Goal: Task Accomplishment & Management: Use online tool/utility

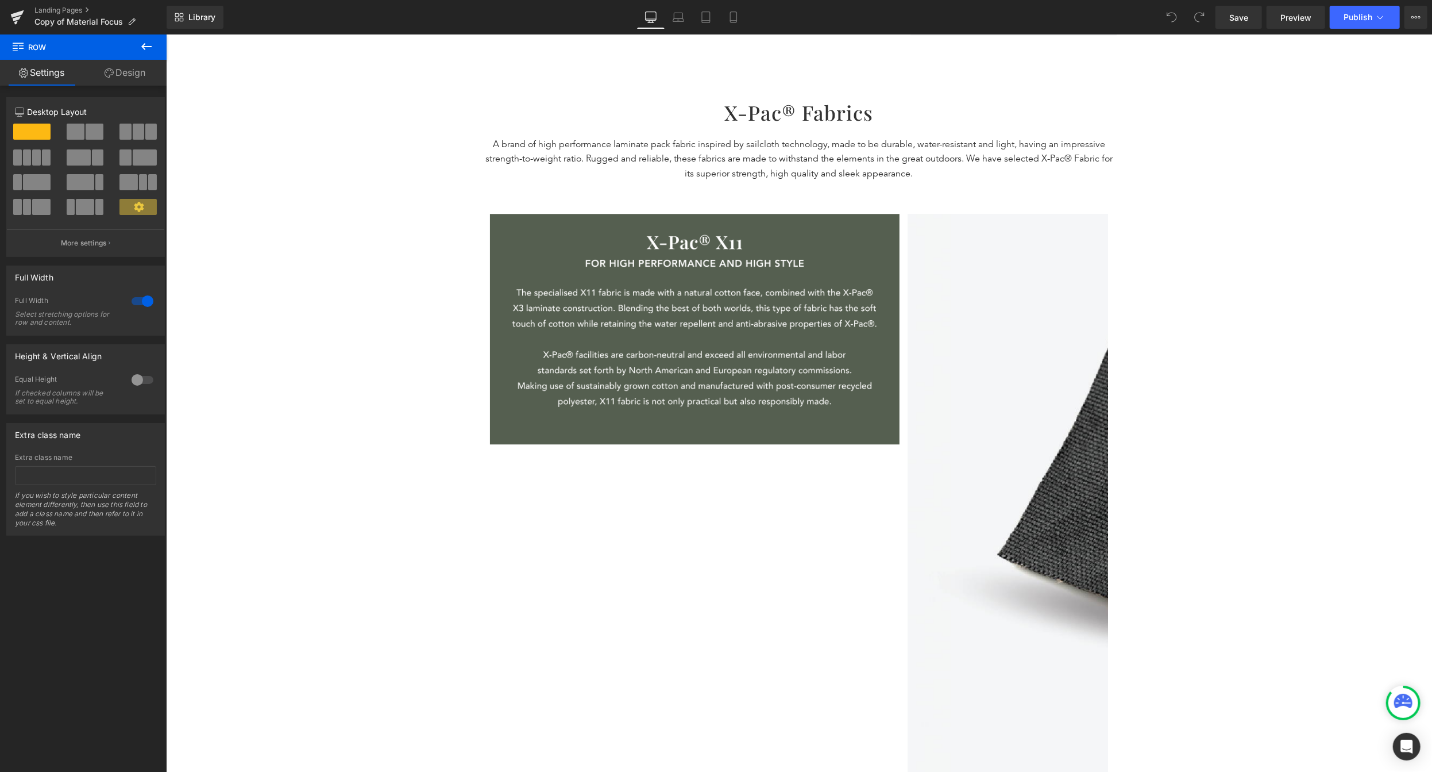
scroll to position [1733, 0]
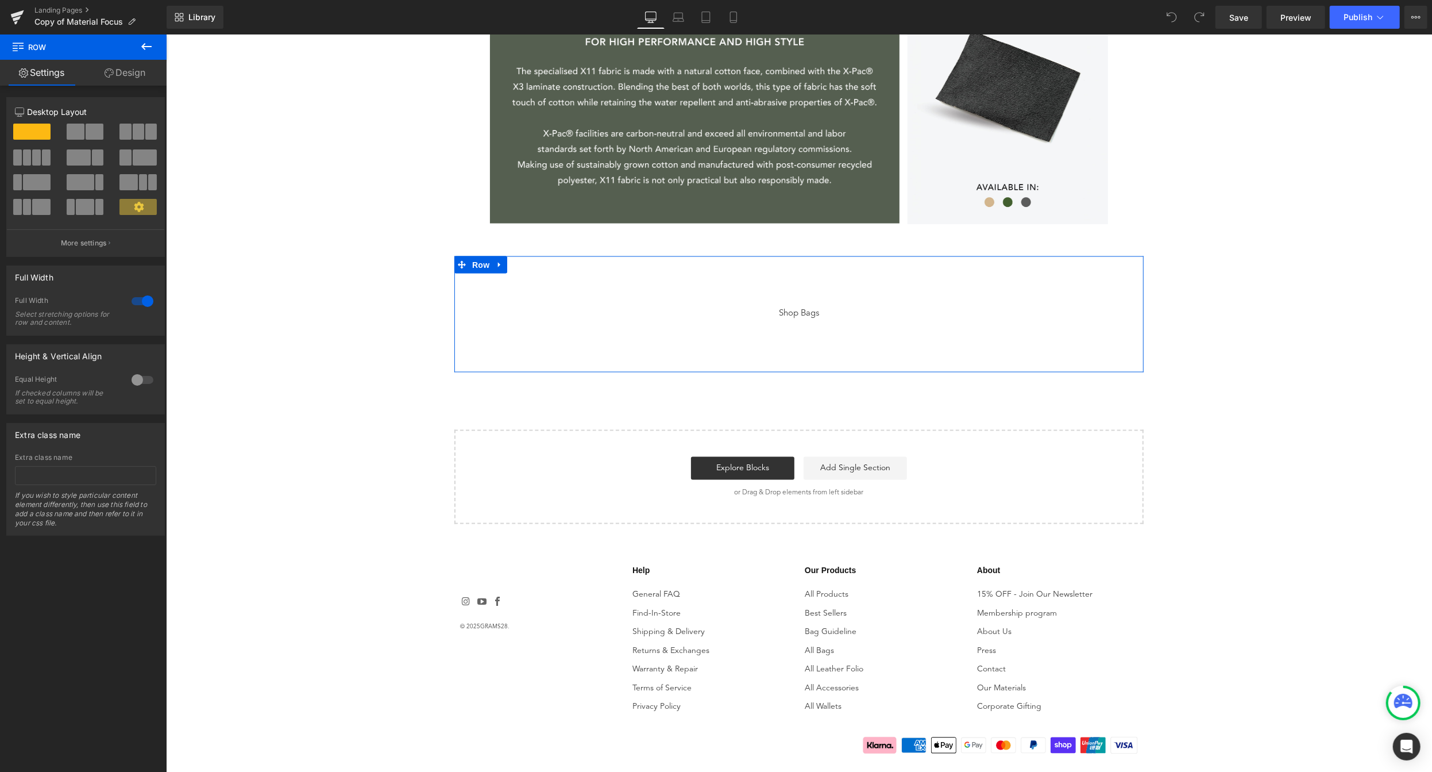
click at [881, 366] on div "Shop Bags Button Shop Bags Button Row" at bounding box center [798, 314] width 689 height 116
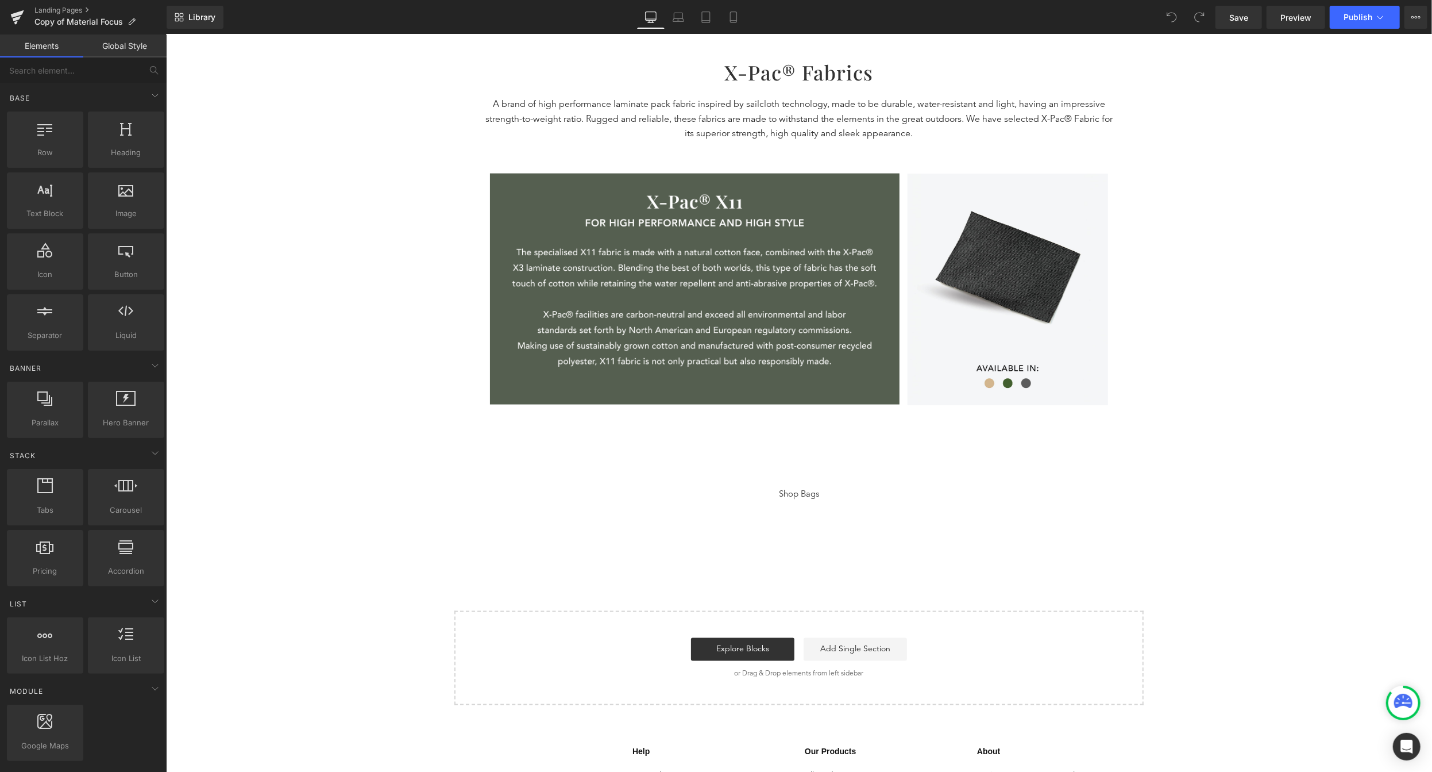
scroll to position [1550, 0]
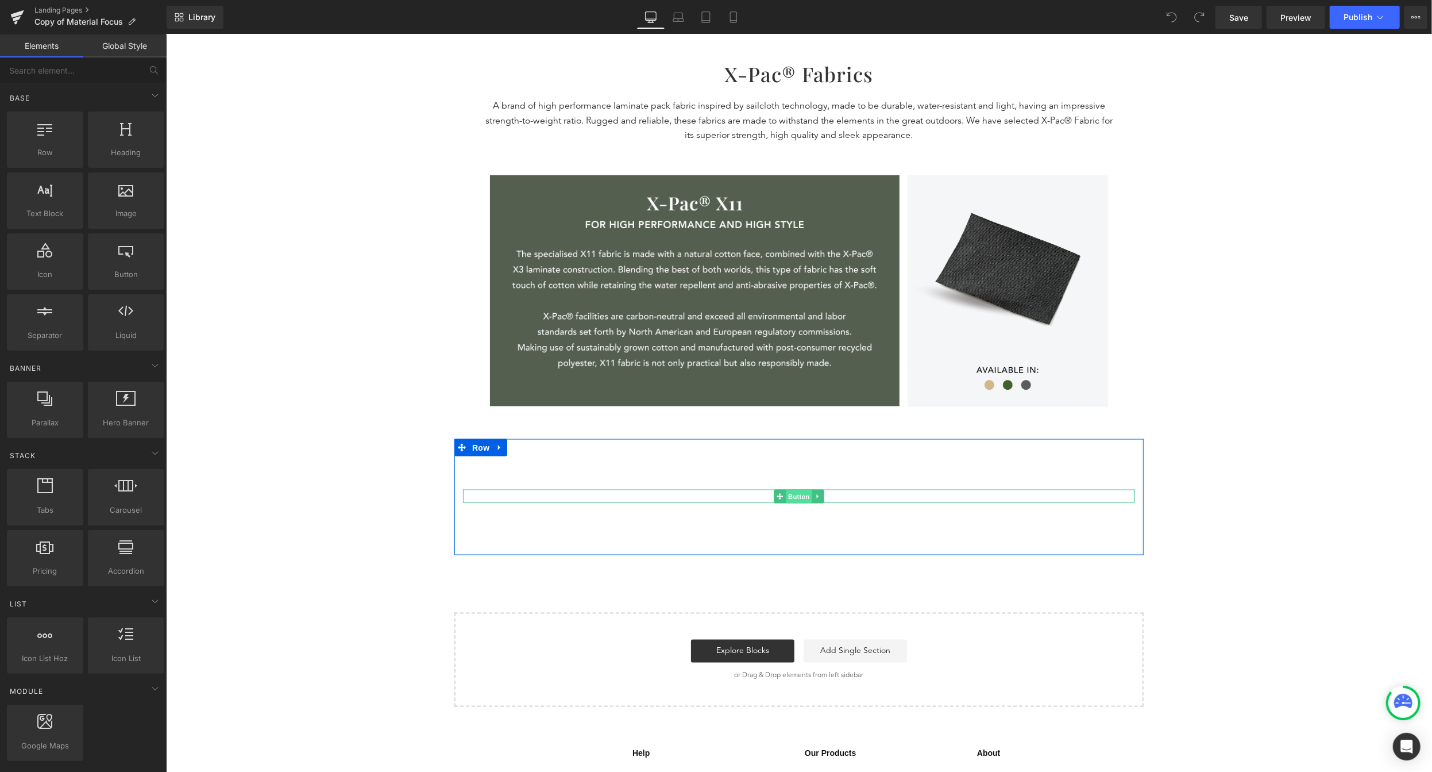
click at [804, 495] on span "Button" at bounding box center [798, 496] width 26 height 14
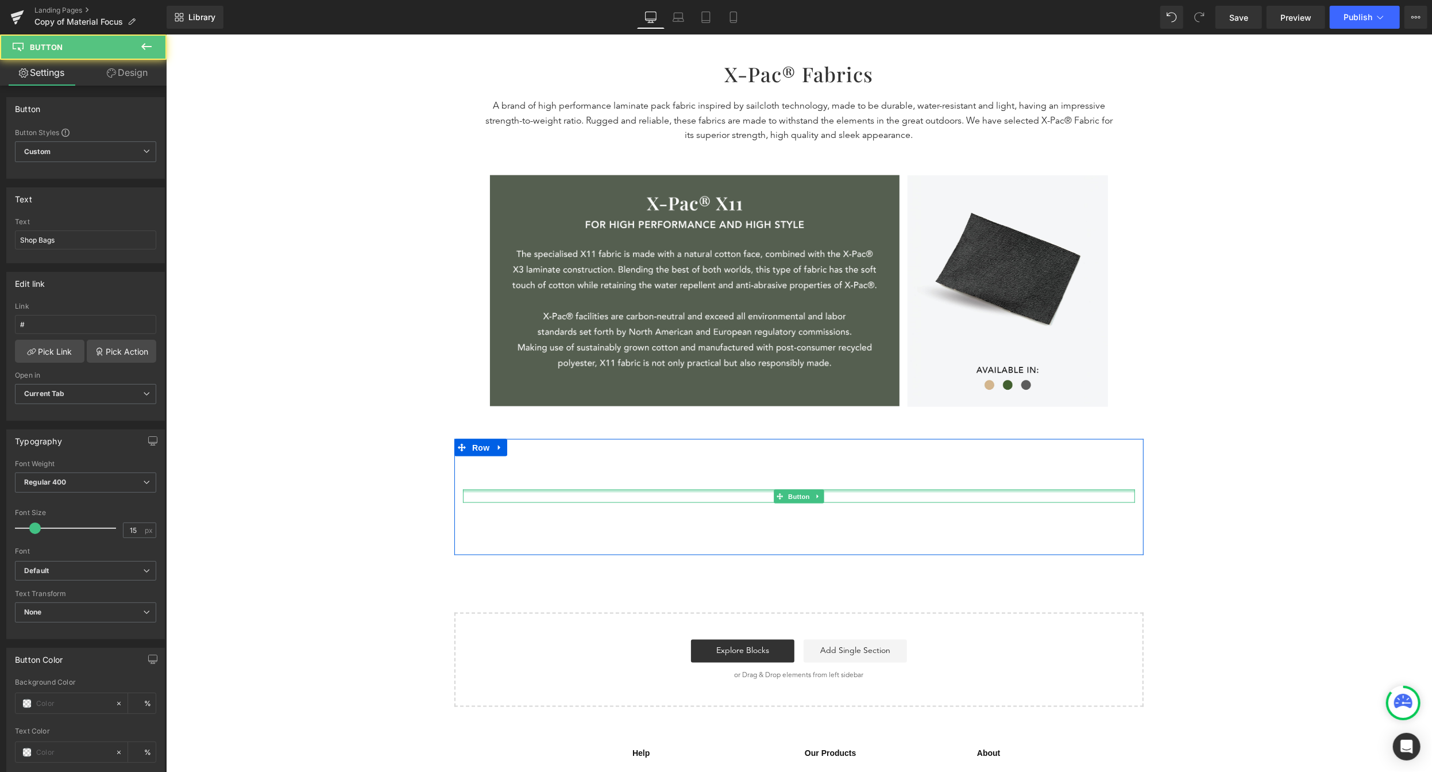
click at [861, 492] on div "Shop Bags" at bounding box center [798, 495] width 672 height 13
click at [853, 497] on div "Shop Bags" at bounding box center [798, 495] width 672 height 13
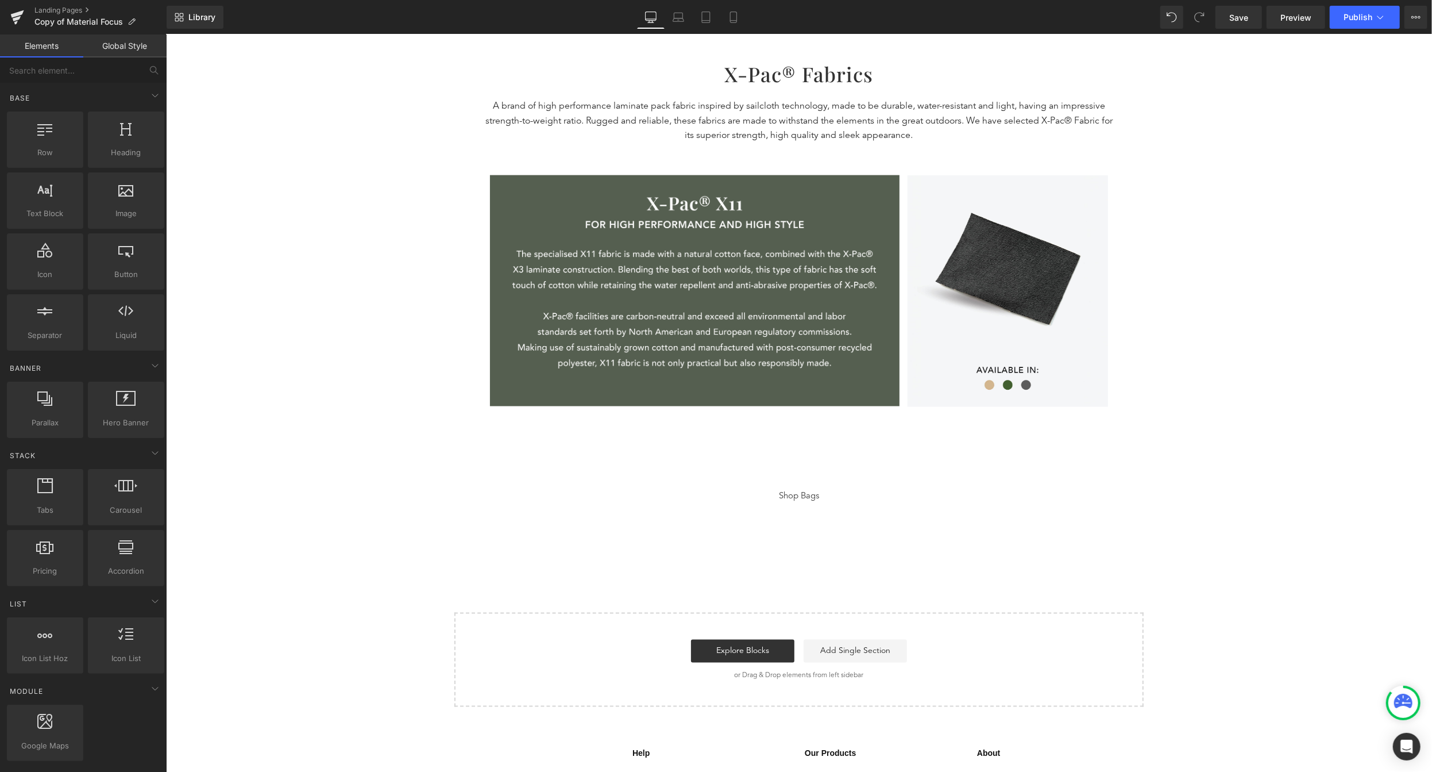
click at [140, 280] on span "Button" at bounding box center [126, 274] width 70 height 12
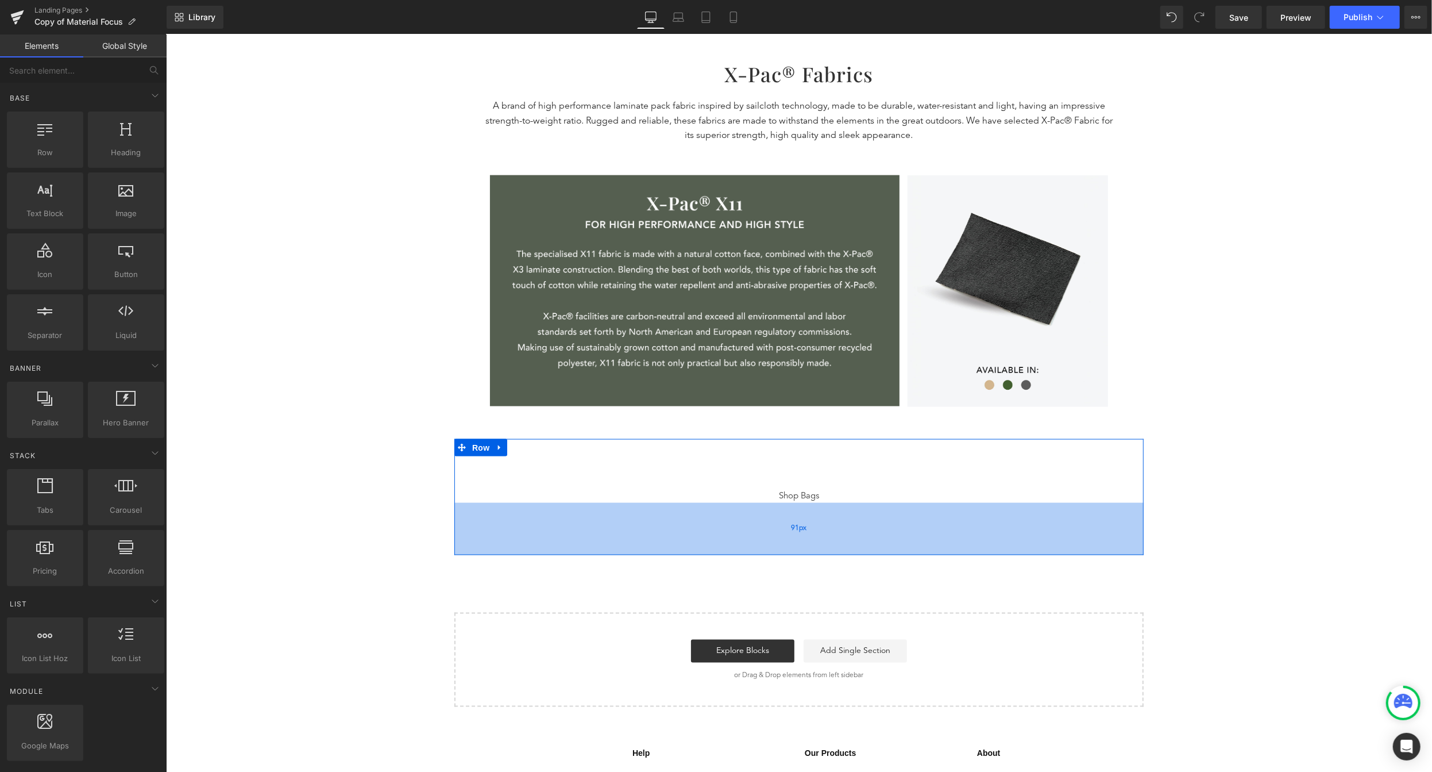
click at [816, 502] on div "91px" at bounding box center [798, 528] width 689 height 52
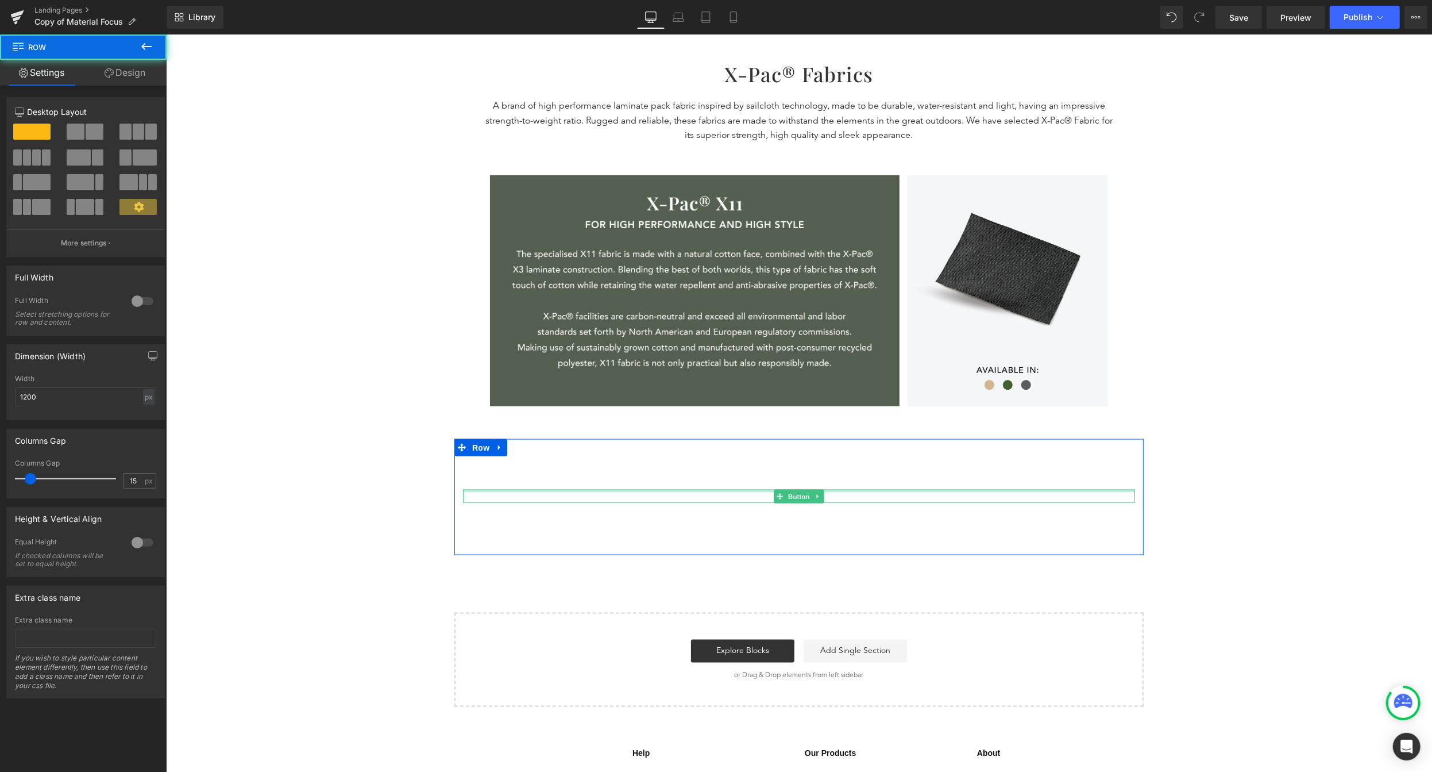
click at [820, 490] on div at bounding box center [798, 490] width 672 height 3
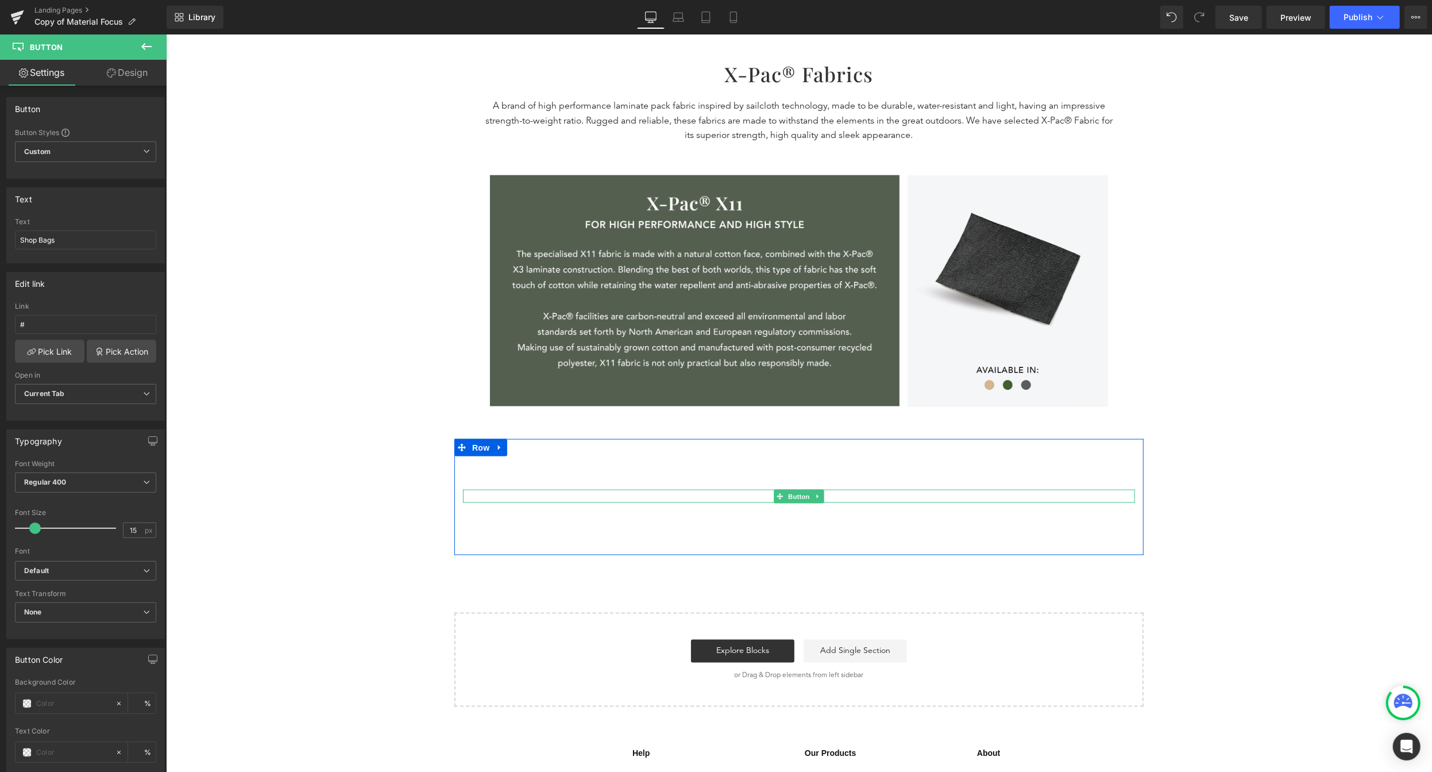
click at [829, 495] on div "Shop Bags" at bounding box center [798, 495] width 672 height 13
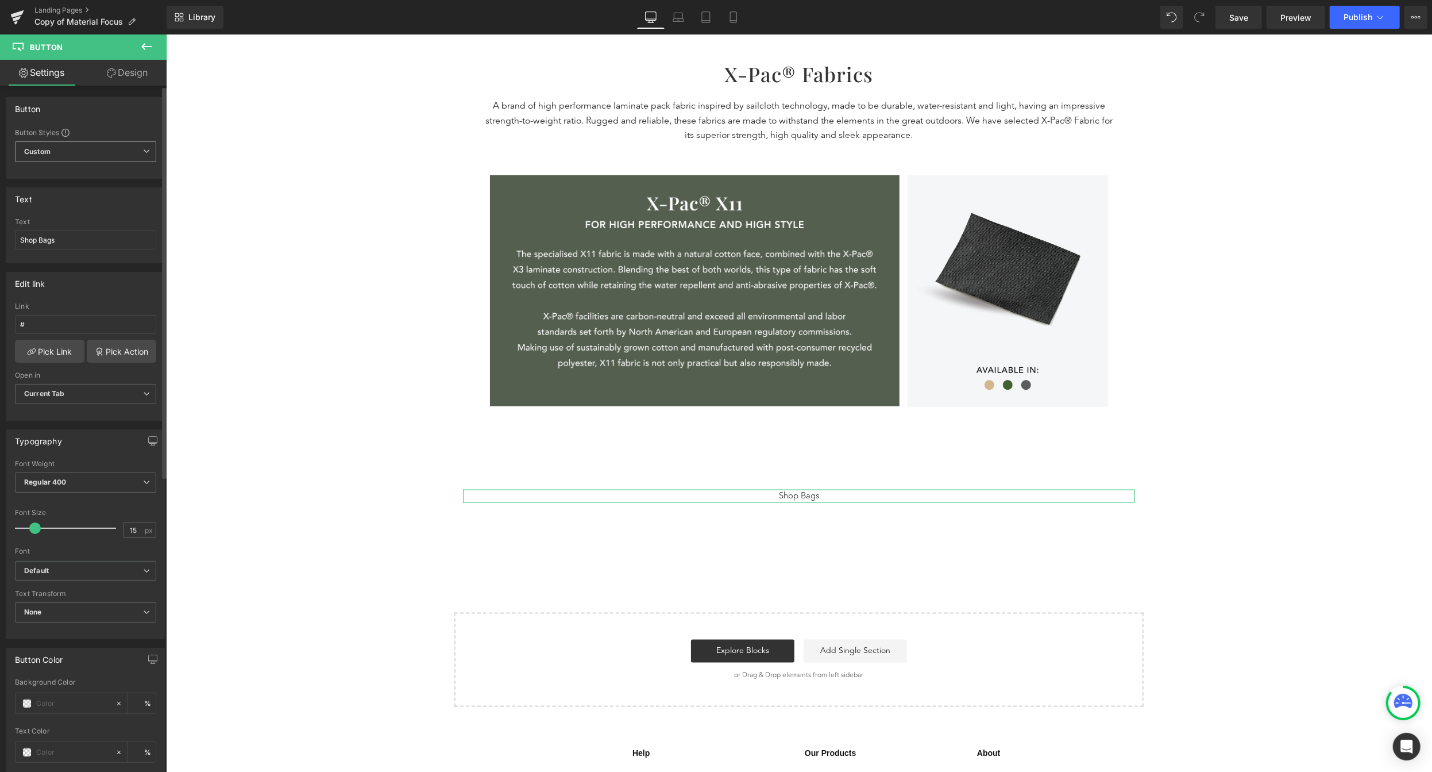
click at [84, 153] on span "Custom Setup Global Style" at bounding box center [85, 151] width 141 height 21
click at [776, 652] on link "Explore Blocks" at bounding box center [742, 650] width 103 height 23
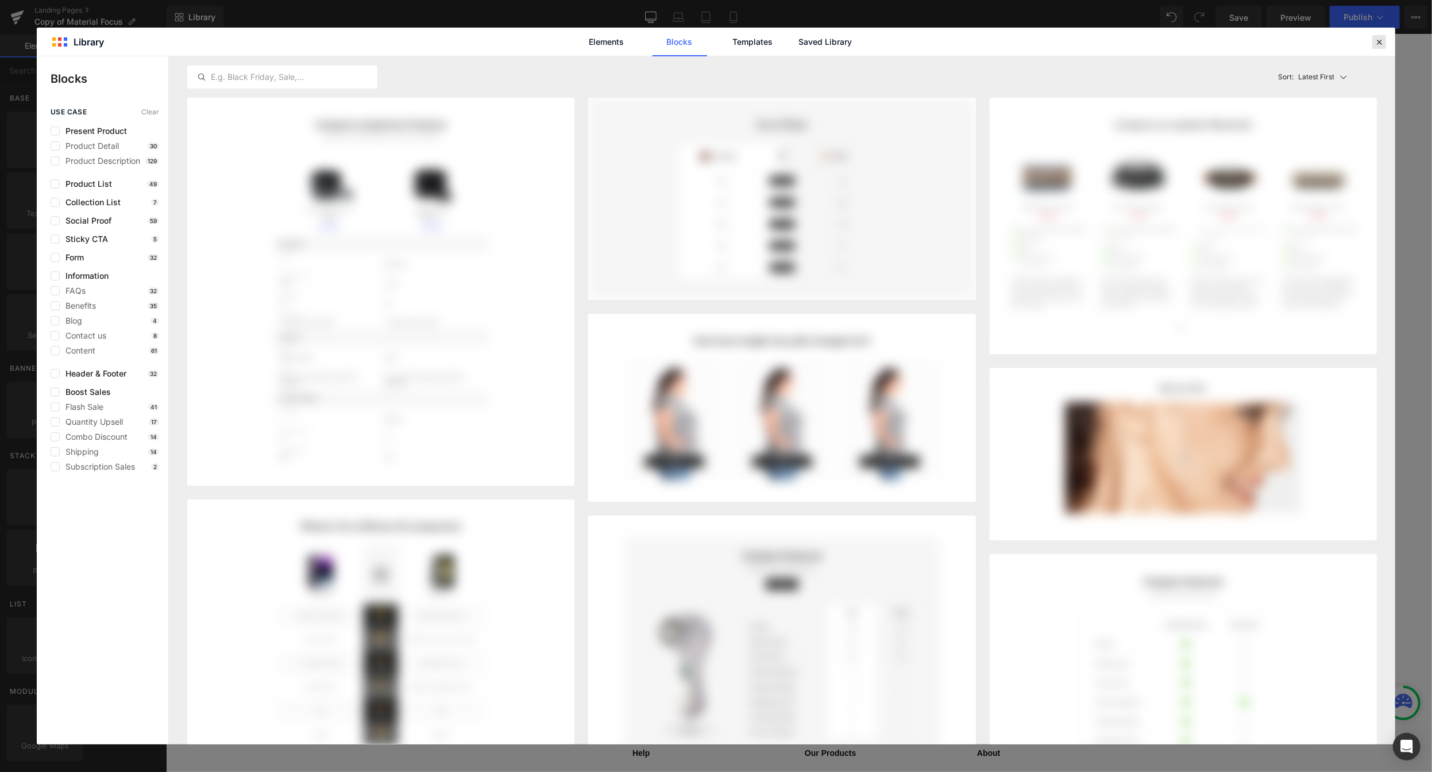
click at [1105, 40] on icon at bounding box center [1379, 42] width 10 height 10
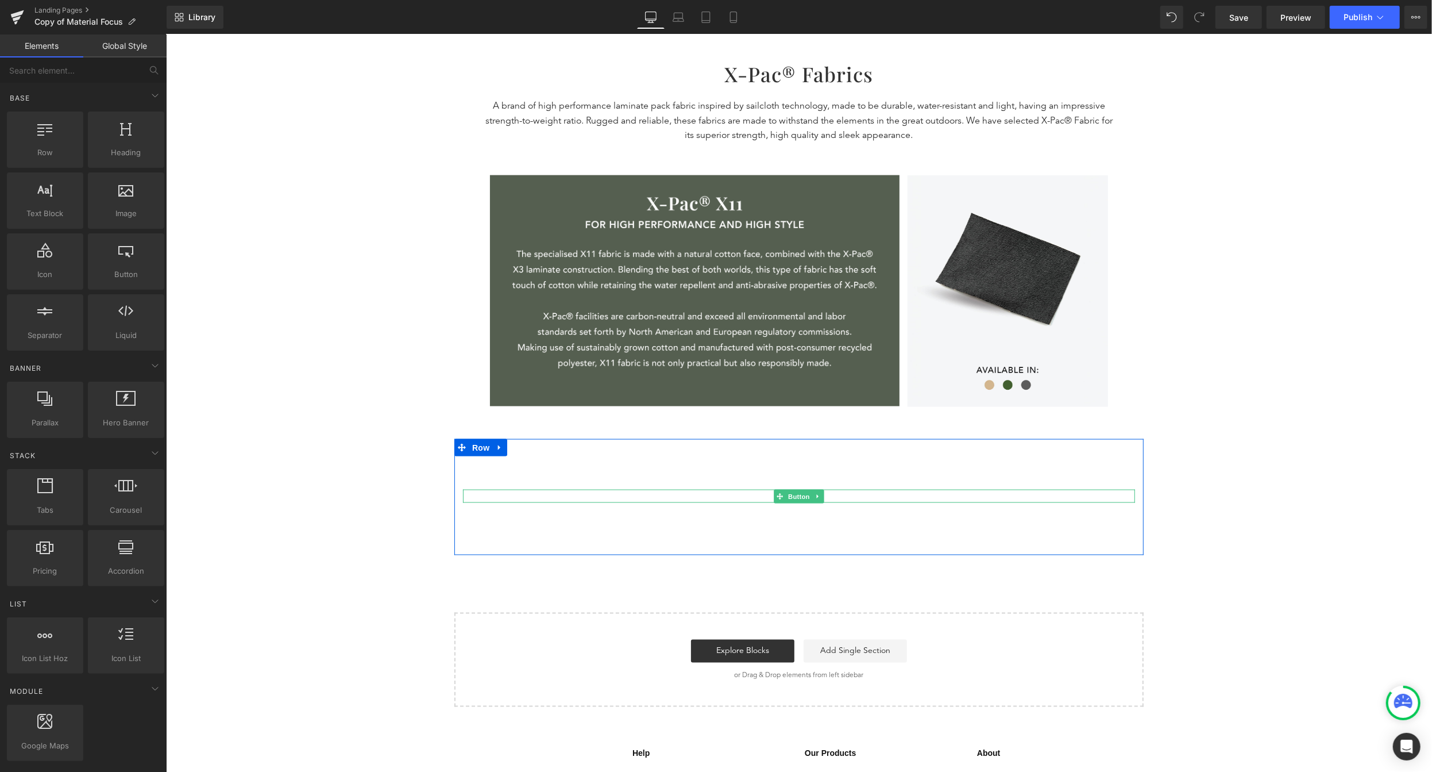
click at [824, 493] on div "Shop Bags" at bounding box center [798, 495] width 672 height 13
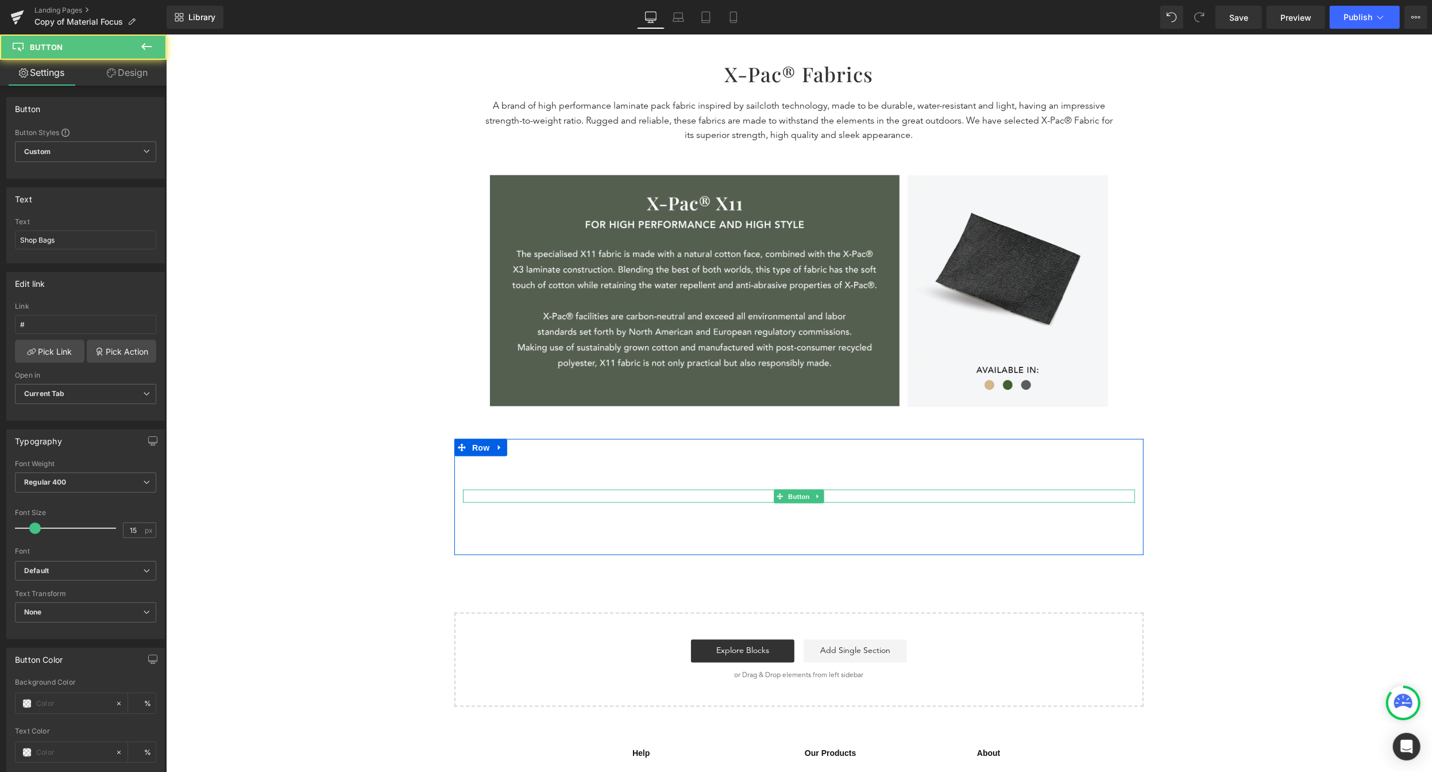
click at [824, 493] on div "Shop Bags" at bounding box center [798, 495] width 672 height 13
click at [830, 496] on div "Shop Bags" at bounding box center [798, 495] width 672 height 13
click at [832, 493] on div "Shop Bags" at bounding box center [798, 495] width 672 height 13
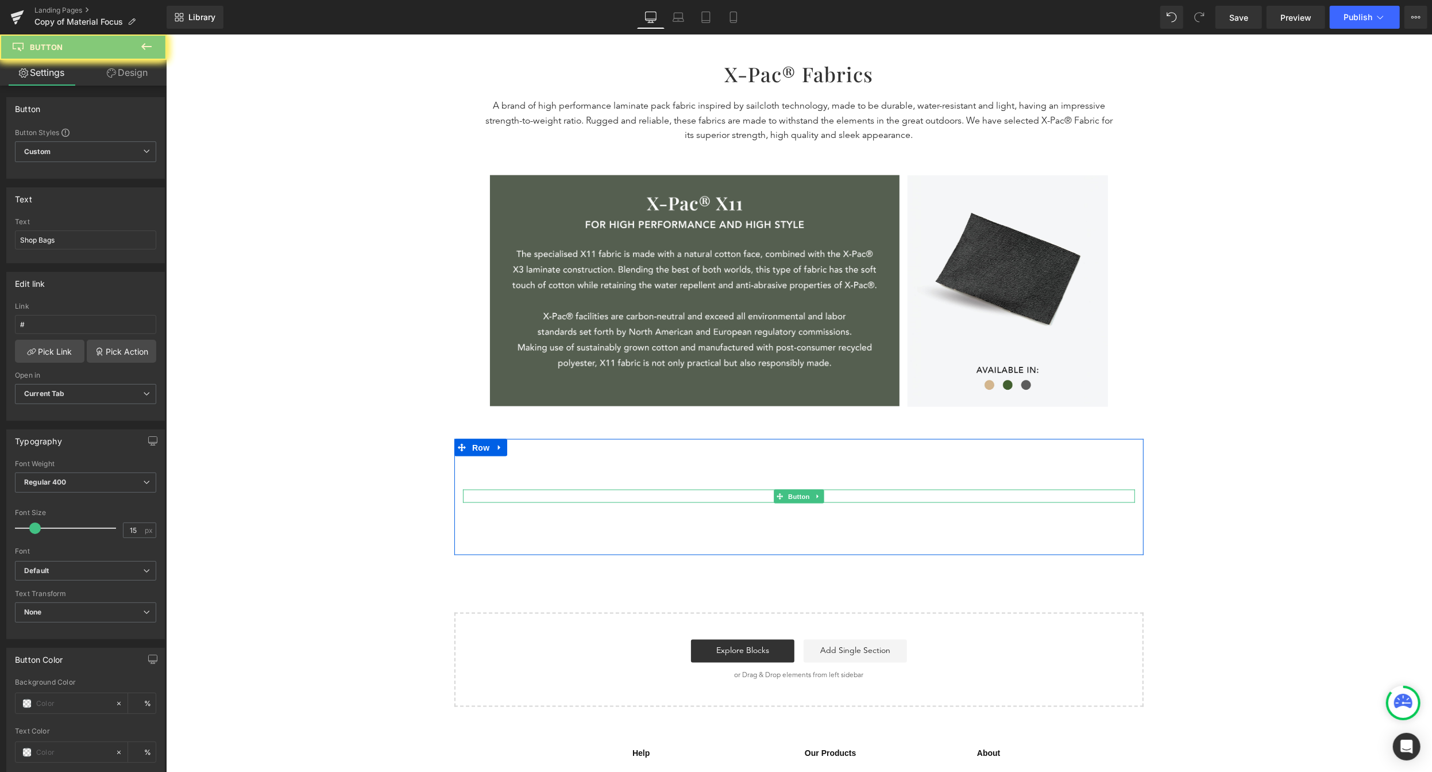
click at [832, 493] on div "Shop Bags" at bounding box center [798, 495] width 672 height 13
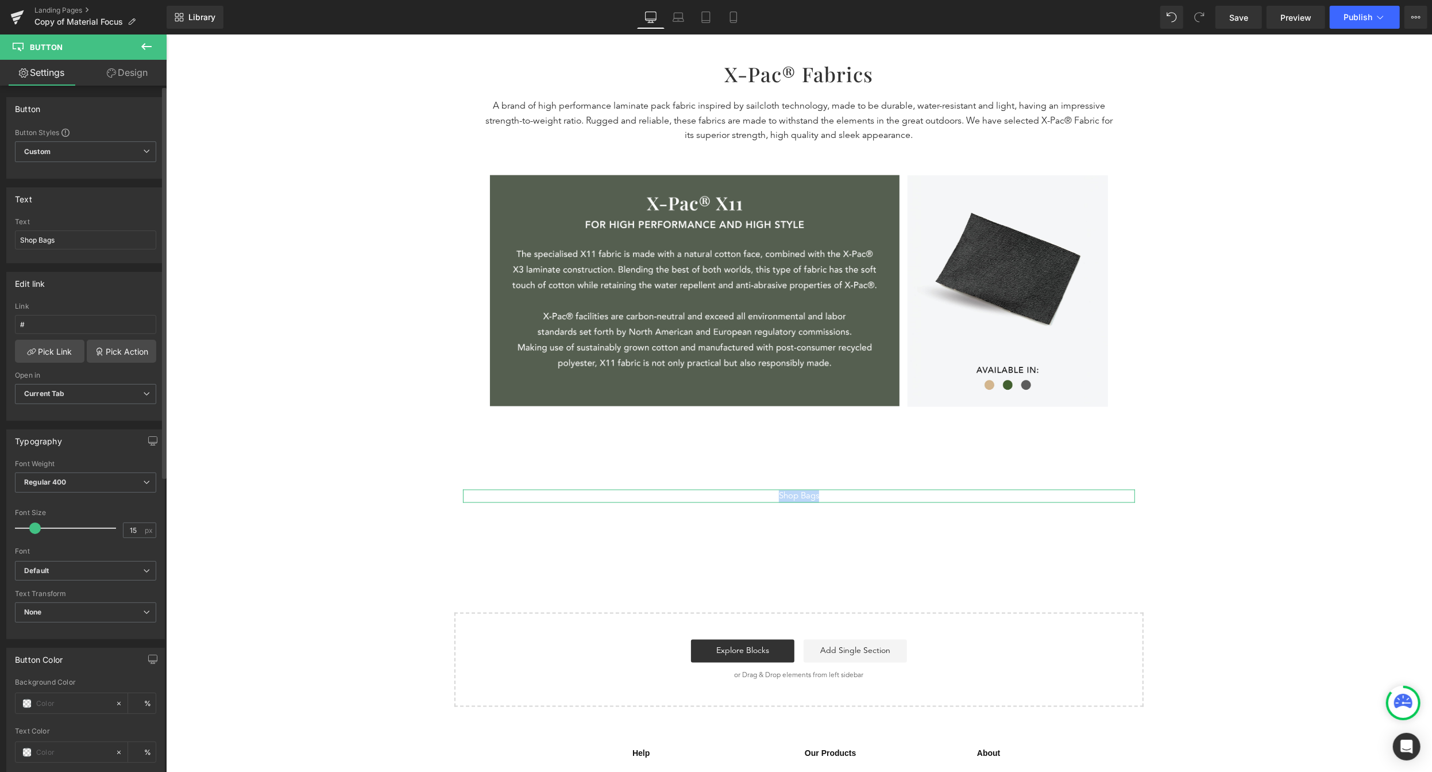
scroll to position [2, 0]
click at [68, 572] on b "Default" at bounding box center [83, 569] width 119 height 10
click at [68, 572] on b "Default" at bounding box center [81, 569] width 114 height 10
click at [91, 608] on span "None" at bounding box center [85, 610] width 141 height 20
click at [91, 608] on span "None" at bounding box center [83, 610] width 137 height 20
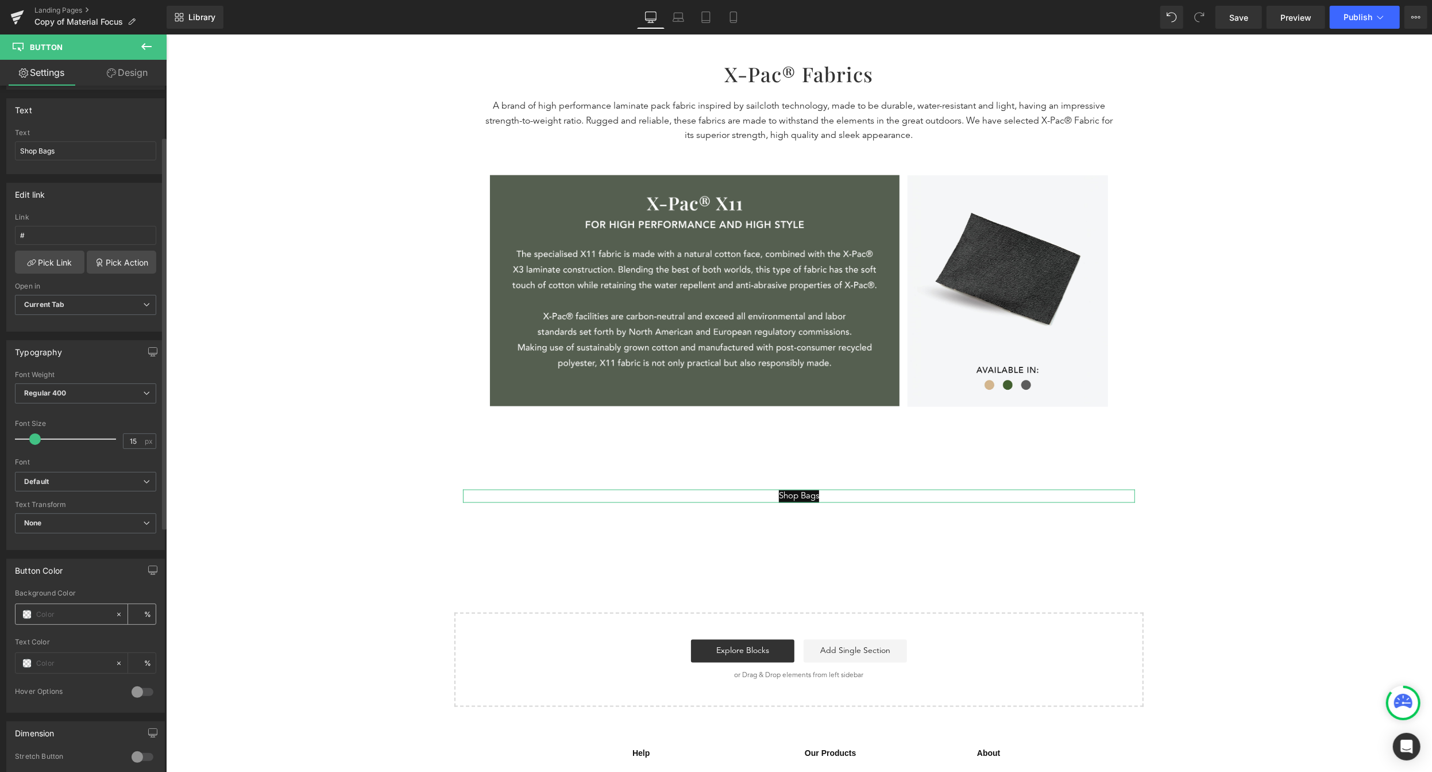
scroll to position [88, 0]
click at [25, 618] on span at bounding box center [26, 614] width 9 height 9
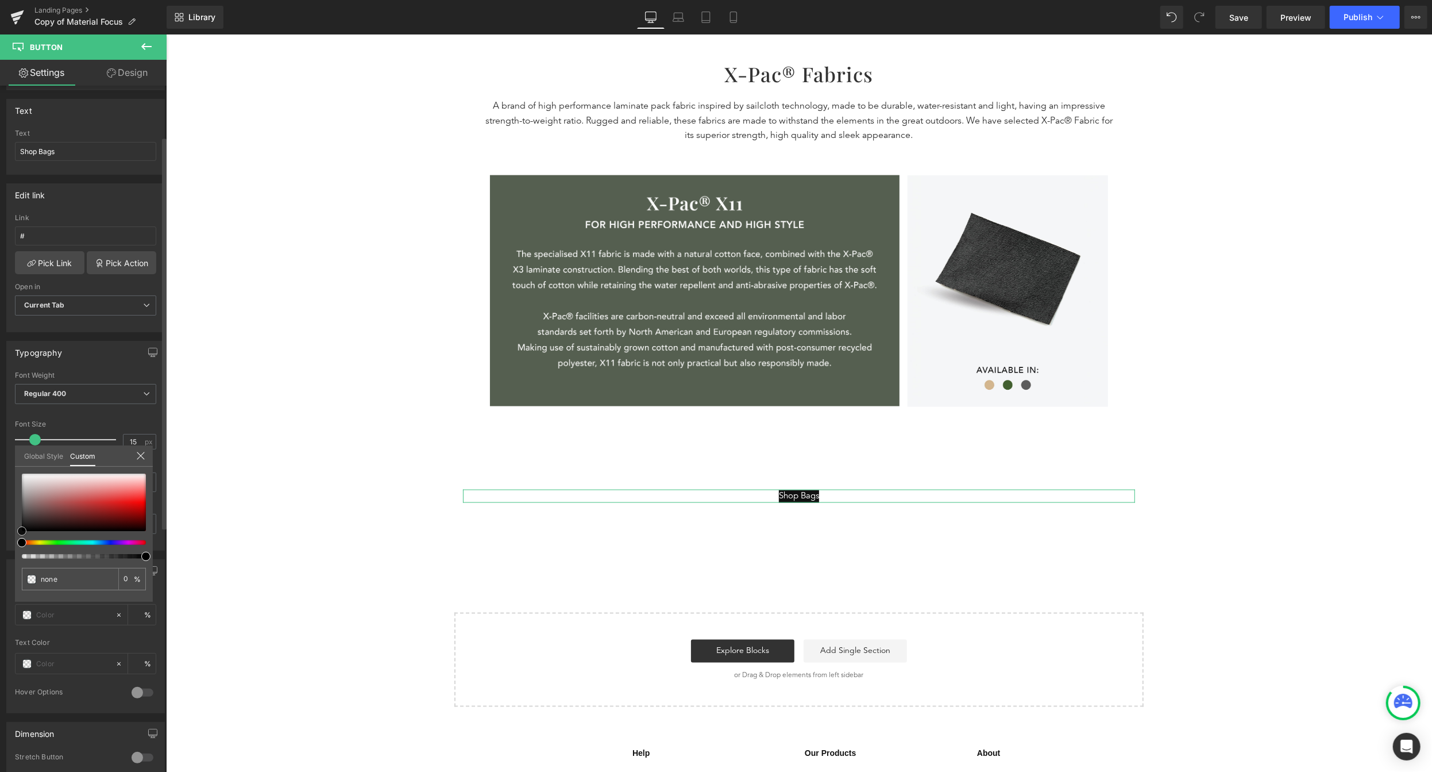
type input "#9e1e1e"
type input "100"
type input "#9e1e1e"
type input "100"
click at [106, 510] on div at bounding box center [84, 501] width 124 height 57
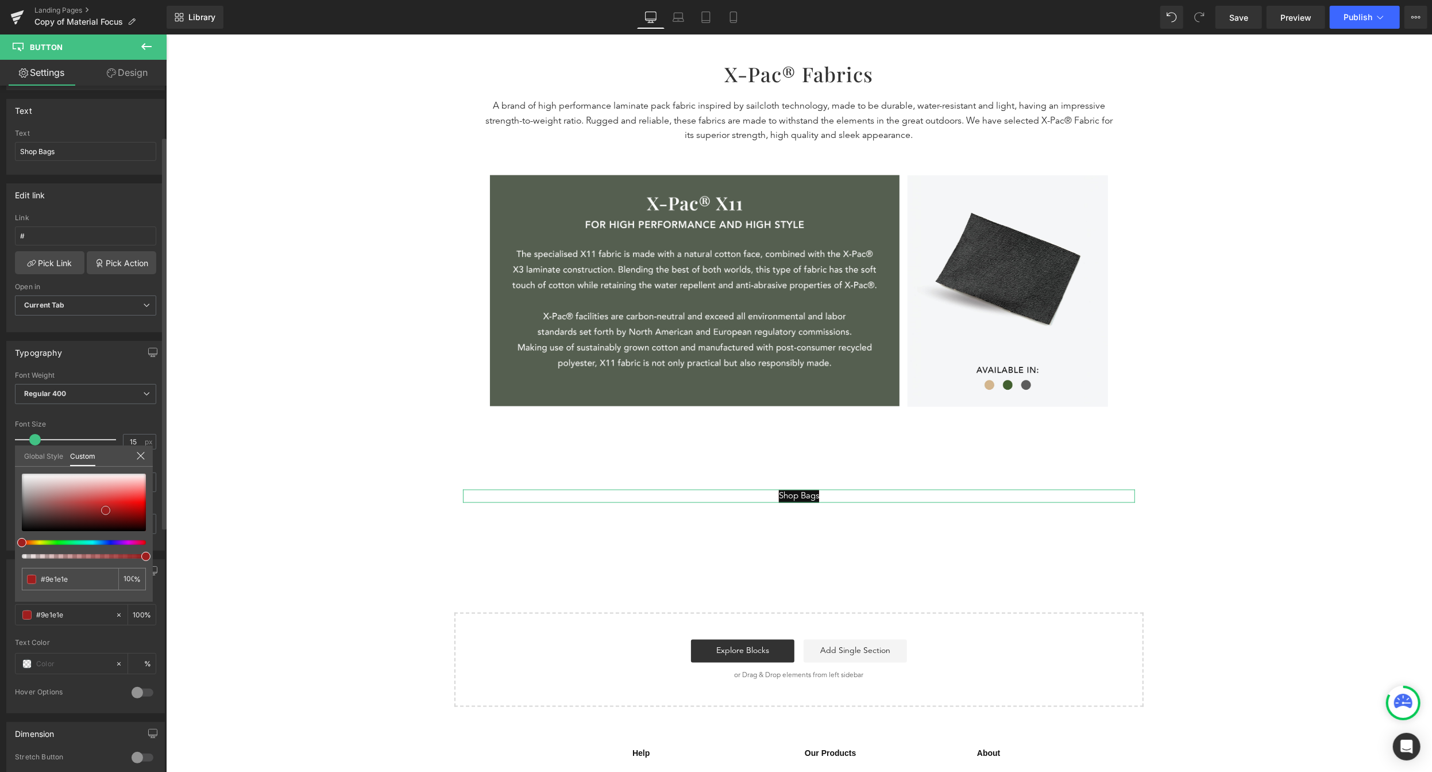
type input "#821111"
click at [117, 514] on div at bounding box center [84, 501] width 124 height 57
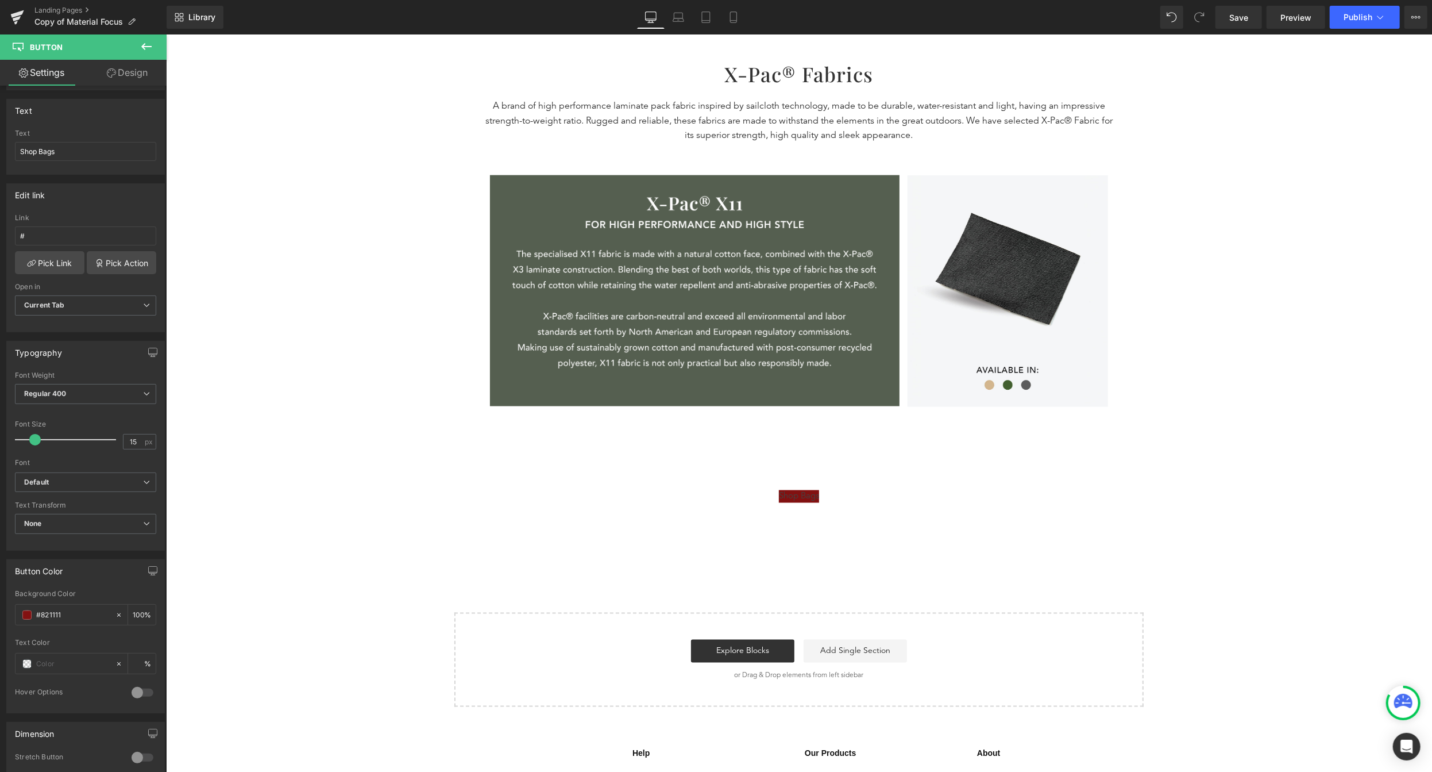
click at [133, 689] on div at bounding box center [143, 692] width 28 height 18
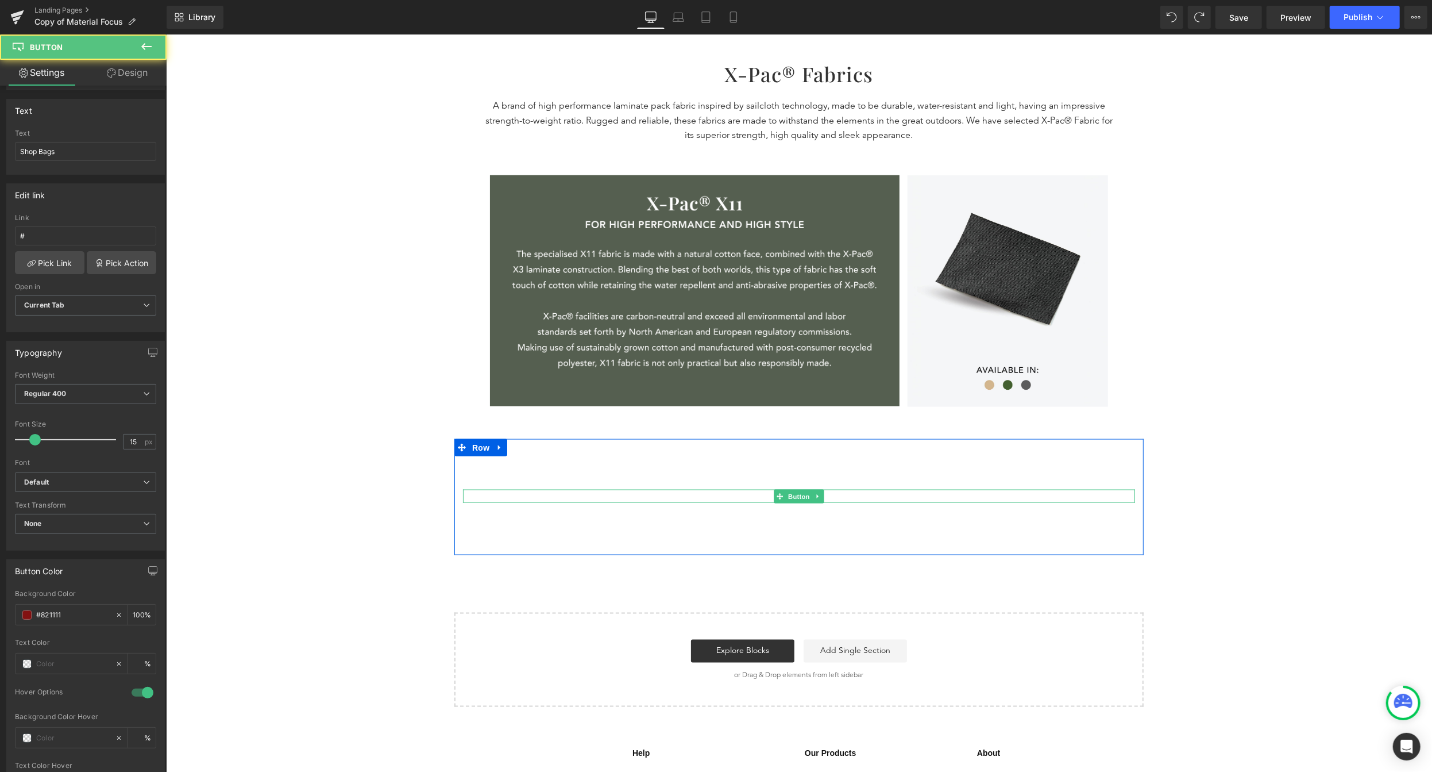
click at [834, 497] on div "Shop Bags" at bounding box center [798, 495] width 672 height 13
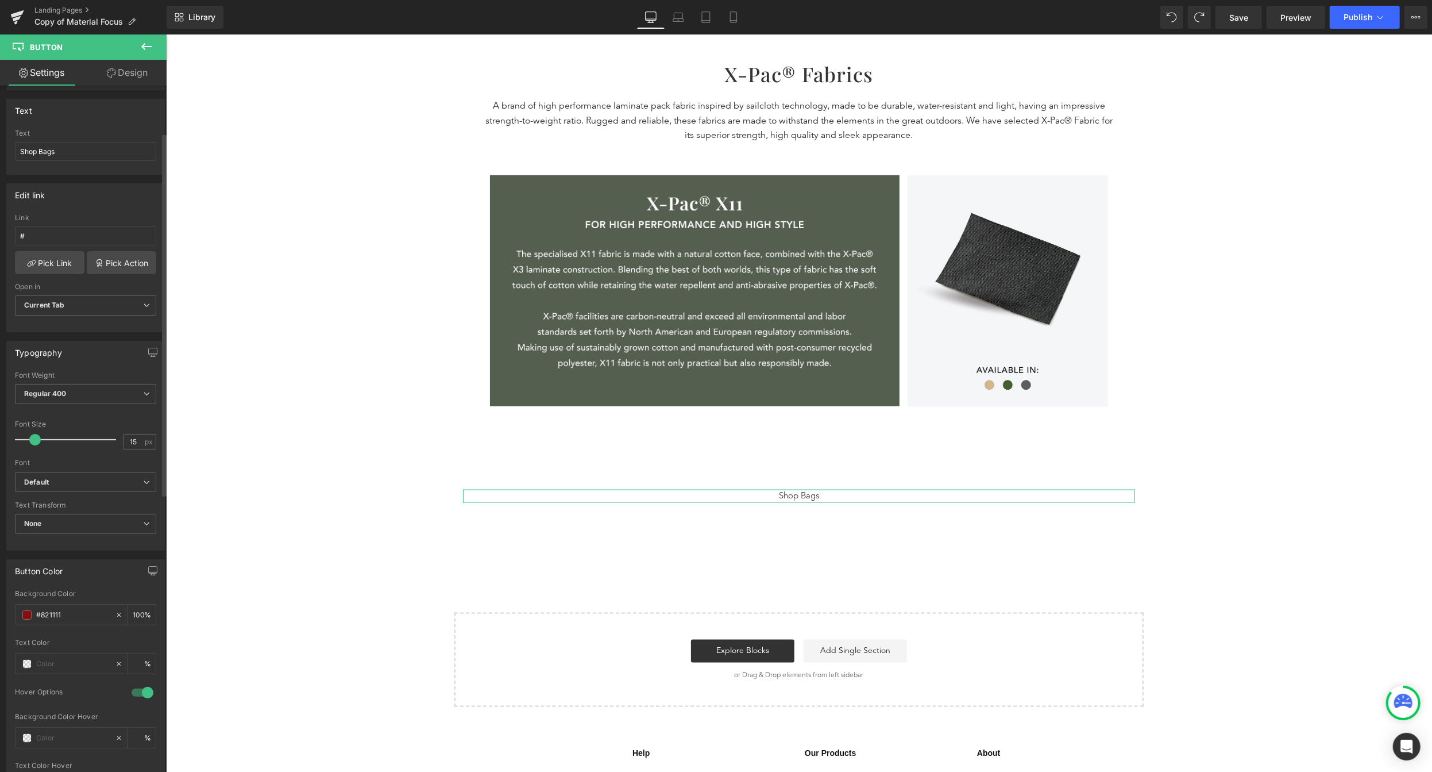
click at [137, 691] on div at bounding box center [143, 692] width 28 height 18
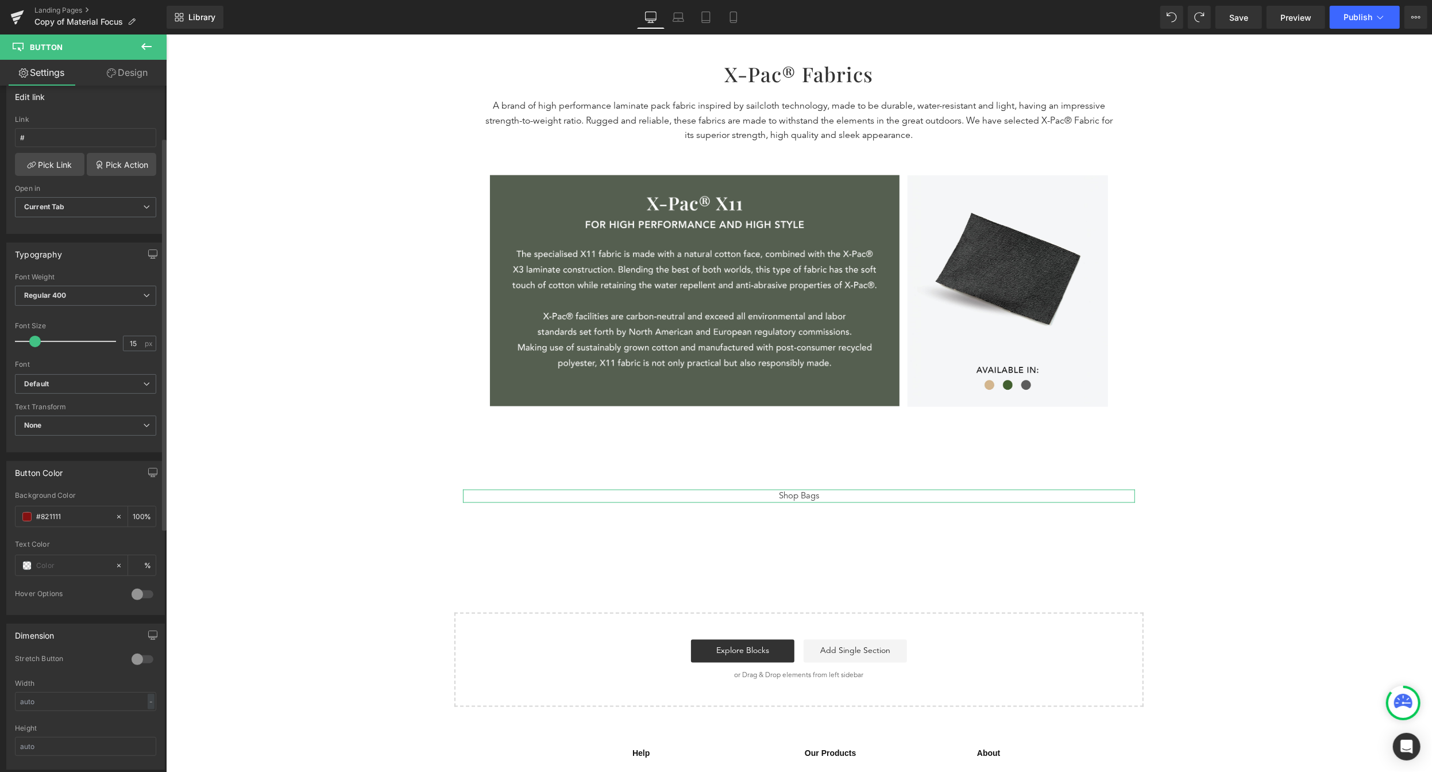
scroll to position [201, 0]
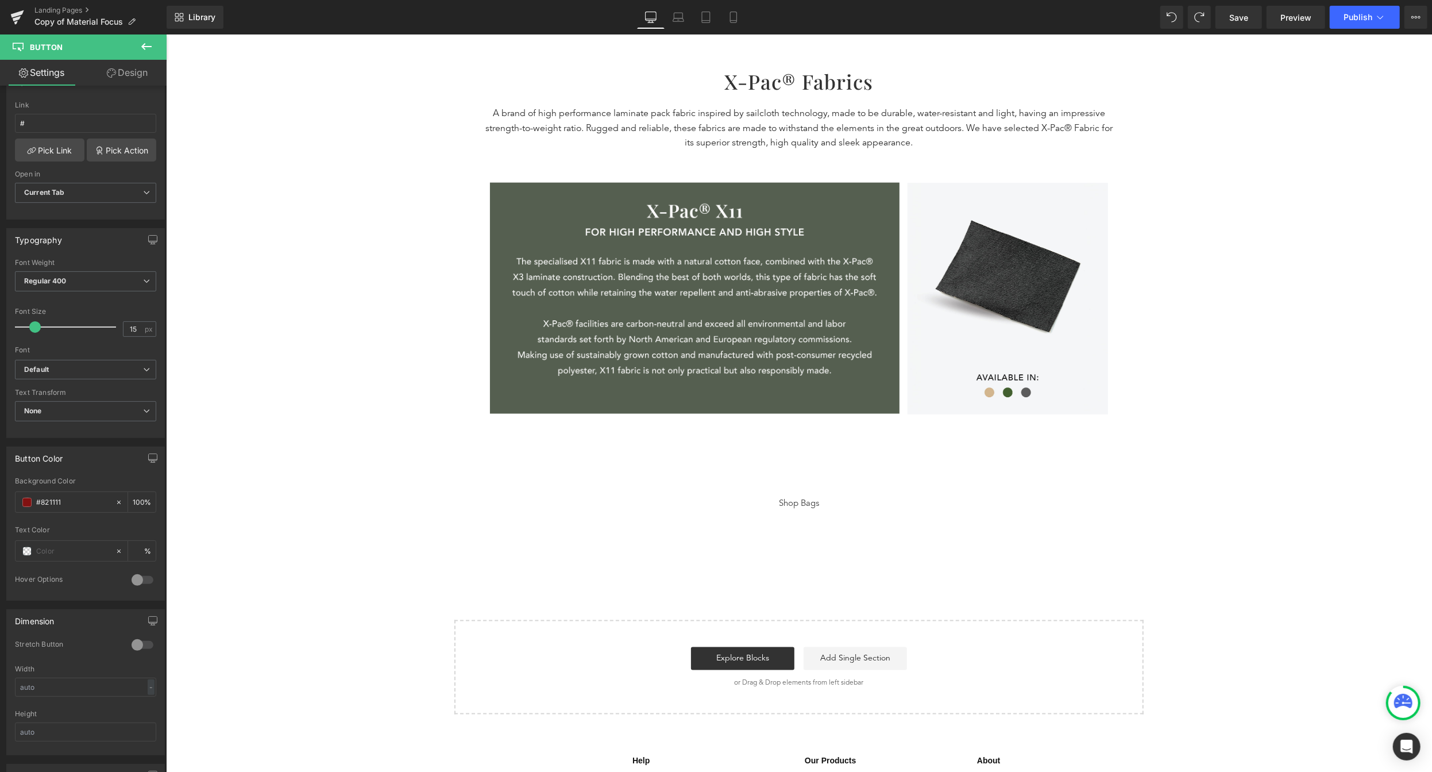
click at [841, 501] on div "Shop Bags" at bounding box center [798, 502] width 672 height 13
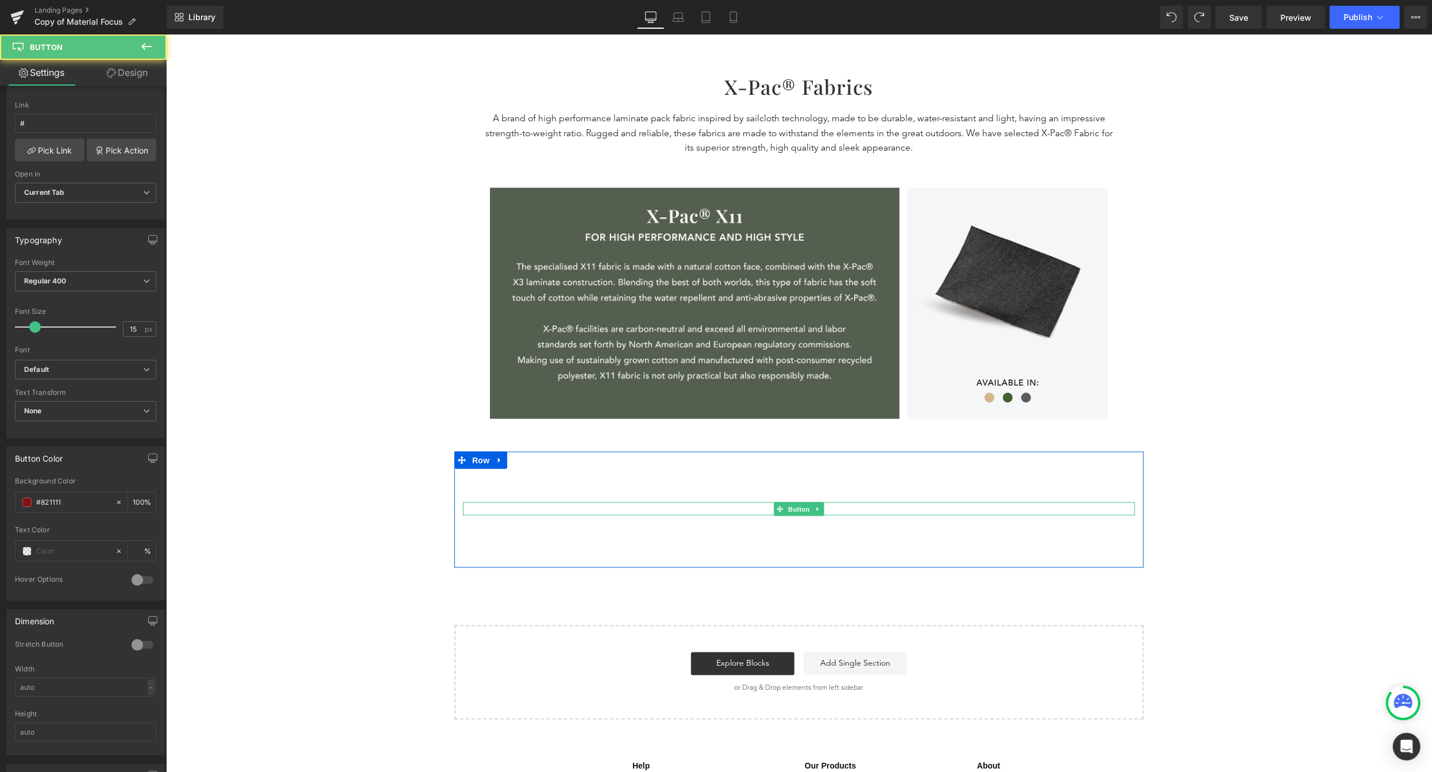
click at [836, 508] on div "Shop Bags" at bounding box center [798, 508] width 672 height 13
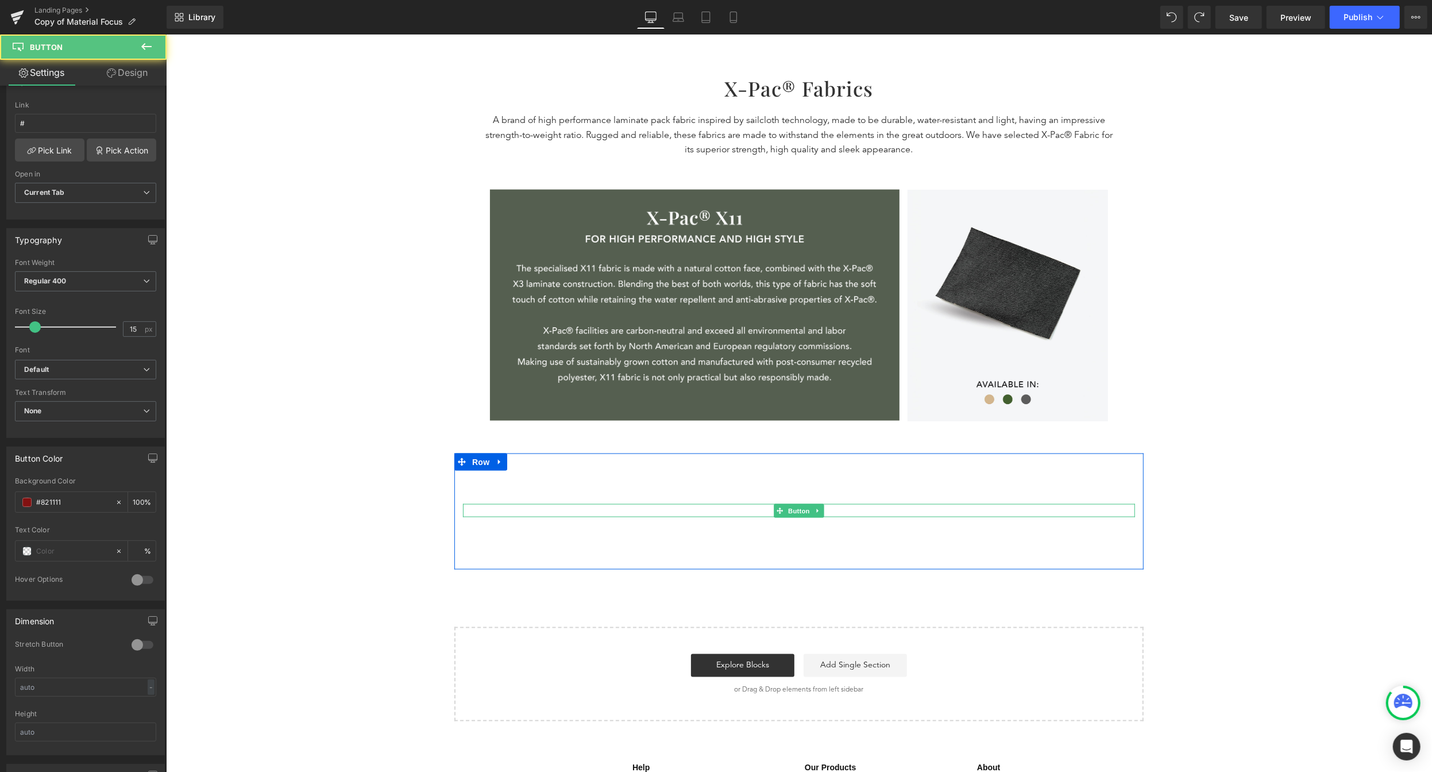
scroll to position [1535, 0]
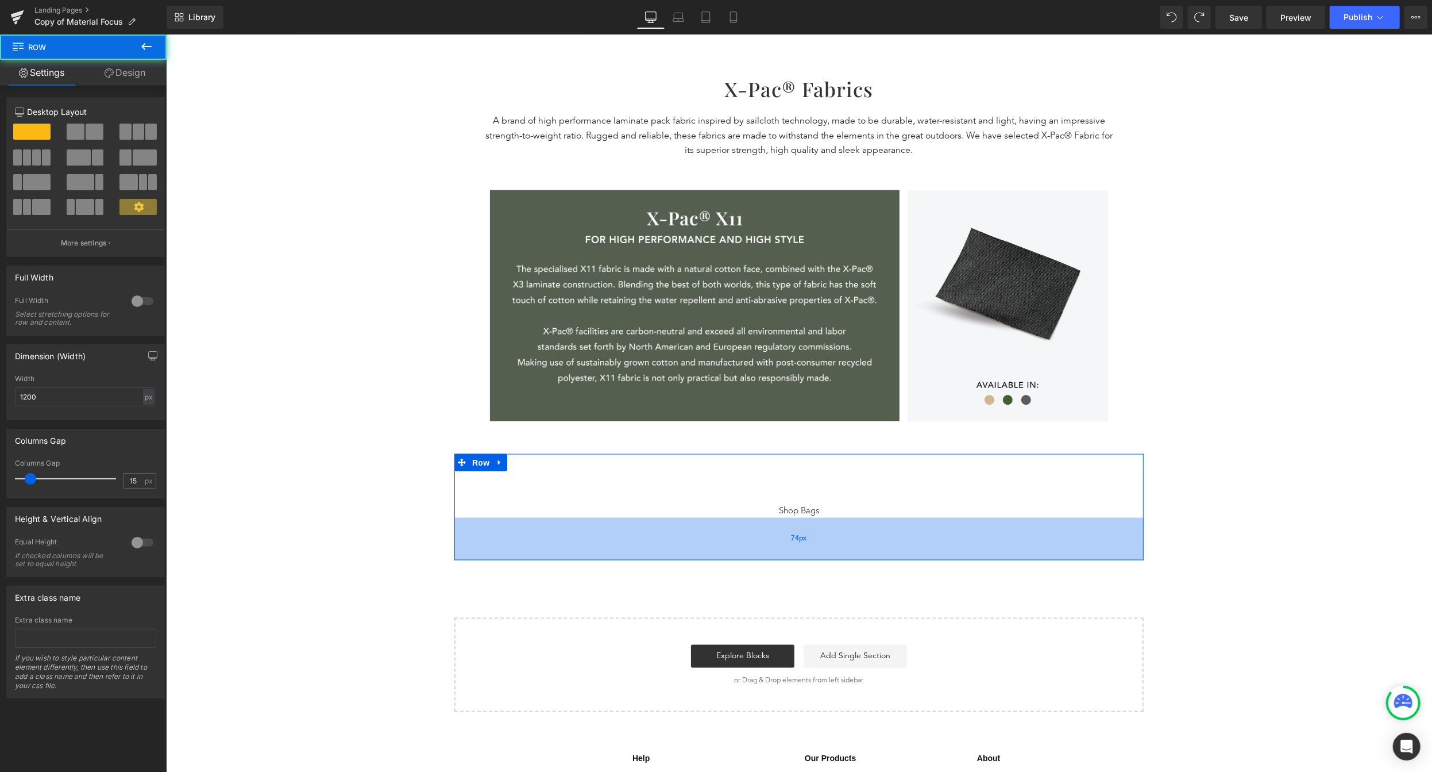
drag, startPoint x: 856, startPoint y: 558, endPoint x: 856, endPoint y: 549, distance: 9.2
click at [856, 549] on div "74px" at bounding box center [798, 538] width 689 height 43
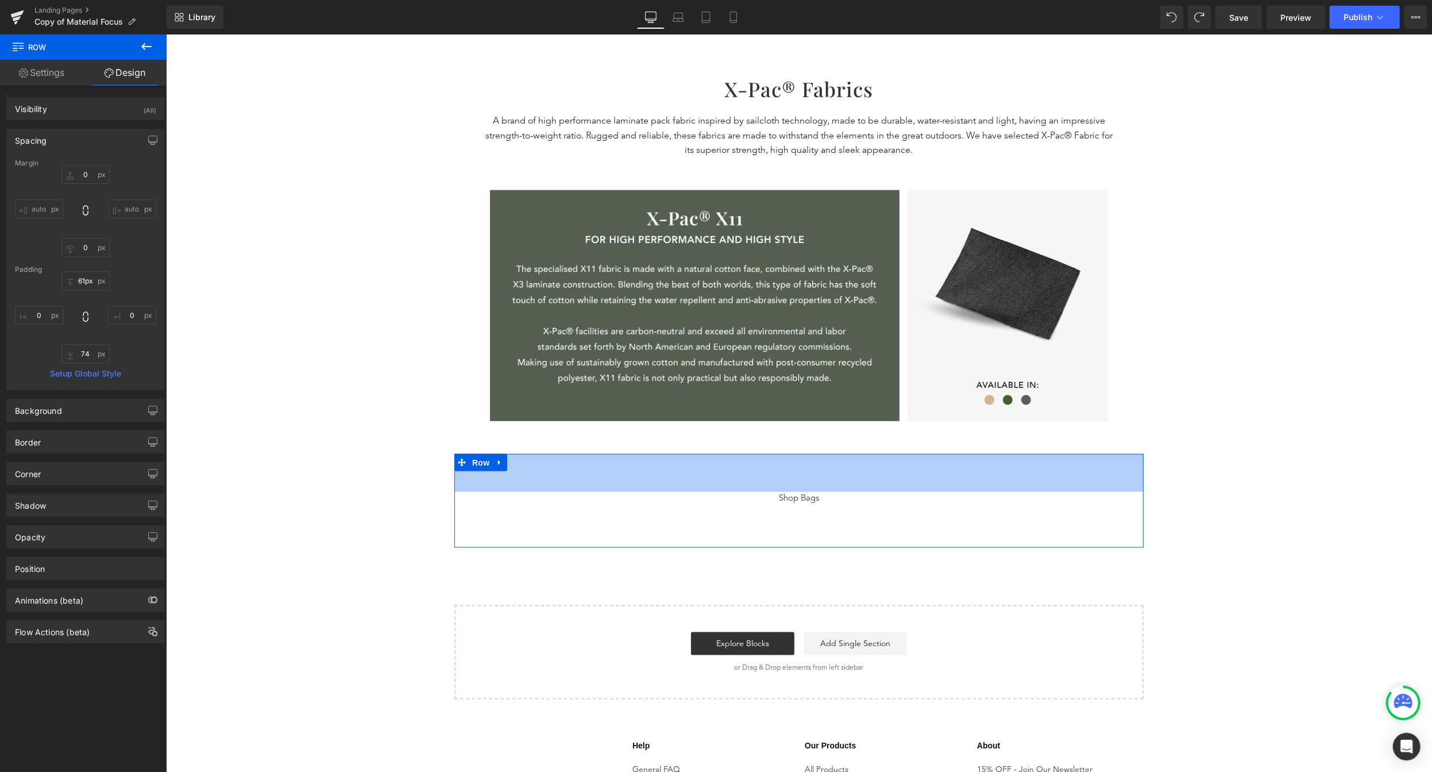
type input "60px"
drag, startPoint x: 866, startPoint y: 461, endPoint x: 865, endPoint y: 445, distance: 16.1
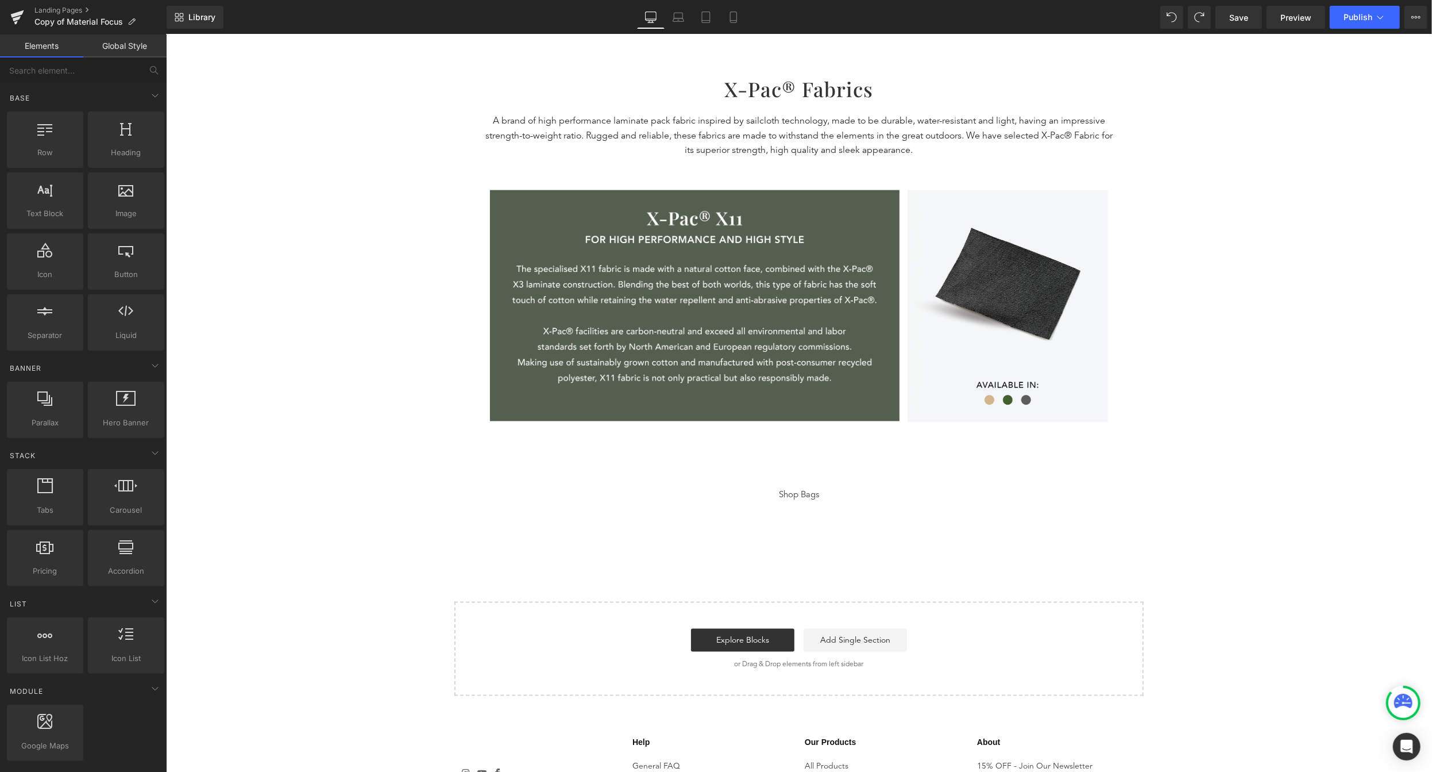
click at [1105, 14] on span "Preview" at bounding box center [1295, 17] width 31 height 12
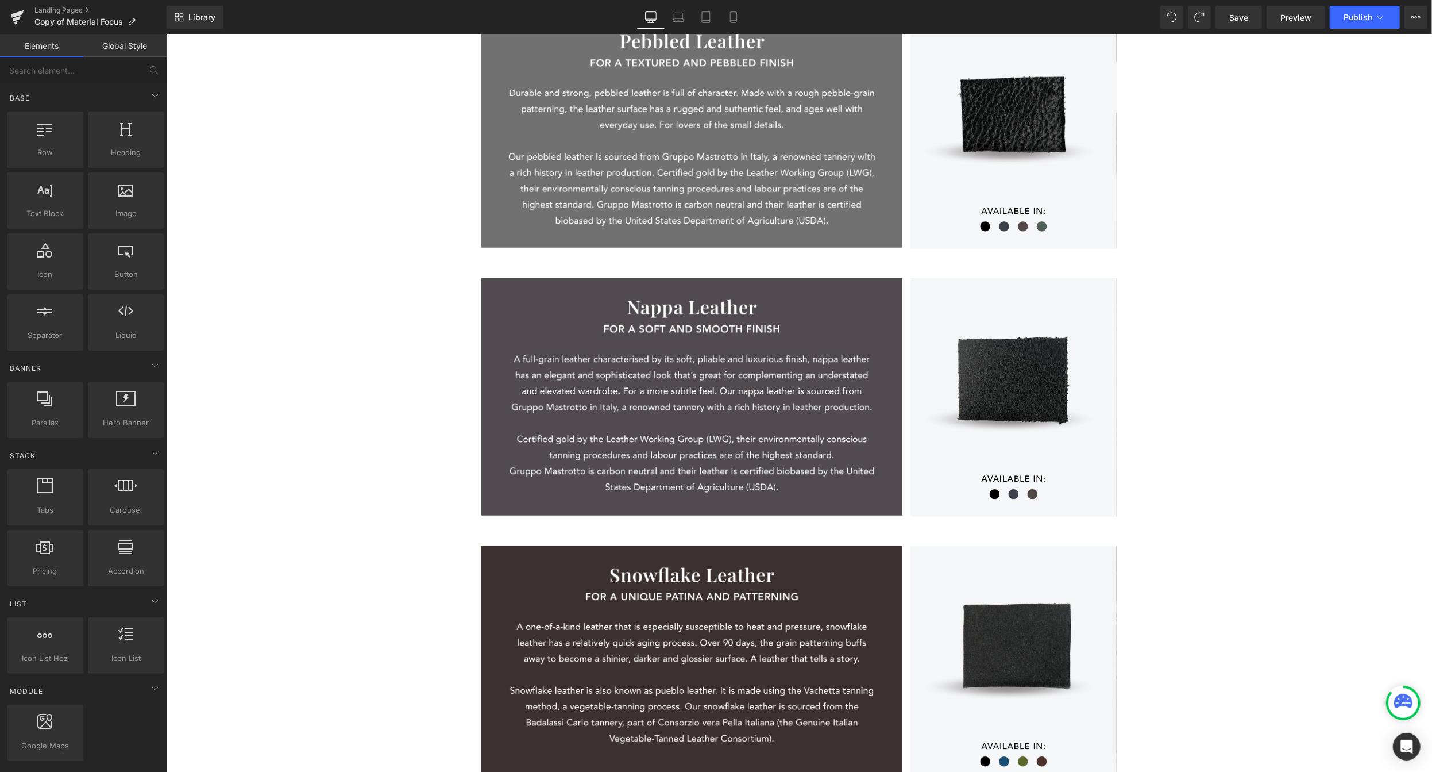
scroll to position [0, 0]
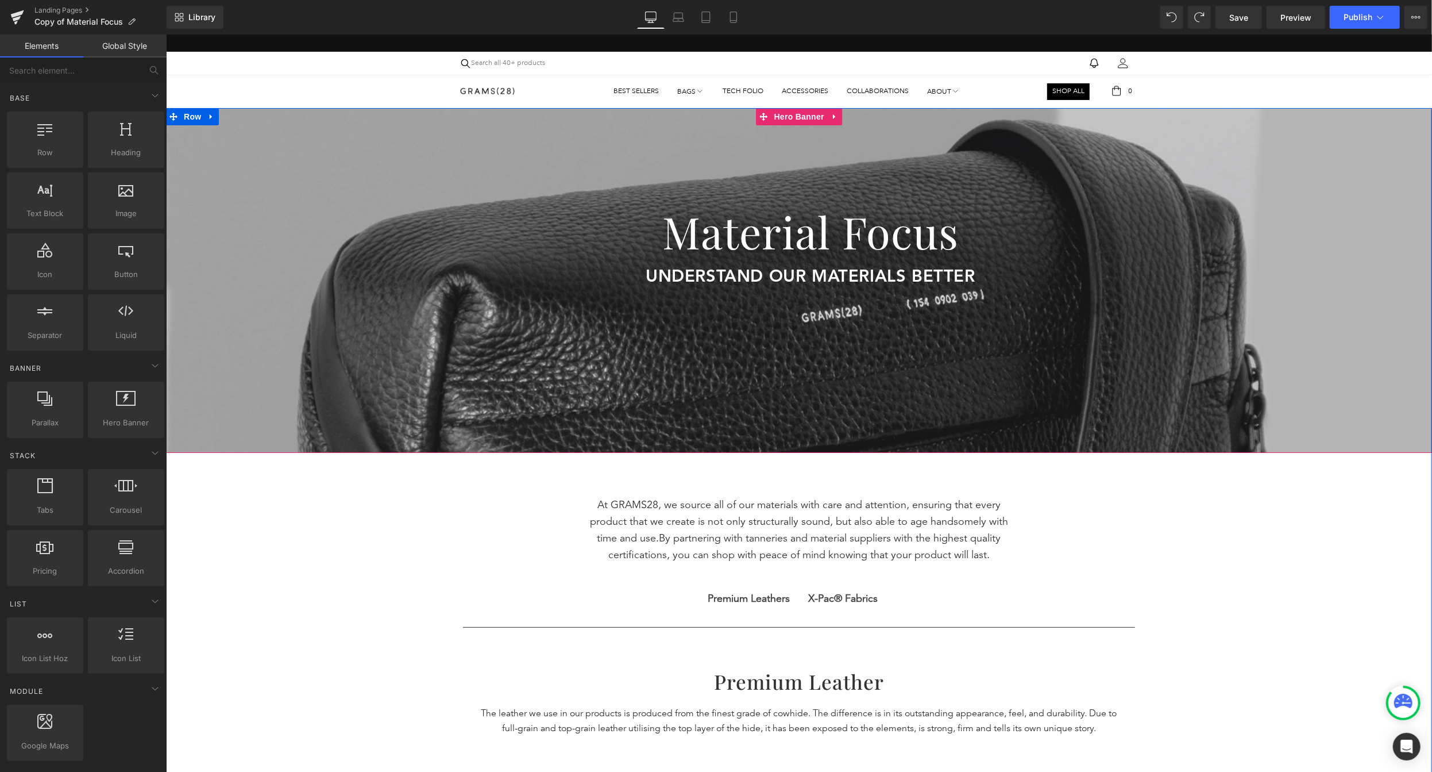
click at [866, 354] on div at bounding box center [798, 279] width 1266 height 345
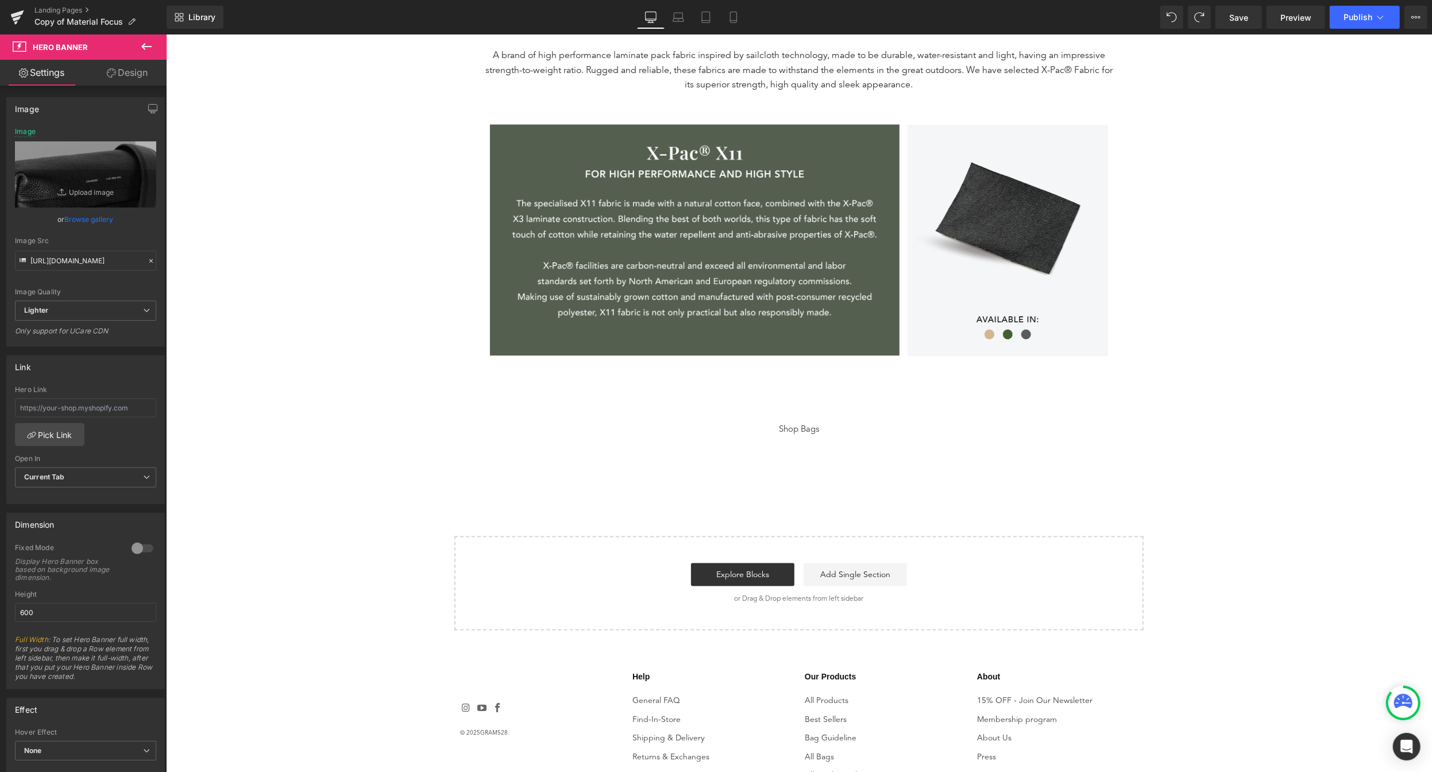
scroll to position [1707, 0]
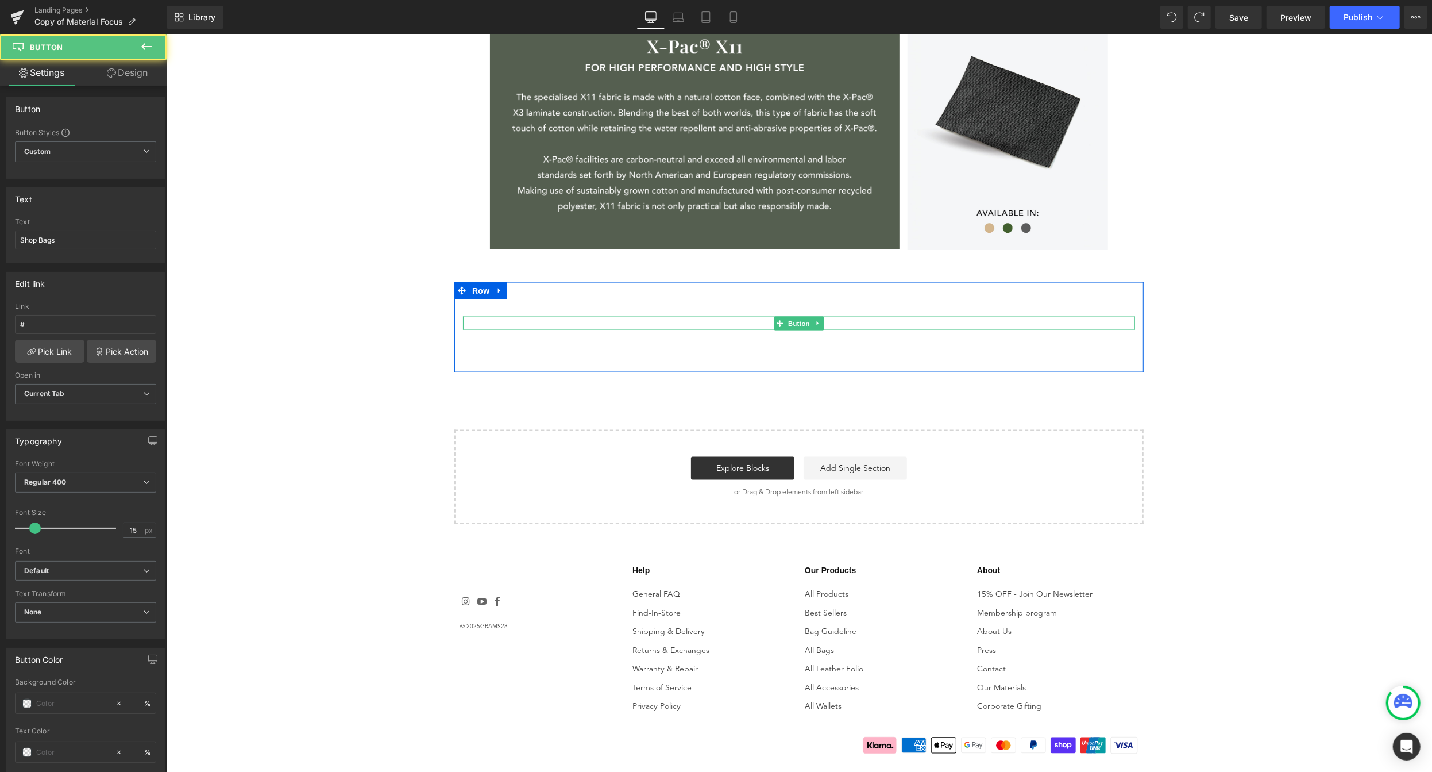
click at [827, 321] on div "Shop Bags" at bounding box center [798, 322] width 672 height 13
click at [831, 321] on div "Shop Bags" at bounding box center [798, 322] width 672 height 13
click at [108, 317] on input "#" at bounding box center [85, 324] width 141 height 19
paste input "https://www.grams28.com/pages/shop"
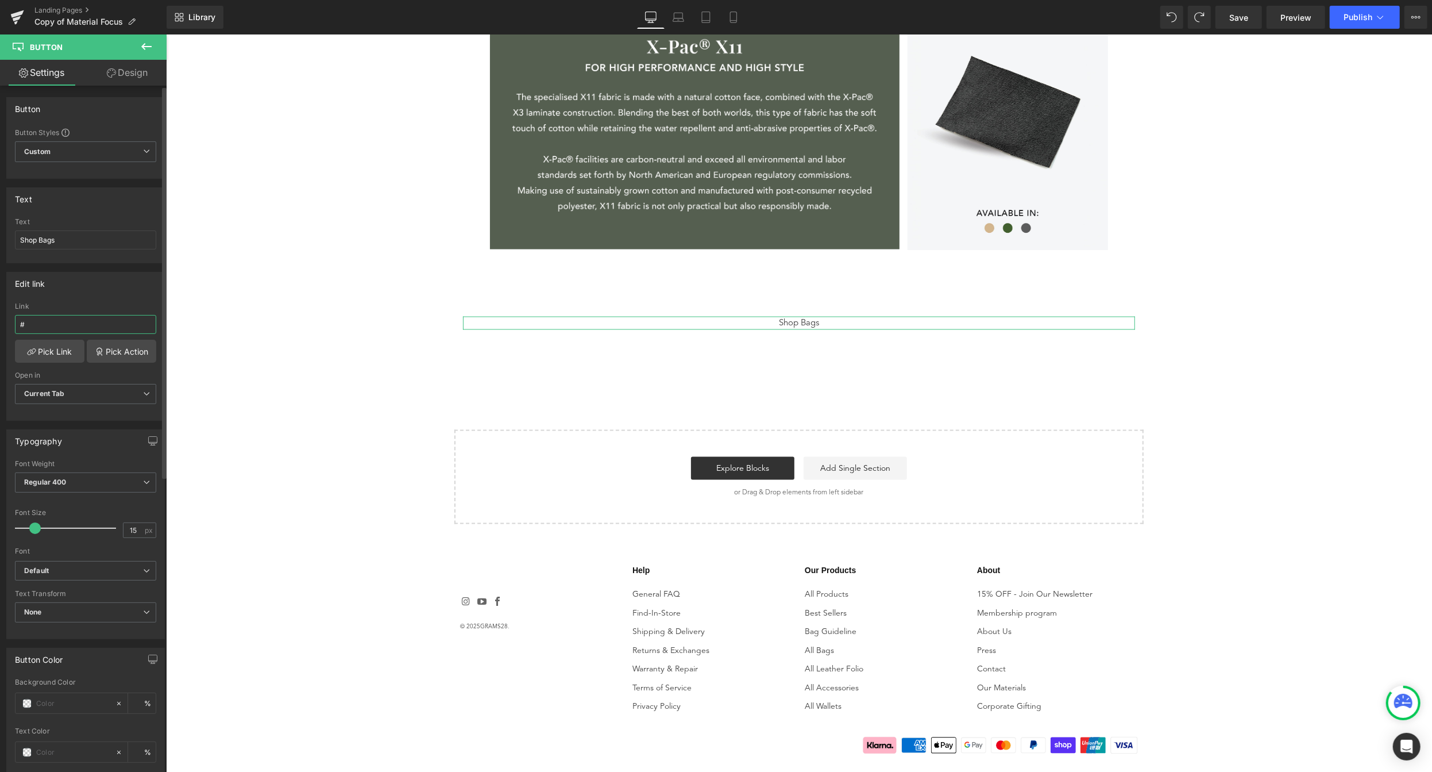
type input "https://www.grams28.com/pages/shop"
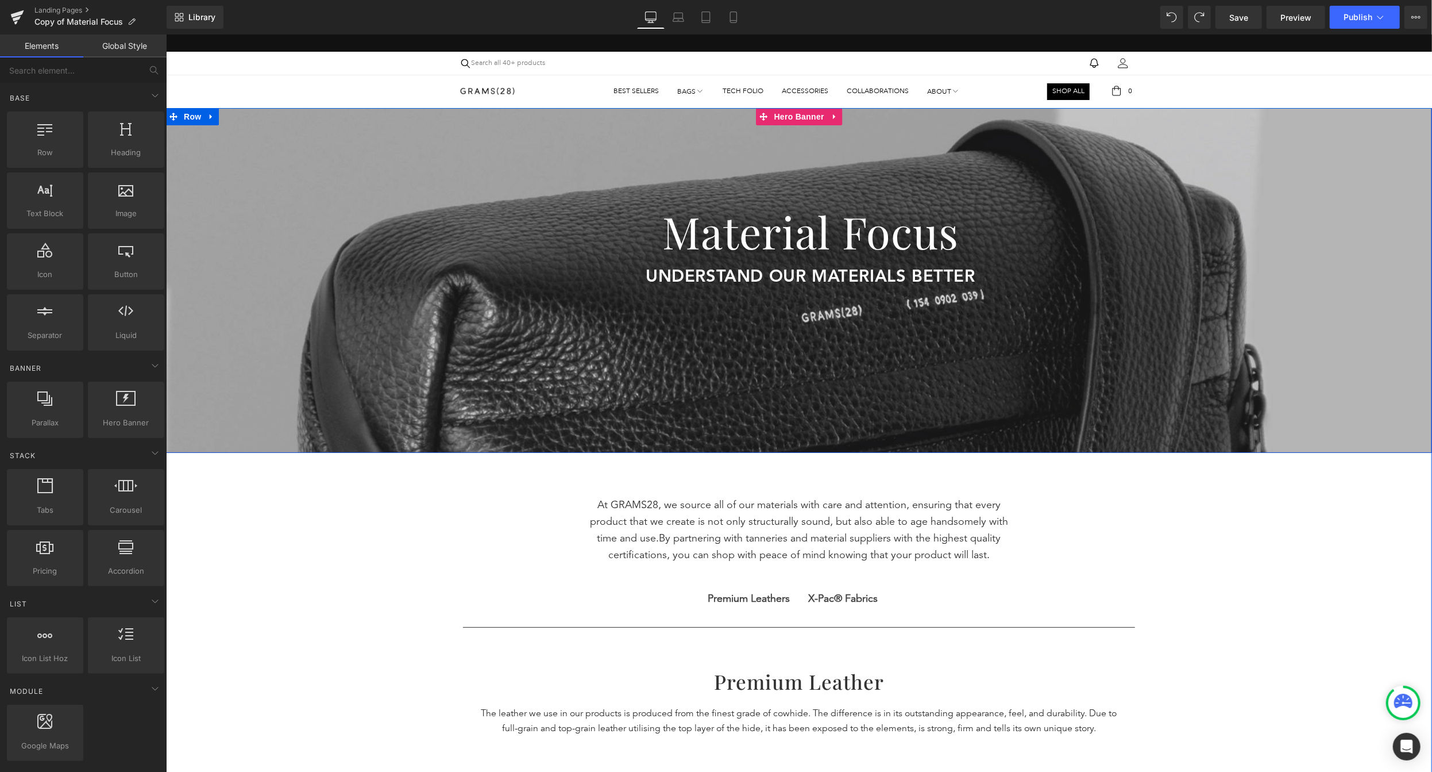
click at [986, 372] on div at bounding box center [798, 279] width 1266 height 345
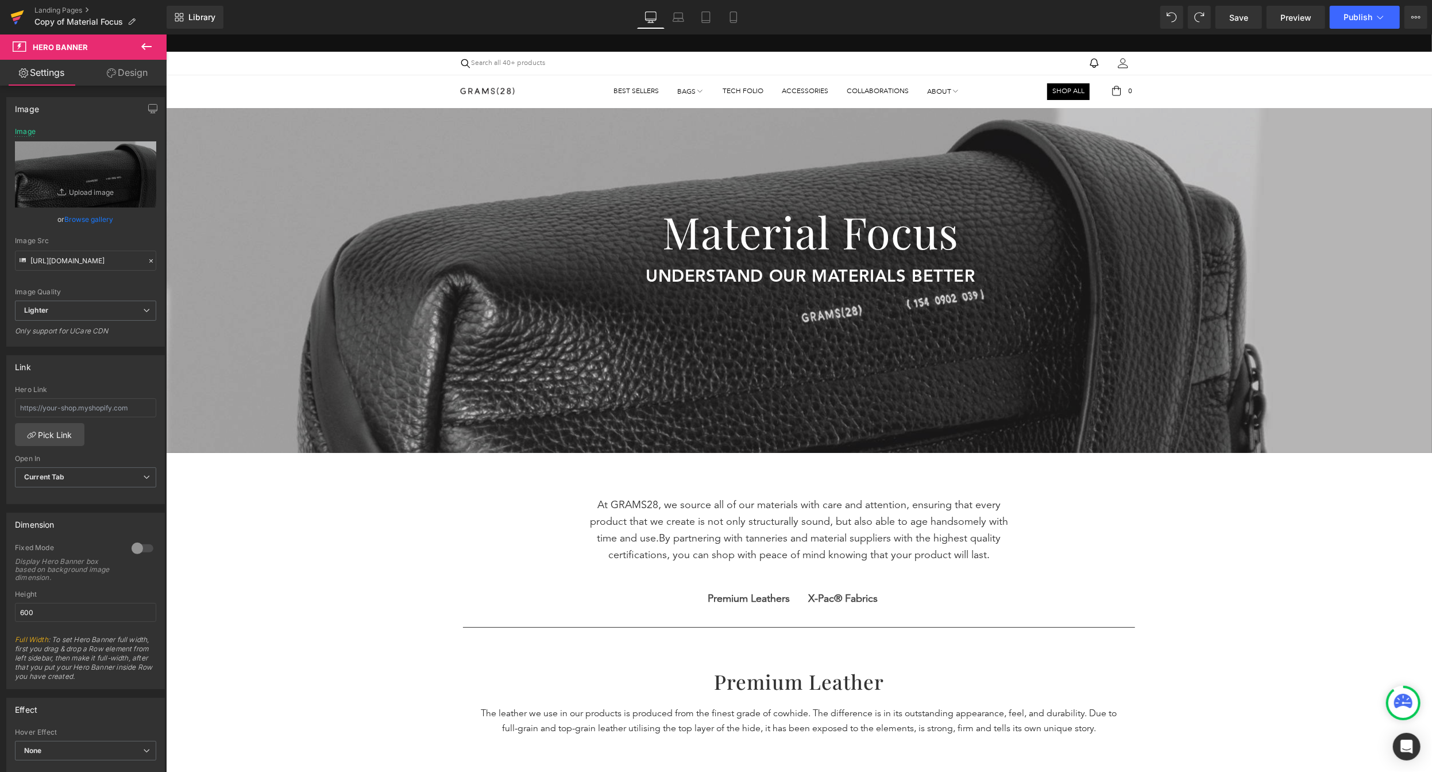
click at [9, 21] on link at bounding box center [17, 17] width 34 height 34
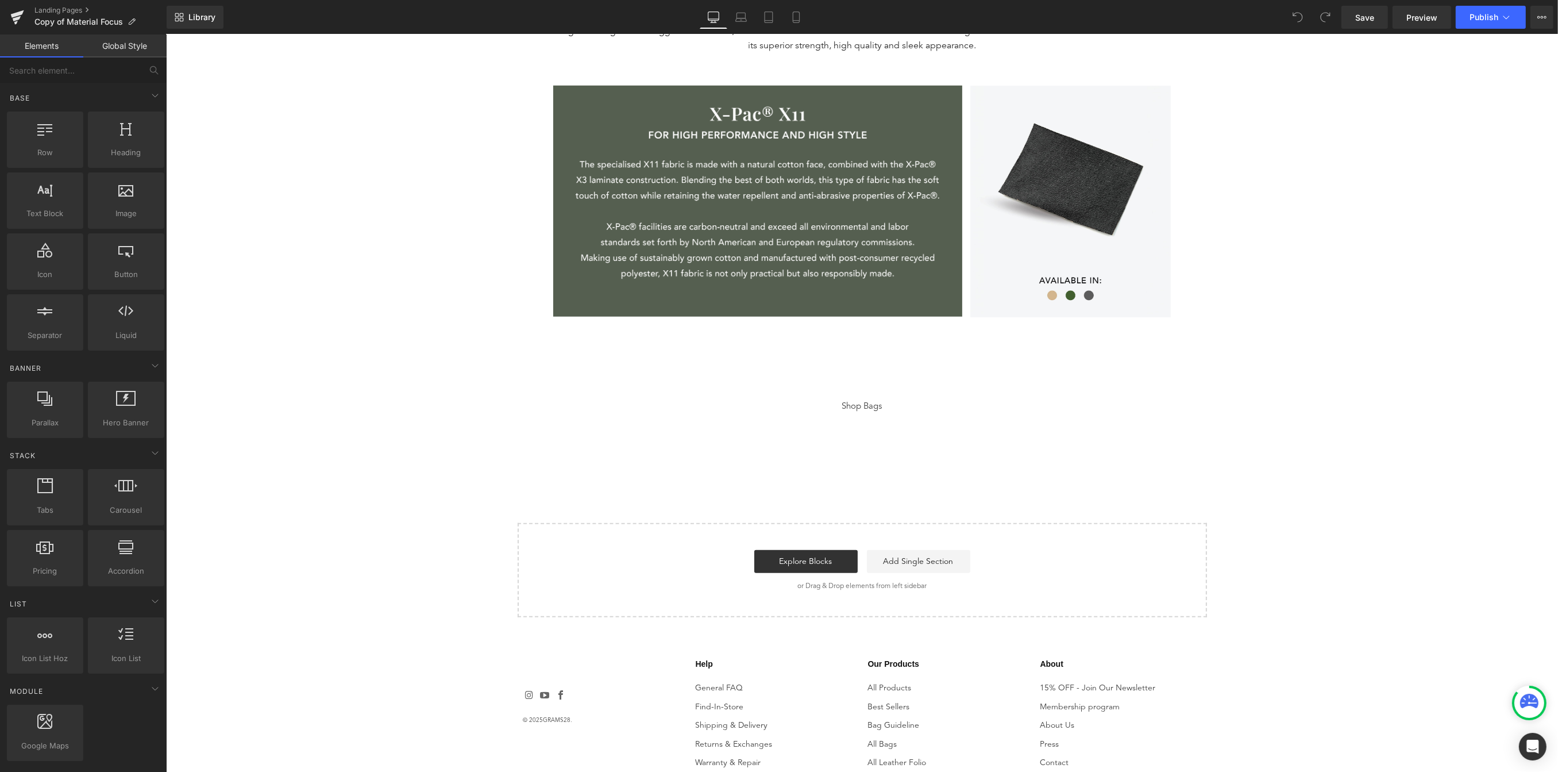
scroll to position [1733, 0]
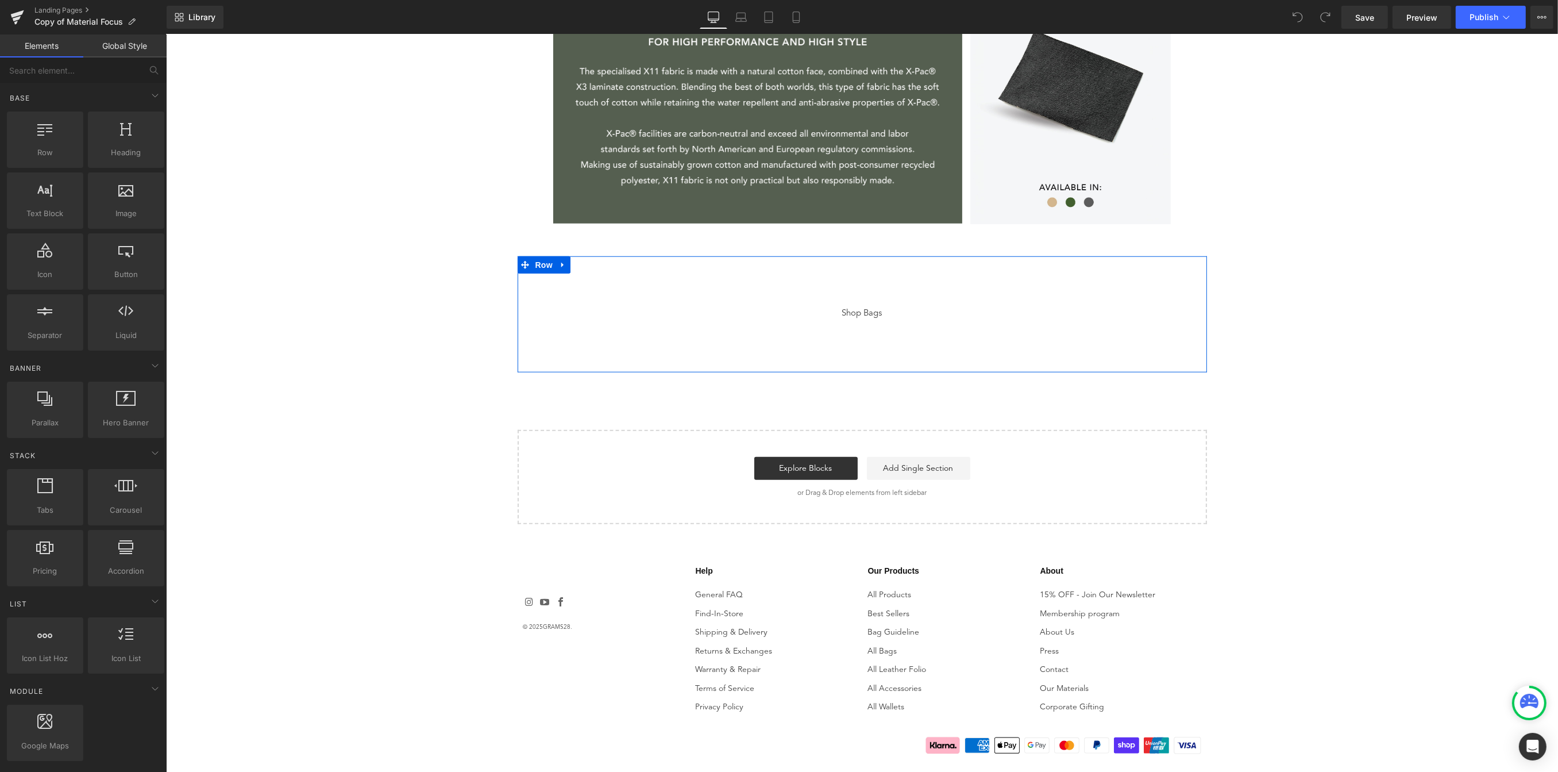
click at [896, 301] on div "Shop Bags Button Shop Bags Button Row" at bounding box center [861, 314] width 689 height 116
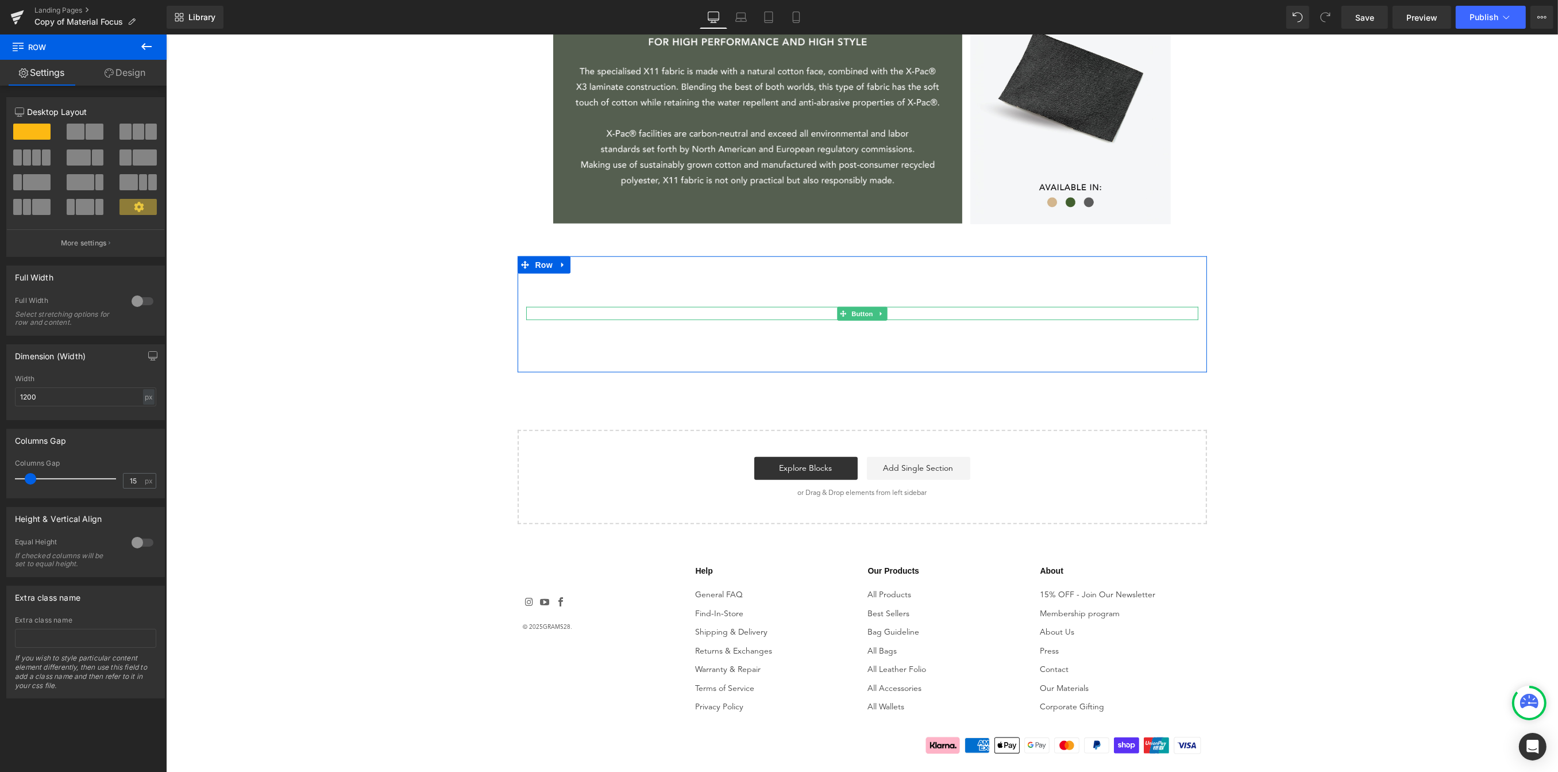
click at [869, 310] on span "Button" at bounding box center [861, 314] width 26 height 14
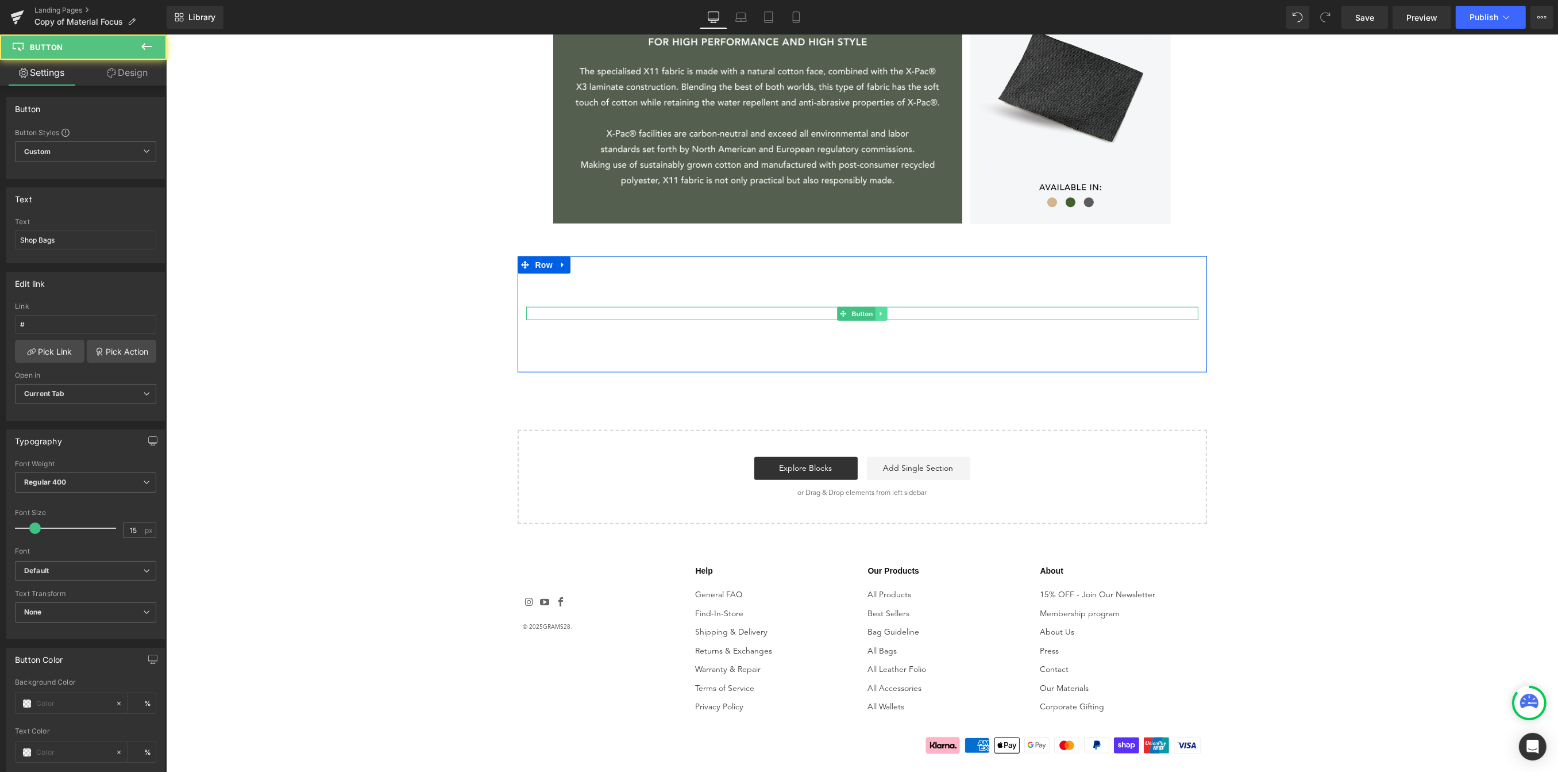
click at [881, 310] on link at bounding box center [880, 314] width 12 height 14
click at [920, 315] on div "Shop Bags" at bounding box center [862, 313] width 672 height 13
type input "19"
click at [33, 529] on span at bounding box center [38, 527] width 11 height 11
click at [28, 701] on span at bounding box center [26, 703] width 9 height 9
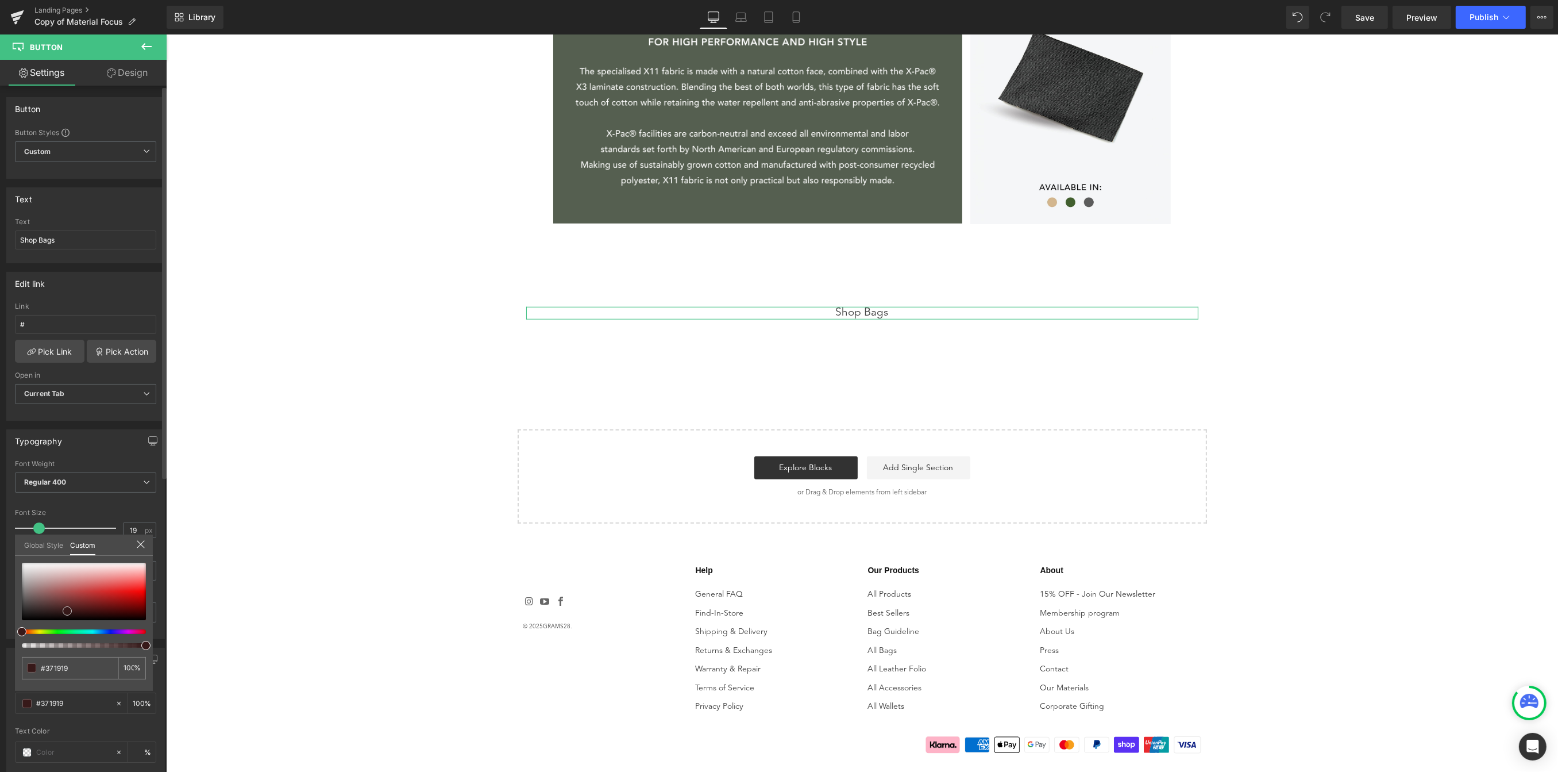
type input "#371919"
type input "100"
type input "#371919"
type input "100"
type input "#341717"
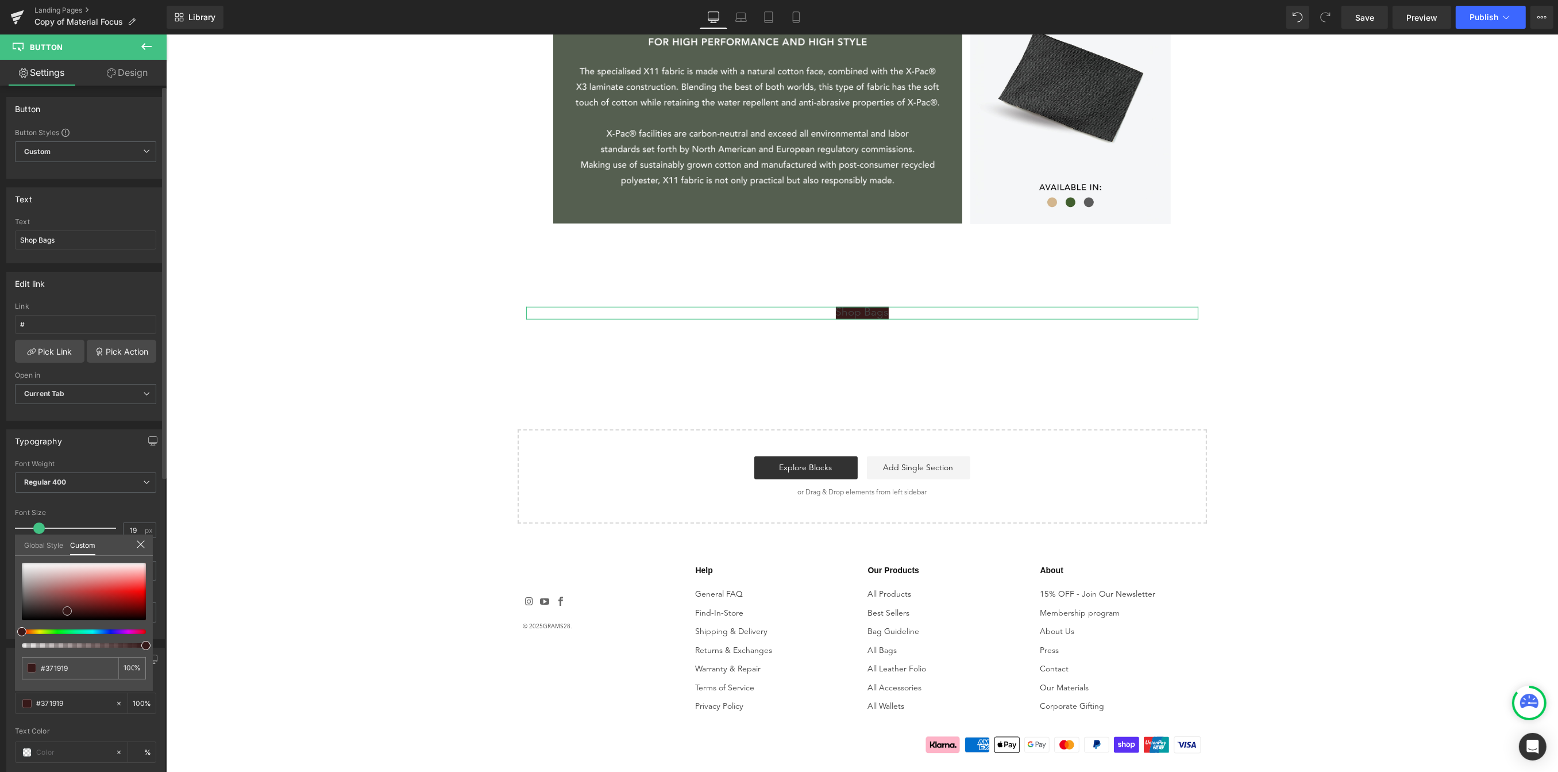
type input "#341717"
type input "#271010"
type input "#210c0c"
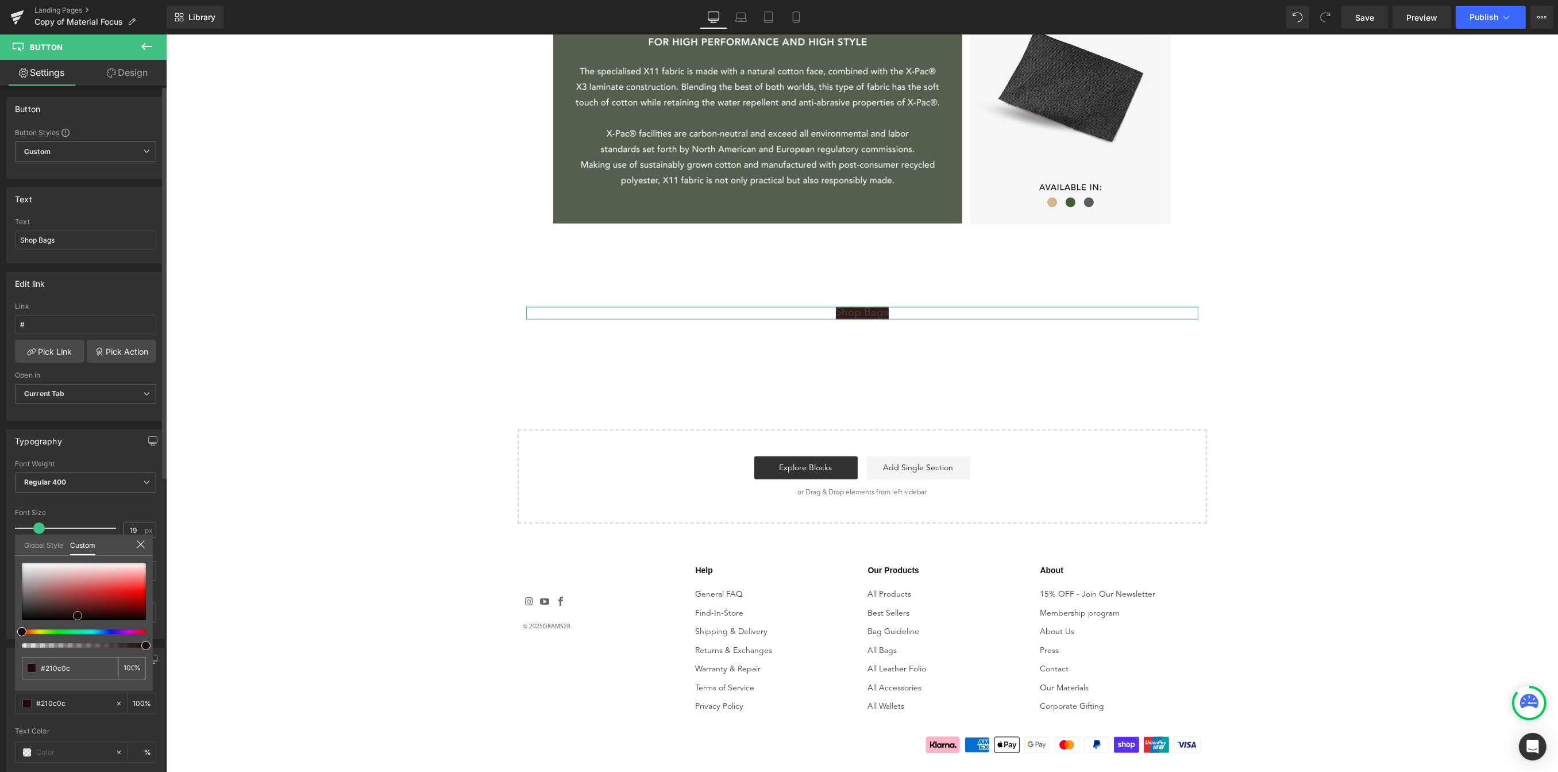
type input "#1d0a0a"
type input "#1d0b0b"
type input "#271010"
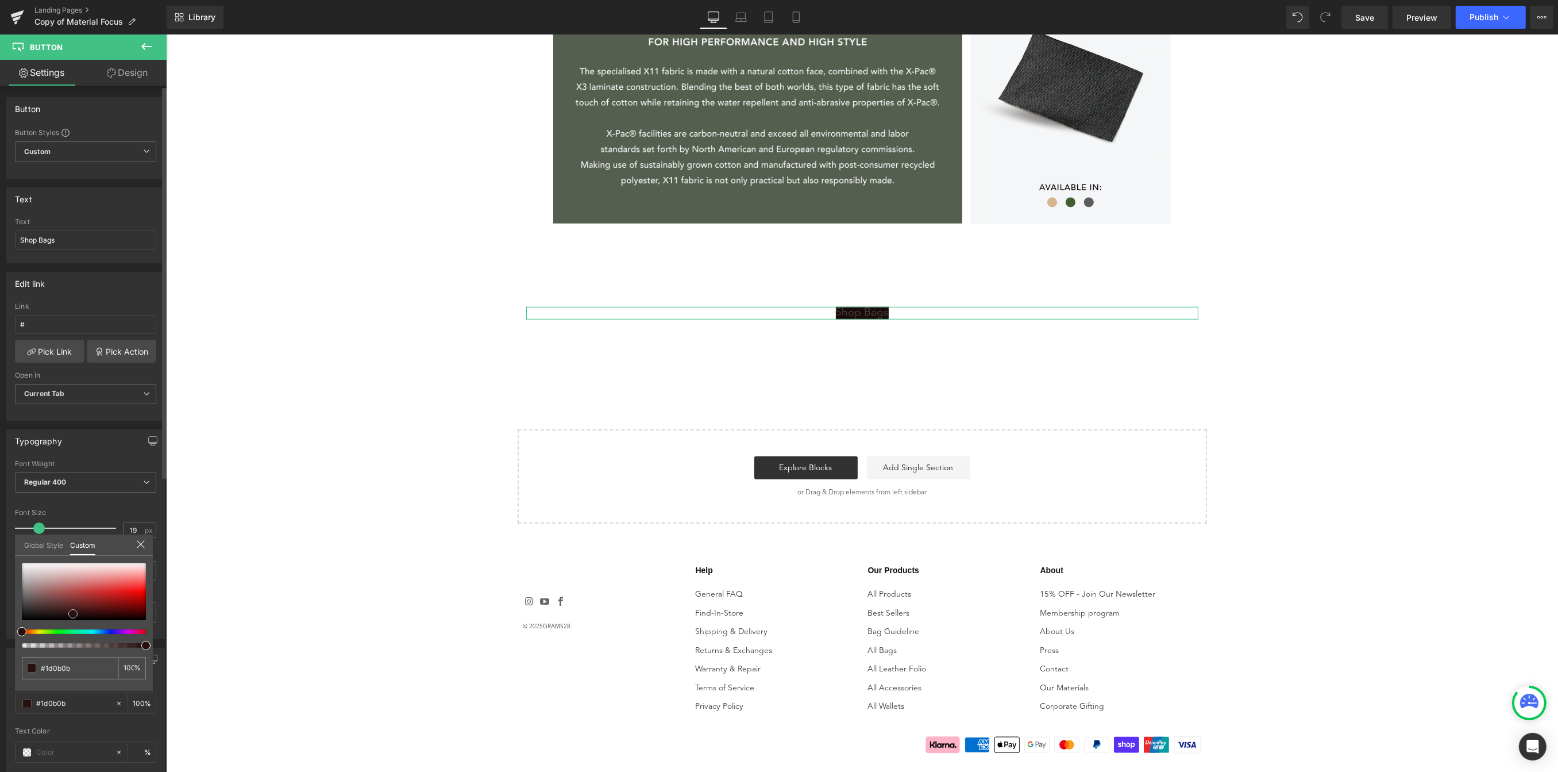
type input "#271010"
type input "#2e1313"
type input "#311515"
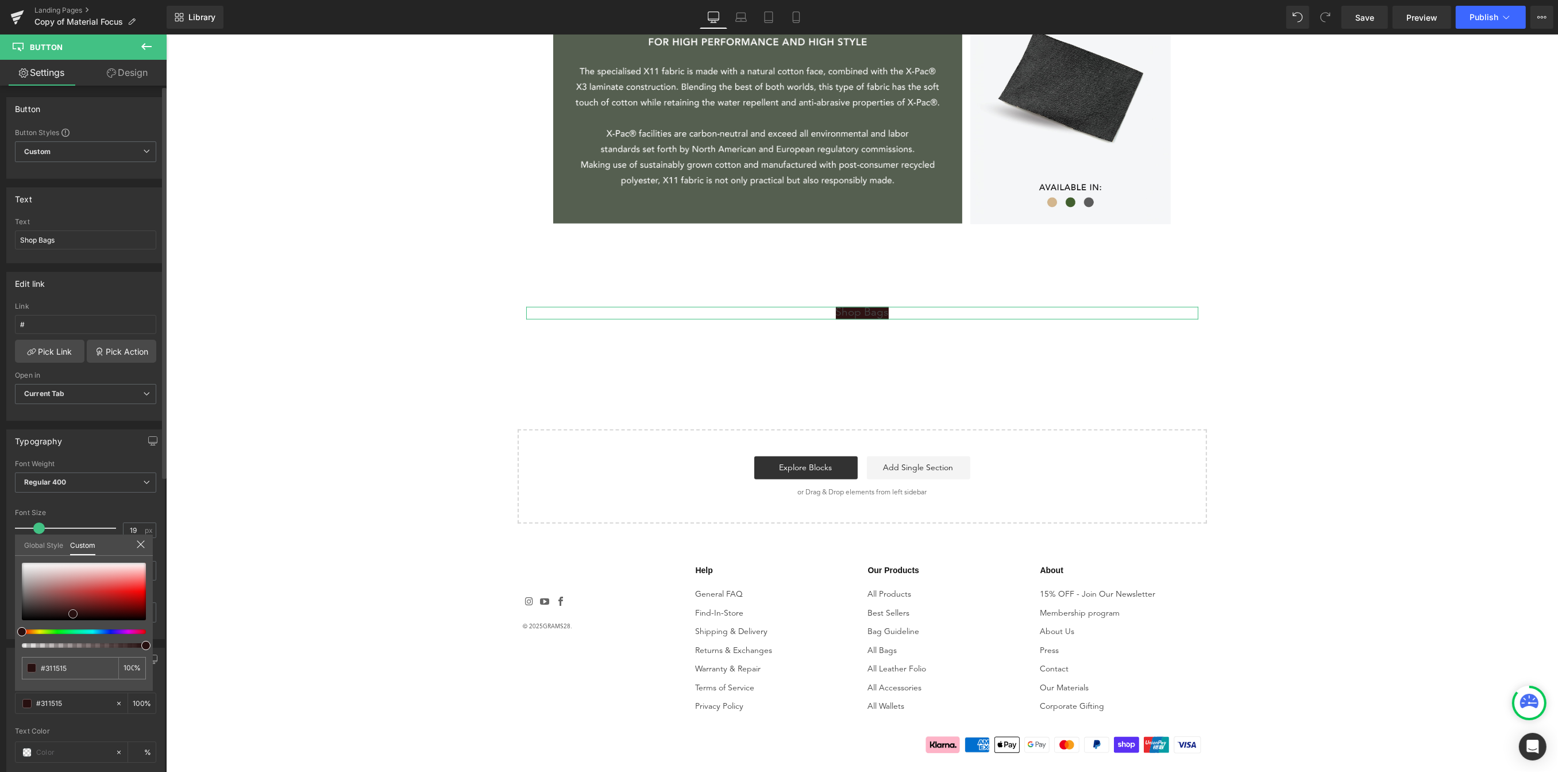
type input "#2d1414"
type input "#2a1212"
type input "#271010"
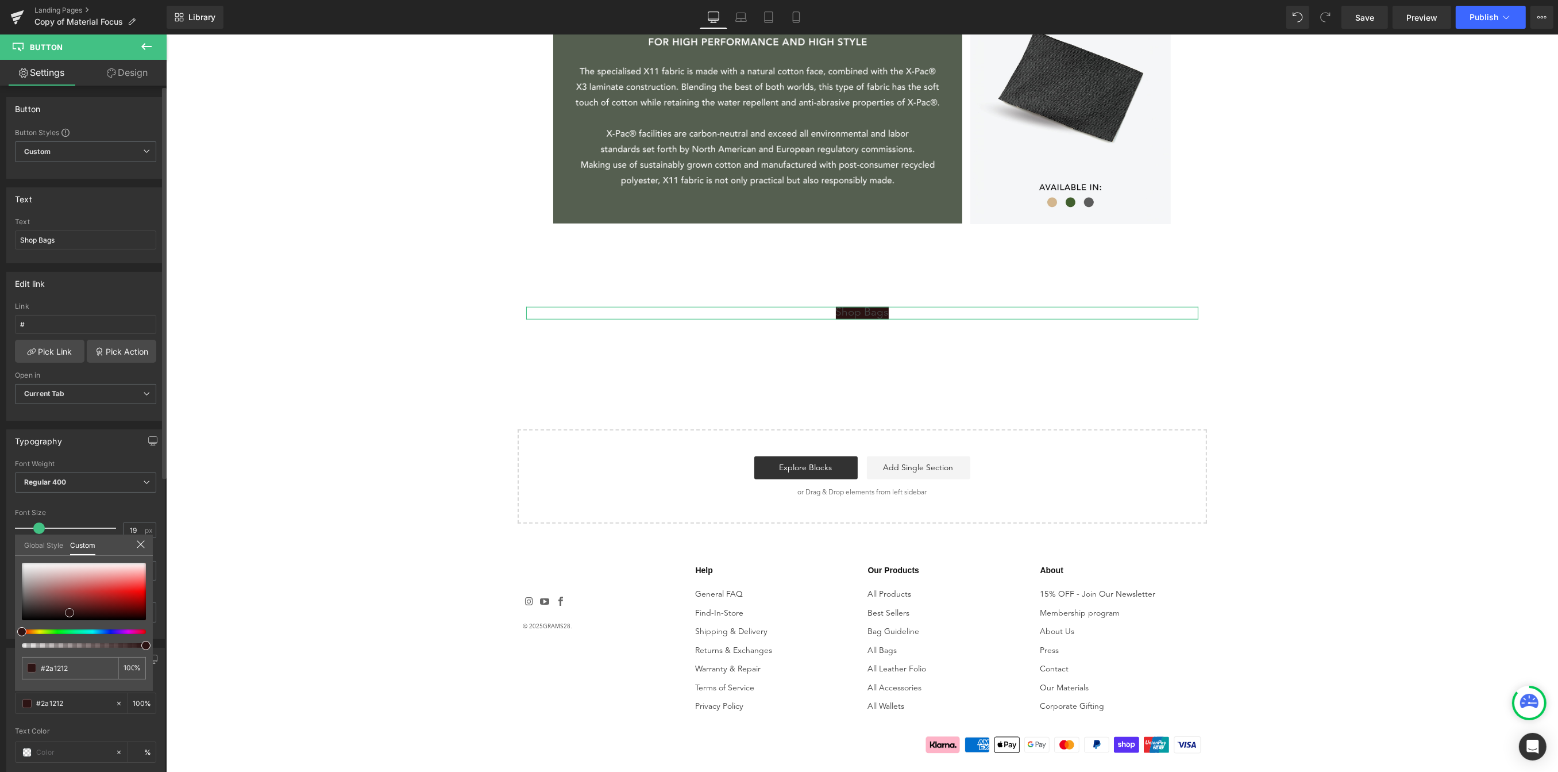
type input "#271010"
type input "#1c0c0c"
type input "#1d0b0b"
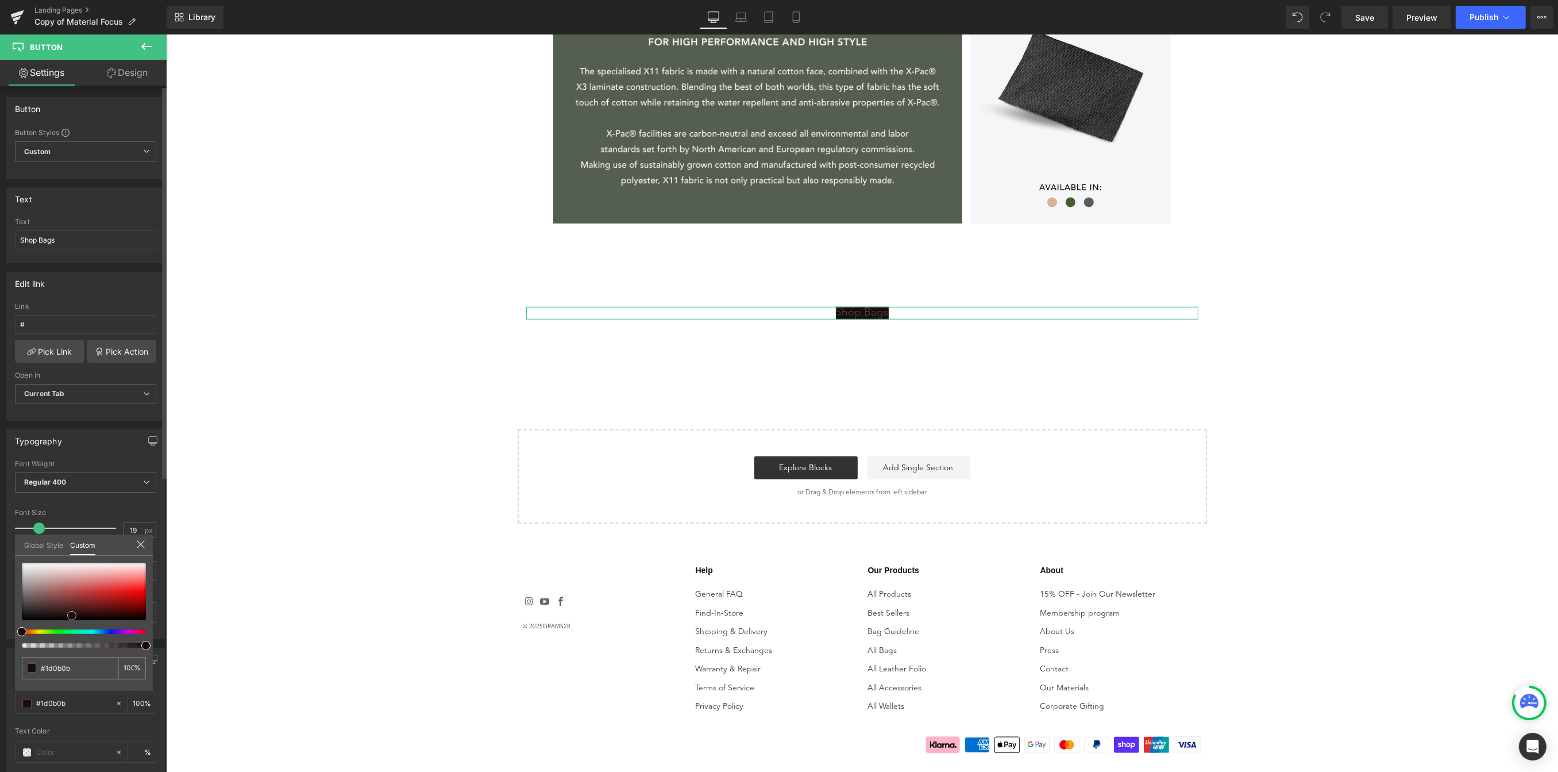
type input "#190909"
type input "#1a0909"
type input "#1e0a0a"
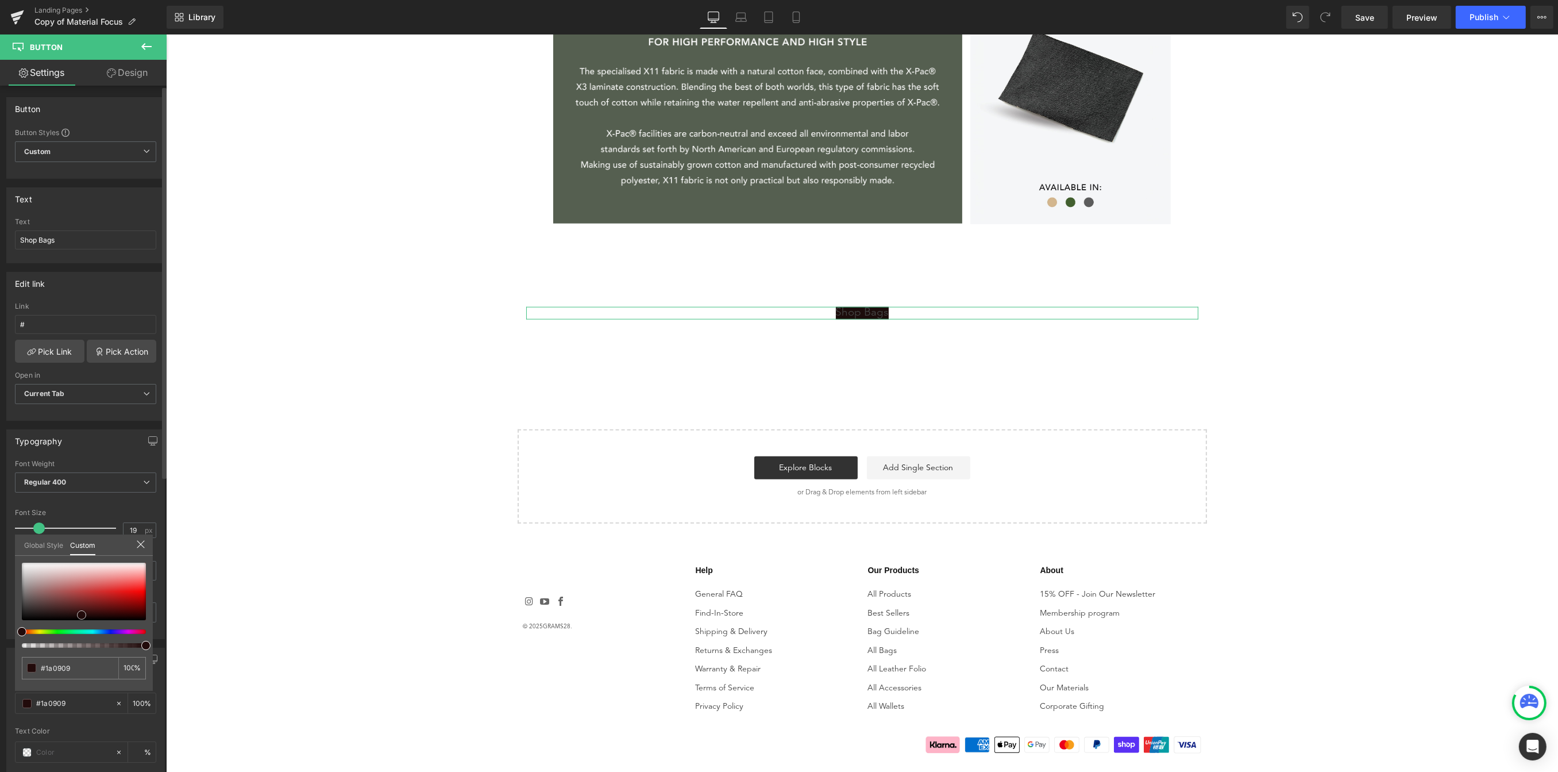
type input "#1e0a0a"
type input "#220b0b"
drag, startPoint x: 67, startPoint y: 610, endPoint x: 84, endPoint y: 614, distance: 17.1
click at [84, 614] on div at bounding box center [84, 590] width 124 height 57
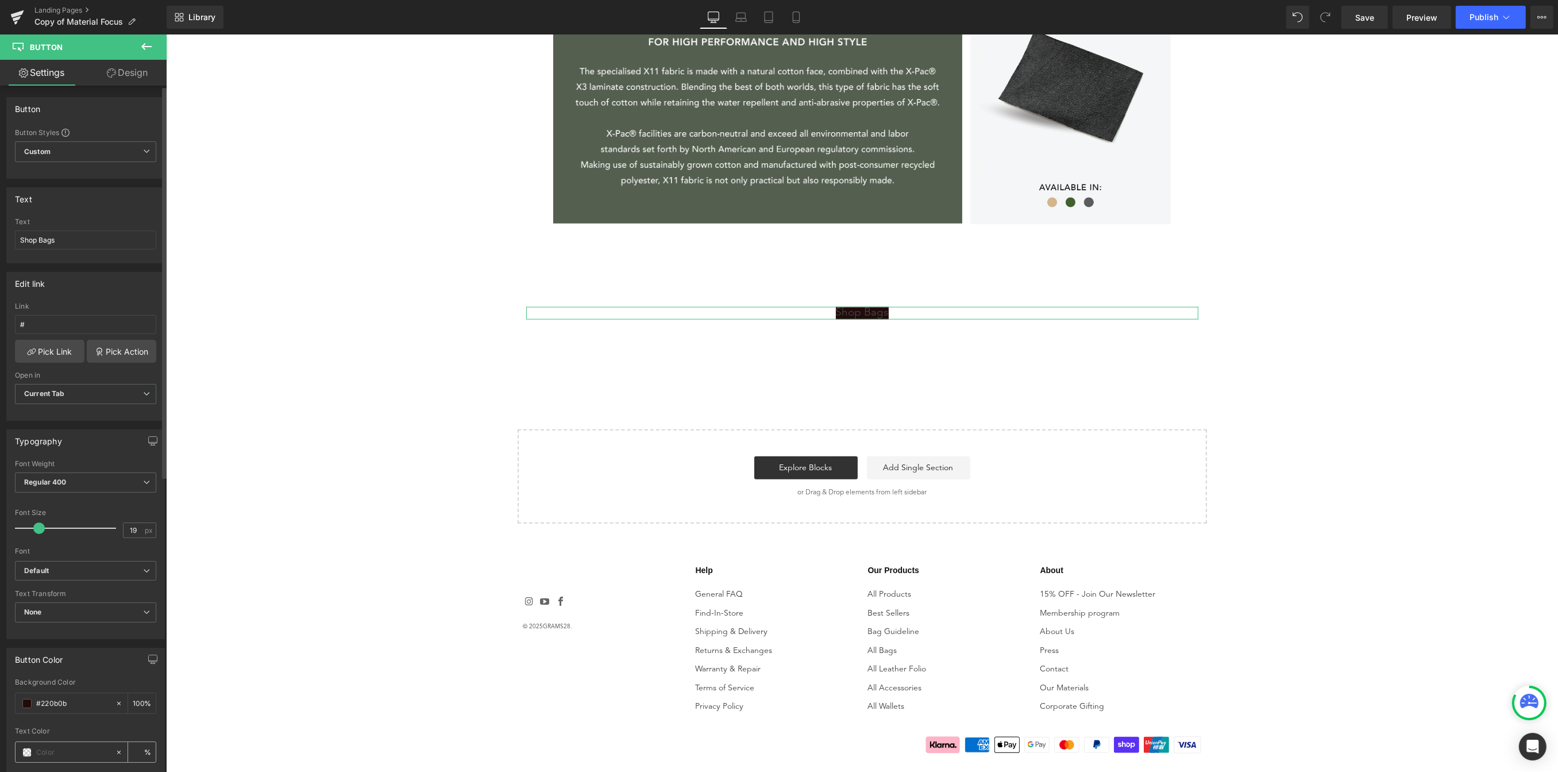
click at [26, 758] on div at bounding box center [65, 752] width 99 height 20
click at [28, 755] on span at bounding box center [26, 751] width 9 height 9
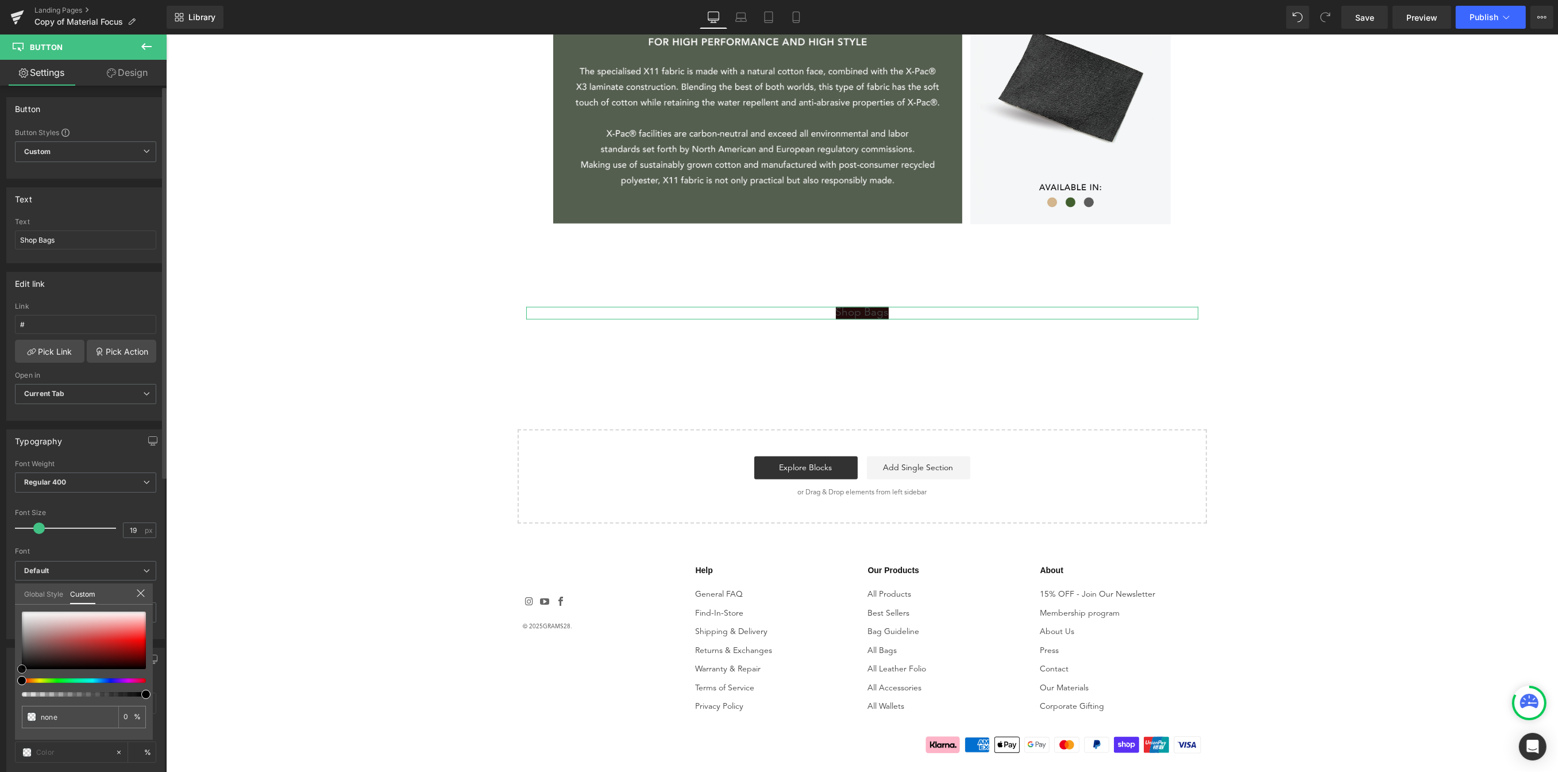
type input "#b89d9d"
type input "100"
type input "#b89d9d"
type input "100"
type input "#b8a1a1"
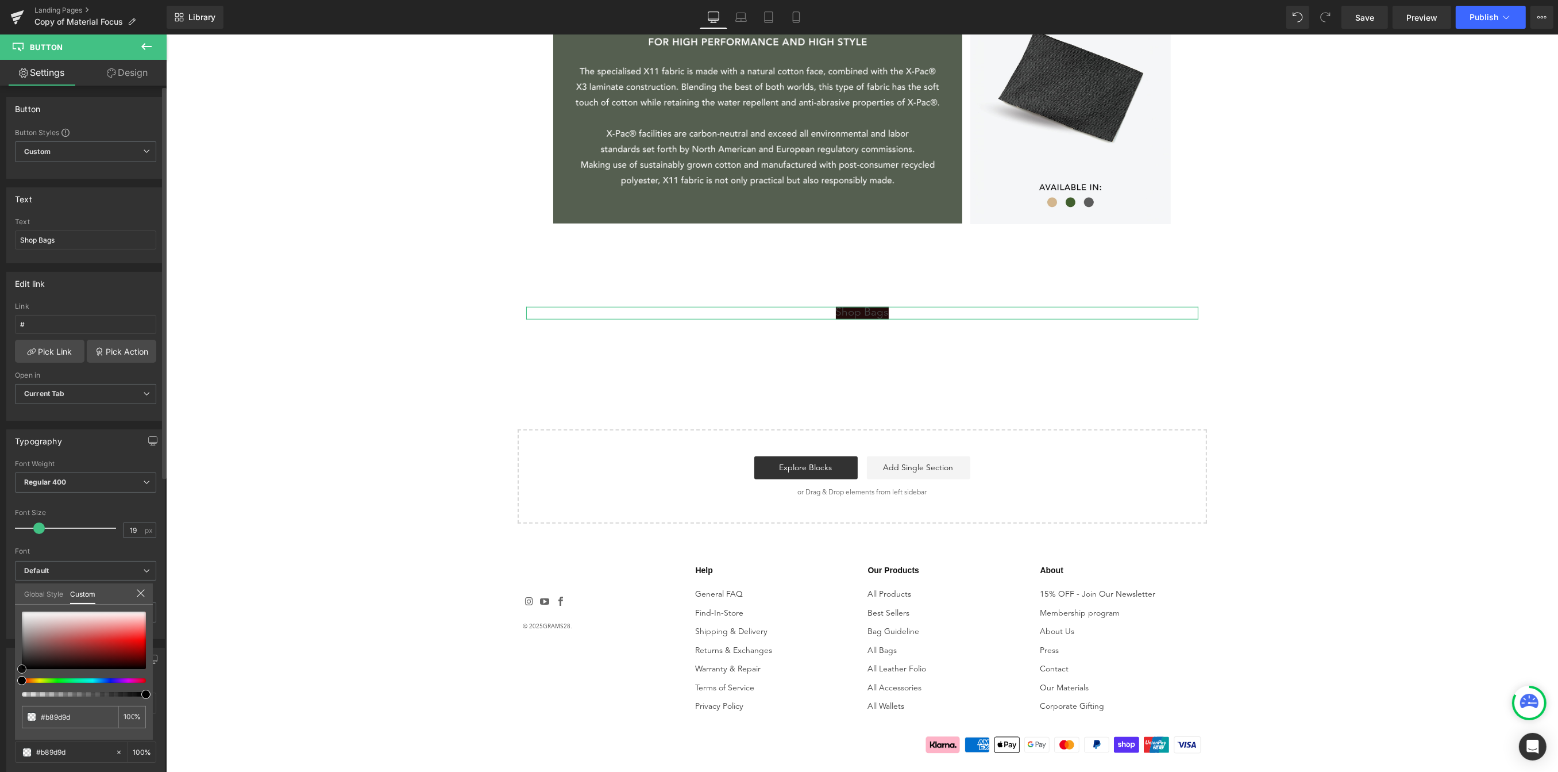
type input "#b8a1a1"
type input "#ccc1c1"
type input "#faf9f9"
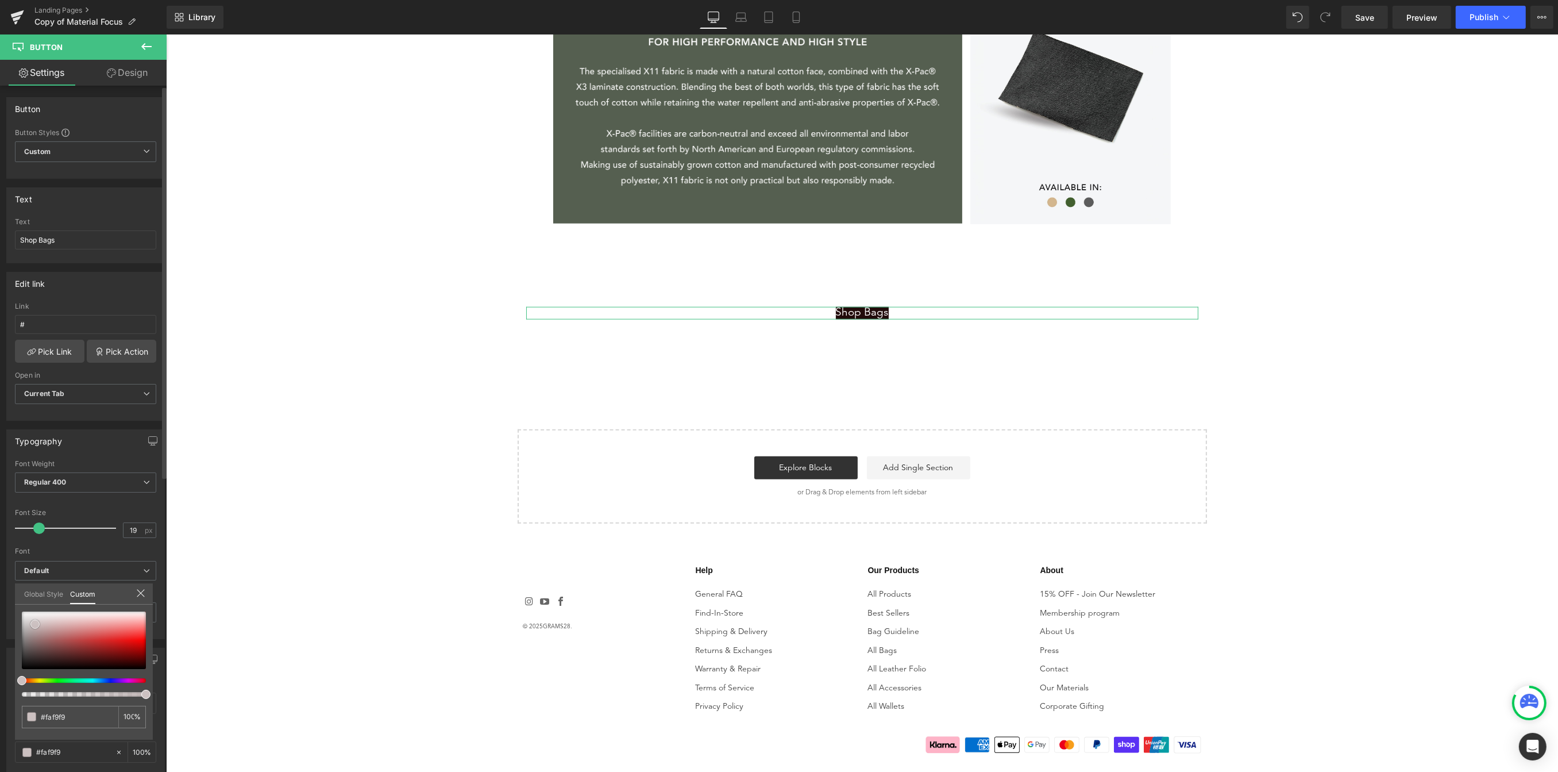
type input "#ffffff"
drag, startPoint x: 41, startPoint y: 630, endPoint x: 1, endPoint y: 582, distance: 62.4
click at [1, 639] on div "Button Color rgba(34, 11, 11, 1) Background Color #220b0b 100 % rgba(255, 255, …" at bounding box center [86, 720] width 172 height 163
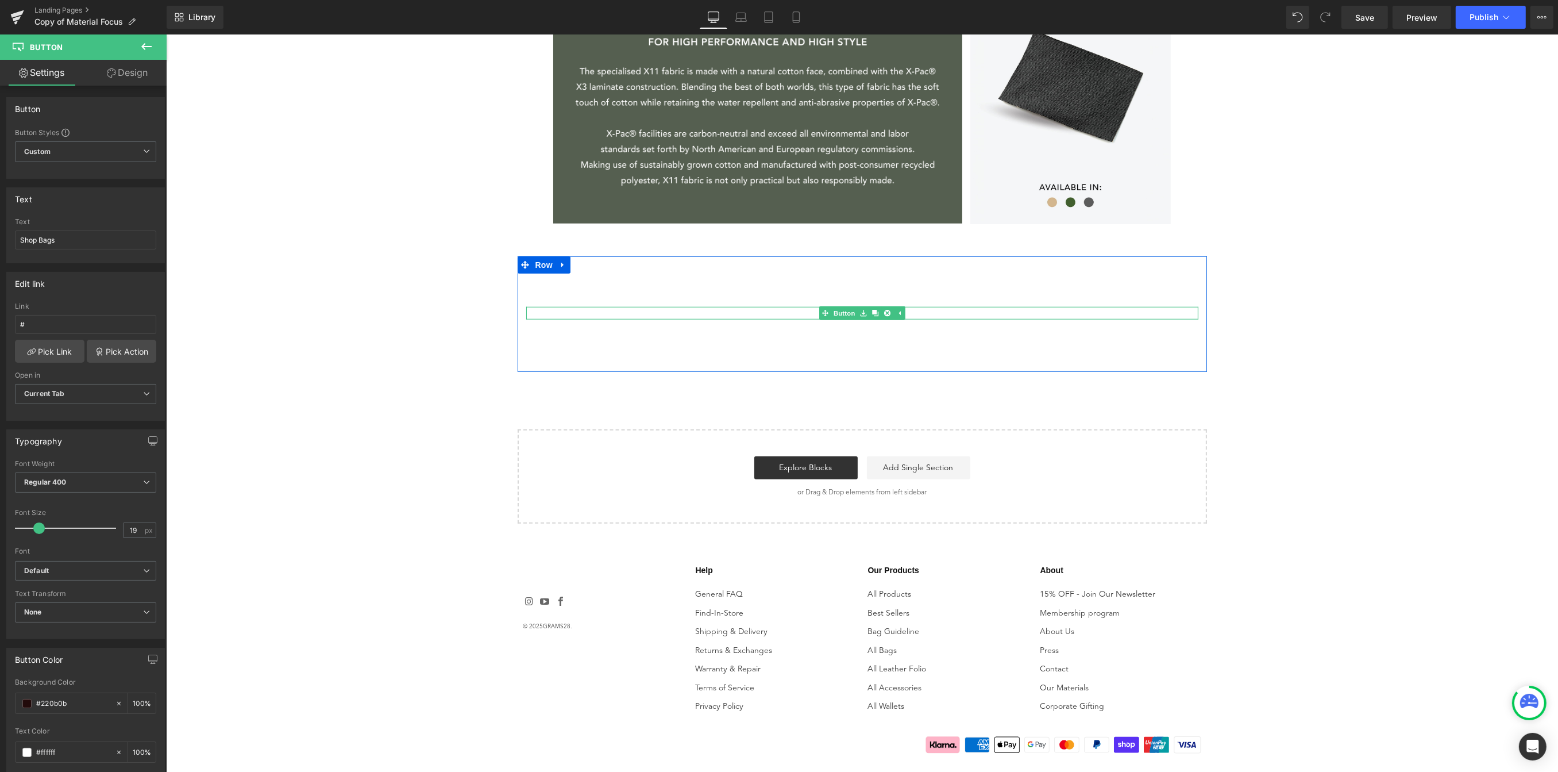
click at [936, 315] on div "Shop Bags" at bounding box center [862, 313] width 672 height 13
click at [132, 157] on span "Custom Setup Global Style" at bounding box center [85, 151] width 141 height 21
click at [62, 176] on div "Custom" at bounding box center [58, 174] width 45 height 8
click at [121, 165] on div "Custom Setup Global Style Custom Setup Global Style" at bounding box center [85, 154] width 141 height 26
click at [137, 155] on span "Custom Setup Global Style" at bounding box center [85, 151] width 141 height 21
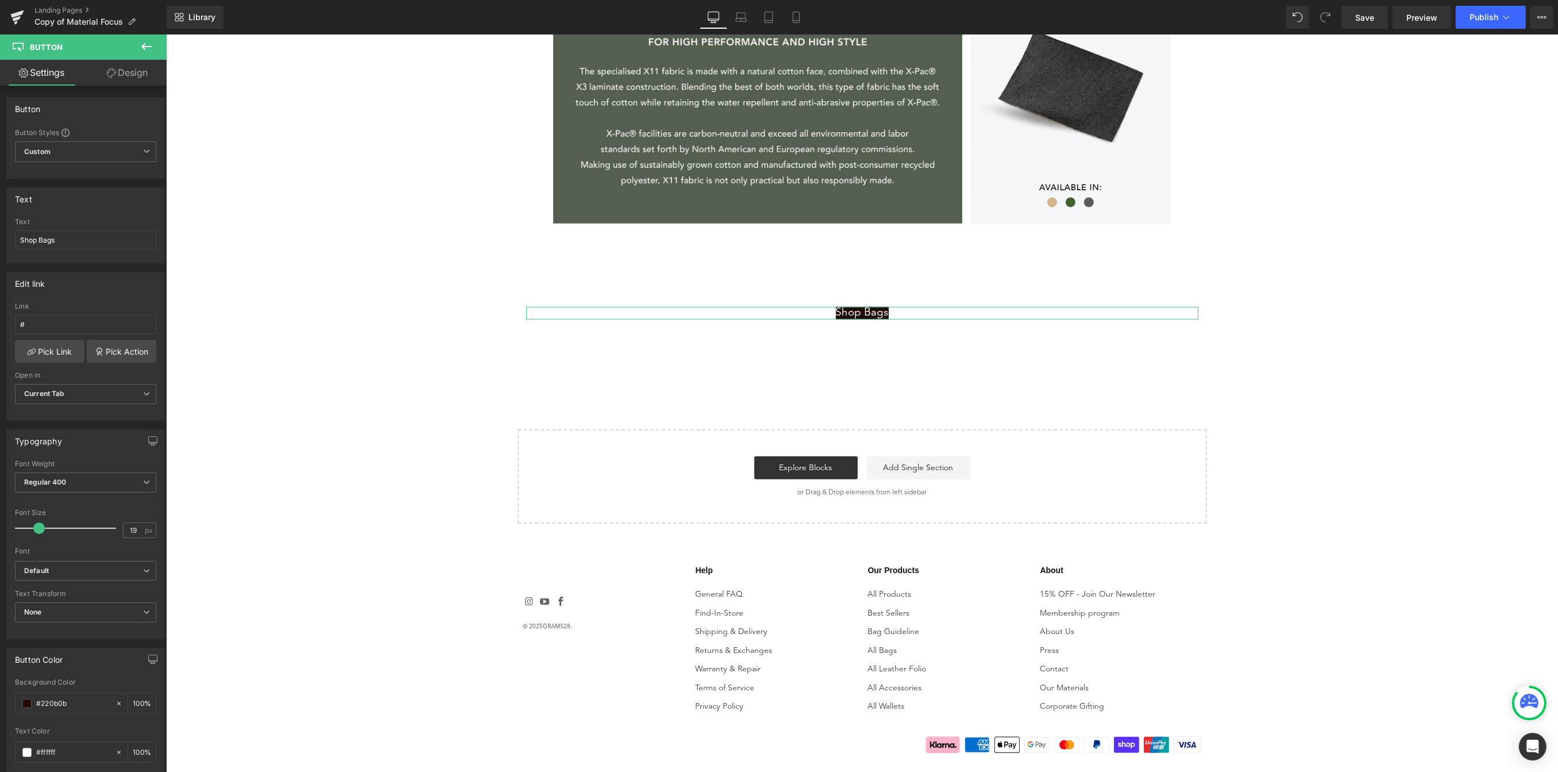
click at [125, 64] on link "Design" at bounding box center [127, 73] width 83 height 26
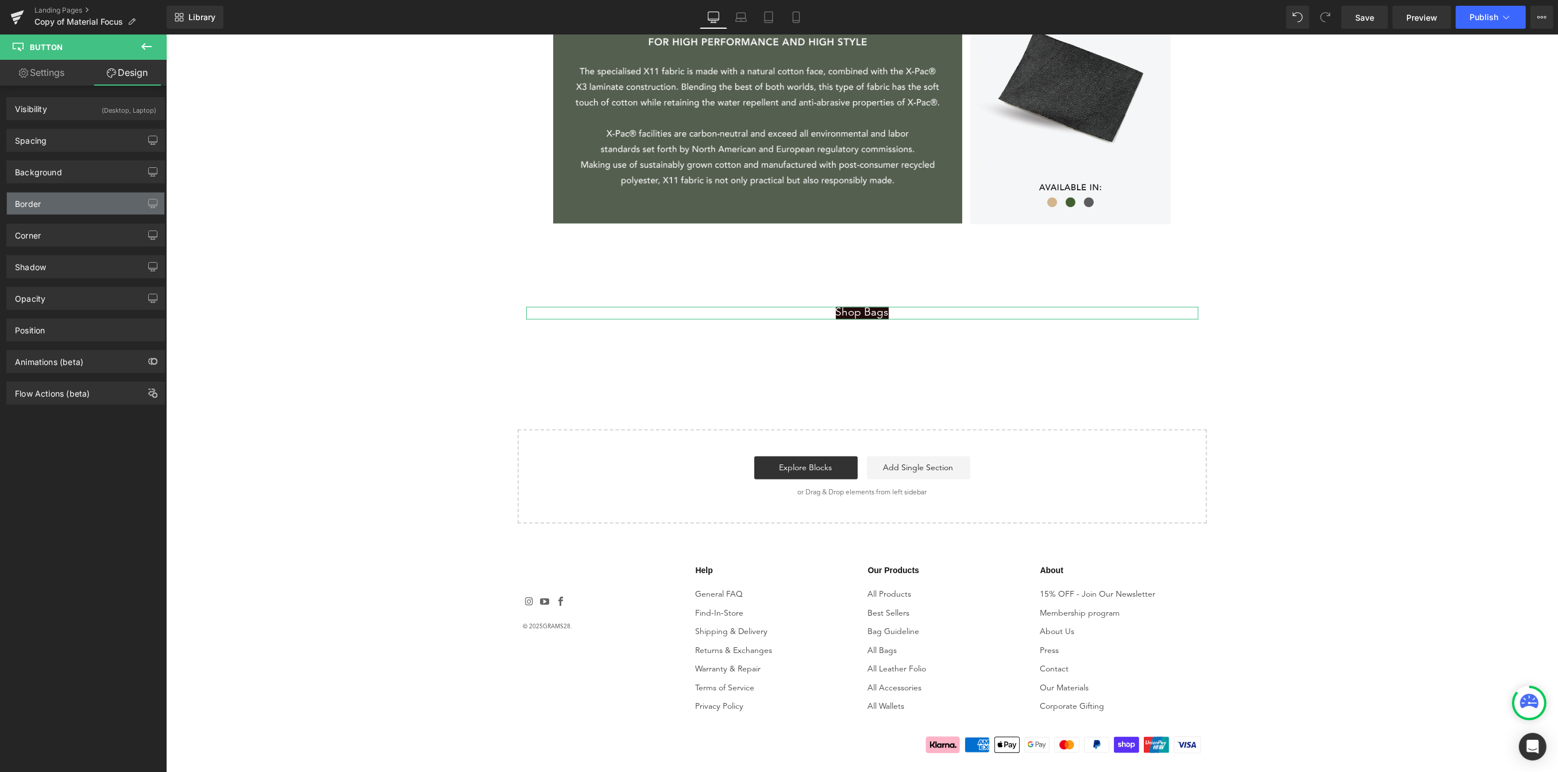
click at [78, 205] on div "Border" at bounding box center [85, 203] width 157 height 22
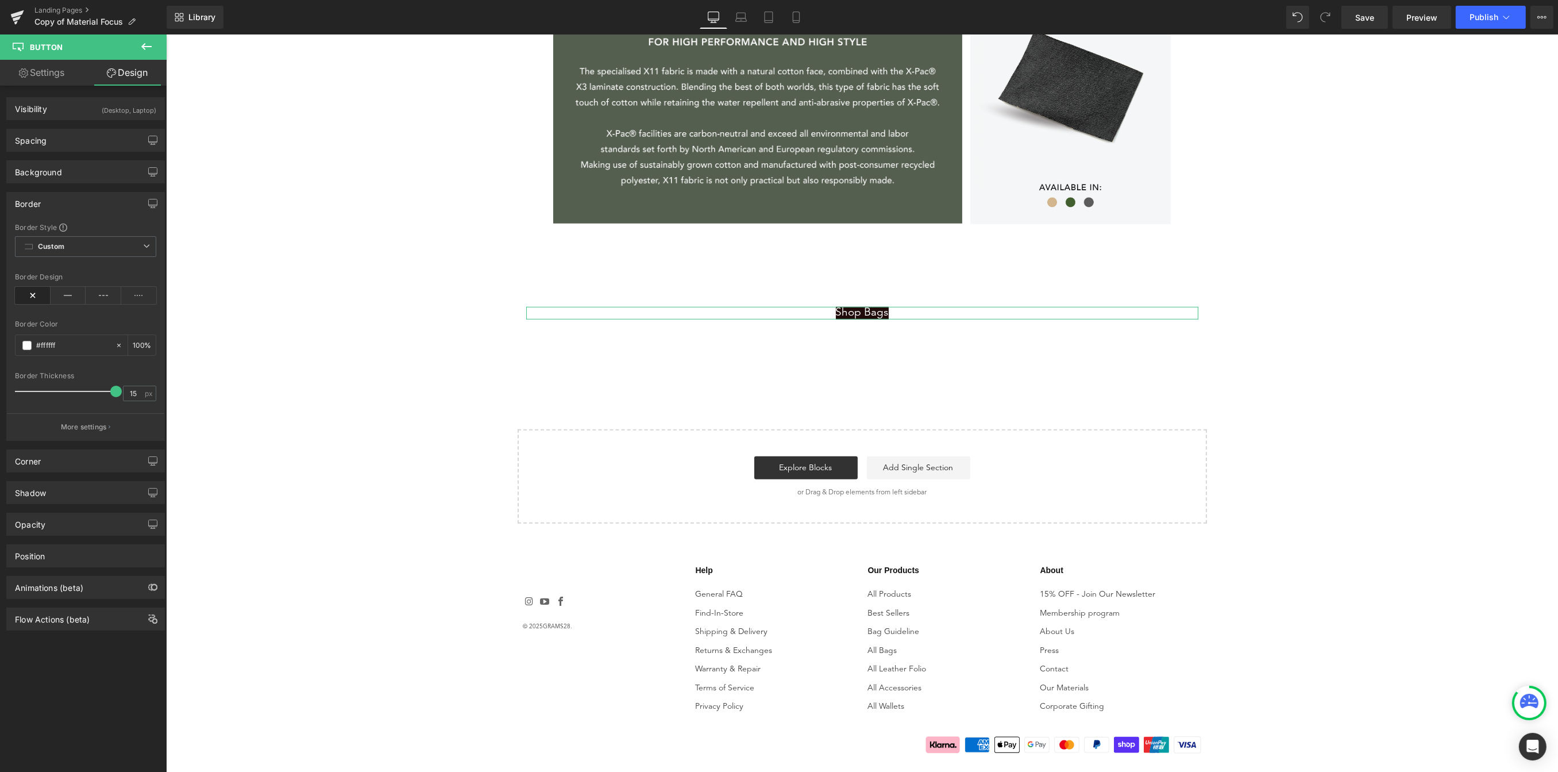
type input "0"
drag, startPoint x: 22, startPoint y: 391, endPoint x: -133, endPoint y: 383, distance: 155.3
click at [0, 383] on html "Button You are previewing how the will restyle your page. You can not edit Elem…" at bounding box center [779, 386] width 1558 height 772
click at [61, 259] on div "Custom Setup Global Style Custom Setup Global Style" at bounding box center [85, 249] width 141 height 26
click at [72, 245] on span "Custom Setup Global Style" at bounding box center [85, 246] width 141 height 21
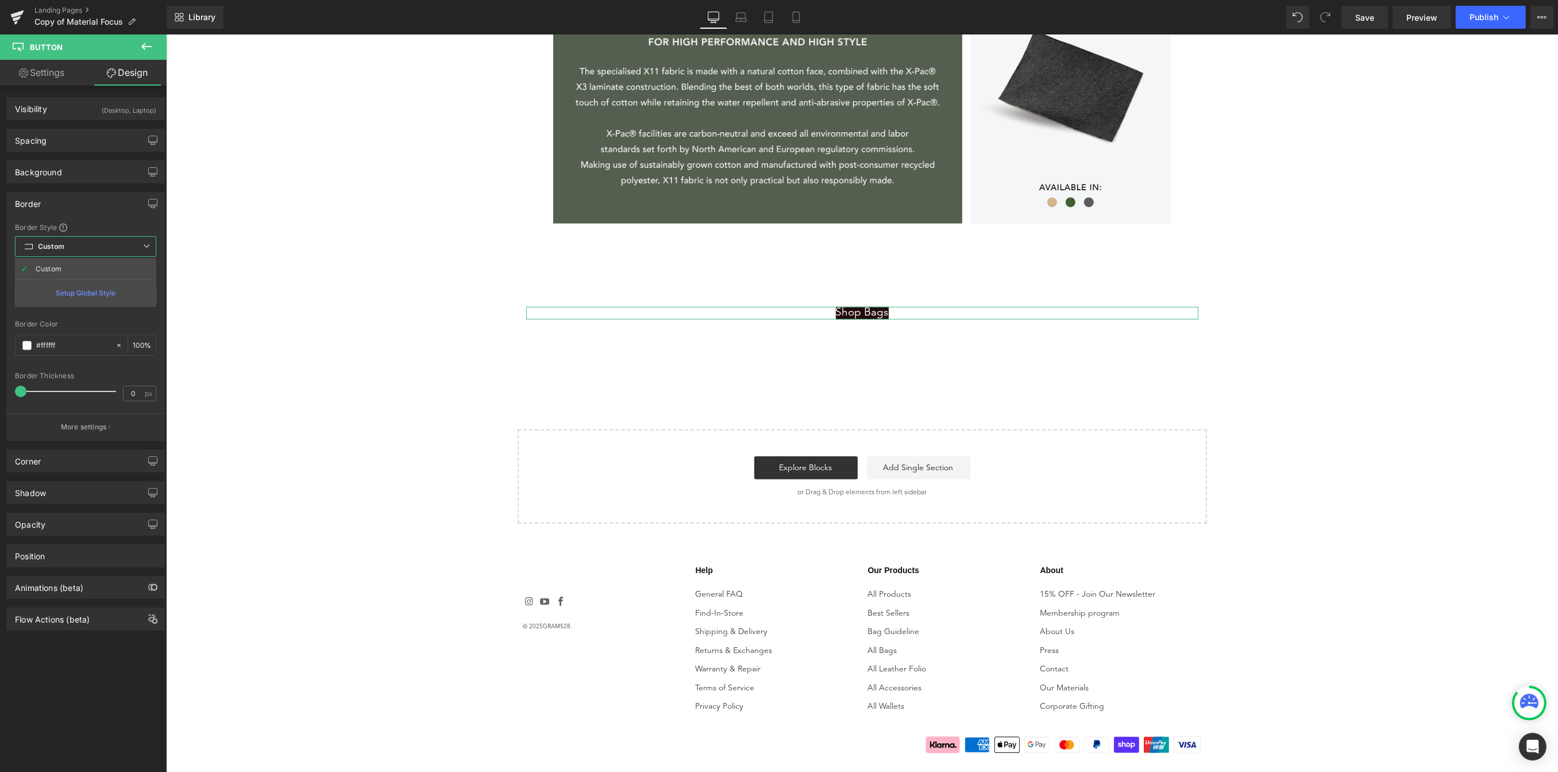
click at [72, 245] on span "Custom Setup Global Style" at bounding box center [85, 246] width 141 height 21
click at [41, 75] on link "Settings" at bounding box center [41, 73] width 83 height 26
type input "100"
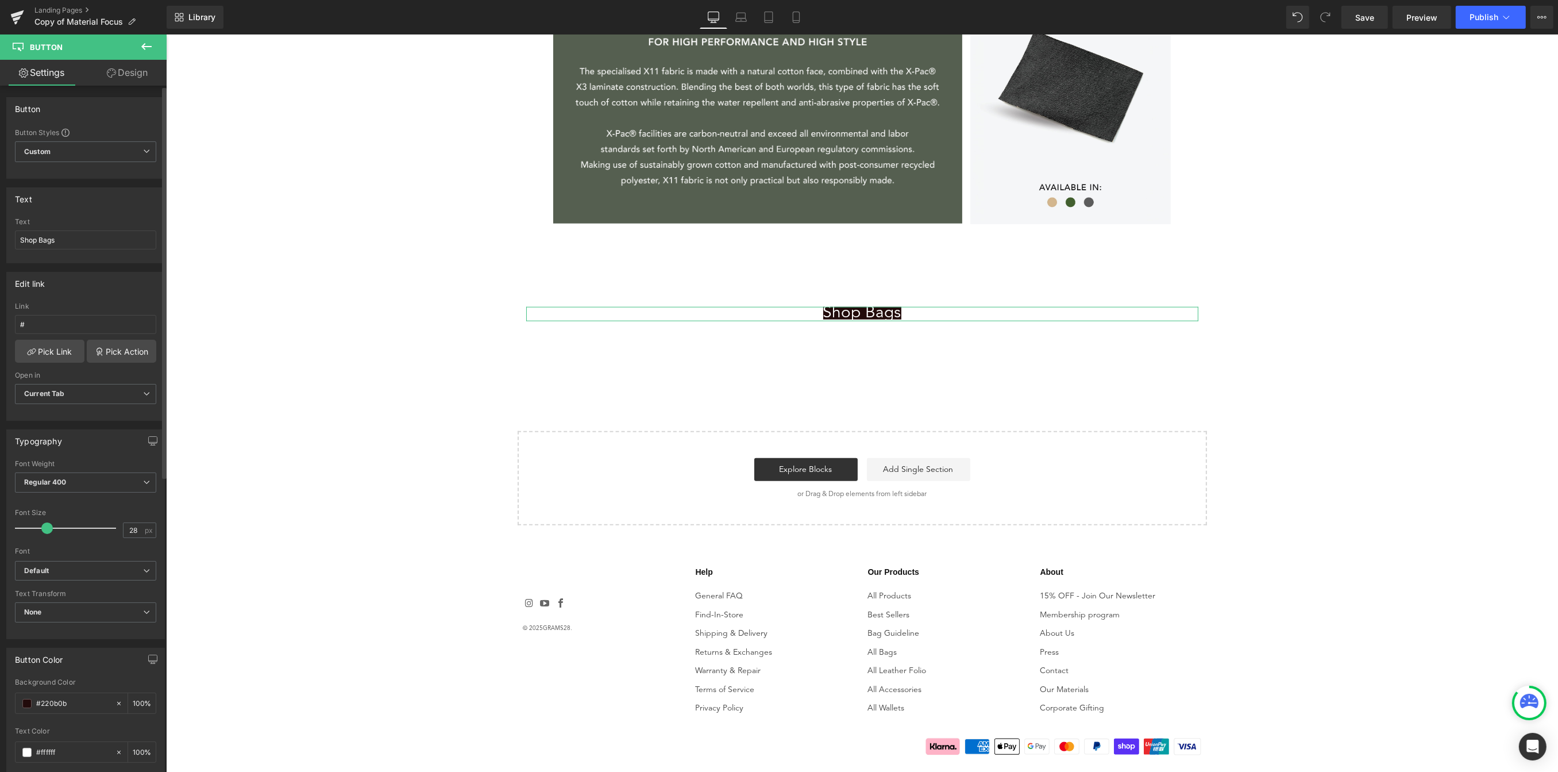
drag, startPoint x: 33, startPoint y: 525, endPoint x: 41, endPoint y: 520, distance: 9.6
click at [41, 520] on div at bounding box center [68, 527] width 95 height 23
type input "19"
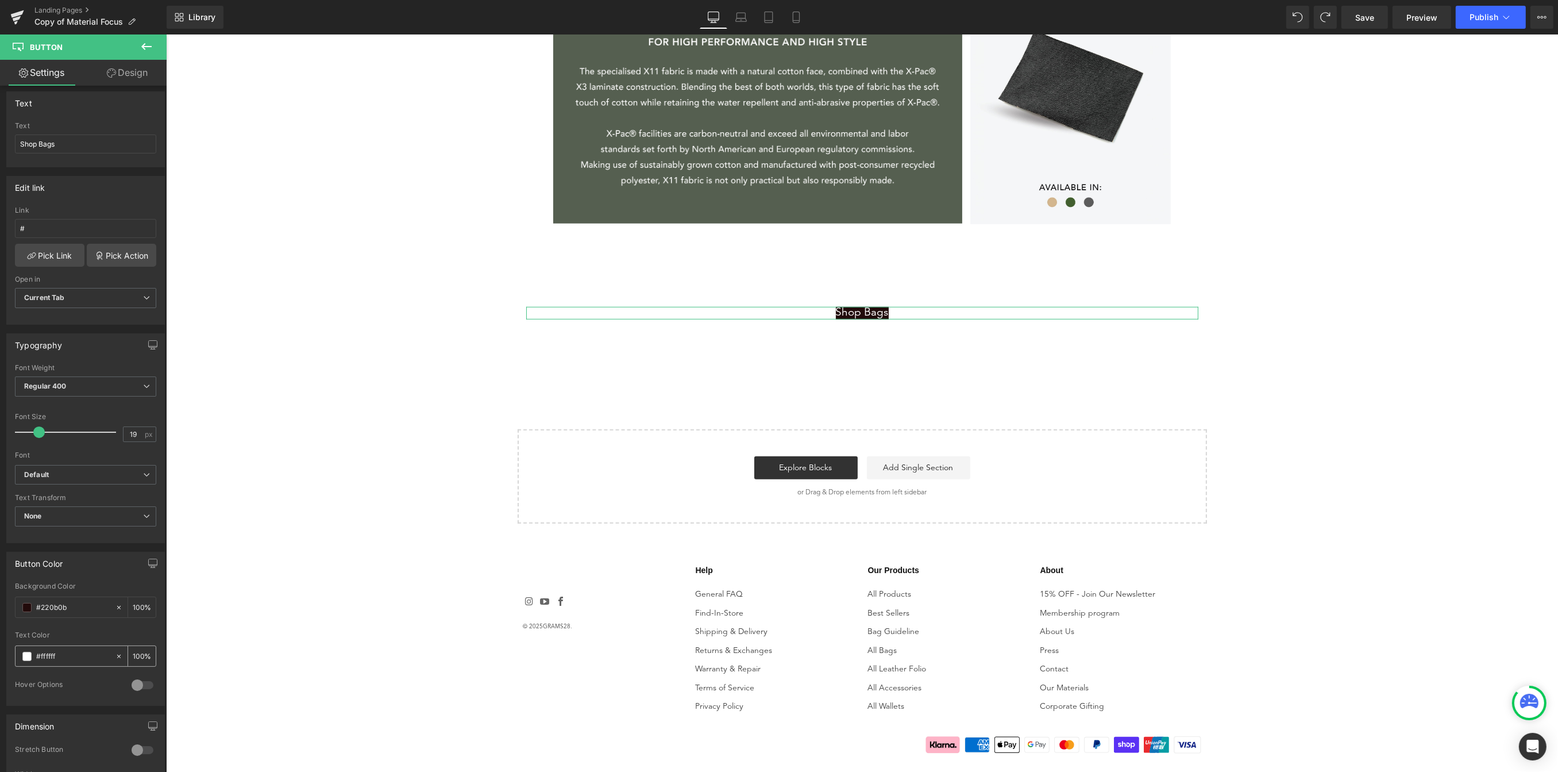
scroll to position [104, 0]
click at [29, 601] on span at bounding box center [26, 599] width 9 height 9
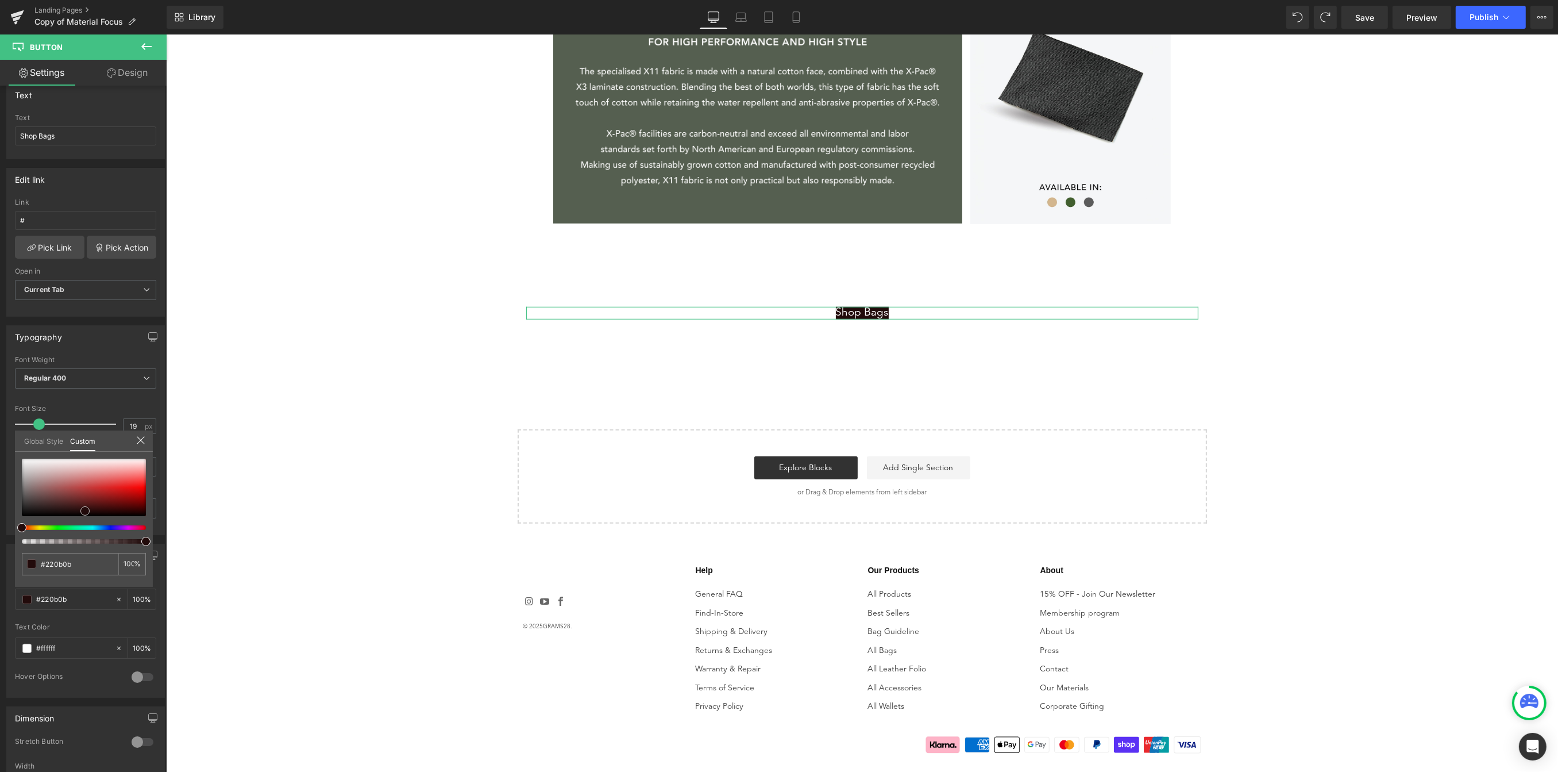
type input "#9f6f6f"
type input "#a17272"
type input "#b9a1a1"
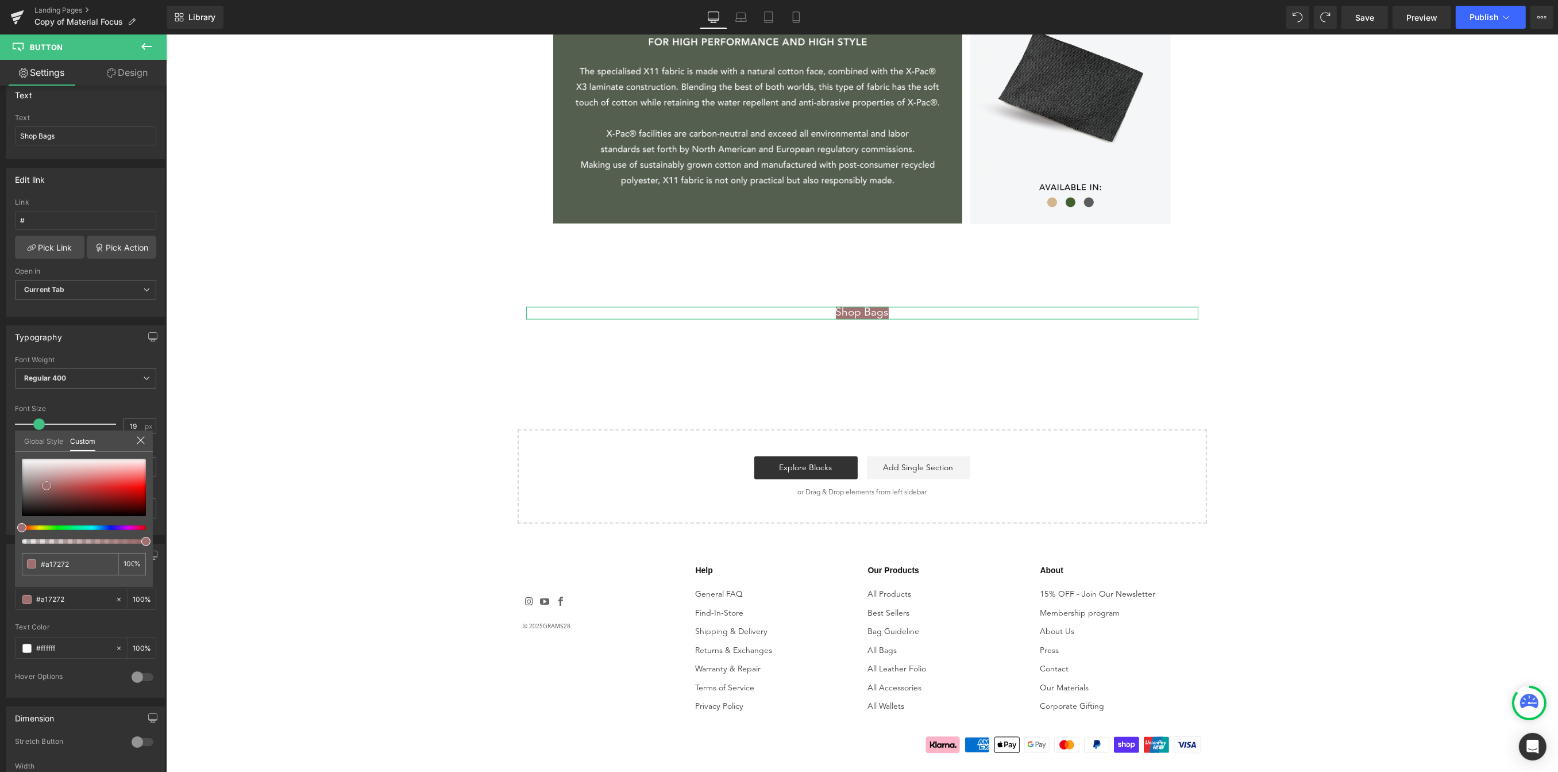
type input "#b9a1a1"
type input "#ded8d8"
type input "#ffffff"
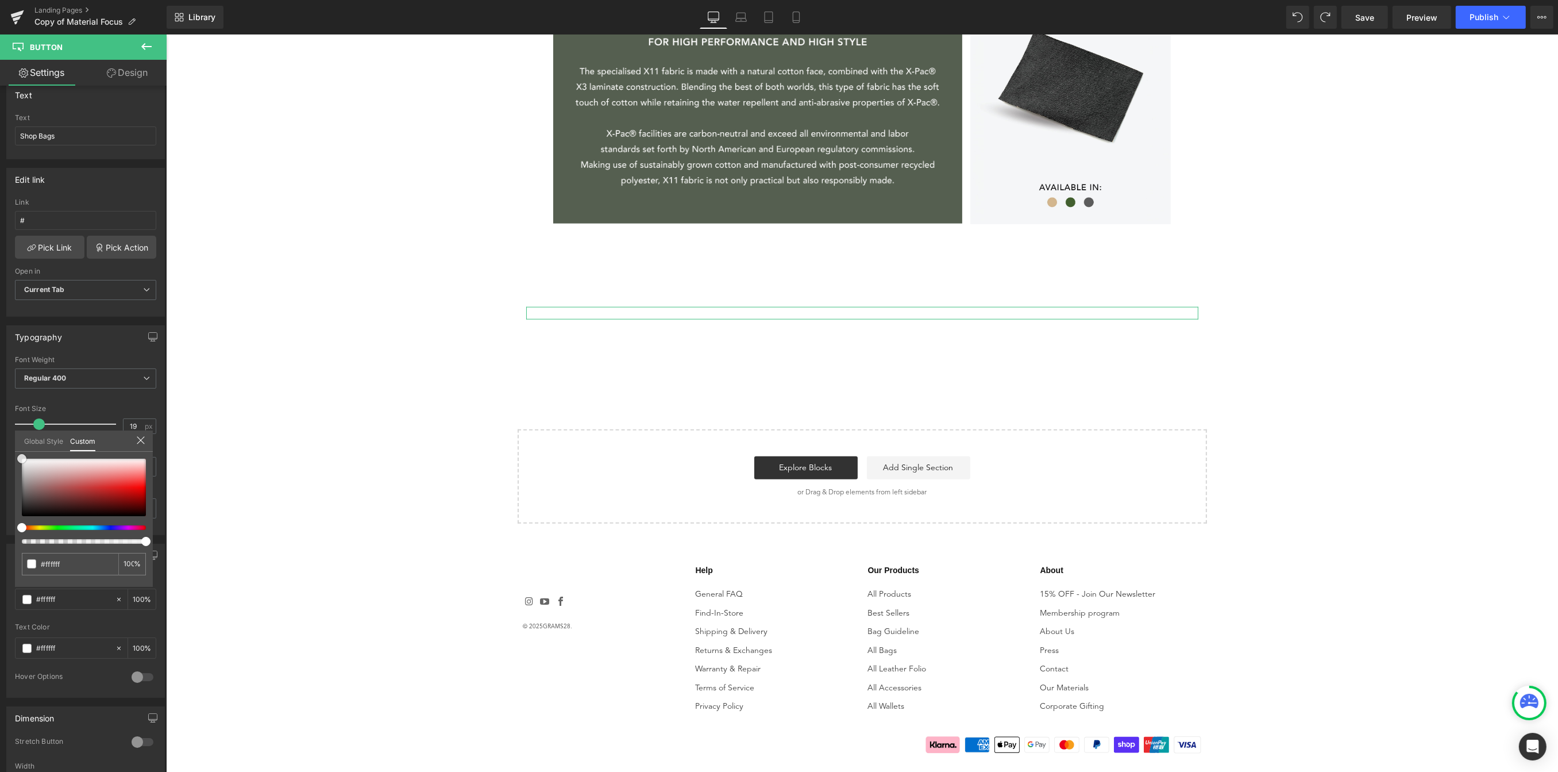
drag, startPoint x: 47, startPoint y: 485, endPoint x: 13, endPoint y: 444, distance: 53.0
click at [13, 535] on div "Button Color rgba(255, 255, 255, 1) Background Color #ffffff 100 % rgba(255, 25…" at bounding box center [86, 616] width 172 height 163
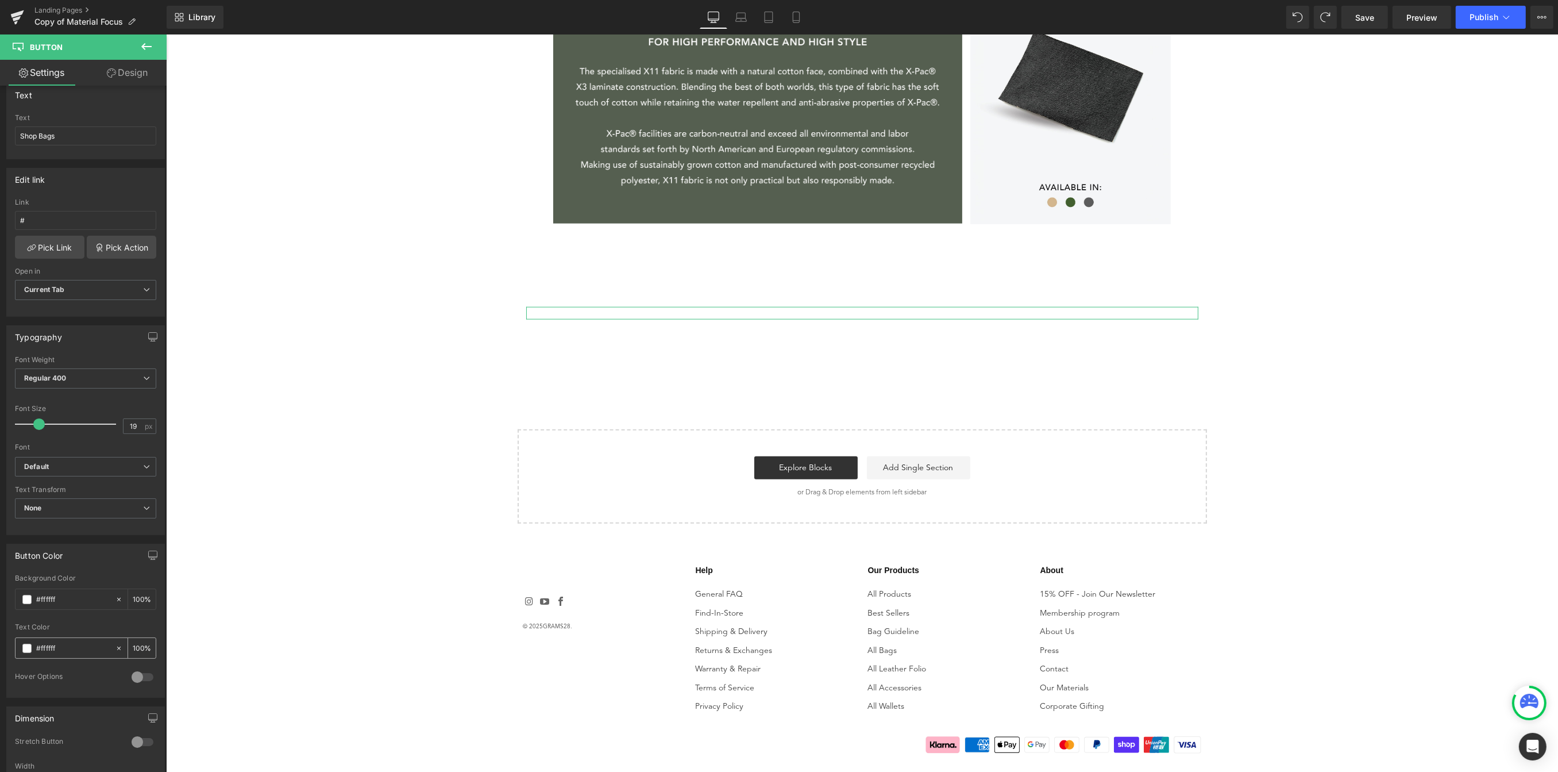
click at [29, 646] on span at bounding box center [26, 647] width 9 height 9
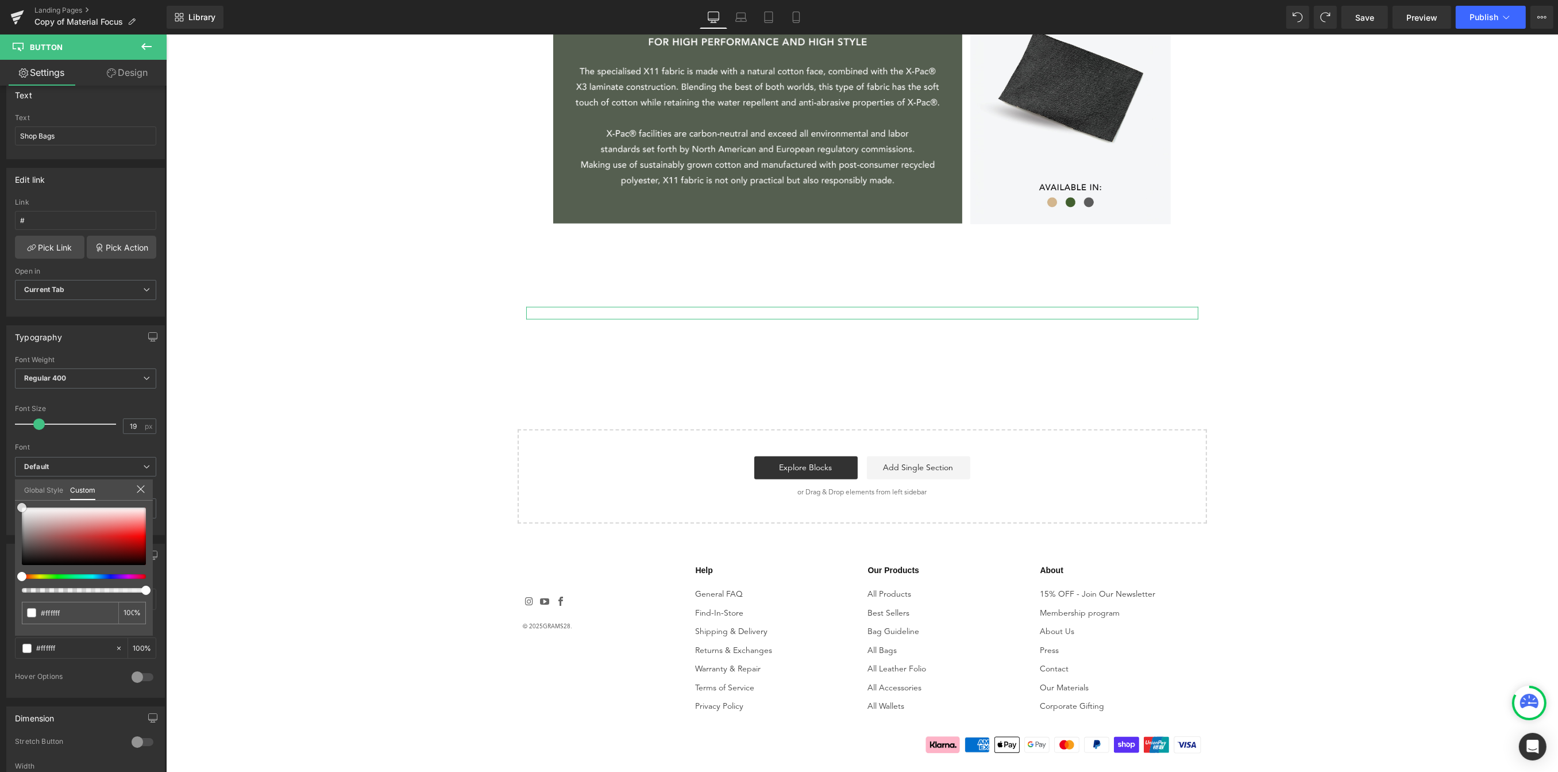
type input "#ea0000"
type input "#7f6060"
type input "#693f3f"
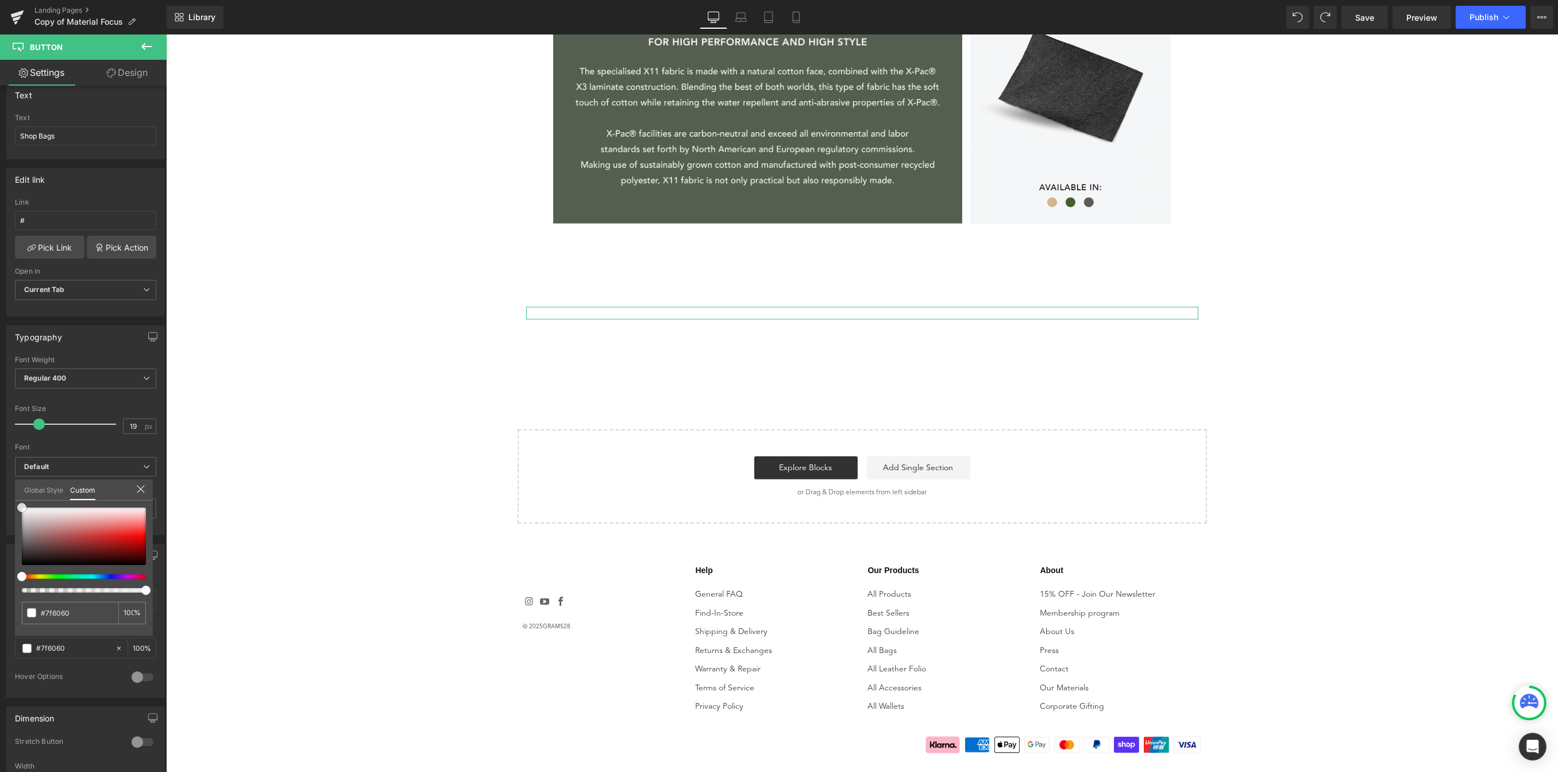
type input "#693f3f"
type input "#511e1e"
type input "#411010"
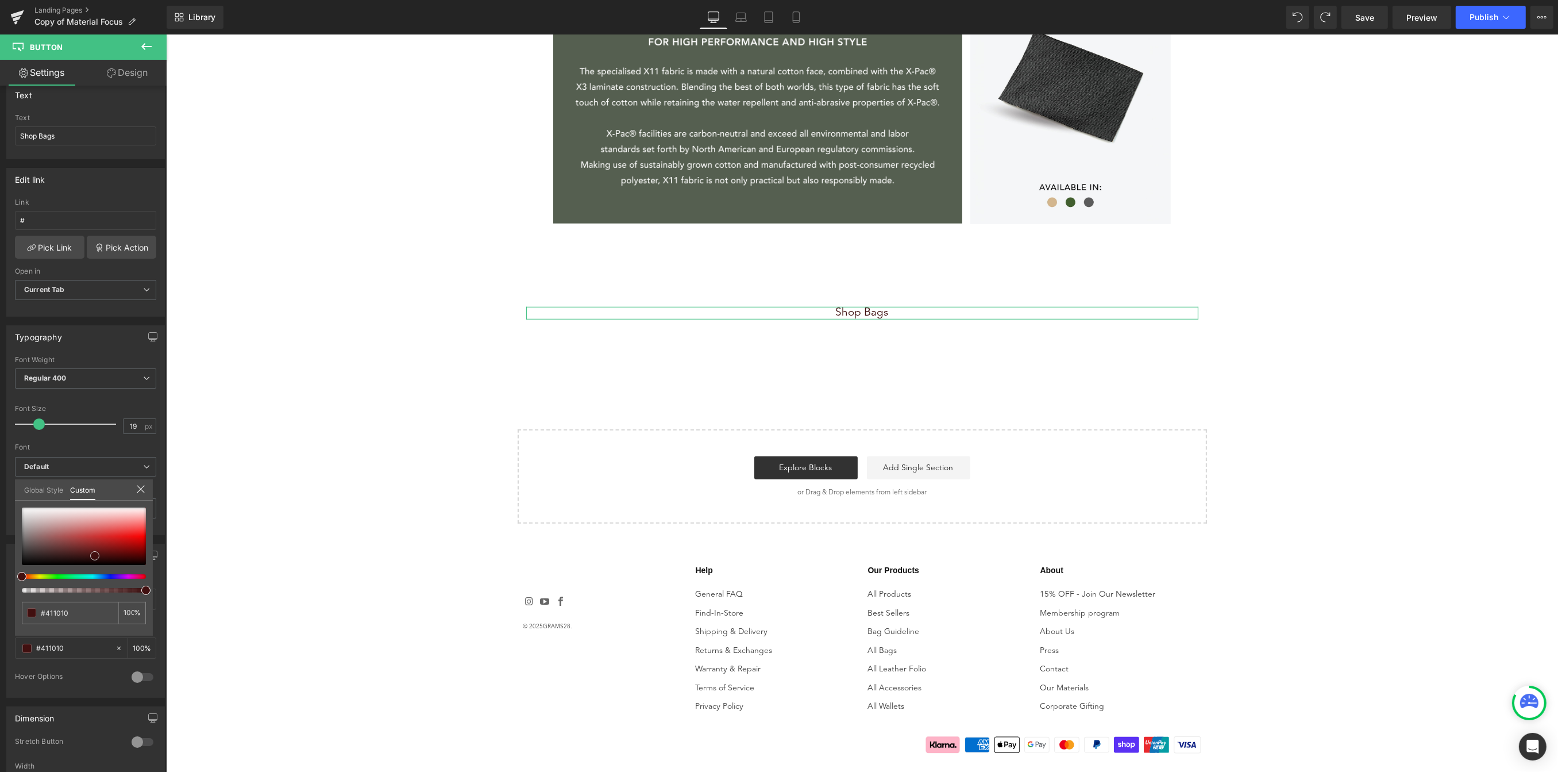
type input "#3e0e0e"
type input "#3b0b0b"
type input "#370606"
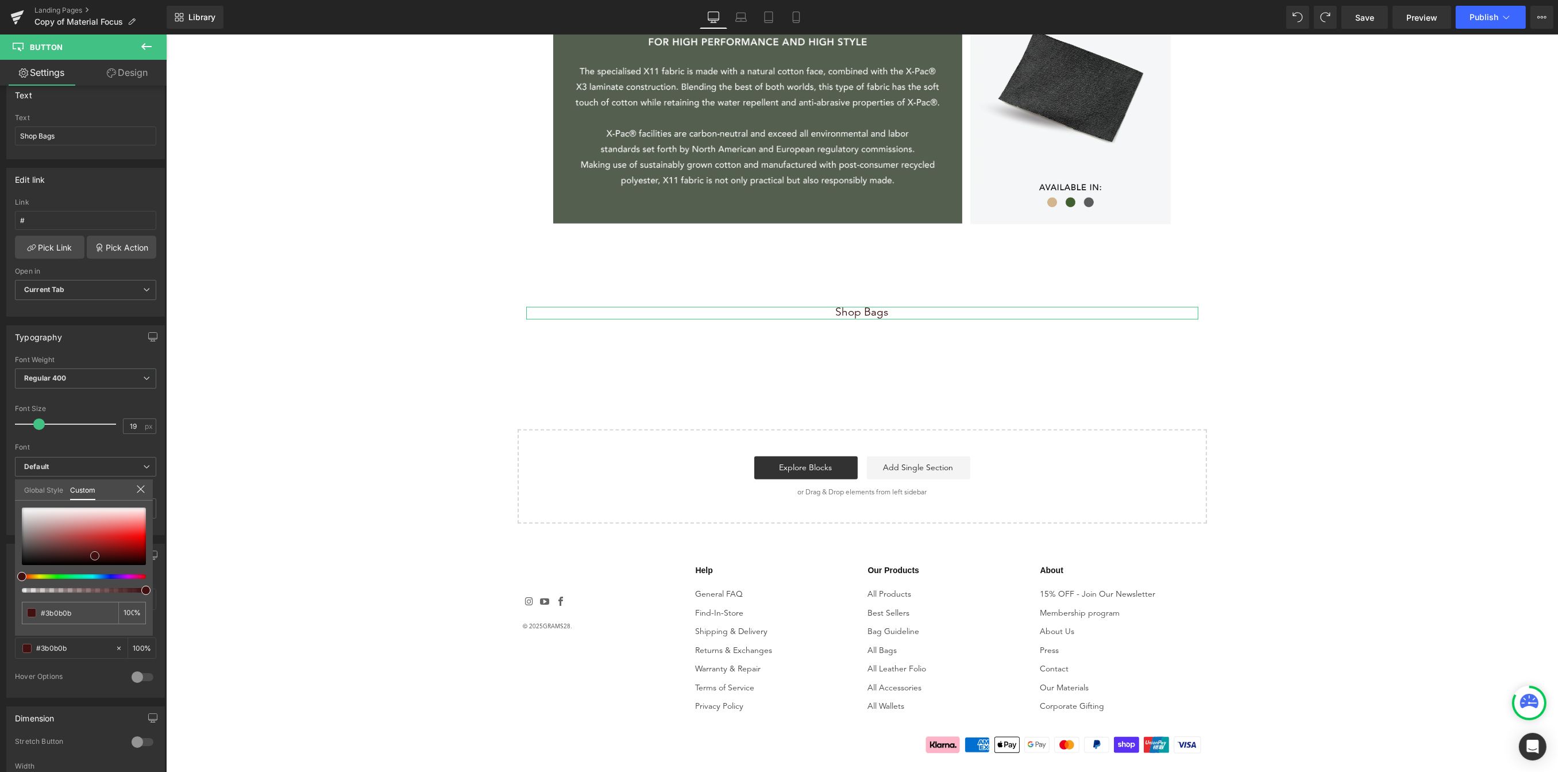
type input "#370606"
type input "#220101"
type input "#000000"
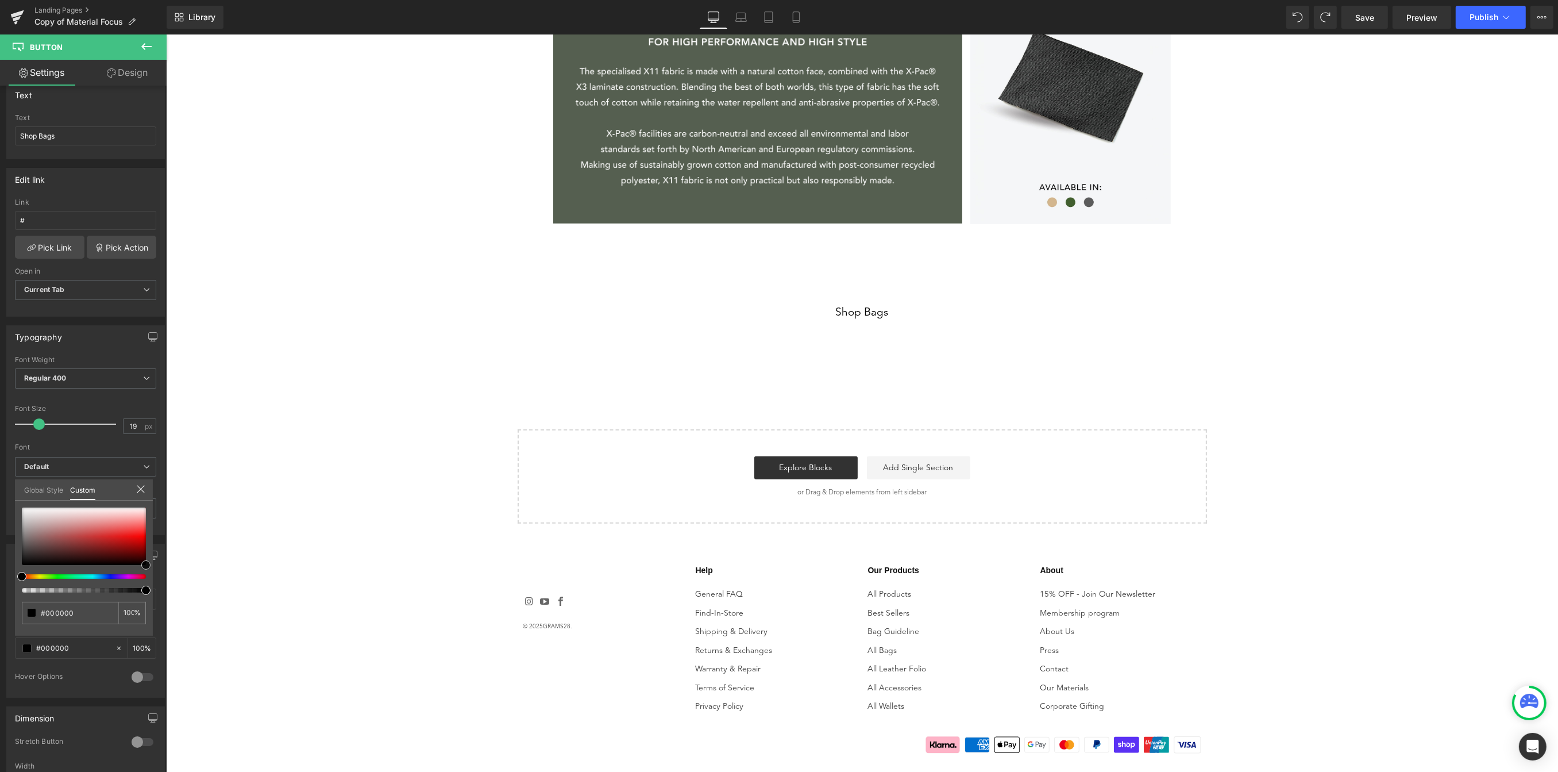
drag, startPoint x: 204, startPoint y: 572, endPoint x: 179, endPoint y: 574, distance: 24.8
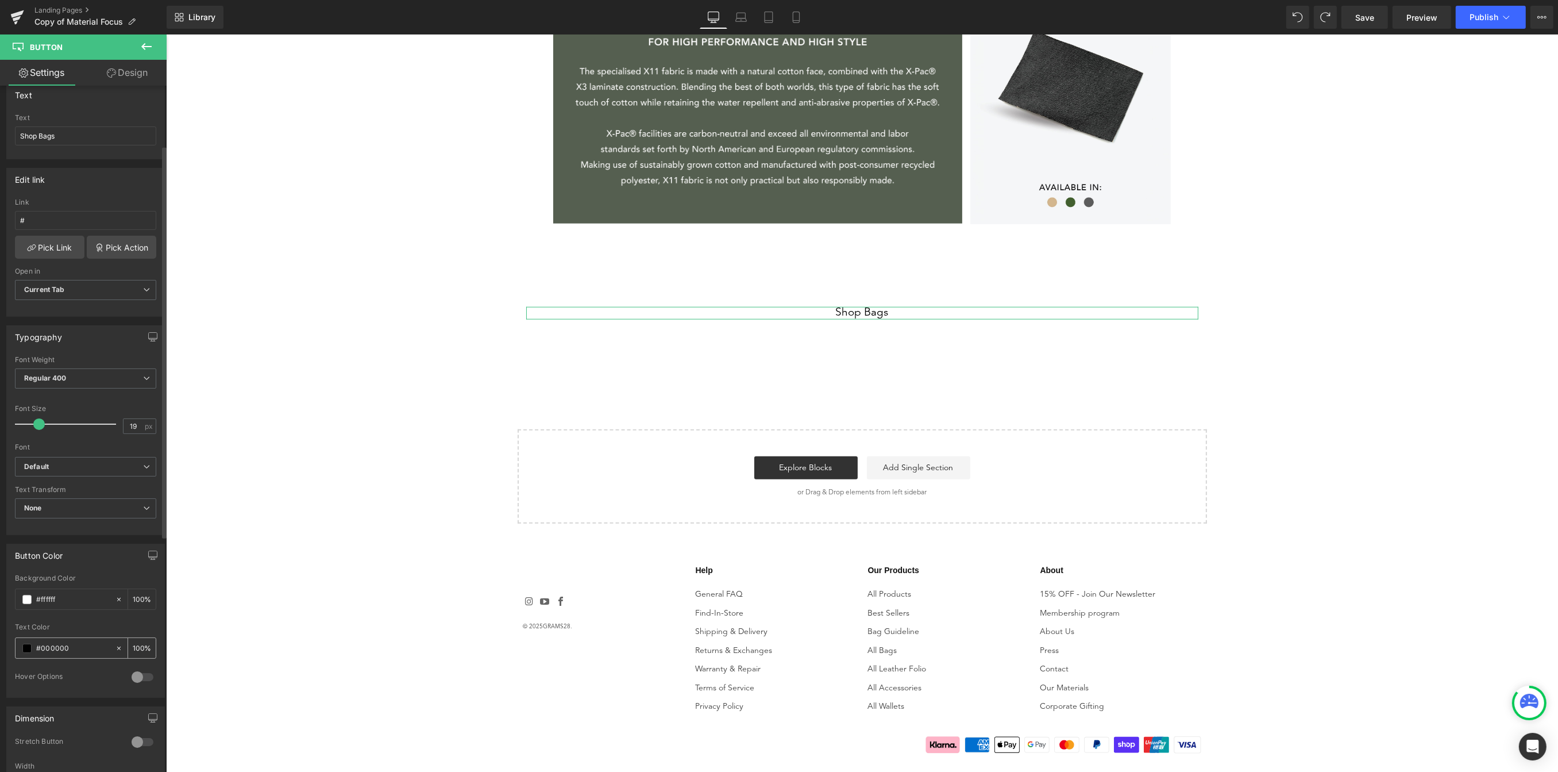
click at [28, 649] on span at bounding box center [26, 647] width 9 height 9
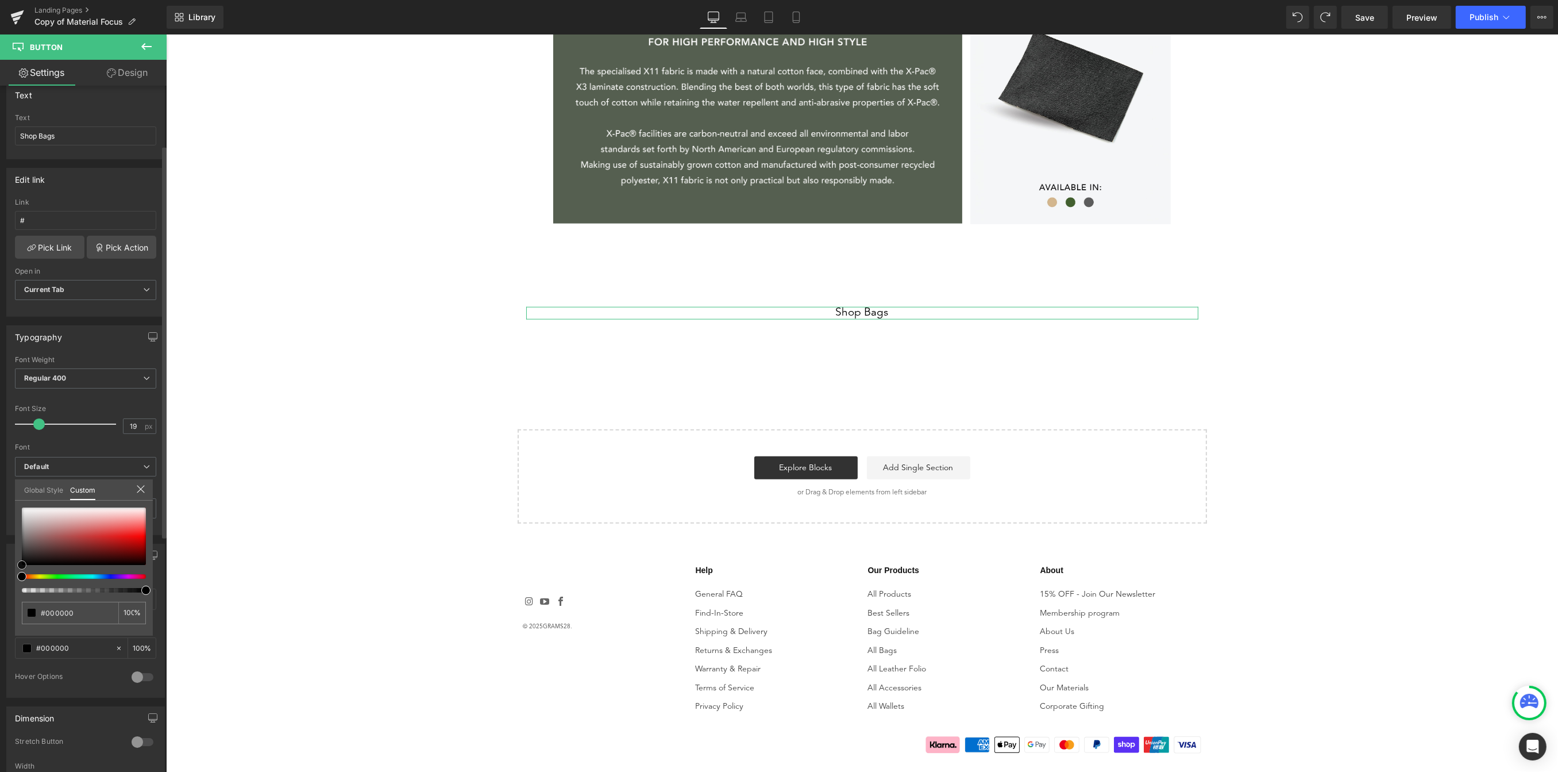
type input "#2e2828"
type input "#2b2525"
type input "#1a1818"
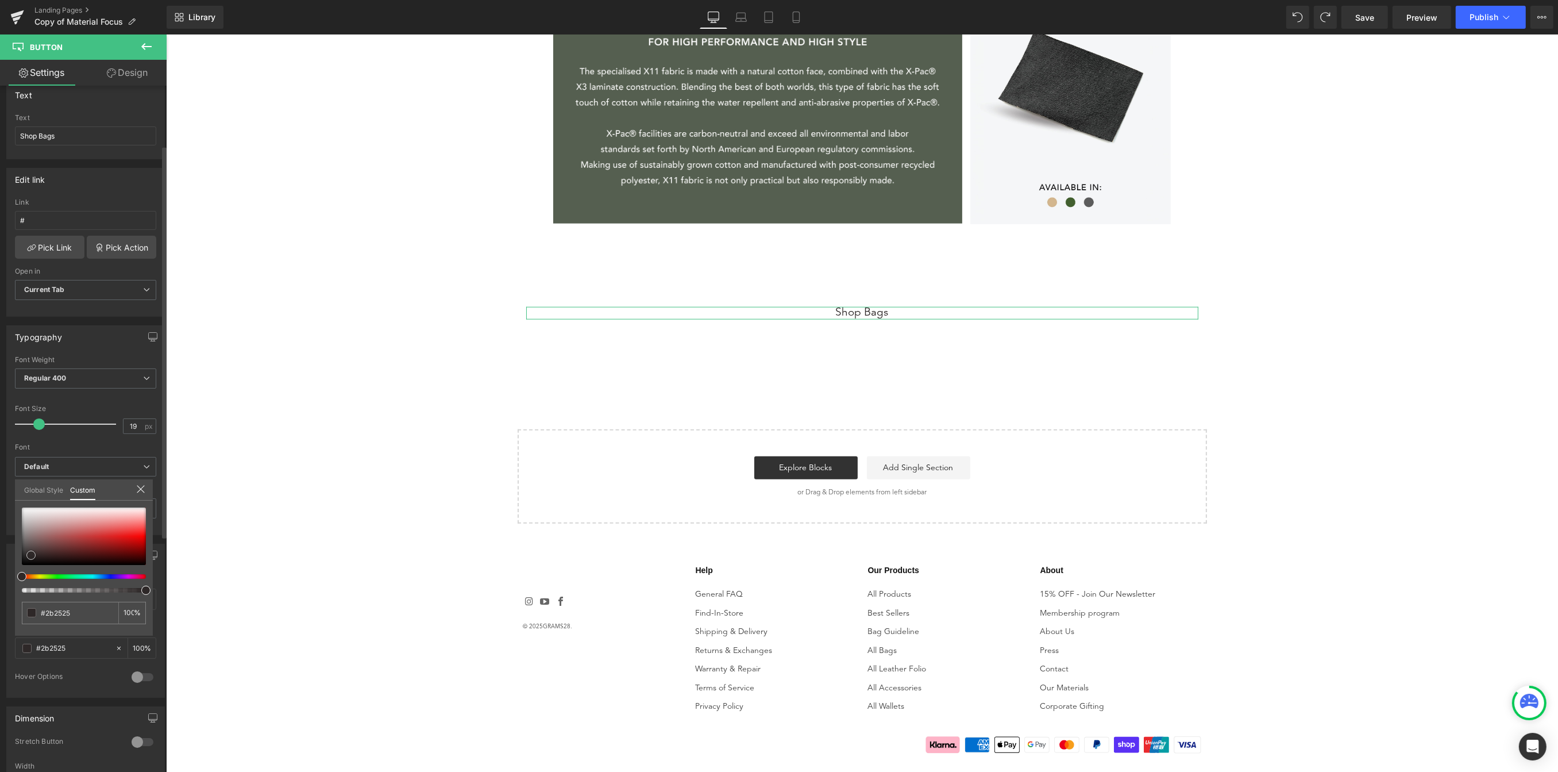
type input "#1a1818"
type input "#171616"
type input "#121111"
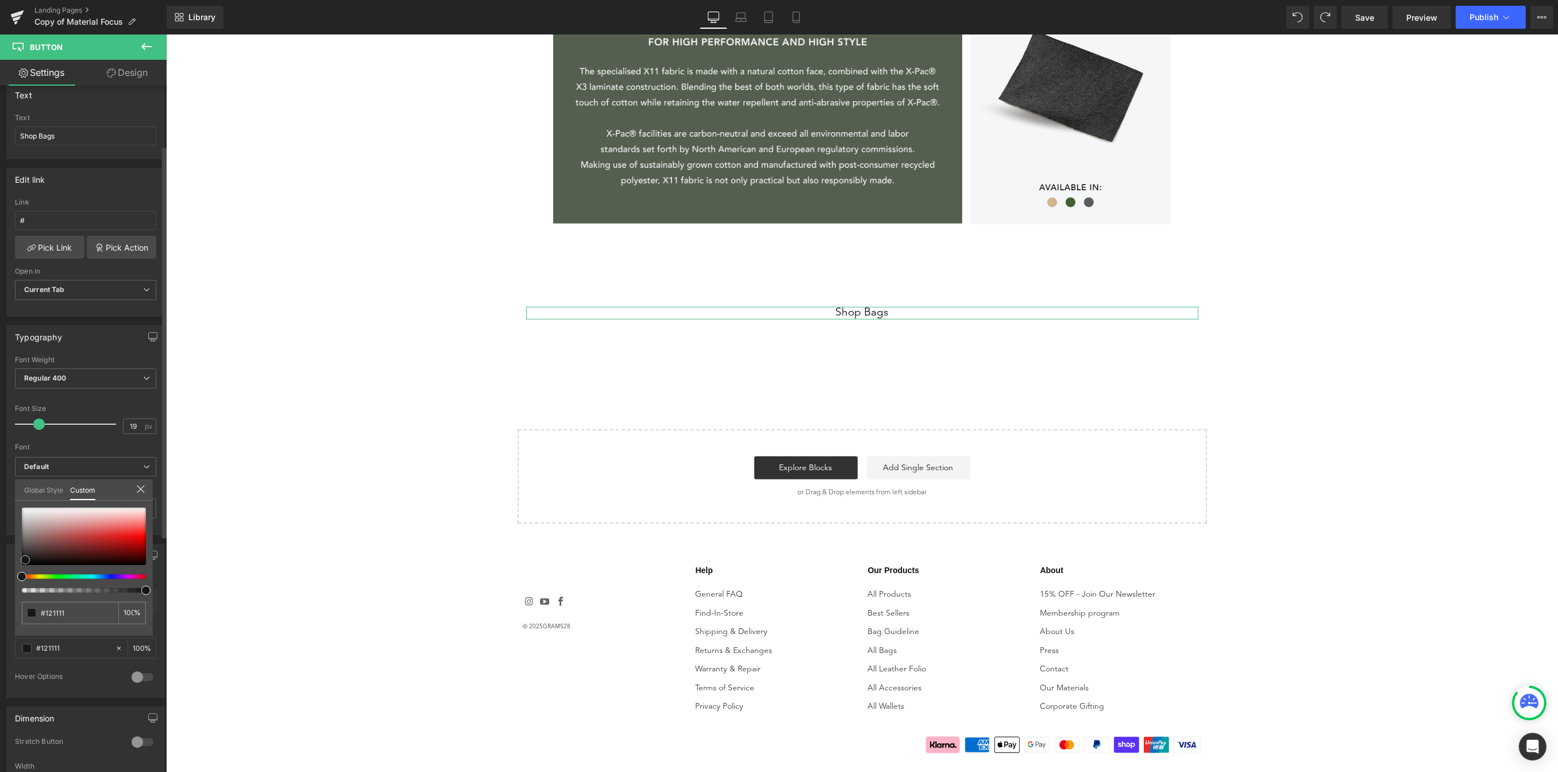
type input "#0c0c0c"
type input "#0a0a0a"
drag, startPoint x: 31, startPoint y: 554, endPoint x: 23, endPoint y: 562, distance: 11.0
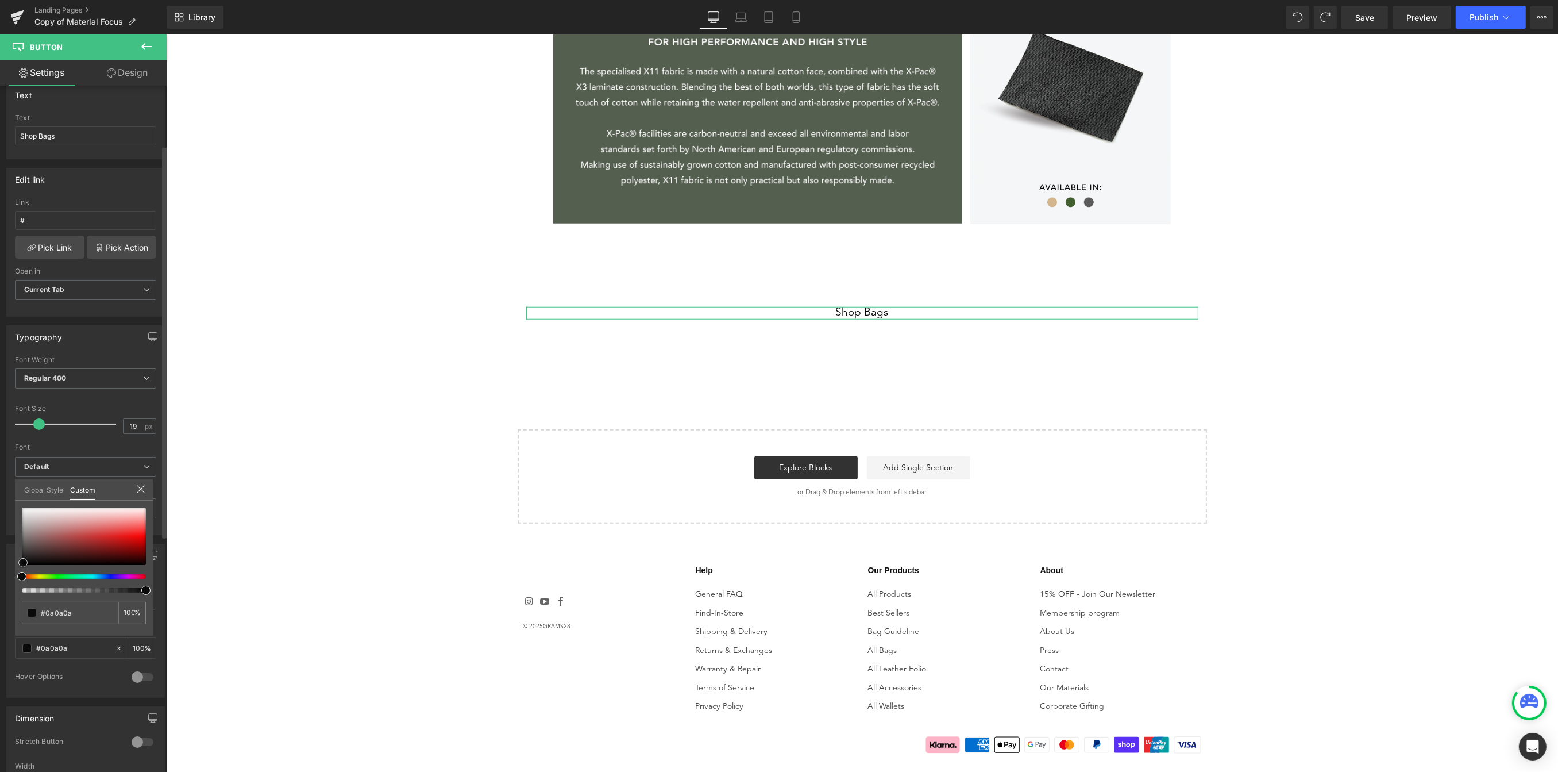
click at [23, 562] on div at bounding box center [84, 535] width 124 height 57
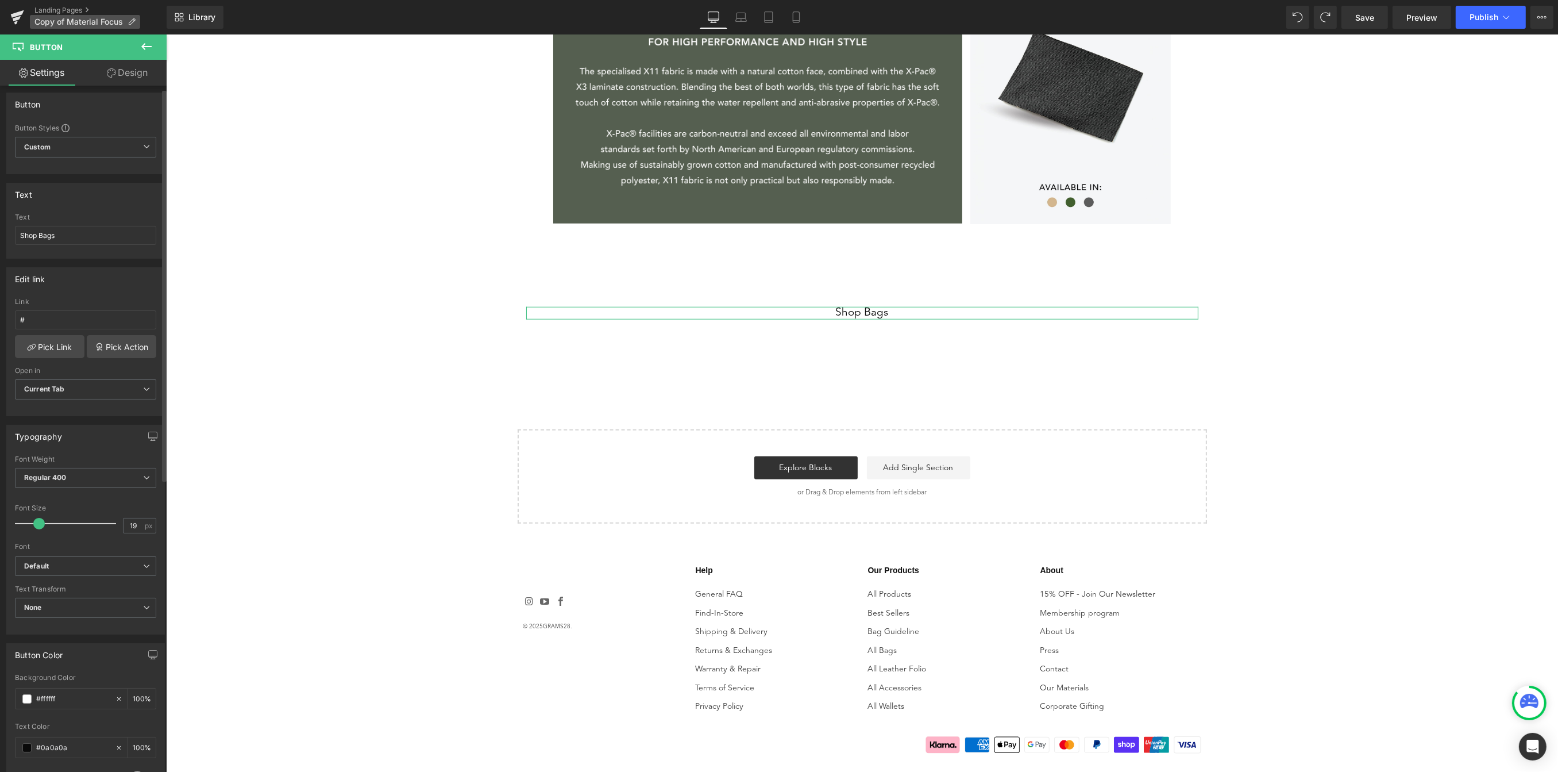
scroll to position [7, 0]
click at [117, 150] on span "Custom Setup Global Style" at bounding box center [85, 144] width 141 height 21
click at [109, 195] on div "Setup Global Style" at bounding box center [83, 190] width 137 height 27
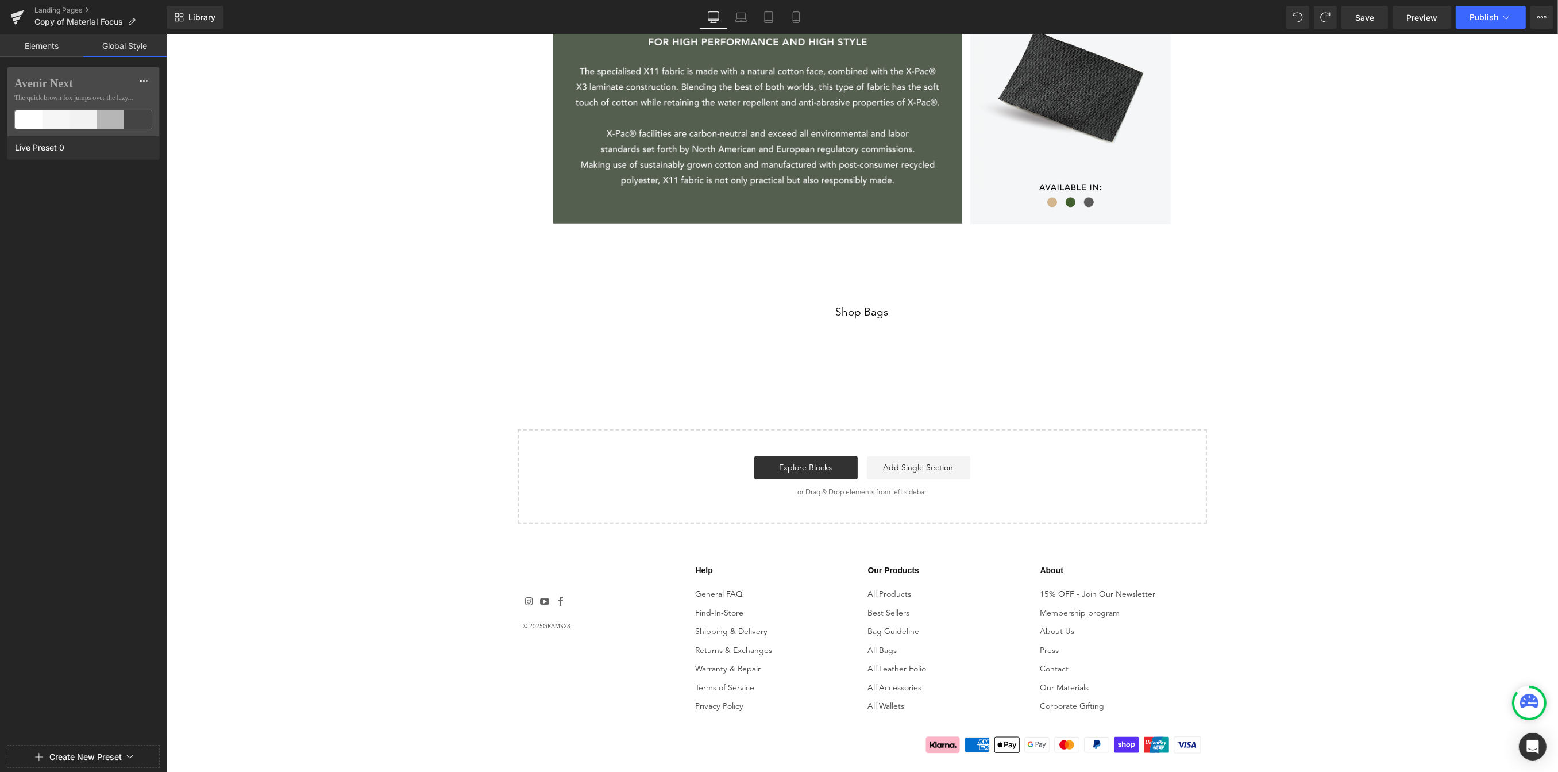
click at [58, 53] on link "Elements" at bounding box center [41, 45] width 83 height 23
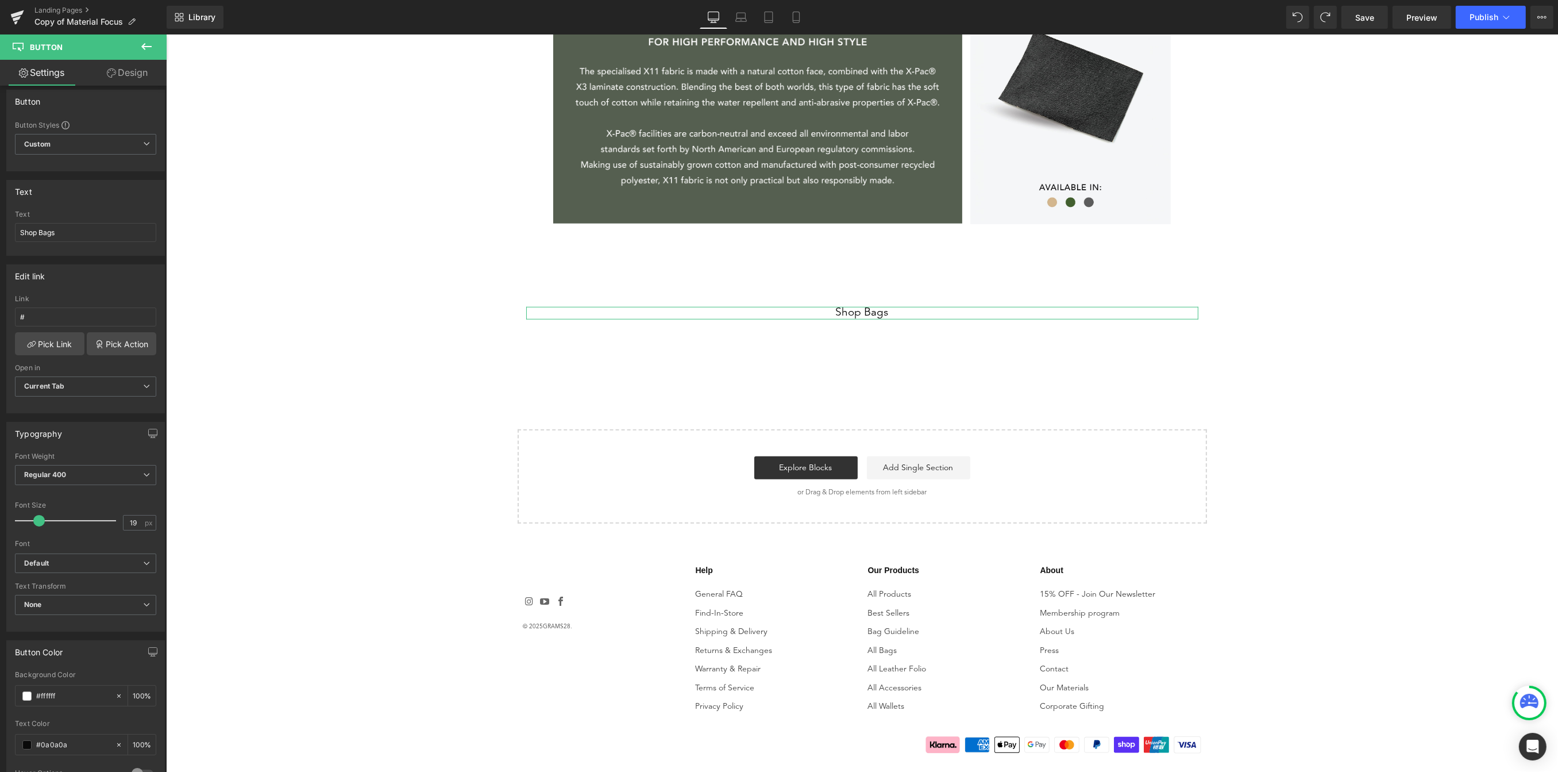
click at [118, 72] on link "Design" at bounding box center [127, 73] width 83 height 26
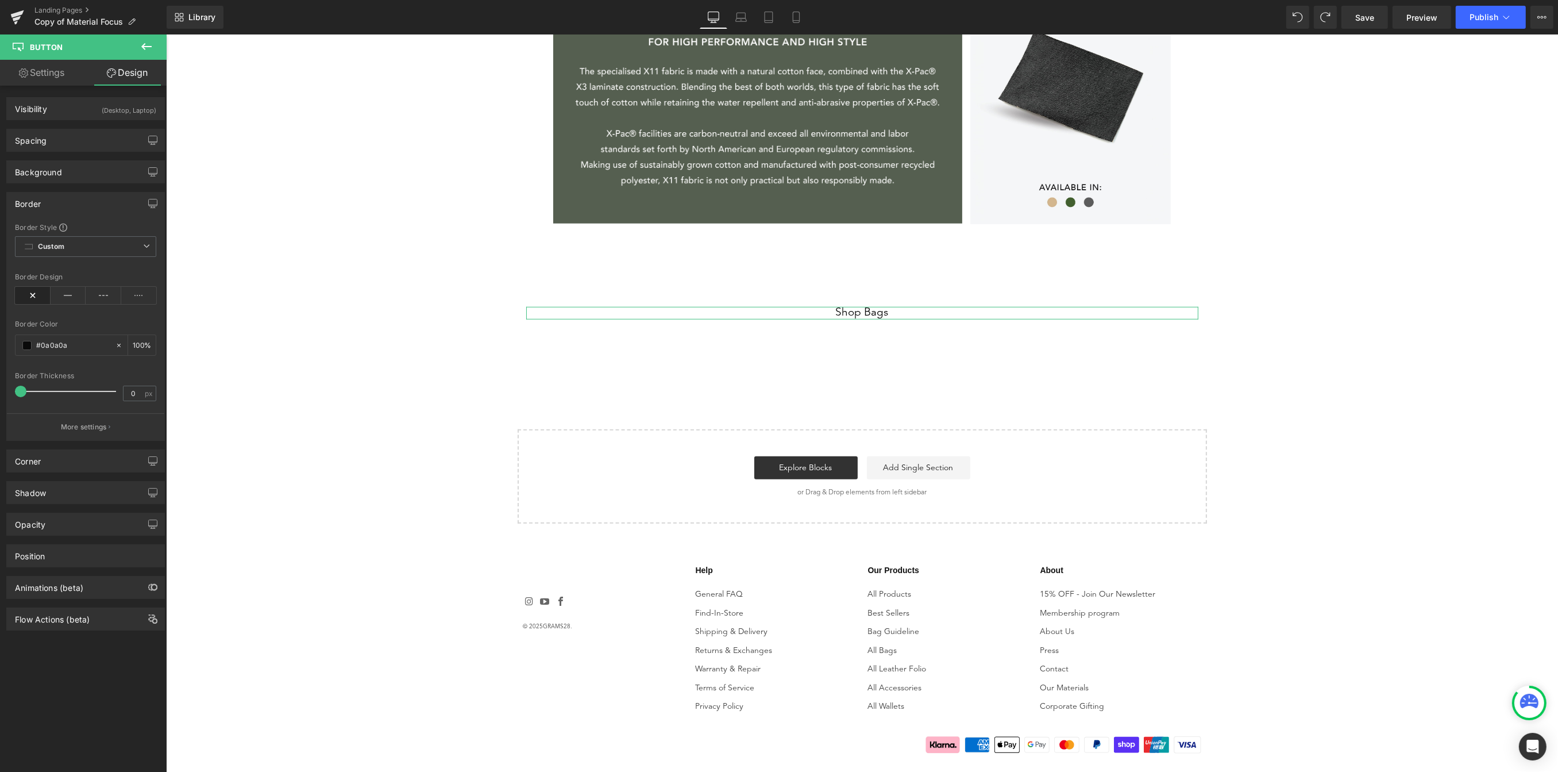
type input "#0a0a0a"
type input "100"
click at [44, 78] on link "Settings" at bounding box center [41, 73] width 83 height 26
type input "100"
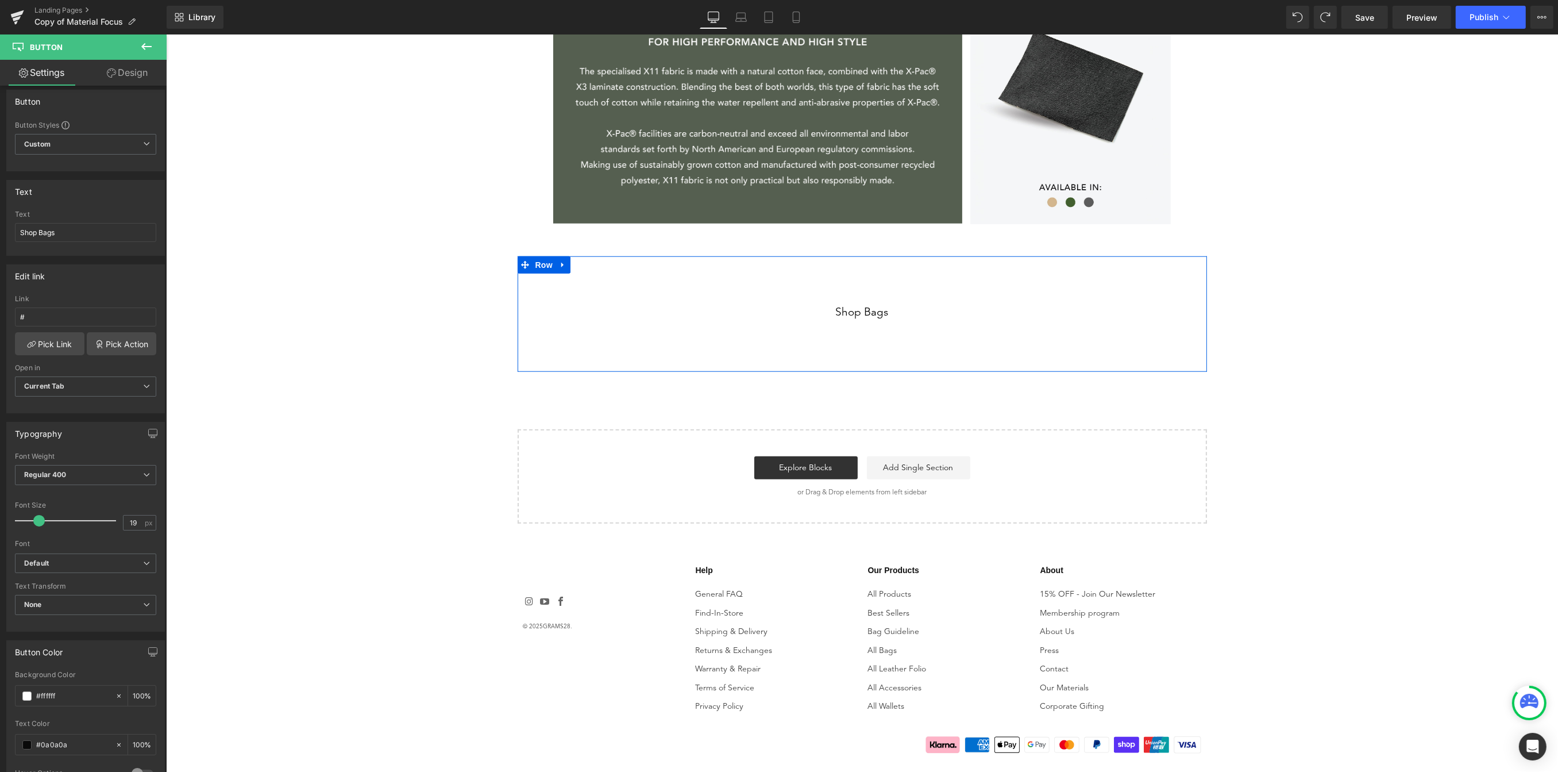
click at [928, 277] on div "Shop Bags Button Shop Bags Button Row 91px" at bounding box center [861, 313] width 689 height 115
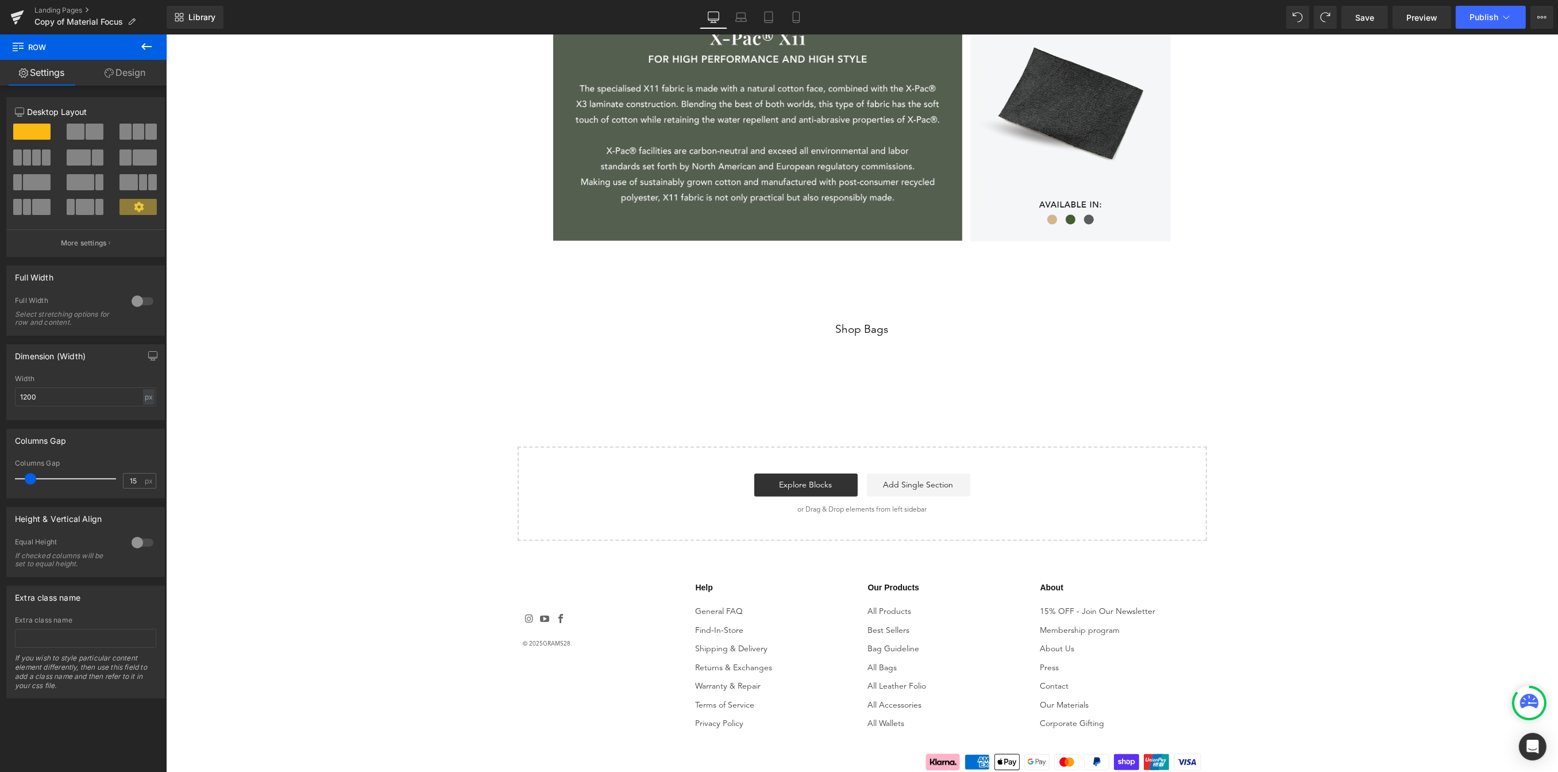
scroll to position [1733, 0]
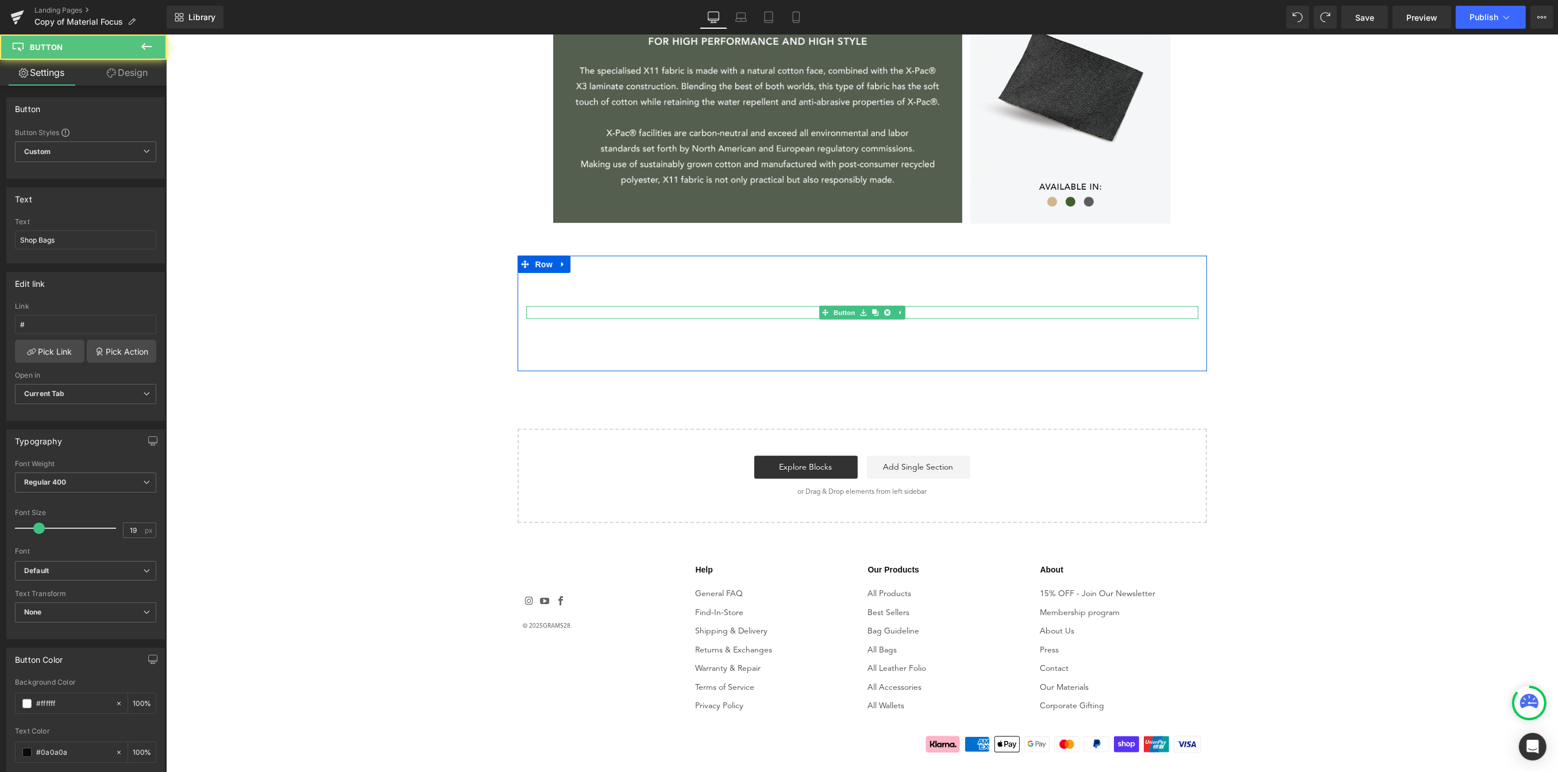
click at [940, 311] on div "Shop Bags" at bounding box center [862, 312] width 672 height 13
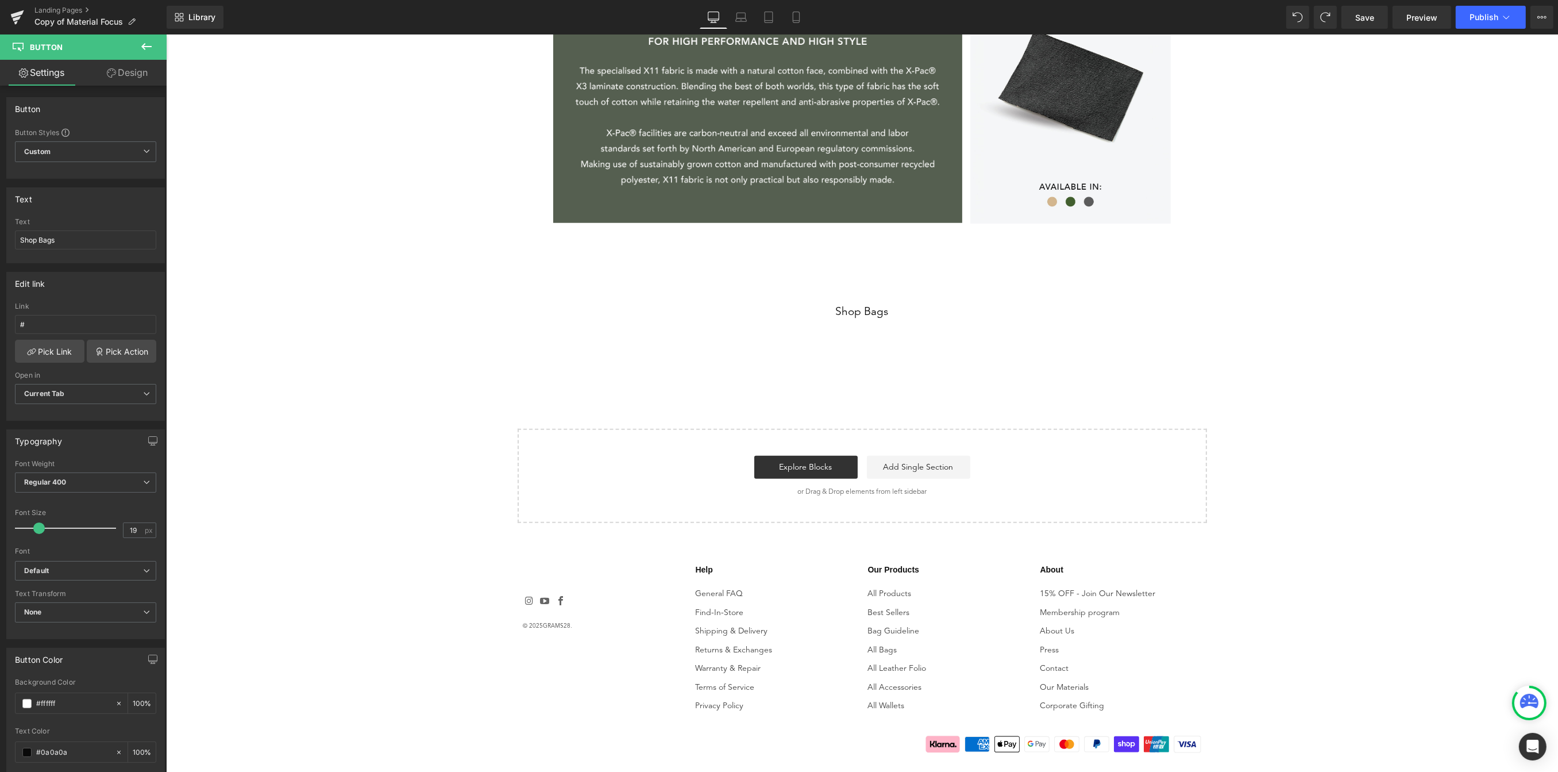
click at [137, 40] on button at bounding box center [146, 46] width 40 height 25
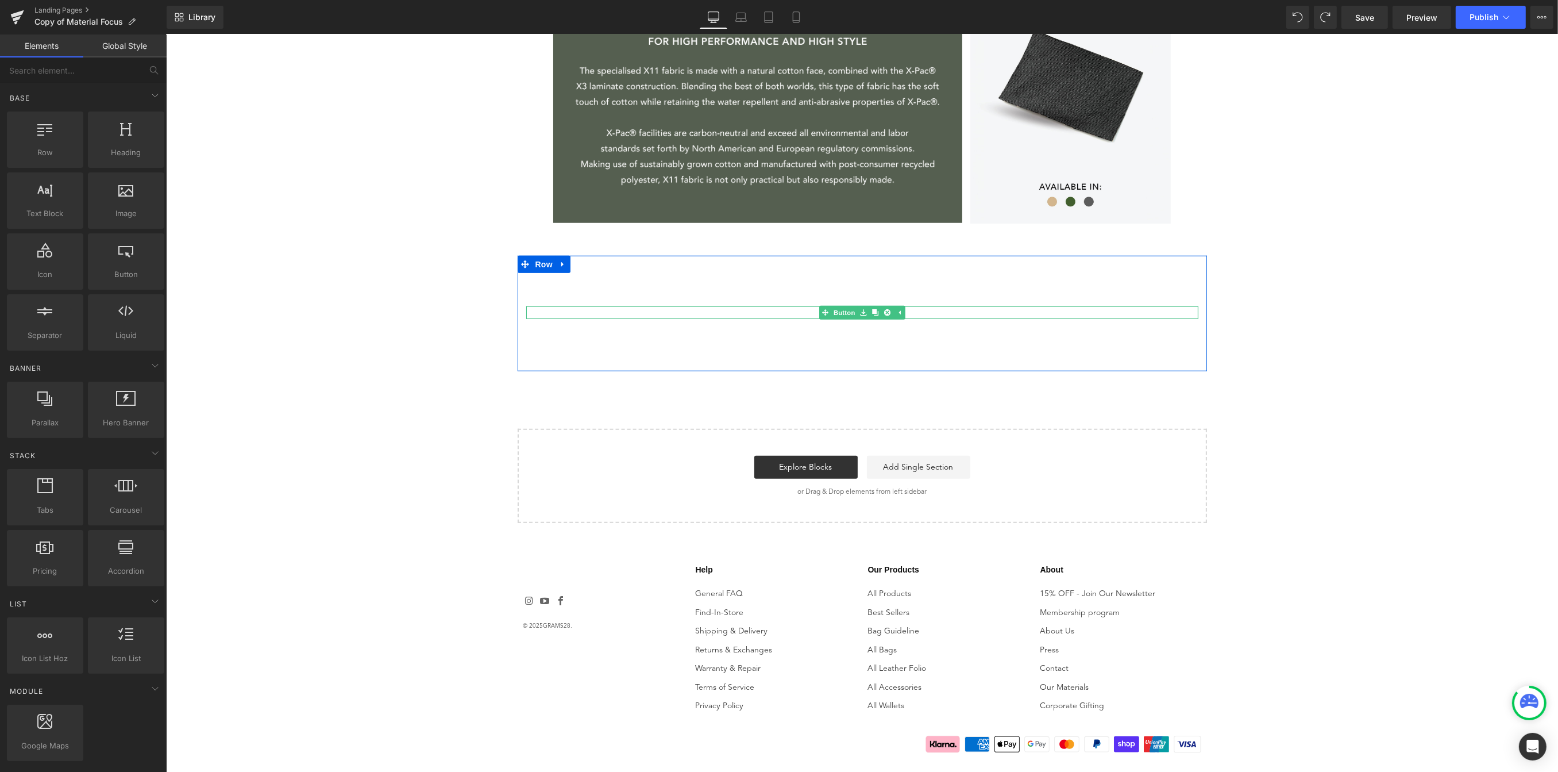
click at [916, 313] on div "Shop Bags" at bounding box center [862, 312] width 672 height 13
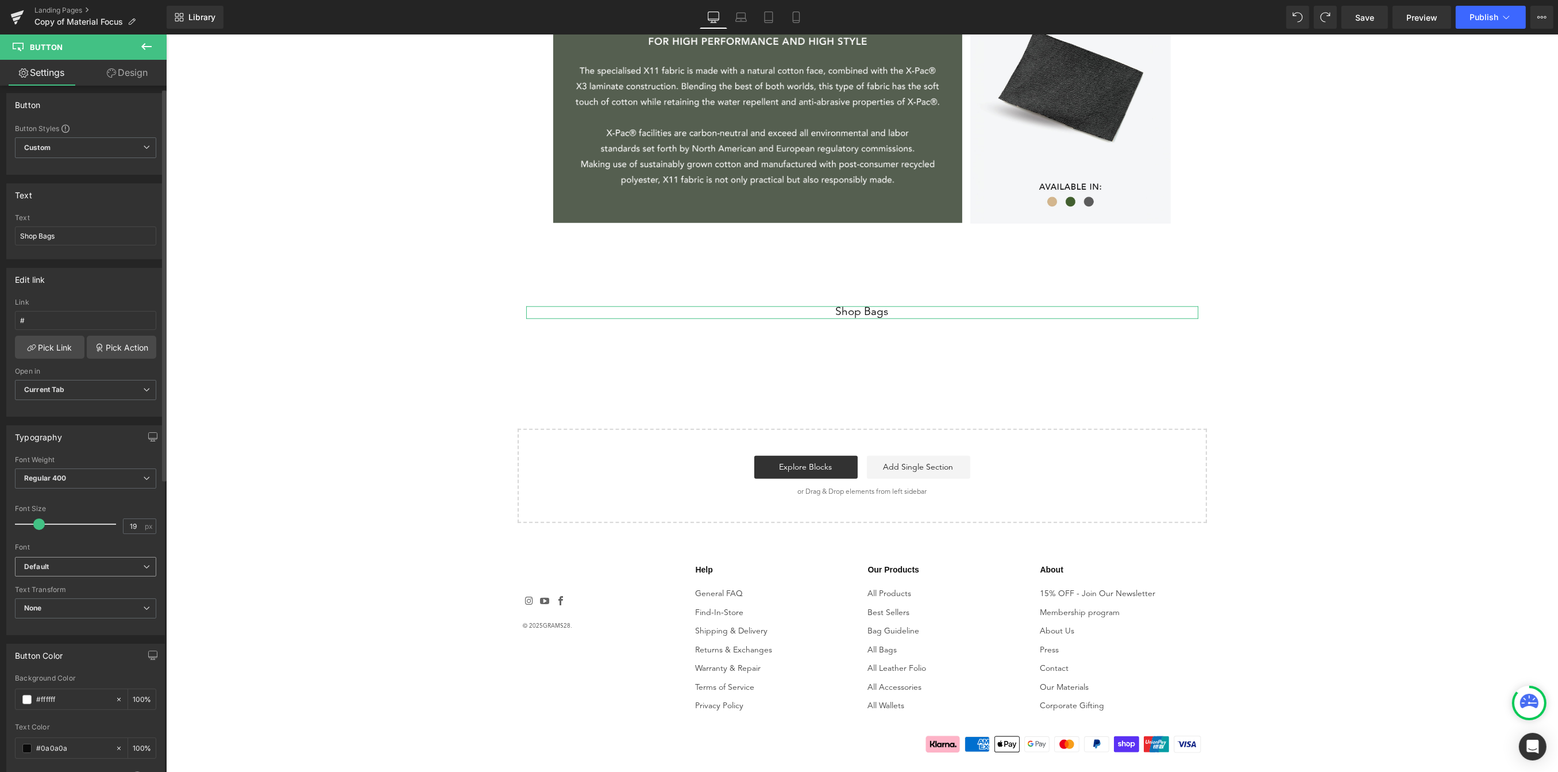
scroll to position [5, 0]
click at [62, 564] on b "Default" at bounding box center [83, 566] width 119 height 10
click at [62, 564] on b "Default" at bounding box center [81, 566] width 114 height 10
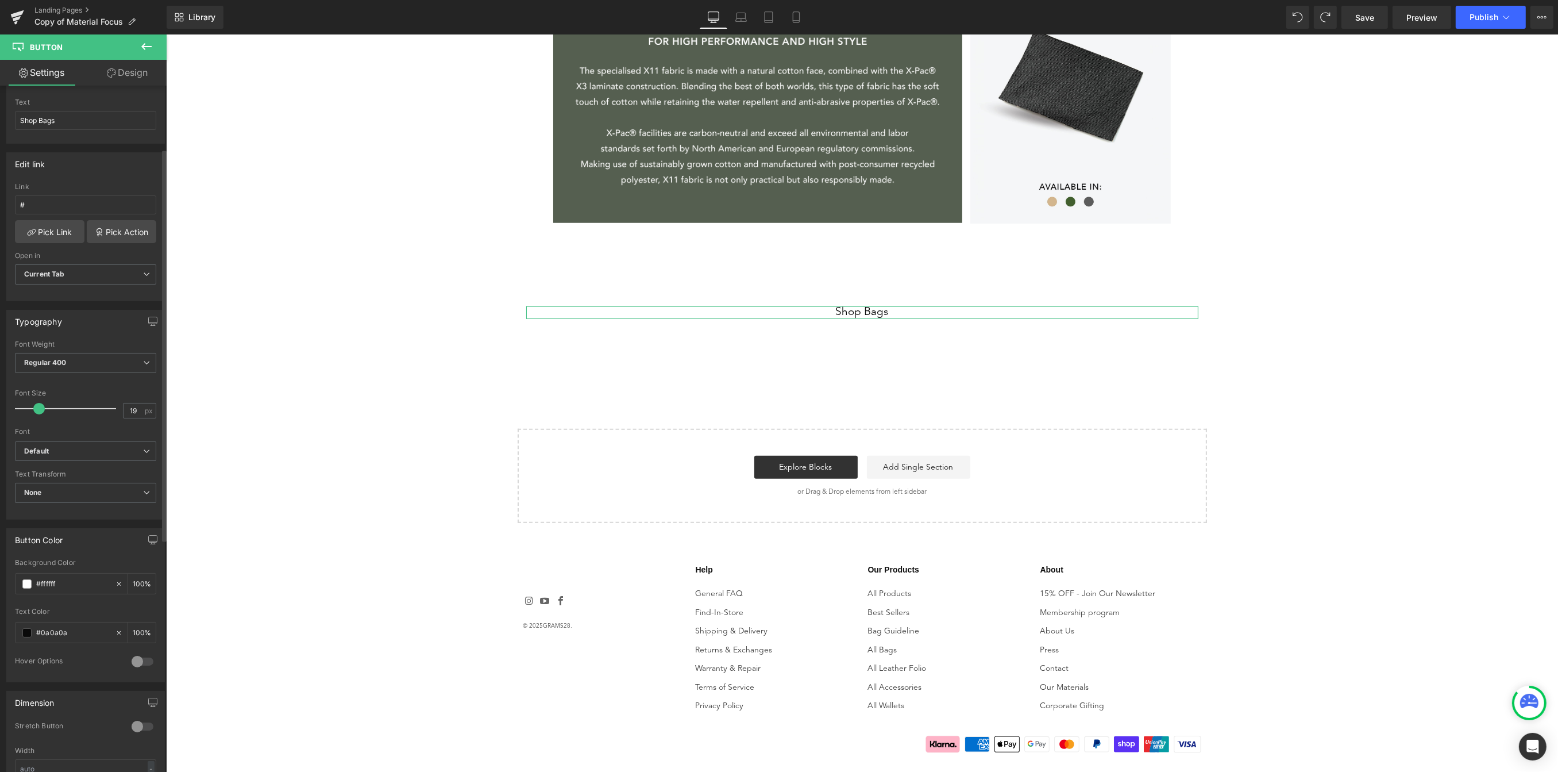
scroll to position [127, 0]
click at [133, 575] on input "100" at bounding box center [138, 575] width 11 height 13
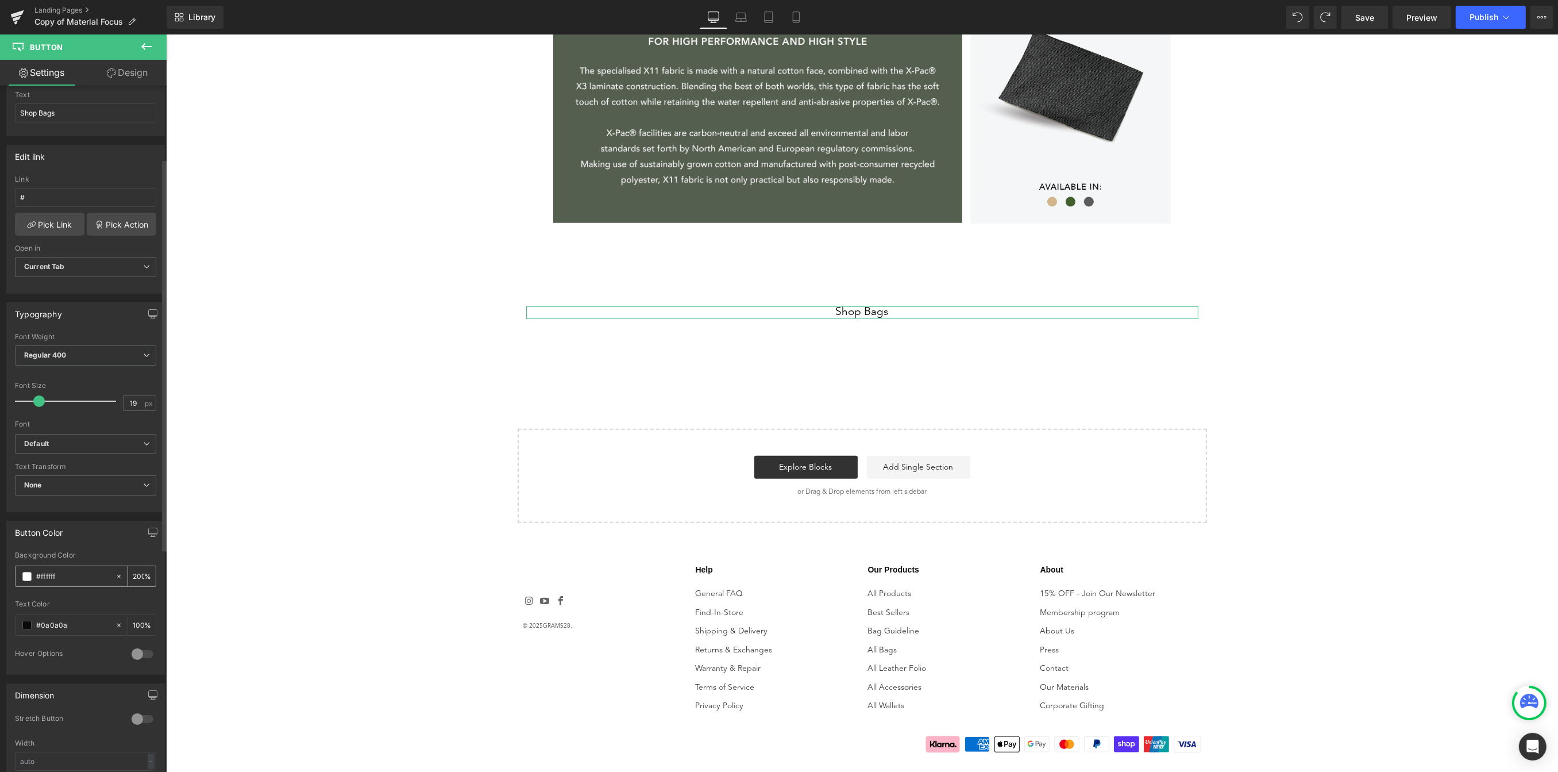
click at [24, 576] on span at bounding box center [26, 576] width 9 height 9
type input "100"
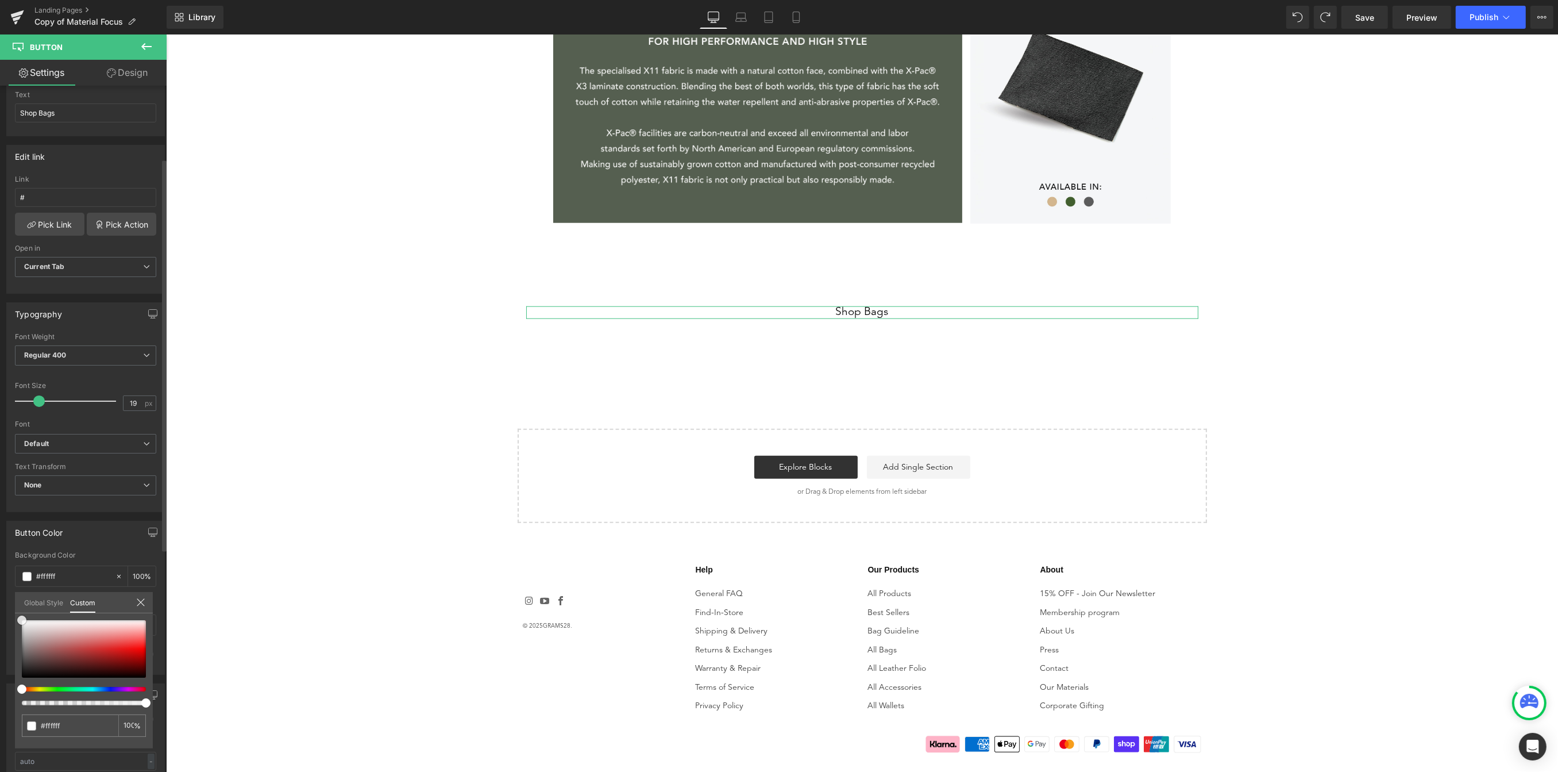
type input "#ff6566"
type input "#cf9090"
type input "#ca7b7b"
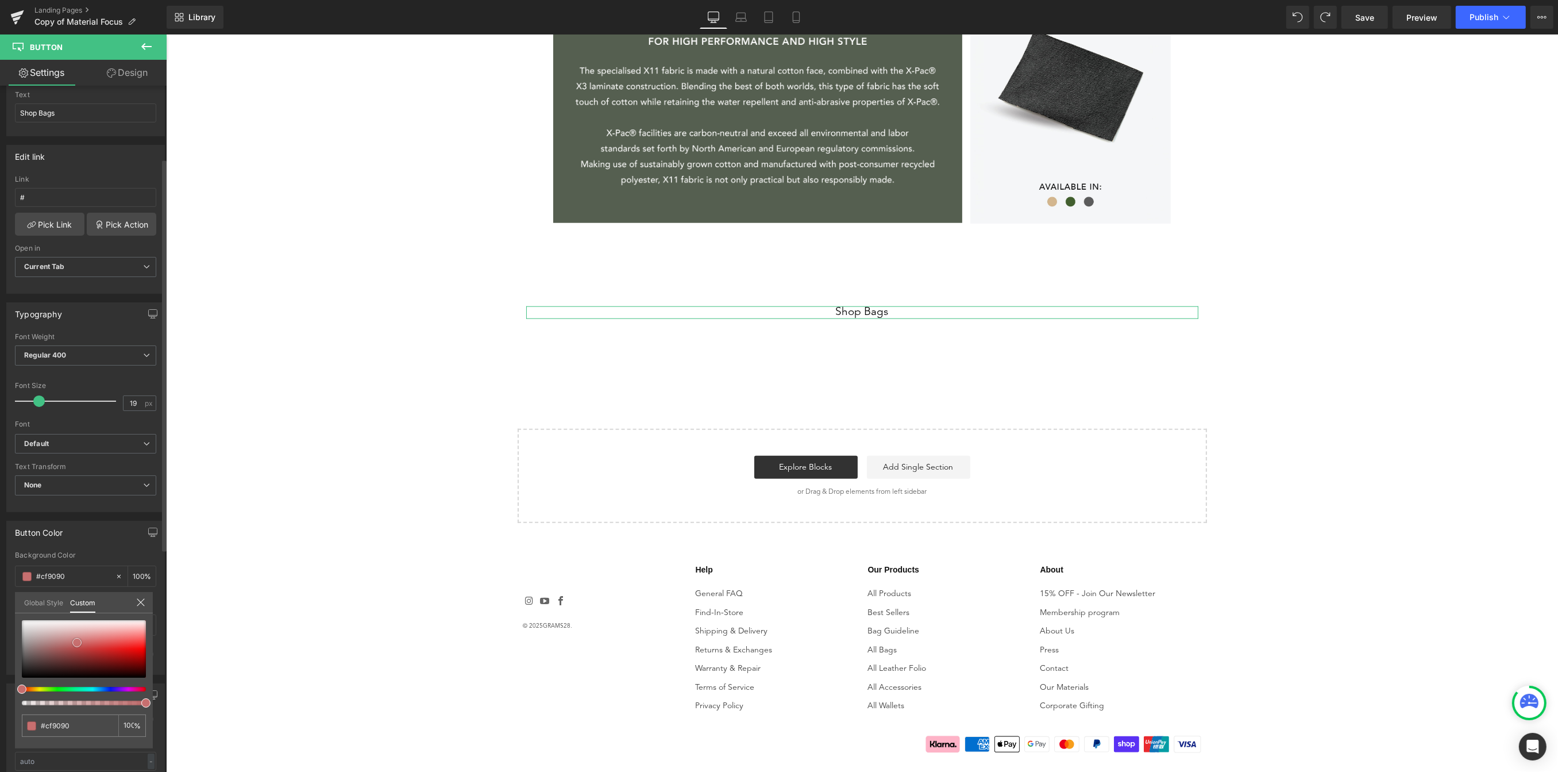
type input "#ca7b7b"
type input "#c14747"
type input "#942222"
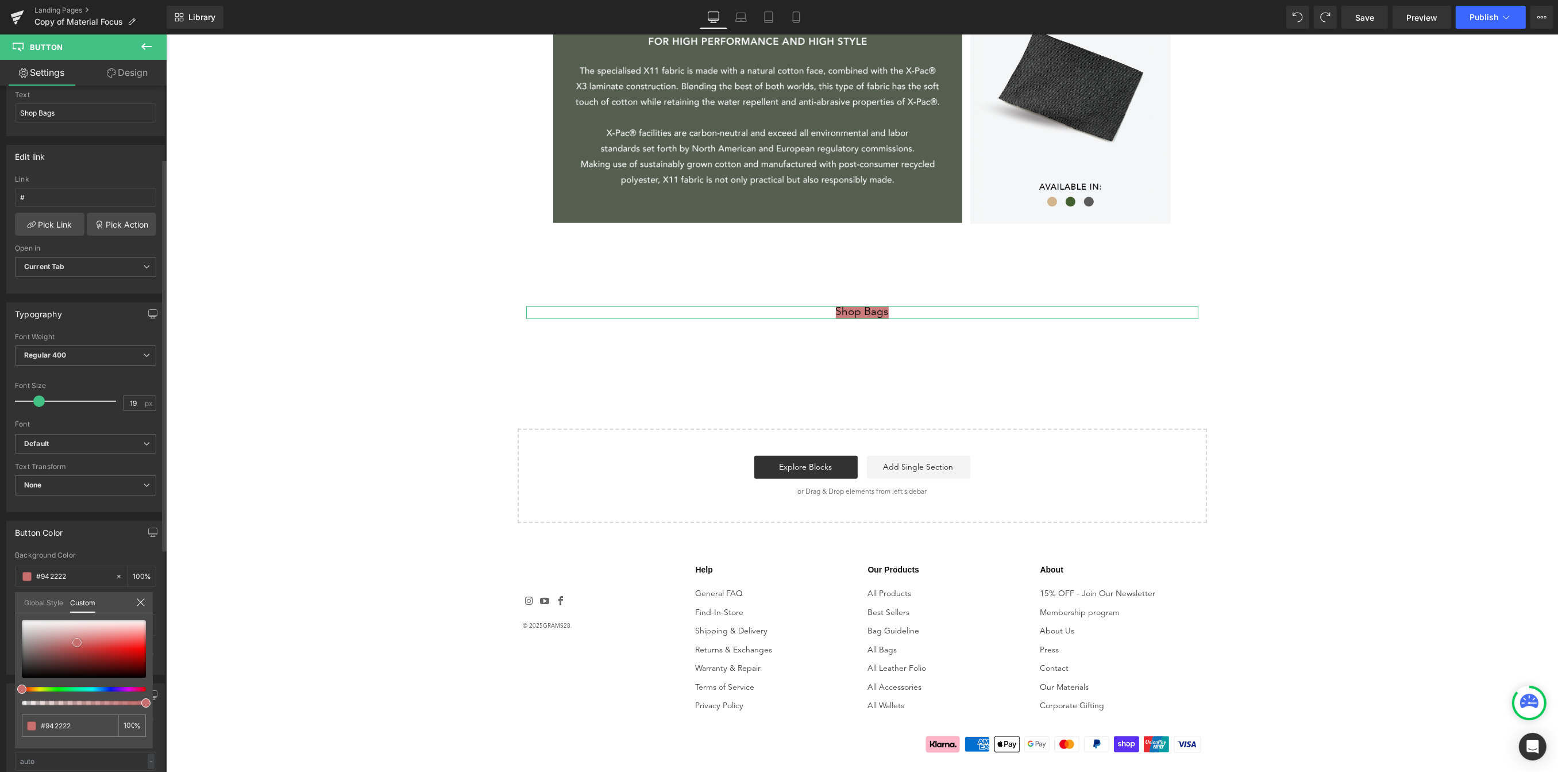
type input "#7c1616"
type input "#7d1616"
type input "#691010"
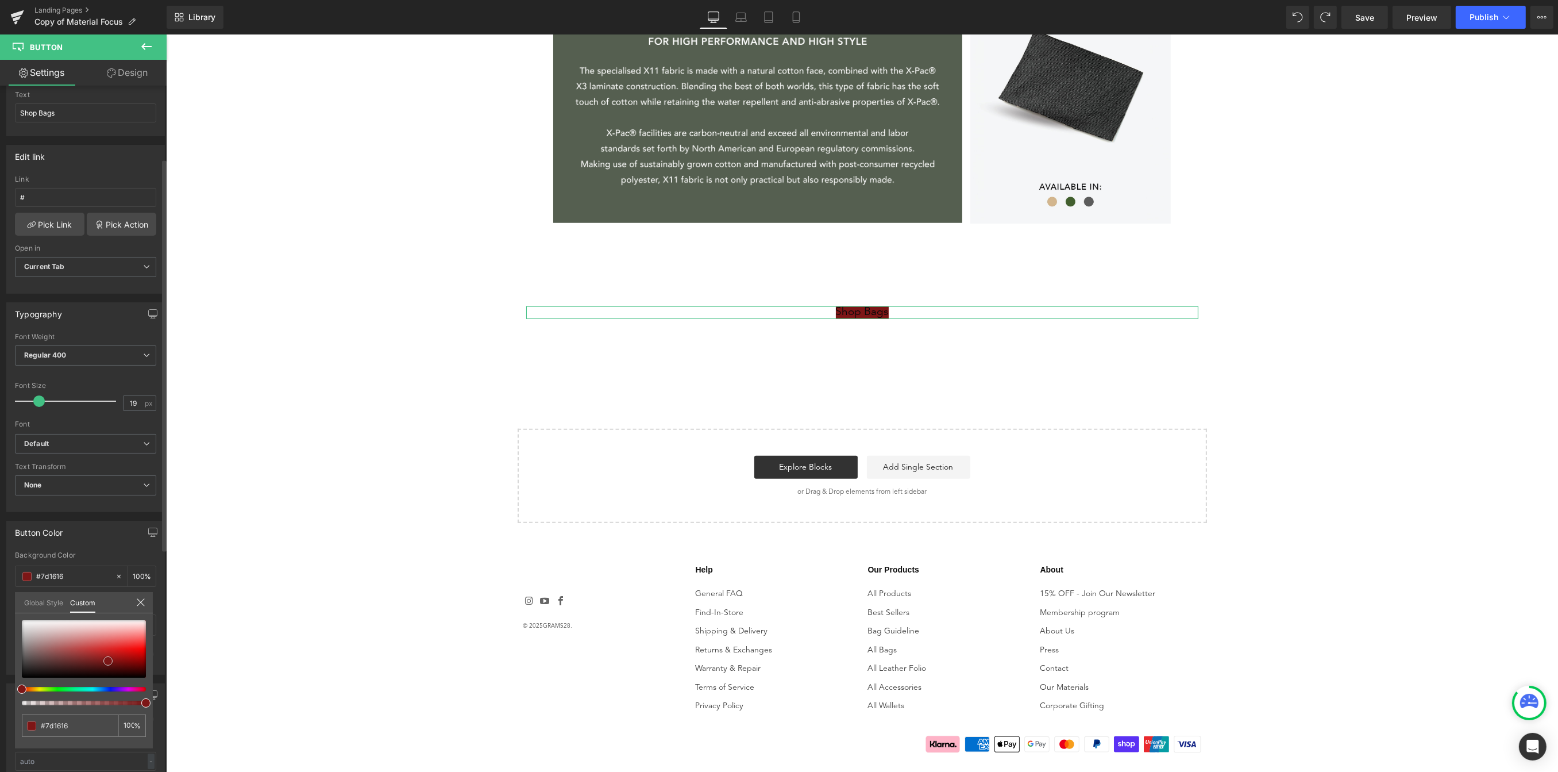
type input "#691010"
type input "#550b0b"
type input "#4d0909"
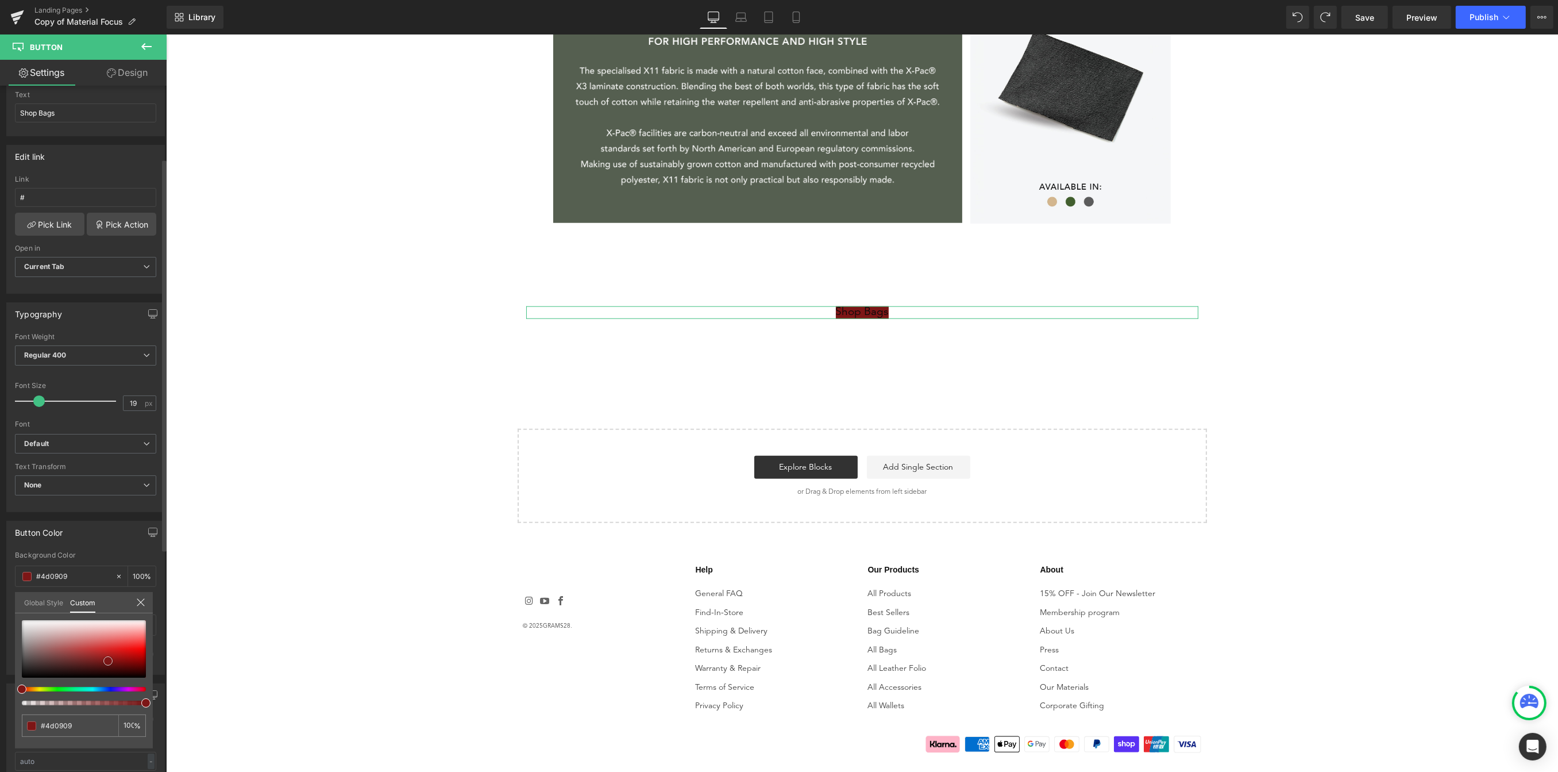
type input "#440707"
type input "#440808"
type input "#490808"
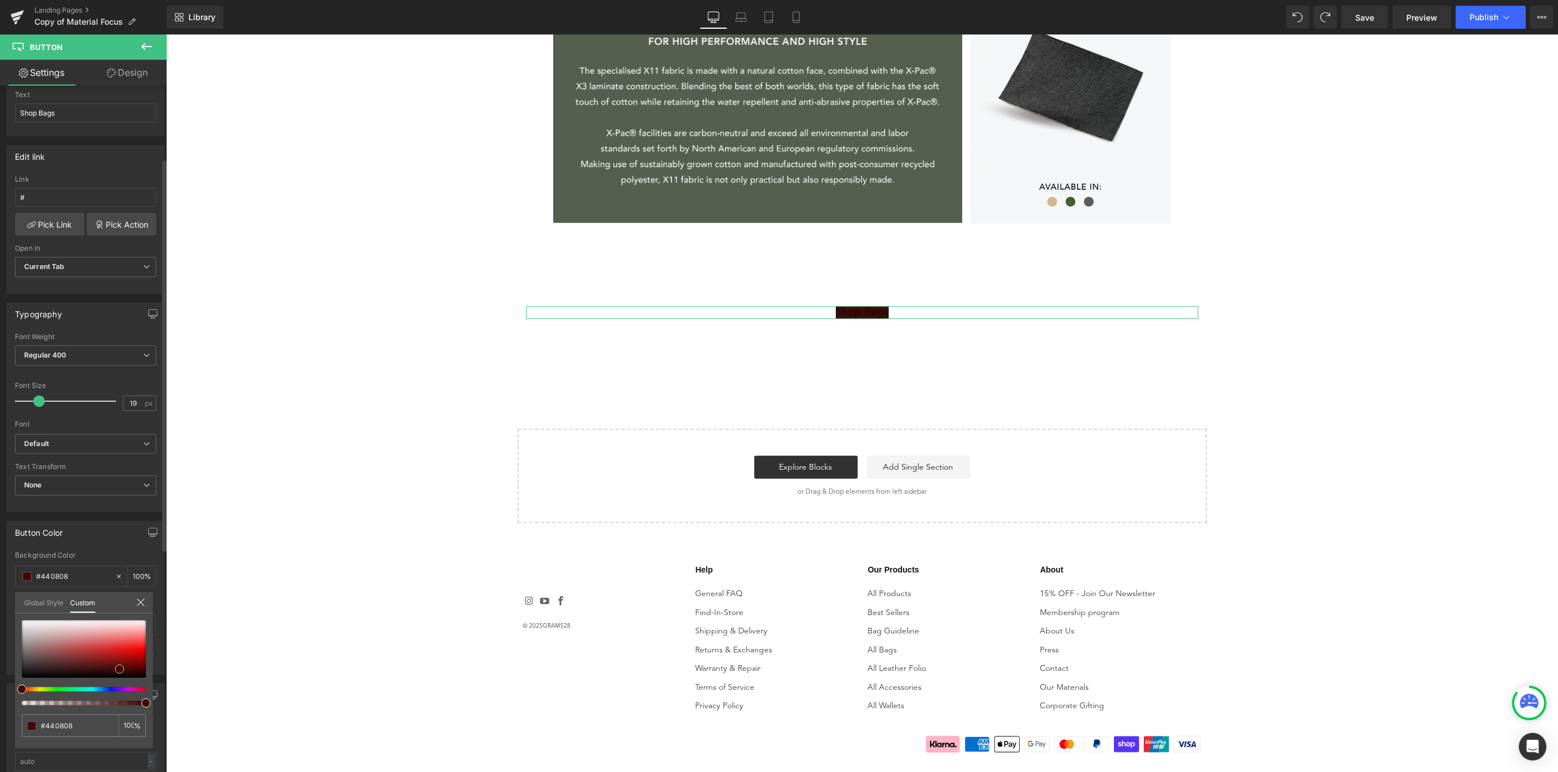
type input "#490808"
type input "#711818"
type input "#a44141"
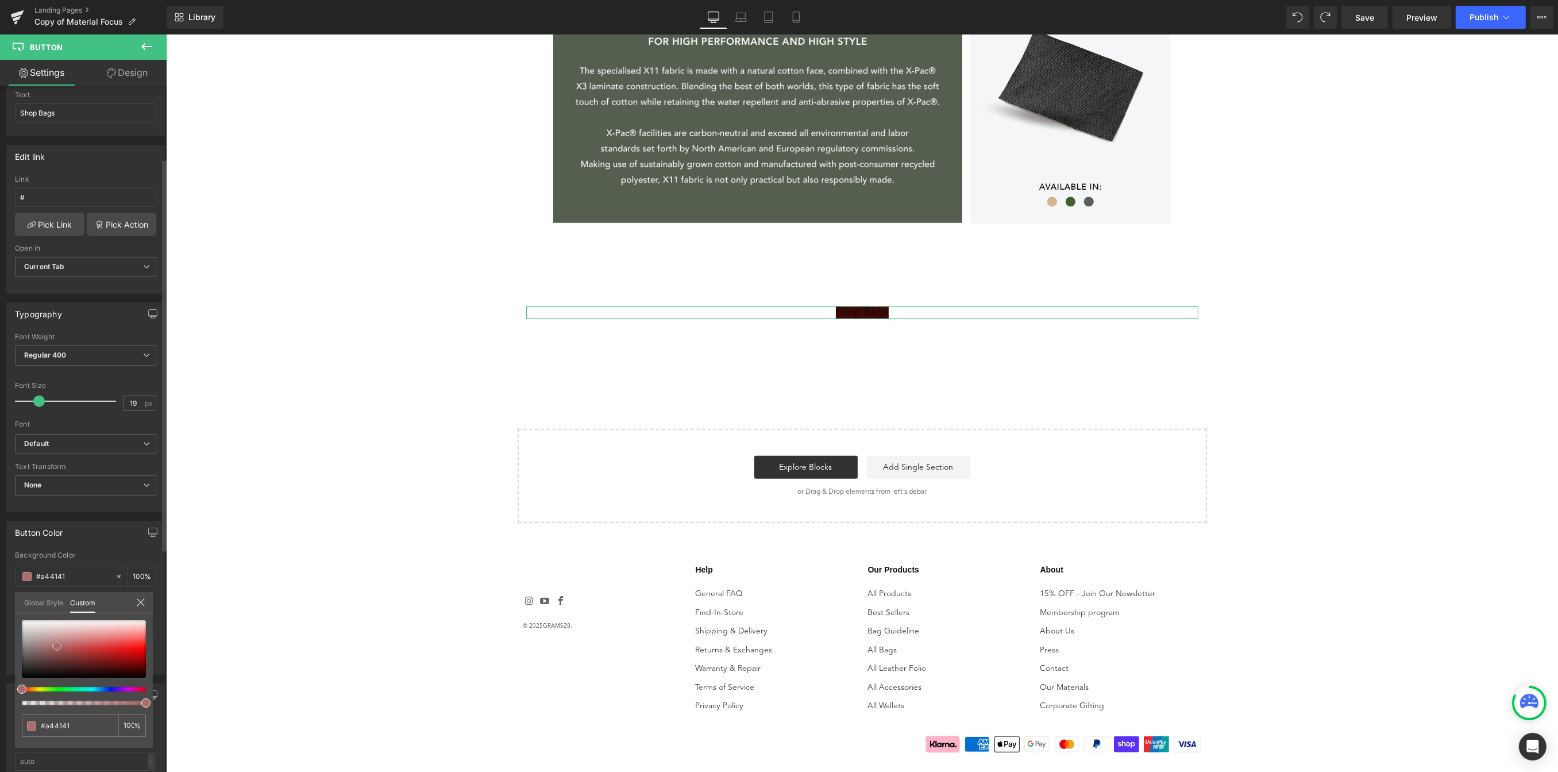
type input "#ae6969"
type input "#af7878"
type input "#ae7979"
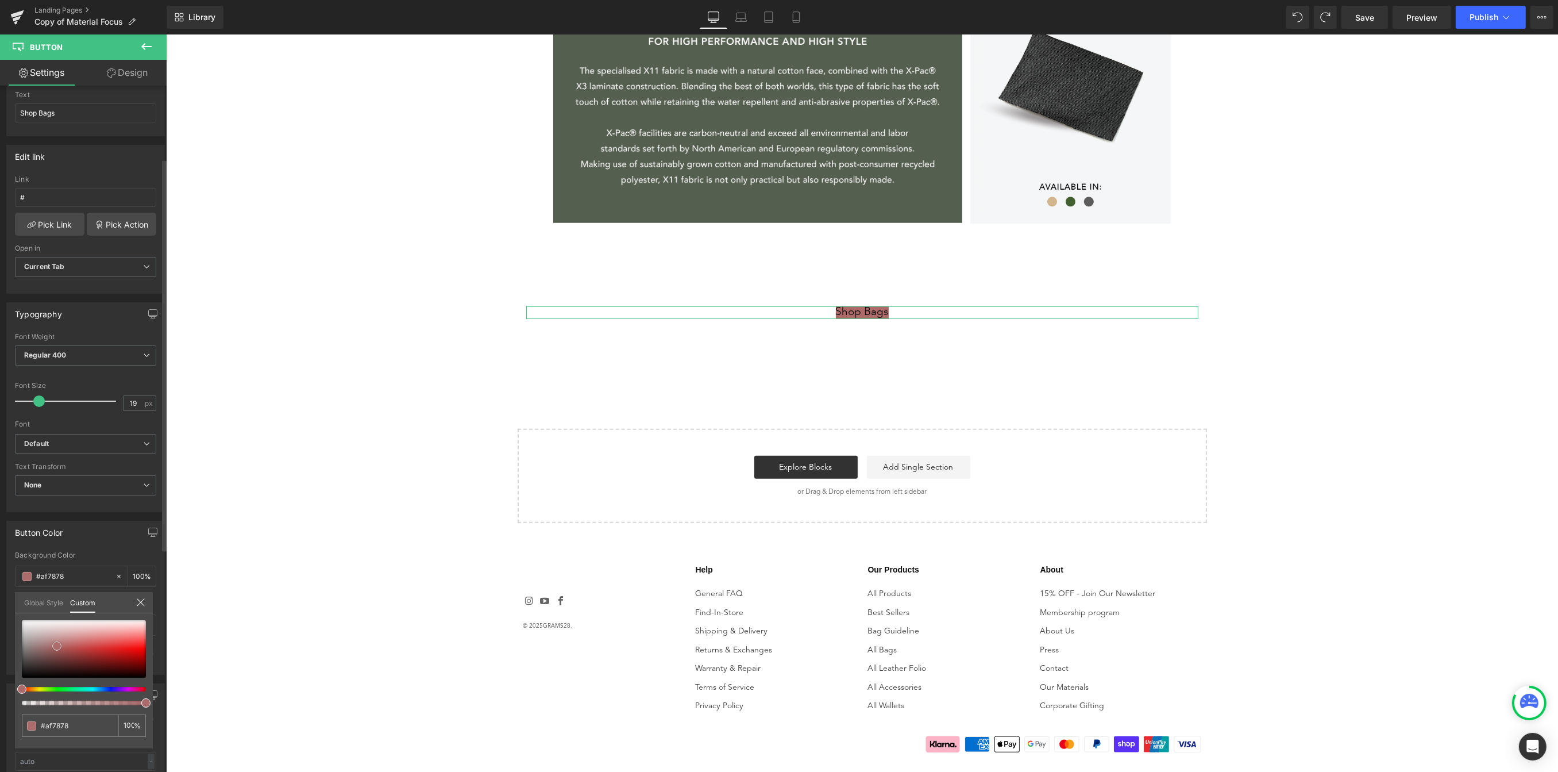
type input "#ae7979"
type input "#b27f7f"
type input "#b78a8a"
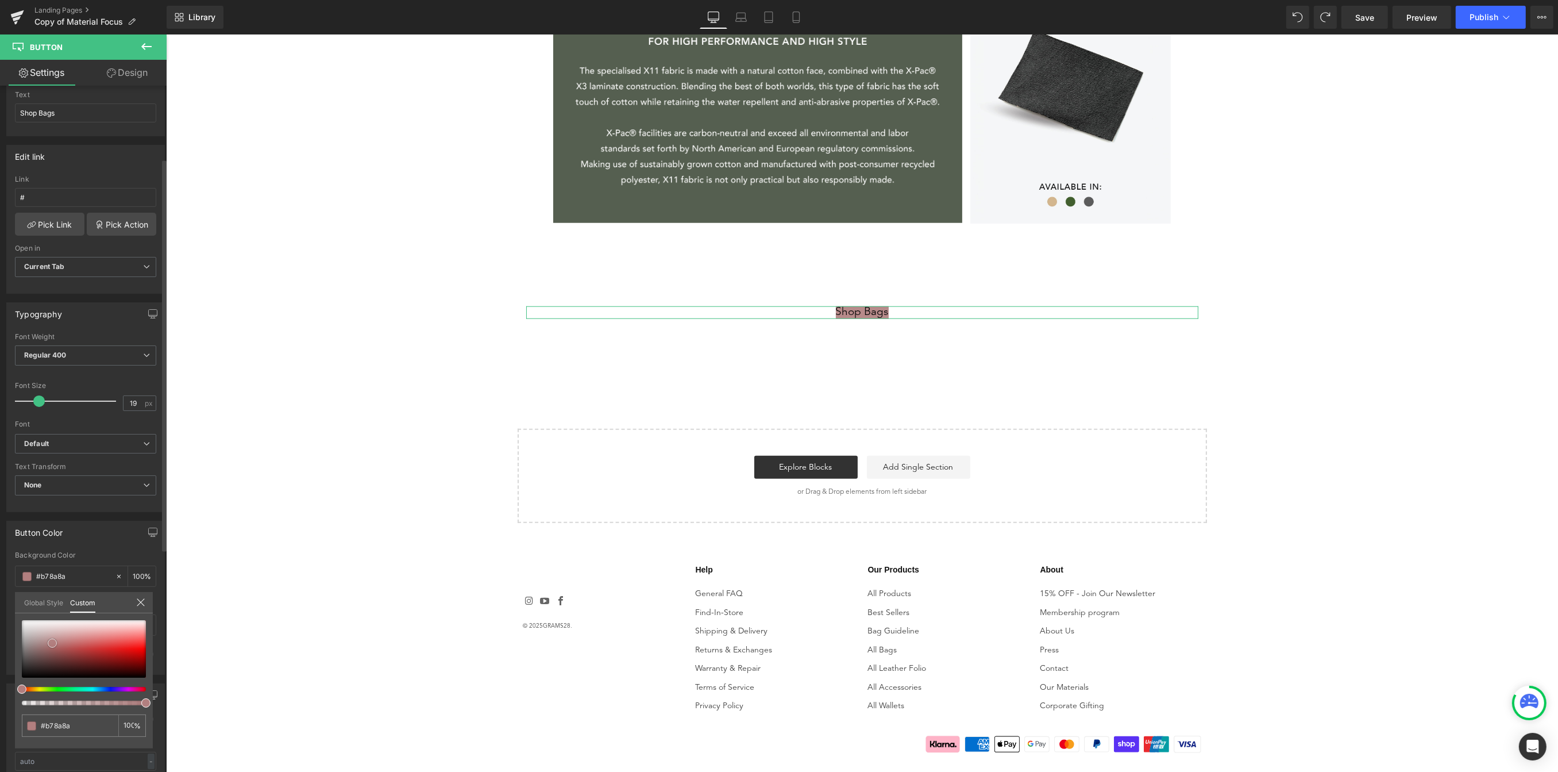
type input "#c2a2a2"
type input "#dacccc"
type input "#e6dfdf"
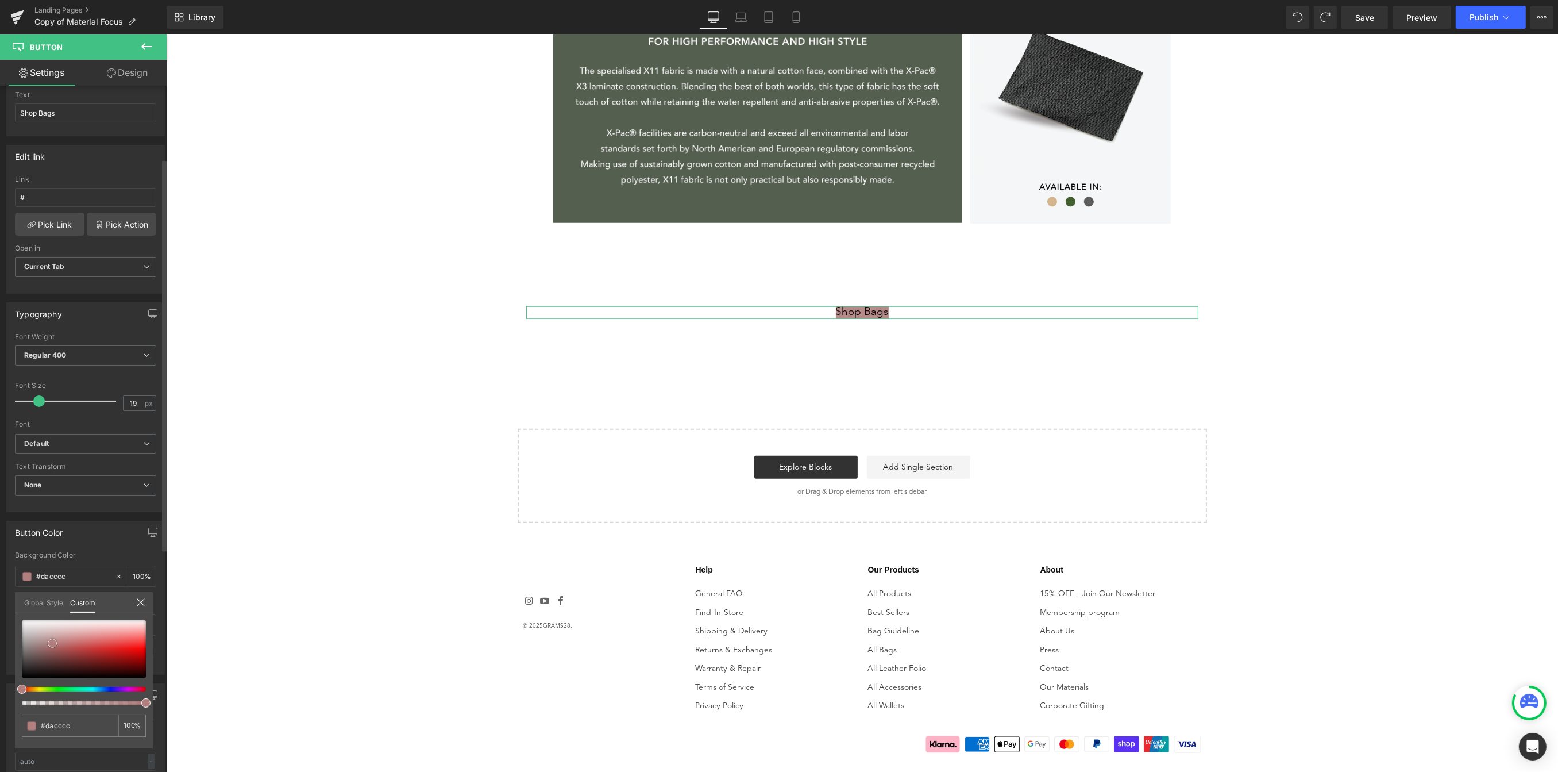
type input "#e6dfdf"
type input "#efebeb"
type input "#f5f3f3"
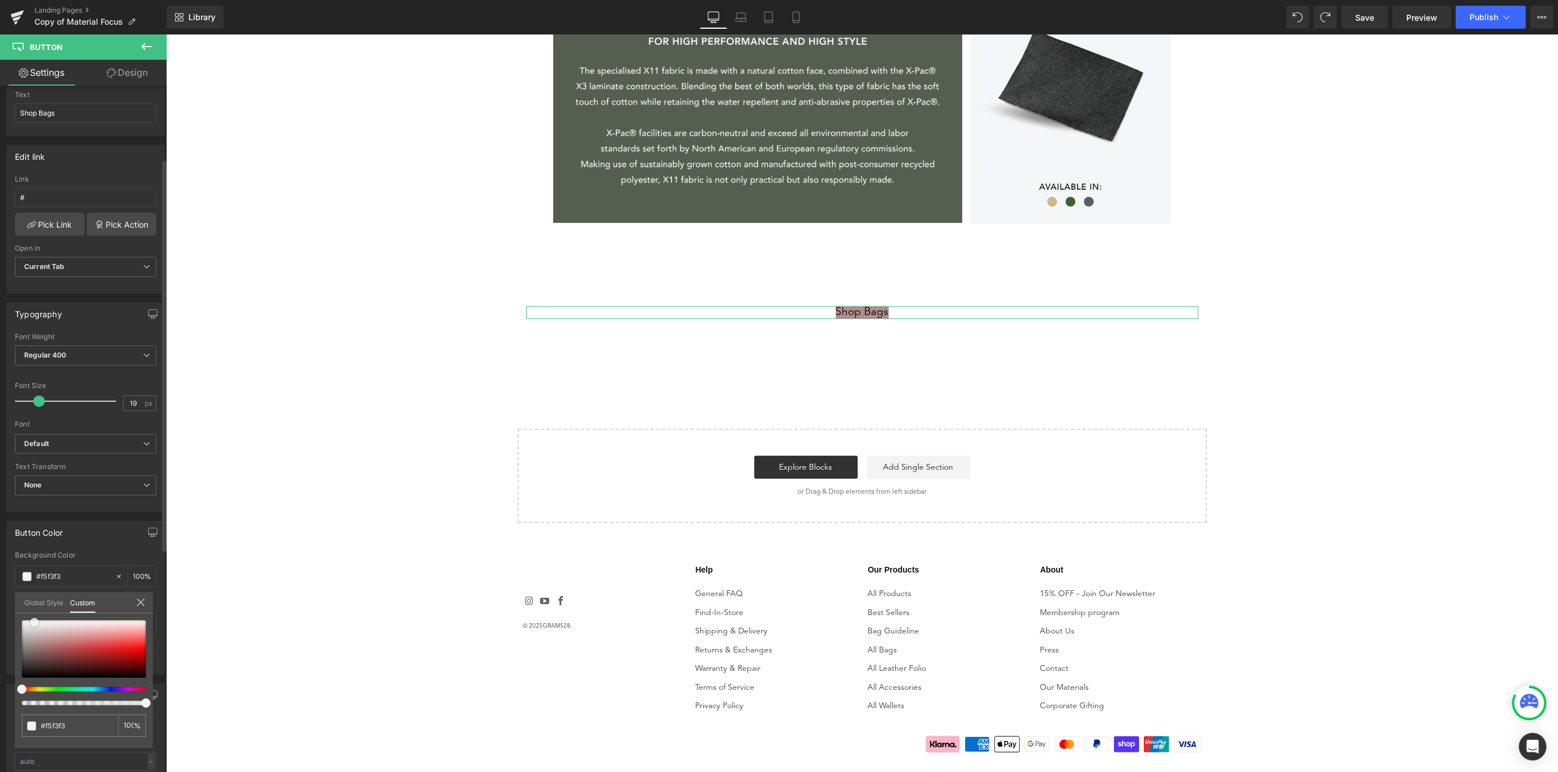
type input "#ffffff"
drag, startPoint x: 71, startPoint y: 637, endPoint x: 14, endPoint y: 604, distance: 66.1
click at [14, 604] on div "Button Color rgba(255, 255, 255, 1) Background Color #ffffff 100 % rgba(10, 10,…" at bounding box center [86, 593] width 172 height 163
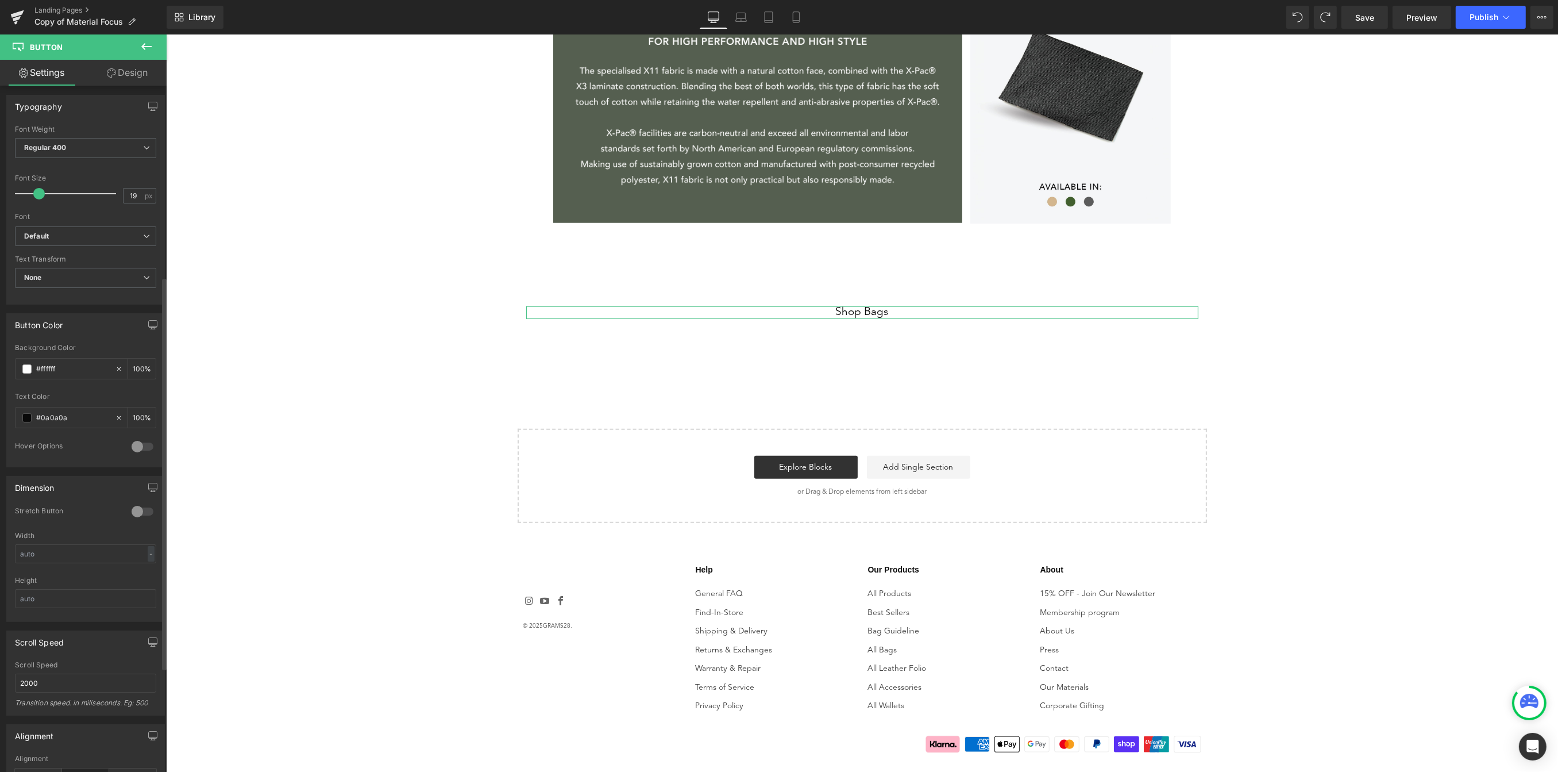
scroll to position [334, 0]
click at [140, 510] on div at bounding box center [143, 512] width 28 height 18
click at [138, 508] on div at bounding box center [143, 512] width 28 height 18
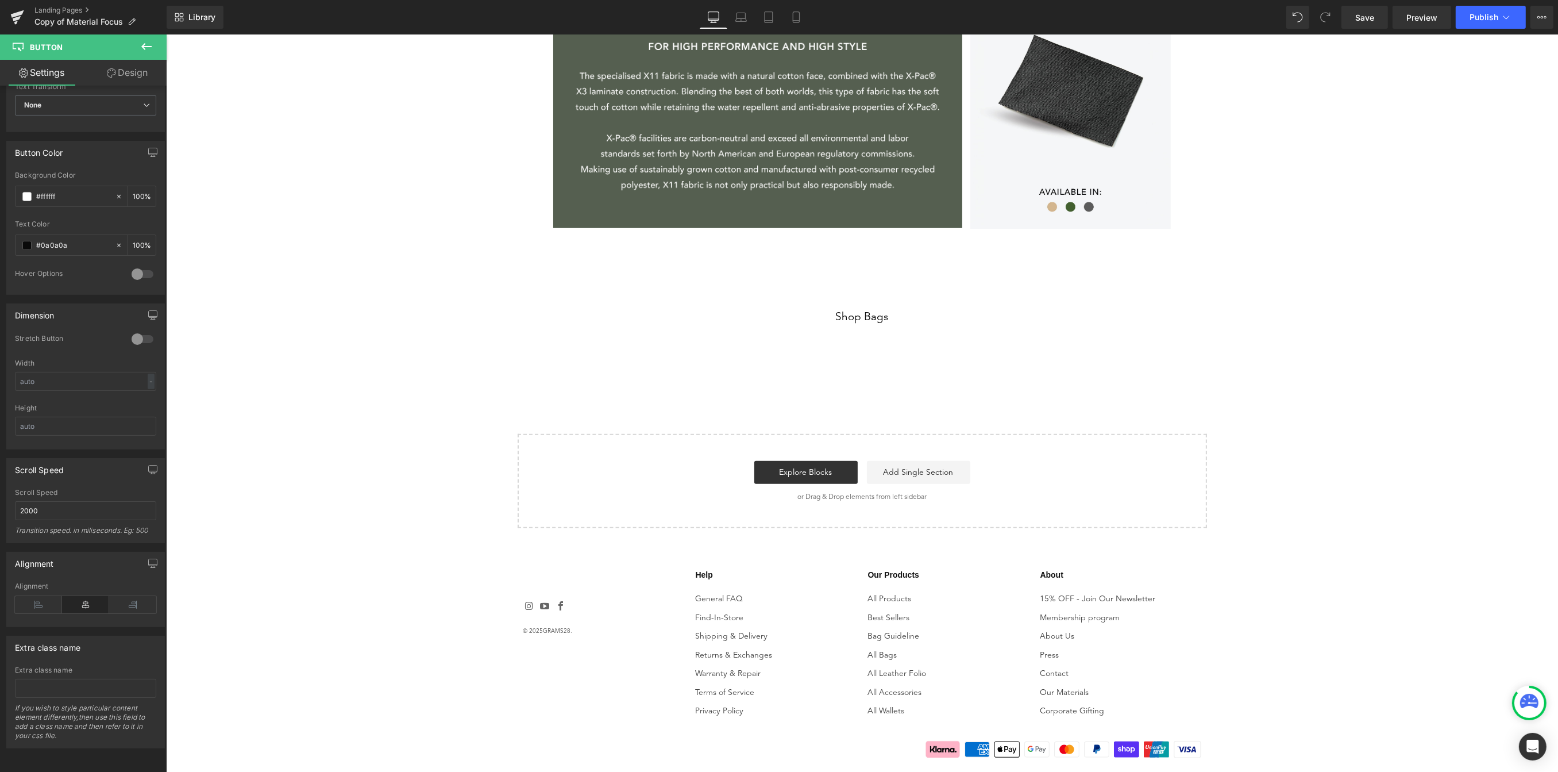
scroll to position [1726, 0]
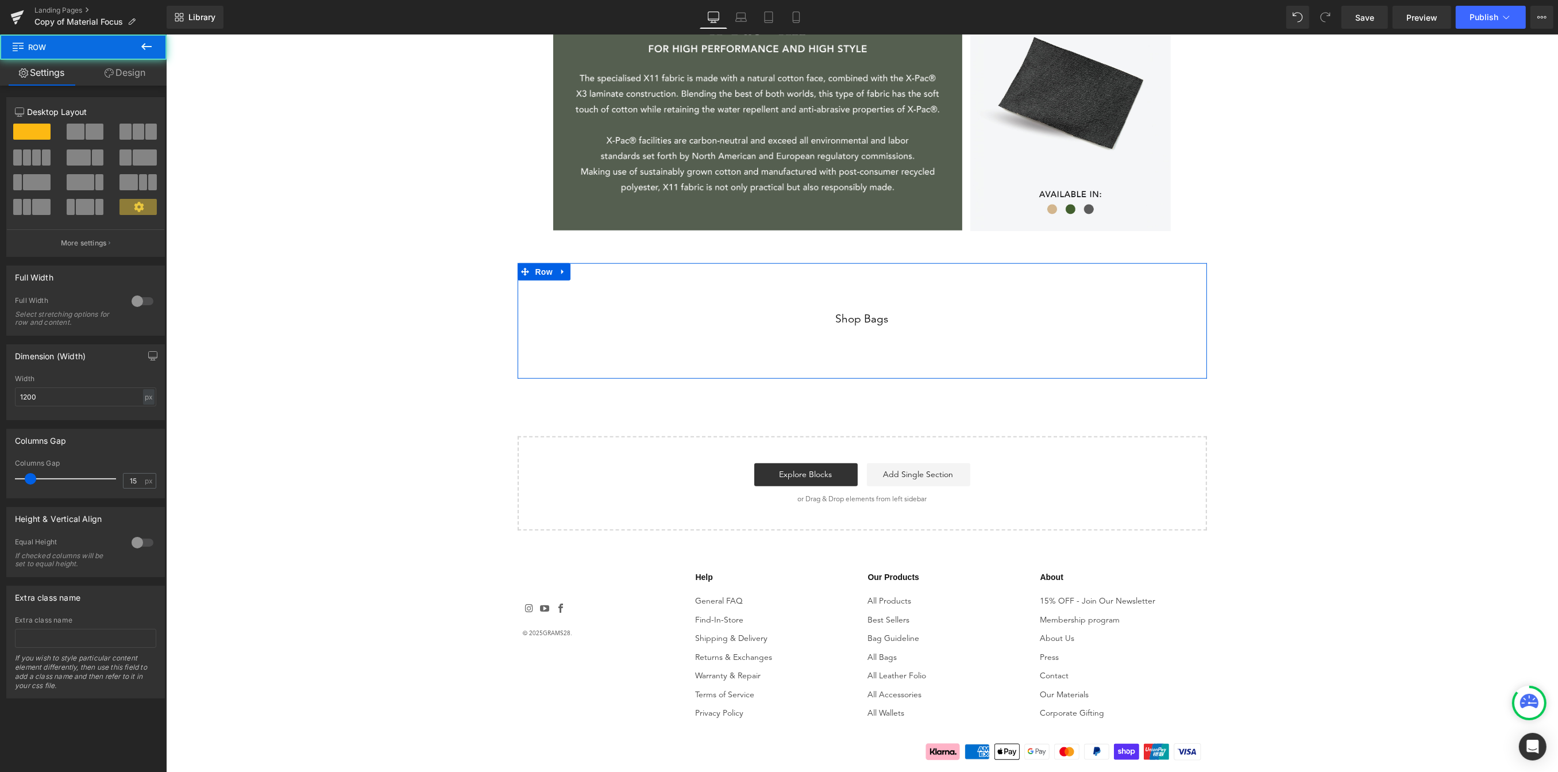
click at [519, 322] on div "Shop Bags Button Shop Bags Button" at bounding box center [861, 320] width 689 height 13
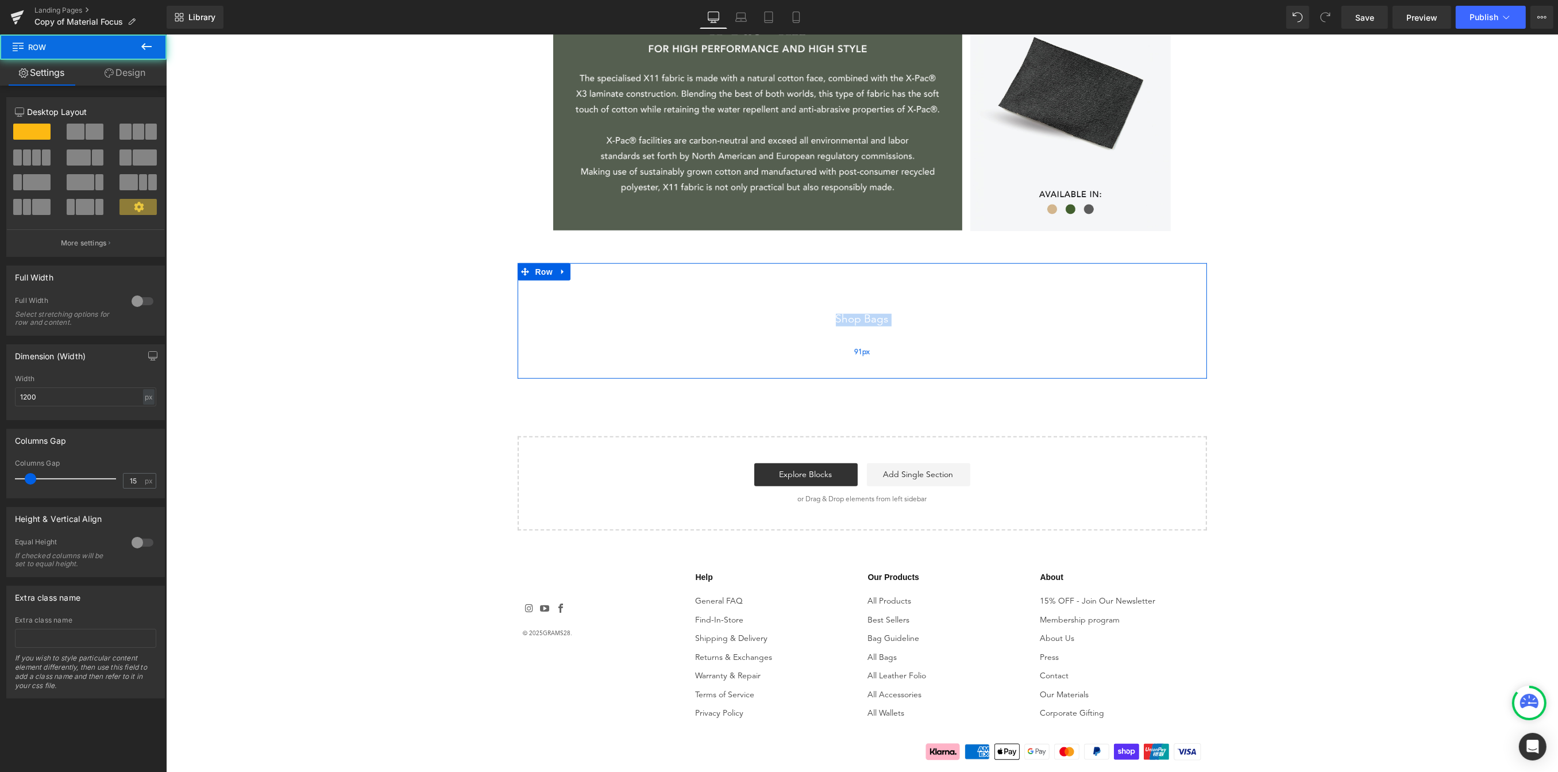
click at [801, 330] on div "Shop Bags Button Shop Bags Button Row 91px" at bounding box center [861, 320] width 689 height 115
click at [951, 323] on div "Shop Bags" at bounding box center [862, 320] width 672 height 13
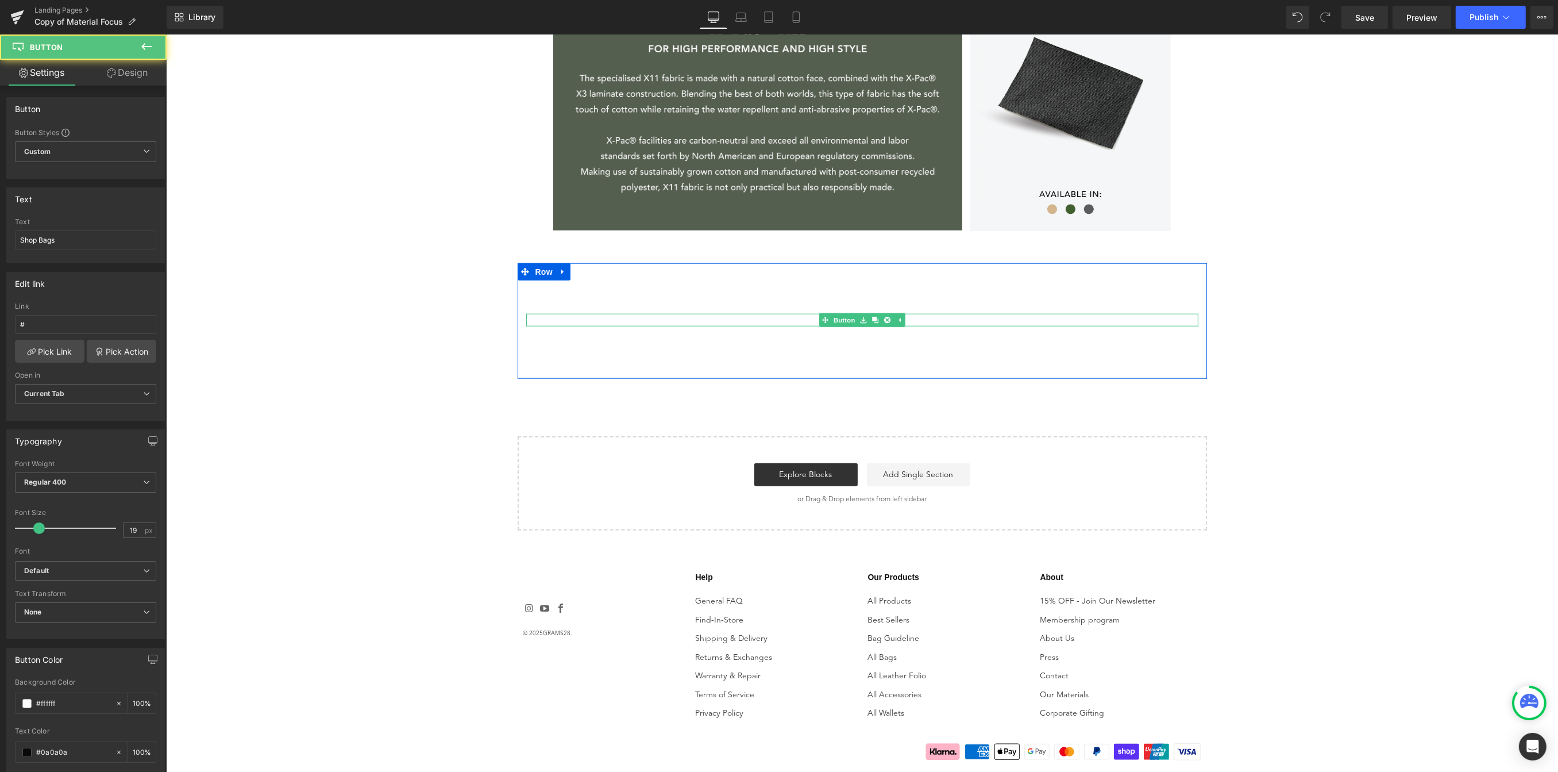
click at [952, 323] on div "Shop Bags" at bounding box center [862, 320] width 672 height 13
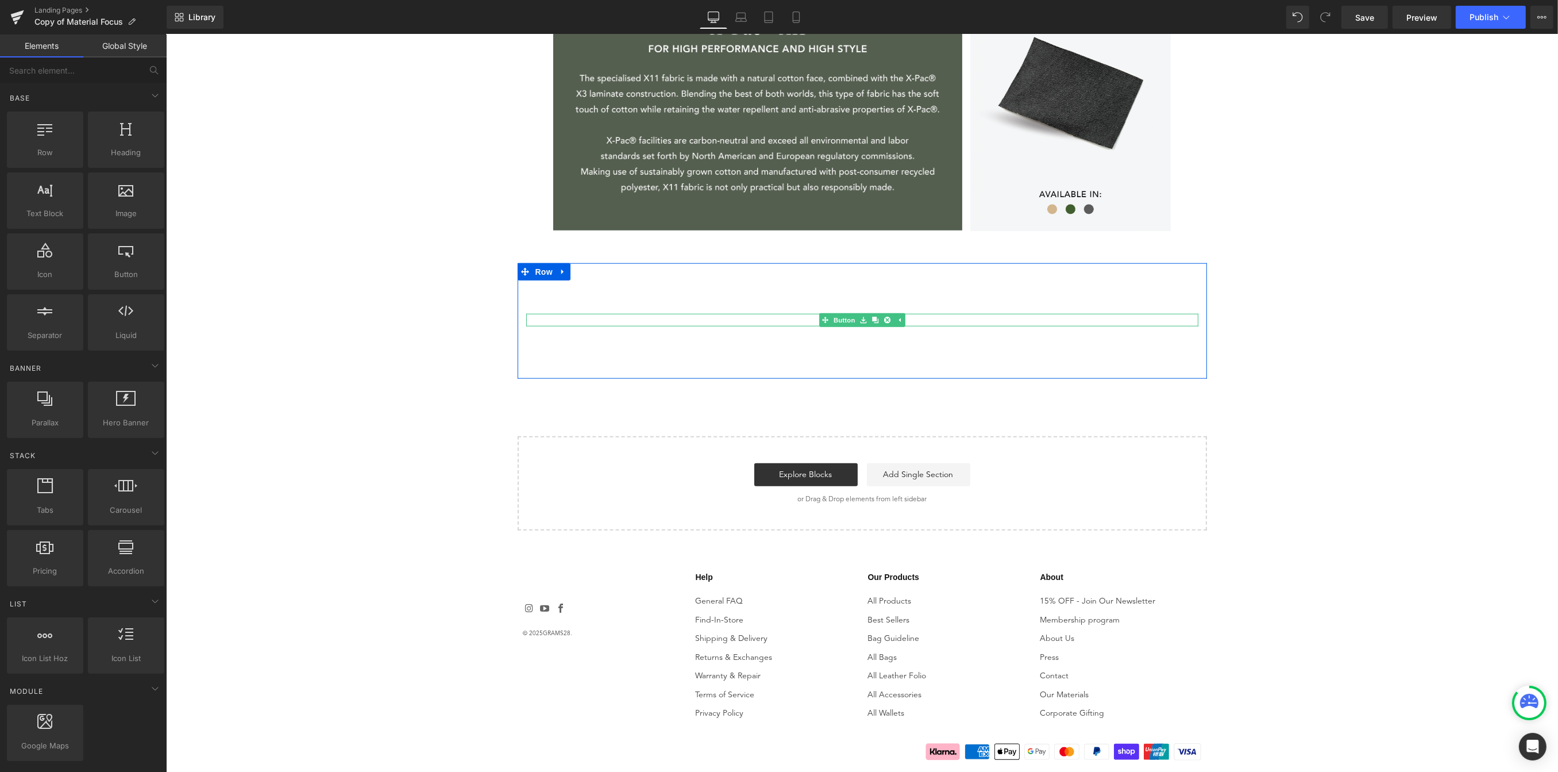
click at [904, 319] on div "Shop Bags" at bounding box center [862, 320] width 672 height 13
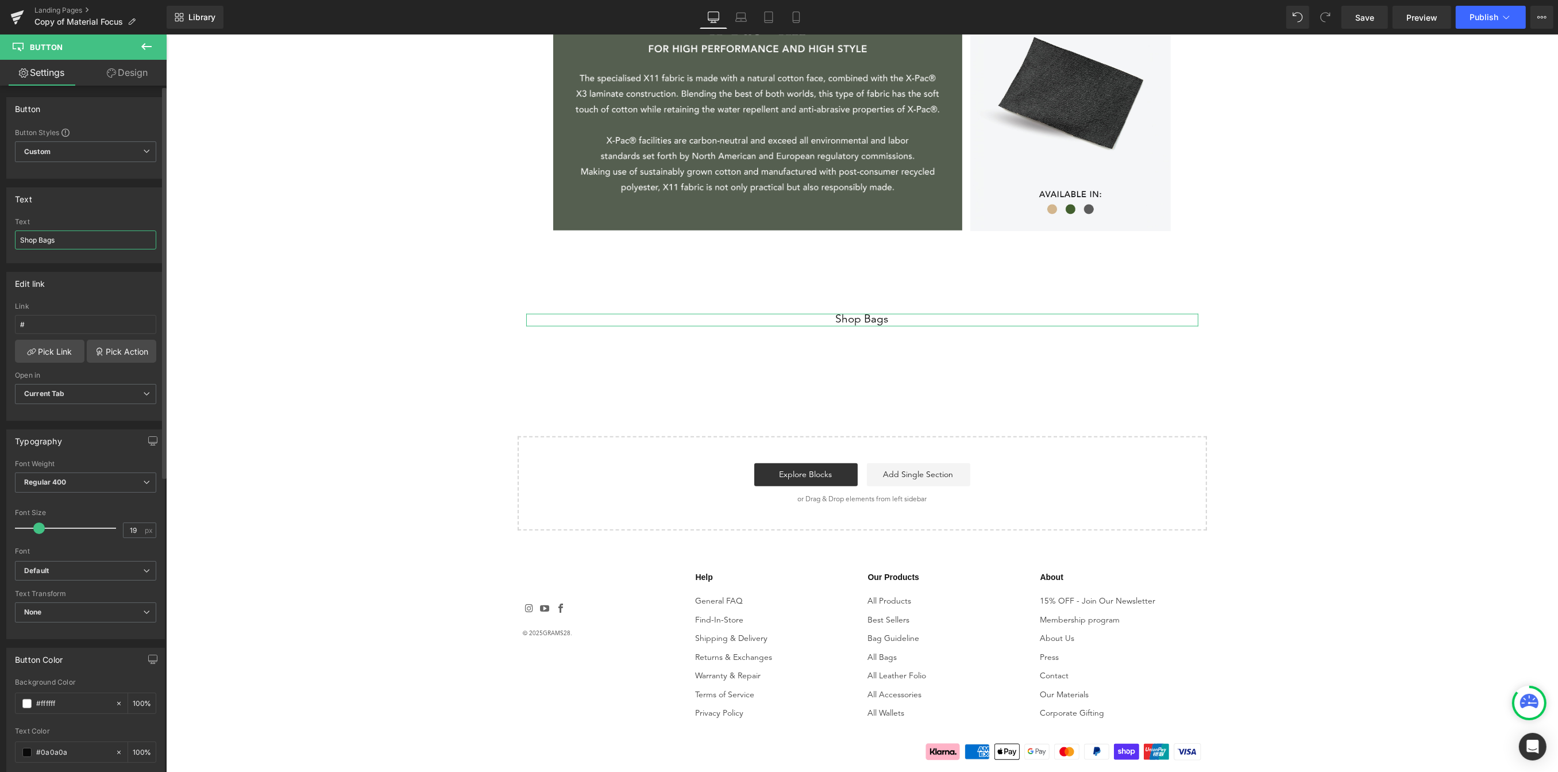
click at [55, 238] on input "Shop Bags" at bounding box center [85, 239] width 141 height 19
click at [57, 238] on input "Cton" at bounding box center [85, 239] width 141 height 19
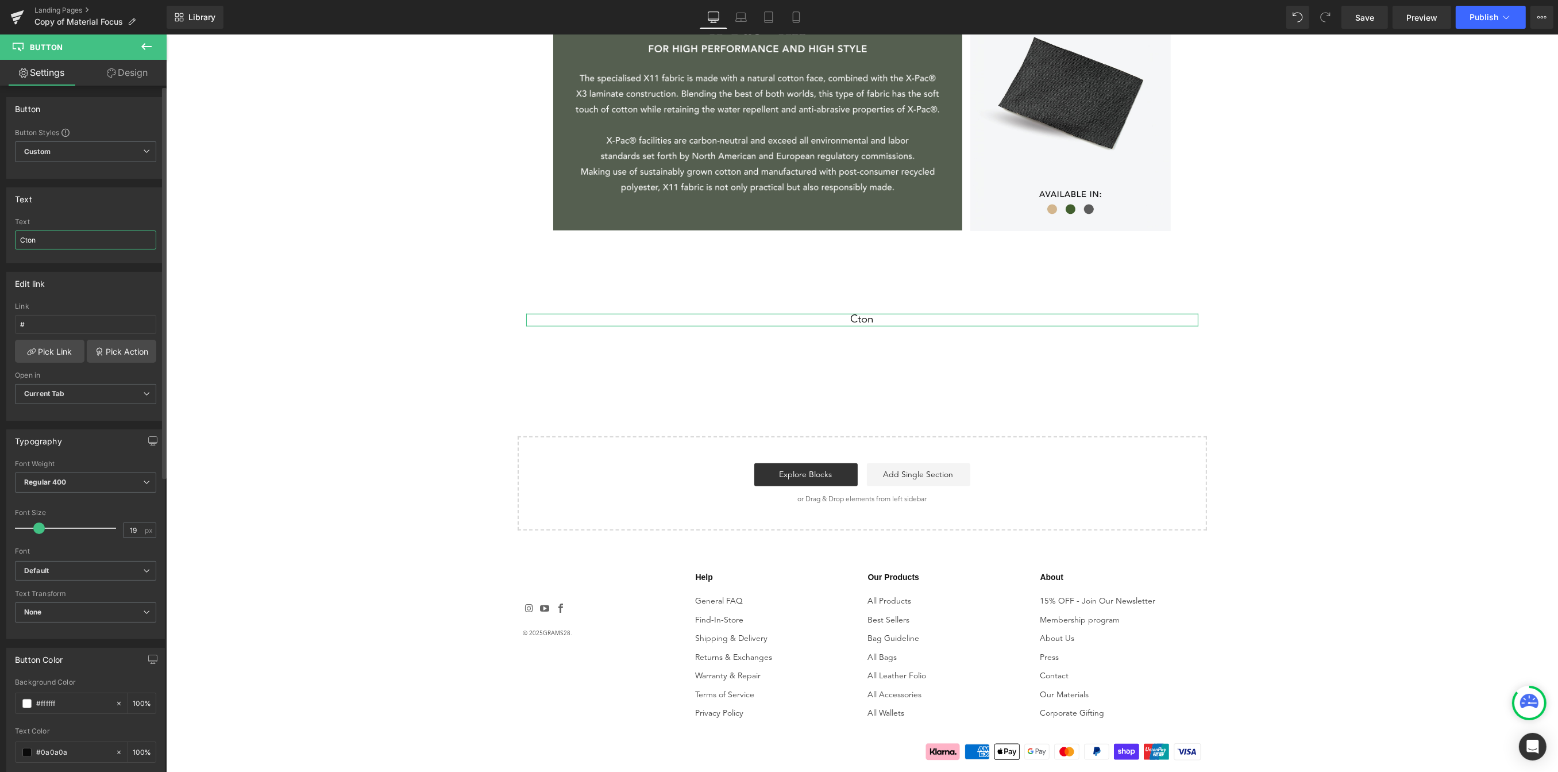
click at [57, 238] on input "Cton" at bounding box center [85, 239] width 141 height 19
type input "Shop All"
click at [1368, 19] on span "Save" at bounding box center [1364, 17] width 19 height 12
click at [13, 25] on icon at bounding box center [17, 17] width 14 height 29
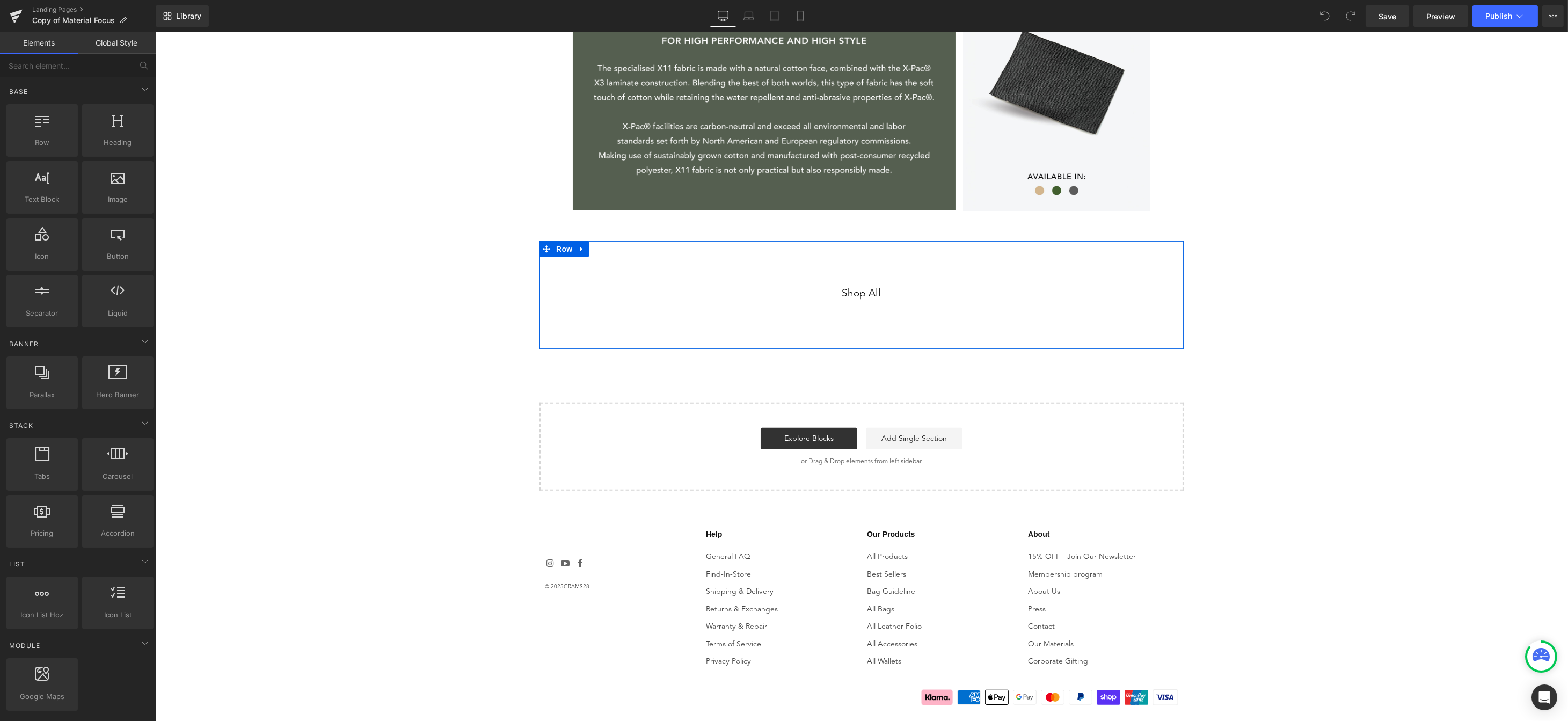
scroll to position [1614, 0]
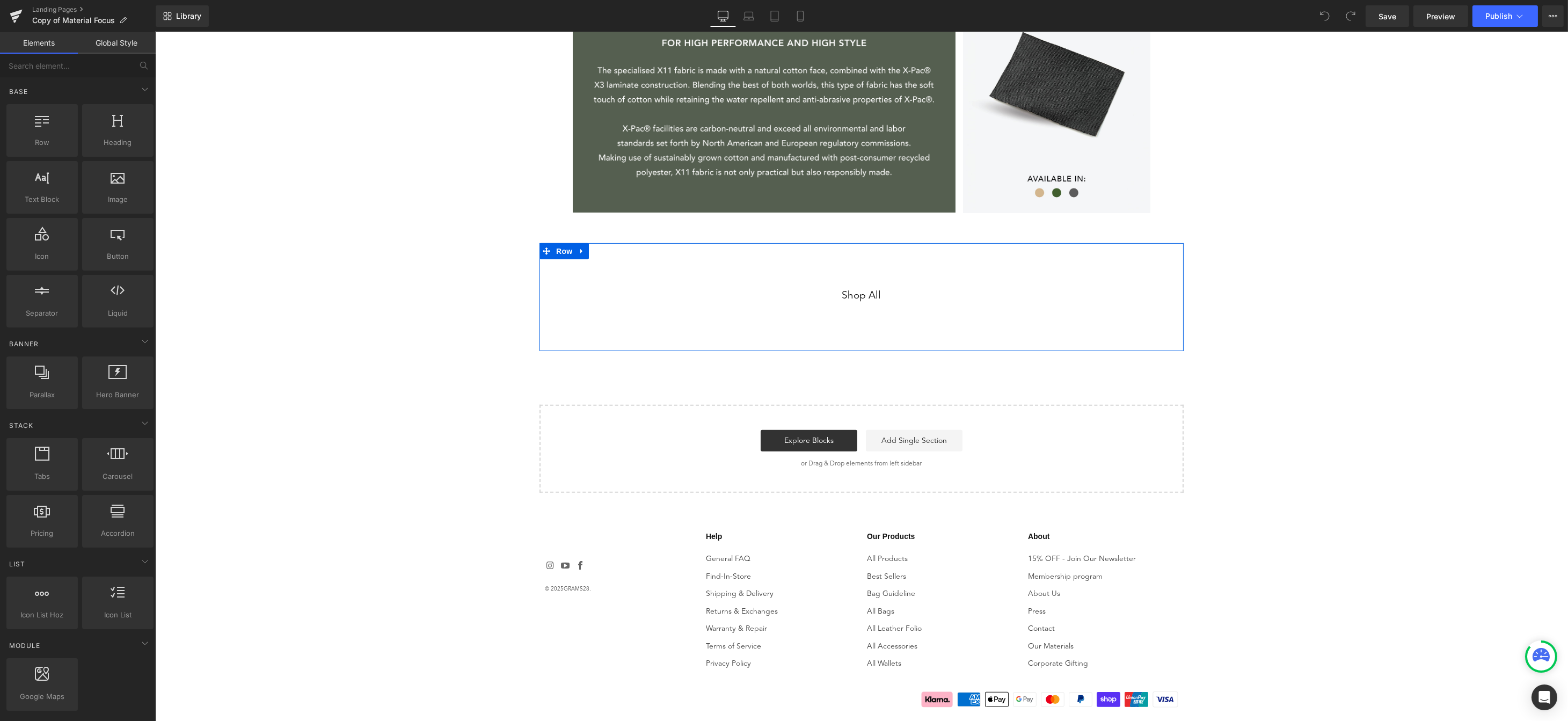
drag, startPoint x: 867, startPoint y: 282, endPoint x: 878, endPoint y: 298, distance: 19.4
click at [867, 282] on div "Shop All Button Shop Bags Button Row" at bounding box center [861, 296] width 644 height 107
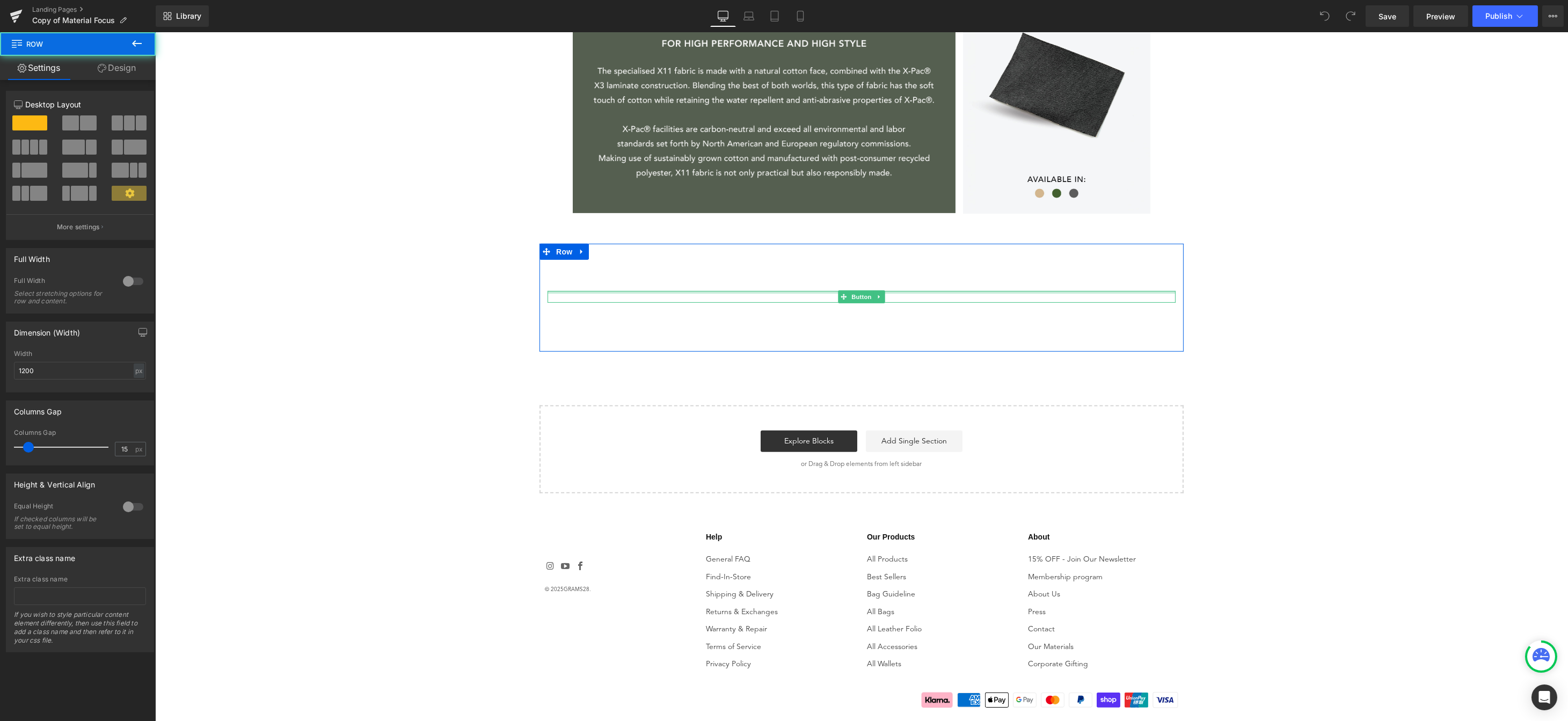
click at [891, 290] on div at bounding box center [861, 291] width 628 height 3
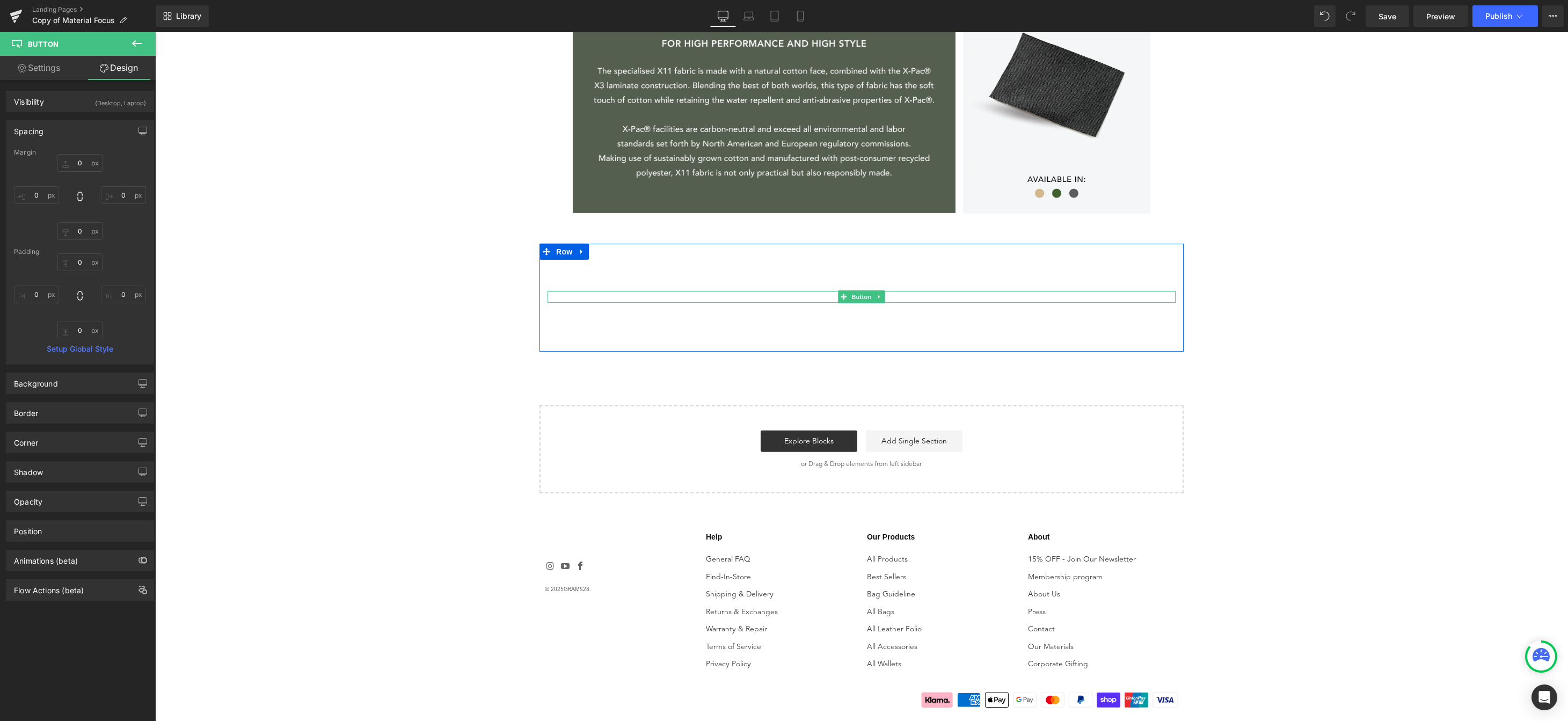
click at [890, 293] on div "Shop All" at bounding box center [861, 296] width 628 height 12
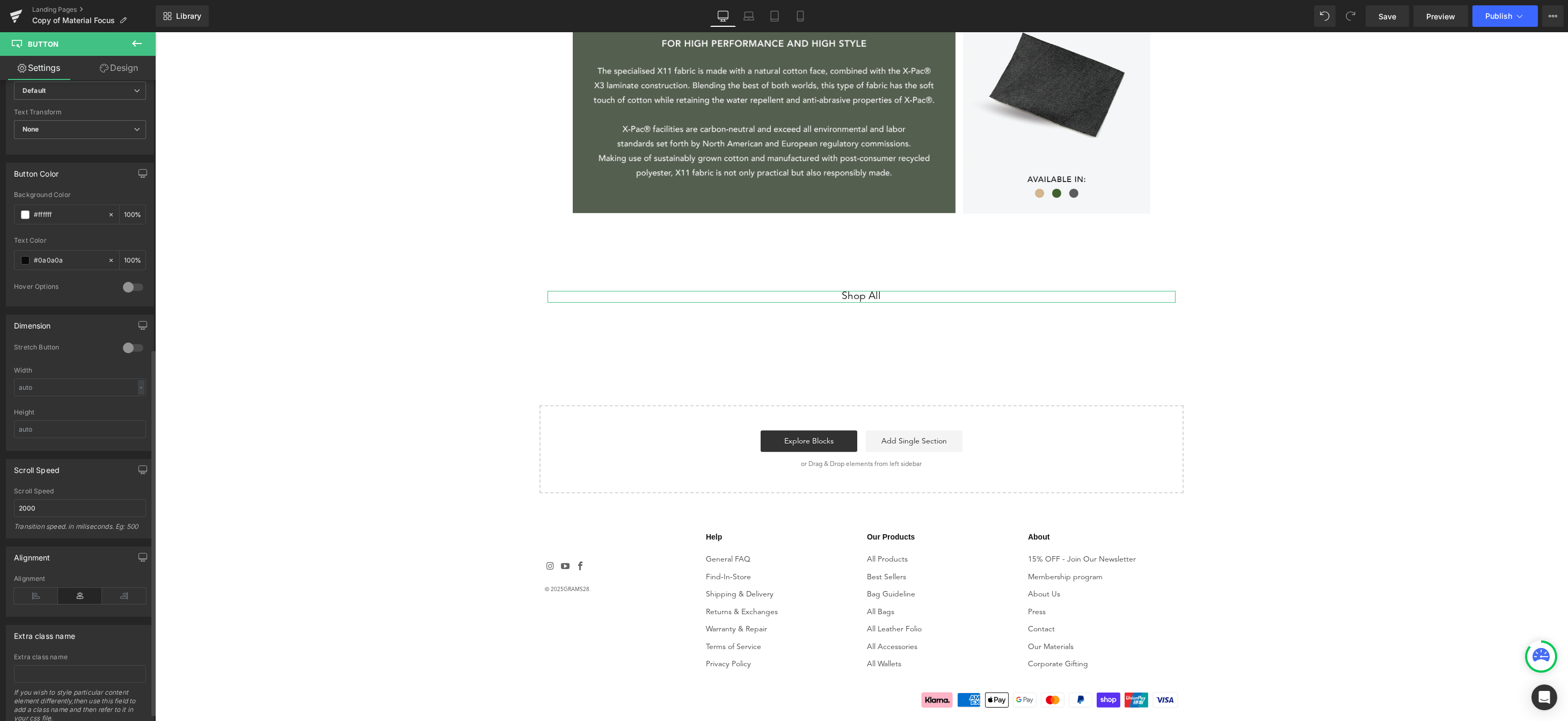
scroll to position [482, 0]
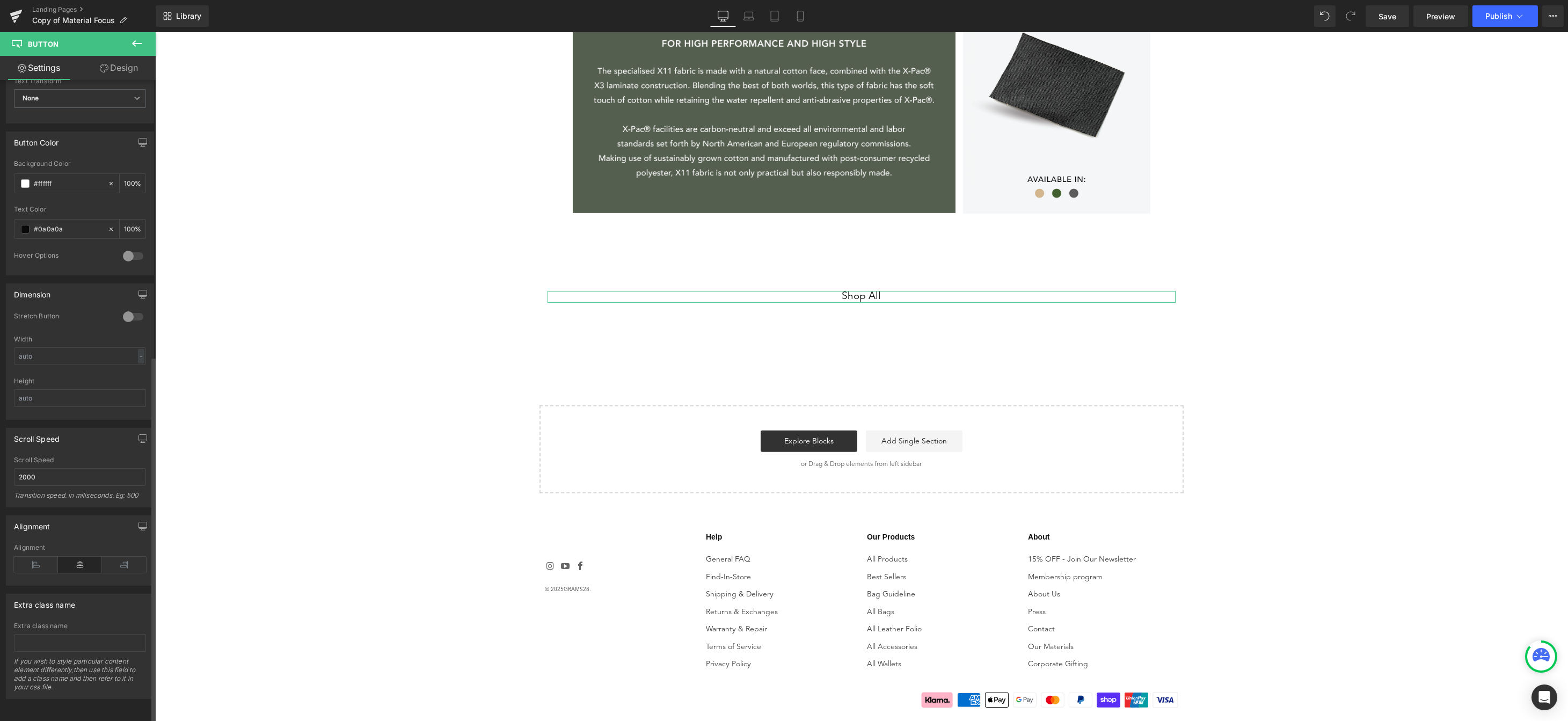
click at [123, 247] on div at bounding box center [134, 256] width 26 height 17
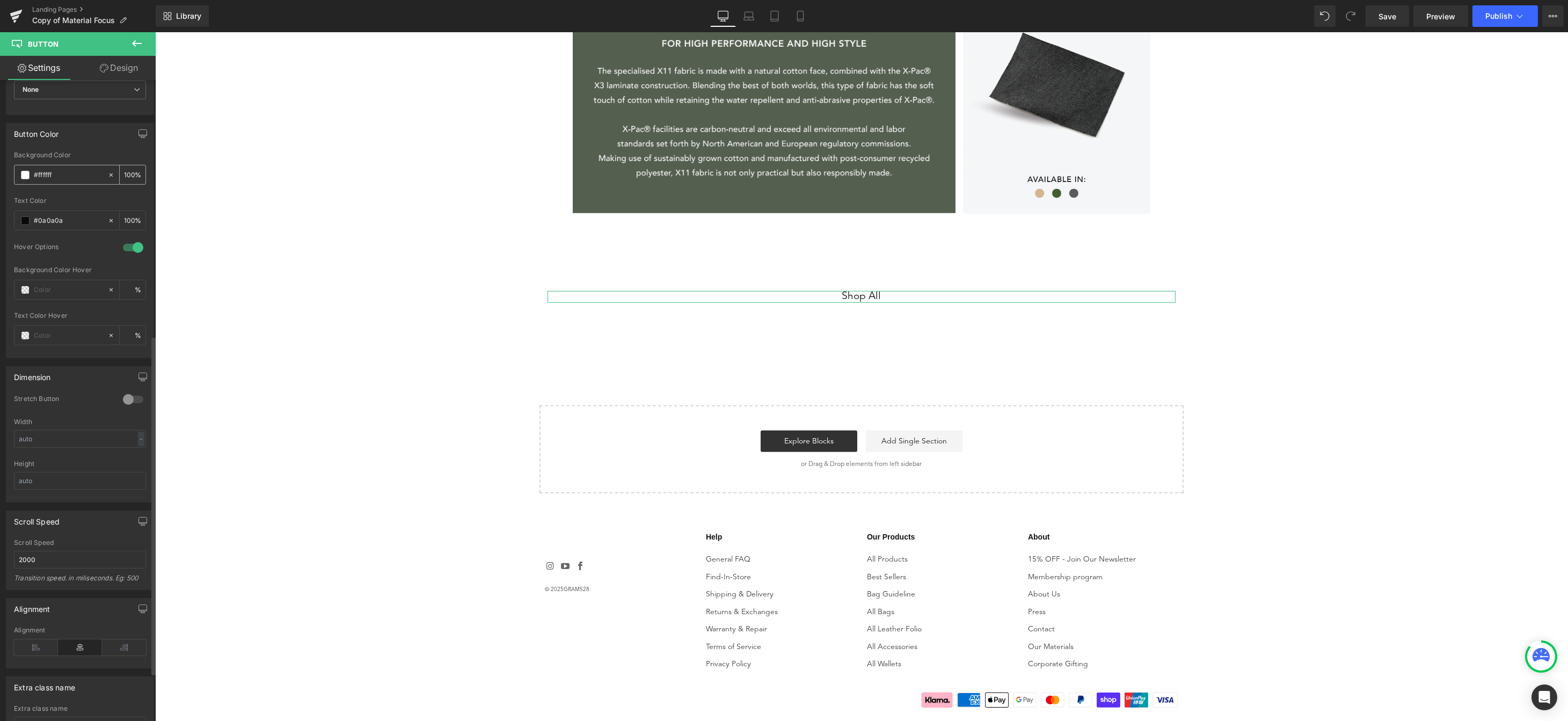
click at [22, 175] on span at bounding box center [24, 175] width 8 height 8
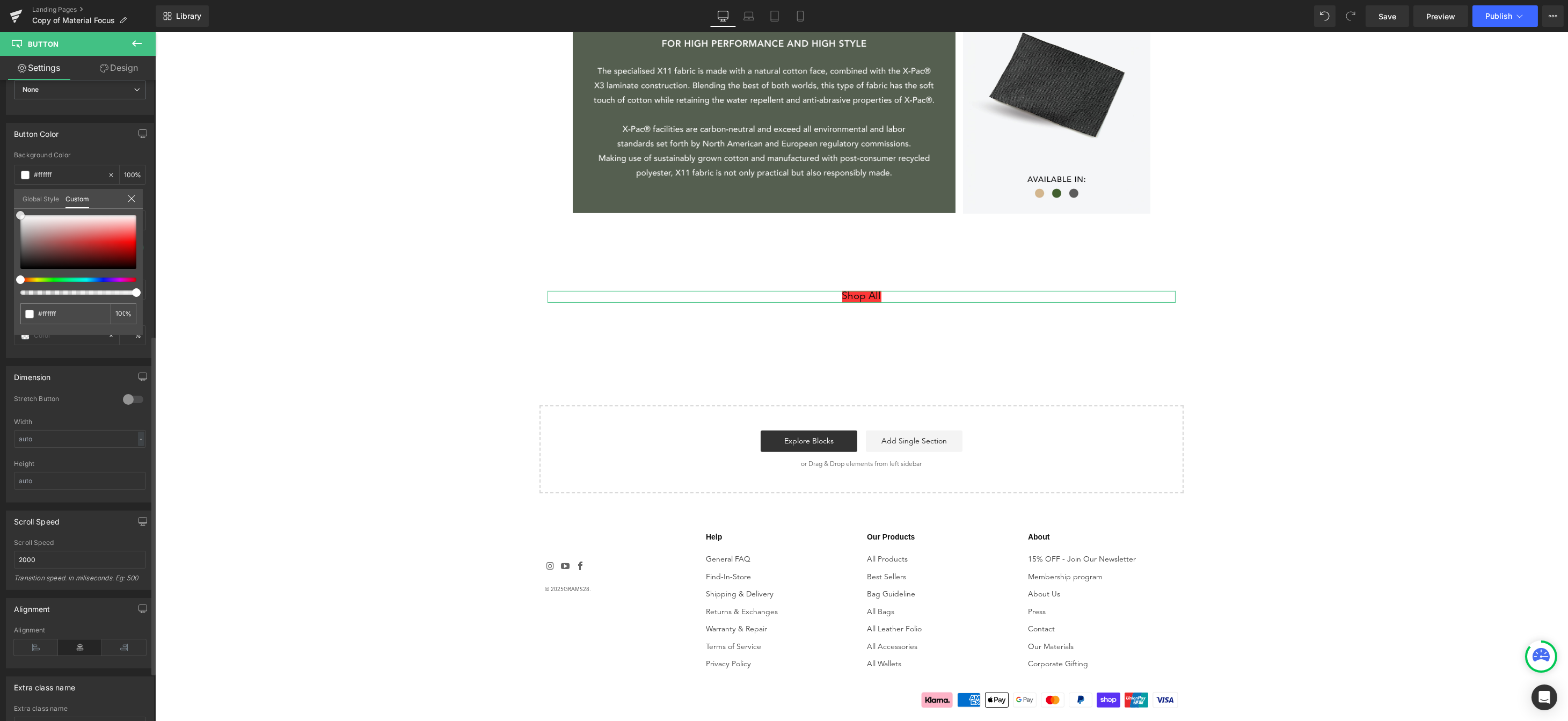
type input "#fe3838"
type input "#a88989"
type input "#a48888"
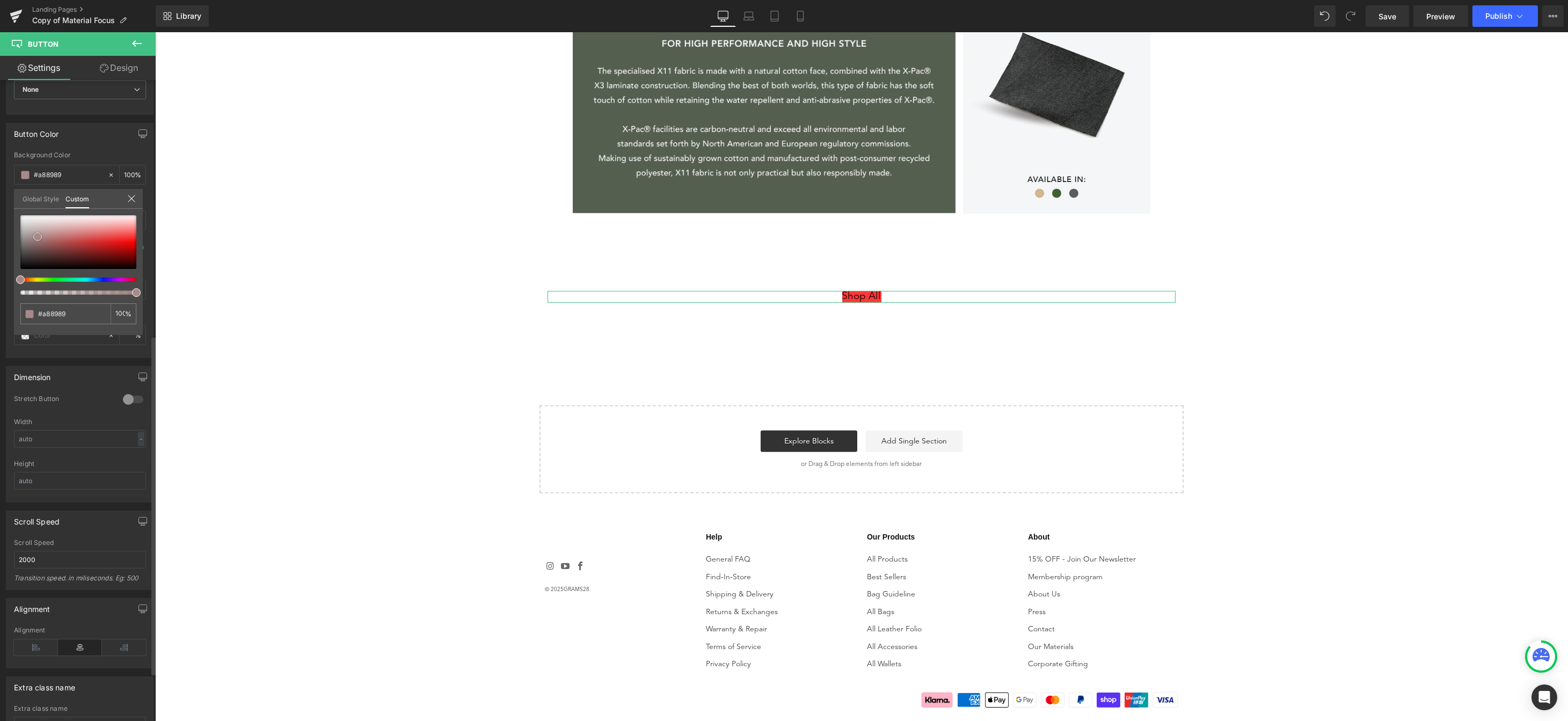
type input "#a48888"
type input "#aa9191"
type input "#ad9999"
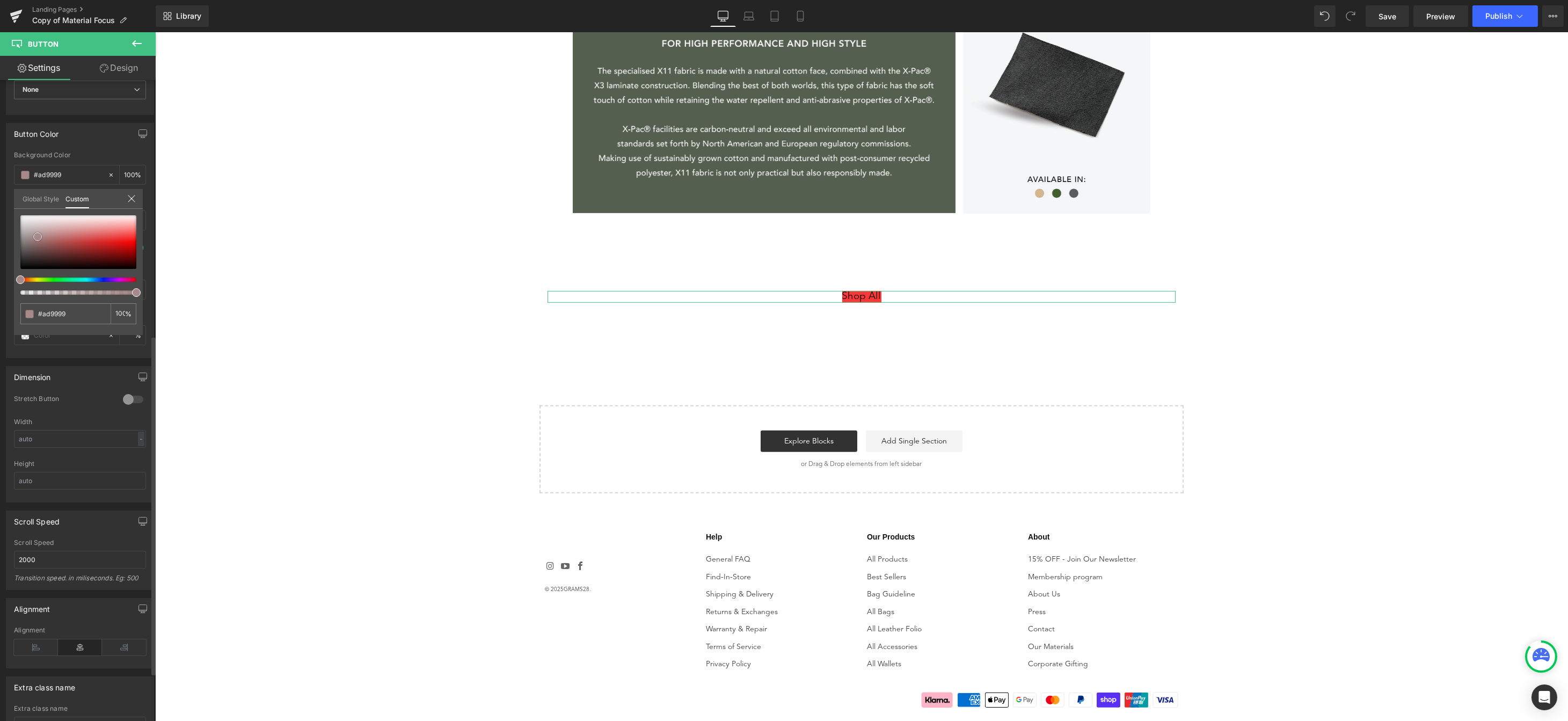
type input "#b3a6a6"
type input "#b7adad"
type input "#b9b0b0"
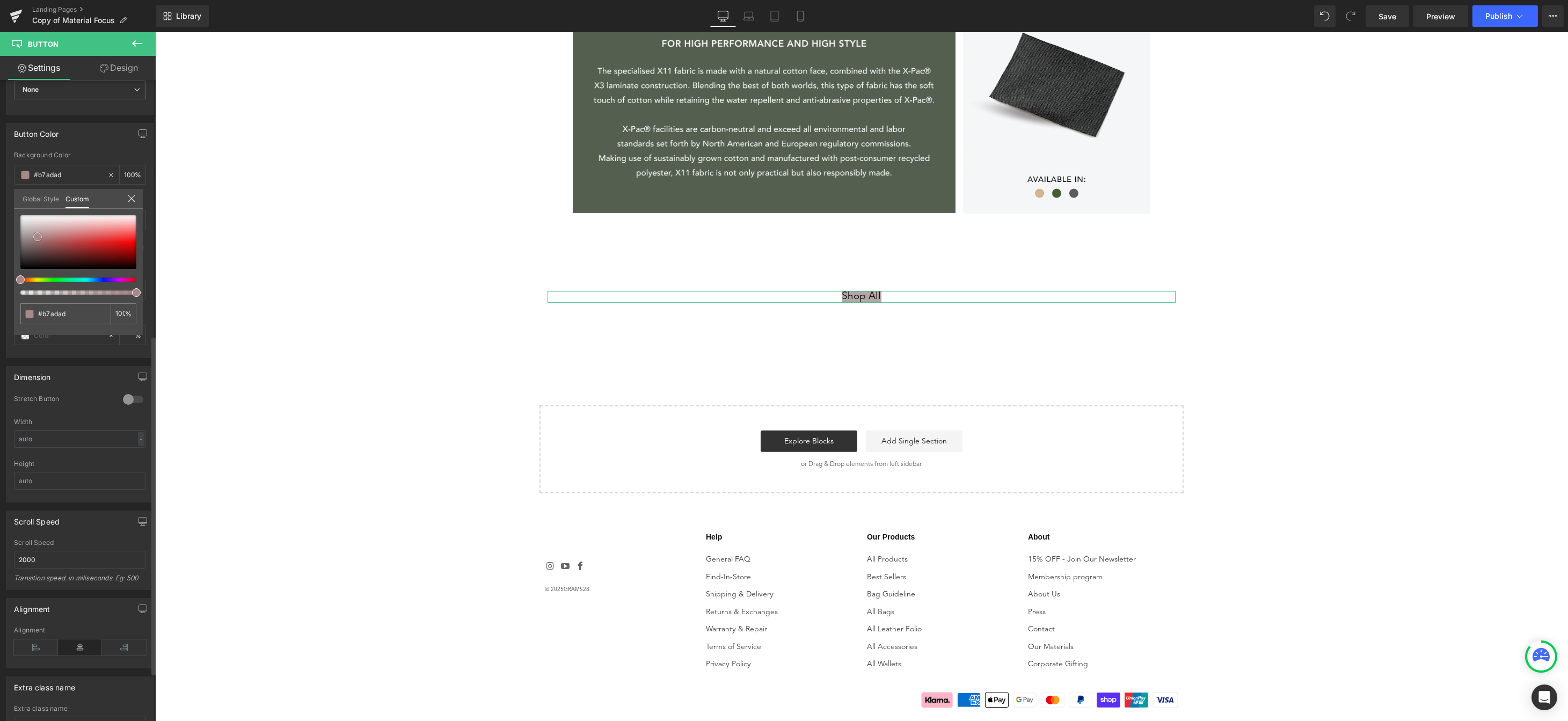
type input "#b9b0b0"
type input "#bab4b4"
type input "#bebaba"
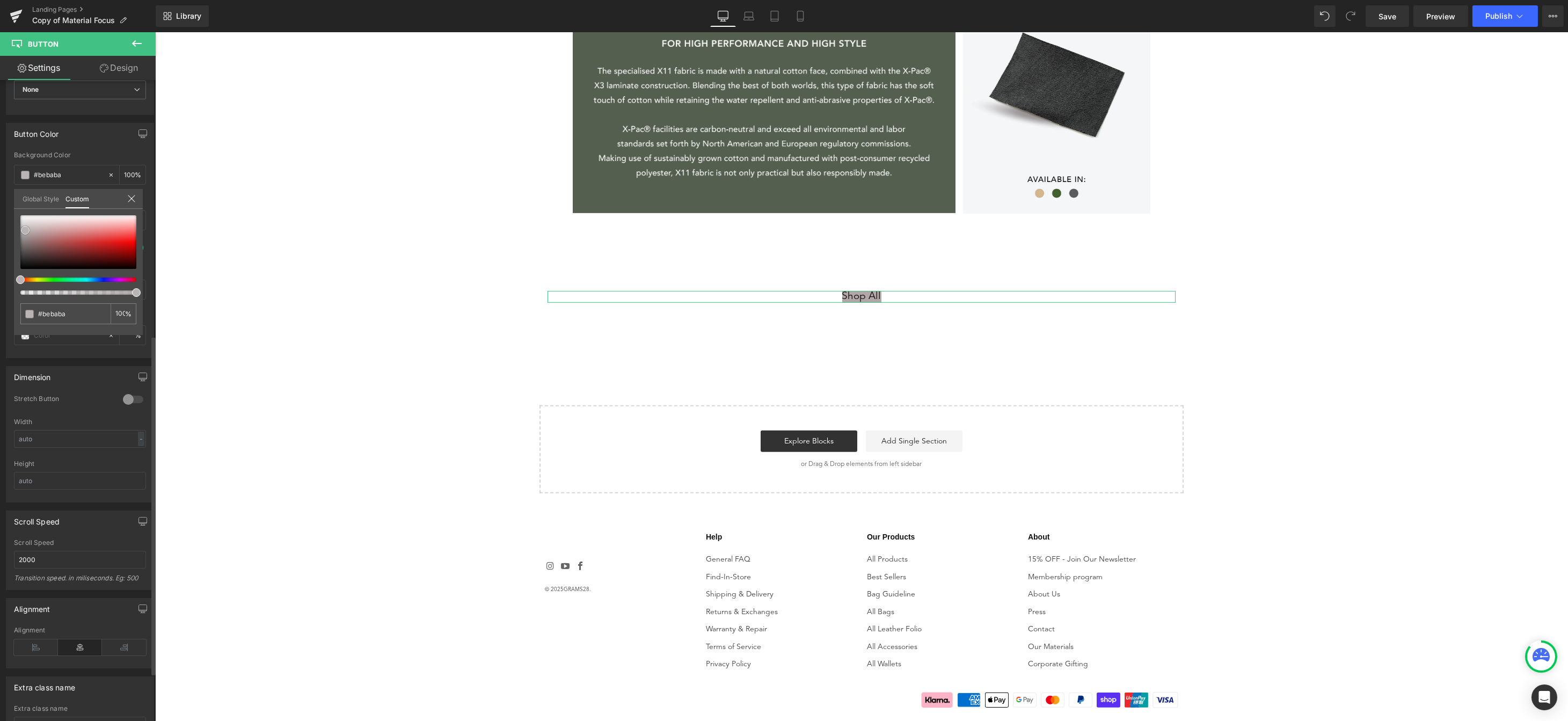
type input "#bcb8b8"
type input "#b7b7b7"
type input "#b5b5b5"
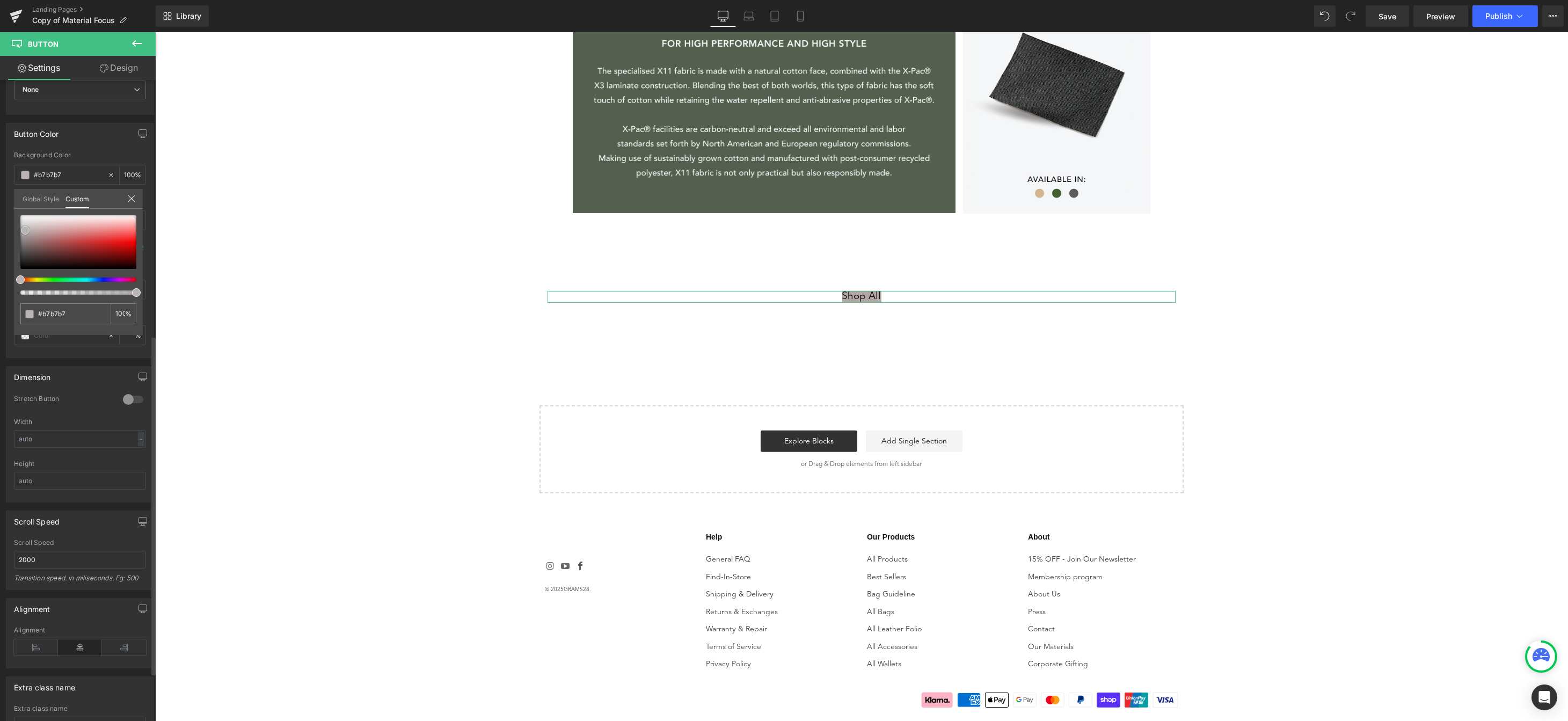
type input "#b5b5b5"
type input "#a8a8a8"
type input "#9a9797"
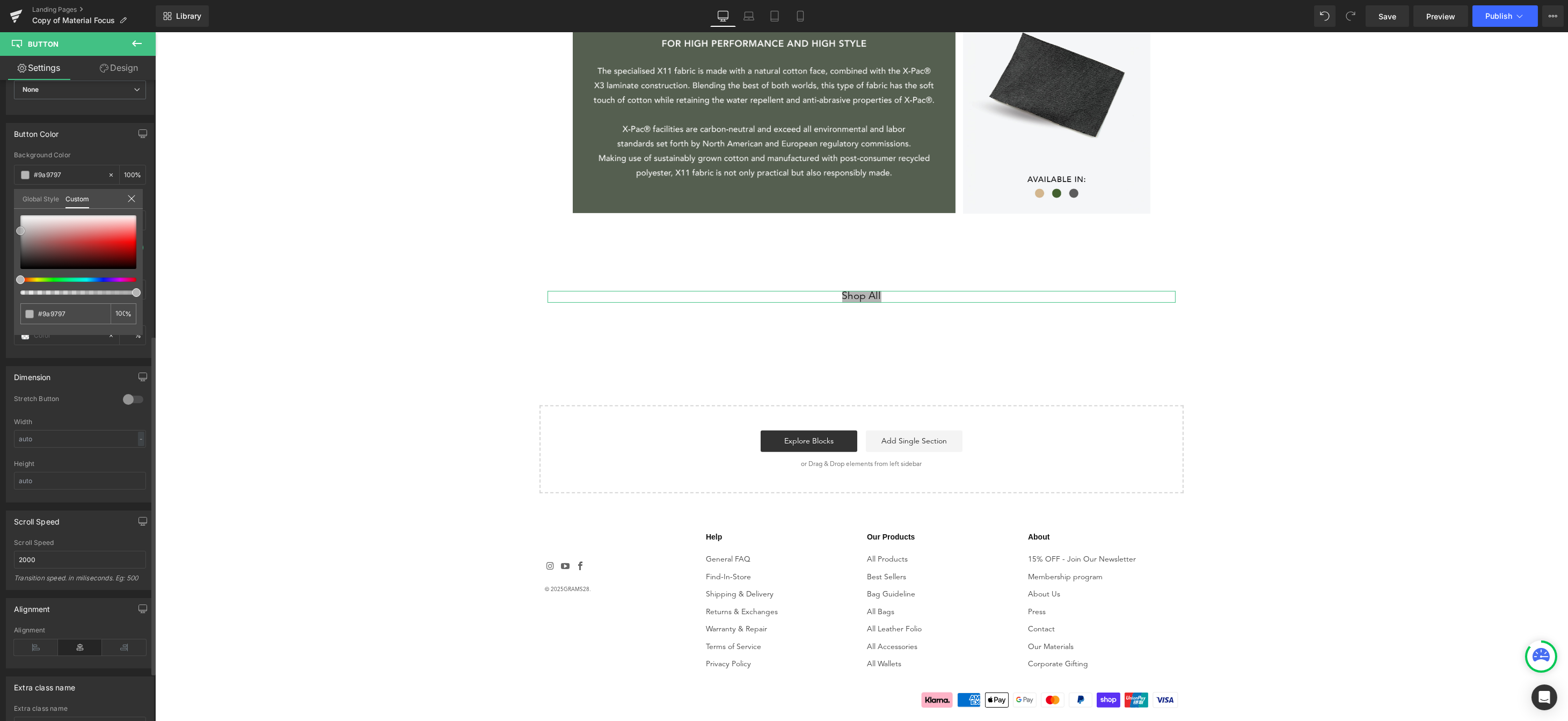
type input "#969191"
type input "#938f8f"
type input "#8f8888"
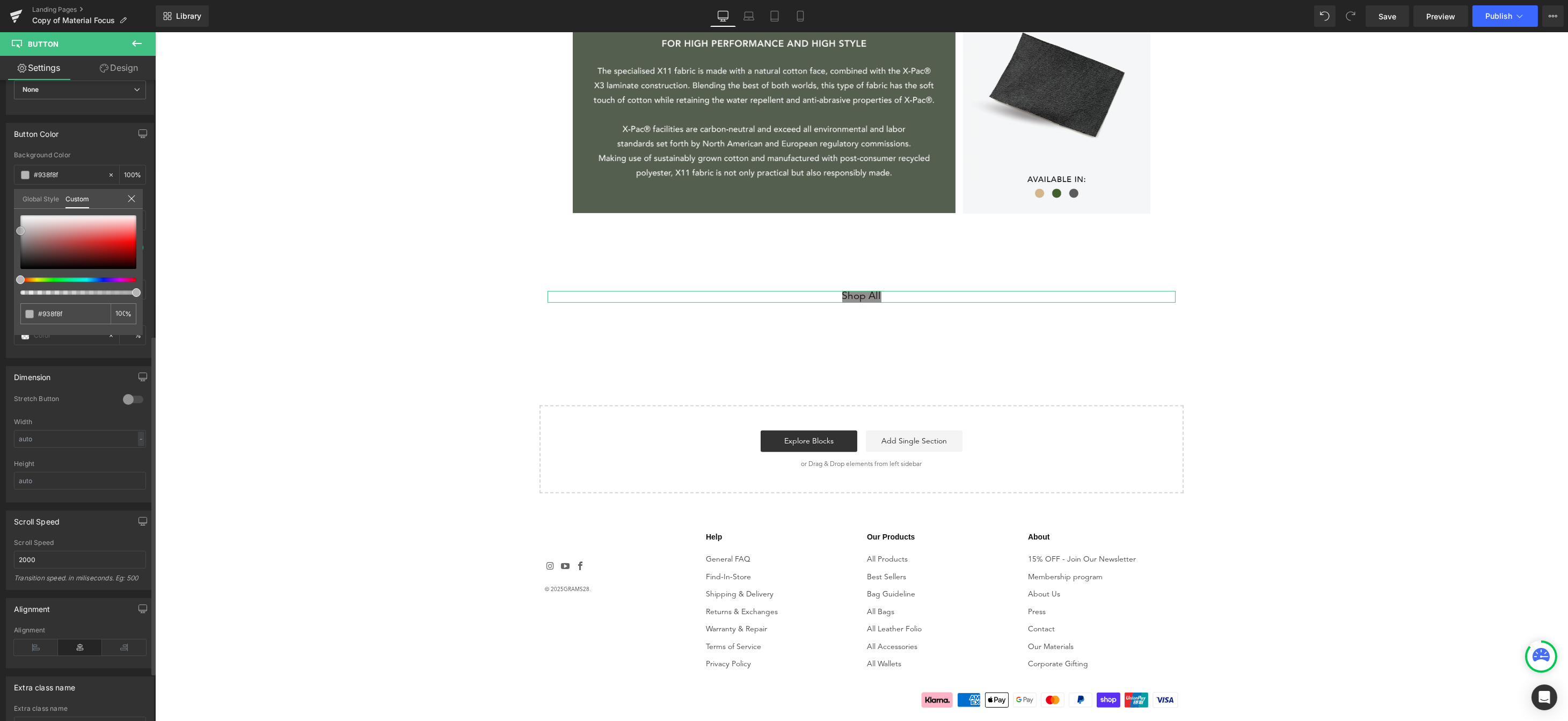
type input "#8f8888"
type input "#8a8383"
type input "#877d7d"
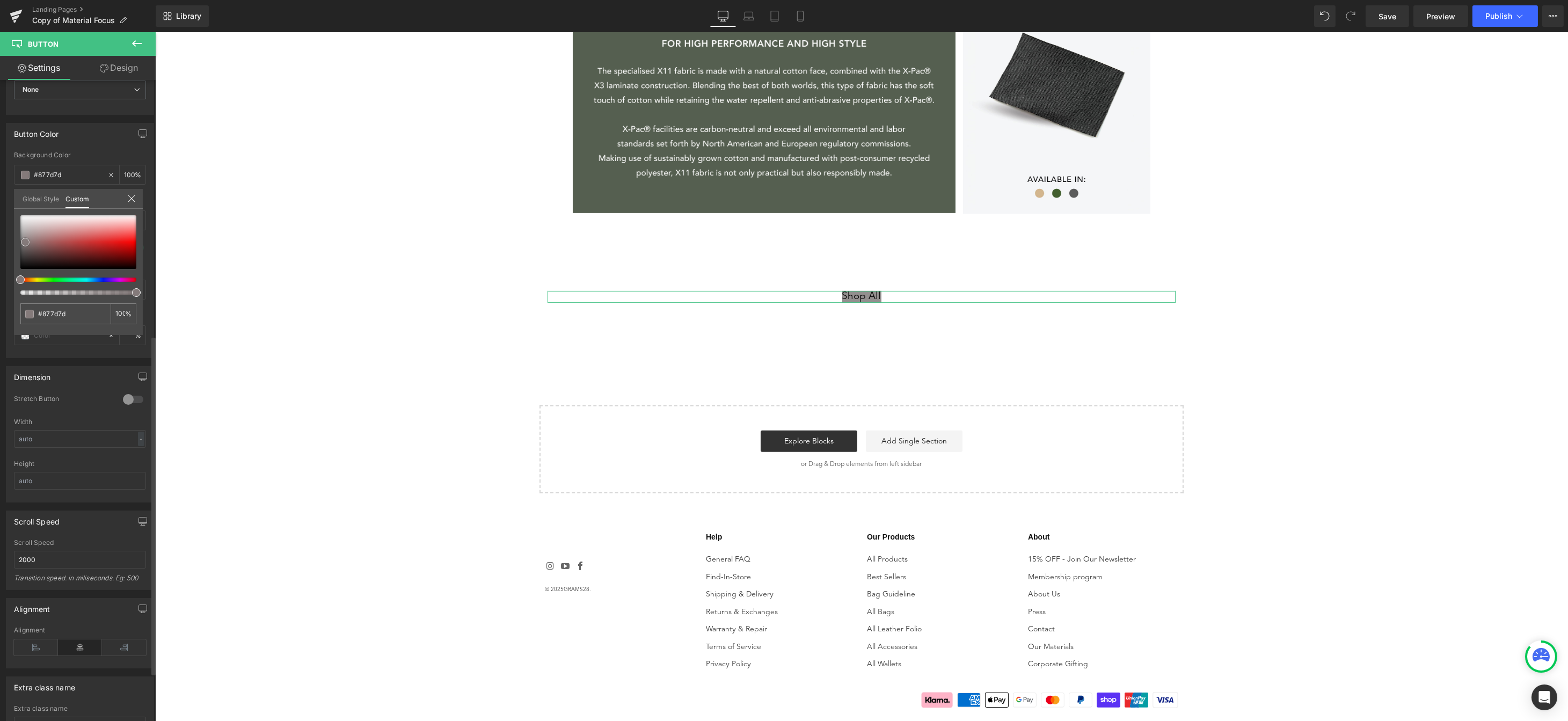
type input "#837676"
type input "#857979"
type input "#918686"
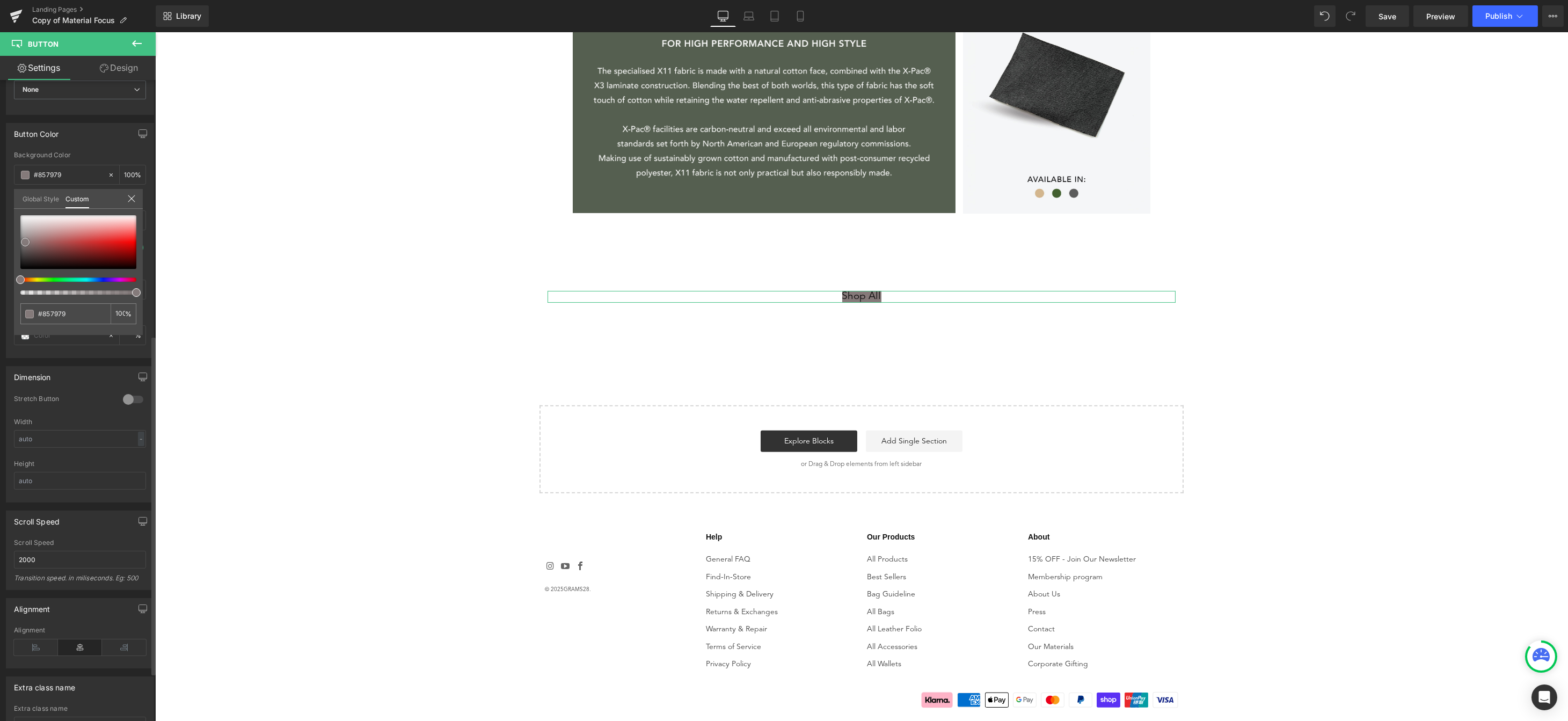
type input "#918686"
type input "#9e9898"
type input "#b1aeae"
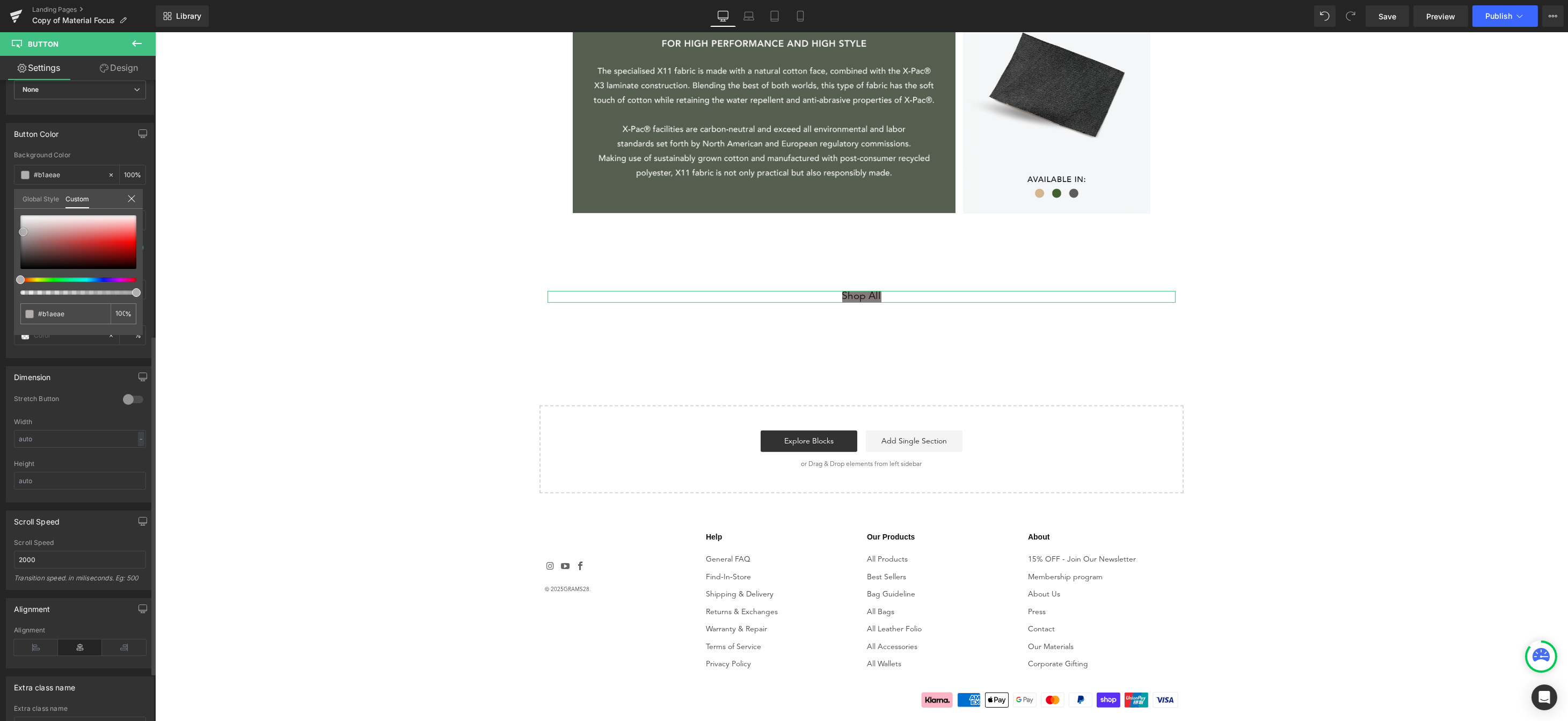
type input "#b9b5b5"
type input "#bbb8b8"
type input "#cdcaca"
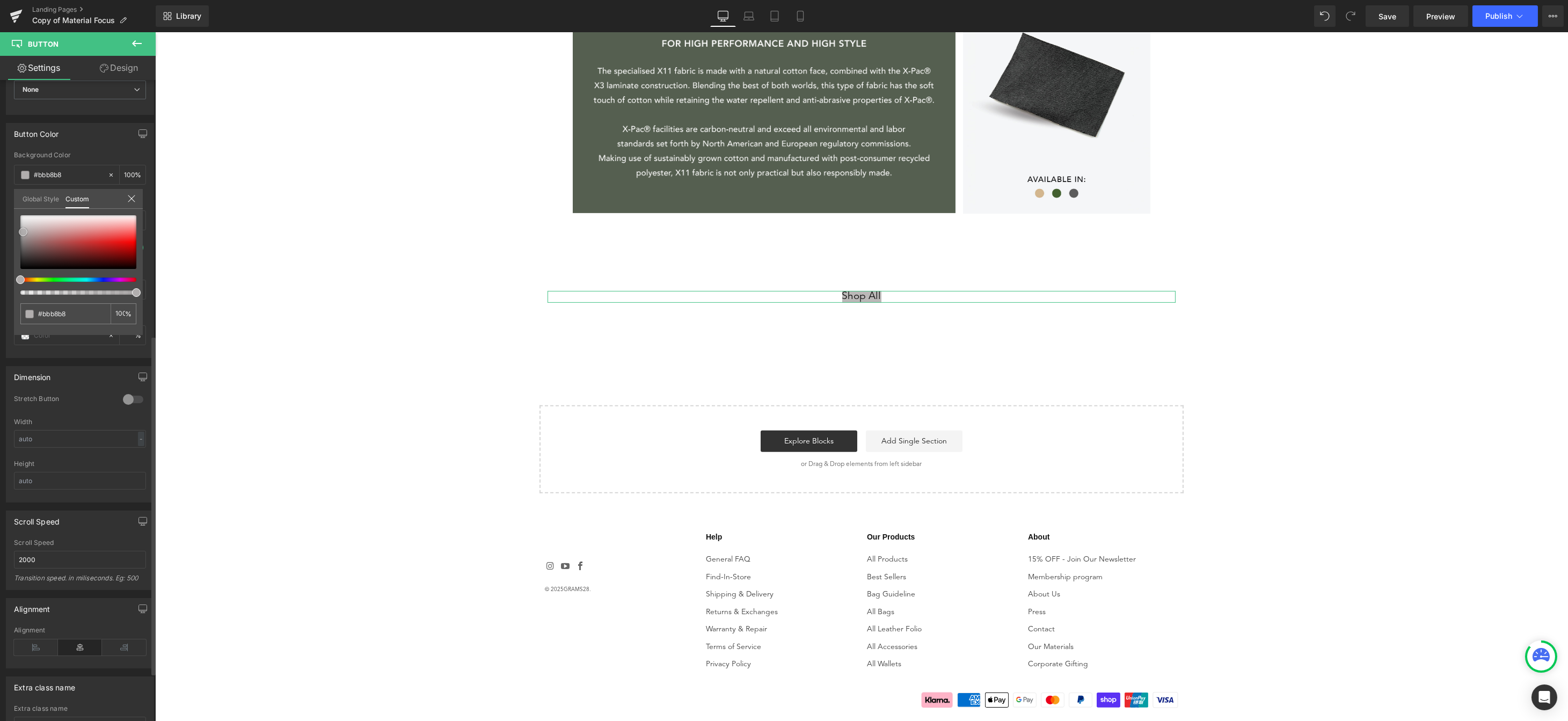
type input "#cdcaca"
type input "#d9d7d7"
type input "#dcdada"
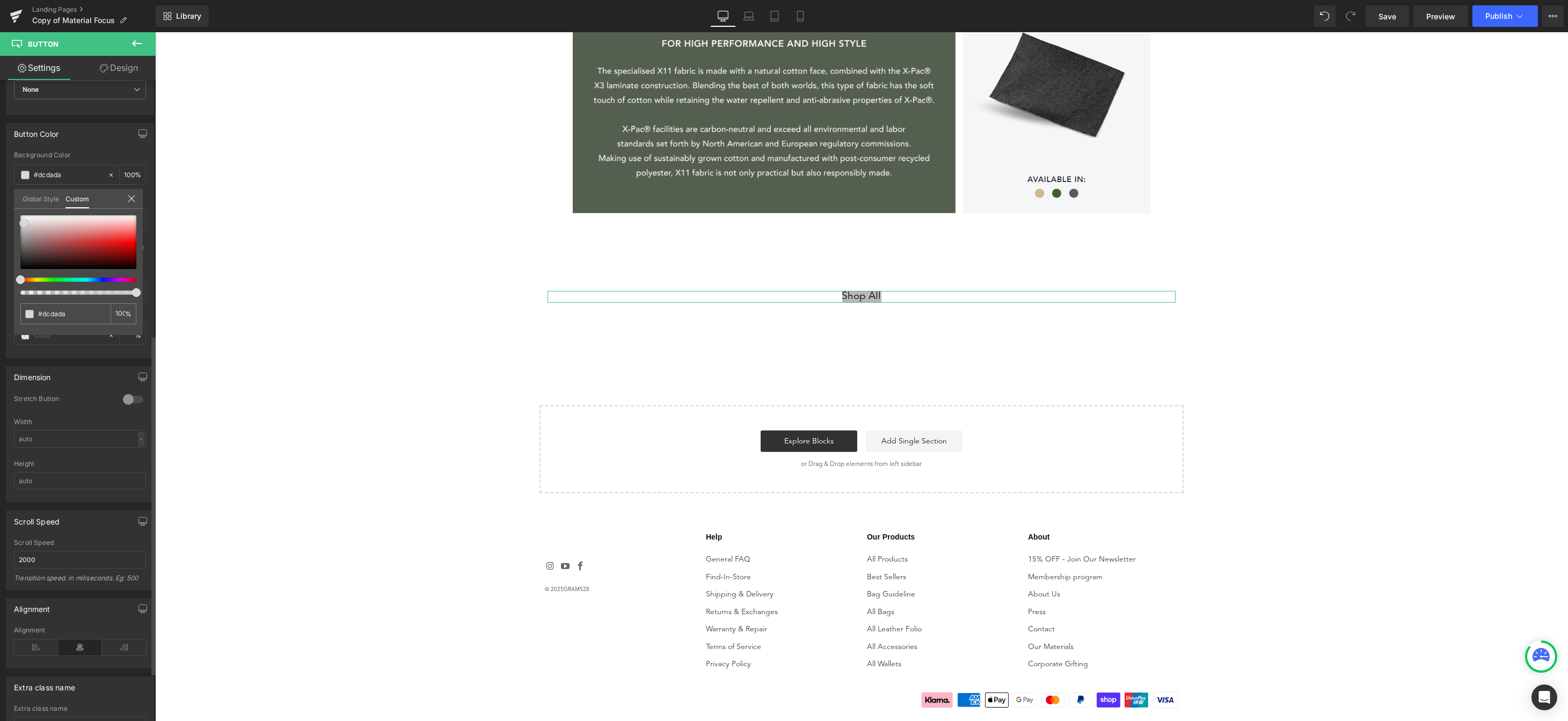
type input "#e6e4e4"
type input "#f5f4f4"
type input "#ffffff"
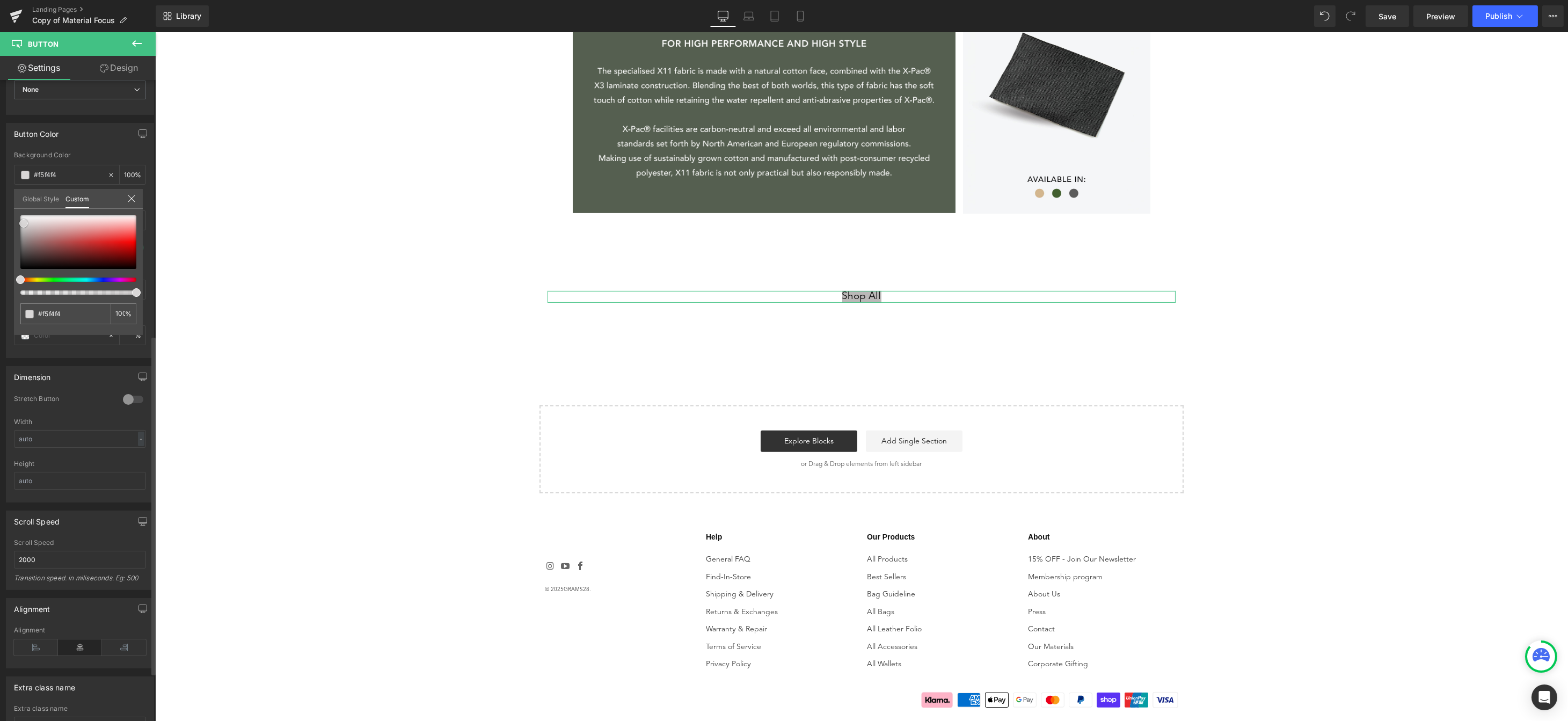
type input "#ffffff"
drag, startPoint x: 37, startPoint y: 236, endPoint x: 20, endPoint y: 200, distance: 39.8
click at [20, 200] on div "Global Style Custom Setup Global Style #ffffff 100 %" at bounding box center [78, 205] width 129 height 33
type input "#272424"
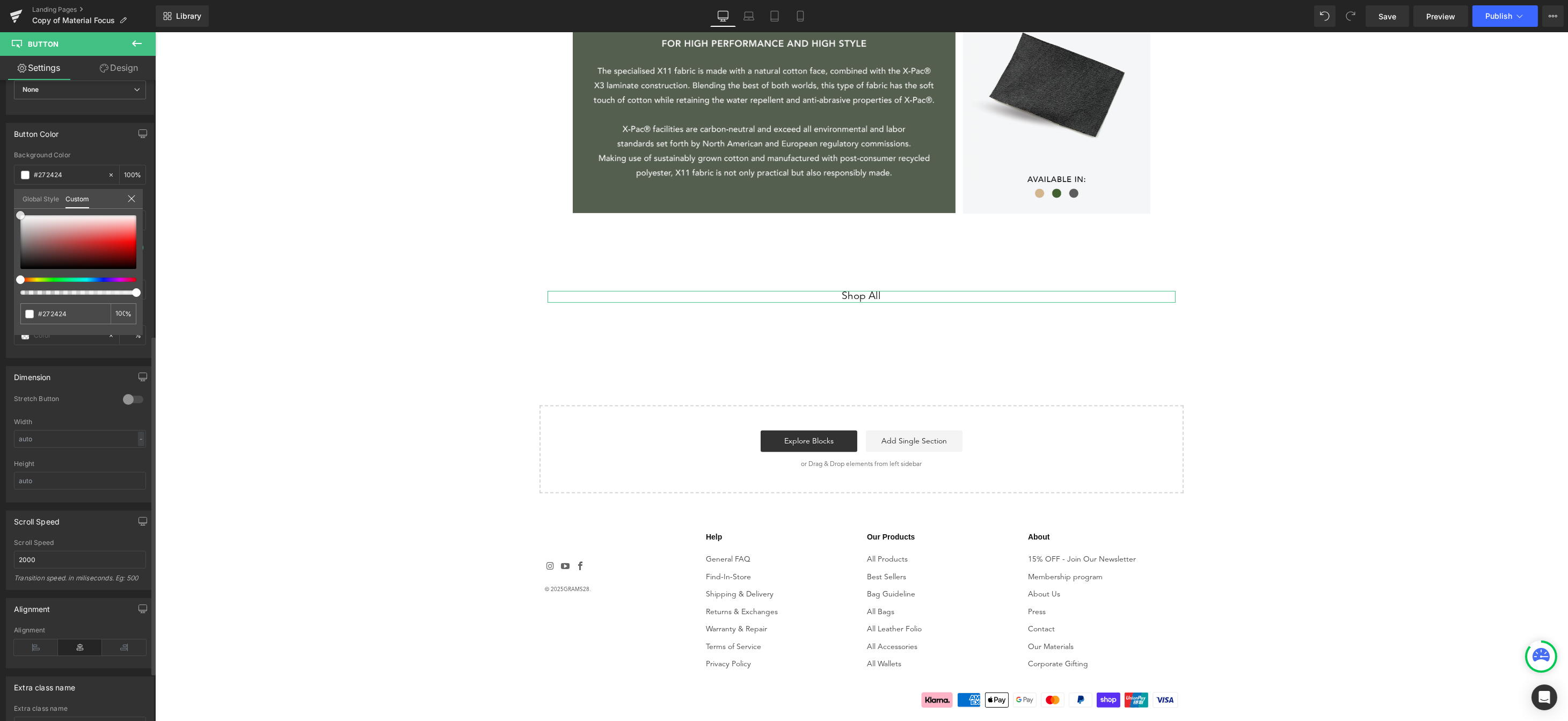
type input "#221f1f"
type input "#1f1d1d"
type input "#4a4343"
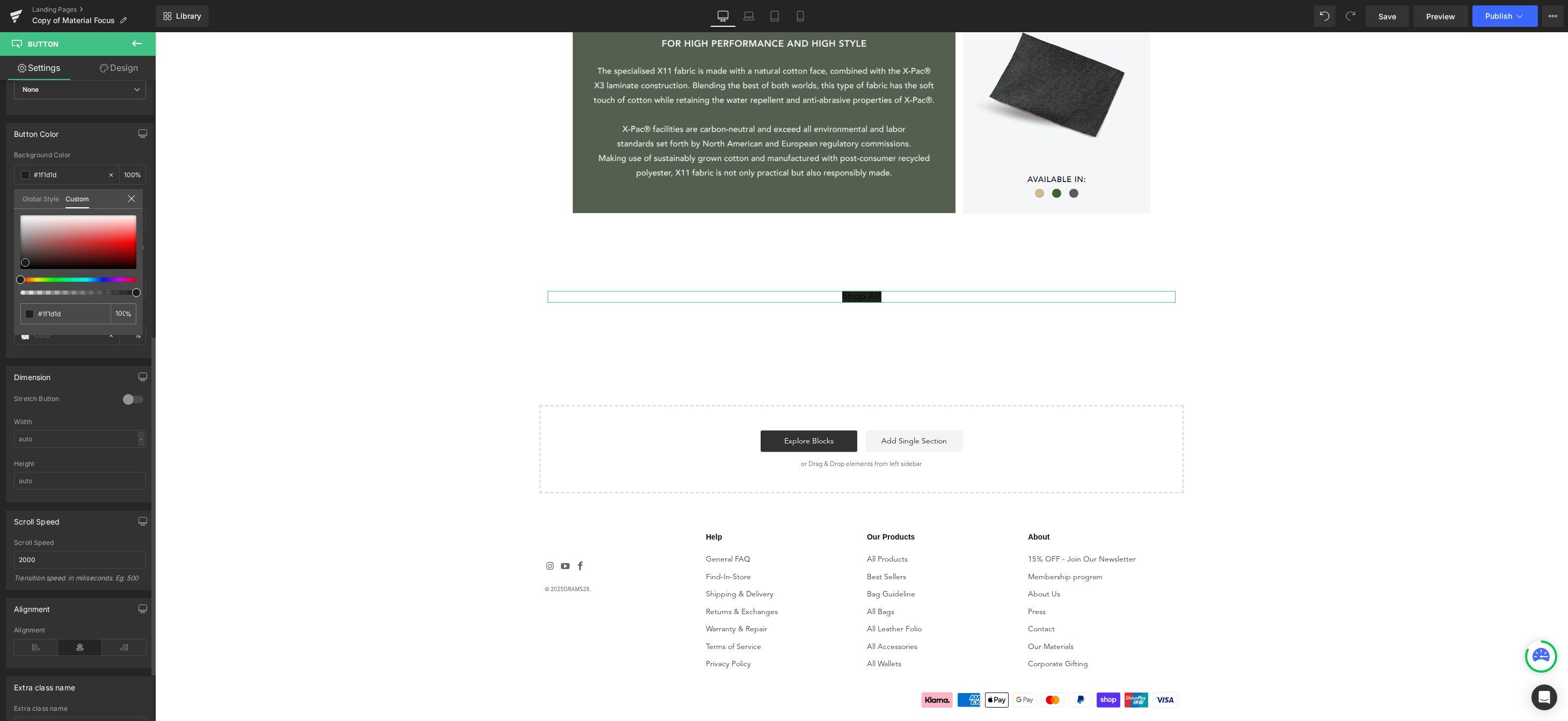
type input "#4a4343"
type input "#786d6d"
type input "#908282"
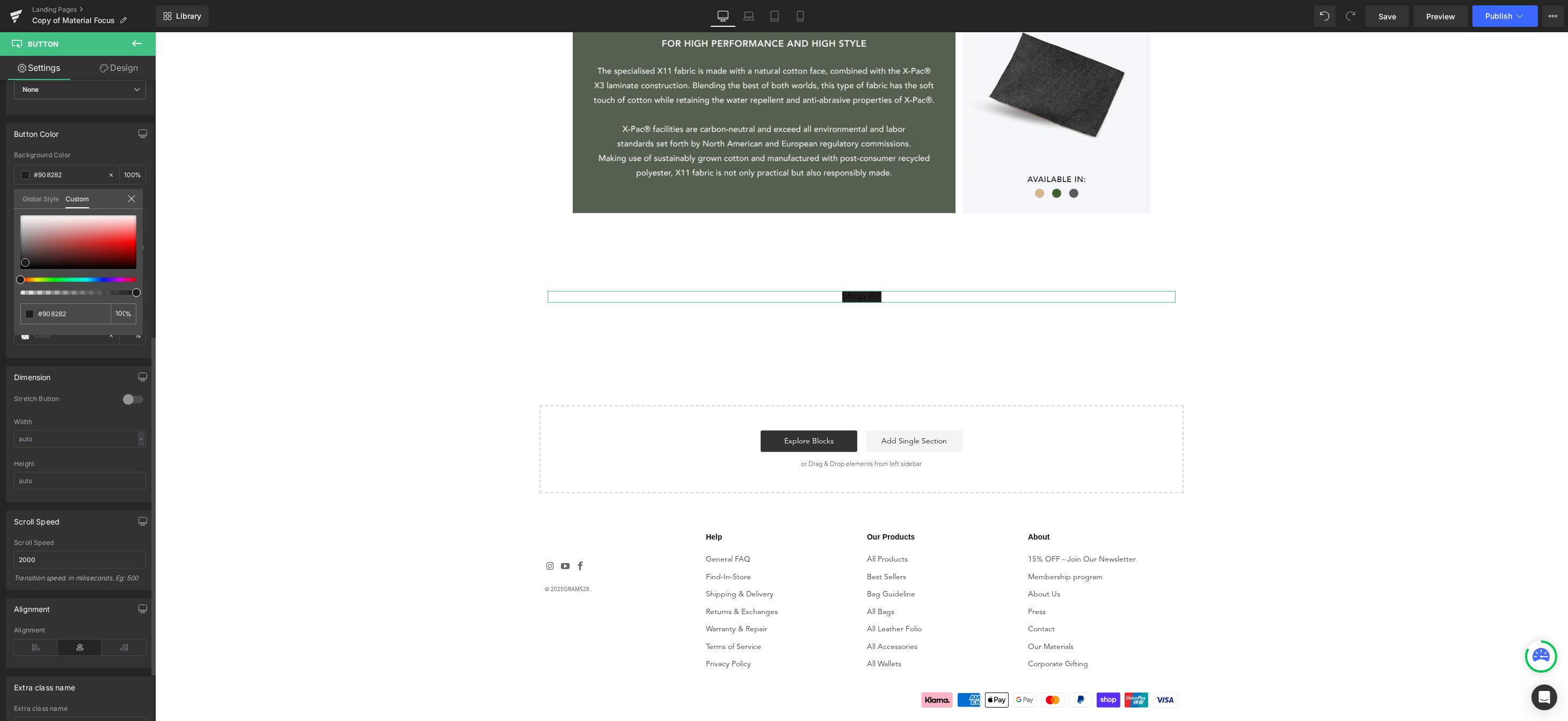
type input "#938585"
type input "#968b8b"
type input "#9b9191"
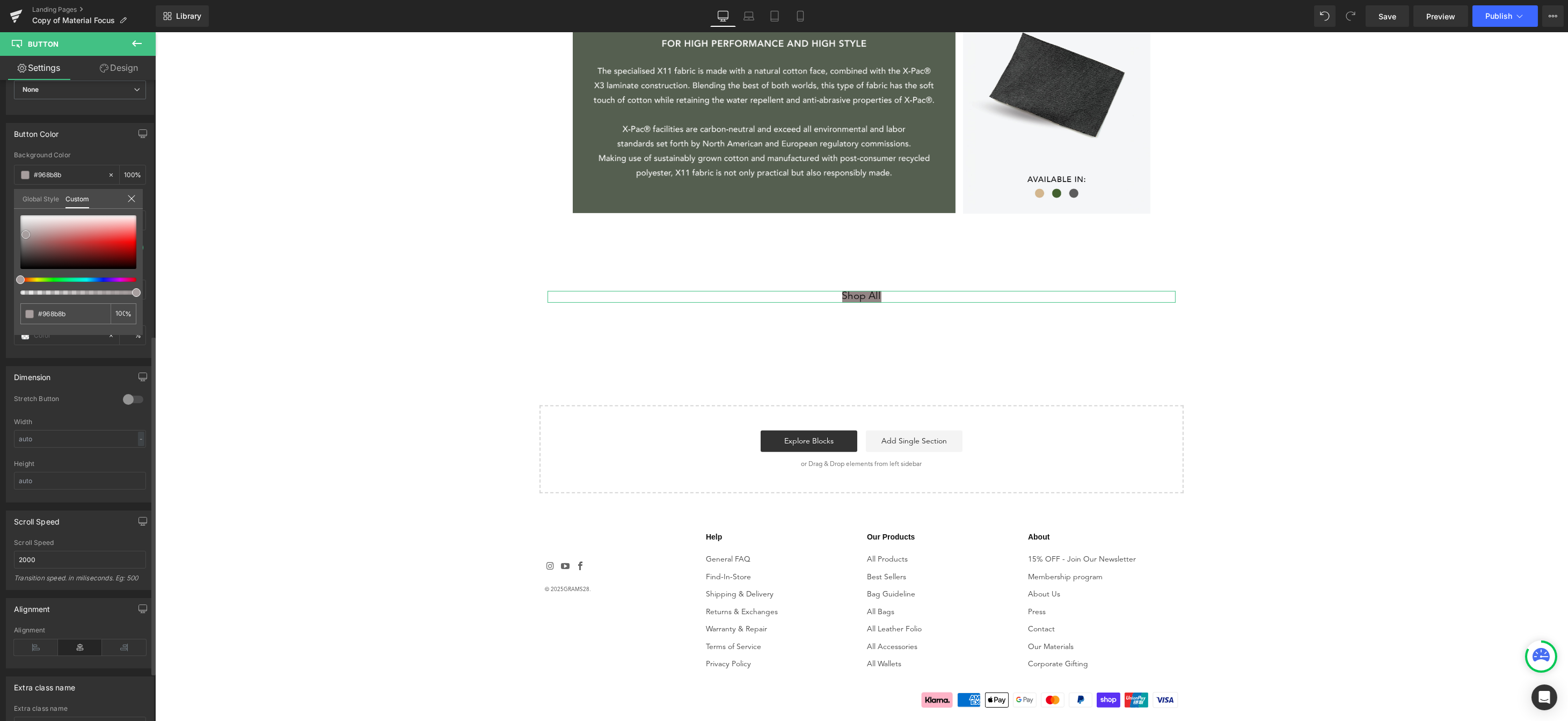
type input "#9b9191"
type input "#a79e9e"
type input "#aea7a7"
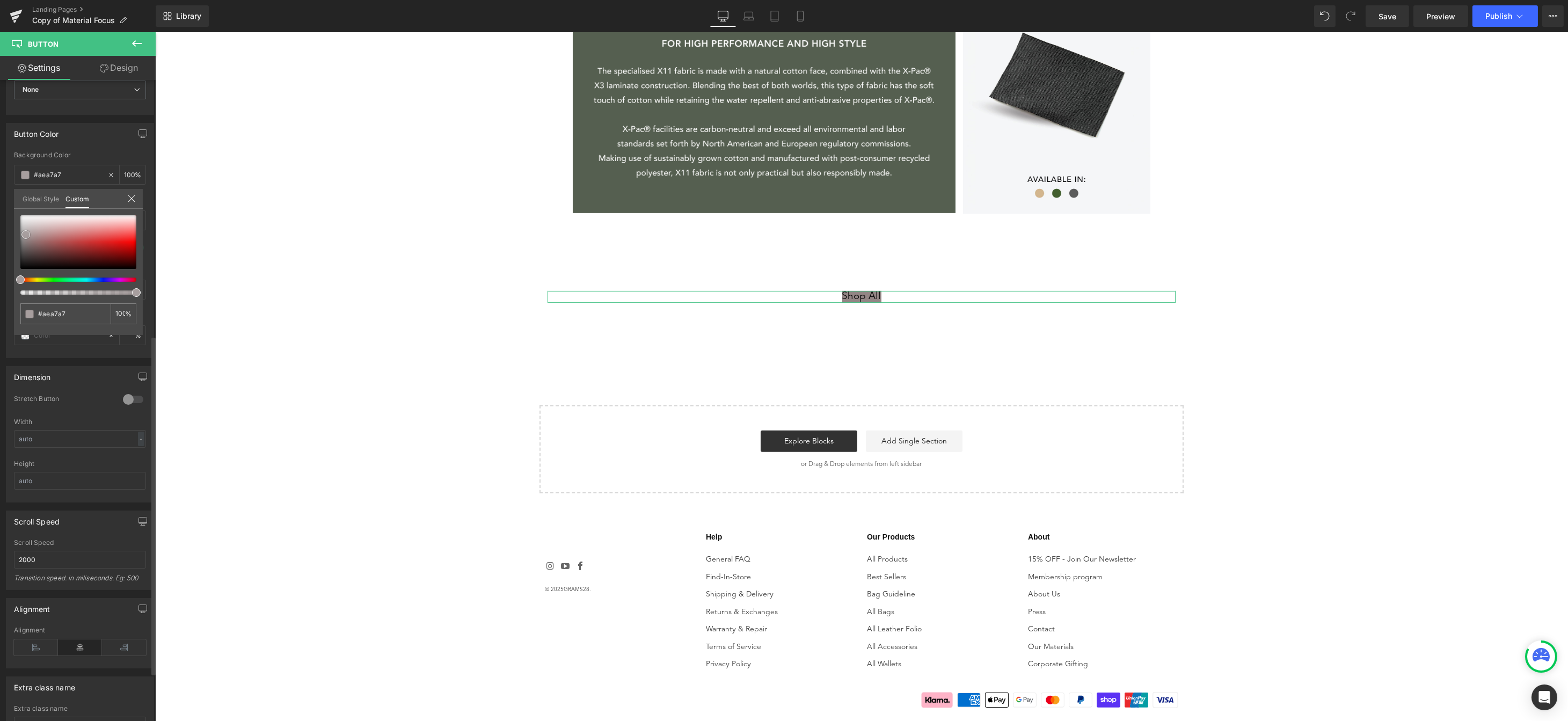
type input "#b0aaaa"
type input "#c7c1c1"
type input "#cbc7c7"
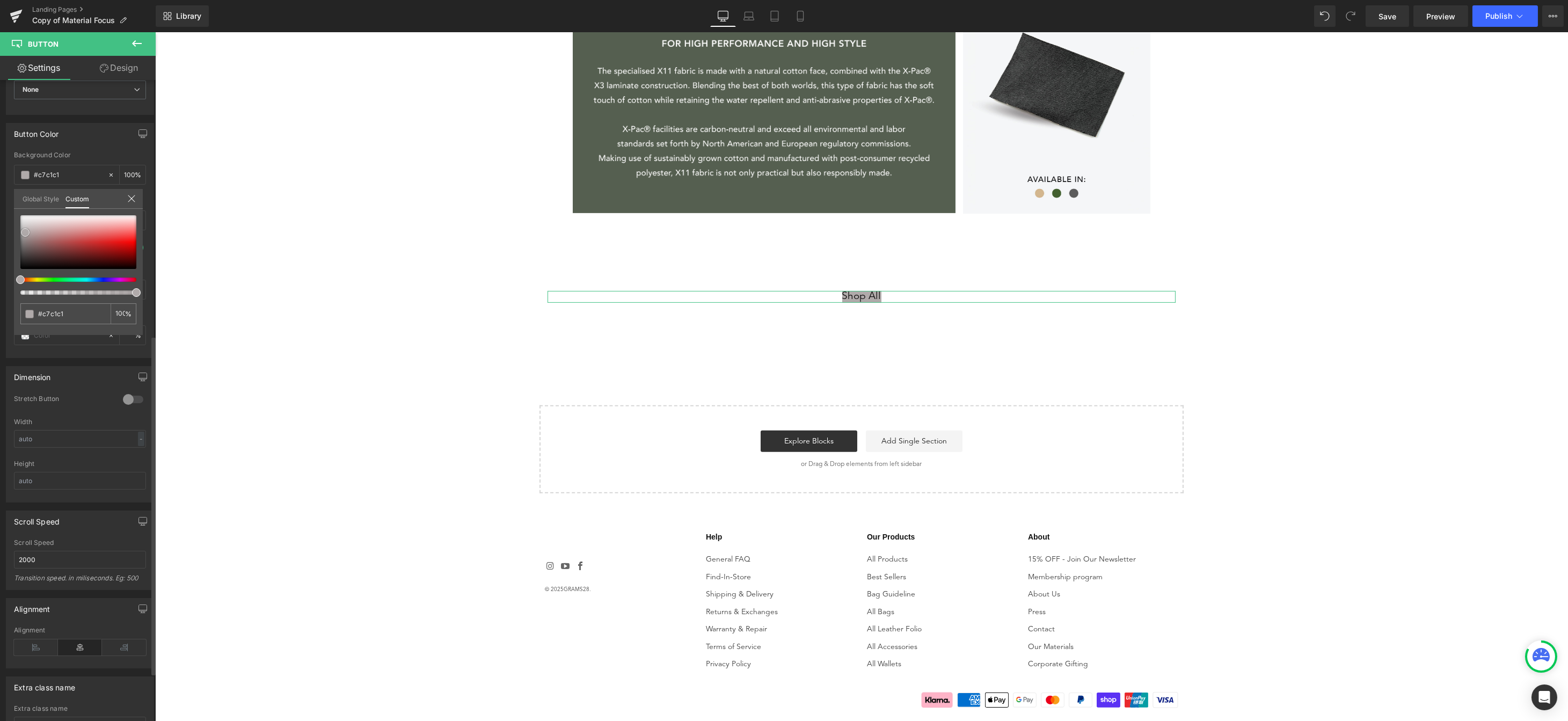
type input "#cbc7c7"
type input "#cfc8c8"
type input "#e3e2e2"
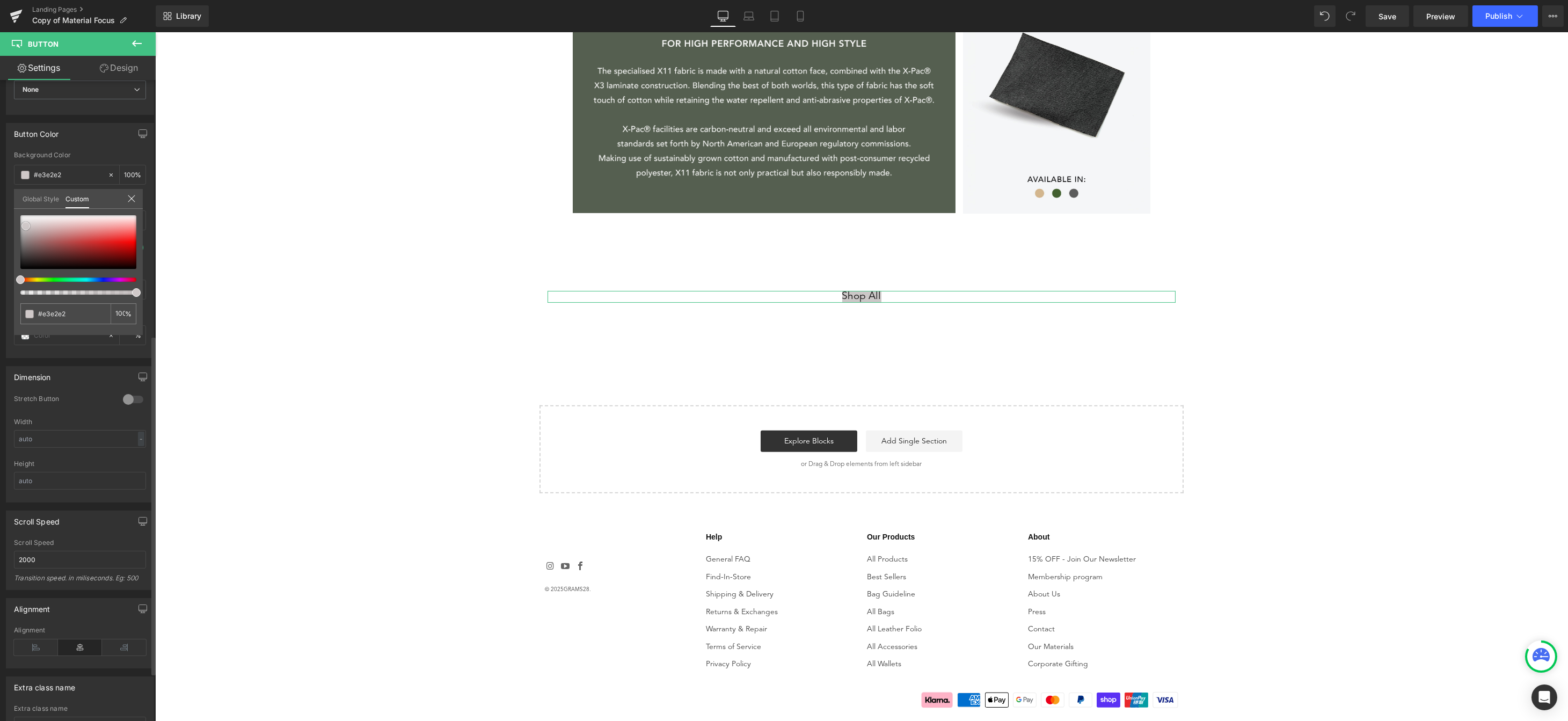
type input "#ffffff"
drag, startPoint x: 25, startPoint y: 261, endPoint x: 3, endPoint y: 158, distance: 105.3
click at [3, 158] on div "Button Color rgba(255, 255, 255, 1) Background Color #ffffff 100 % rgba(10, 10,…" at bounding box center [80, 236] width 161 height 243
click at [131, 199] on icon at bounding box center [131, 198] width 8 height 8
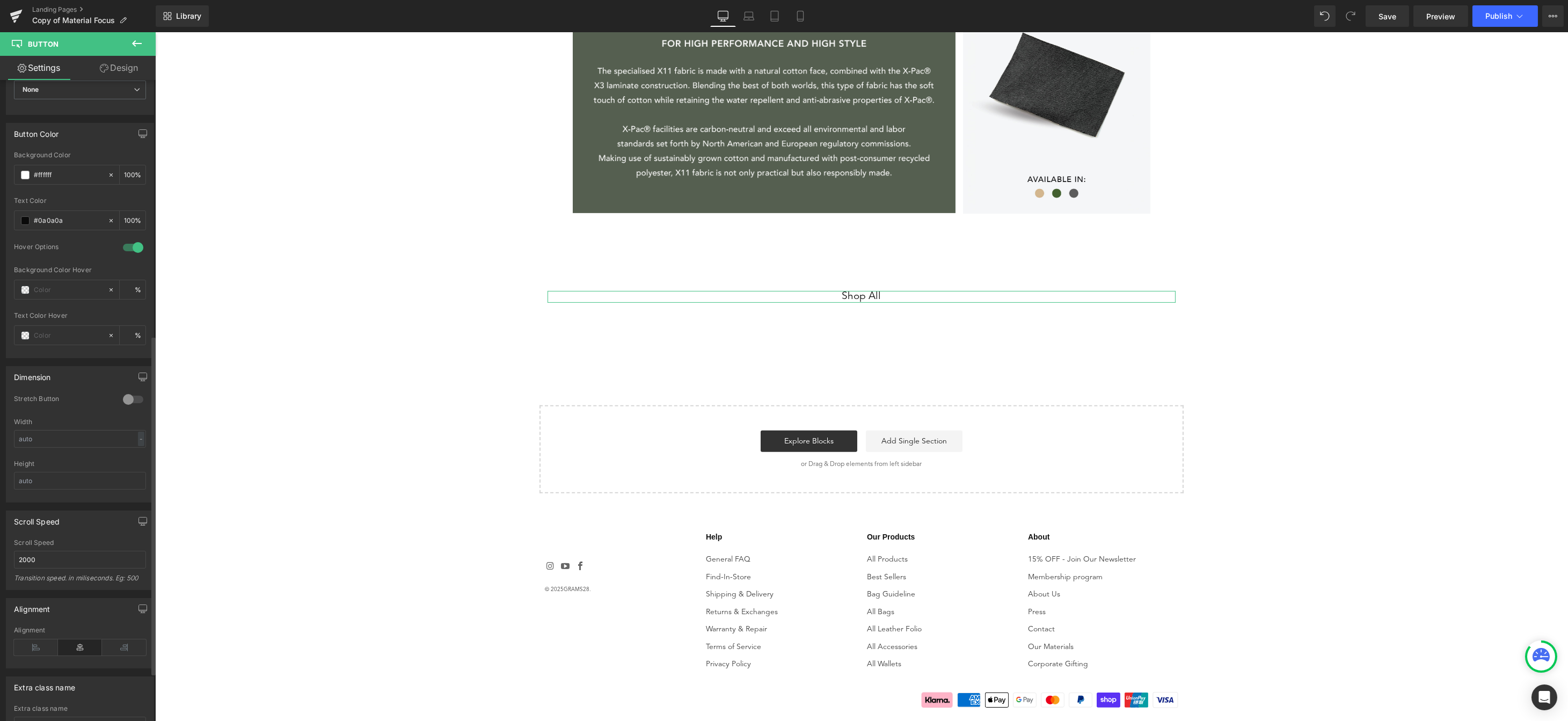
click at [22, 219] on span at bounding box center [24, 220] width 8 height 8
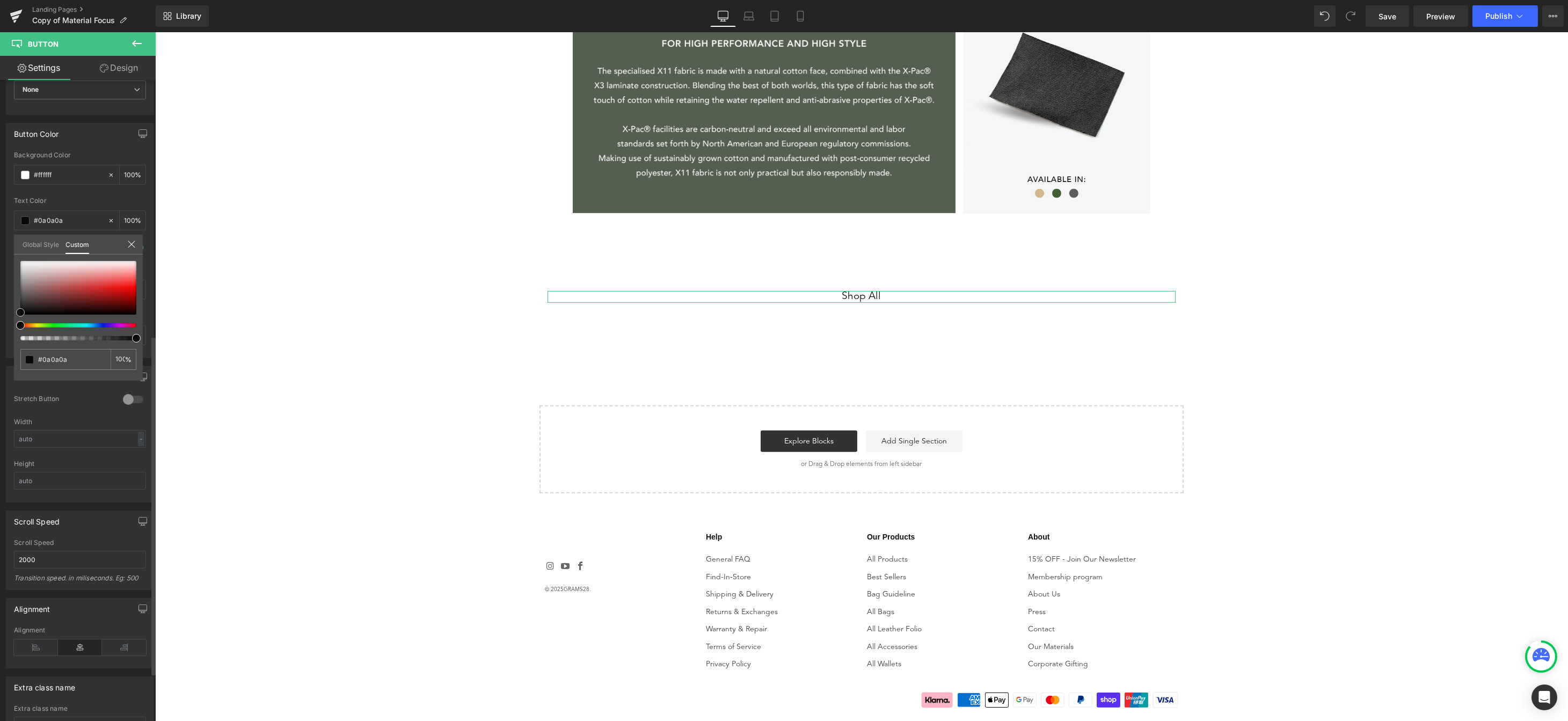
type input "#f0eeee"
drag, startPoint x: 24, startPoint y: 264, endPoint x: 22, endPoint y: 270, distance: 6.3
click at [22, 267] on div at bounding box center [78, 287] width 116 height 53
type input "#edecec"
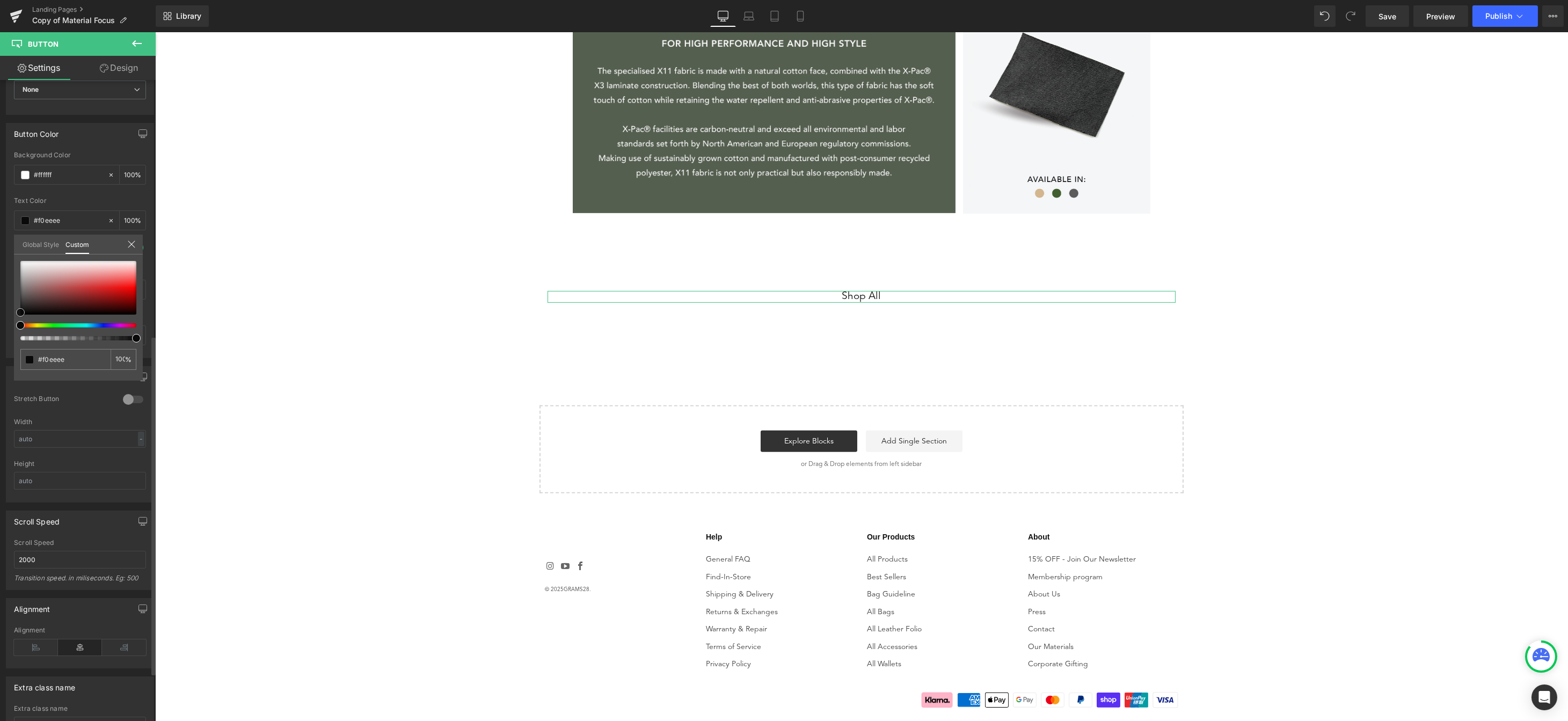
type input "#edecec"
type input "#e3e2e2"
type input "#ffffff"
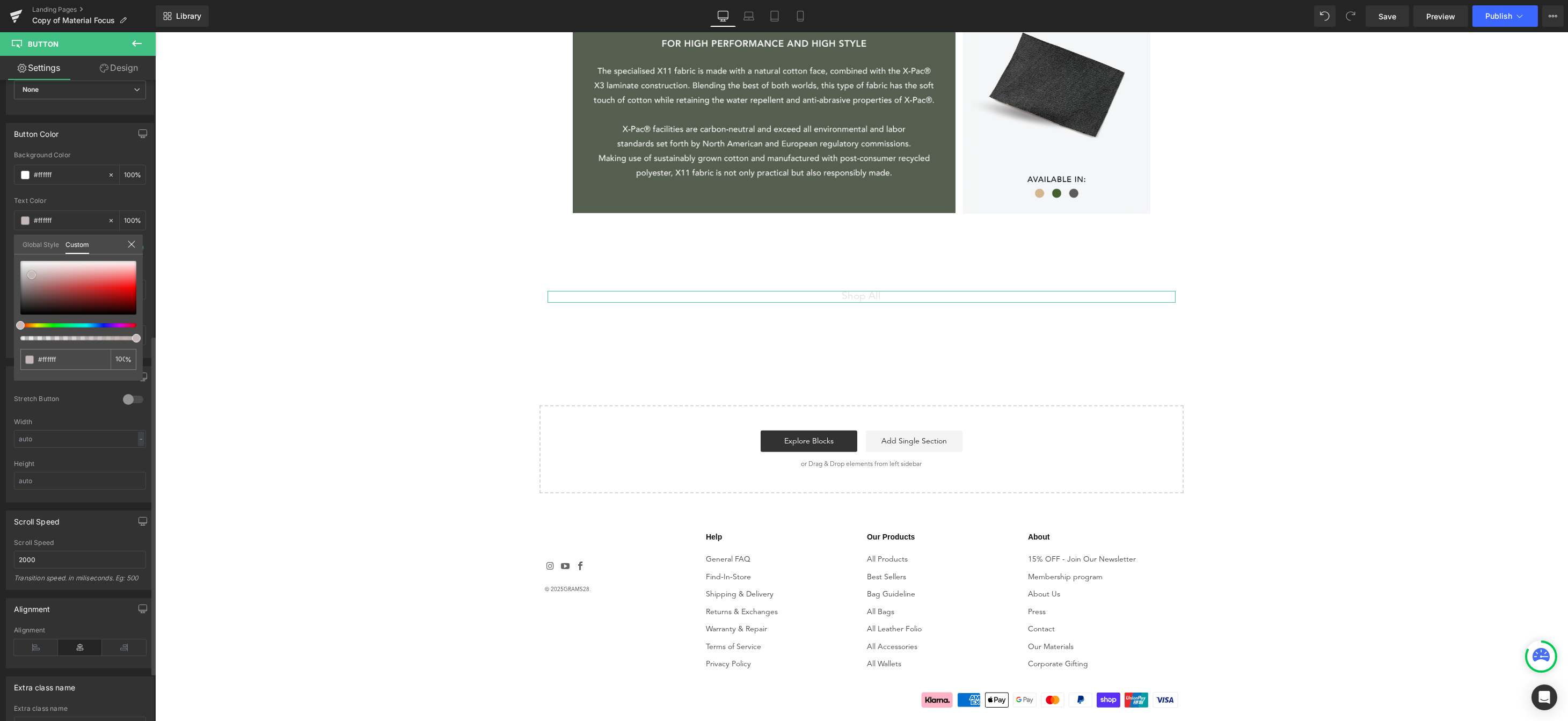
type input "#f7f7f7"
type input "#c6b8b8"
type input "#b4a0a0"
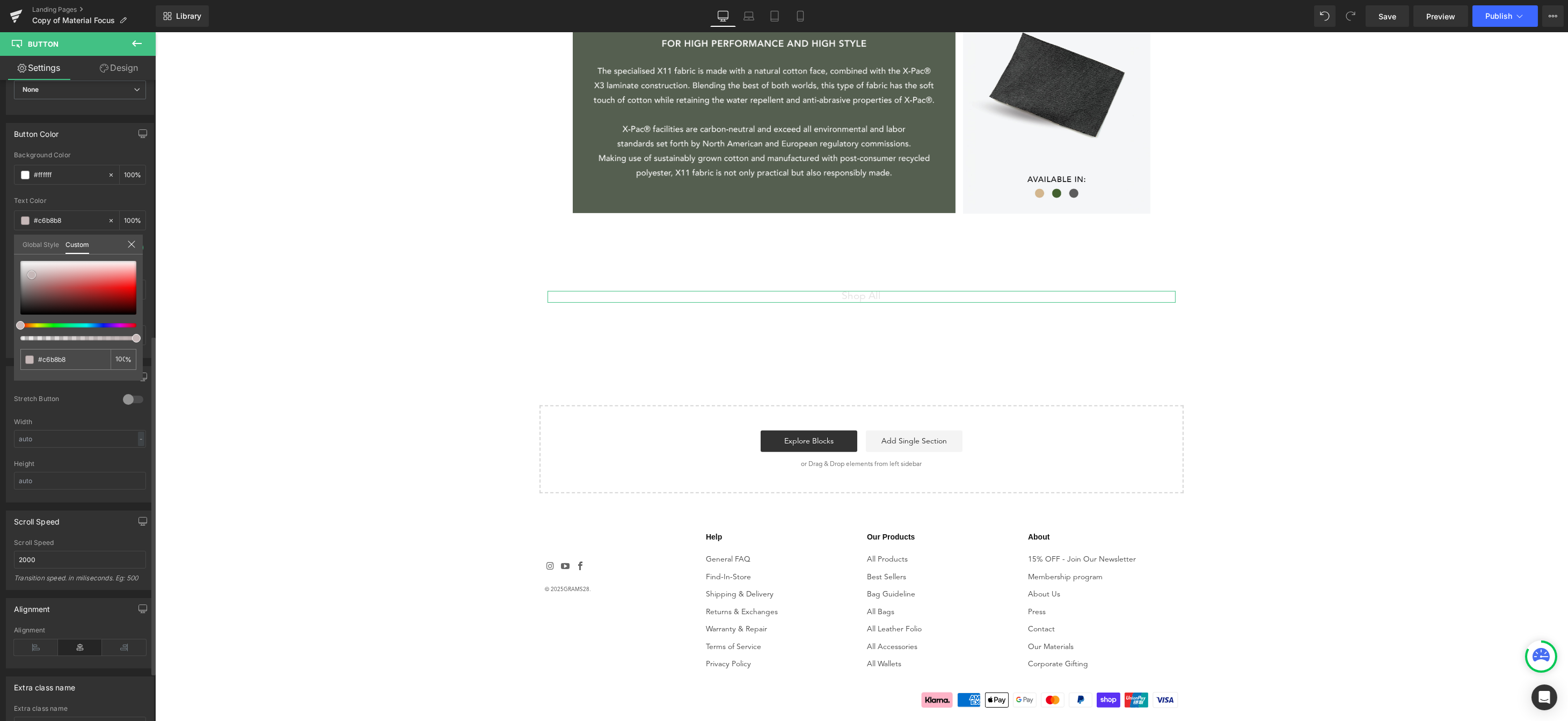
type input "#b4a0a0"
type input "#a68b8b"
type input "#9e8484"
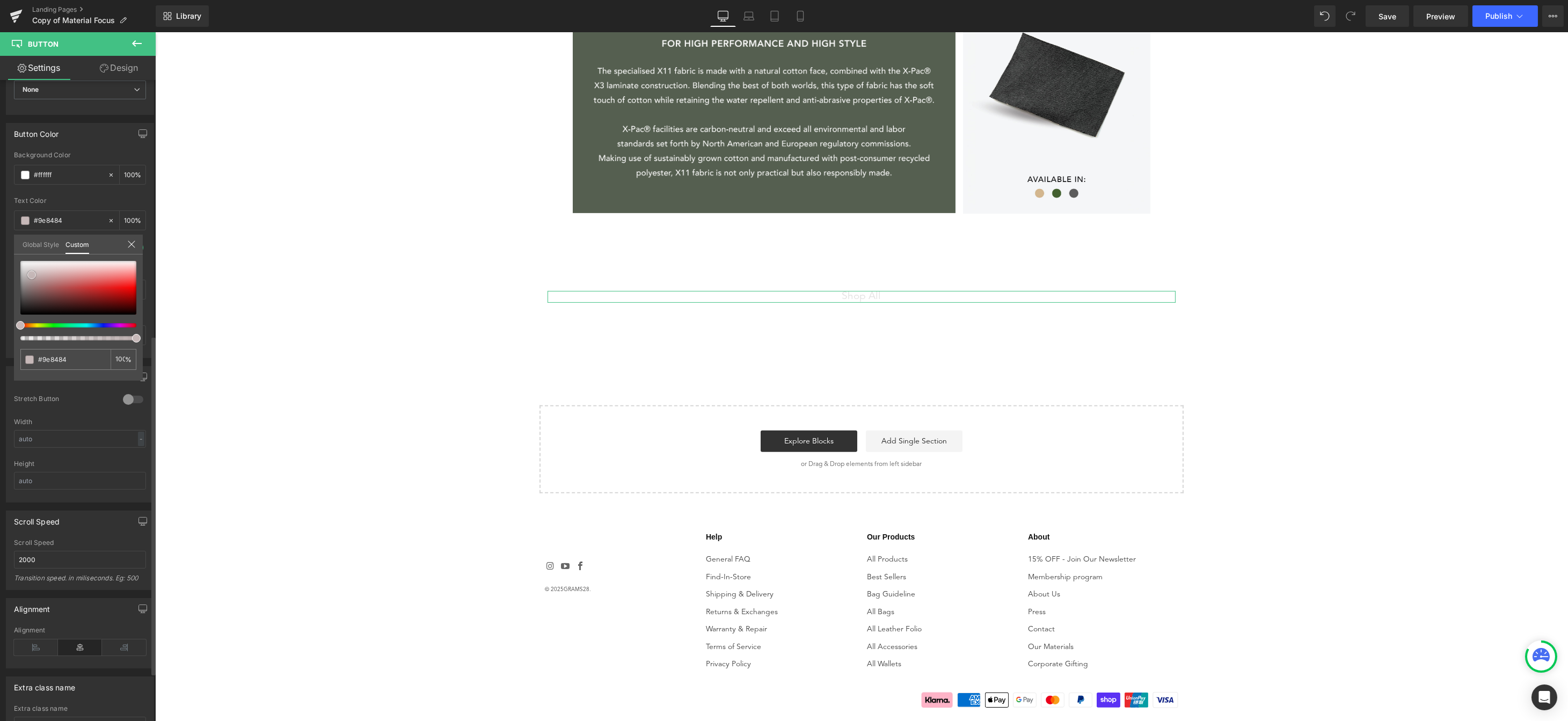
type input "#9a7e7e"
type input "#8d7171"
type input "#897070"
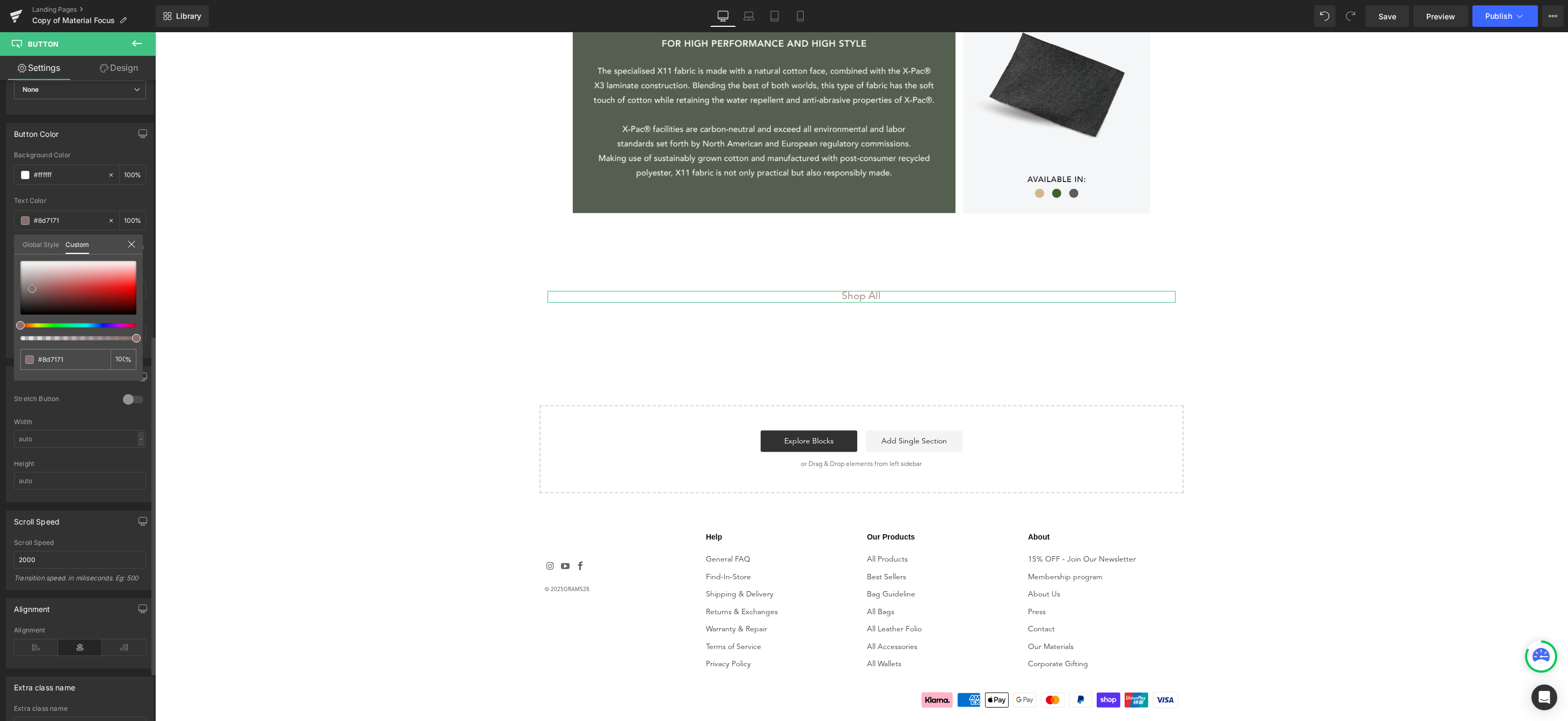
type input "#897070"
type input "#866e6e"
type input "#887676"
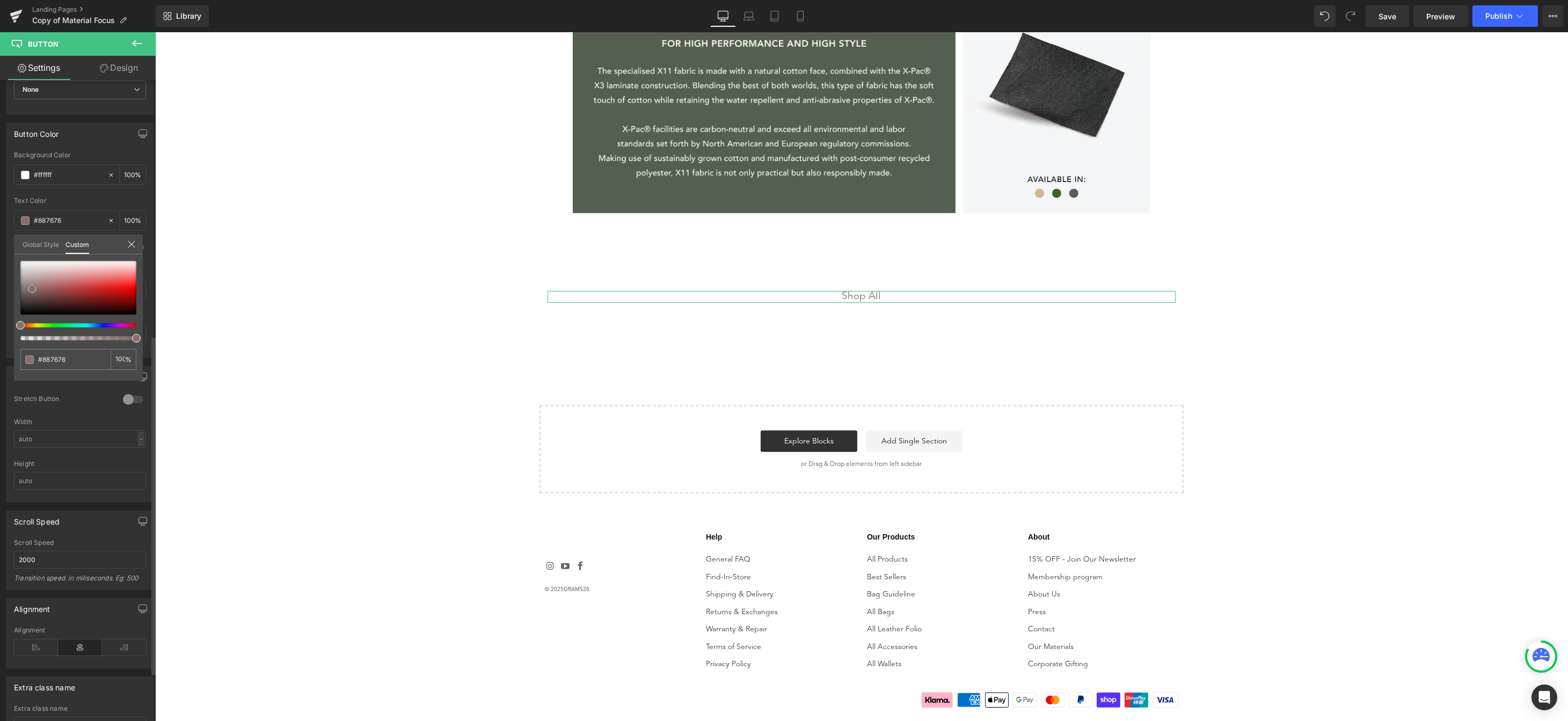
type input "#939393"
type input "#9e9e9e"
type input "#a0a0a0"
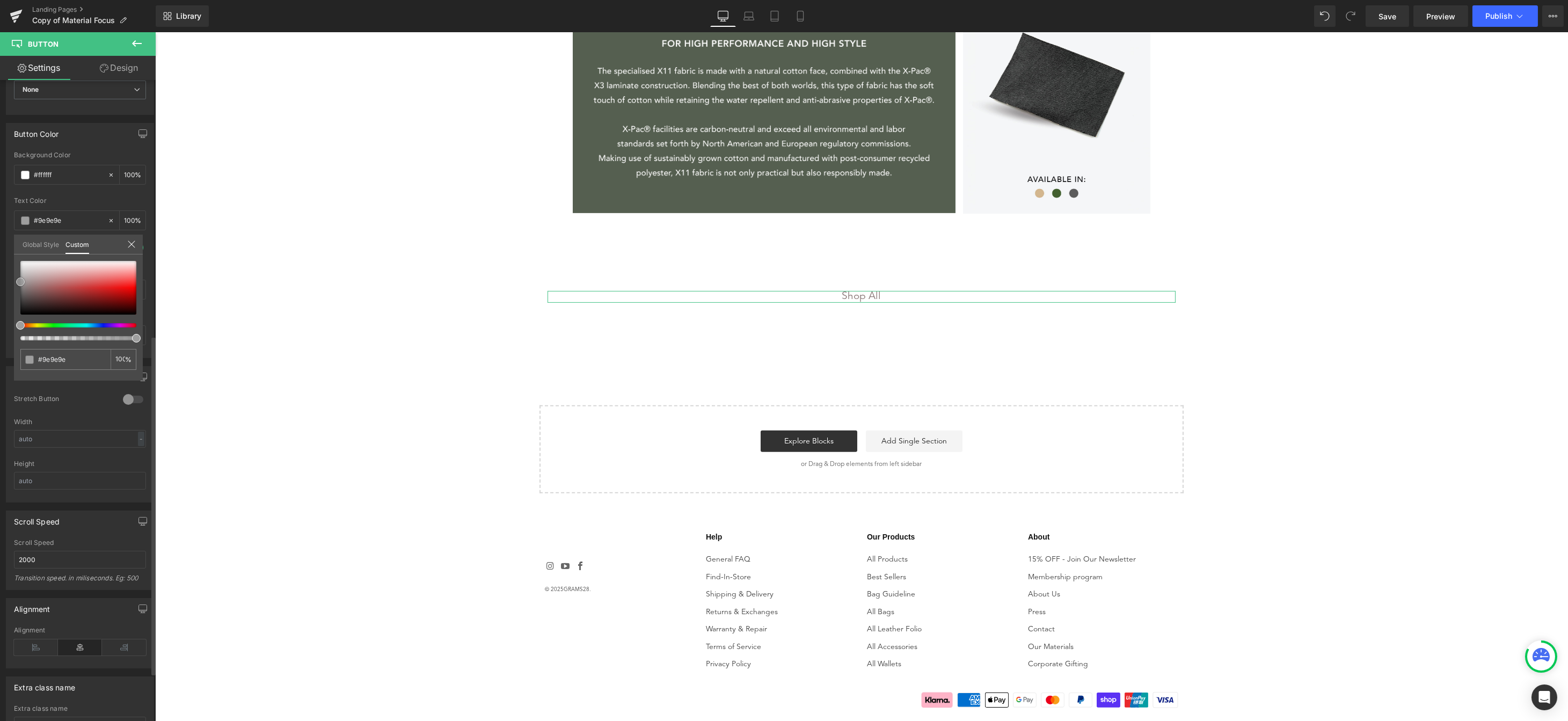
type input "#a0a0a0"
type input "#a8a8a8"
type input "#b5b5b5"
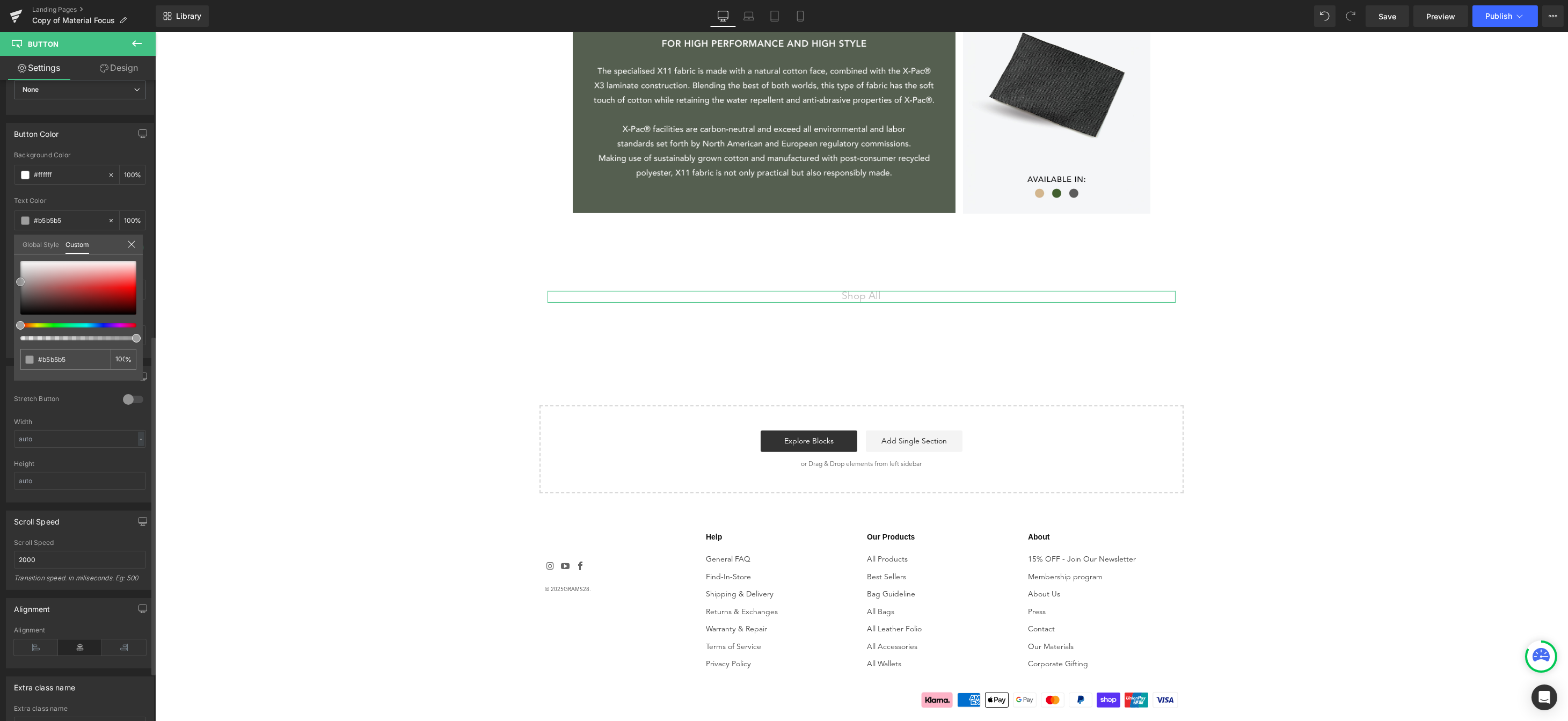
type input "#bfbfbf"
type input "#bababa"
type input "#b5b5b5"
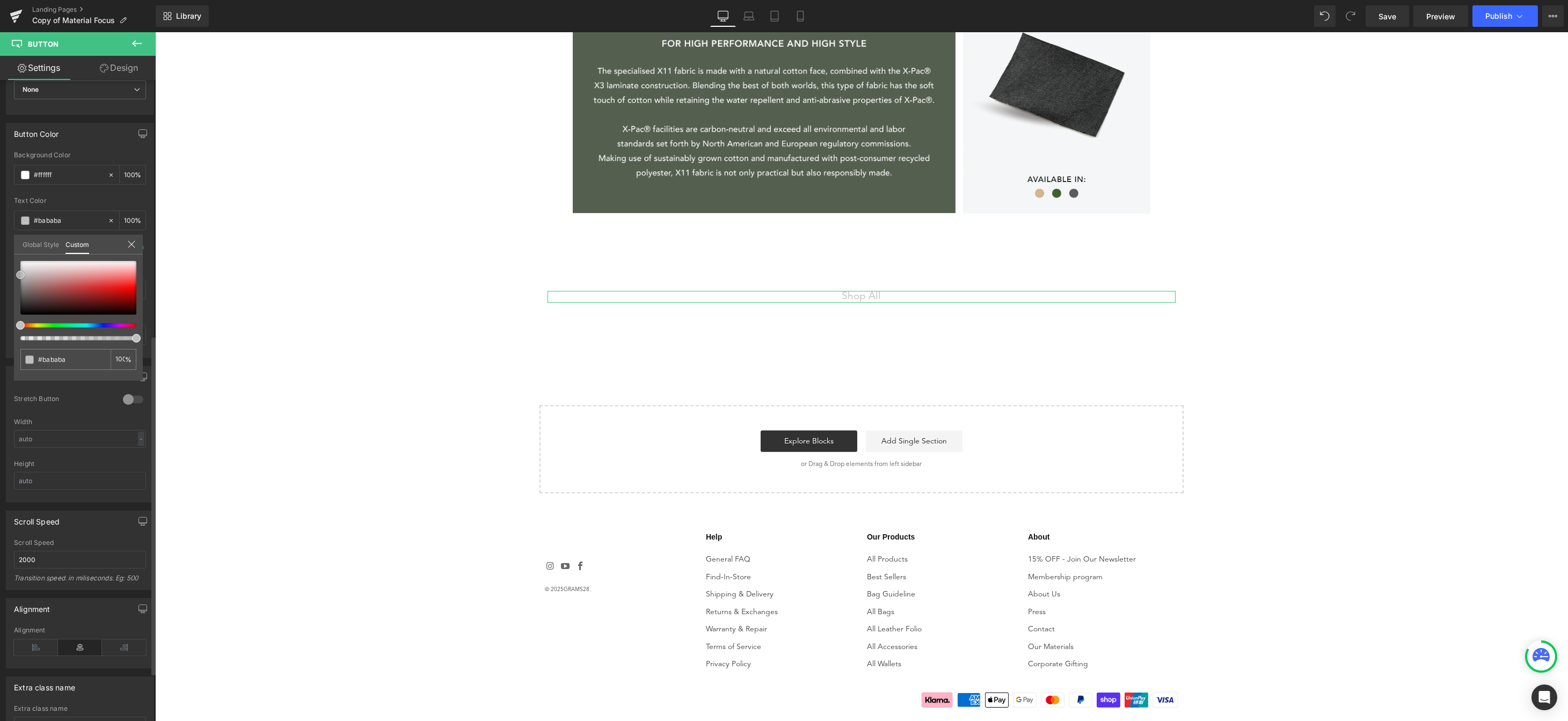
type input "#b5b5b5"
type input "#a8a8a8"
type input "#adadad"
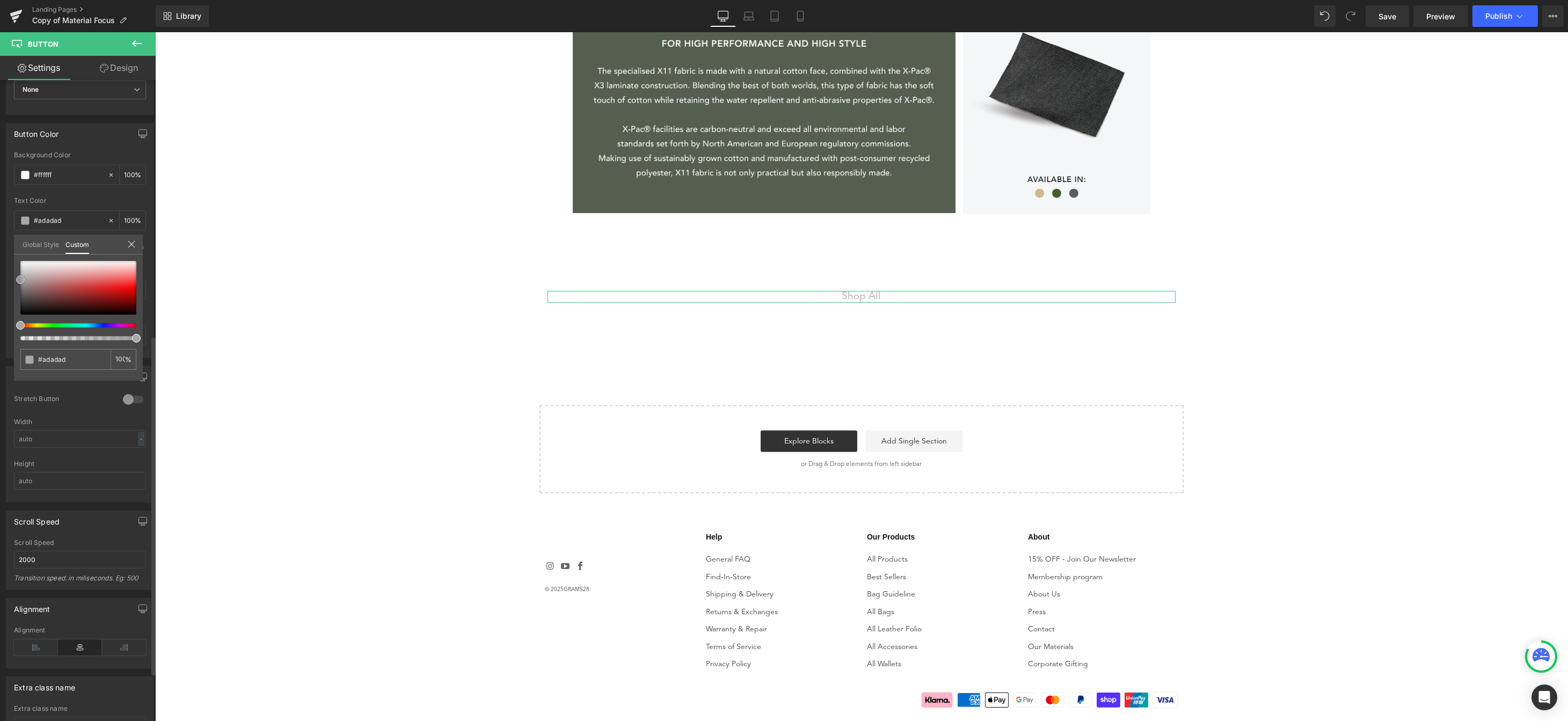
drag, startPoint x: 22, startPoint y: 270, endPoint x: 15, endPoint y: 279, distance: 11.4
click at [14, 280] on div "#adadad 100 %" at bounding box center [78, 320] width 129 height 120
type input "#afafaf"
click at [125, 239] on div "Global Style Custom" at bounding box center [78, 244] width 129 height 20
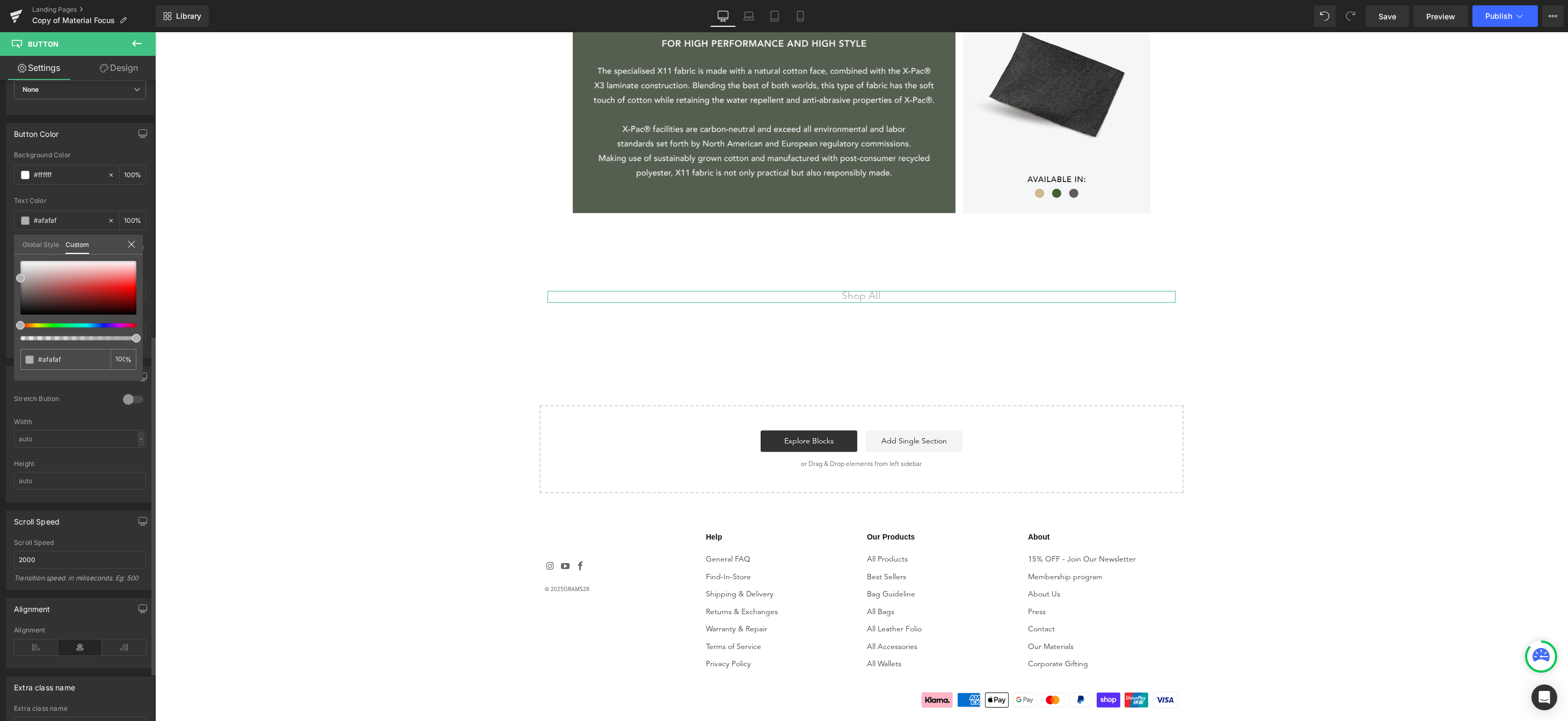
click at [133, 249] on div at bounding box center [131, 245] width 8 height 10
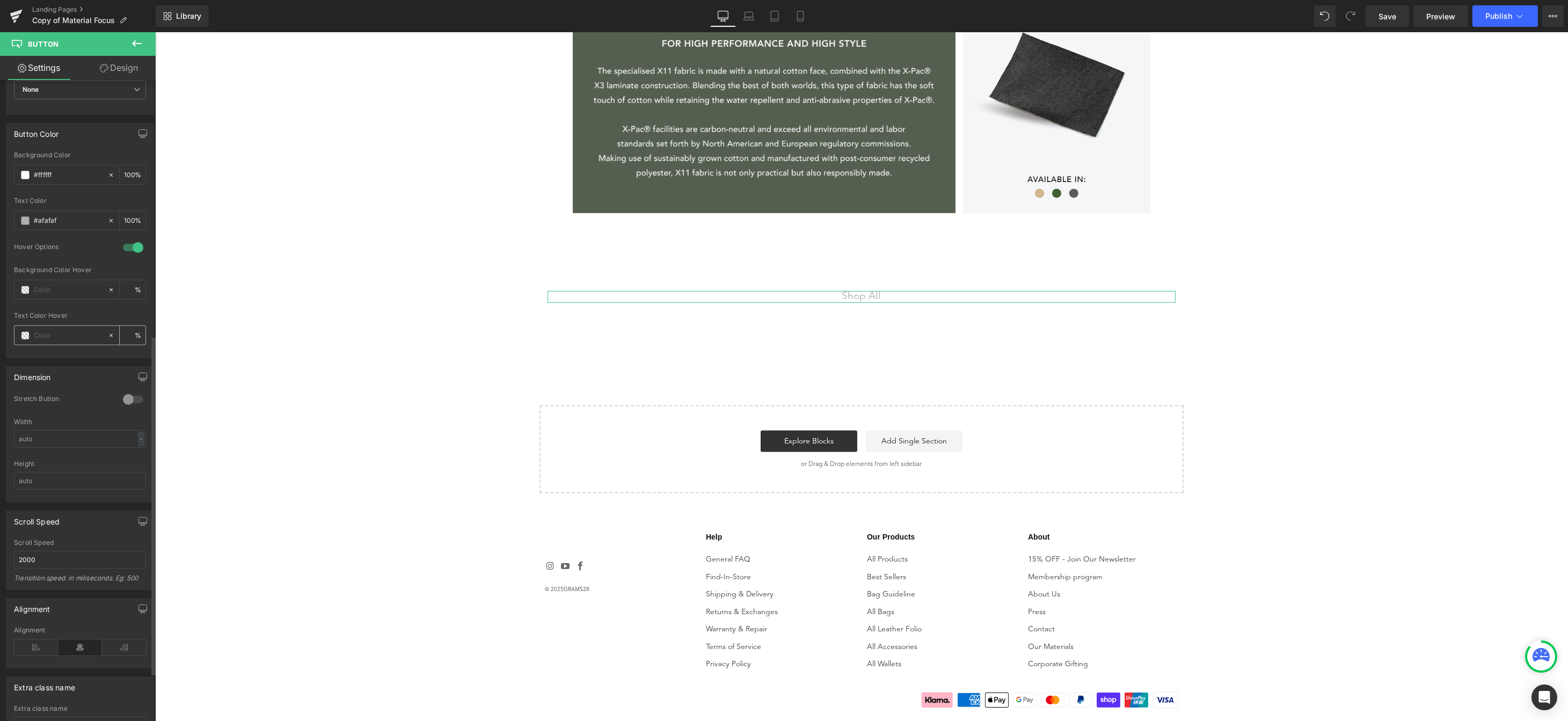
click at [24, 341] on div at bounding box center [61, 335] width 93 height 19
click at [23, 333] on span at bounding box center [24, 334] width 8 height 8
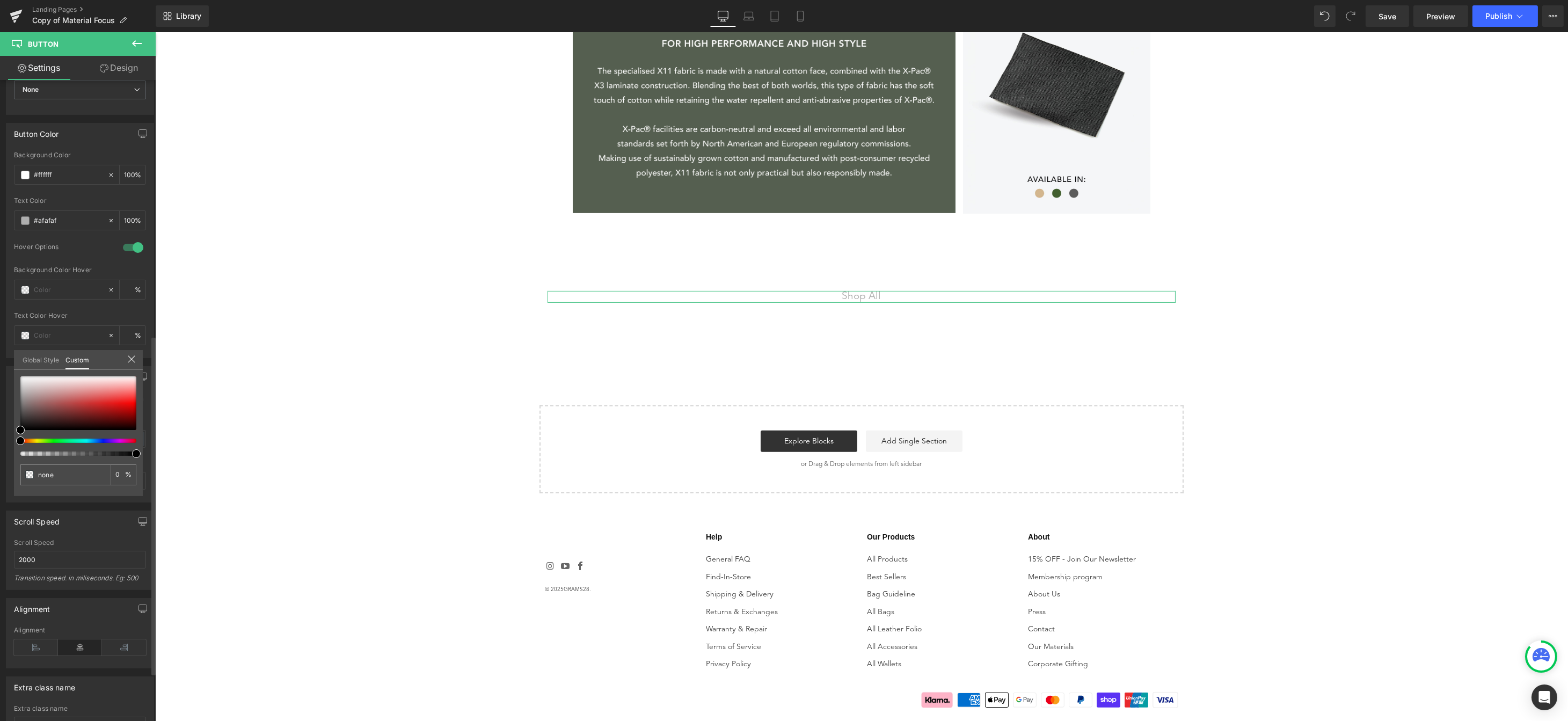
drag, startPoint x: 25, startPoint y: 431, endPoint x: 21, endPoint y: 410, distance: 21.4
click at [21, 410] on div at bounding box center [78, 416] width 116 height 79
type input "#504848"
type input "100"
type input "#504848"
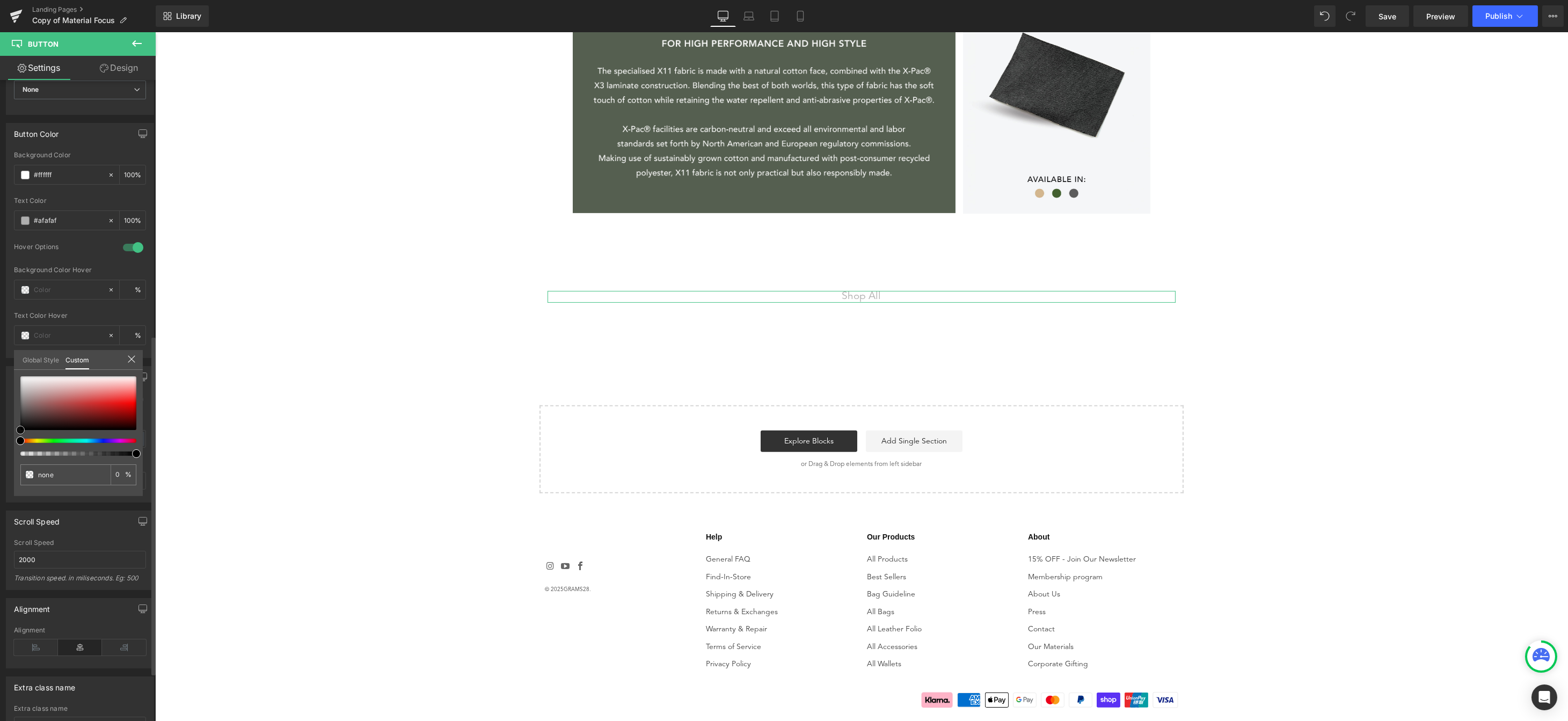
type input "100"
type input "#484040"
type input "#433636"
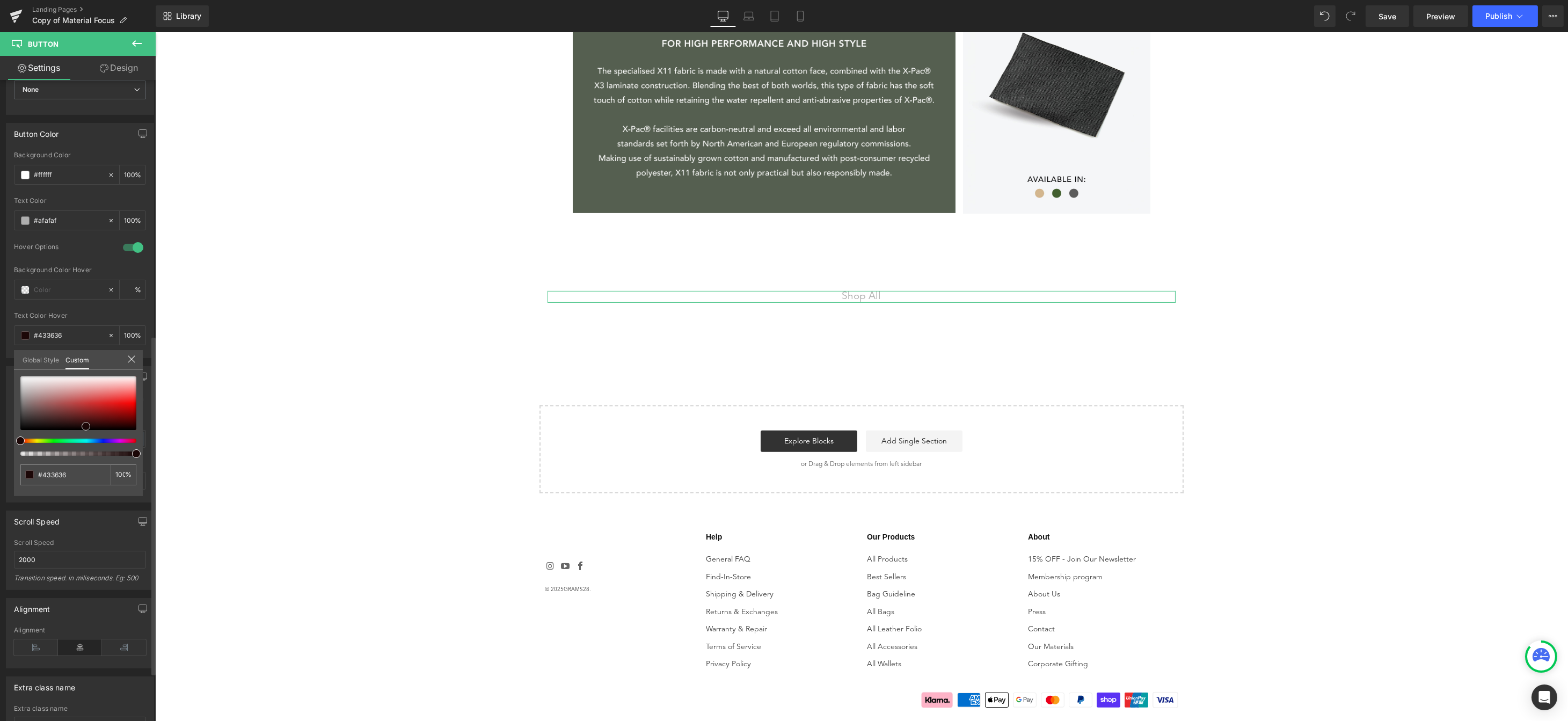
type input "#301b1b"
type input "#1c0707"
type input "#000000"
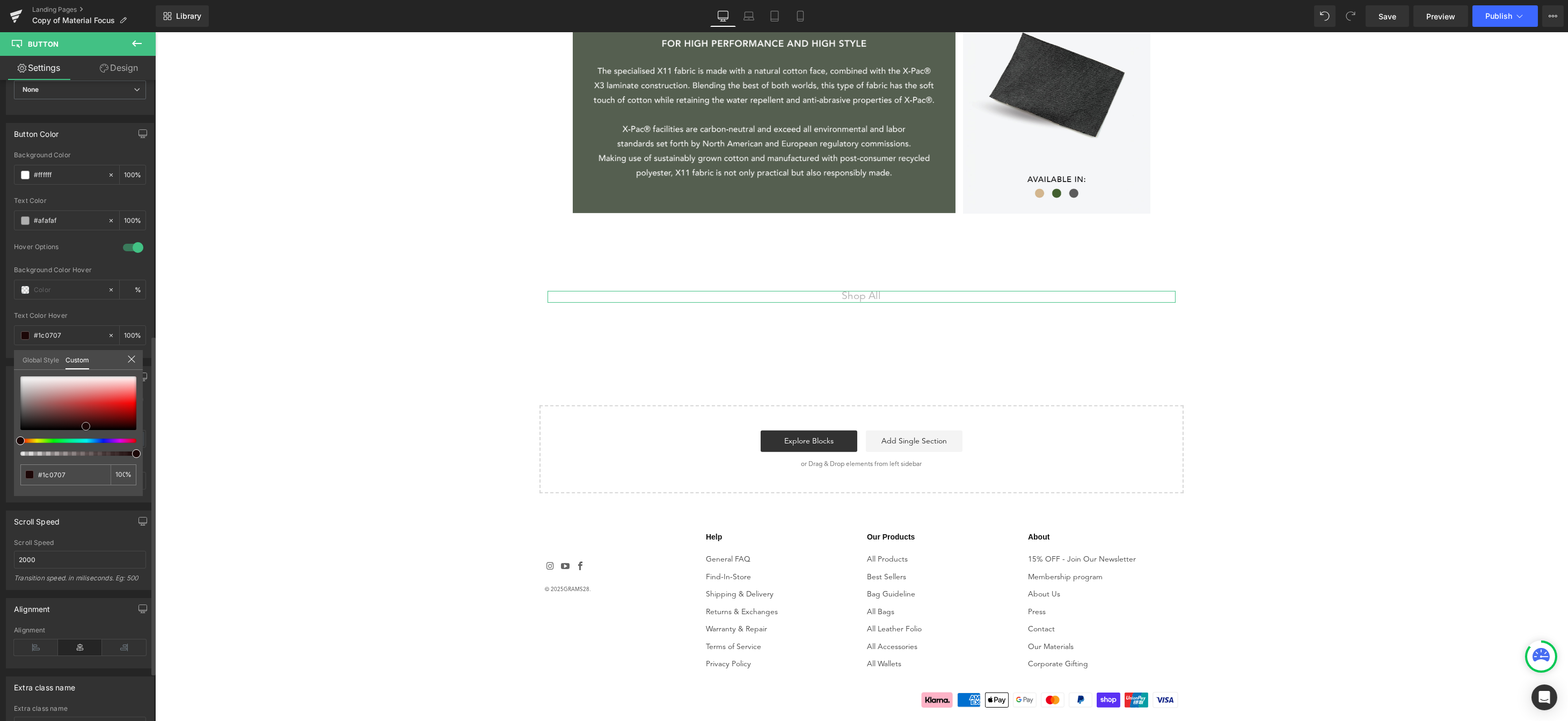
type input "#000000"
drag, startPoint x: 206, startPoint y: 453, endPoint x: 157, endPoint y: 444, distance: 49.8
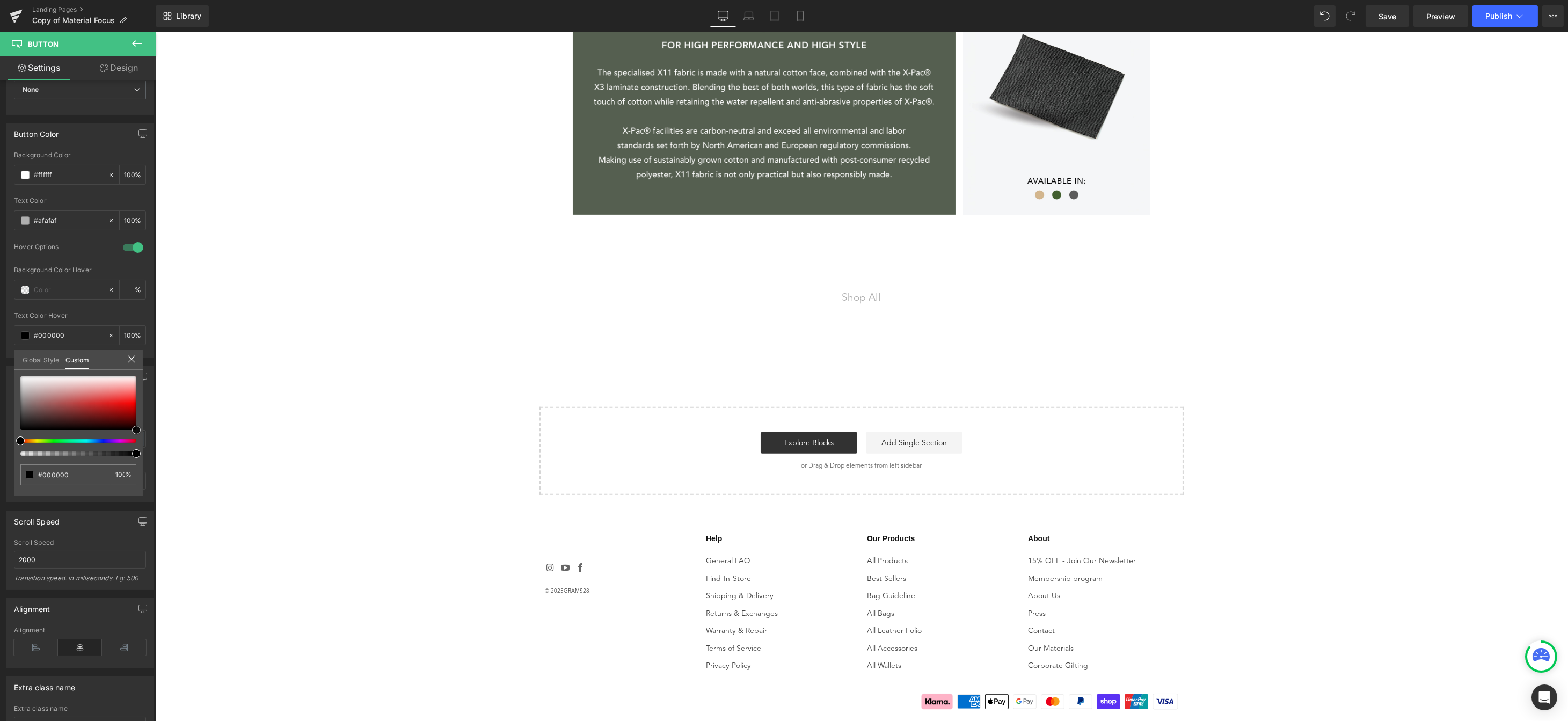
scroll to position [1612, 0]
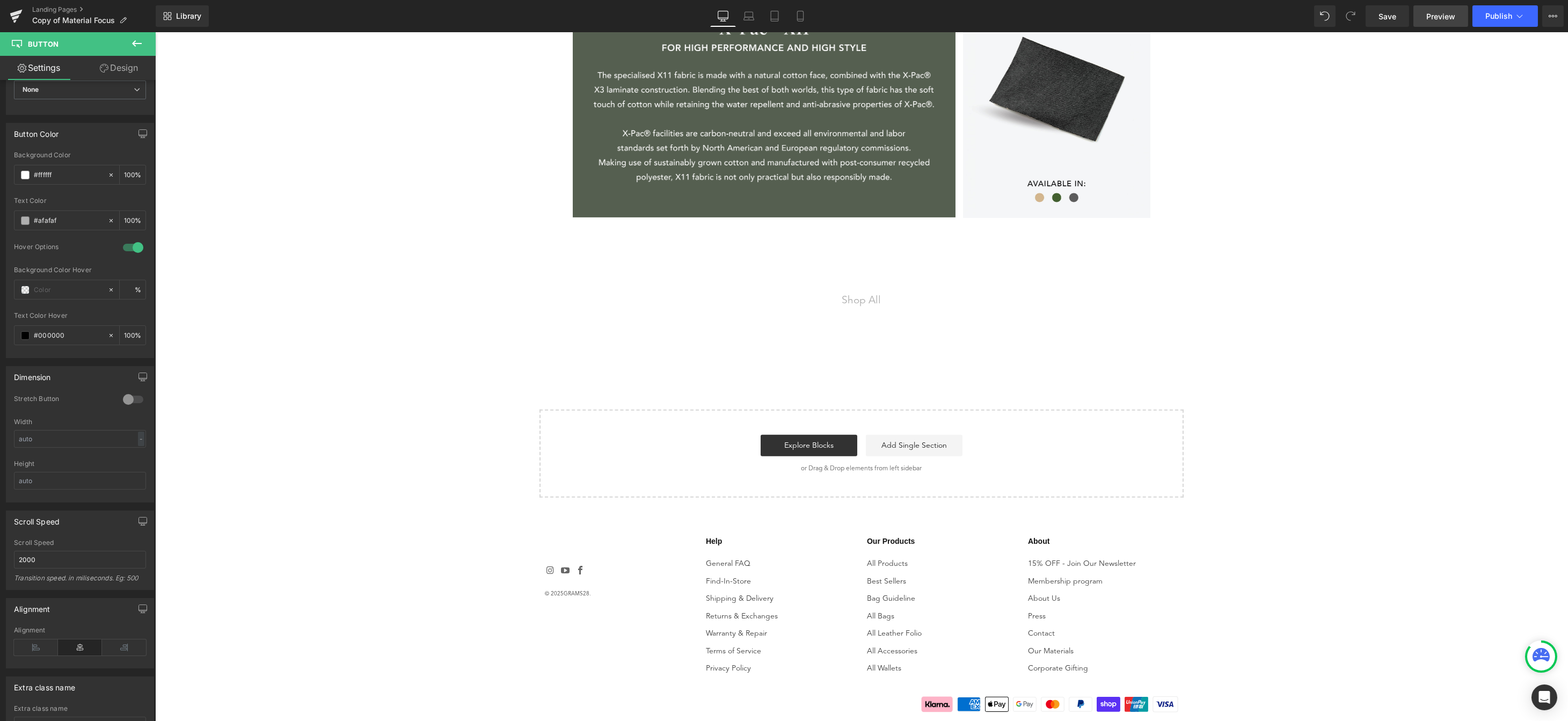
click at [1428, 12] on span "Preview" at bounding box center [1440, 16] width 29 height 11
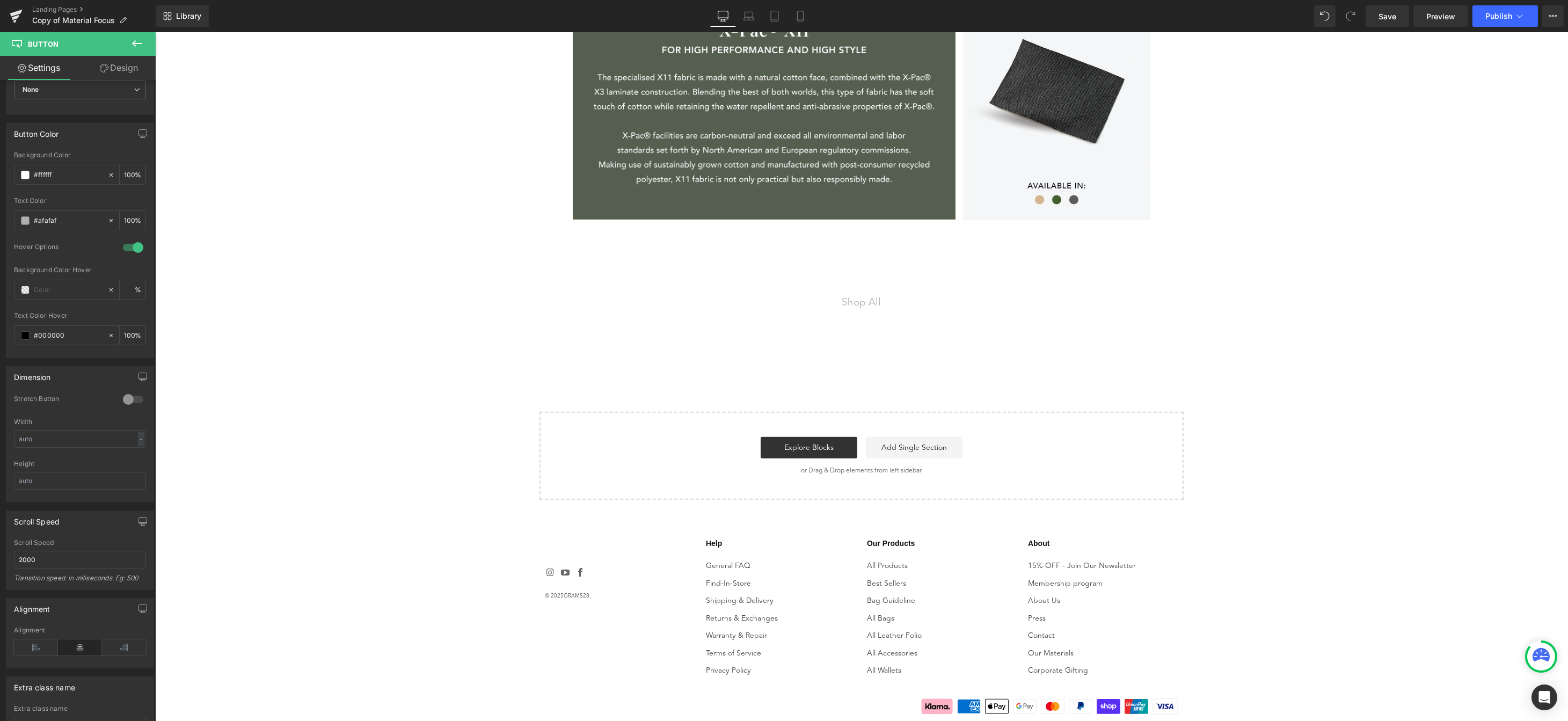
scroll to position [1607, 0]
drag, startPoint x: 66, startPoint y: 567, endPoint x: 61, endPoint y: 563, distance: 6.4
drag, startPoint x: 59, startPoint y: 561, endPoint x: 41, endPoint y: 562, distance: 18.0
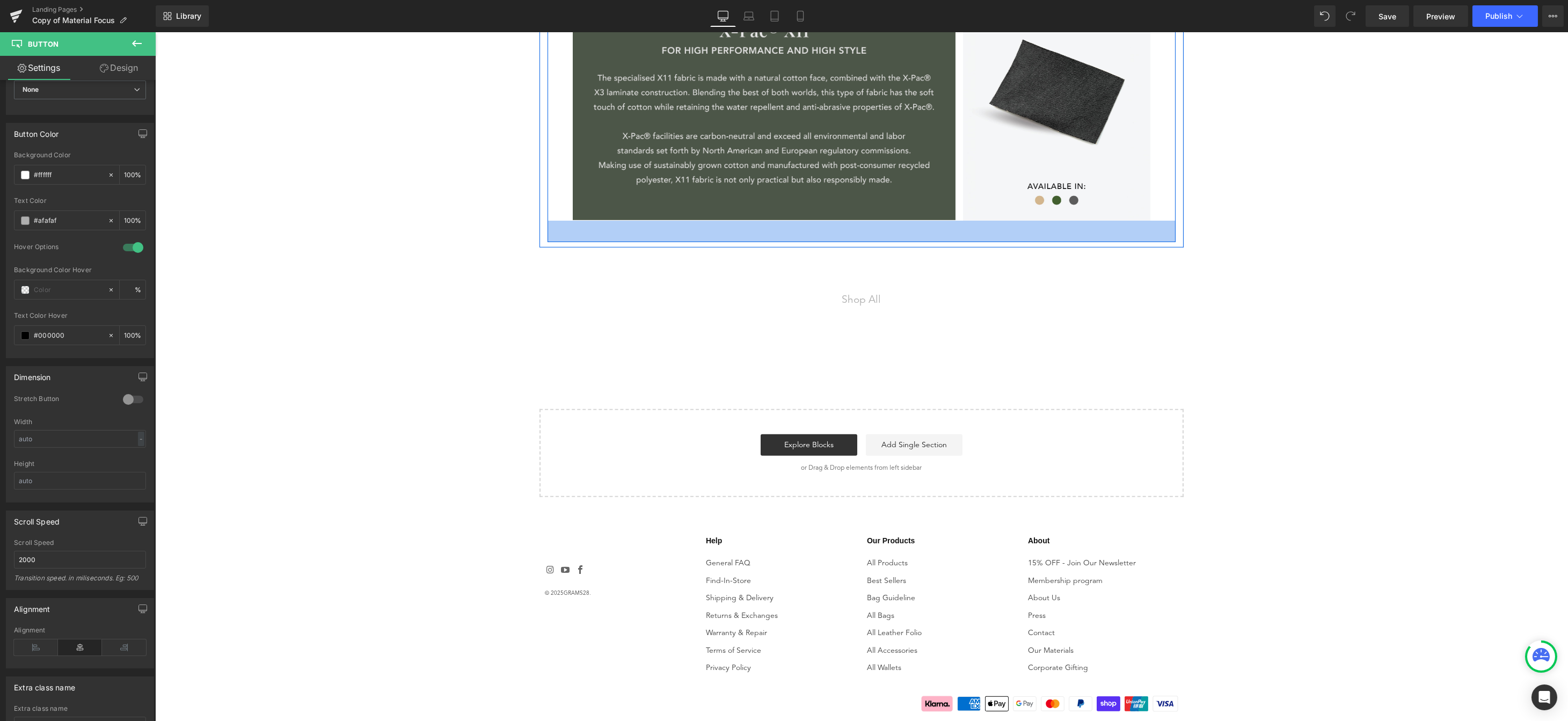
scroll to position [1594, 0]
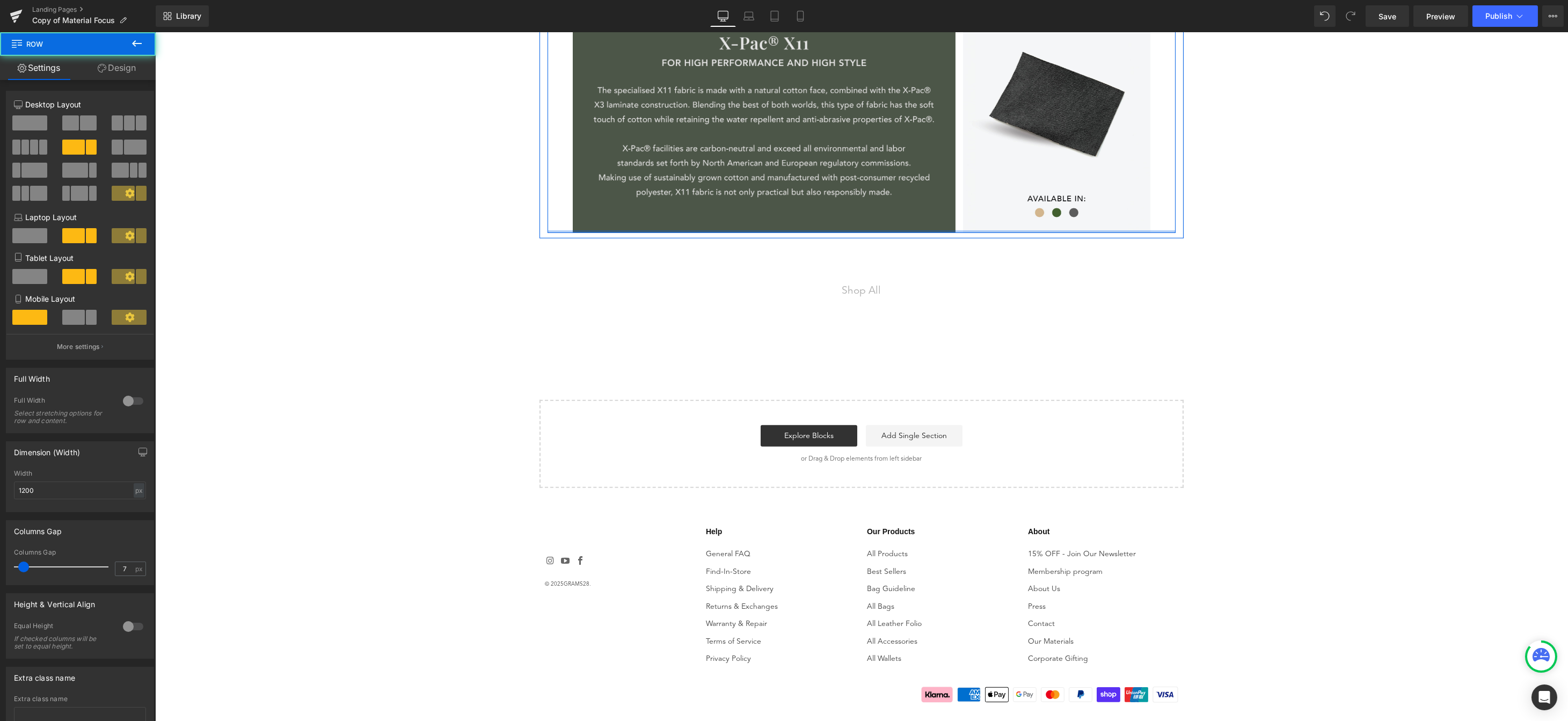
drag, startPoint x: 861, startPoint y: 239, endPoint x: 868, endPoint y: 201, distance: 38.6
click at [868, 203] on div "Image Image Image Image Image ‹ › Carousel Row" at bounding box center [861, 123] width 628 height 219
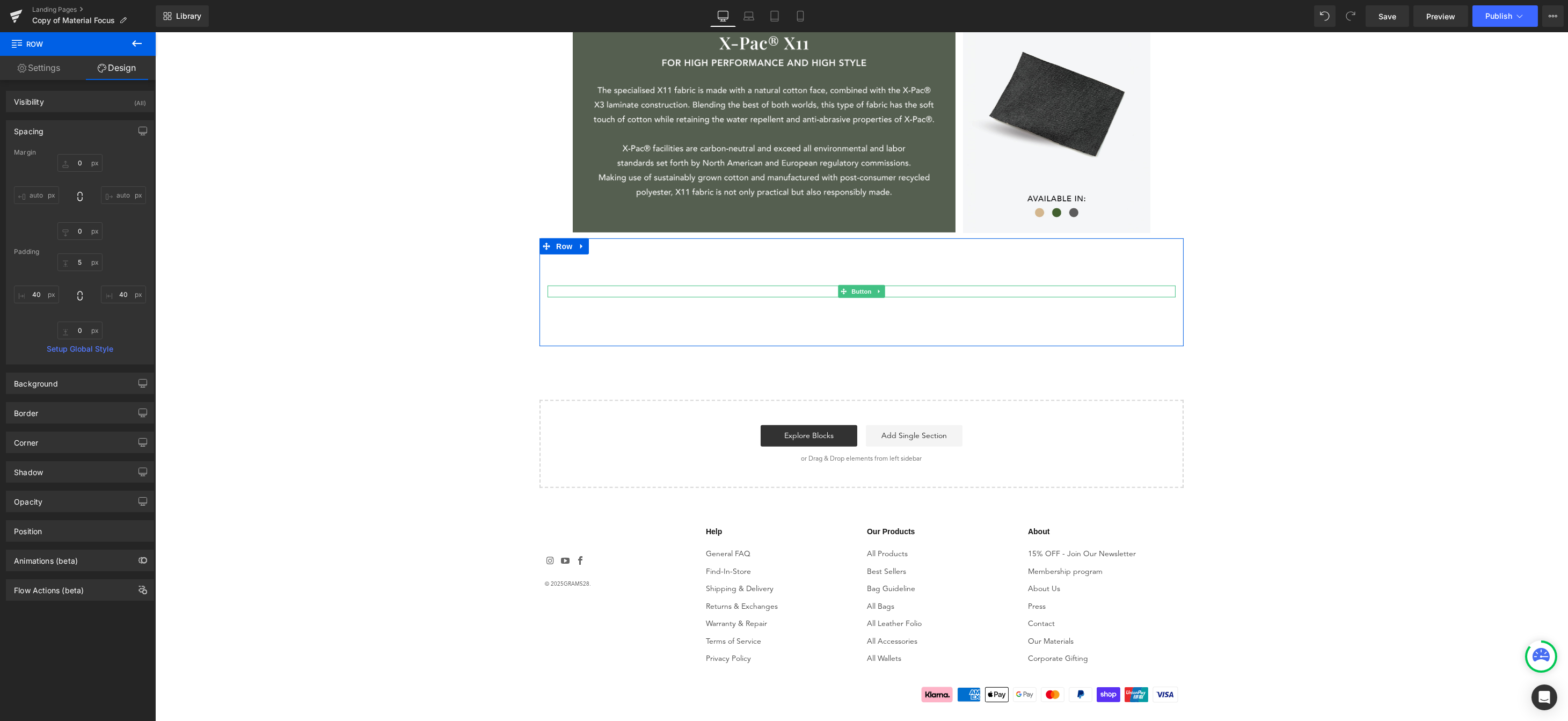
click at [905, 291] on div "Shop All" at bounding box center [861, 291] width 628 height 12
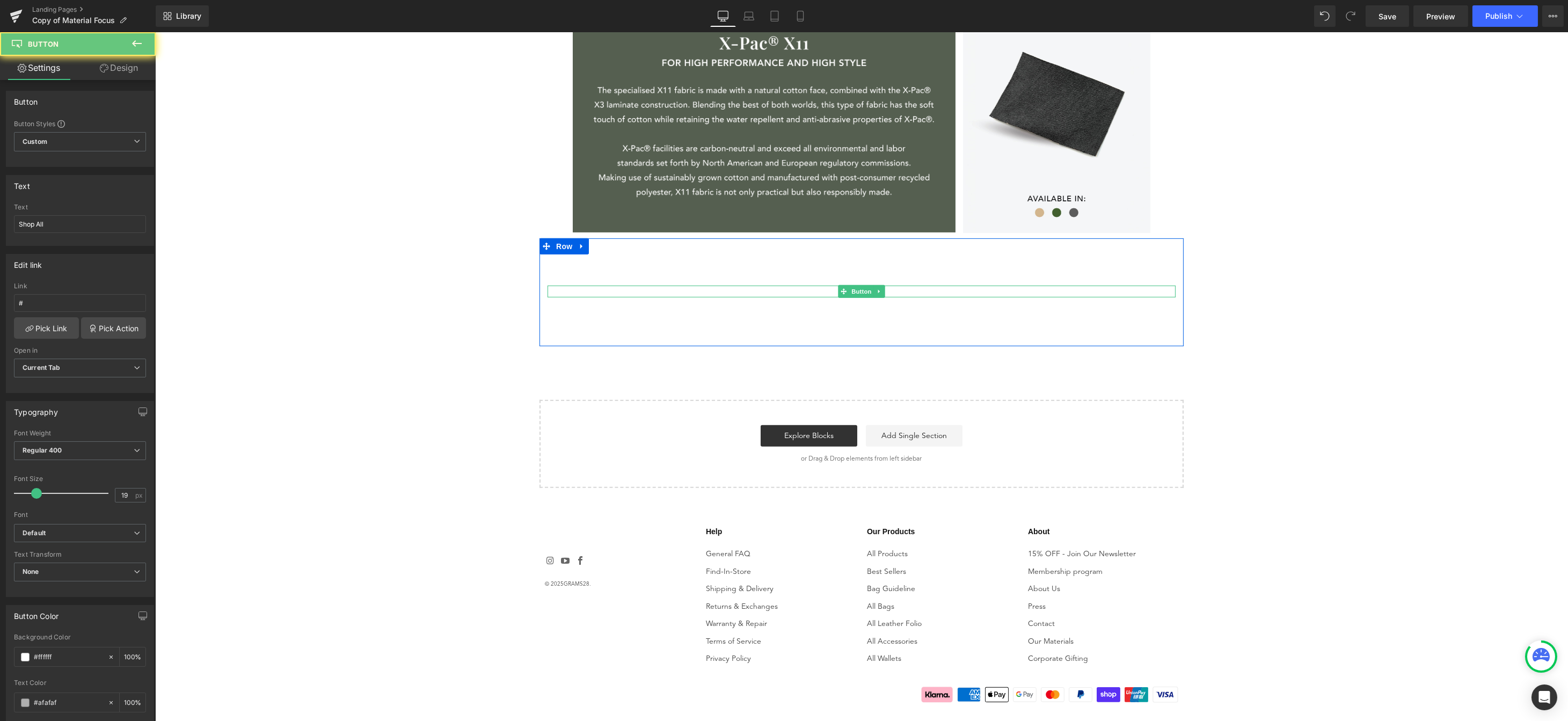
click at [905, 291] on div "Shop All" at bounding box center [861, 291] width 628 height 12
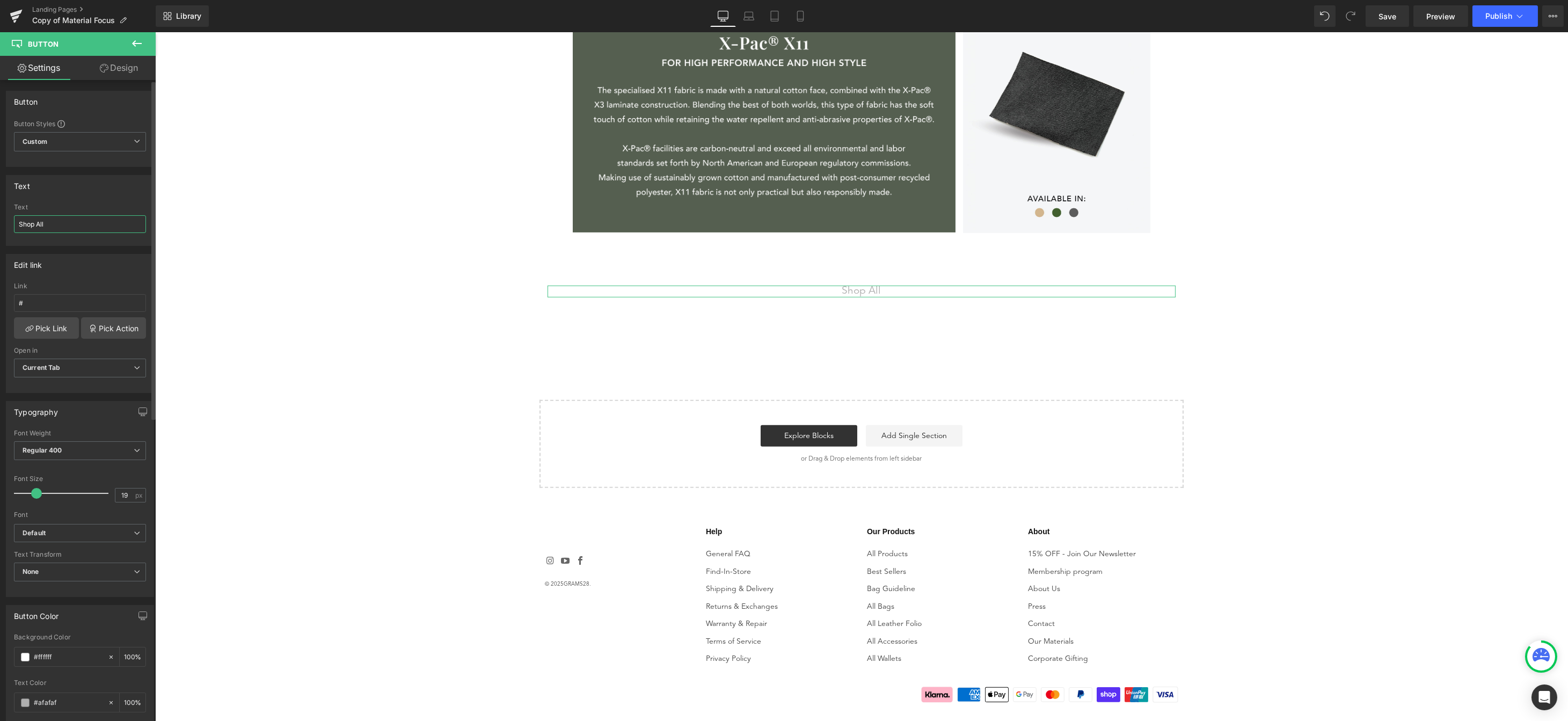
click at [48, 218] on input "Shop All" at bounding box center [79, 223] width 132 height 18
type input "C"
type input "Continue Shopping!"
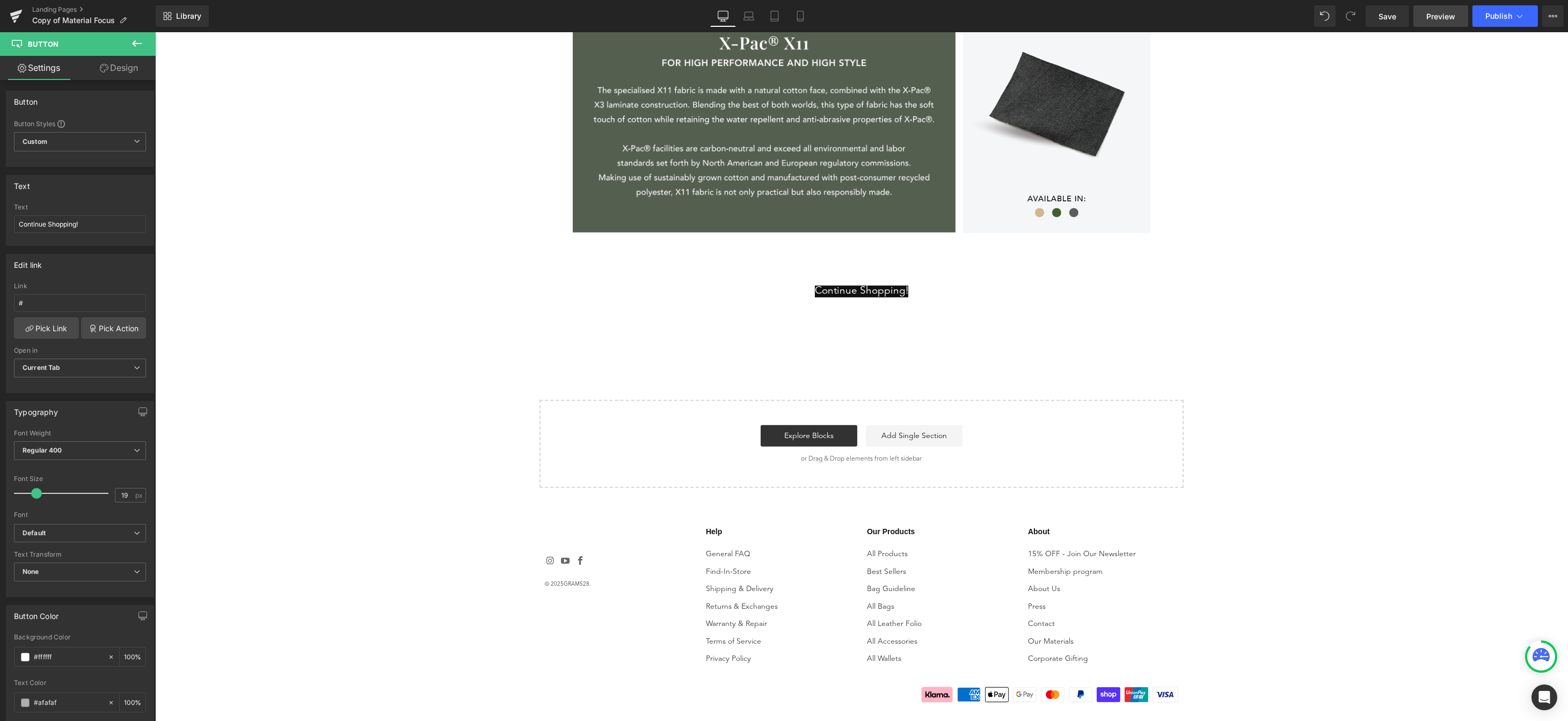
click at [1440, 12] on span "Preview" at bounding box center [1440, 16] width 29 height 11
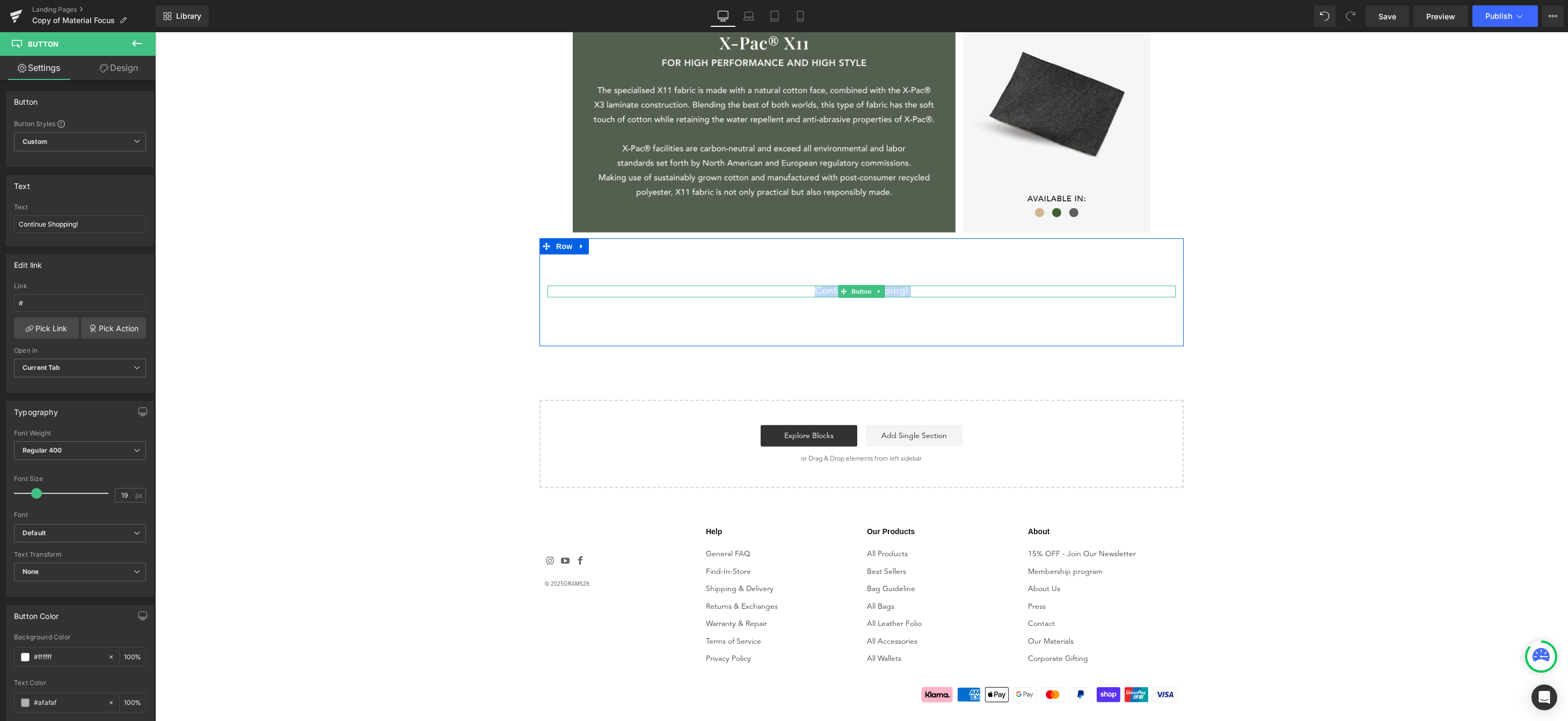
click at [905, 290] on div "Continue Shopping!" at bounding box center [861, 291] width 628 height 12
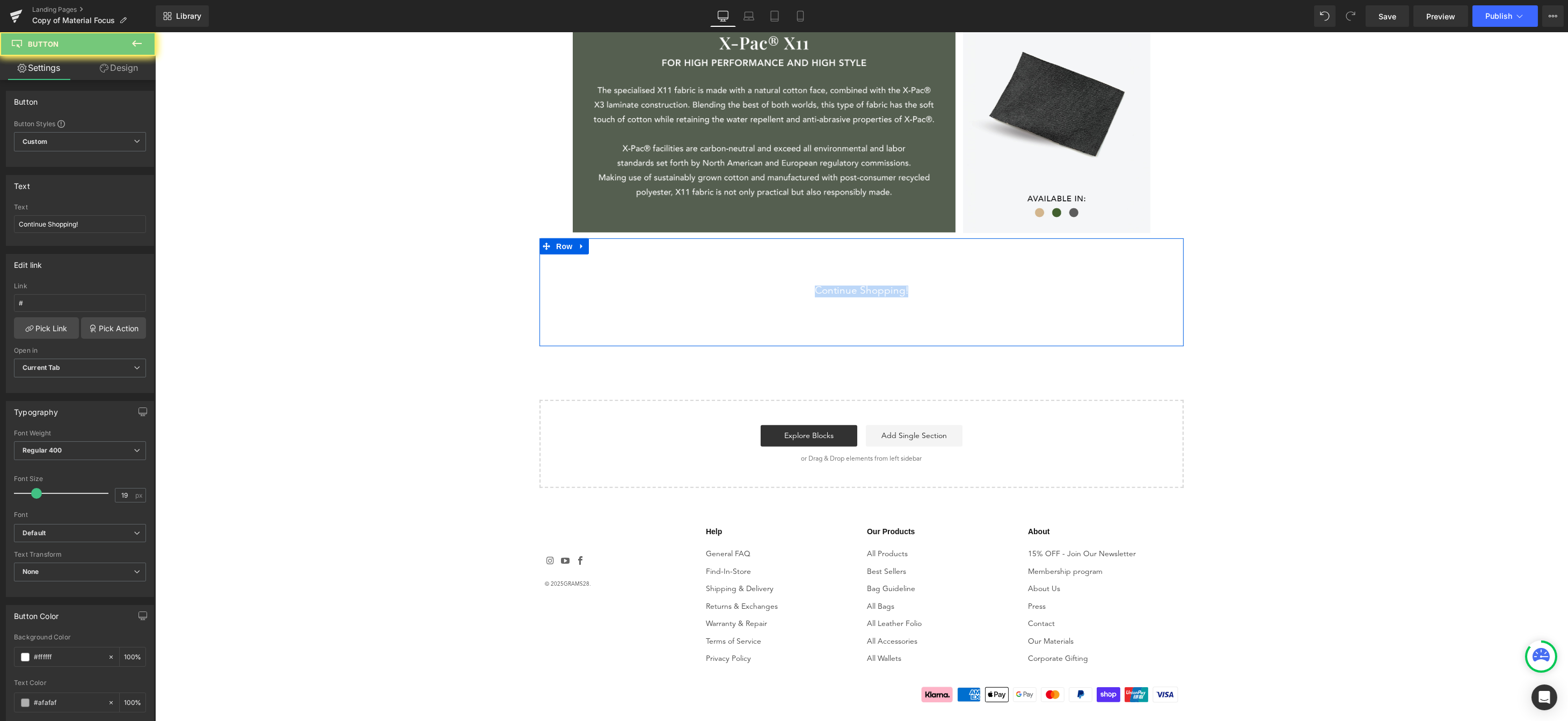
click at [154, 32] on div at bounding box center [154, 32] width 0 height 0
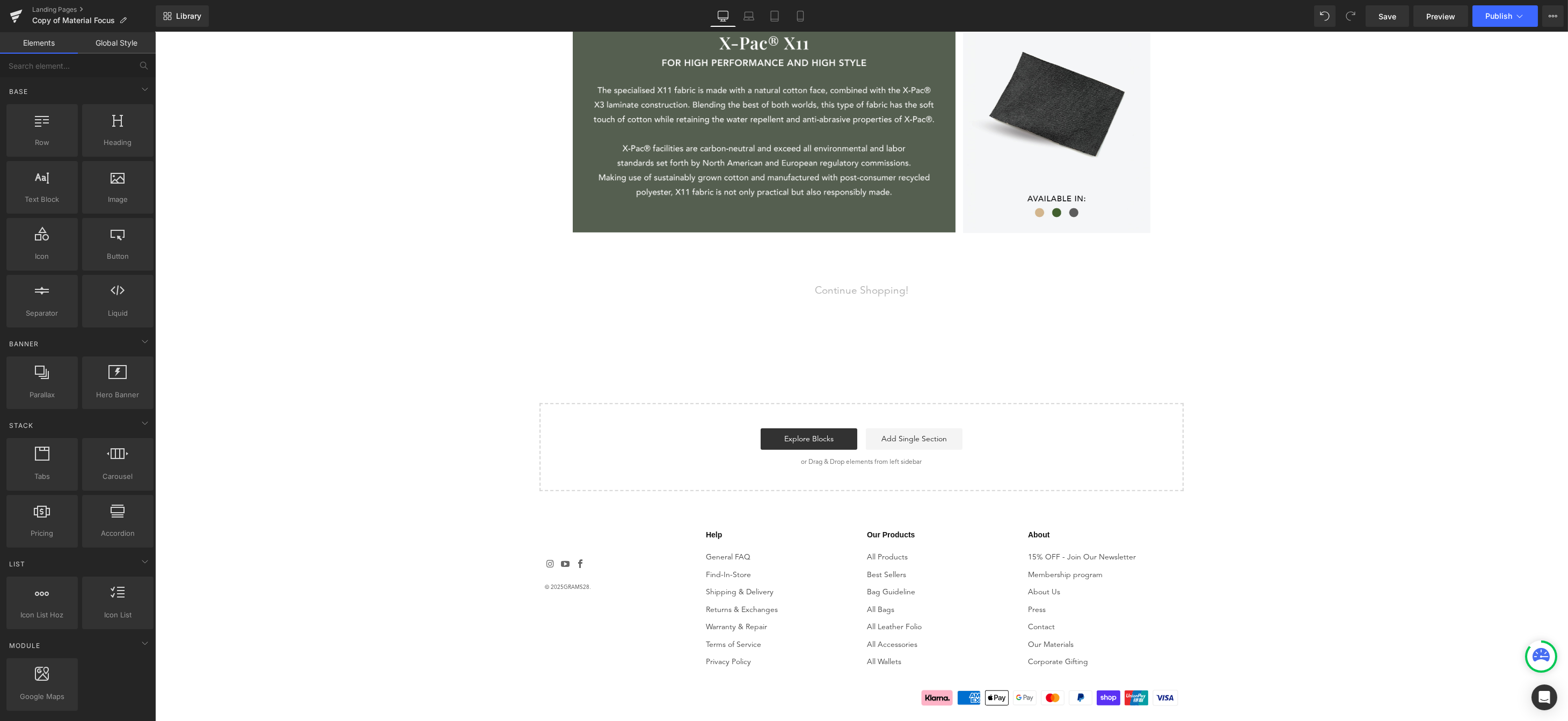
click at [911, 293] on div "Continue Shopping!" at bounding box center [861, 293] width 628 height 15
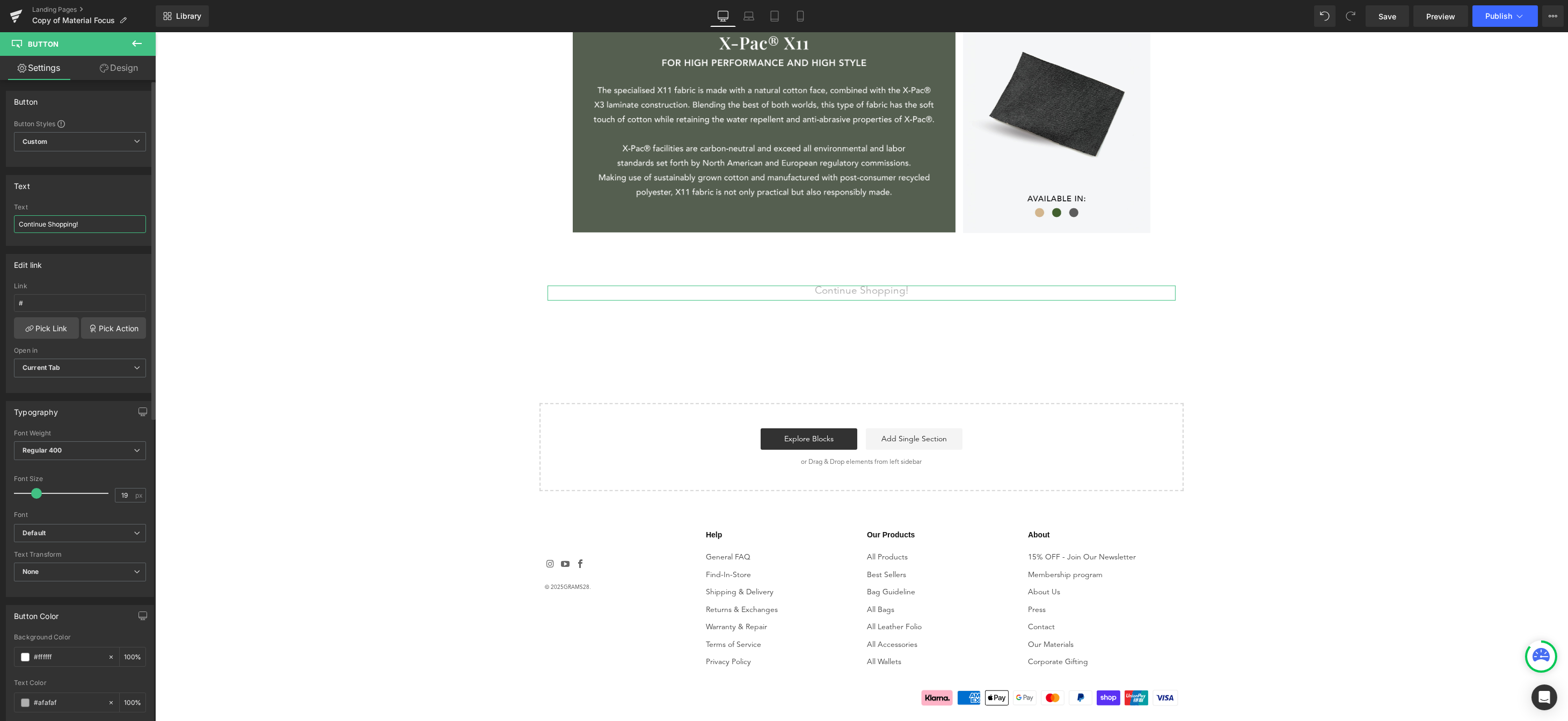
click at [67, 221] on input "Continue Shopping!" at bounding box center [79, 223] width 132 height 18
type input "T"
click at [102, 229] on input "Continue browsing" at bounding box center [79, 223] width 132 height 18
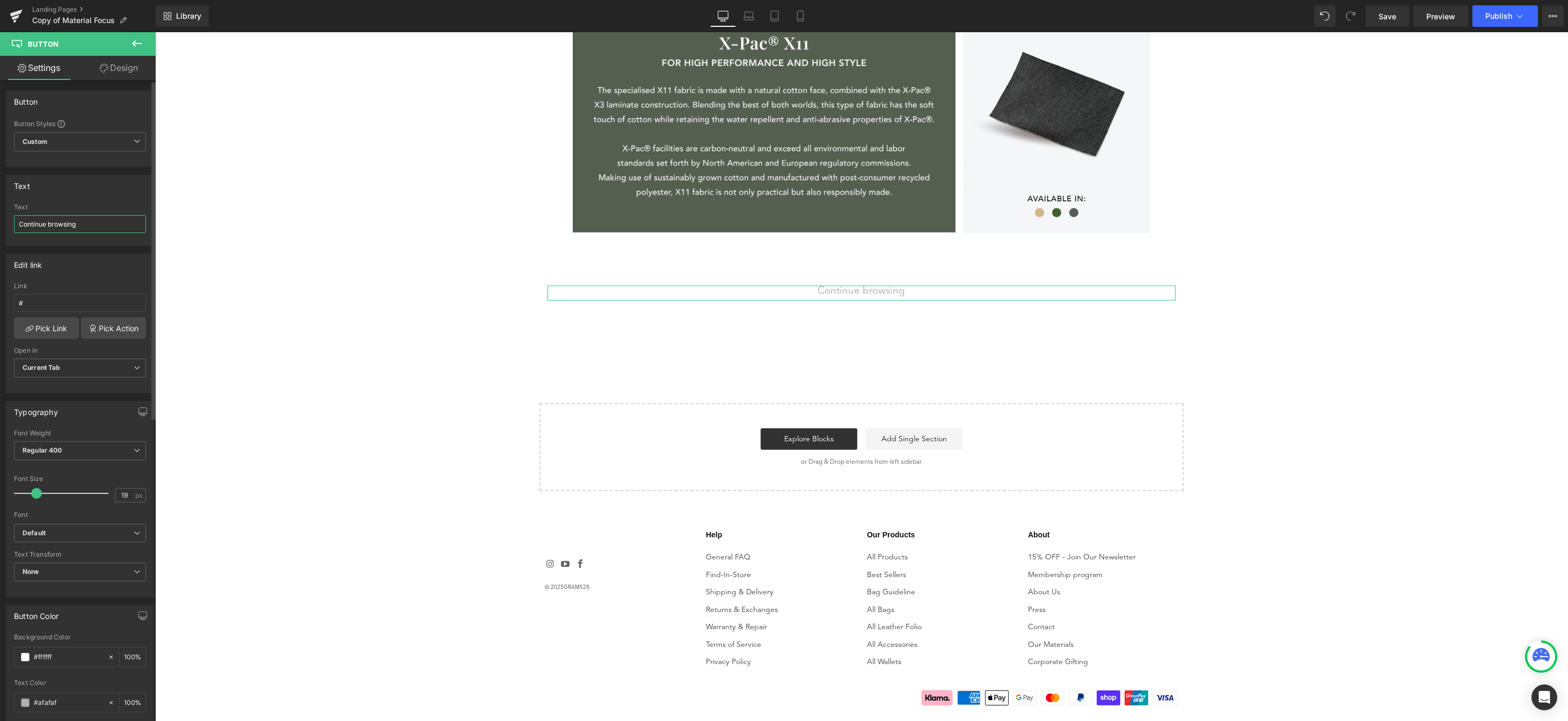
click at [102, 229] on input "Continue browsing" at bounding box center [79, 223] width 132 height 18
type input "S"
click at [40, 229] on input "Discover more" at bounding box center [79, 223] width 132 height 18
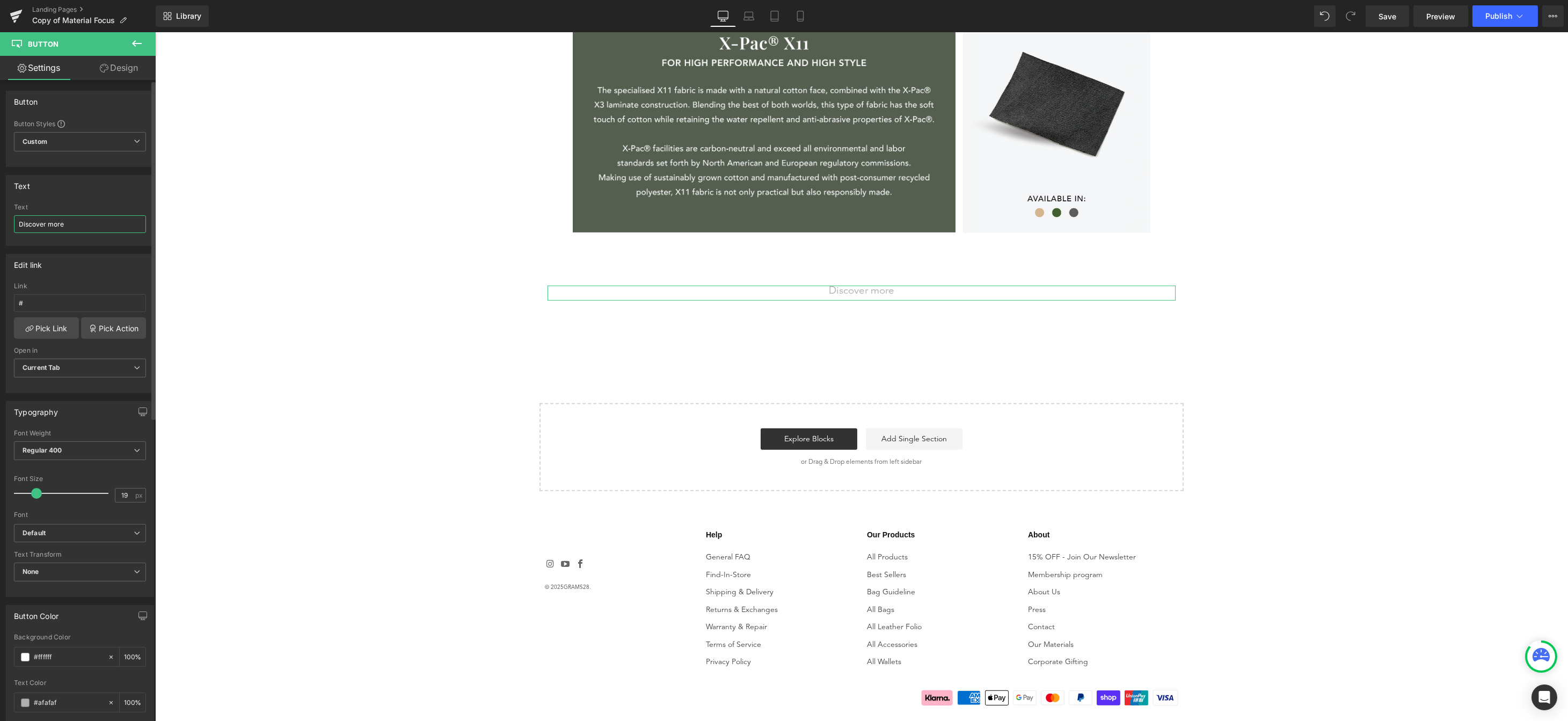
click at [40, 230] on input "Discover more" at bounding box center [79, 223] width 132 height 18
click at [59, 214] on div "Text Browse Our Full Range" at bounding box center [79, 224] width 132 height 42
click at [53, 220] on input "Browse Our Full Range" at bounding box center [79, 223] width 132 height 18
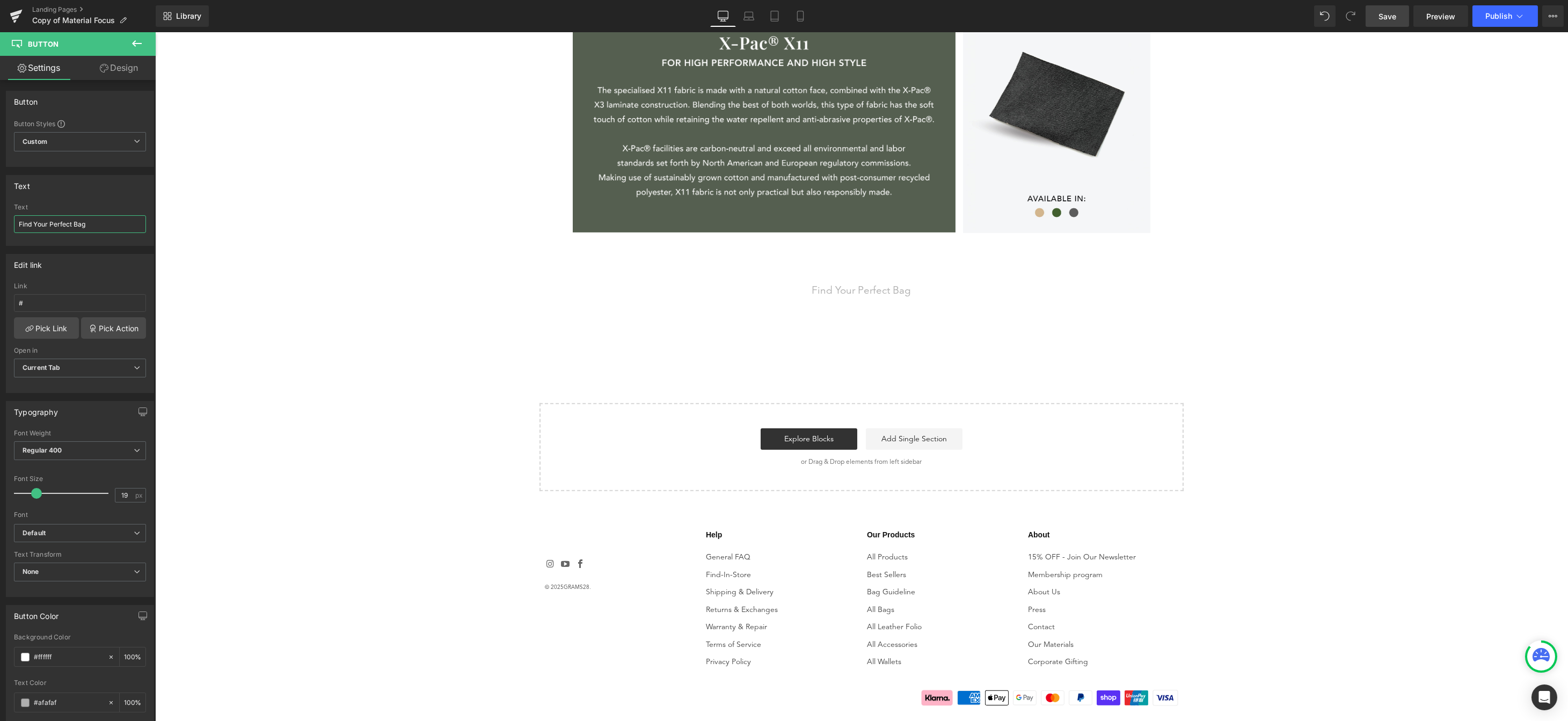
type input "Find Your Perfect Bag"
click at [1382, 11] on span "Save" at bounding box center [1387, 16] width 18 height 11
click at [1447, 23] on link "Preview" at bounding box center [1441, 16] width 55 height 21
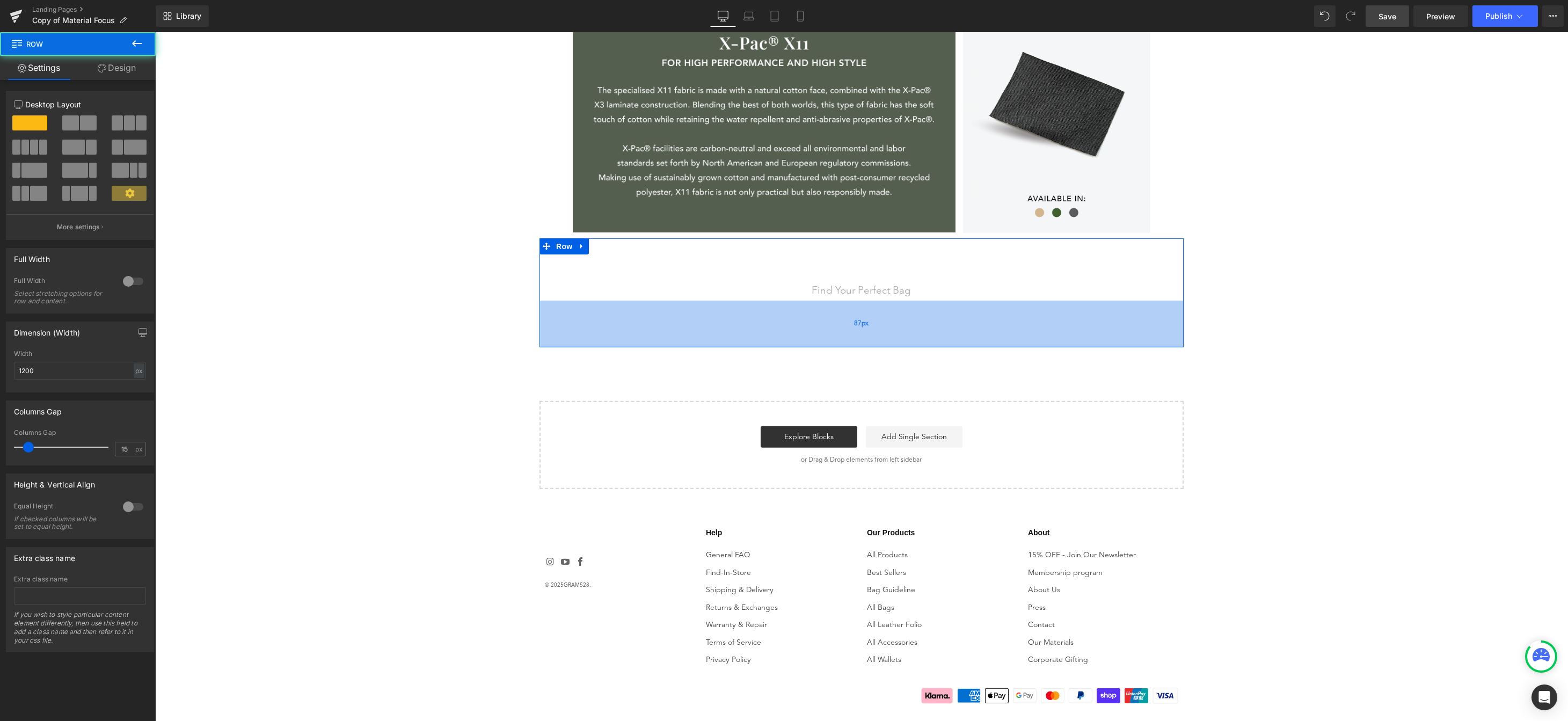
click at [902, 314] on div "87px" at bounding box center [861, 324] width 644 height 47
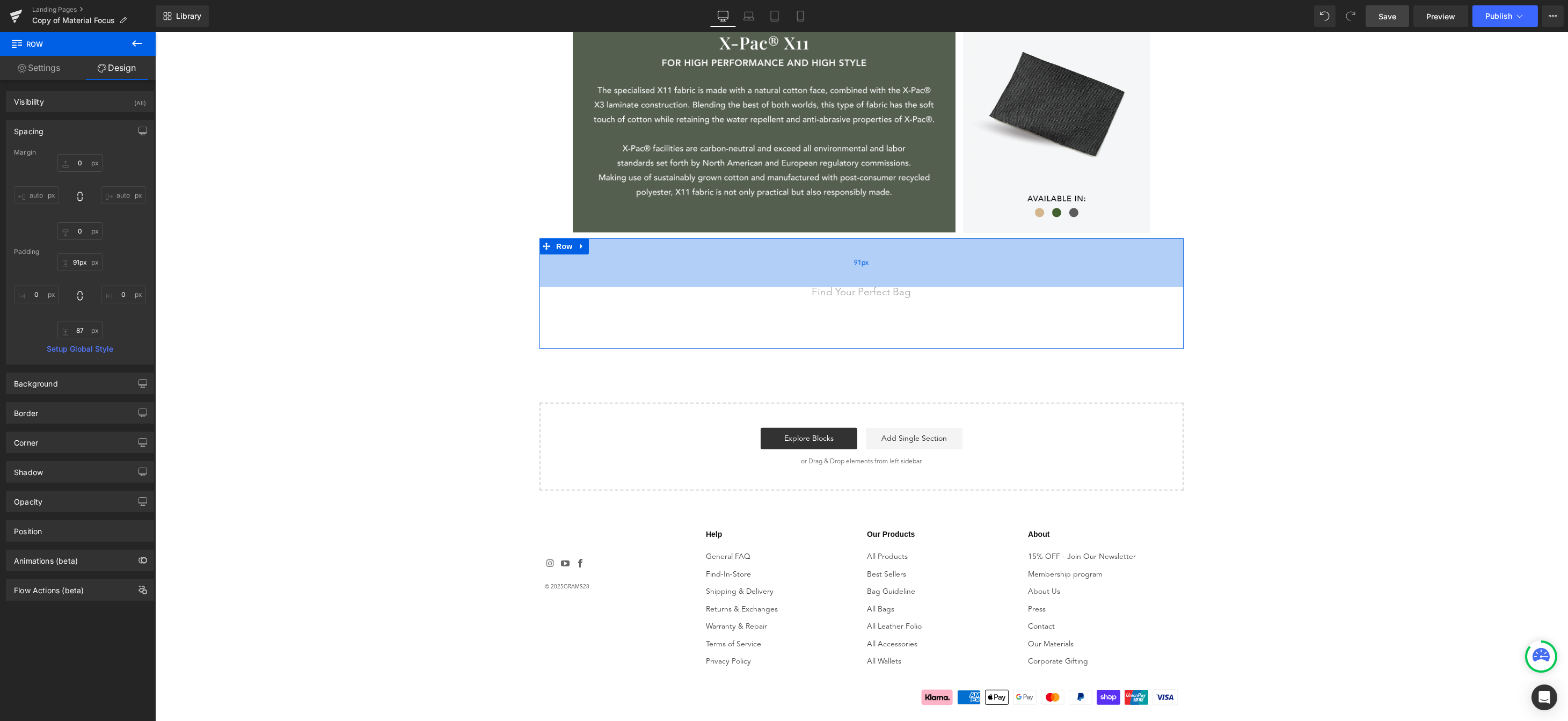
type input "90px"
click at [895, 261] on div "90px" at bounding box center [861, 262] width 644 height 49
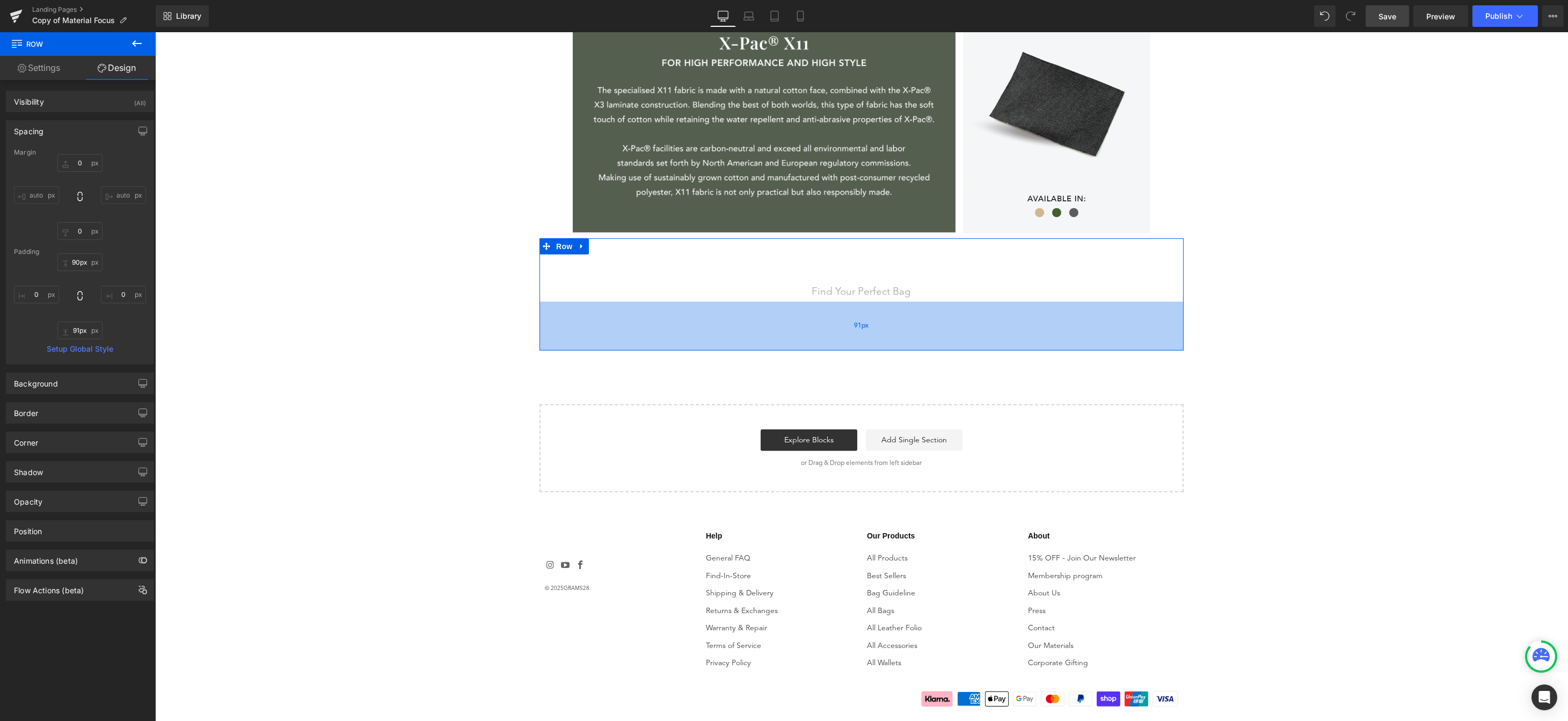
type input "90px"
click at [901, 324] on div "90px" at bounding box center [861, 326] width 644 height 49
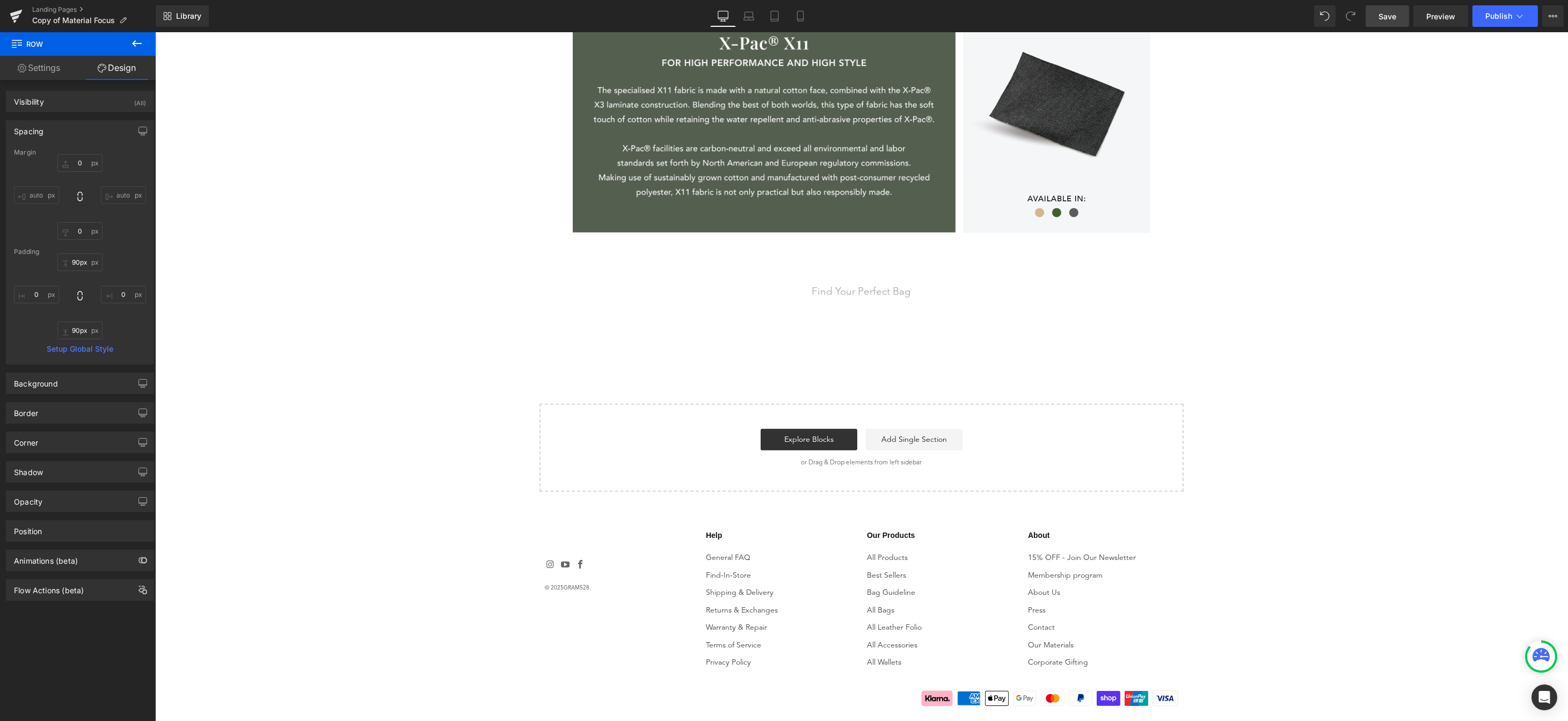
click at [1399, 16] on link "Save" at bounding box center [1387, 16] width 44 height 21
click at [744, 15] on icon at bounding box center [748, 15] width 10 height 10
type input "0"
type input "52"
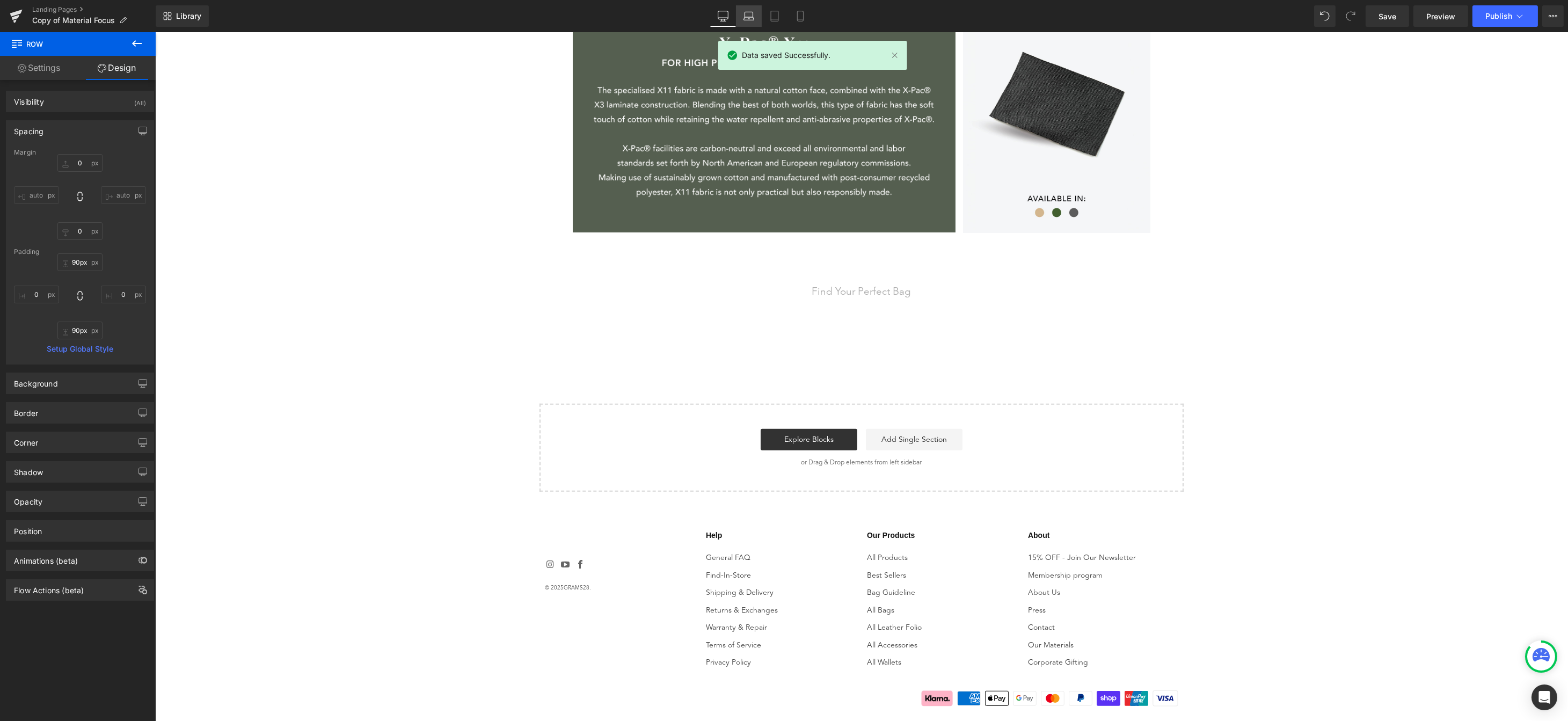
type input "0"
type input "91"
type input "0"
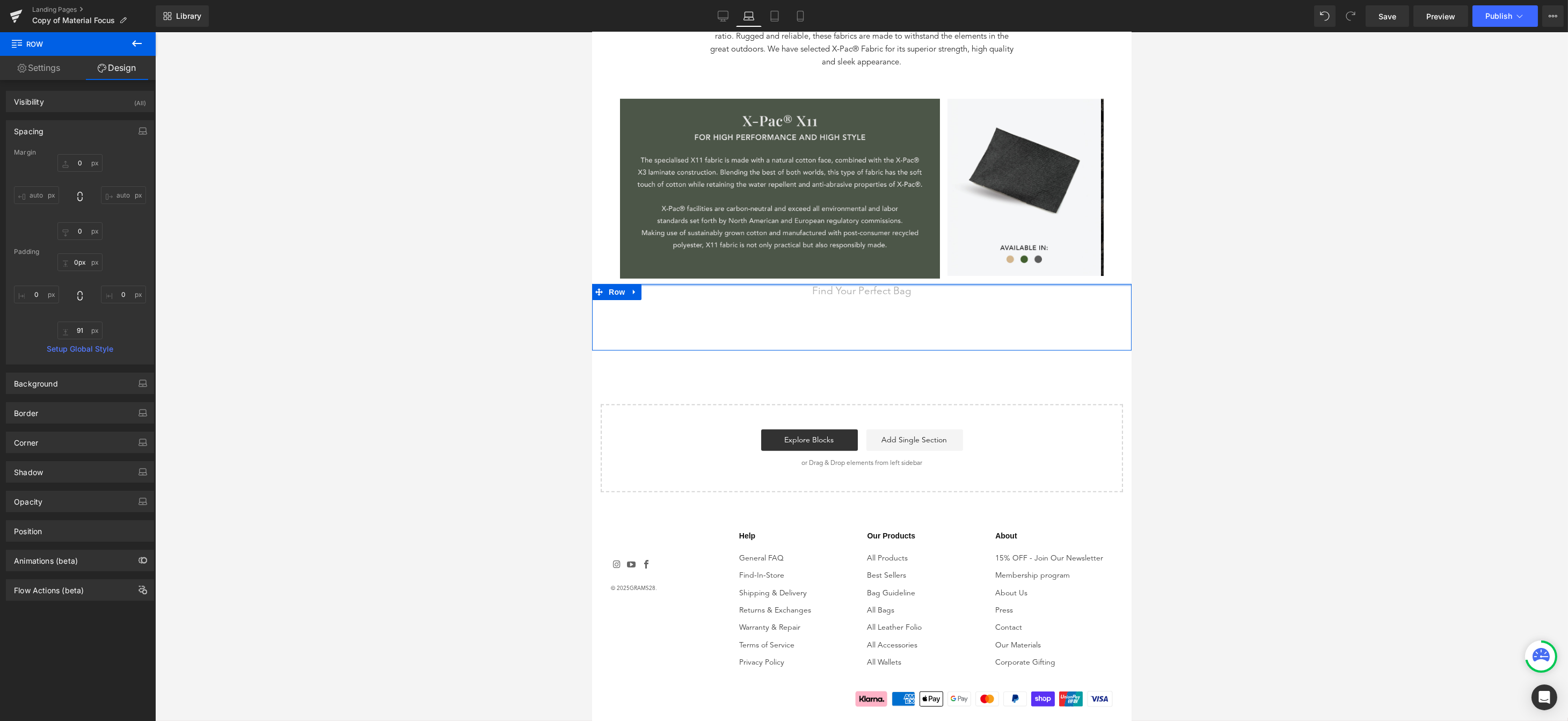
scroll to position [1433, 0]
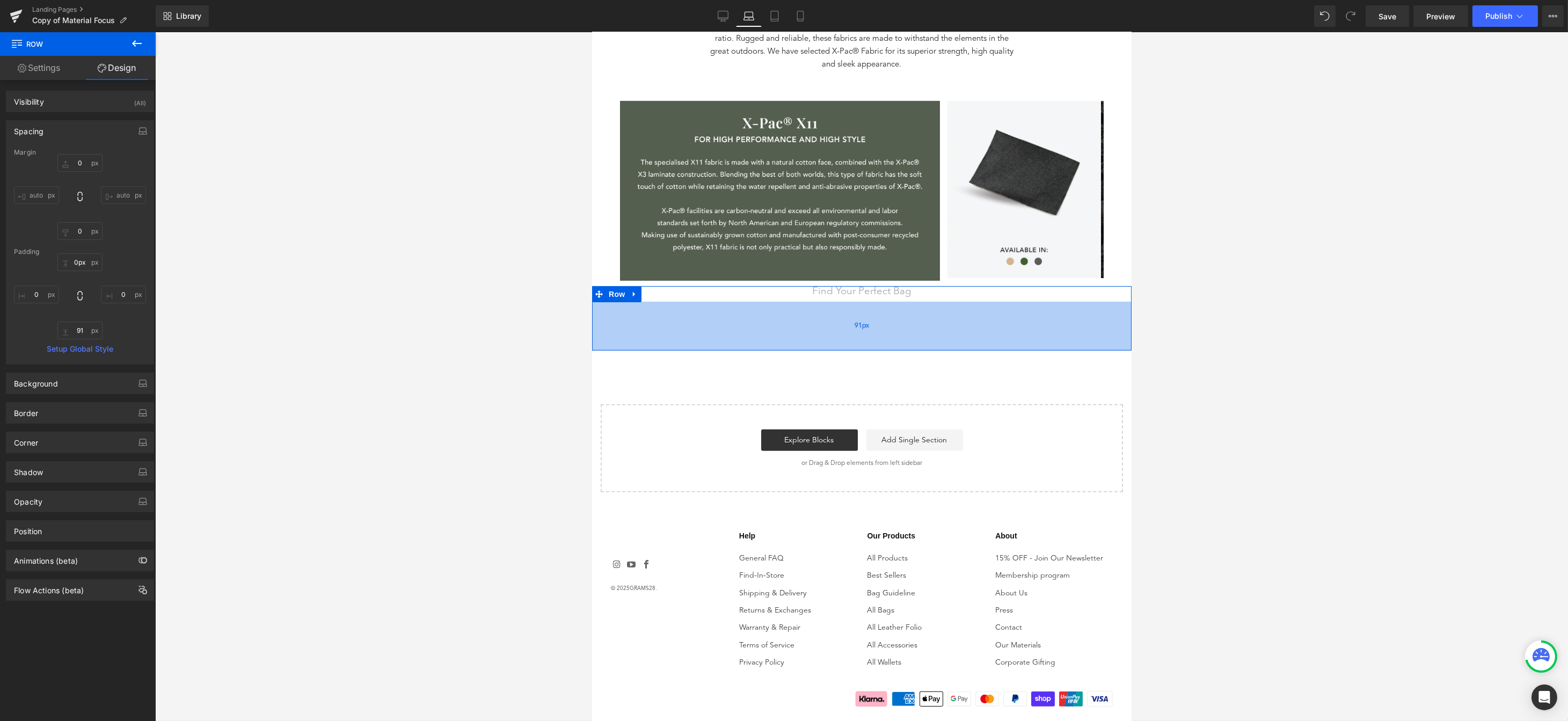
drag, startPoint x: 877, startPoint y: 269, endPoint x: 874, endPoint y: 301, distance: 32.1
click at [874, 302] on div "Find Your Perfect Bag Button Shop Bags Button Row 91px" at bounding box center [861, 318] width 539 height 64
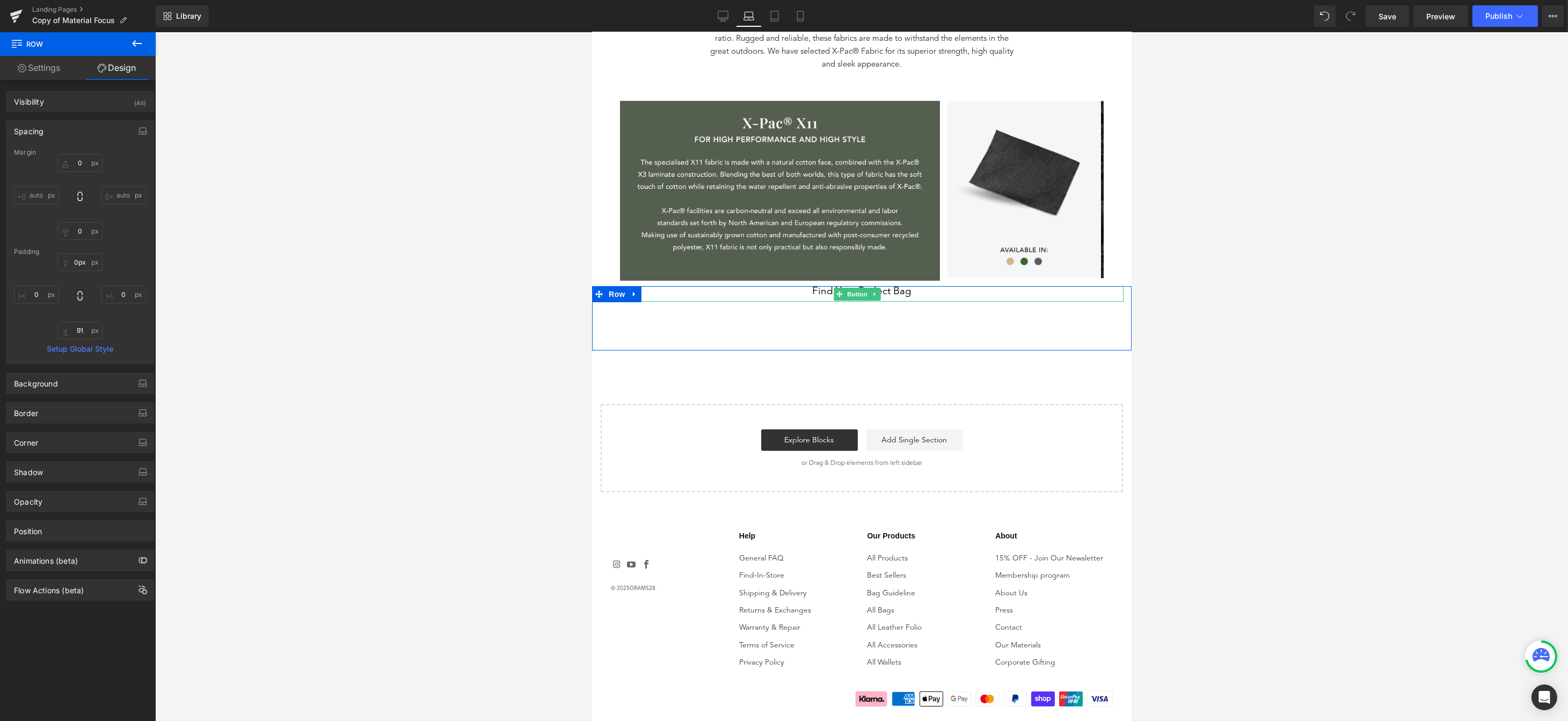
drag, startPoint x: 877, startPoint y: 283, endPoint x: 873, endPoint y: 297, distance: 14.6
click at [873, 297] on div "Find Your Perfect Bag Button Shop Bags Button Row 91px" at bounding box center [861, 318] width 539 height 64
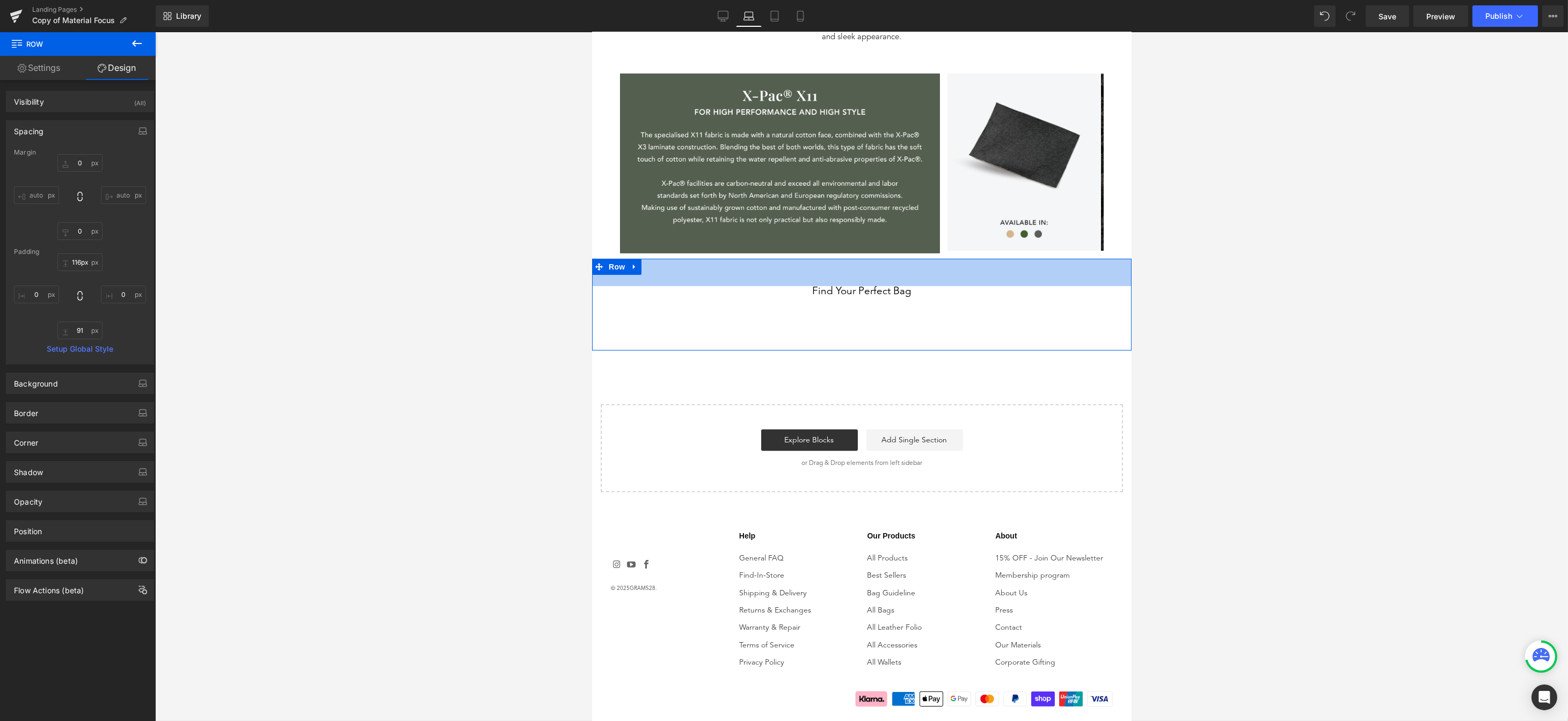
scroll to position [1491, 0]
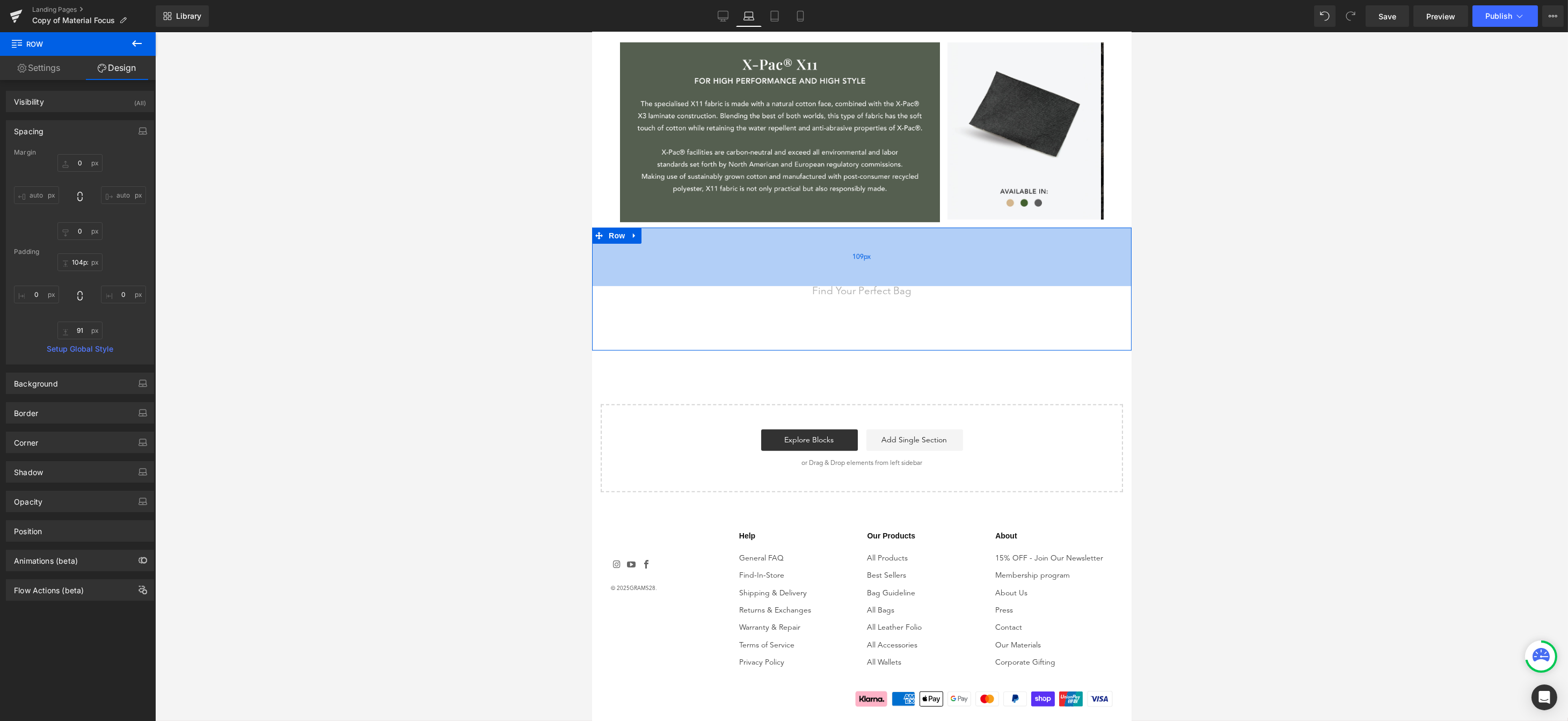
click at [902, 282] on div "109px" at bounding box center [861, 257] width 539 height 59
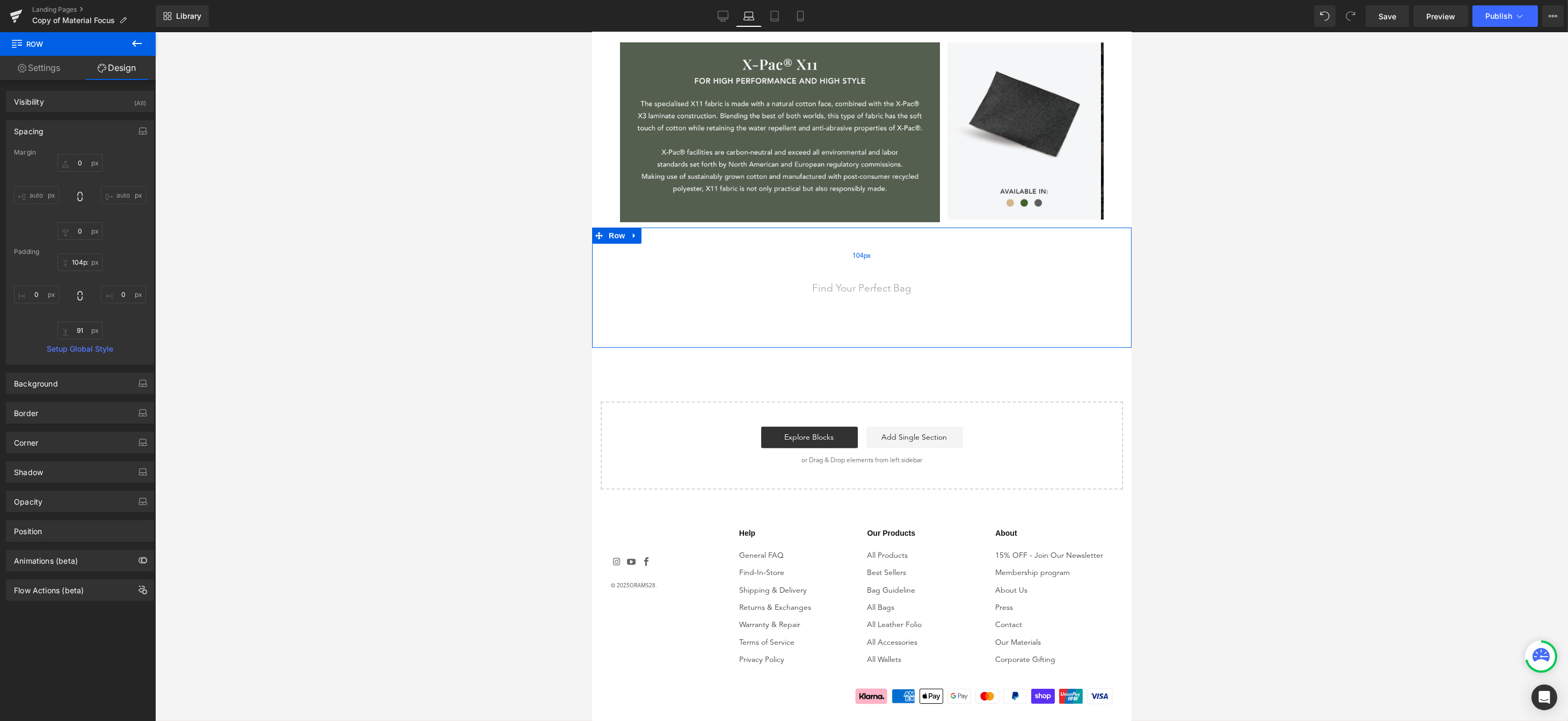
scroll to position [1489, 0]
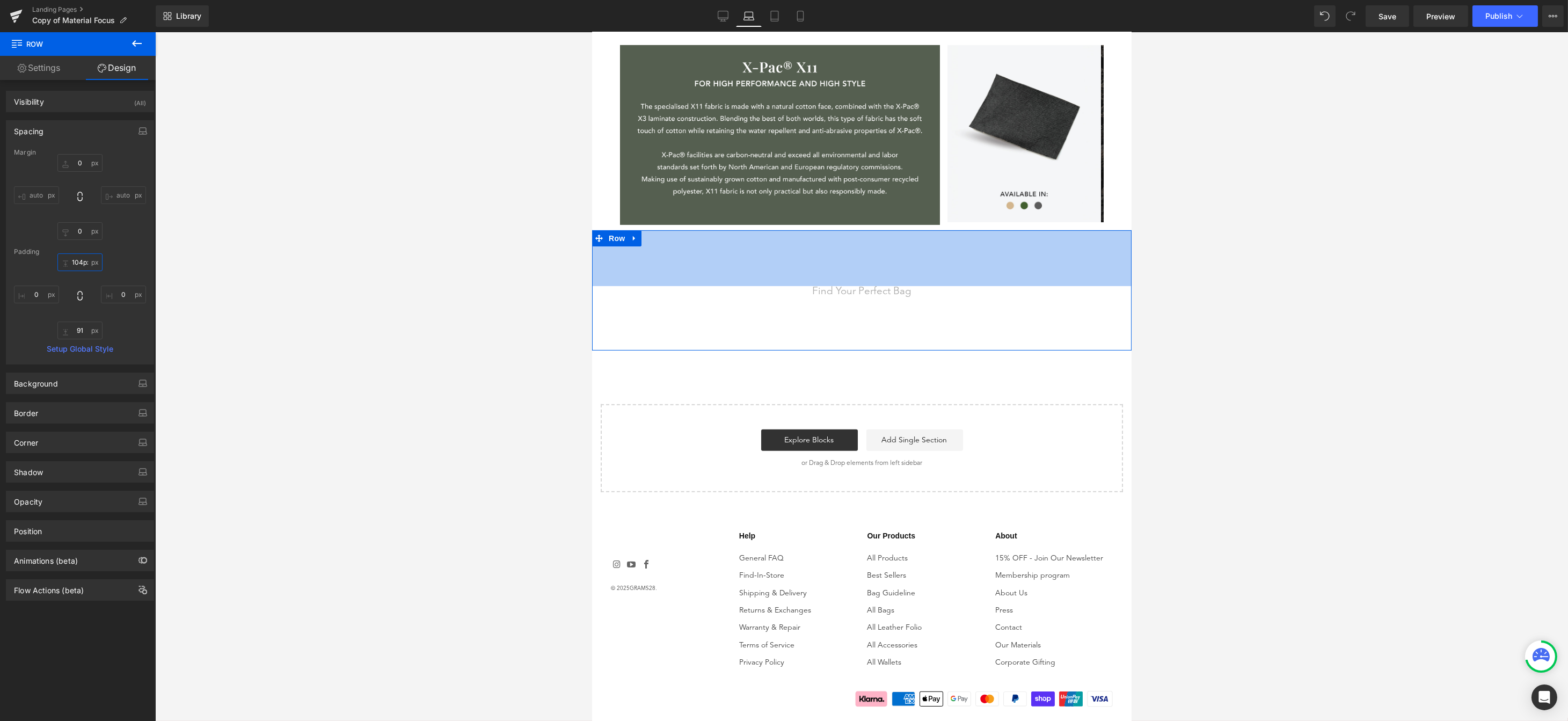
click at [76, 262] on input "104px" at bounding box center [79, 262] width 45 height 18
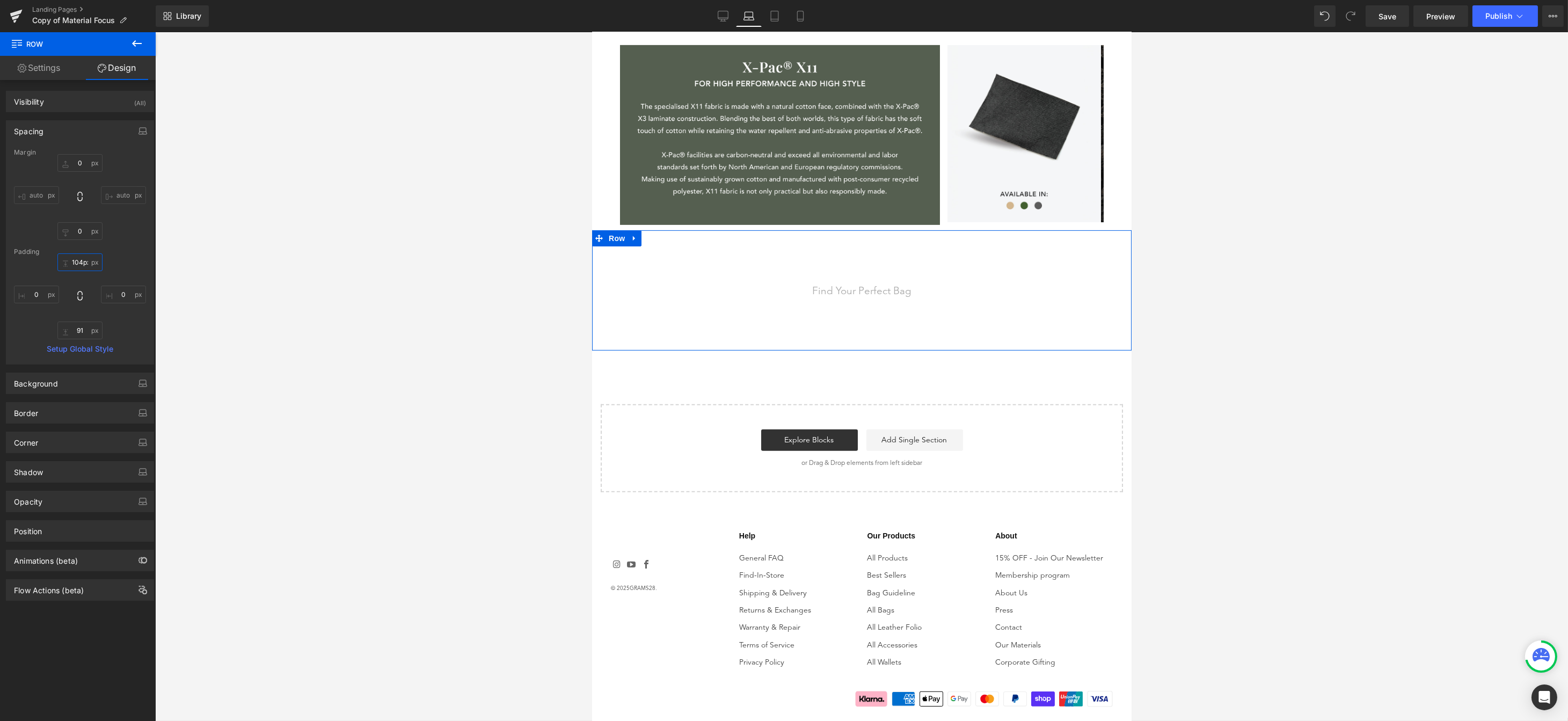
click at [76, 262] on input "104px" at bounding box center [79, 262] width 45 height 18
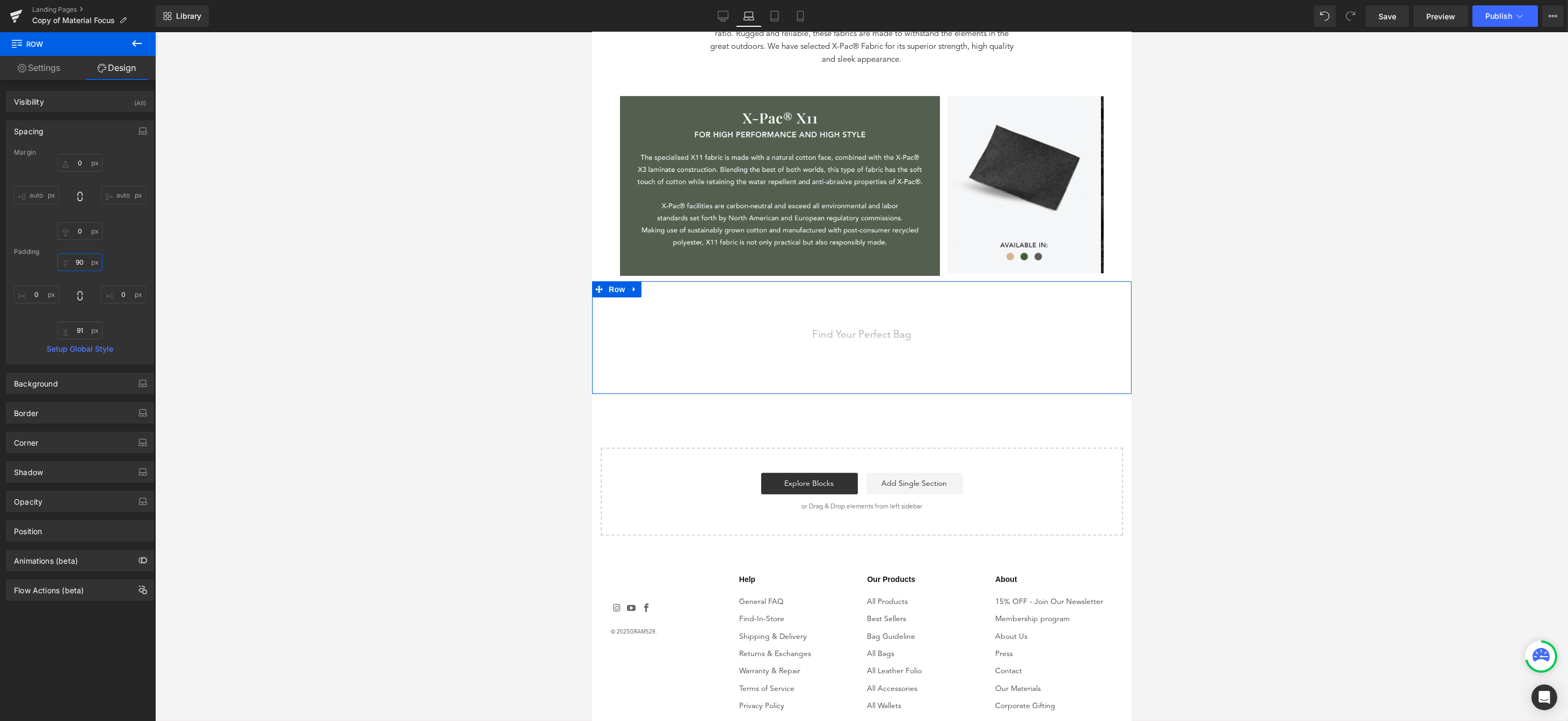
scroll to position [1481, 0]
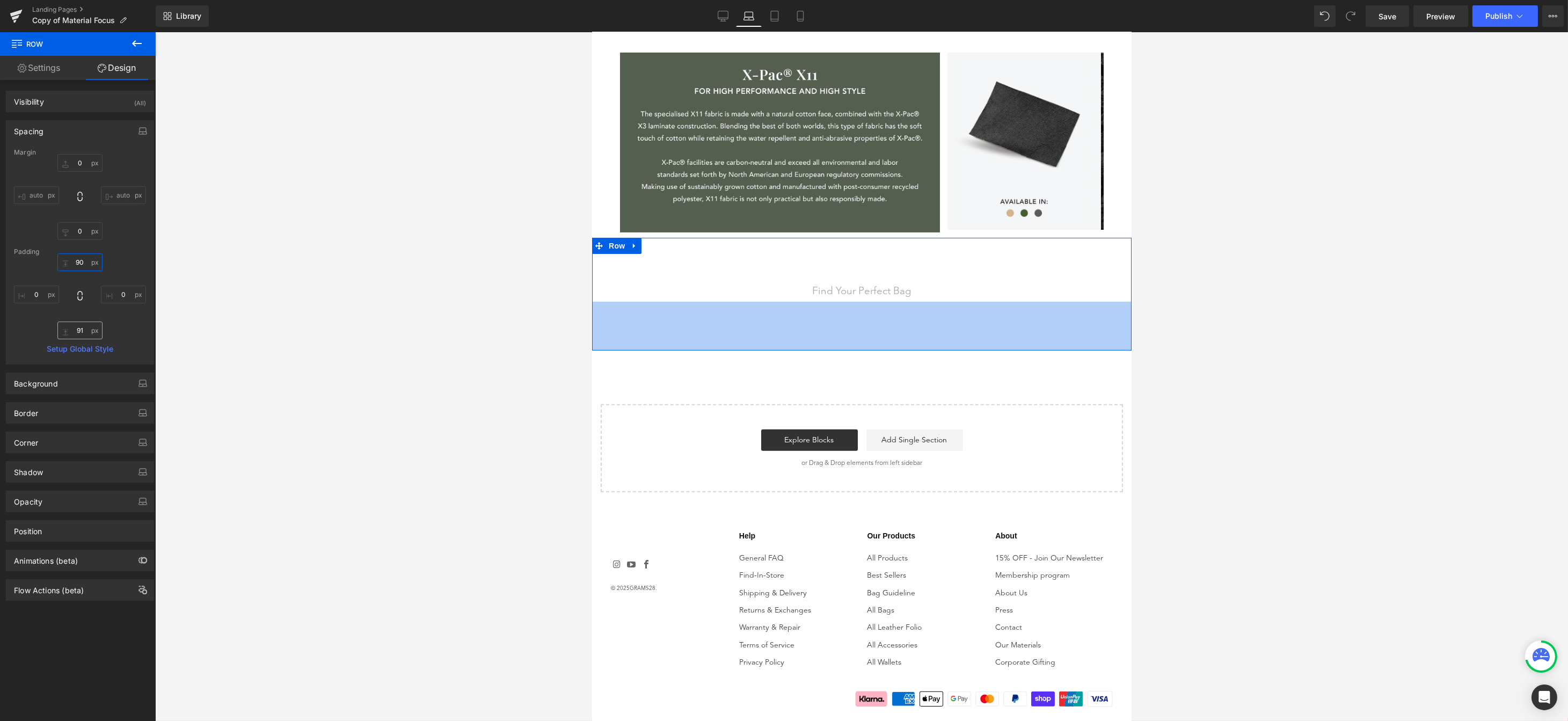
type input "90"
click at [76, 336] on input "91" at bounding box center [79, 330] width 45 height 18
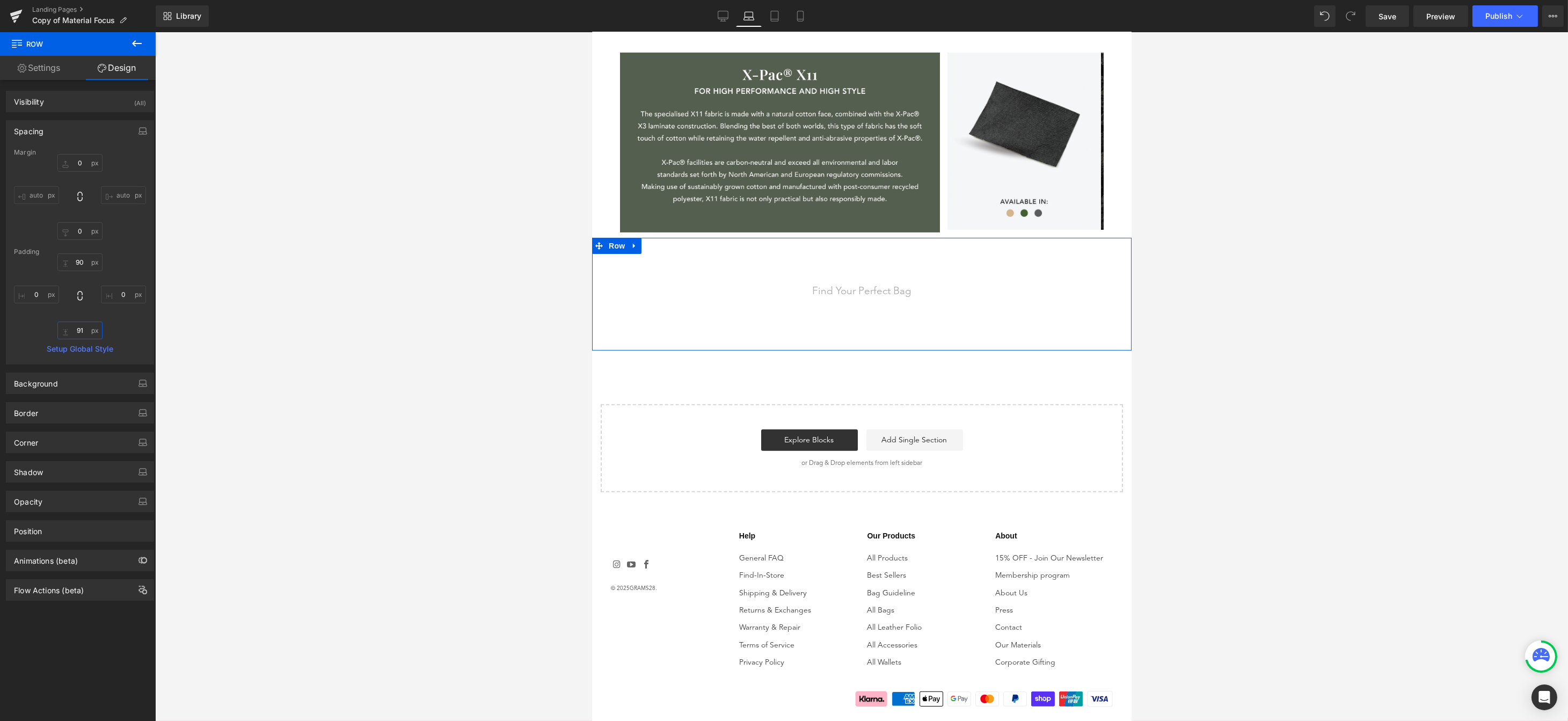
click at [76, 336] on input "91" at bounding box center [79, 330] width 45 height 18
type input "90"
click at [1366, 21] on link "Save" at bounding box center [1387, 16] width 44 height 21
click at [771, 17] on icon at bounding box center [774, 15] width 10 height 10
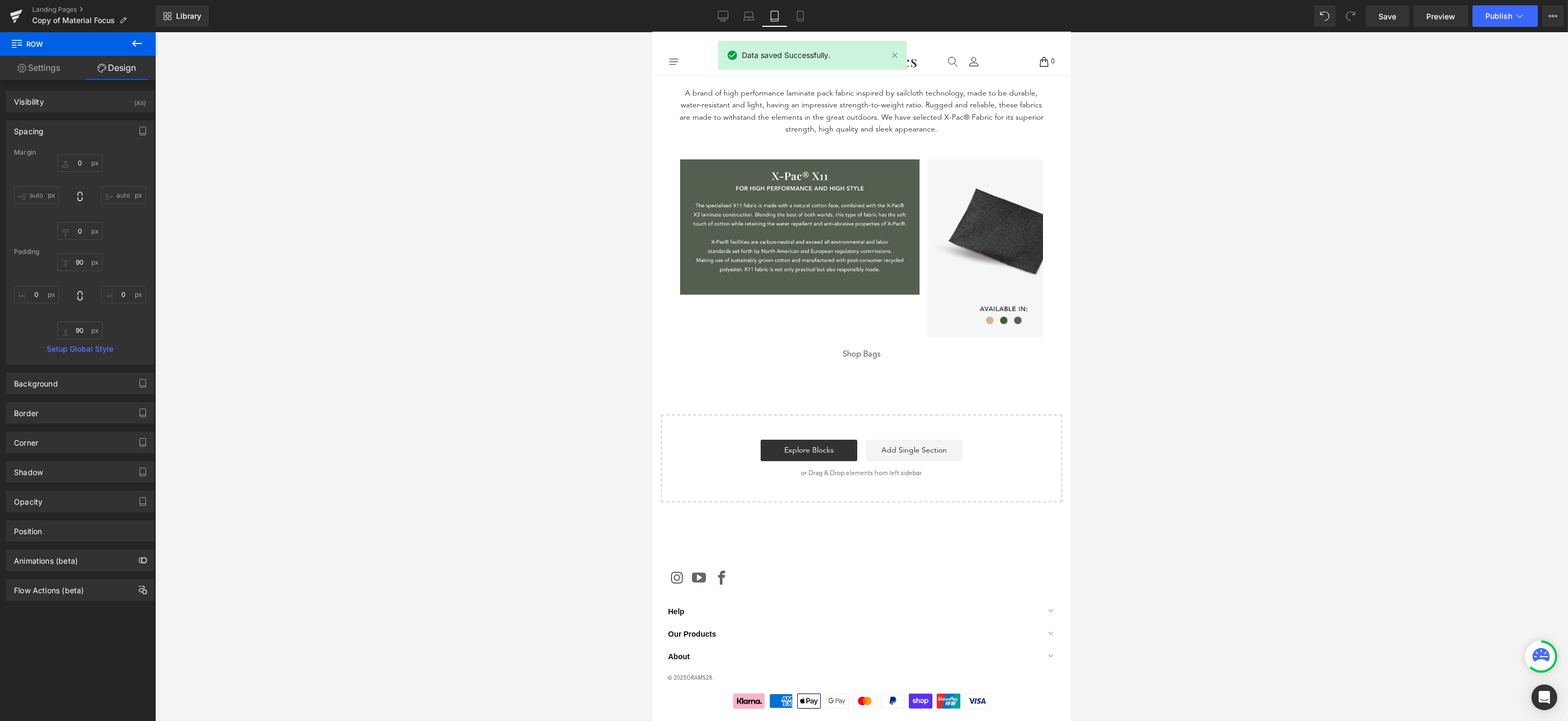
type input "0"
type input "11"
type input "0"
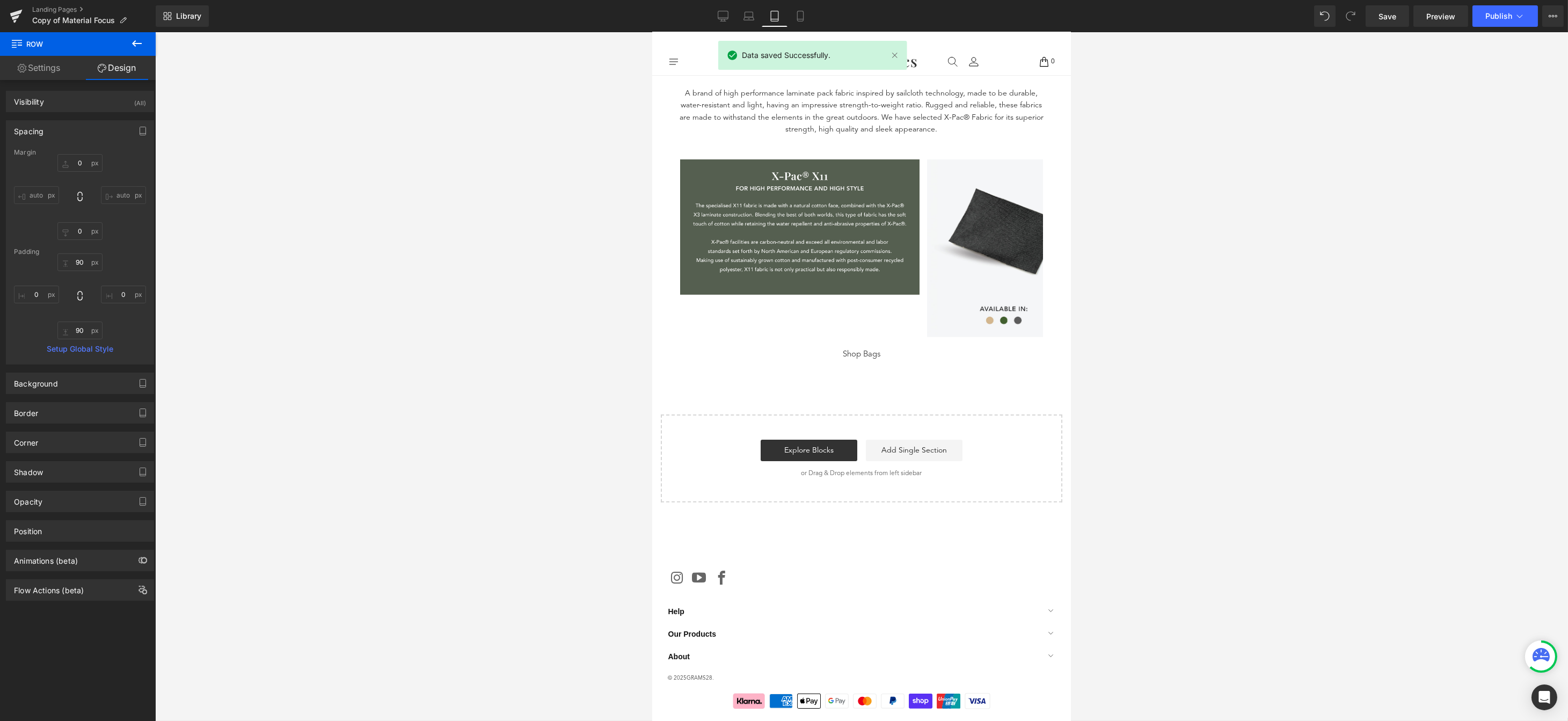
type input "0"
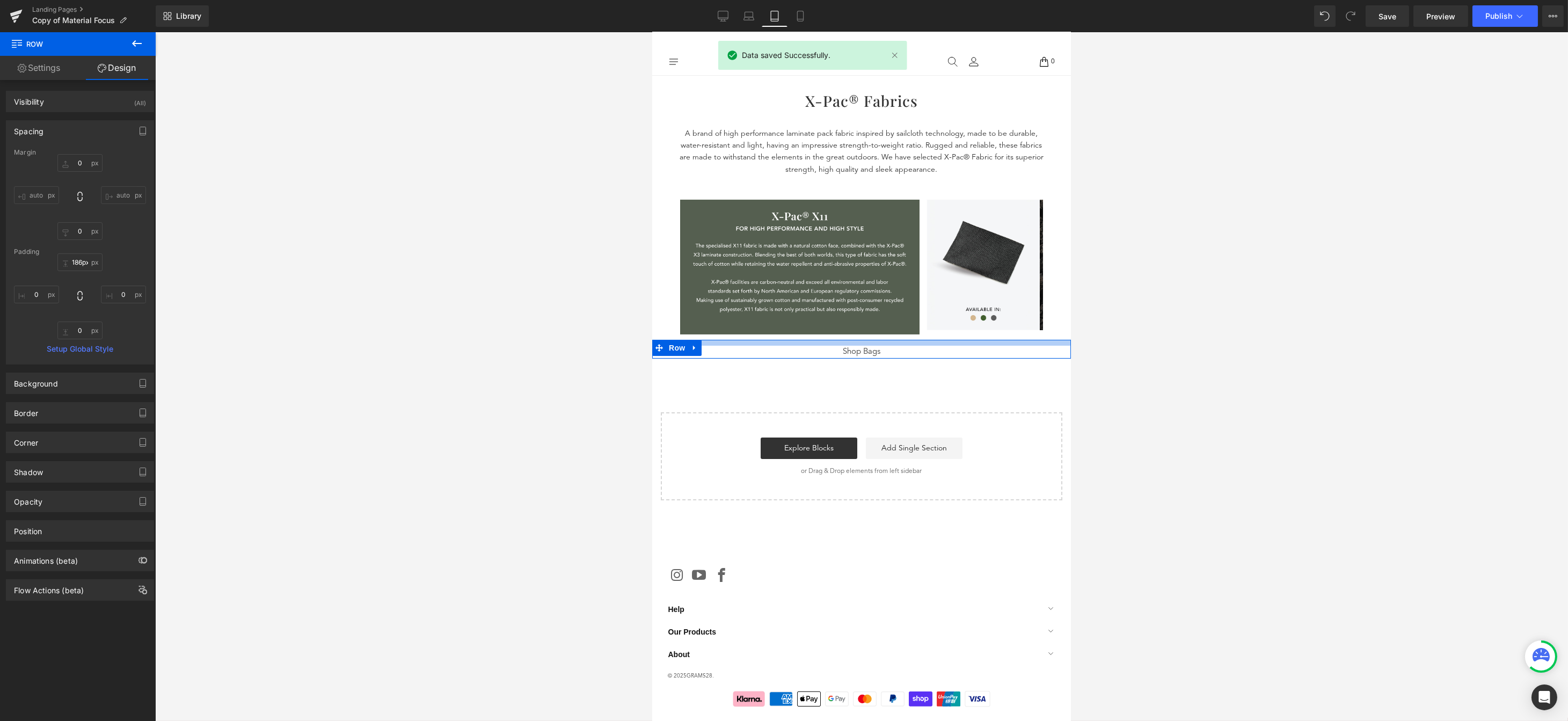
scroll to position [1224, 0]
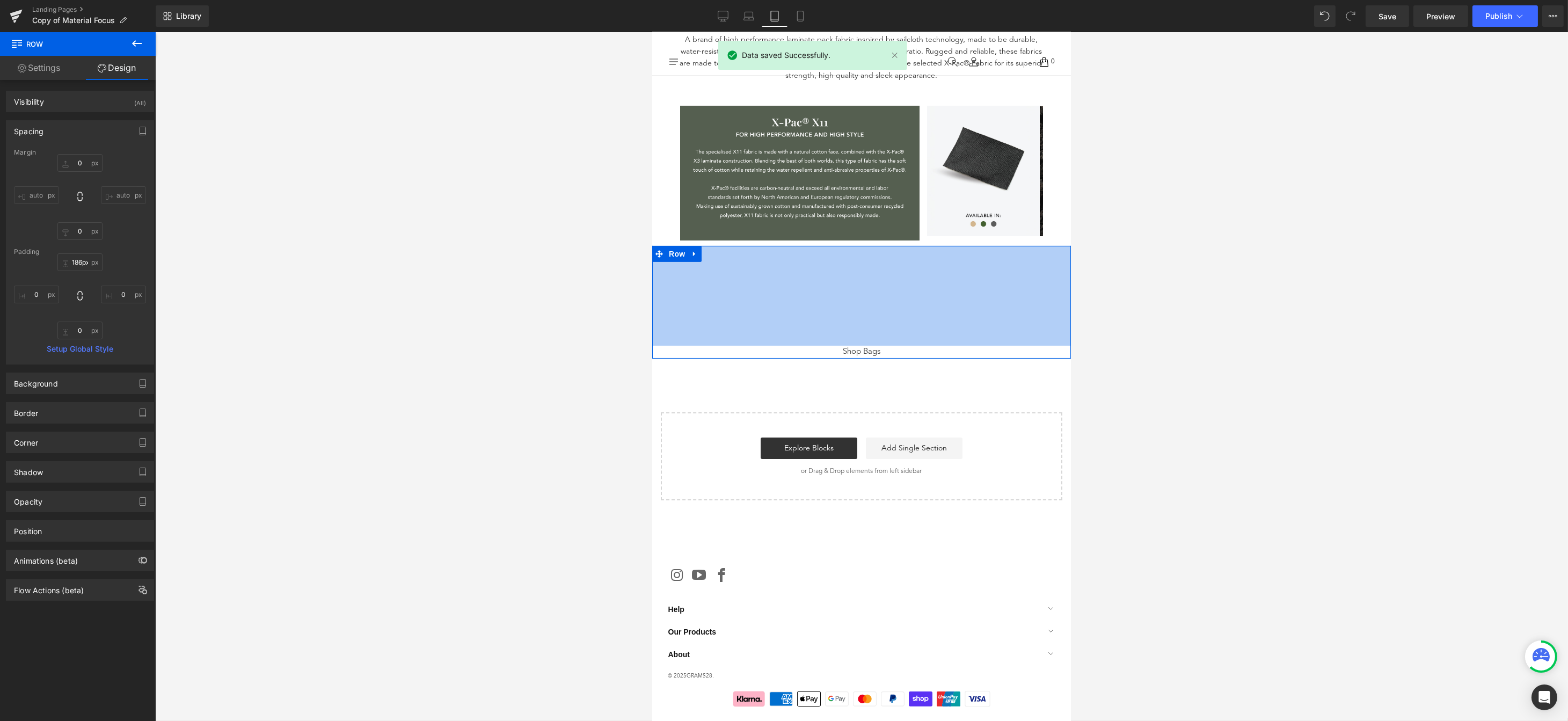
drag, startPoint x: 871, startPoint y: 340, endPoint x: 872, endPoint y: 356, distance: 16.0
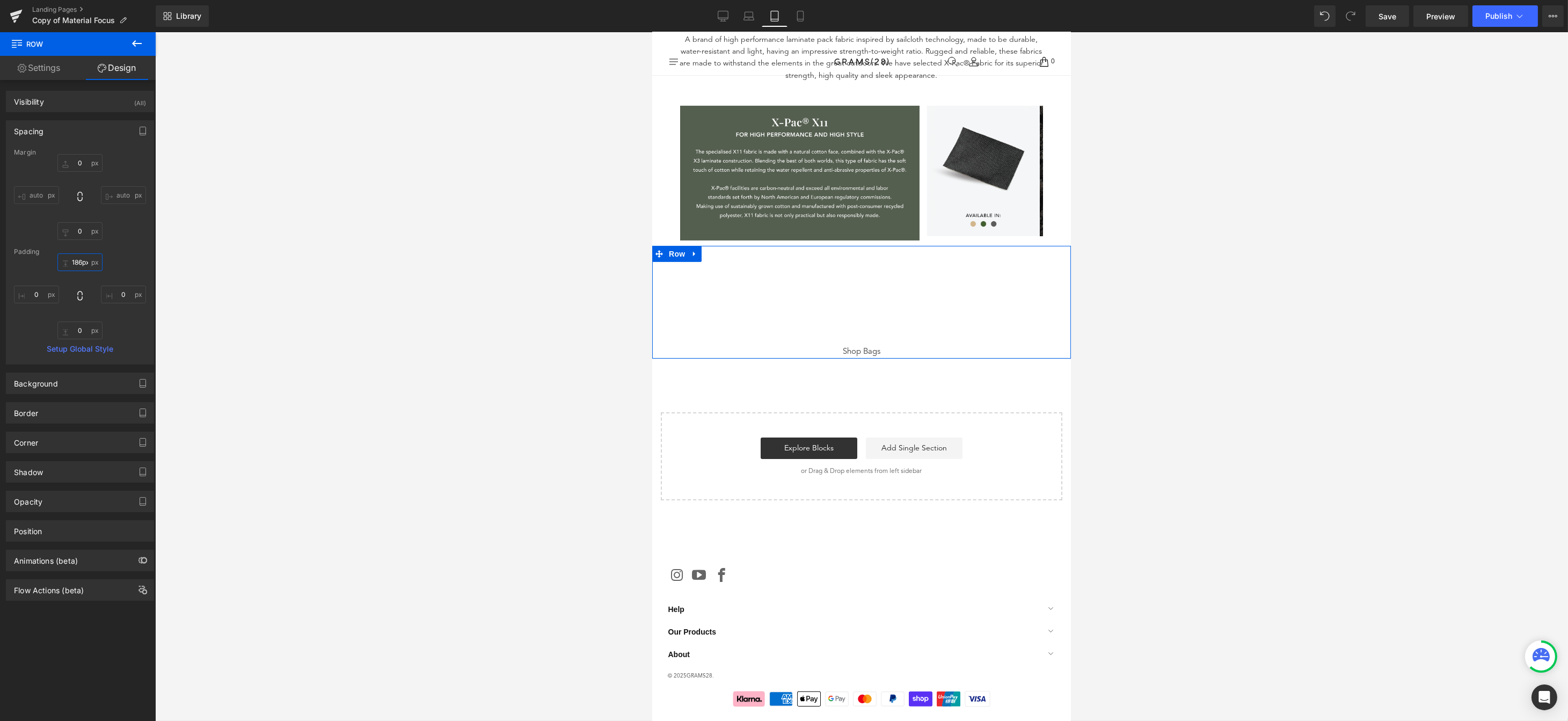
scroll to position [0, 2]
click at [82, 262] on input "186px" at bounding box center [79, 262] width 45 height 18
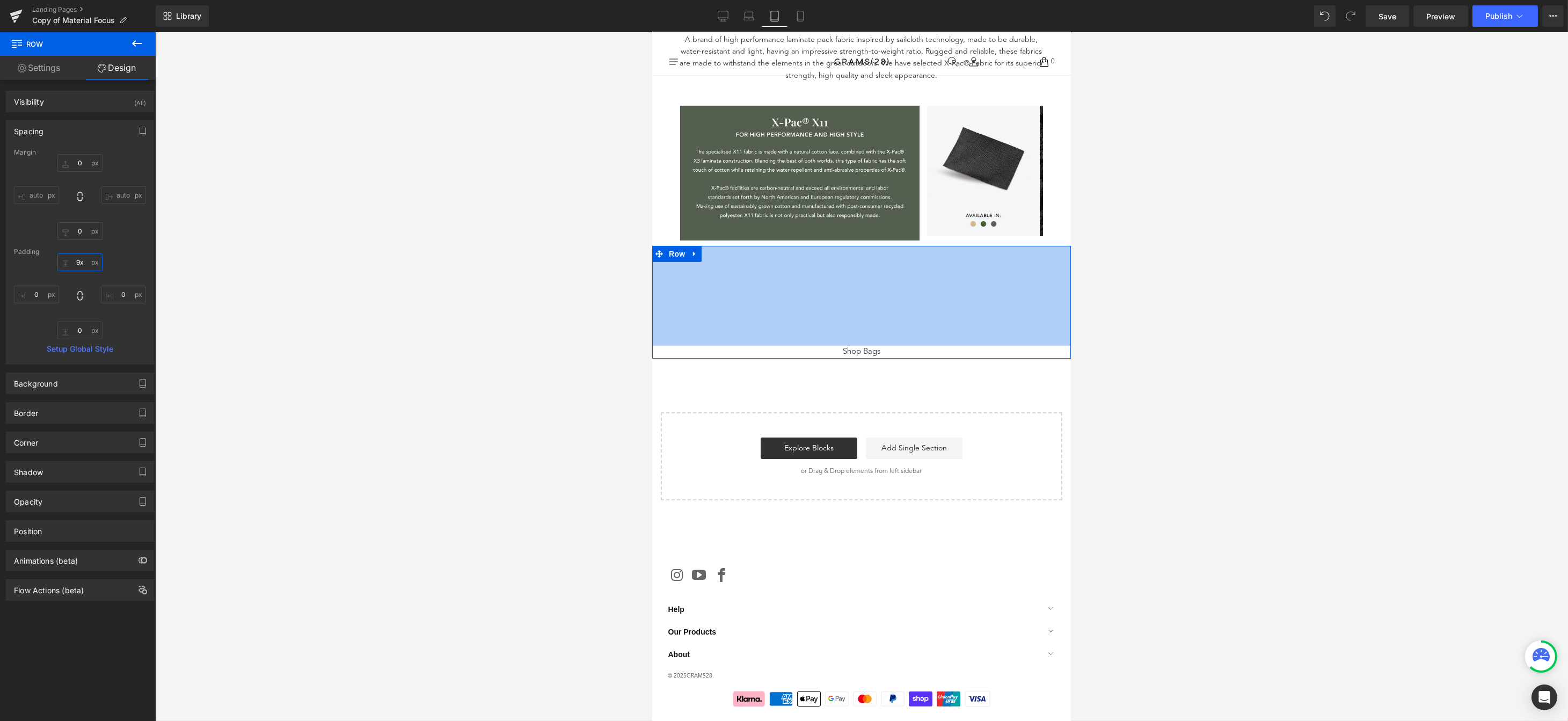
type input "90x"
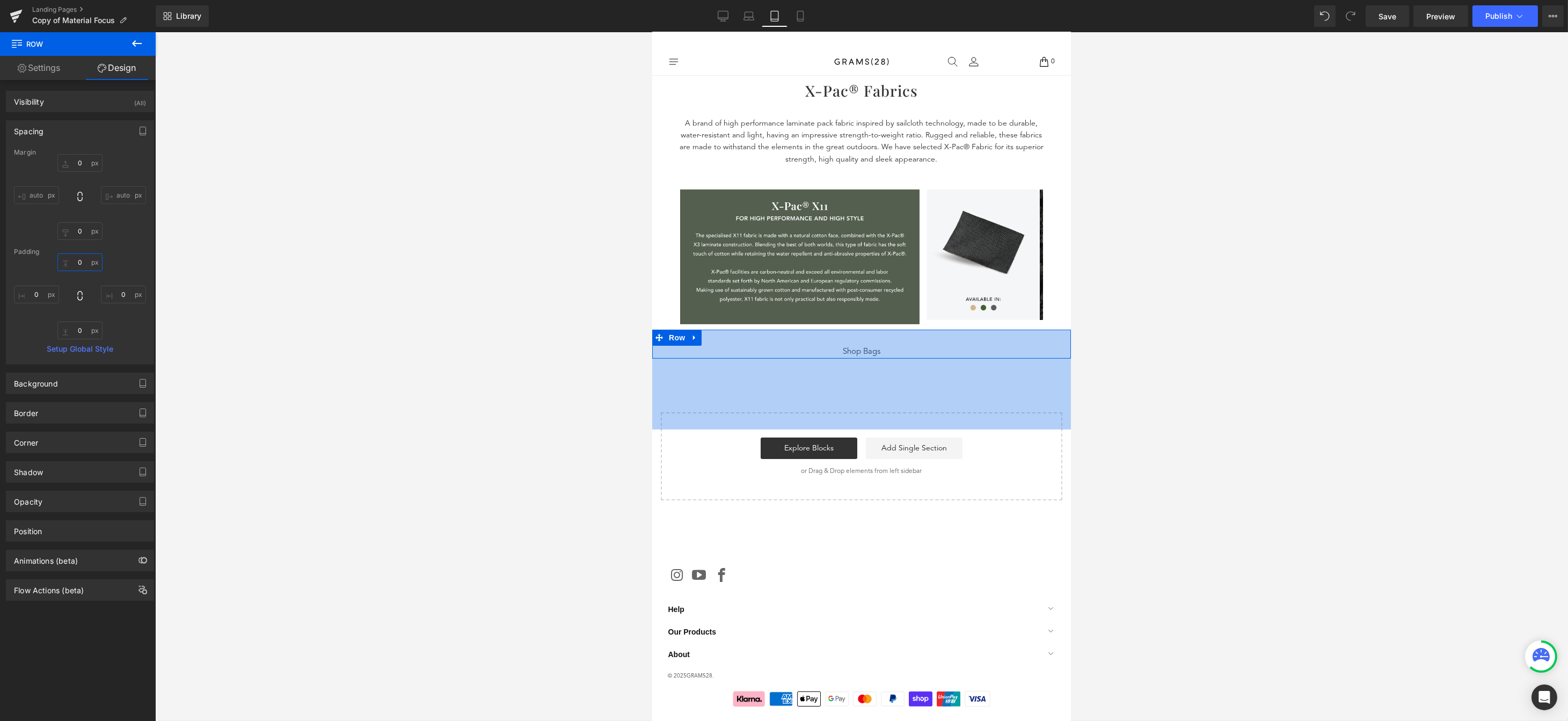
click at [77, 258] on input "text" at bounding box center [79, 262] width 45 height 18
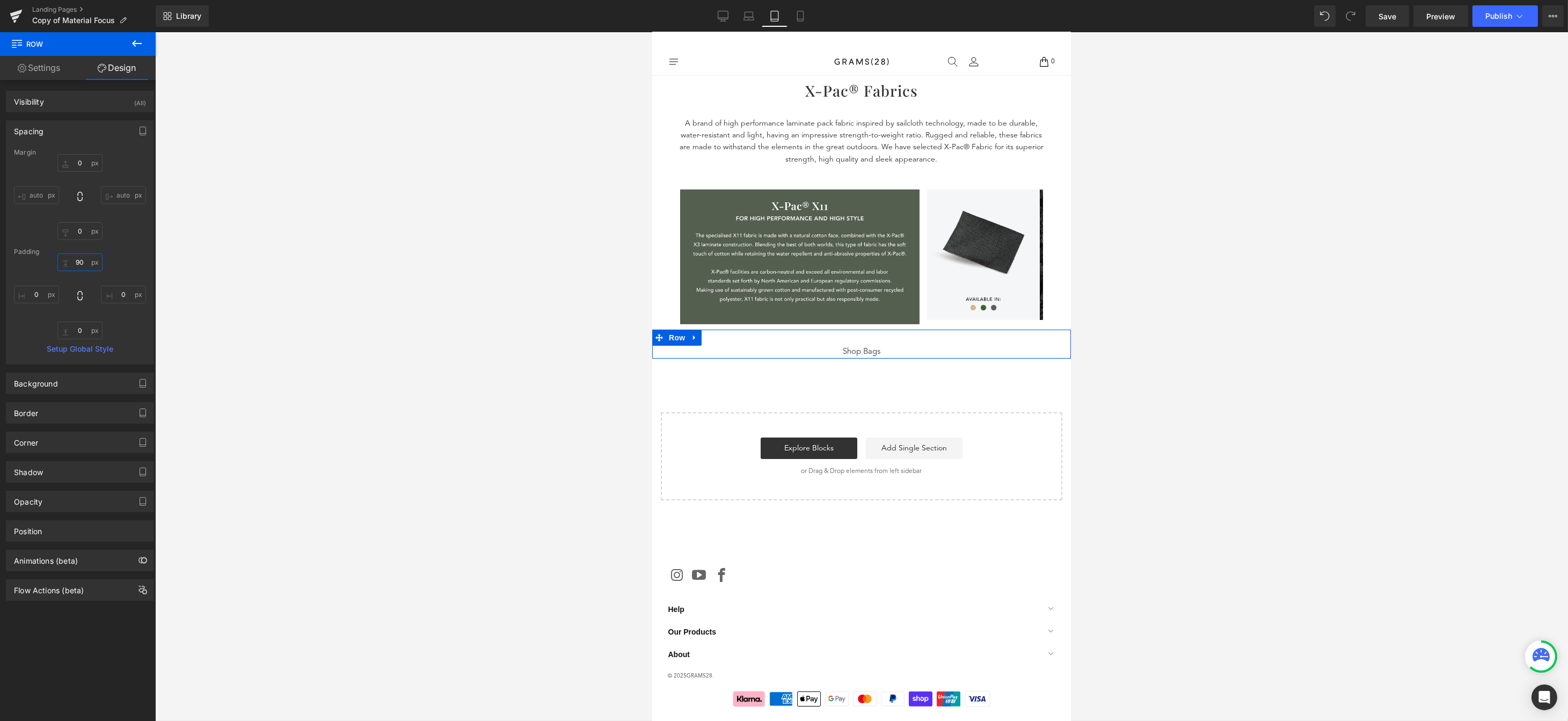
scroll to position [1173, 0]
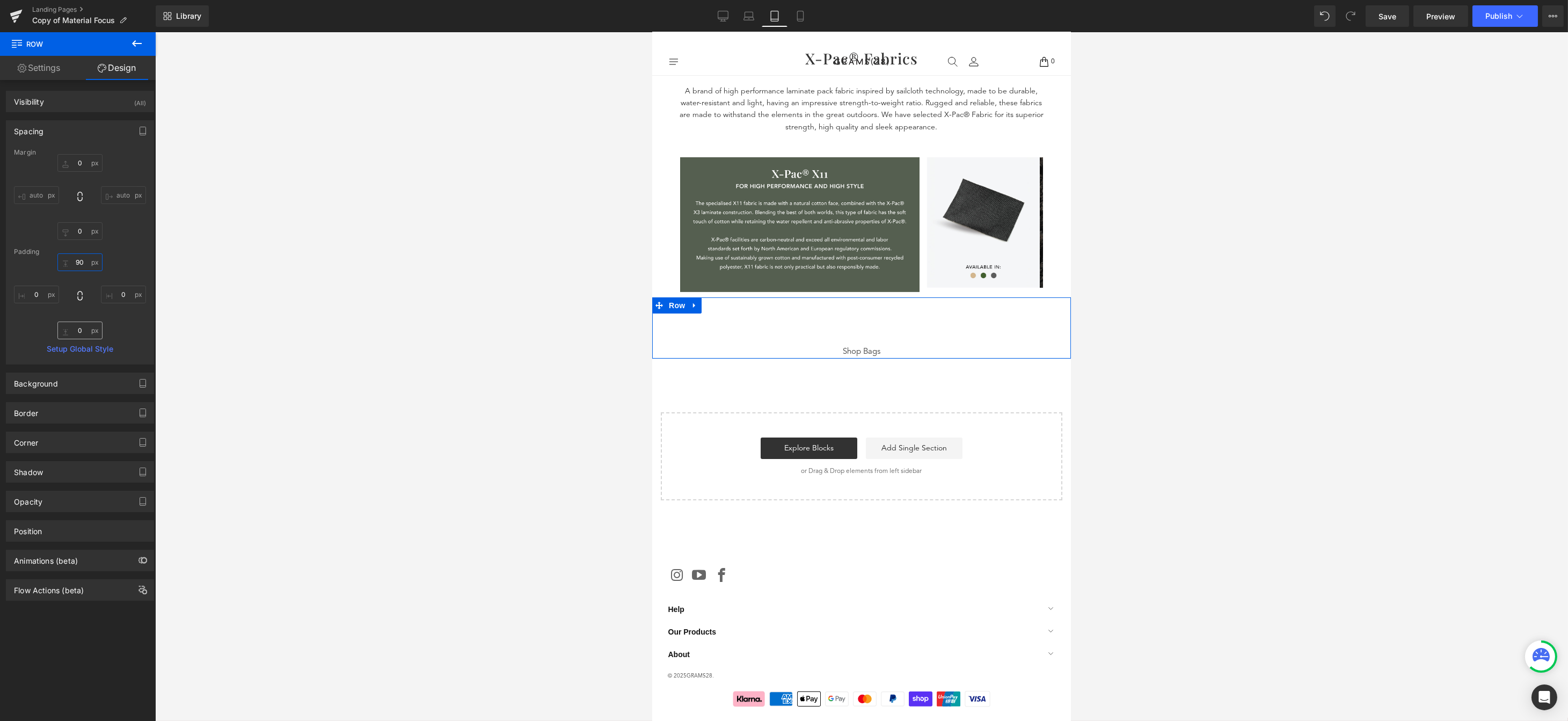
type input "90"
click at [82, 327] on input "0" at bounding box center [79, 330] width 45 height 18
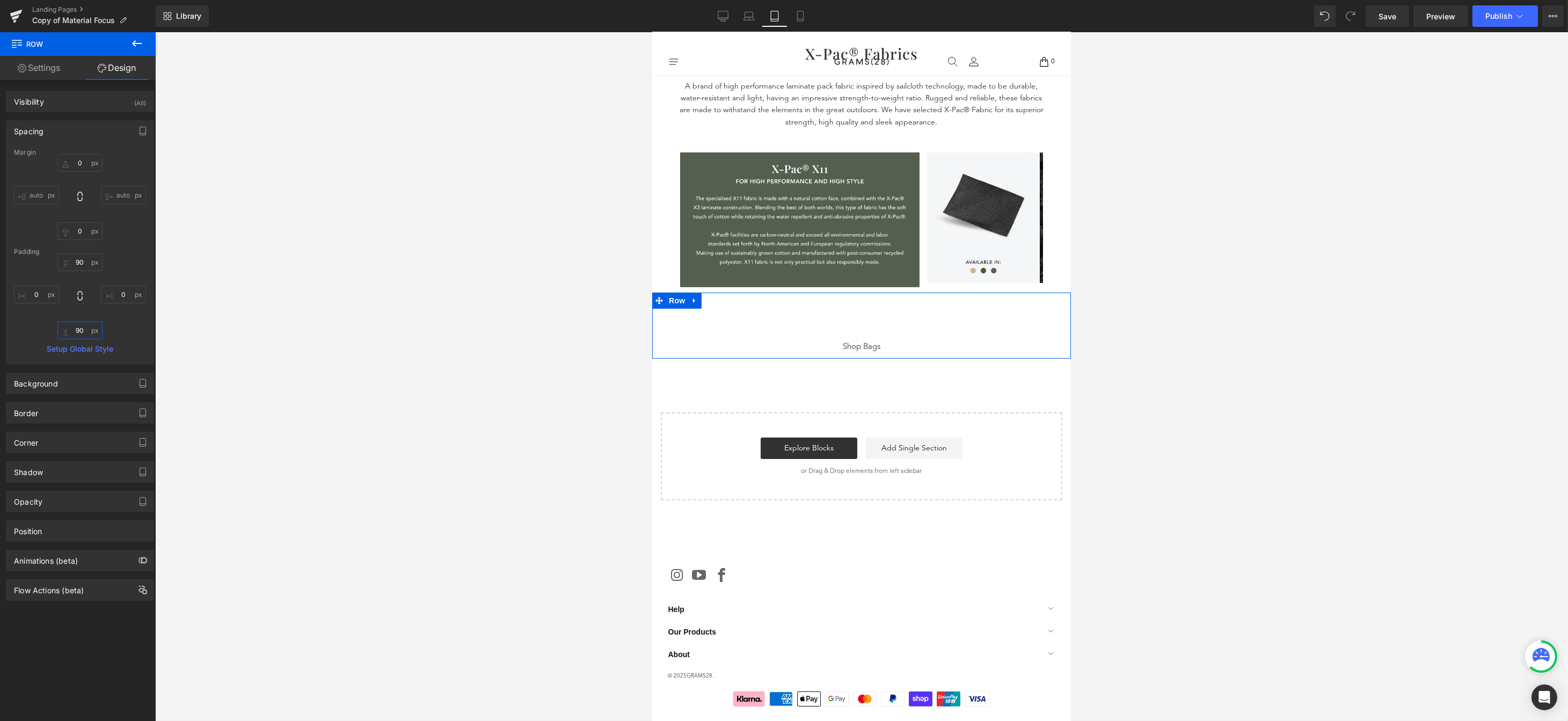
scroll to position [1221, 0]
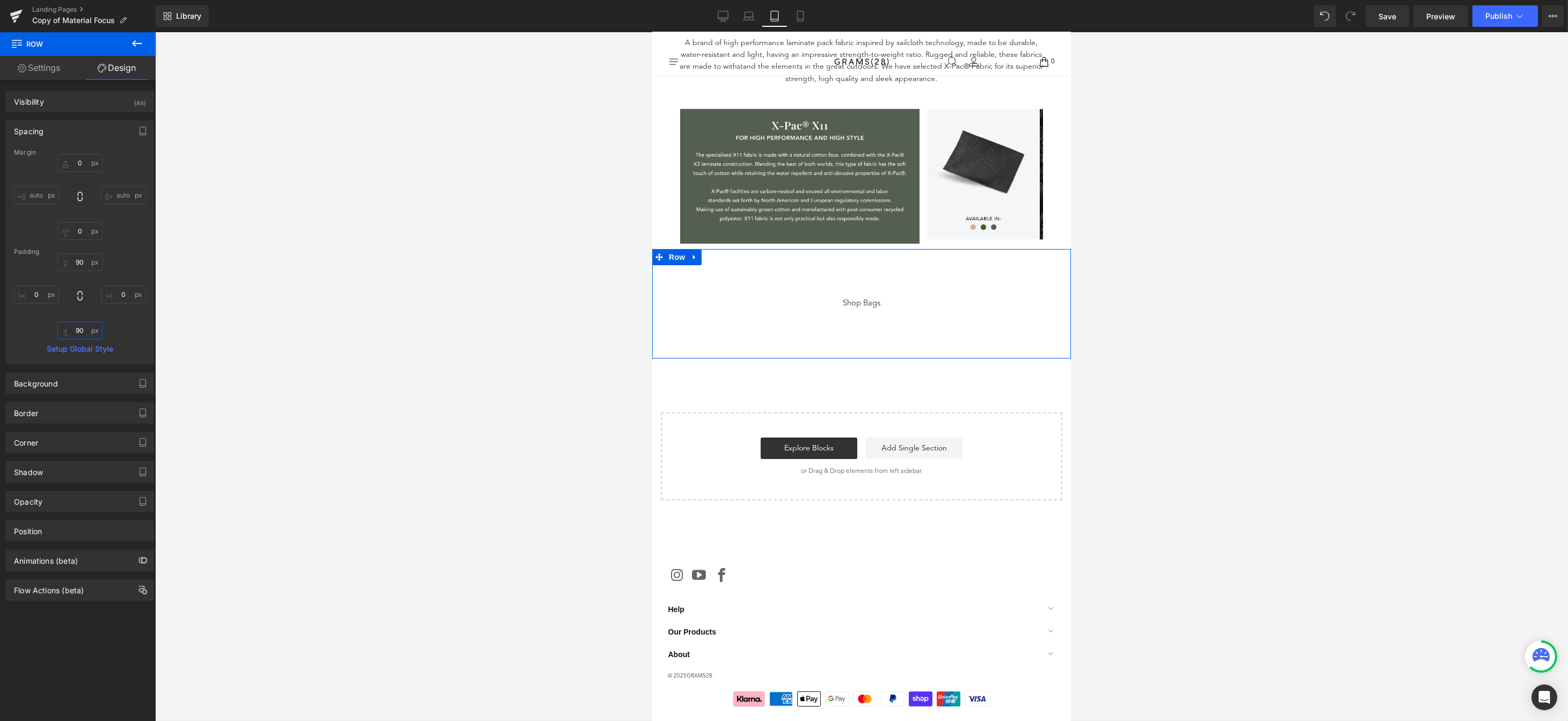
type input "90"
click at [71, 253] on div "Padding" at bounding box center [79, 251] width 132 height 7
click at [78, 259] on input "90" at bounding box center [79, 262] width 45 height 18
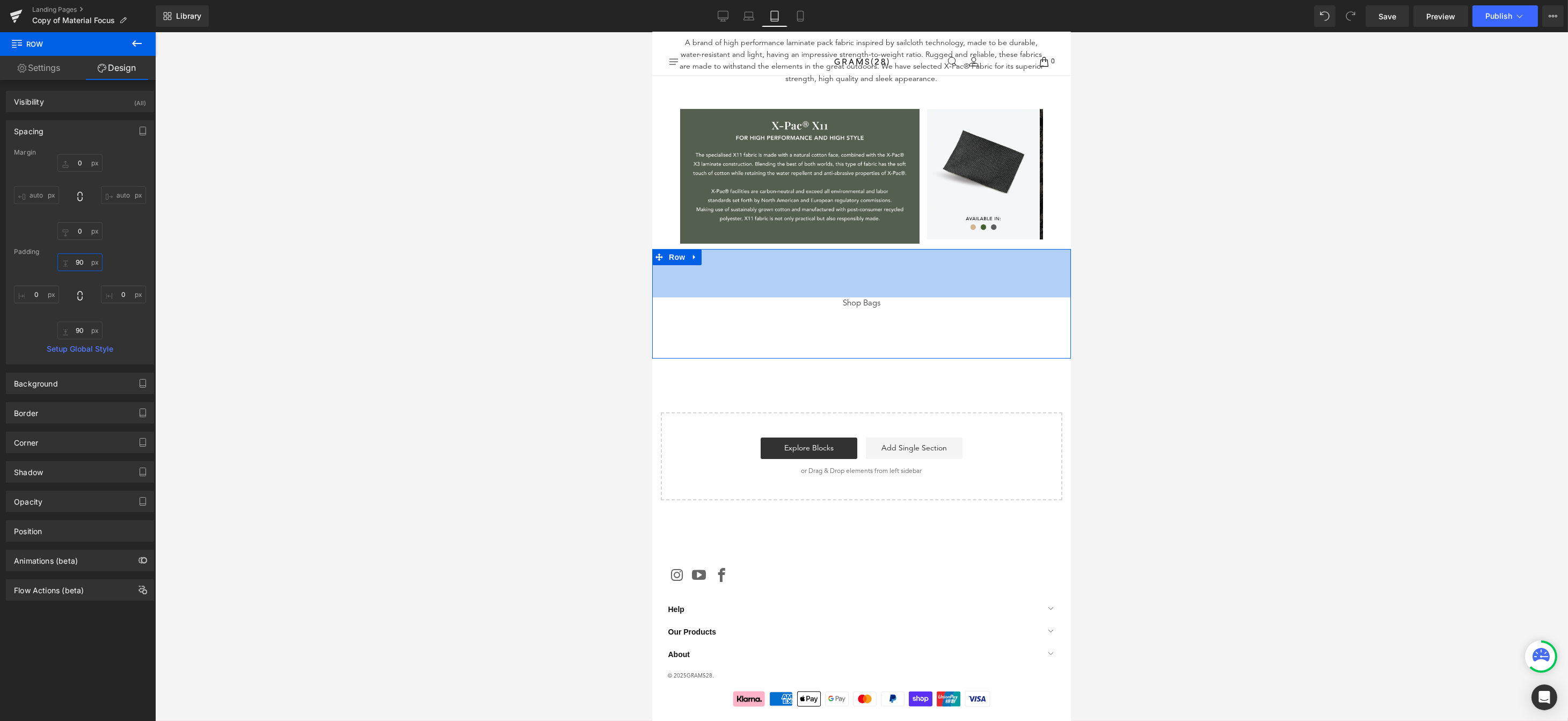
click at [78, 259] on input "90" at bounding box center [79, 262] width 45 height 18
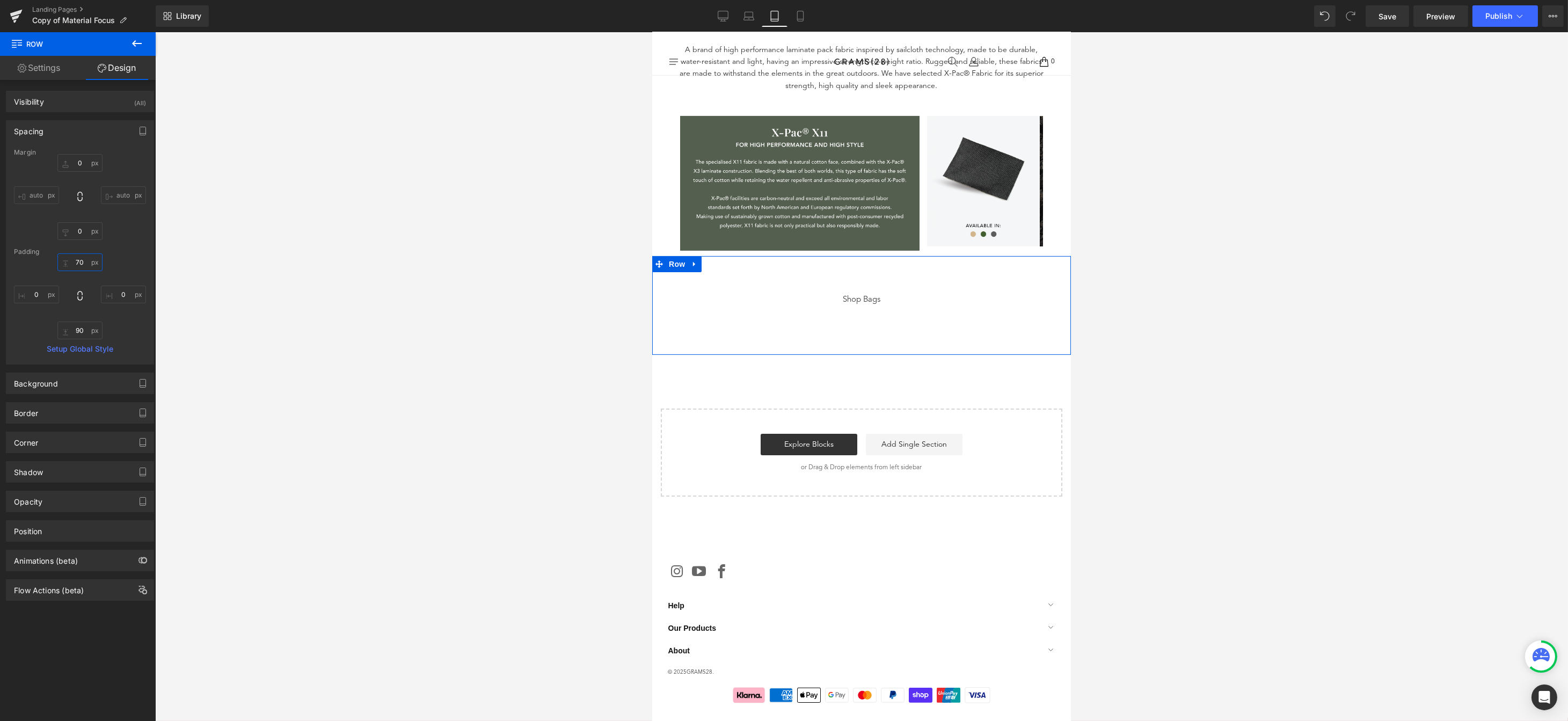
scroll to position [1210, 0]
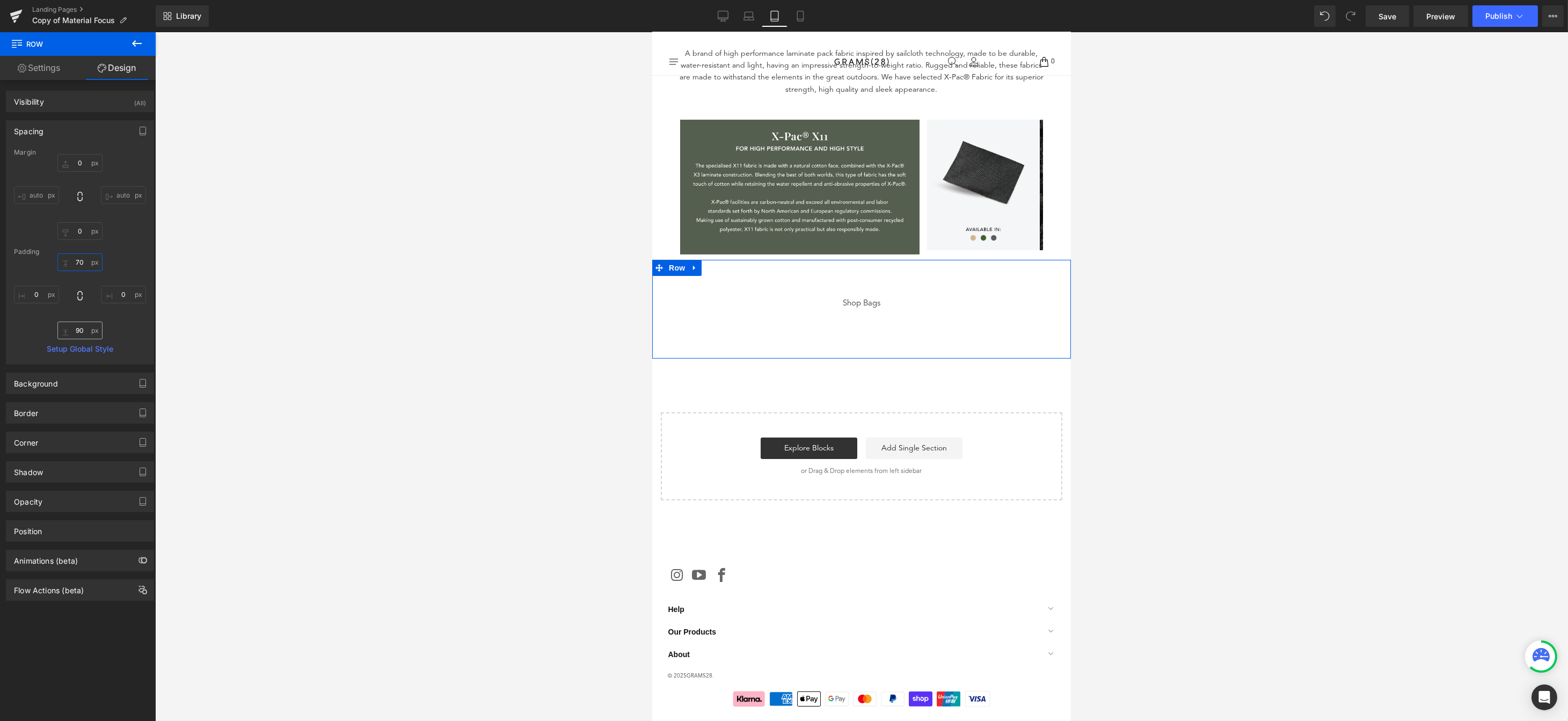
type input "70"
click at [79, 330] on input "90" at bounding box center [79, 330] width 45 height 18
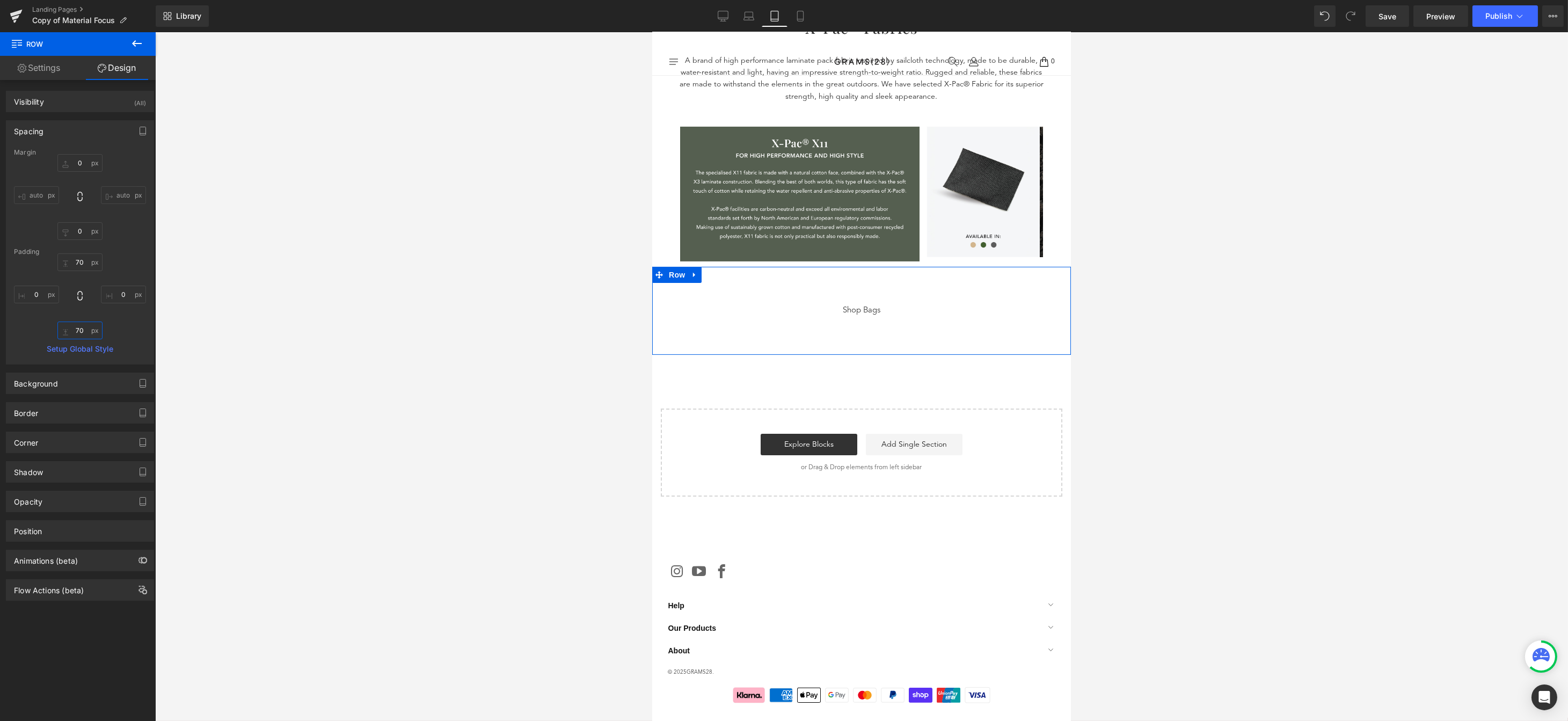
scroll to position [1200, 0]
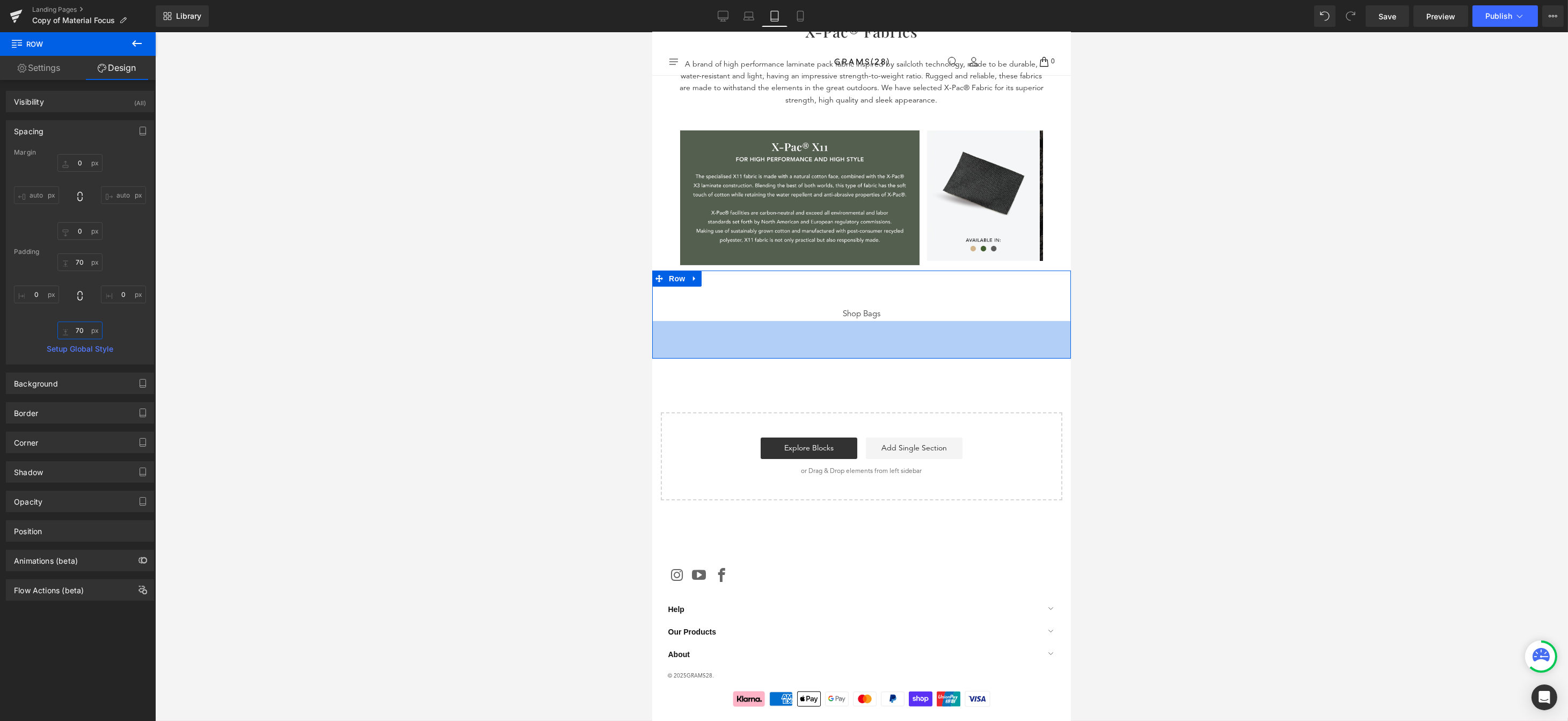
type input "7"
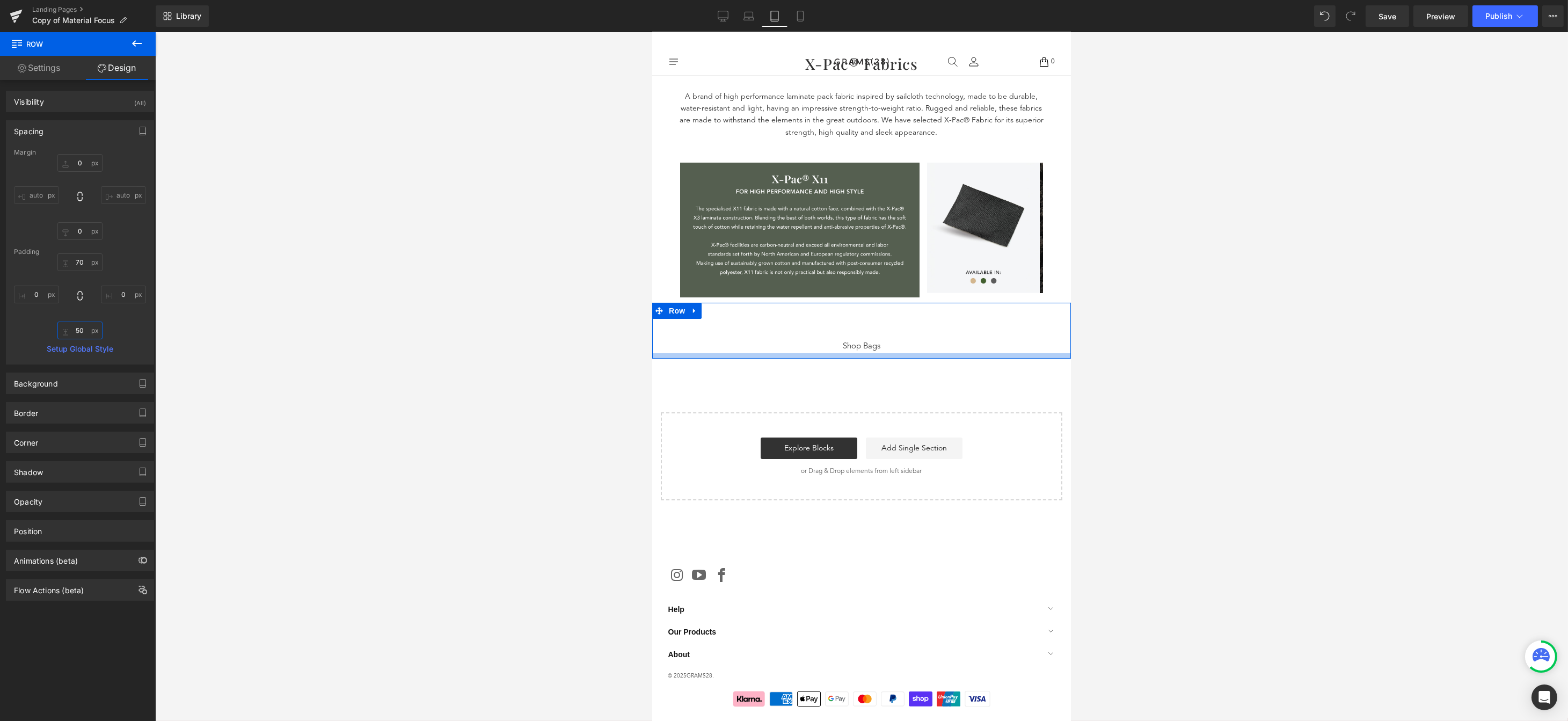
scroll to position [1189, 0]
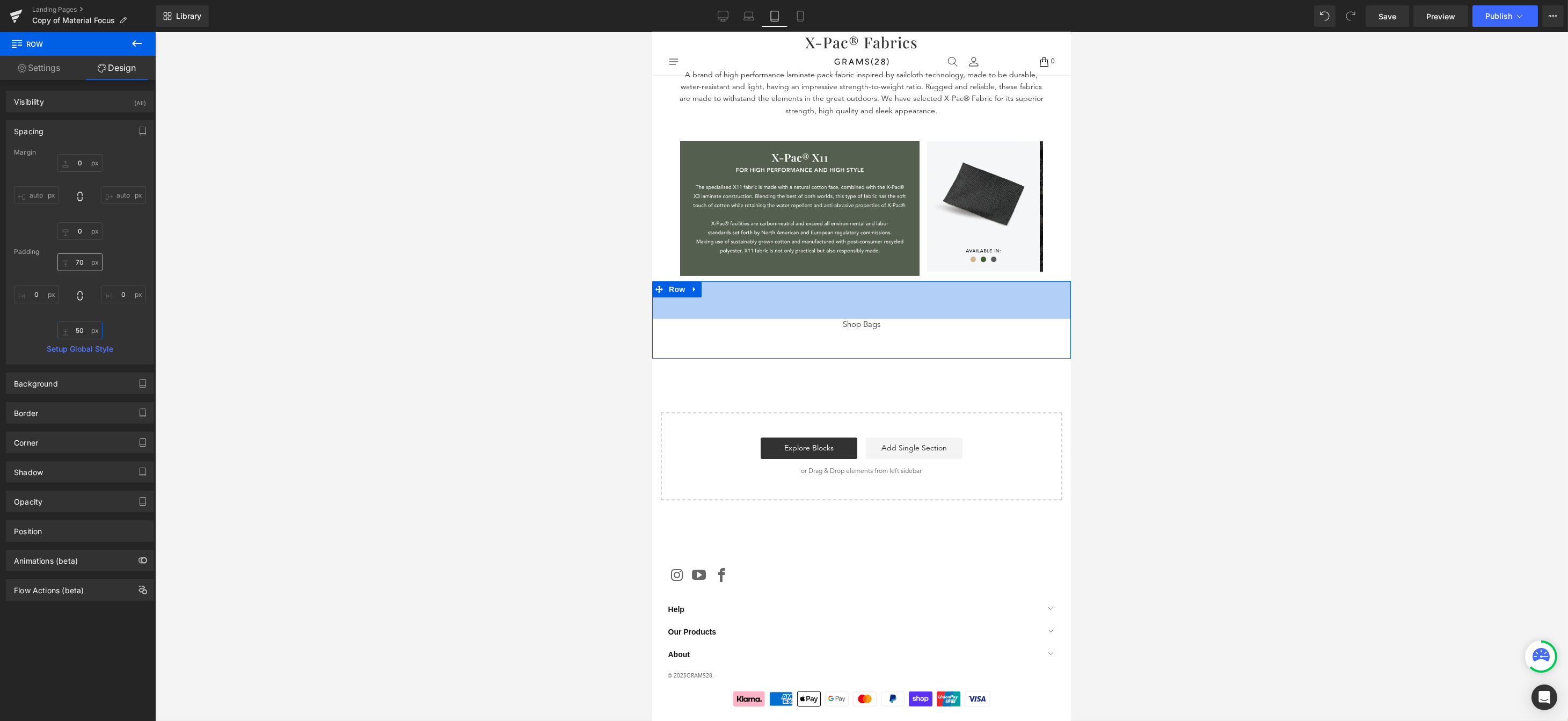
type input "50"
click at [78, 261] on input "70" at bounding box center [79, 262] width 45 height 18
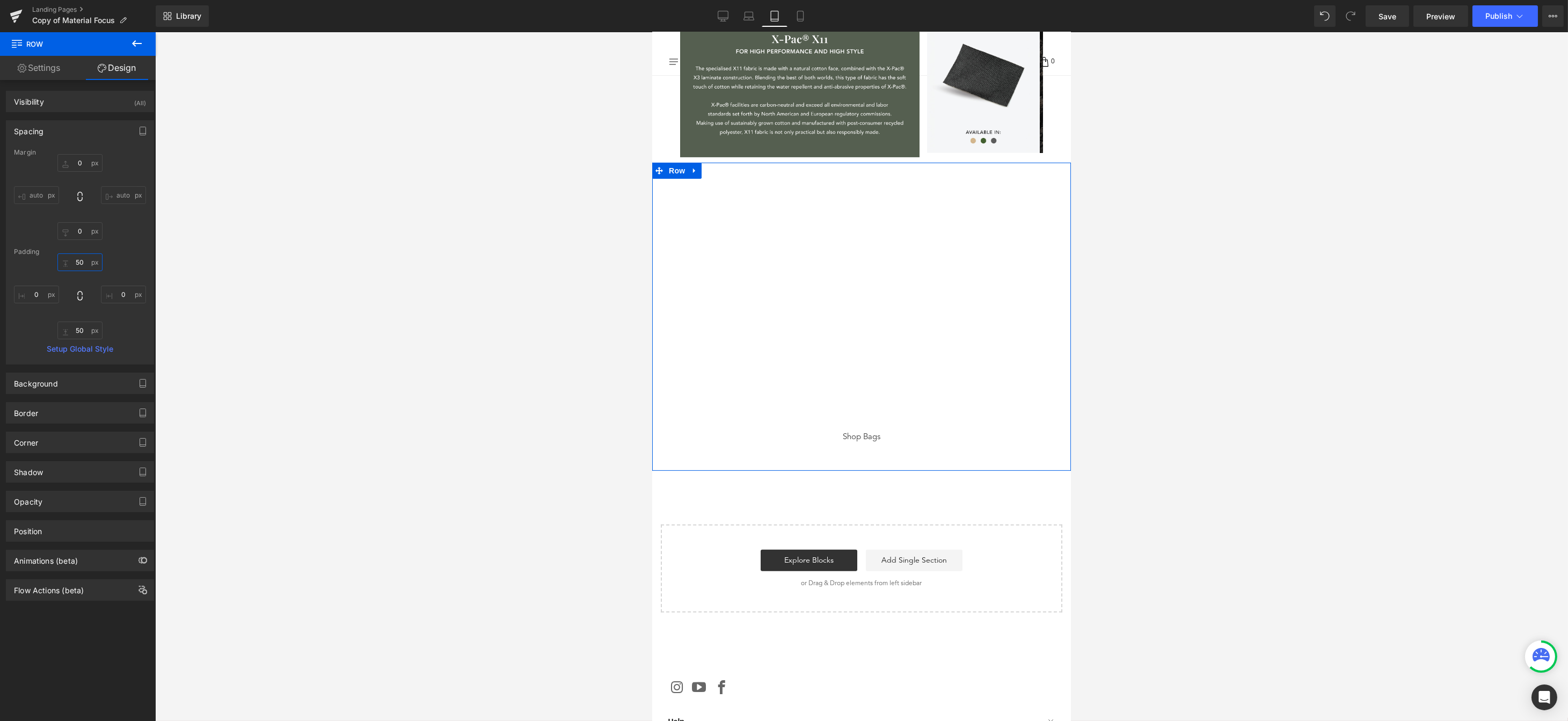
scroll to position [1179, 0]
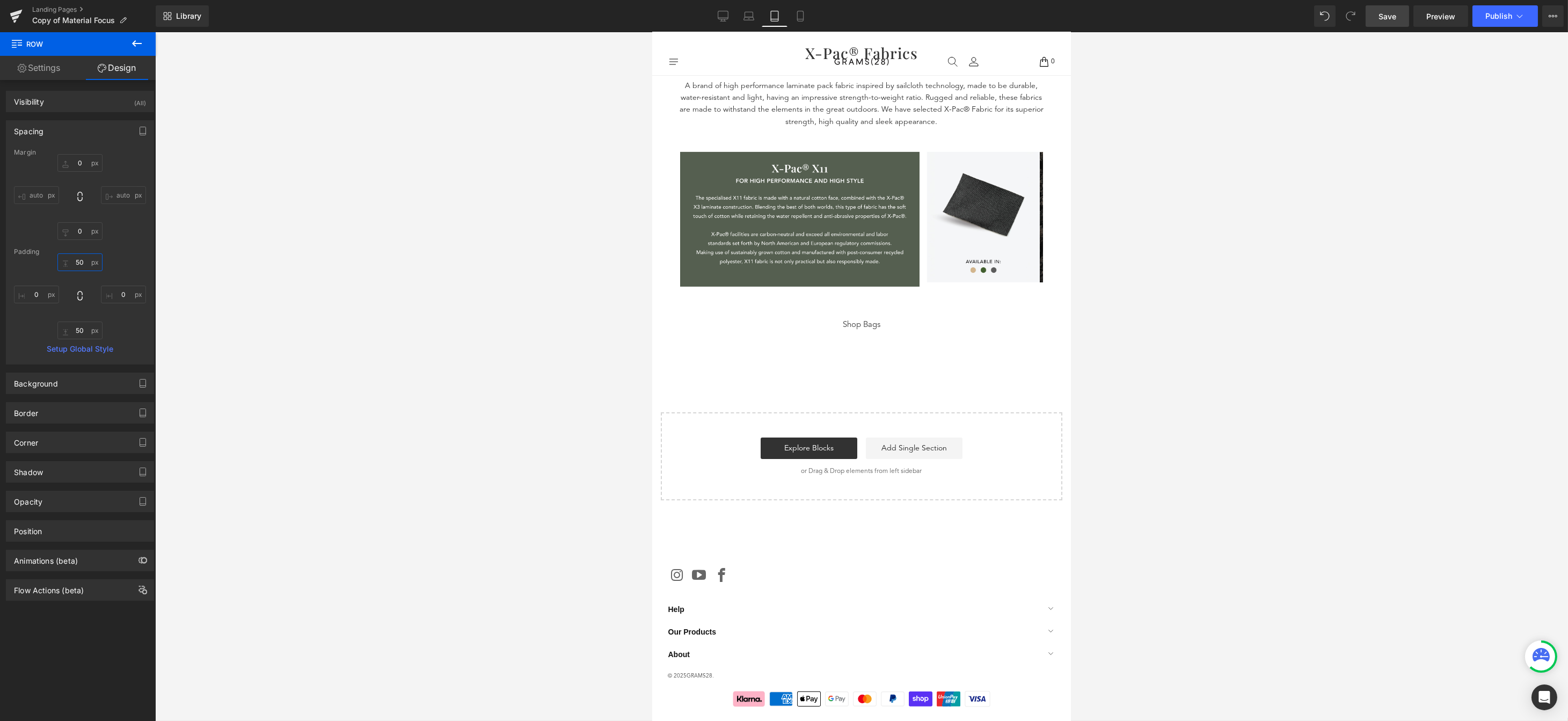
type input "50"
click at [1389, 22] on link "Save" at bounding box center [1387, 16] width 44 height 21
click at [781, 16] on link "Mobile" at bounding box center [789, 16] width 26 height 21
type input "0"
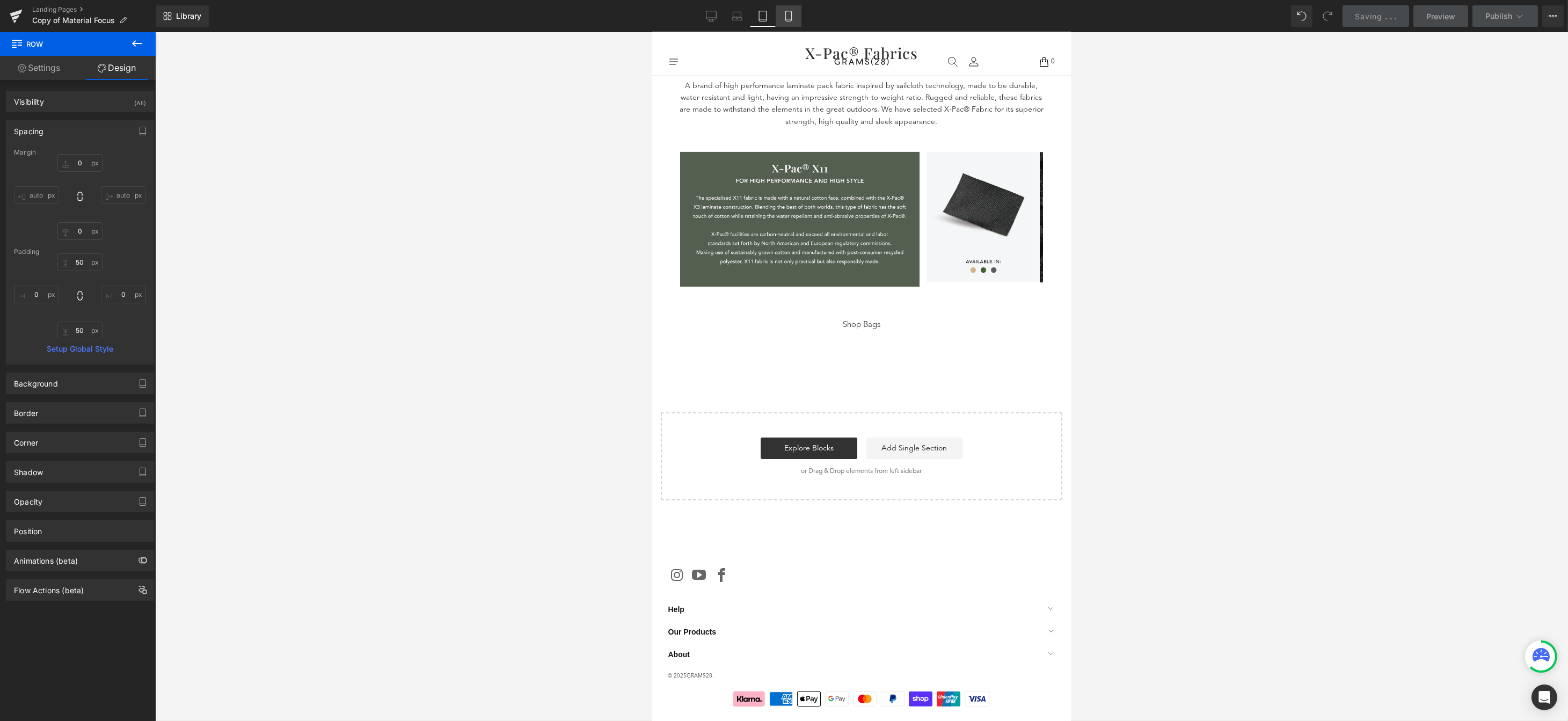
type input "88"
type input "0"
type input "91"
type input "0"
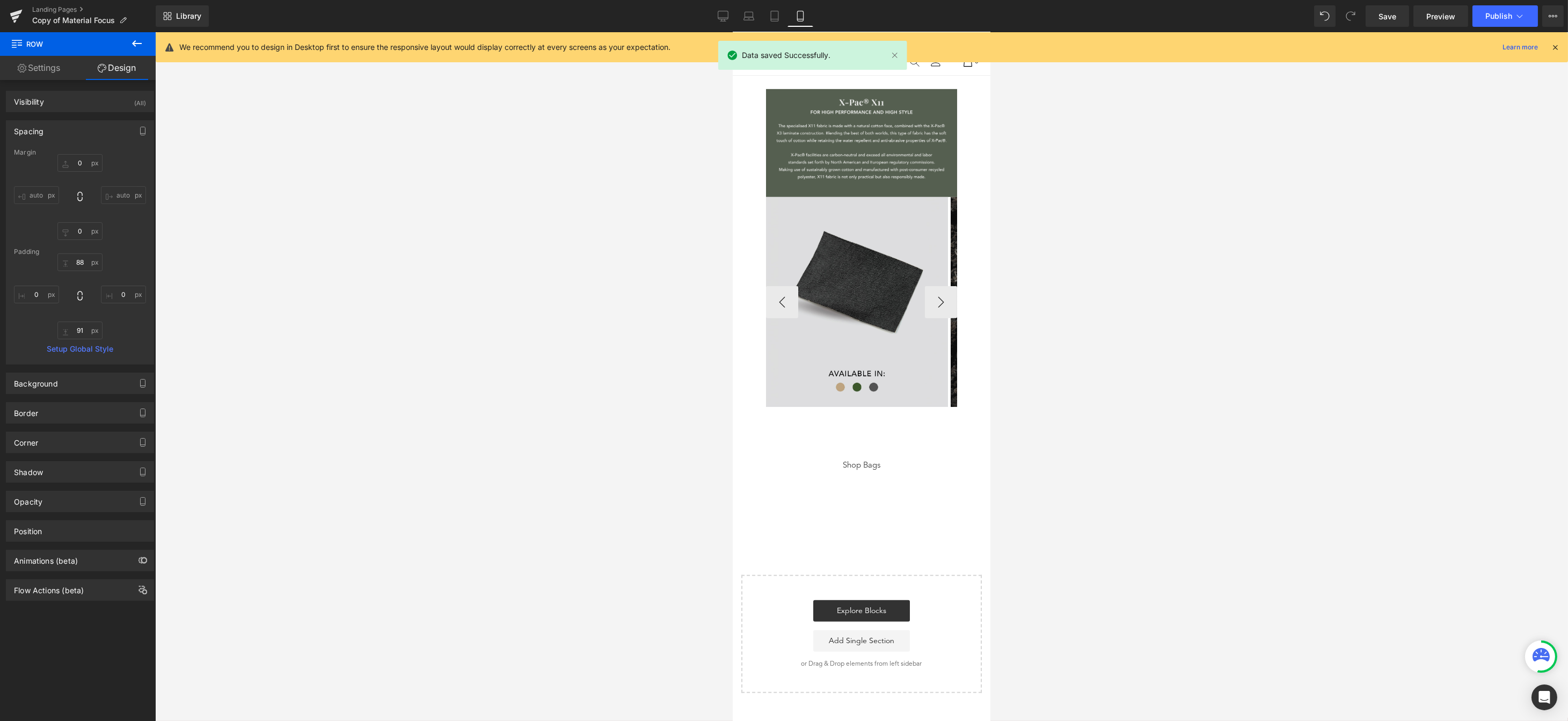
scroll to position [2096, 0]
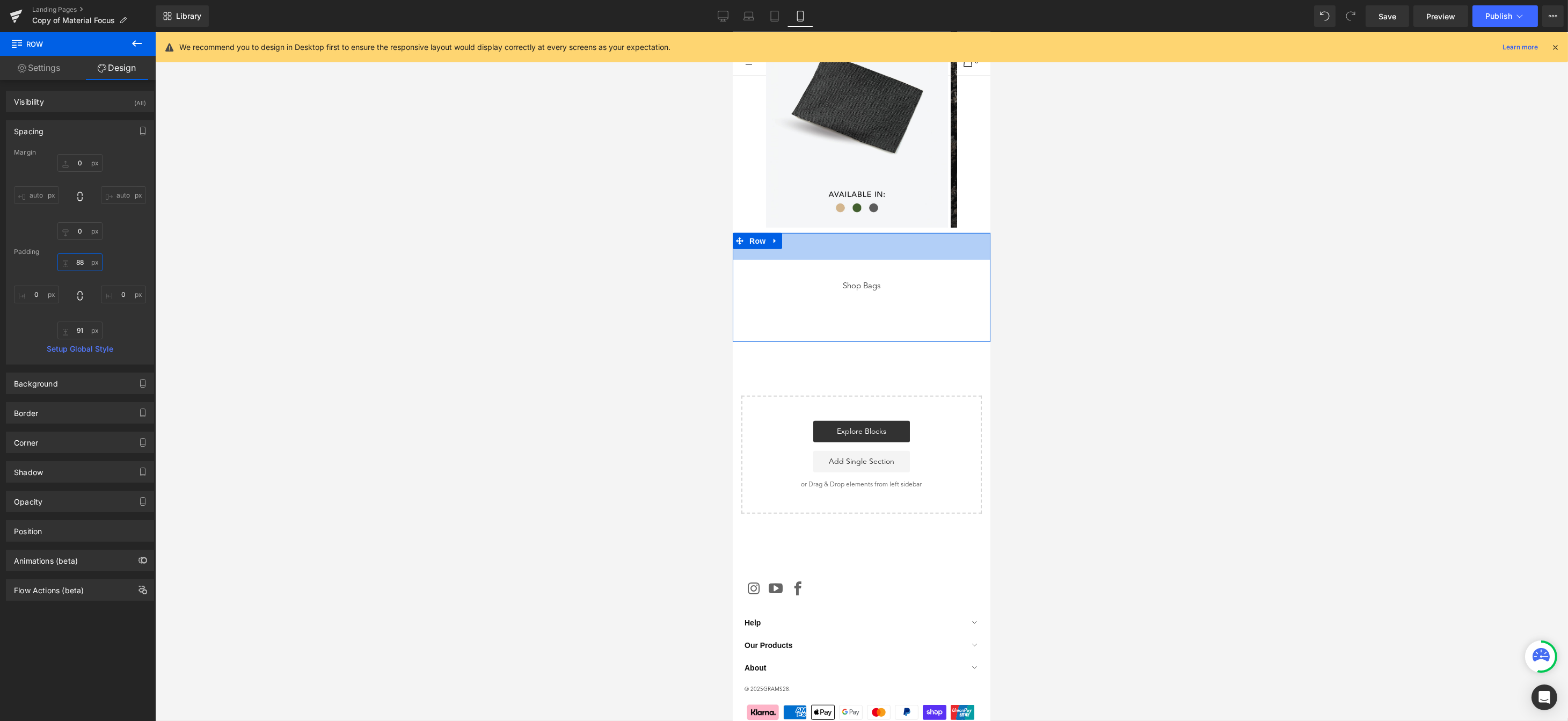
click at [81, 264] on input "88" at bounding box center [79, 262] width 45 height 18
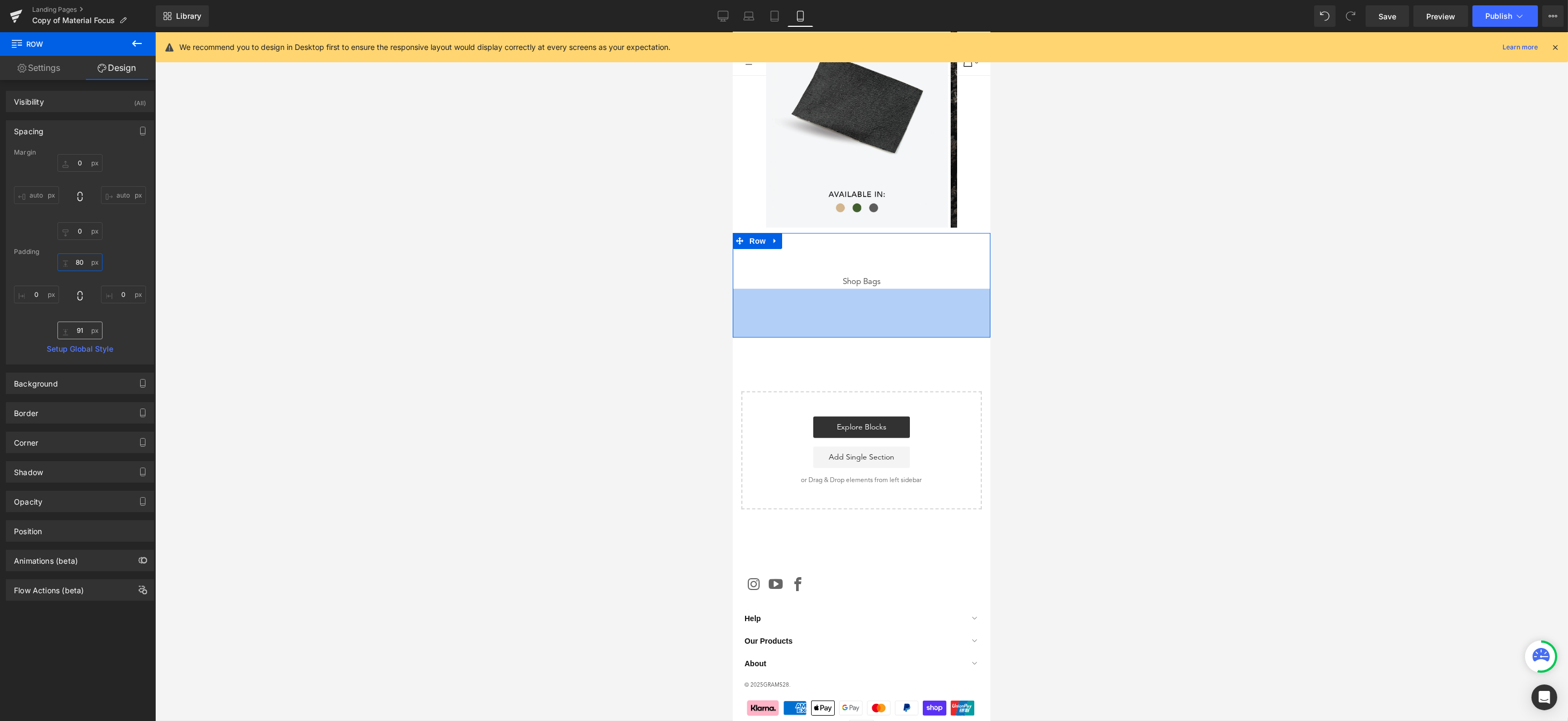
type input "80"
click at [82, 331] on input "91" at bounding box center [79, 330] width 45 height 18
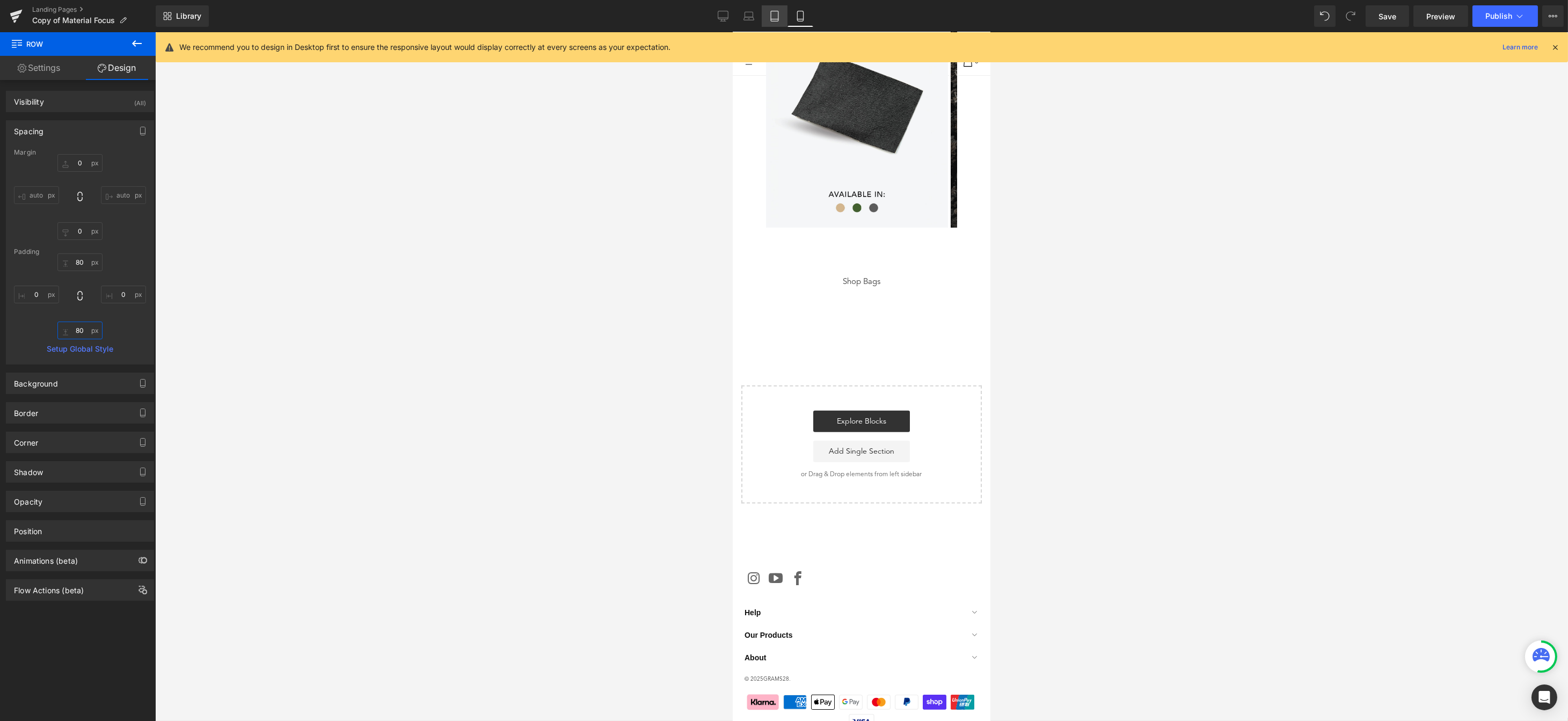
type input "80"
drag, startPoint x: 778, startPoint y: 21, endPoint x: 192, endPoint y: 52, distance: 586.8
click at [778, 21] on icon at bounding box center [774, 15] width 10 height 10
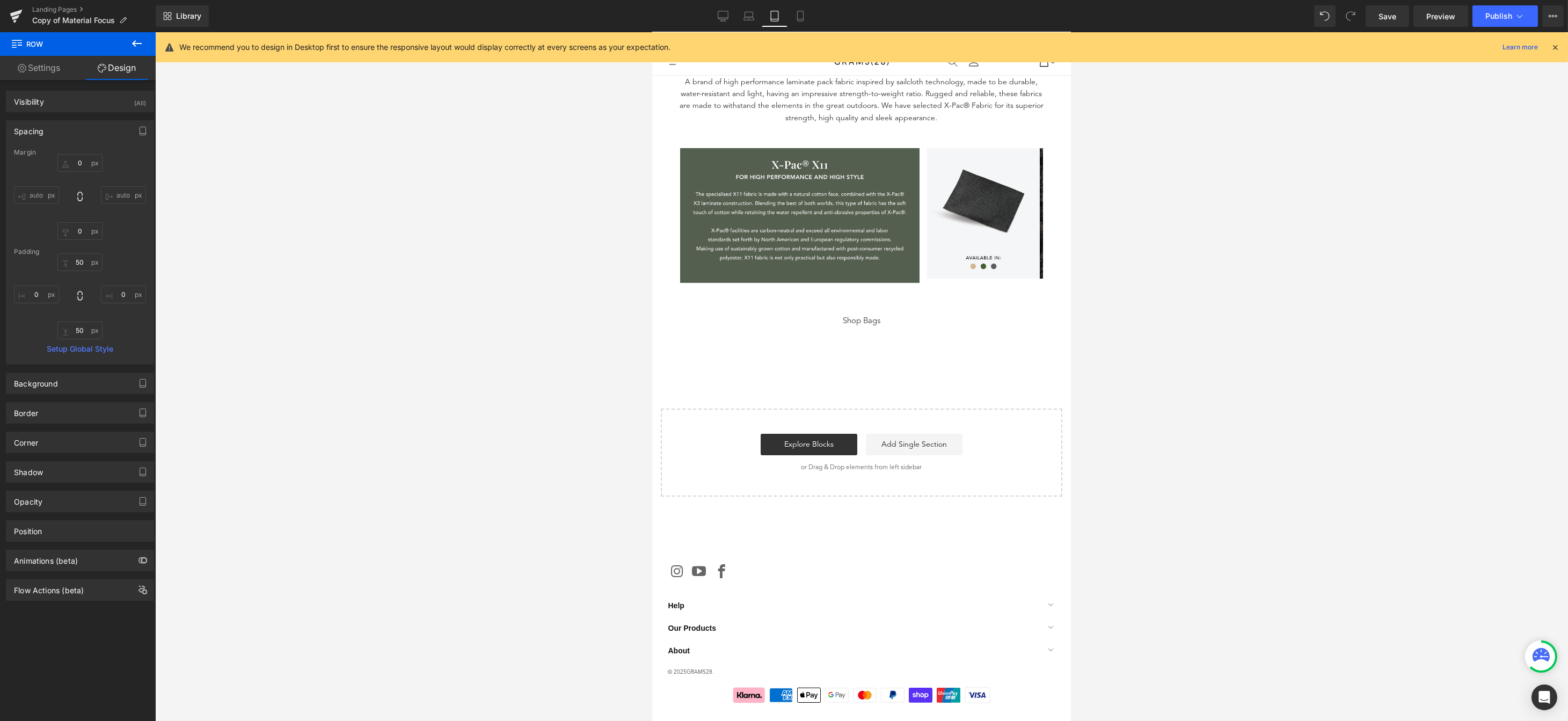
scroll to position [1179, 0]
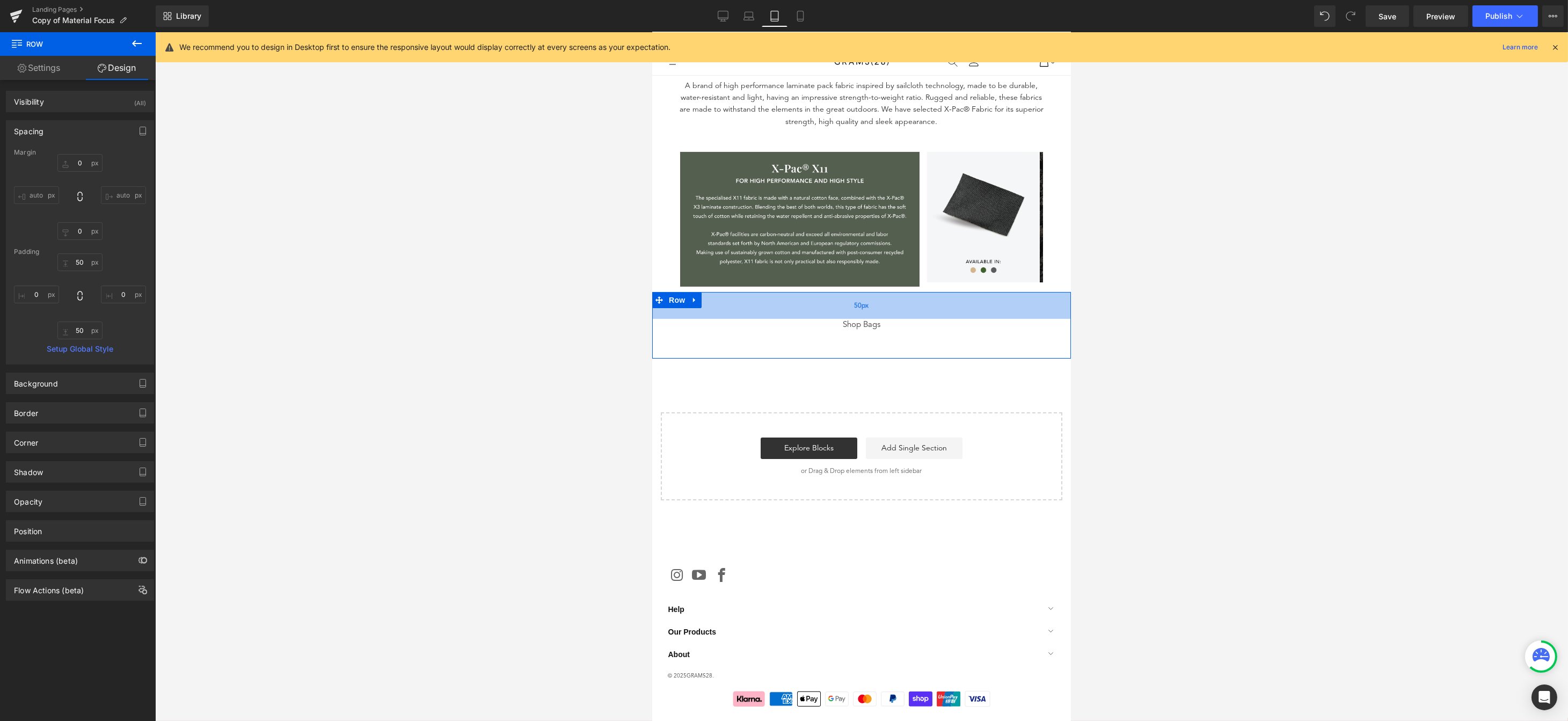
click at [885, 308] on div "50px" at bounding box center [861, 305] width 419 height 27
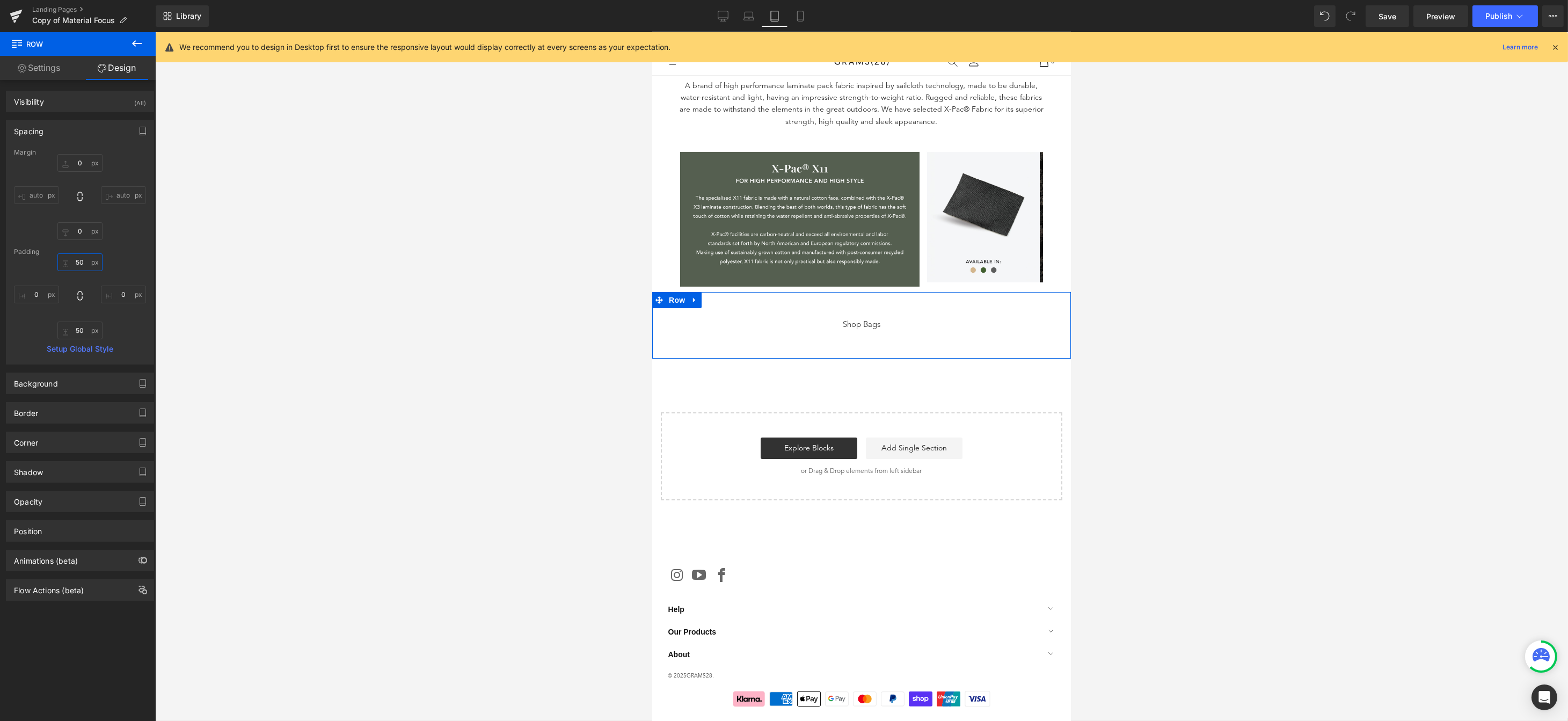
click at [85, 264] on input "50" at bounding box center [79, 262] width 45 height 18
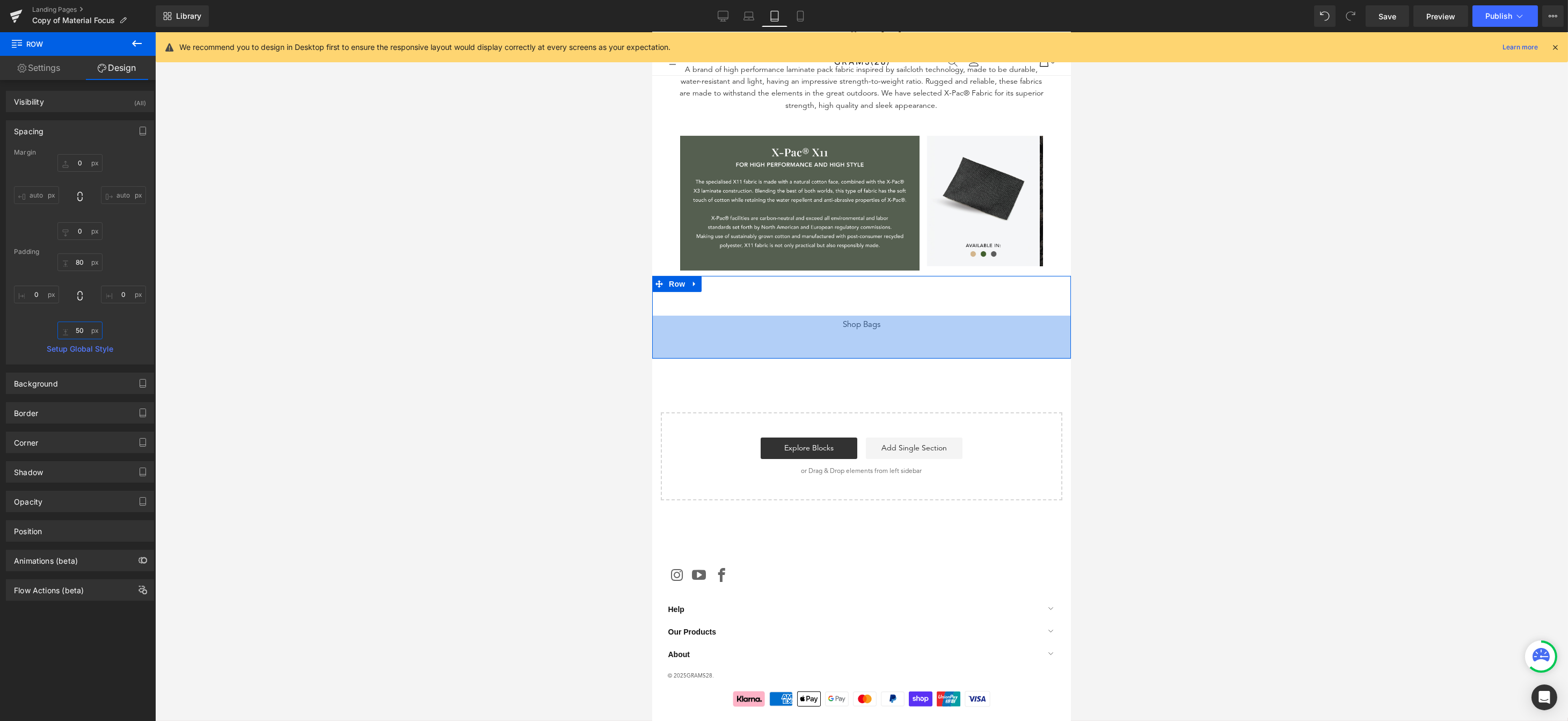
click at [78, 336] on input "50" at bounding box center [79, 330] width 45 height 18
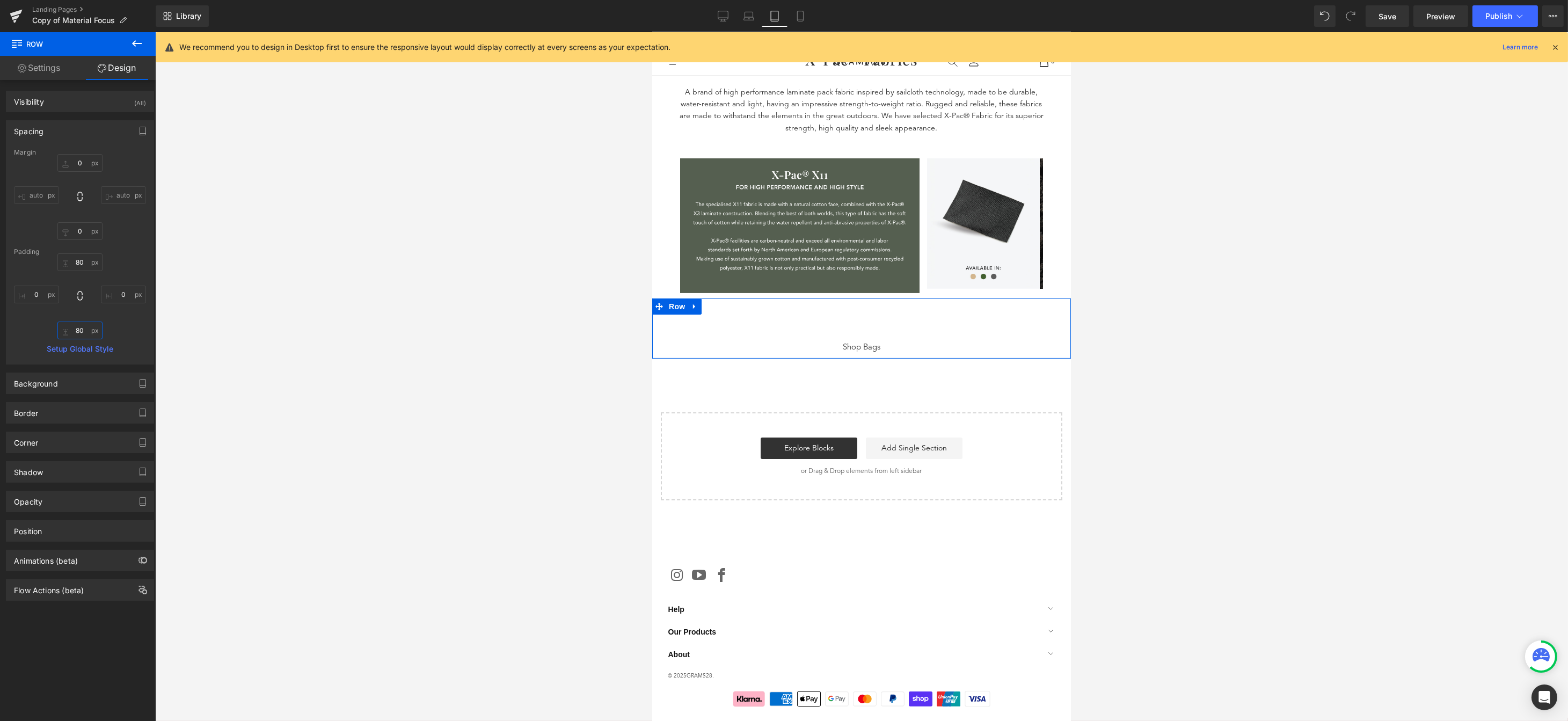
scroll to position [1210, 0]
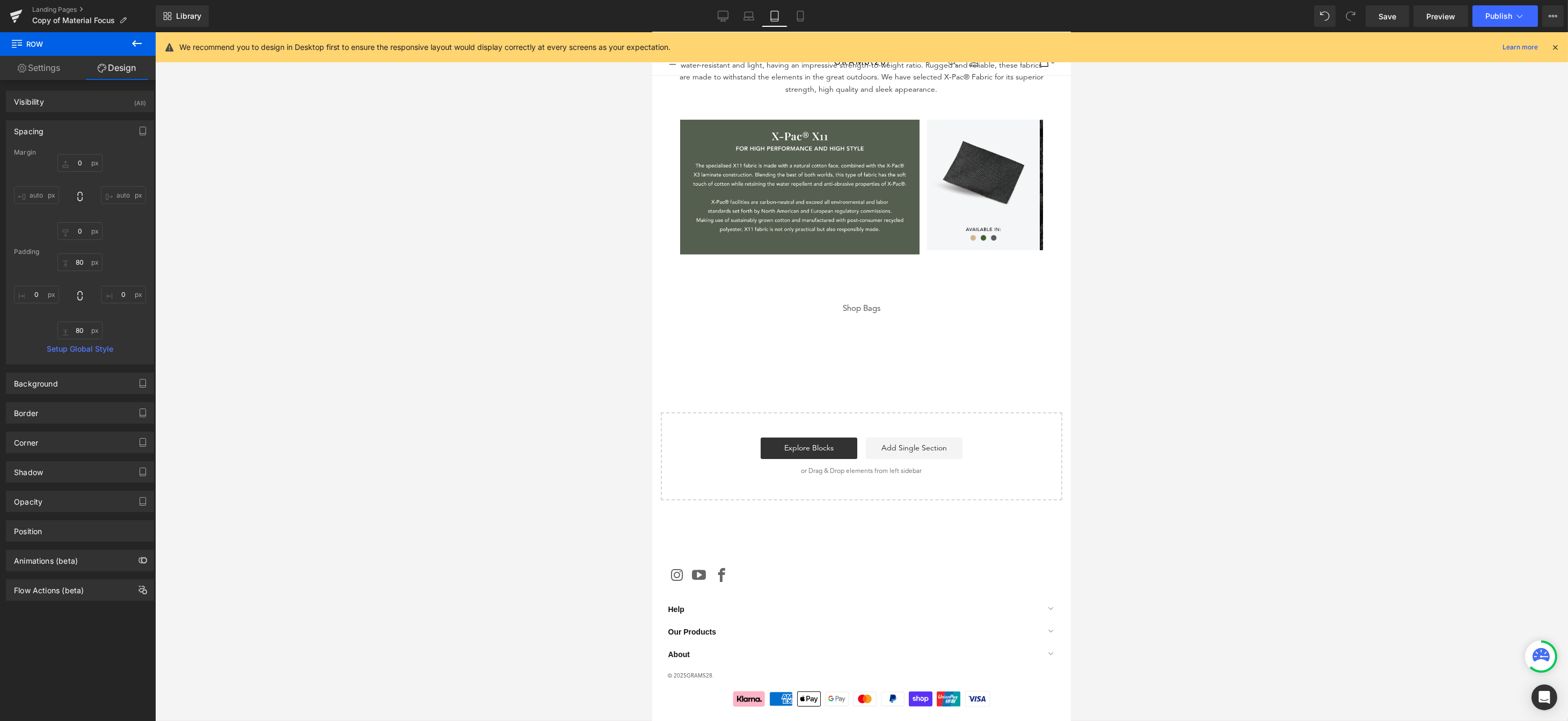
drag, startPoint x: 1396, startPoint y: 24, endPoint x: 1313, endPoint y: 5, distance: 85.1
click at [1396, 23] on link "Save" at bounding box center [1387, 16] width 44 height 21
click at [803, 18] on icon at bounding box center [800, 15] width 10 height 10
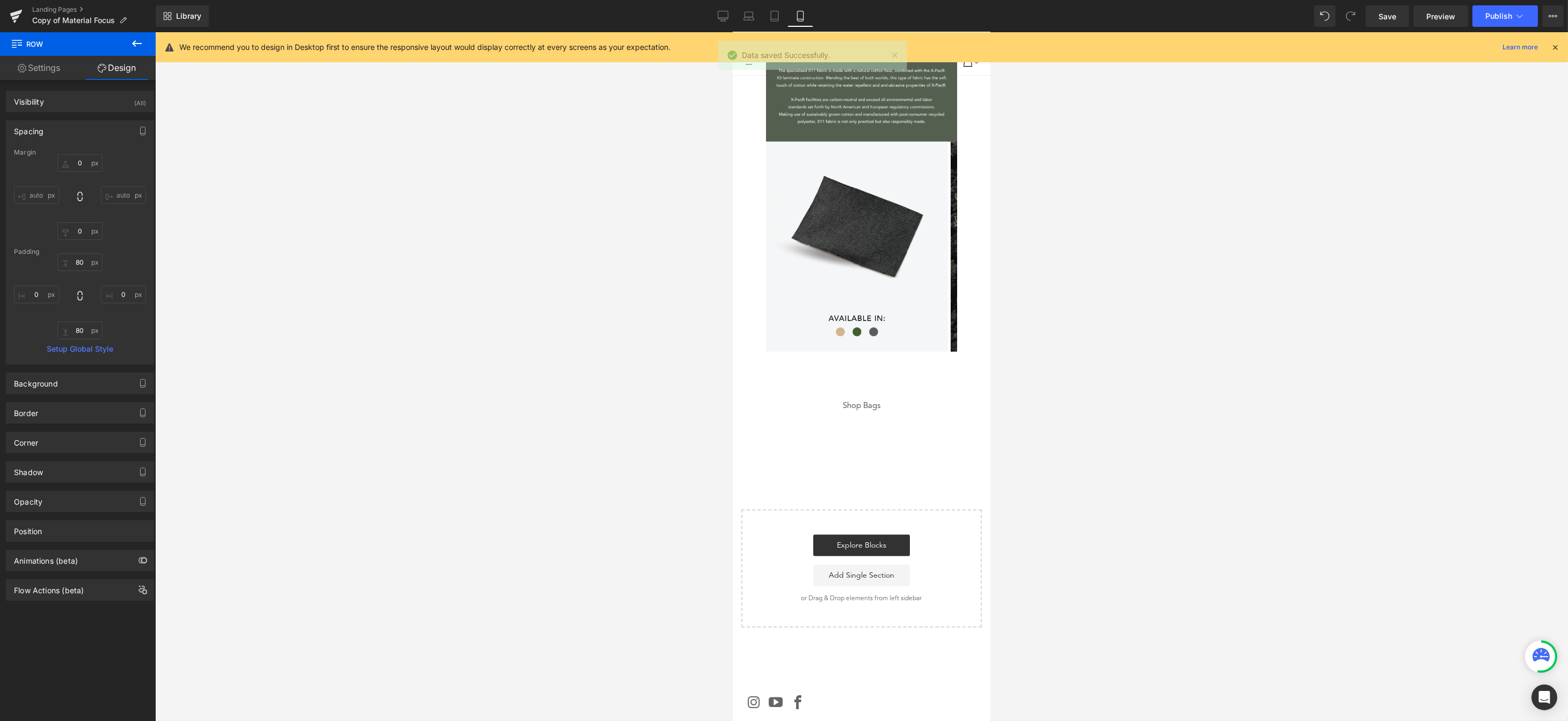
scroll to position [2117, 0]
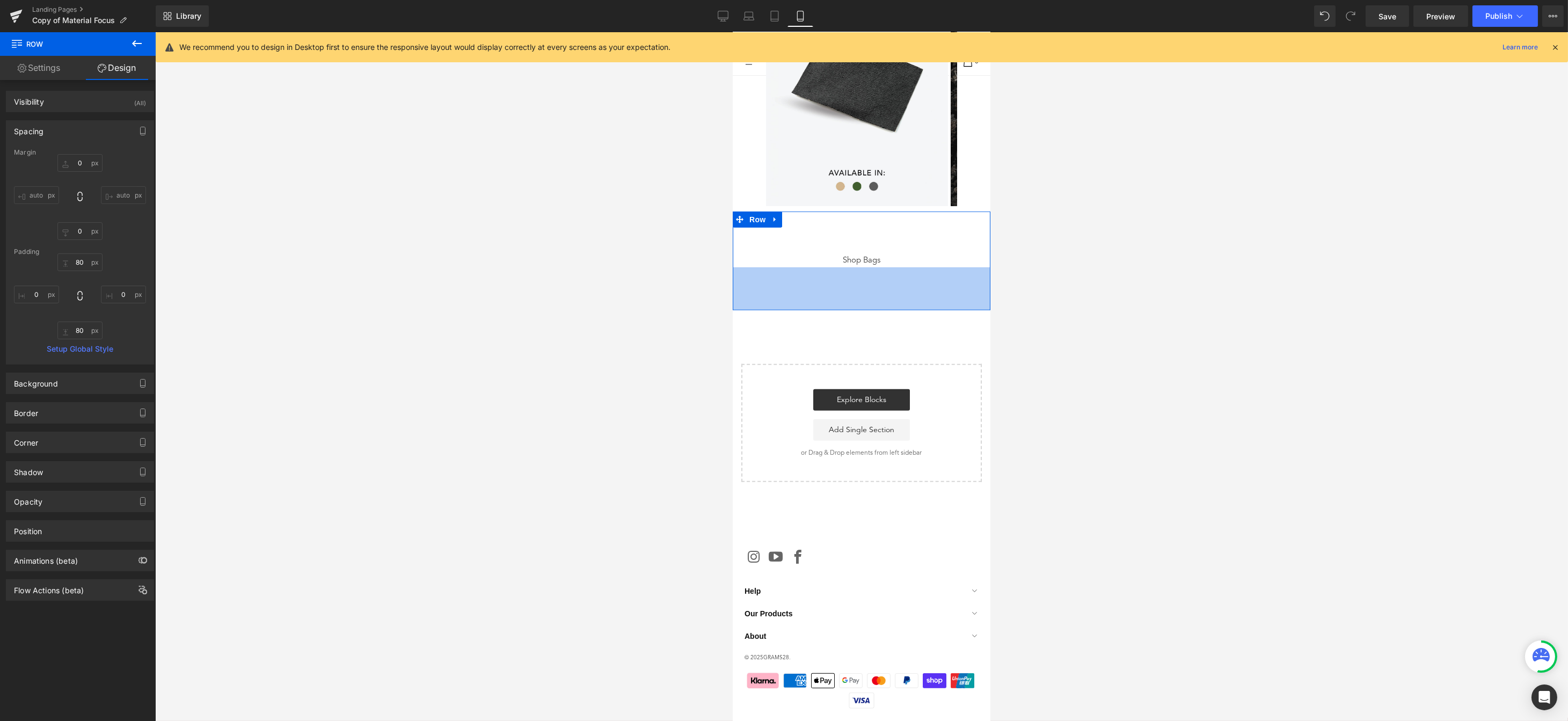
click at [867, 298] on div "80px" at bounding box center [862, 289] width 258 height 43
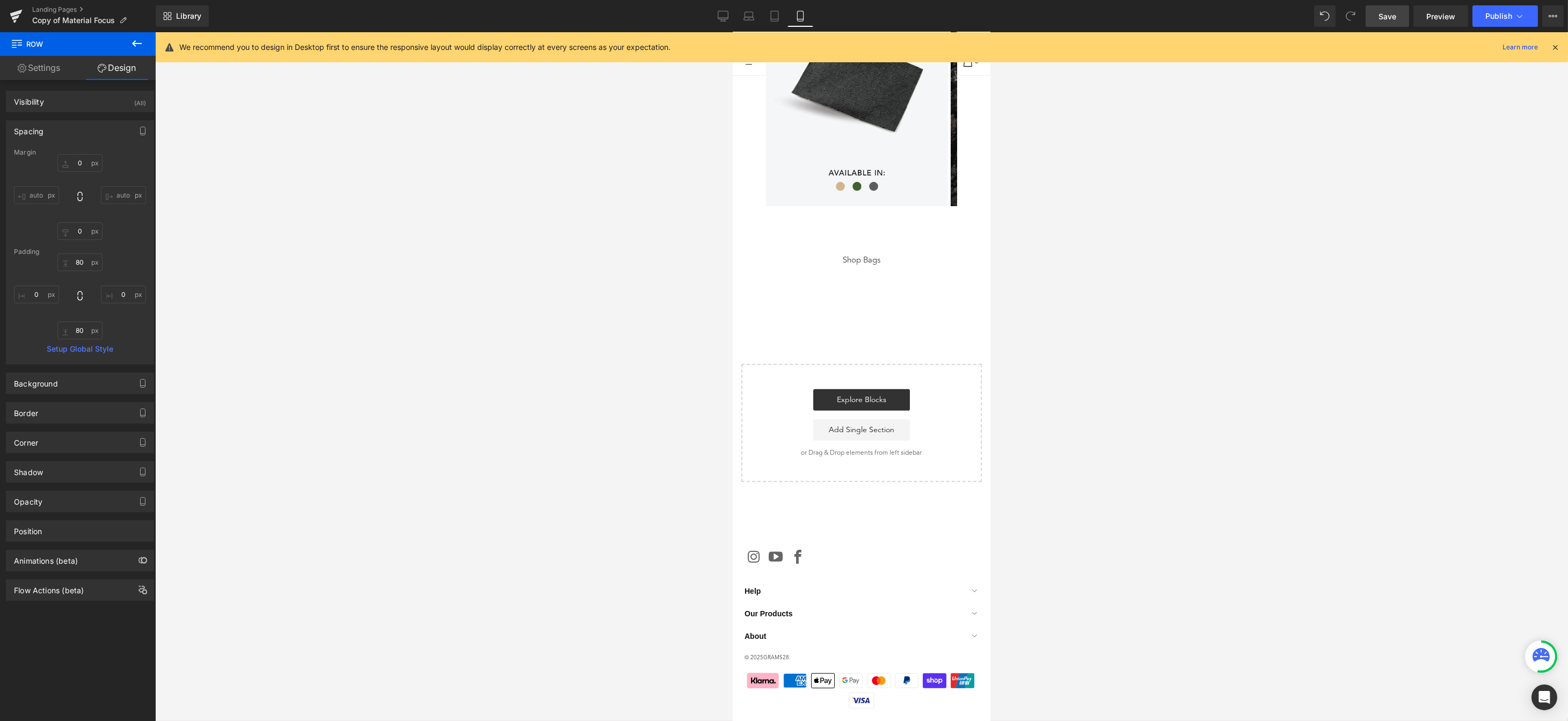
click at [1390, 17] on span "Save" at bounding box center [1387, 16] width 18 height 11
click at [711, 13] on div "Library Mobile Desktop Laptop Tablet Mobile Save Preview Publish Scheduled View…" at bounding box center [862, 16] width 1412 height 21
click at [739, 13] on link "Laptop" at bounding box center [749, 16] width 26 height 21
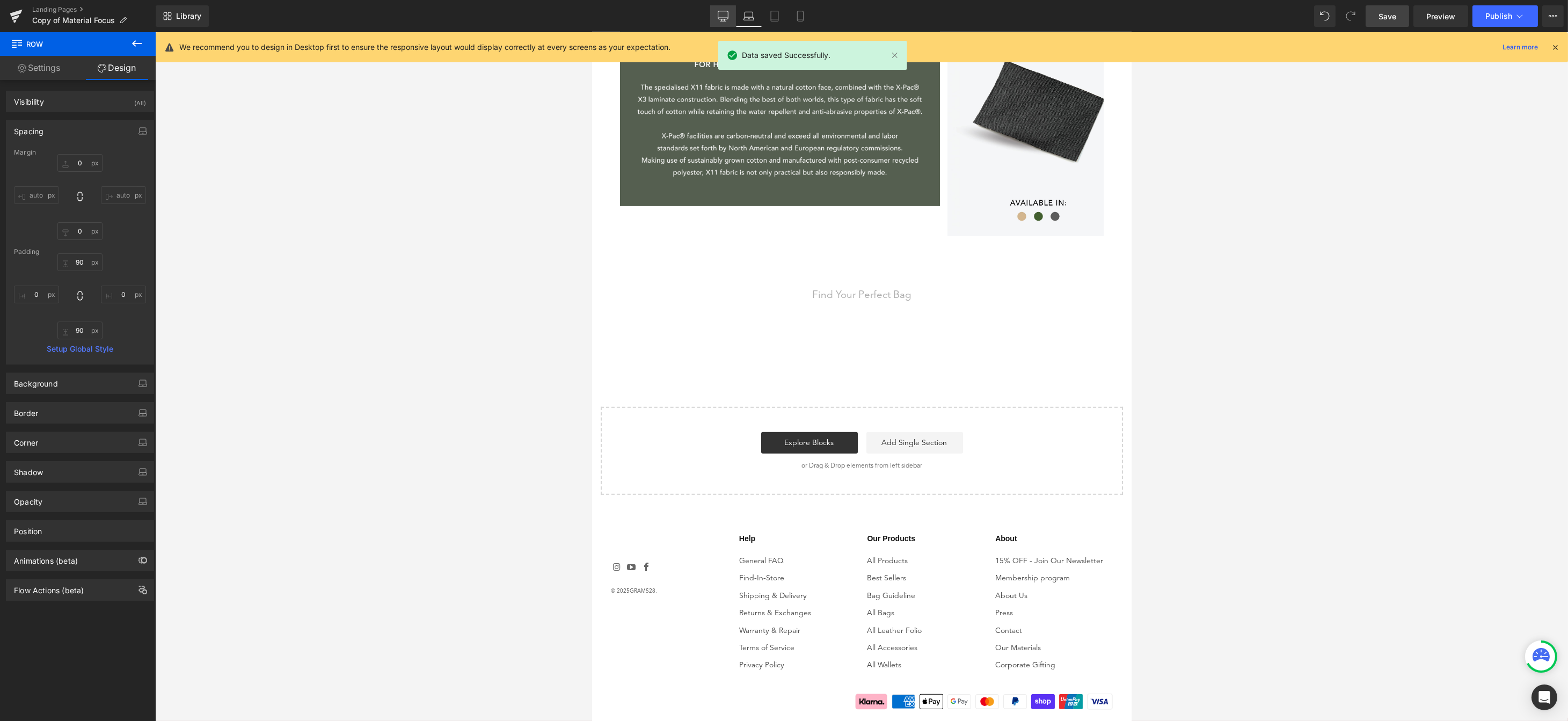
click at [720, 14] on icon at bounding box center [722, 15] width 10 height 10
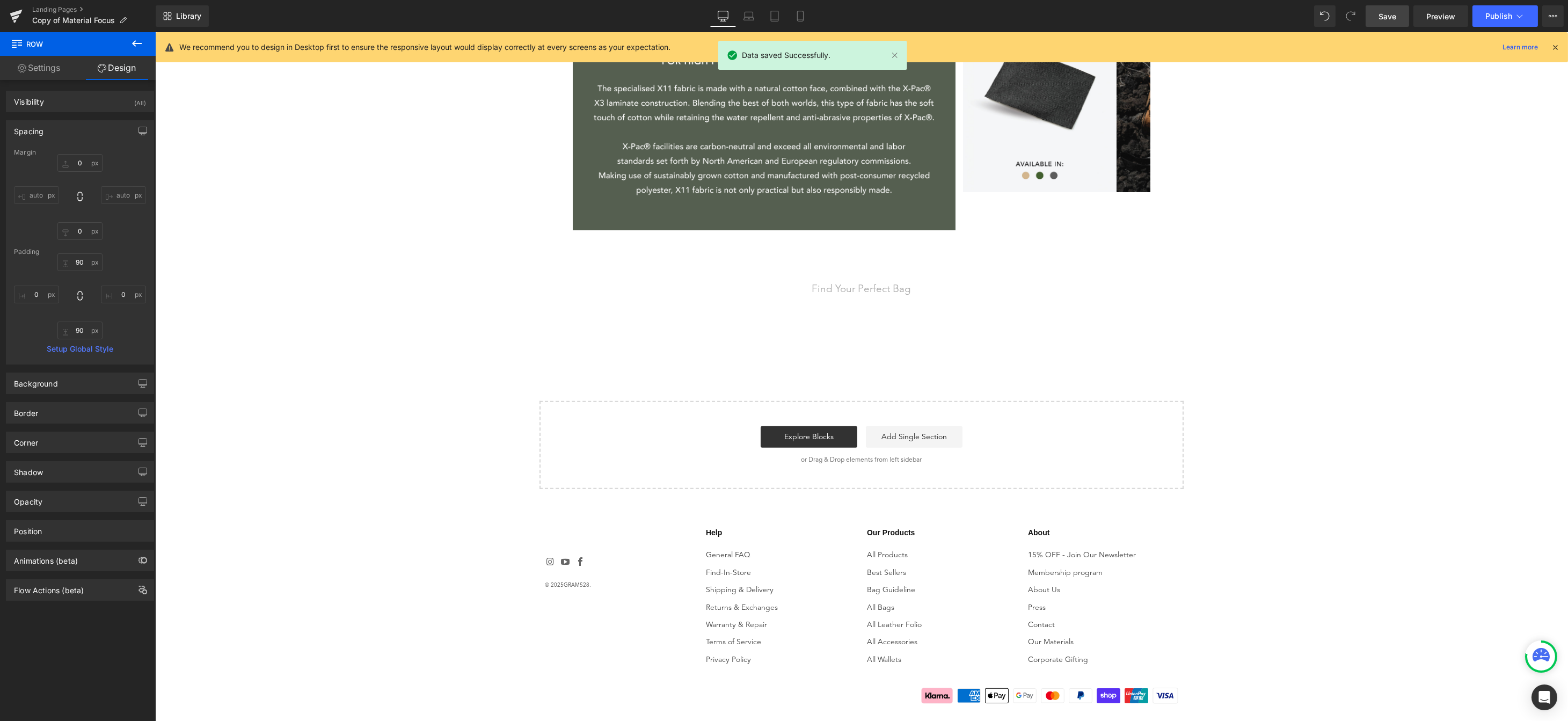
scroll to position [1596, 0]
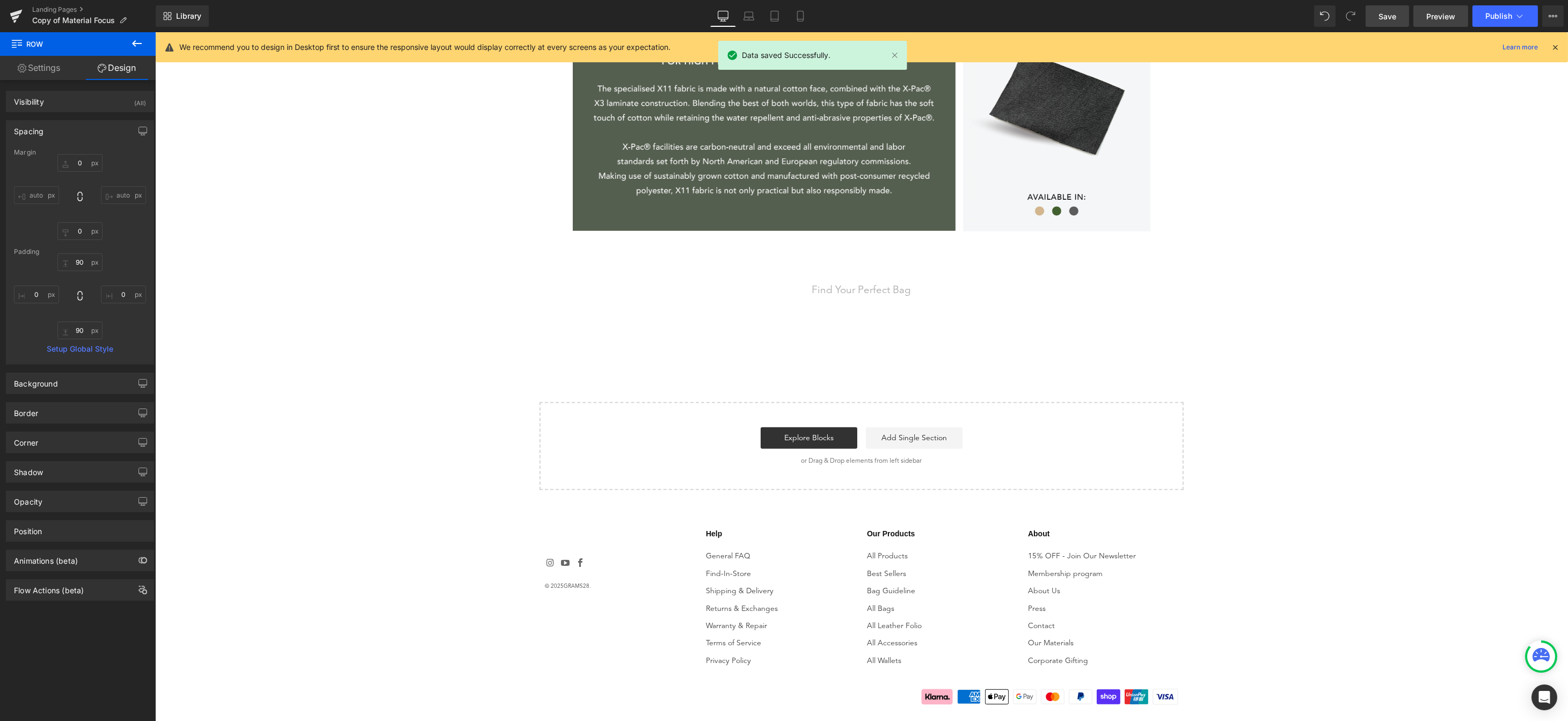
click at [1441, 19] on span "Preview" at bounding box center [1440, 16] width 29 height 11
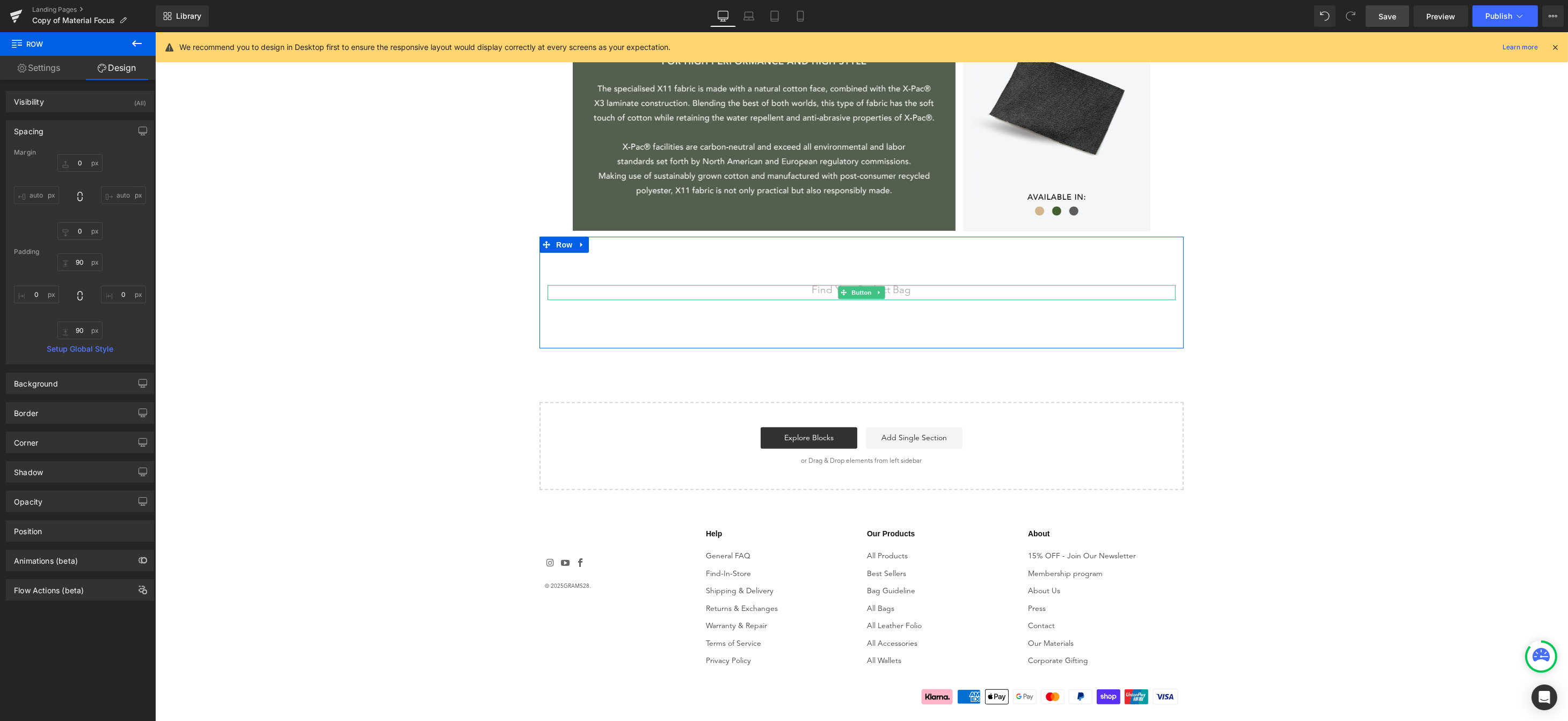
click at [925, 293] on div "Find Your Perfect Bag" at bounding box center [861, 292] width 628 height 15
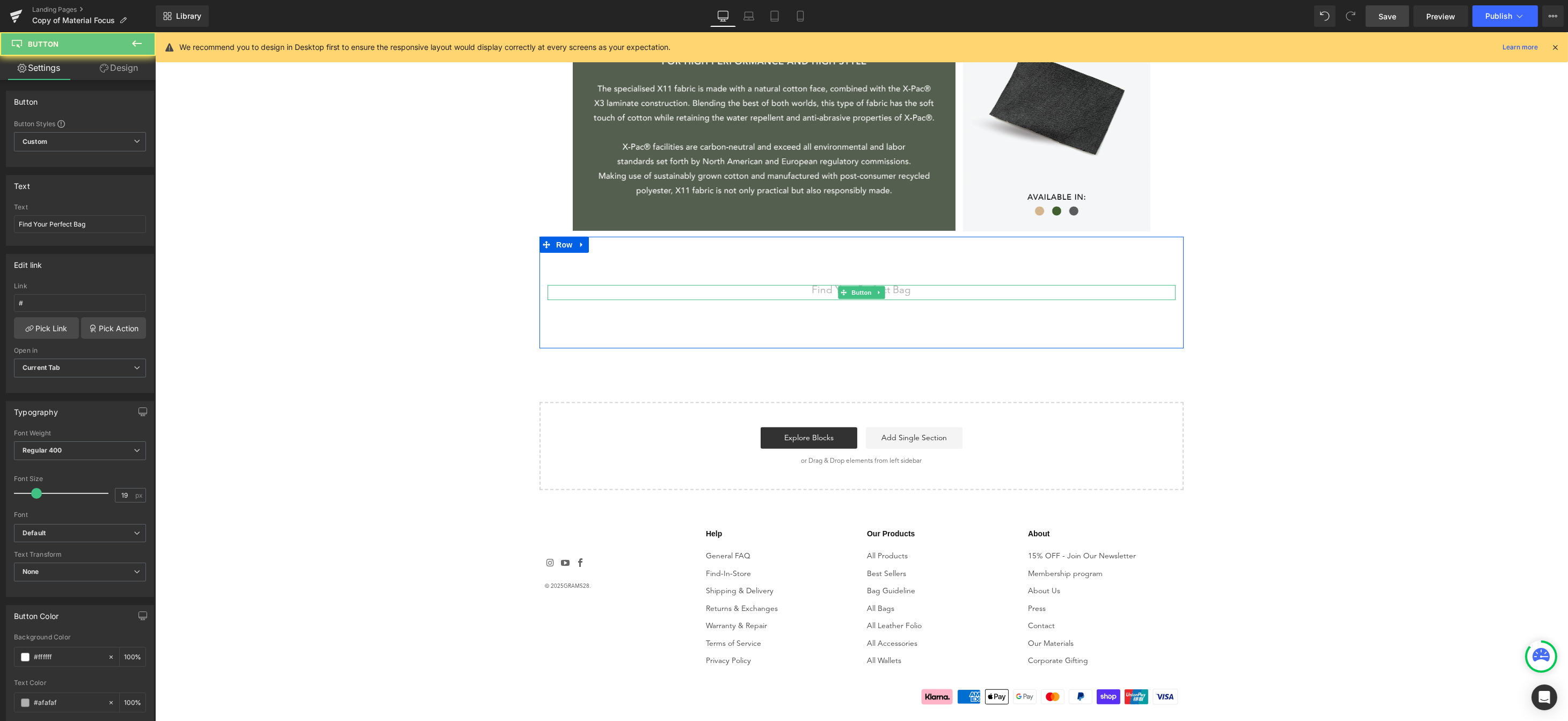
click at [925, 293] on div "Find Your Perfect Bag" at bounding box center [861, 292] width 628 height 15
click at [57, 296] on input "#" at bounding box center [79, 303] width 132 height 18
click at [59, 300] on input "#" at bounding box center [79, 303] width 132 height 18
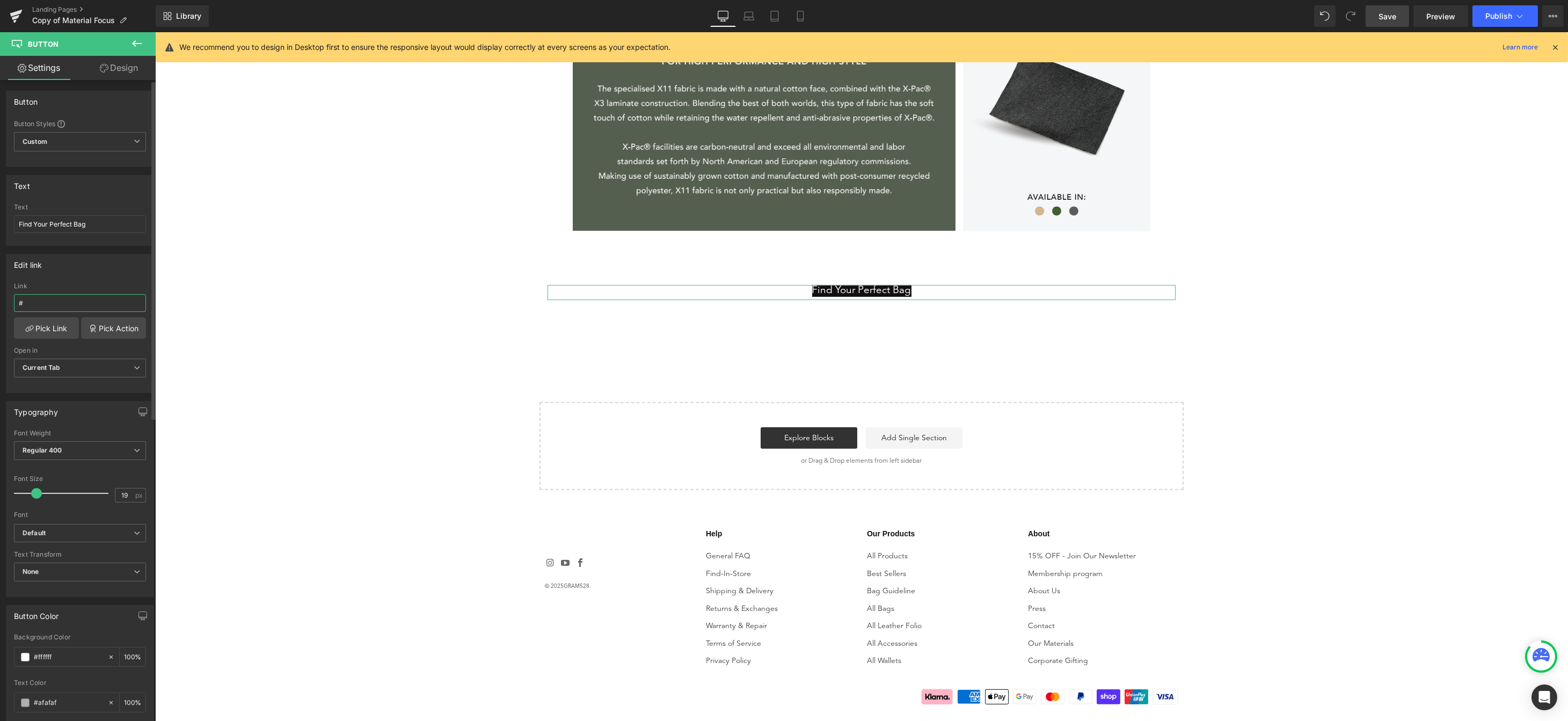
paste input "https://www.grams28.com/pages/shop"
click at [30, 327] on icon at bounding box center [29, 328] width 8 height 8
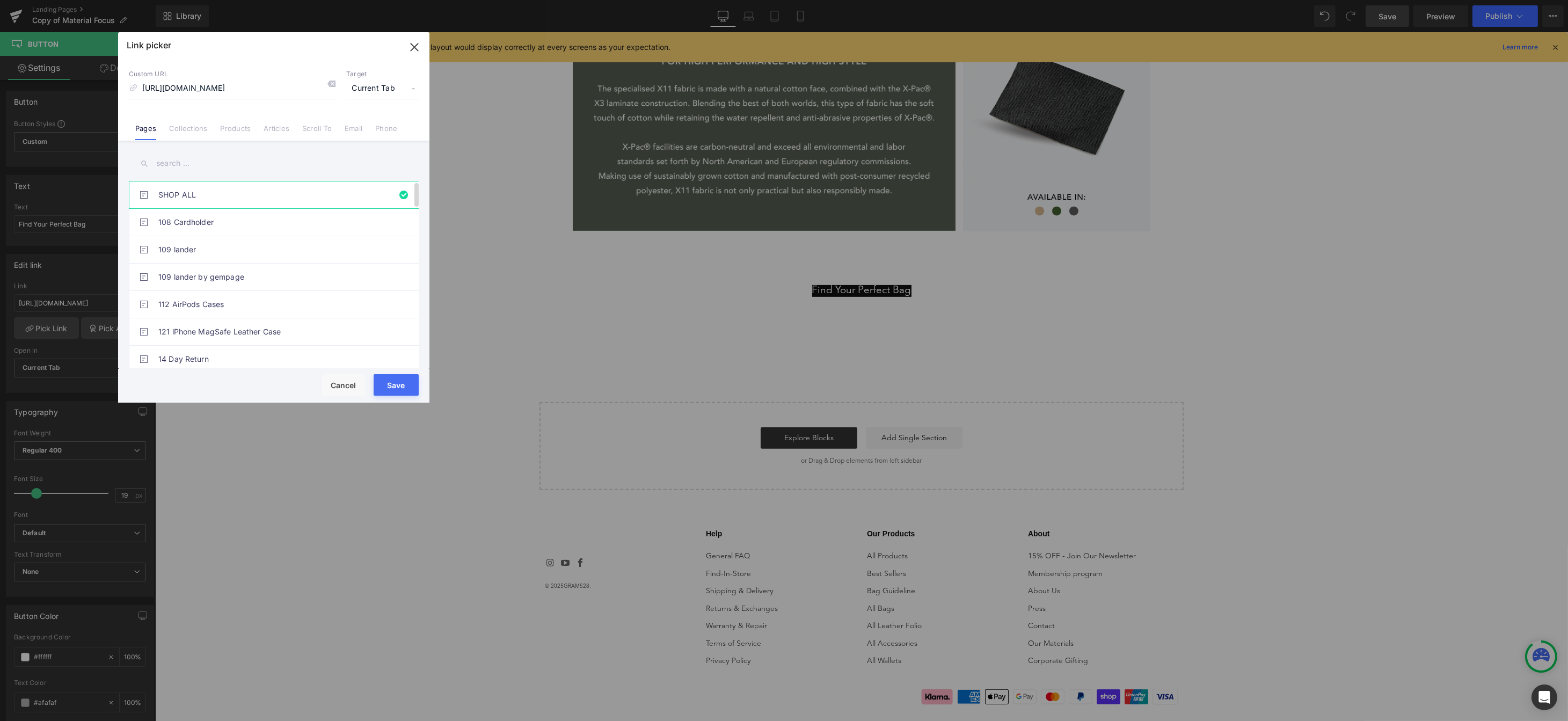
click at [180, 195] on link "SHOP ALL" at bounding box center [276, 194] width 236 height 27
click at [394, 374] on div "Save Cancel" at bounding box center [273, 386] width 311 height 34
click at [406, 390] on button "Save" at bounding box center [396, 384] width 45 height 21
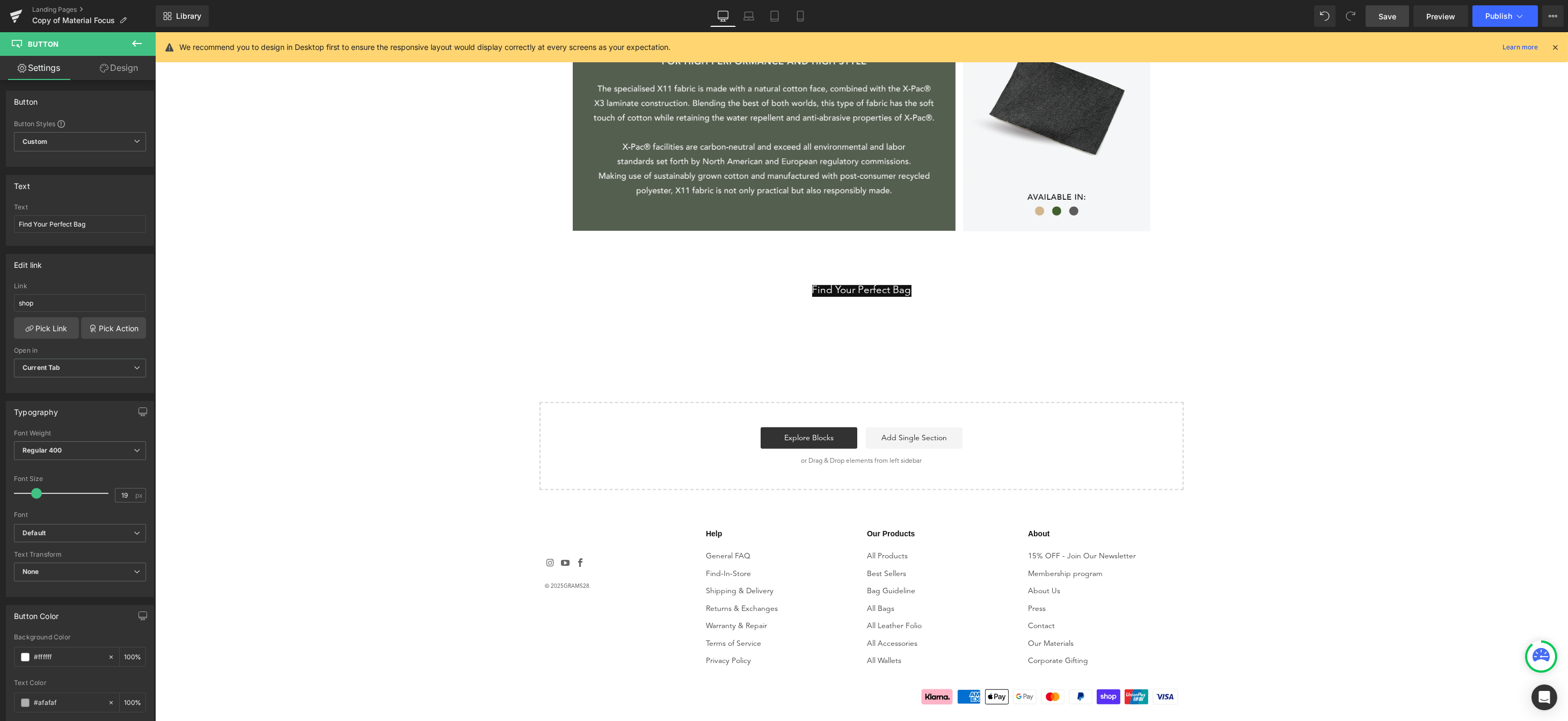
drag, startPoint x: 752, startPoint y: 13, endPoint x: 776, endPoint y: 40, distance: 36.1
click at [752, 13] on icon at bounding box center [748, 15] width 10 height 10
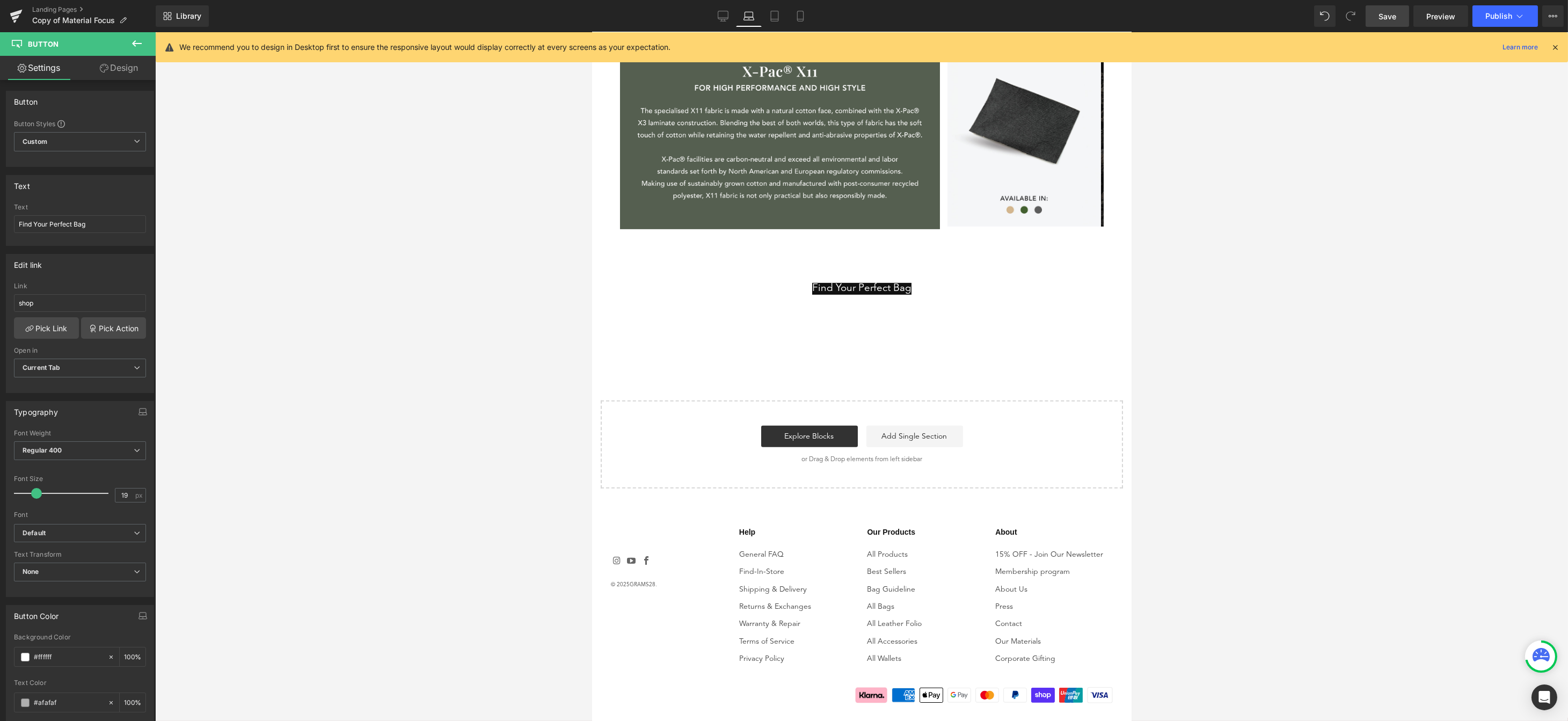
scroll to position [1481, 0]
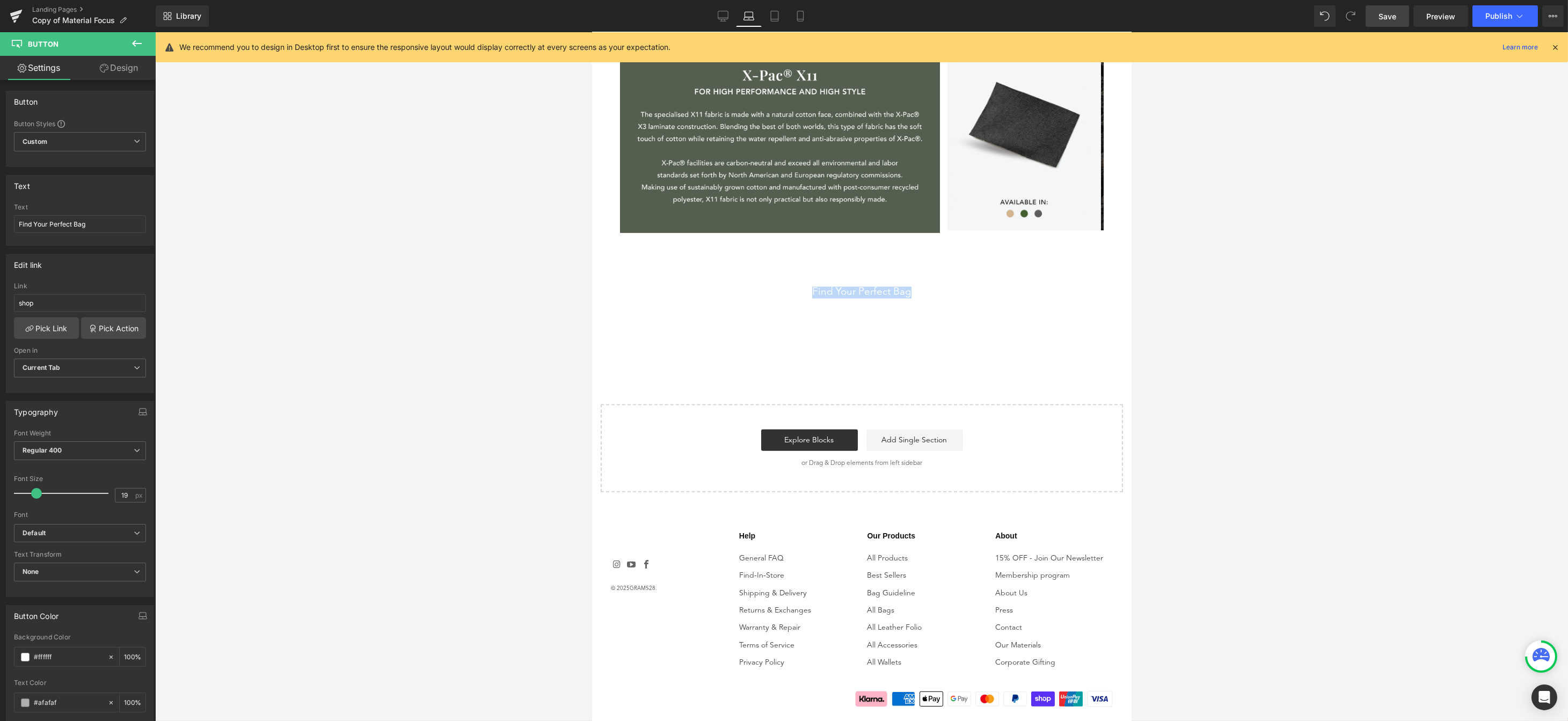
click at [910, 290] on div "Find Your Perfect Bag" at bounding box center [862, 294] width 523 height 15
click at [910, 290] on div "Find Your Perfect Bag" at bounding box center [862, 294] width 523 height 15
click at [50, 331] on link "Pick Link" at bounding box center [47, 328] width 65 height 21
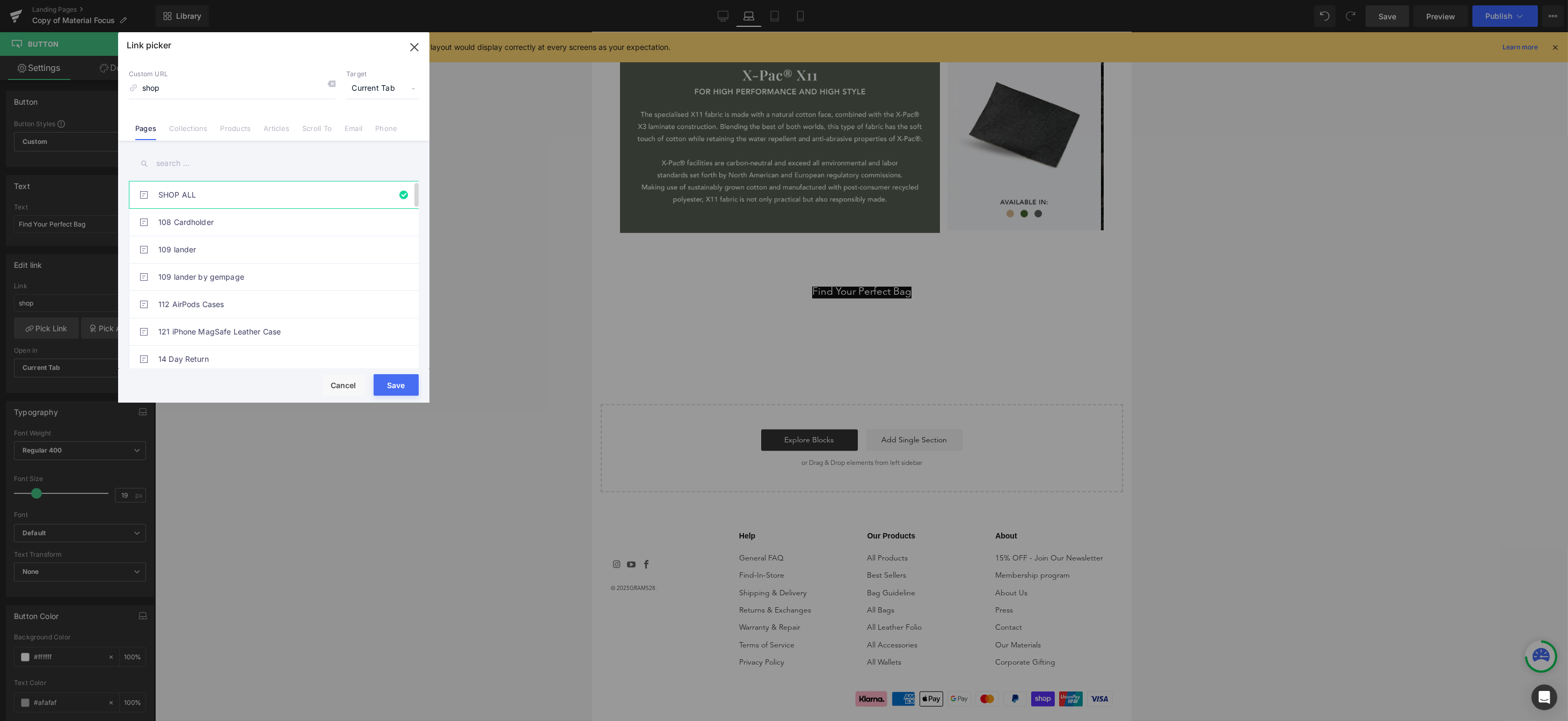
click at [221, 201] on link "SHOP ALL" at bounding box center [276, 194] width 236 height 27
click at [408, 383] on button "Save" at bounding box center [396, 384] width 45 height 21
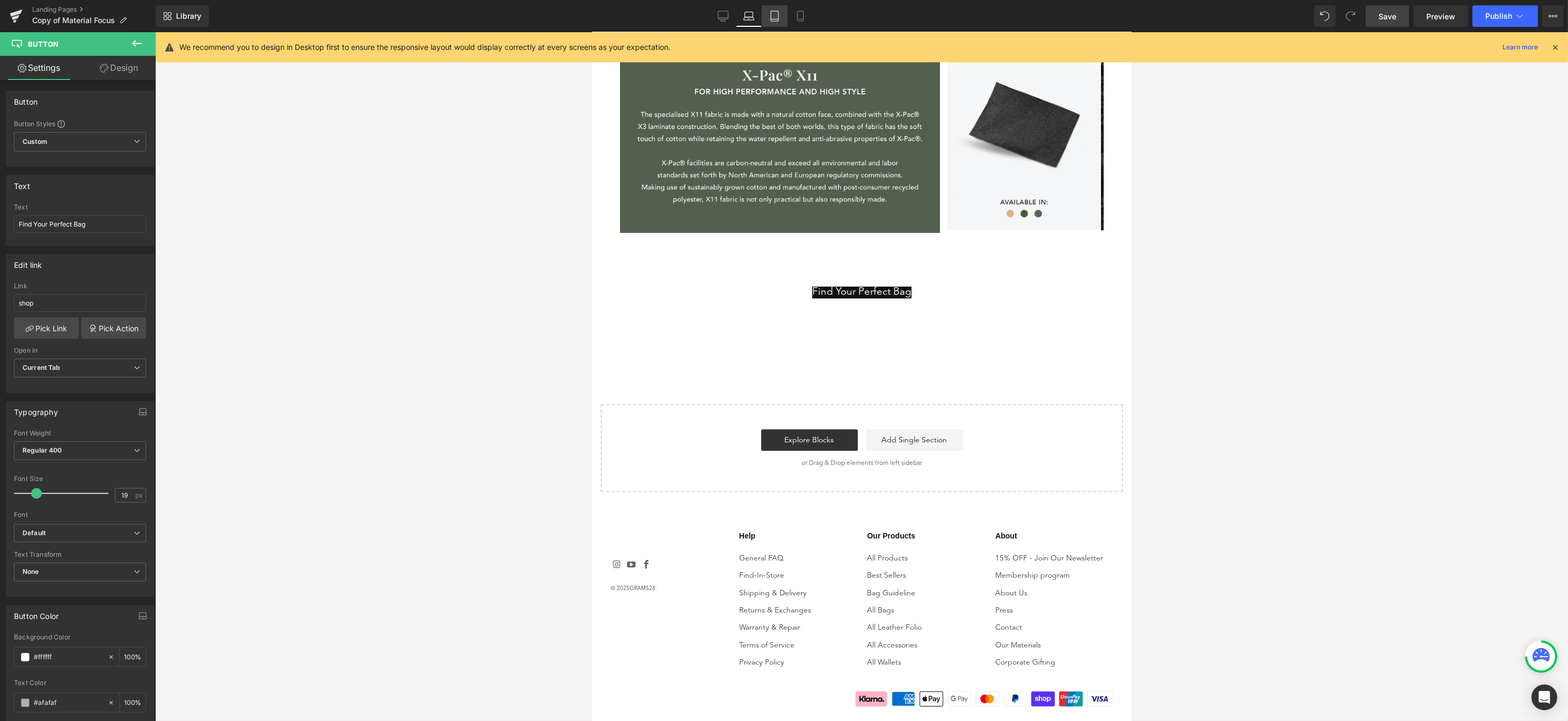
click at [774, 13] on icon at bounding box center [774, 15] width 10 height 10
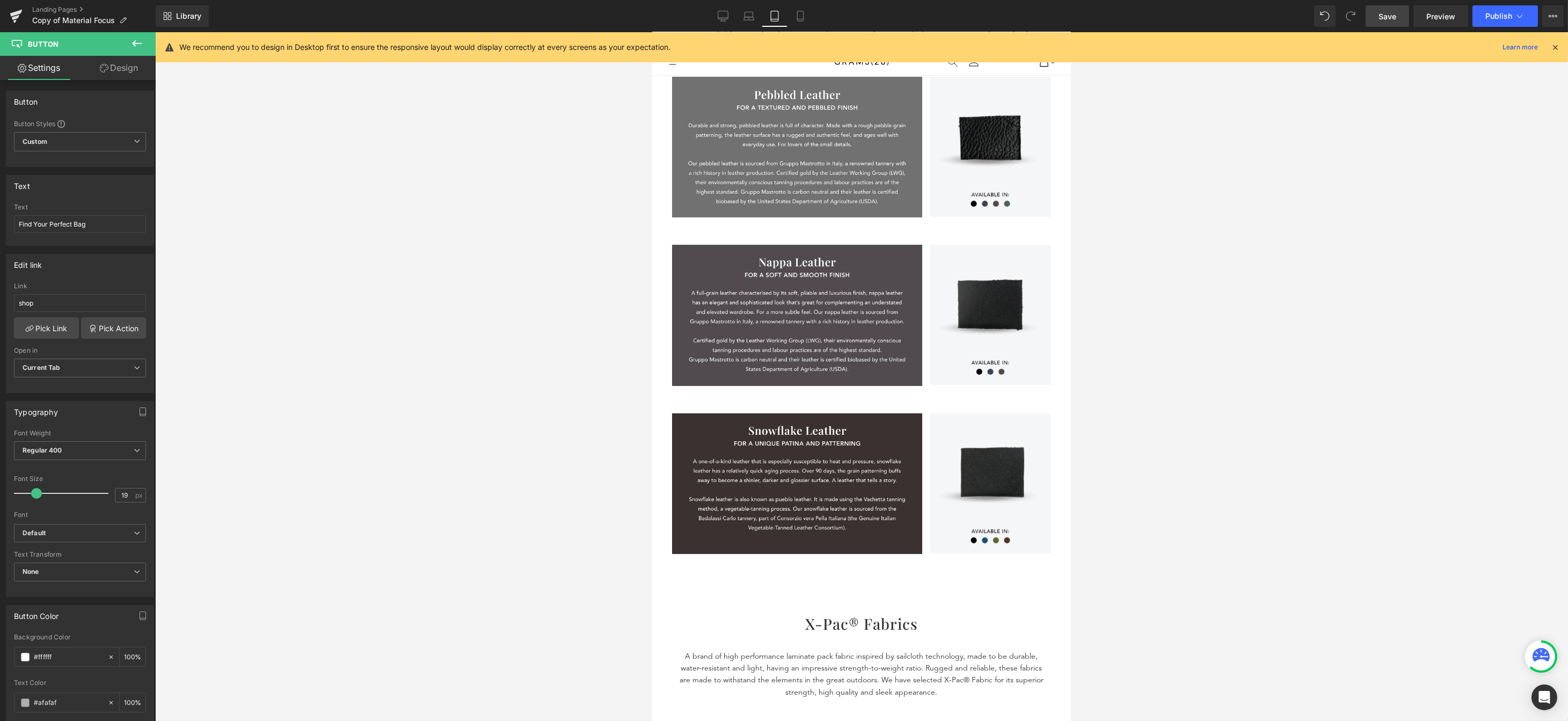
scroll to position [1210, 0]
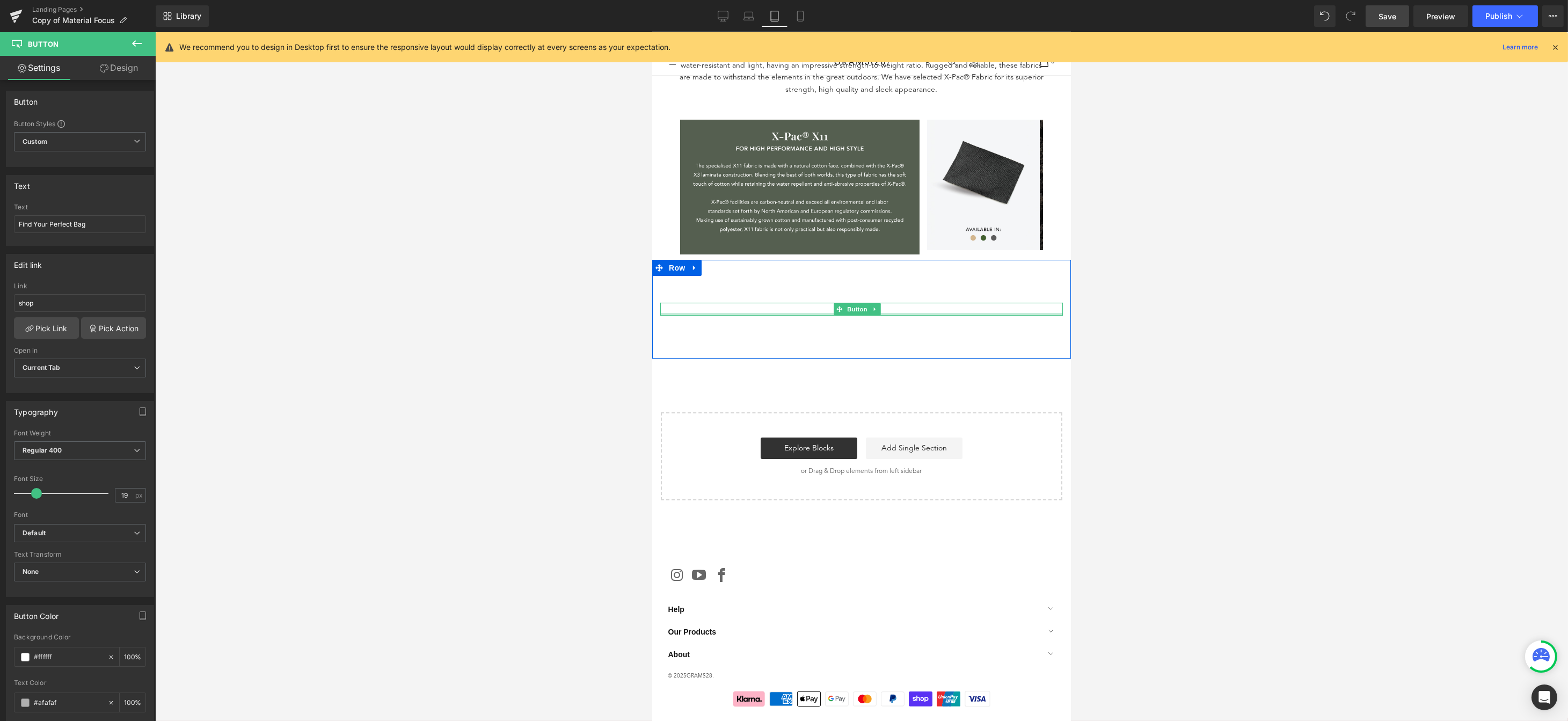
click at [891, 313] on div at bounding box center [861, 314] width 403 height 3
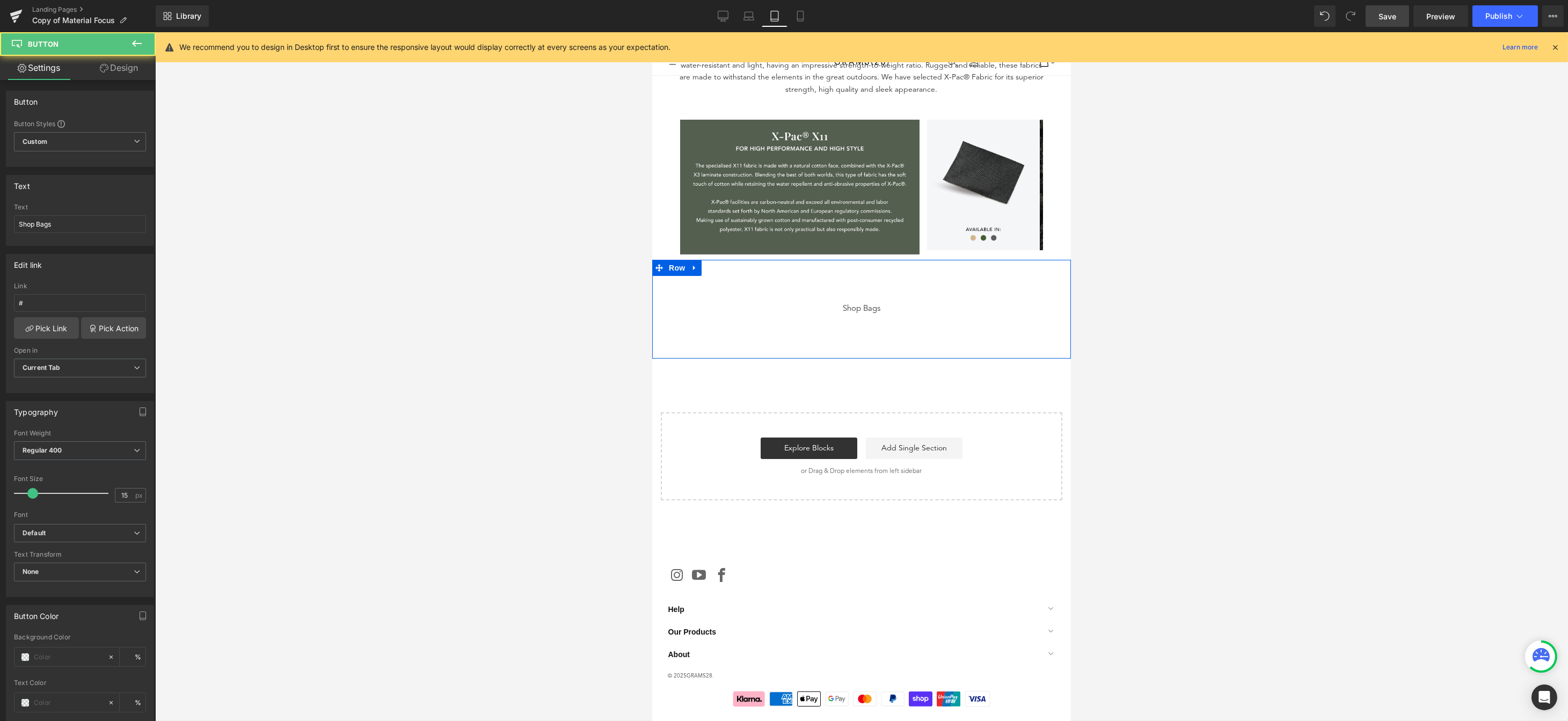
click at [891, 303] on div "Shop Bags" at bounding box center [861, 308] width 403 height 12
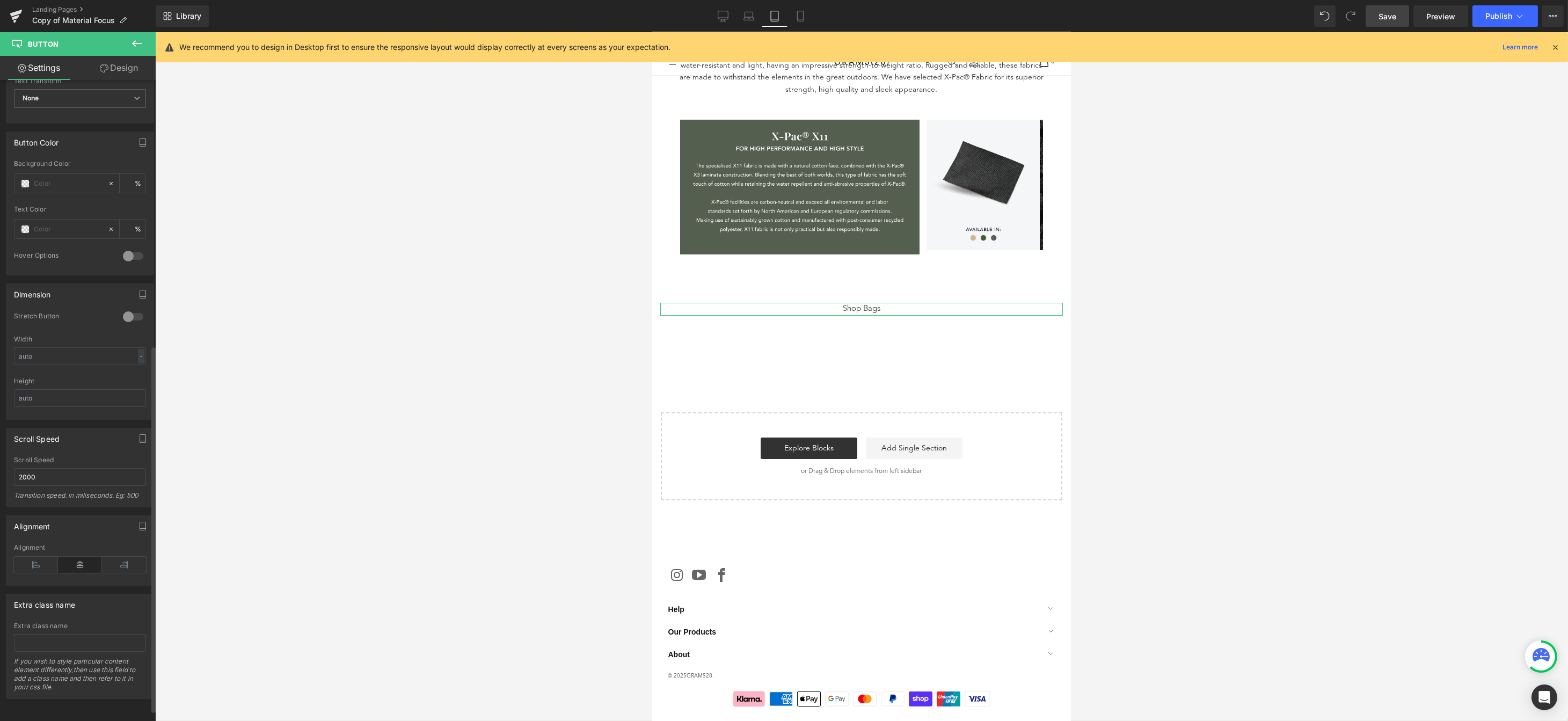
scroll to position [153, 0]
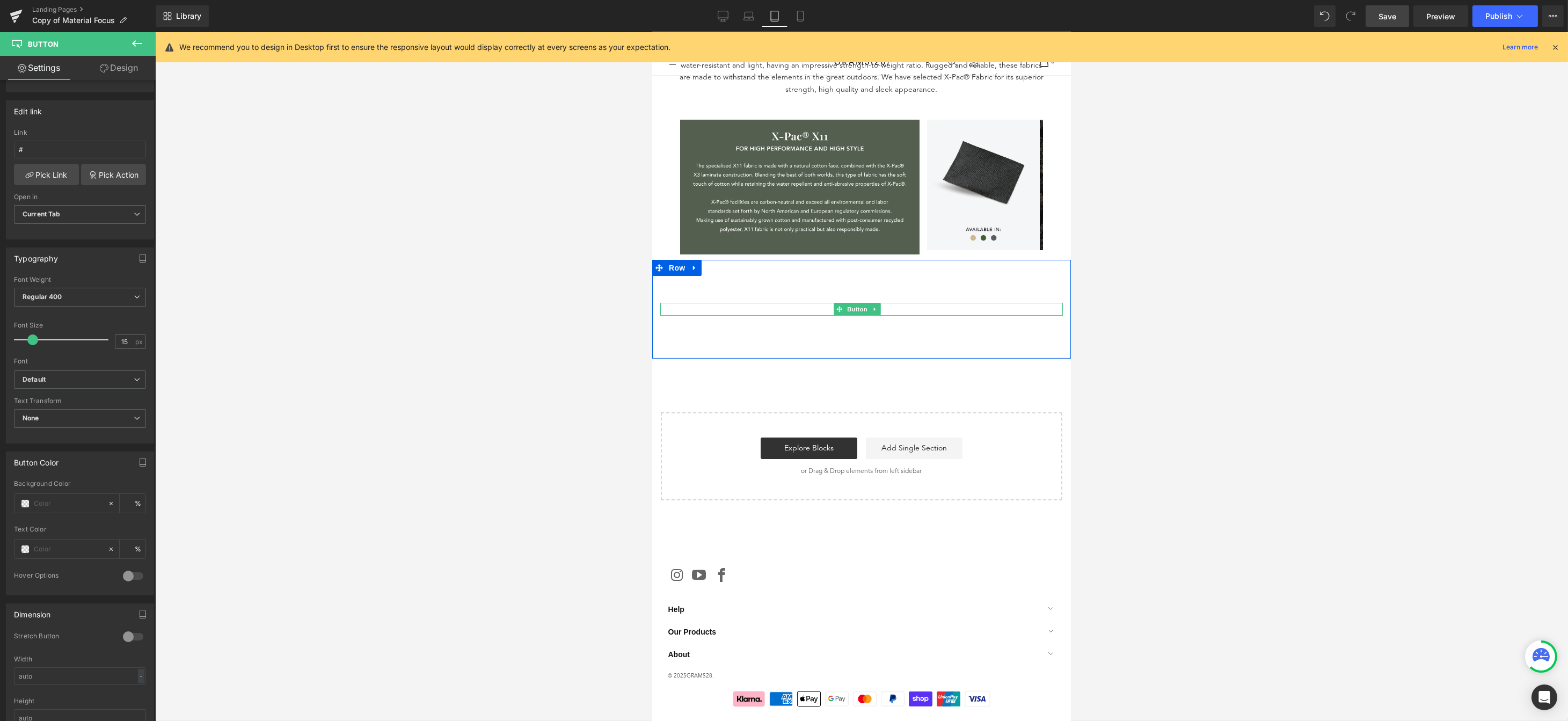
click at [885, 303] on div "Shop Bags" at bounding box center [861, 308] width 403 height 12
click at [45, 185] on div "# Link # Pick Link Pick Action Current Tab New Tab Open in Current Tab Current …" at bounding box center [79, 184] width 147 height 110
click at [46, 179] on link "Pick Link" at bounding box center [47, 174] width 65 height 21
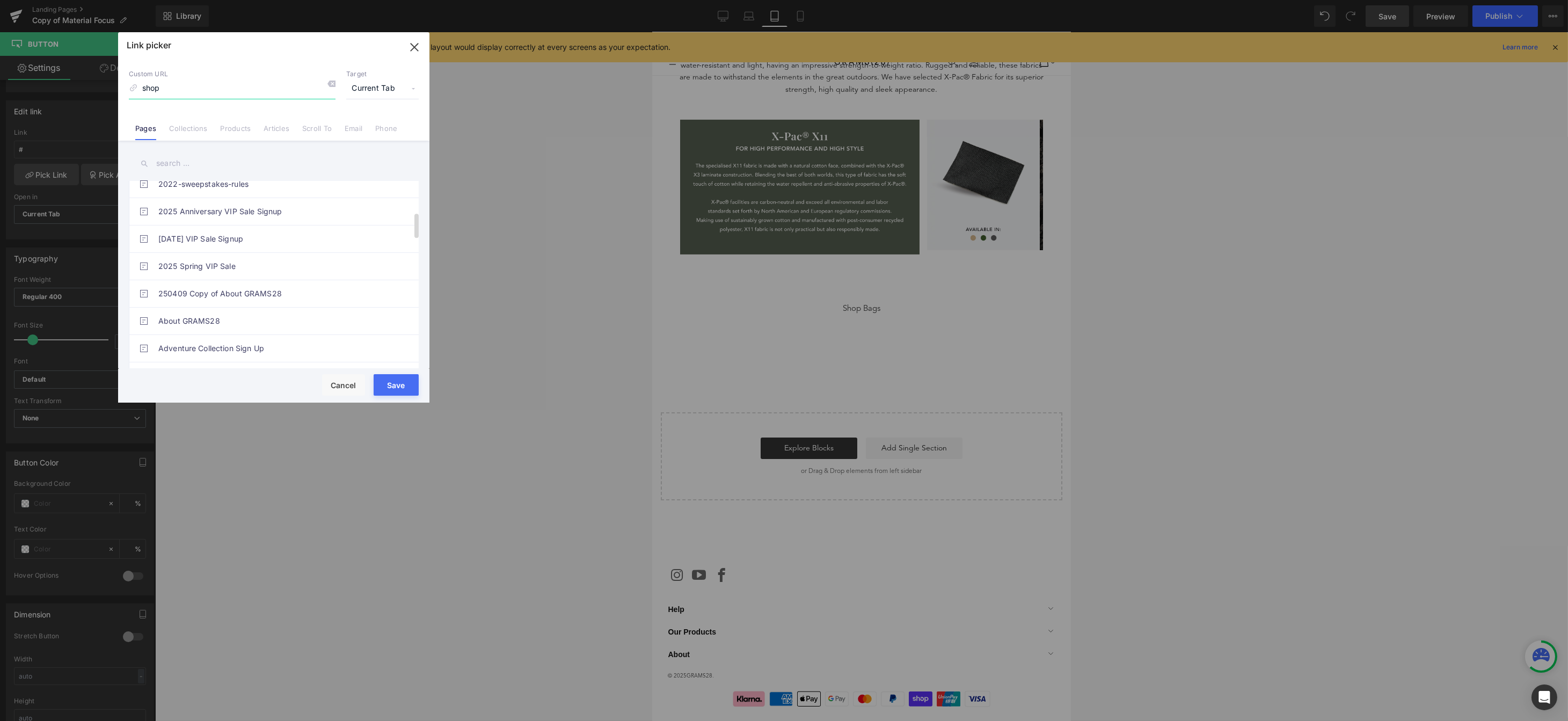
scroll to position [0, 0]
click at [185, 162] on input "text" at bounding box center [274, 163] width 290 height 24
drag, startPoint x: 192, startPoint y: 131, endPoint x: 199, endPoint y: 131, distance: 7.0
click at [192, 131] on link "Collections" at bounding box center [188, 132] width 38 height 16
click at [136, 128] on link "Pages" at bounding box center [146, 132] width 21 height 16
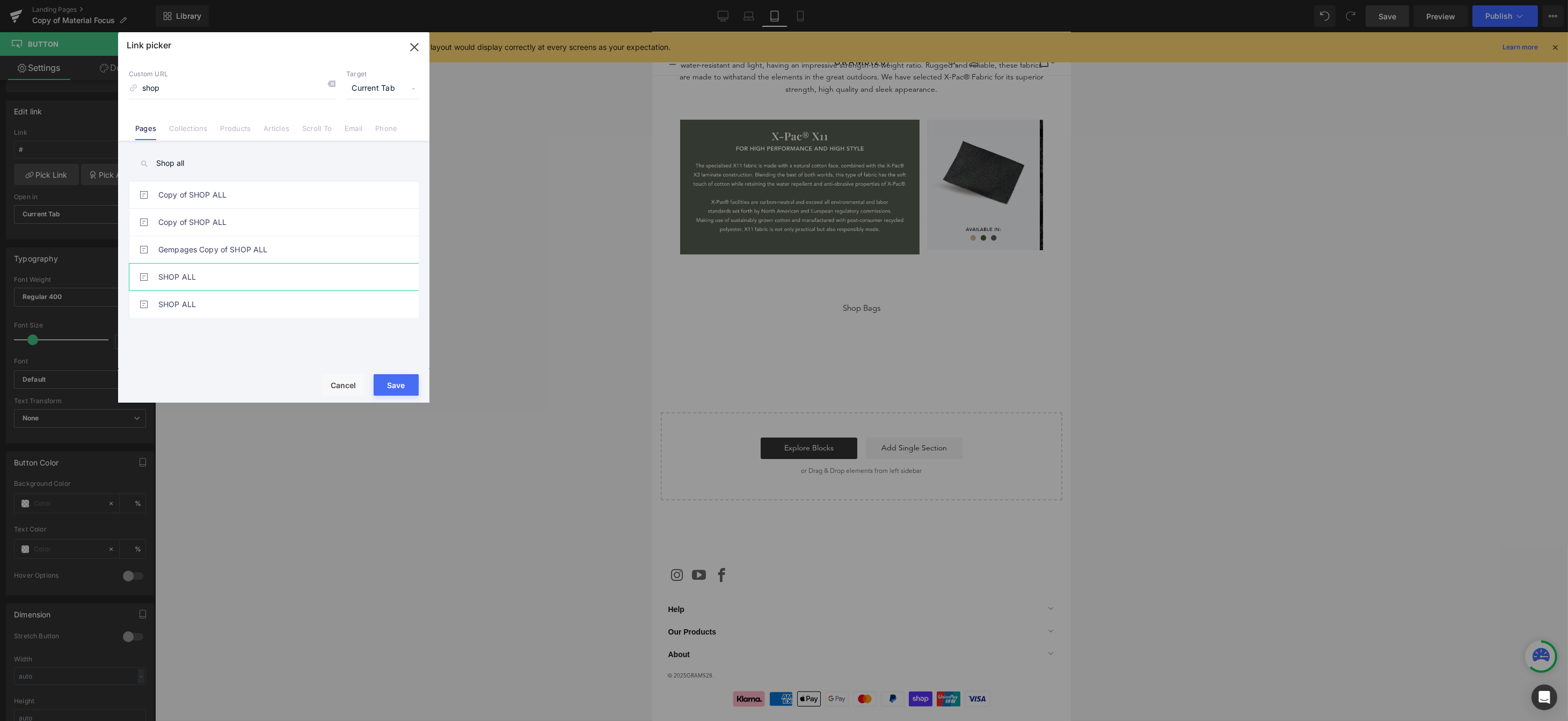
click at [240, 279] on link "SHOP ALL" at bounding box center [276, 276] width 236 height 27
click at [394, 385] on button "Save" at bounding box center [396, 384] width 45 height 21
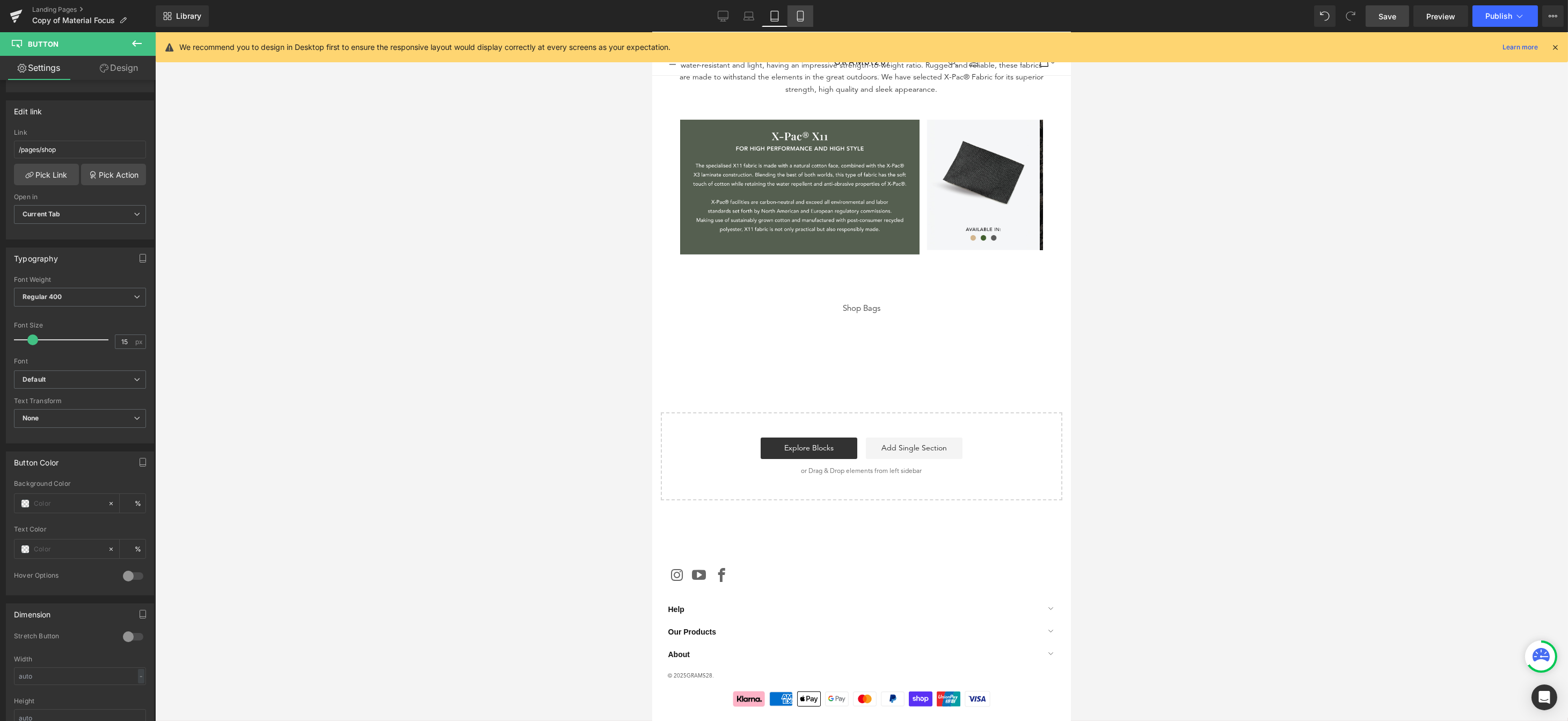
click at [792, 16] on link "Mobile" at bounding box center [801, 16] width 26 height 21
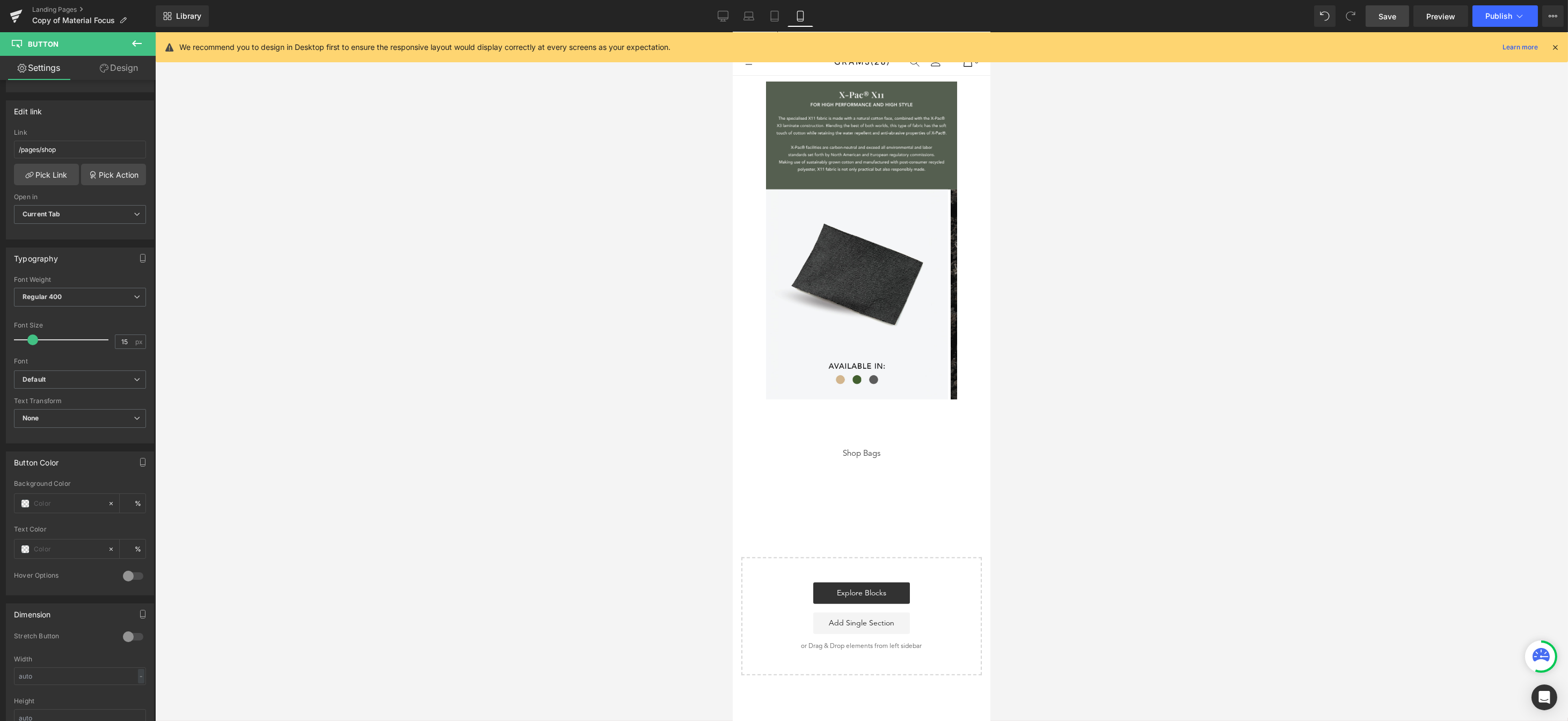
scroll to position [2117, 0]
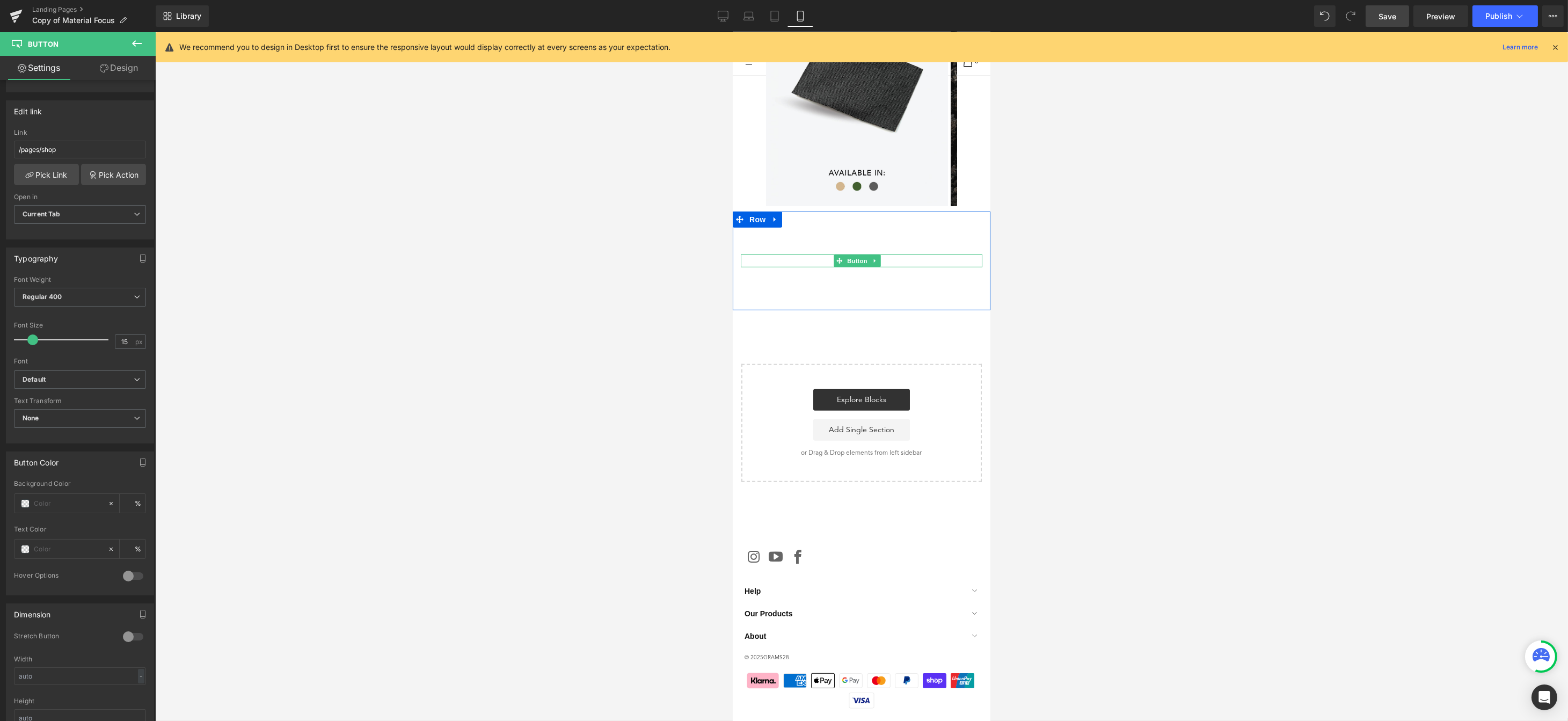
click at [884, 257] on div "Shop Bags" at bounding box center [861, 260] width 242 height 12
click at [43, 176] on link "Pick Link" at bounding box center [47, 177] width 65 height 21
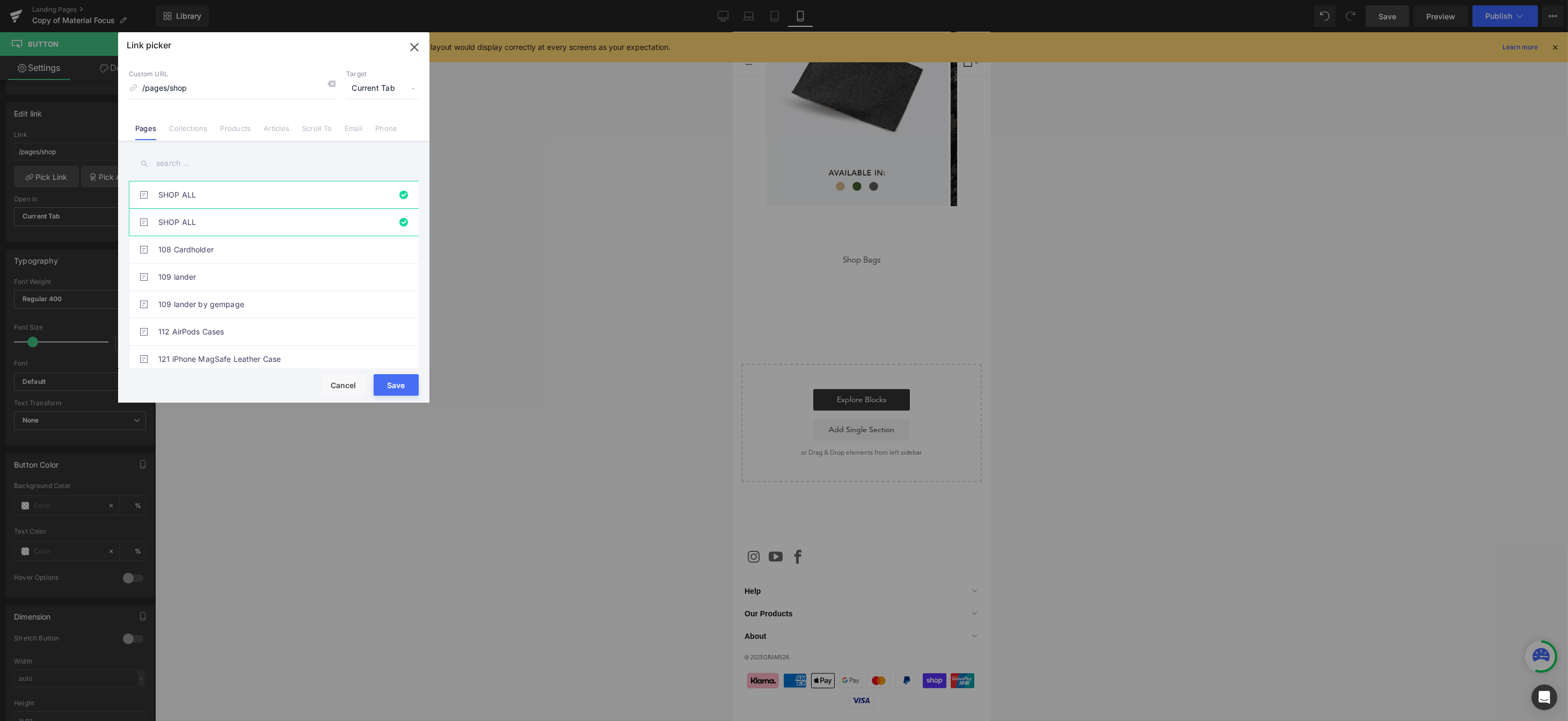
click at [379, 393] on button "Save" at bounding box center [396, 384] width 45 height 21
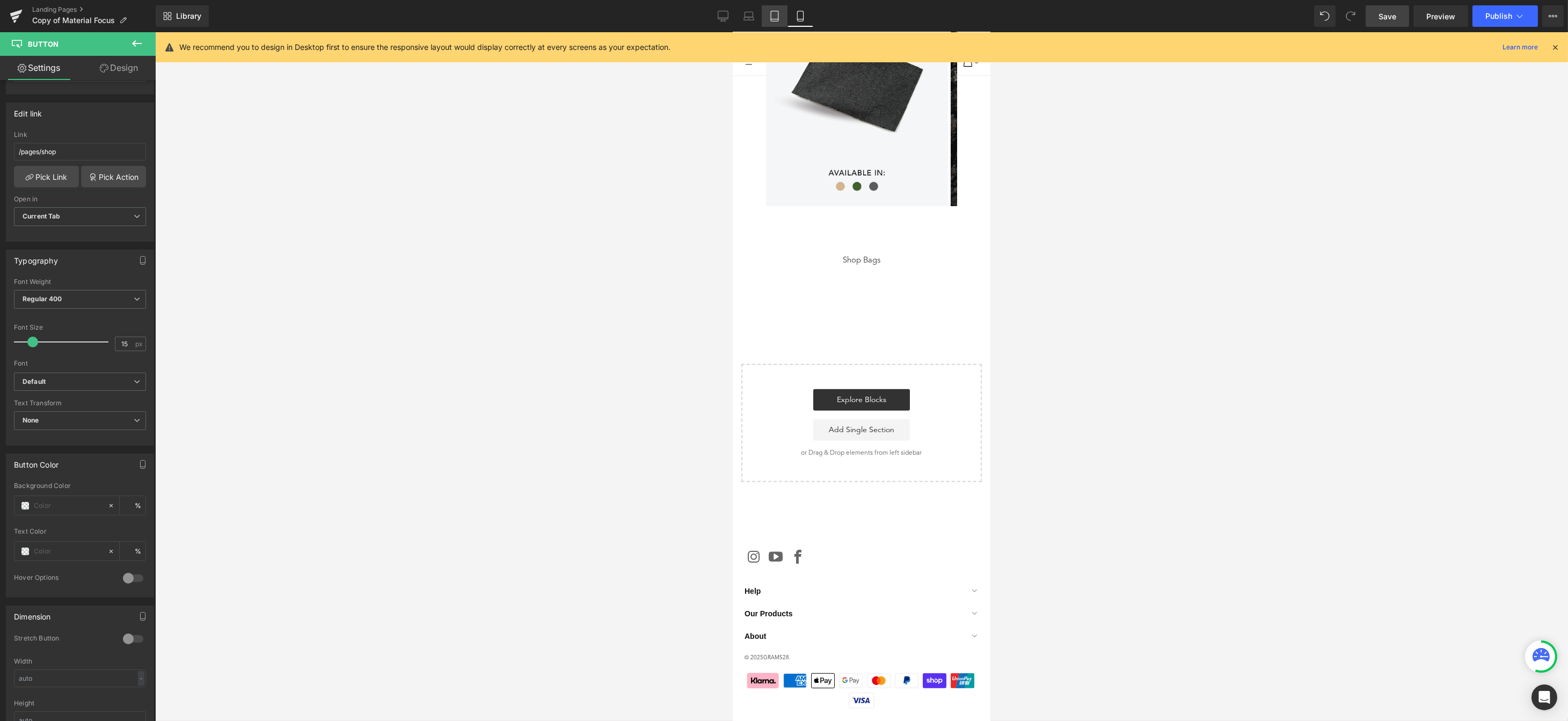
drag, startPoint x: 774, startPoint y: 22, endPoint x: 142, endPoint y: 31, distance: 632.1
click at [774, 22] on link "Tablet" at bounding box center [775, 16] width 26 height 21
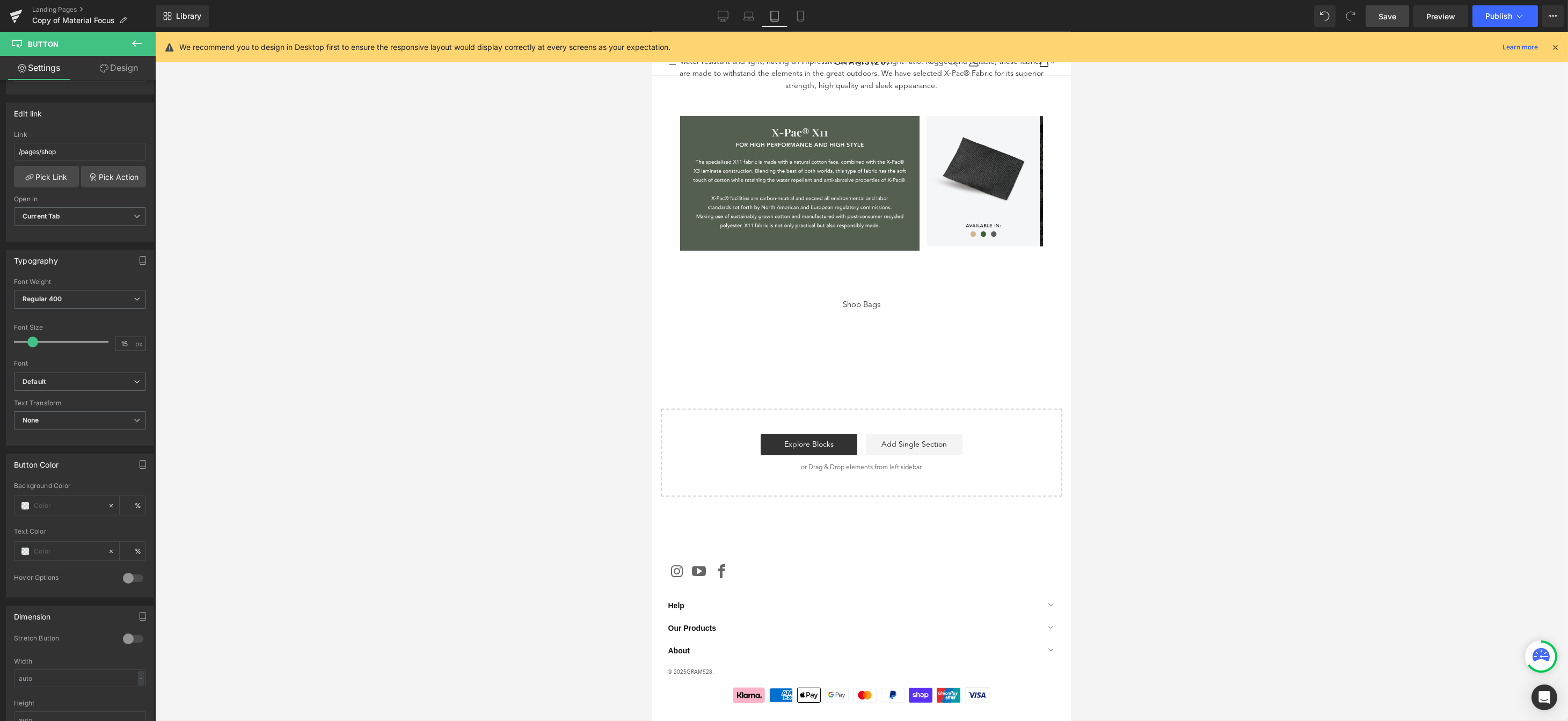
scroll to position [1210, 0]
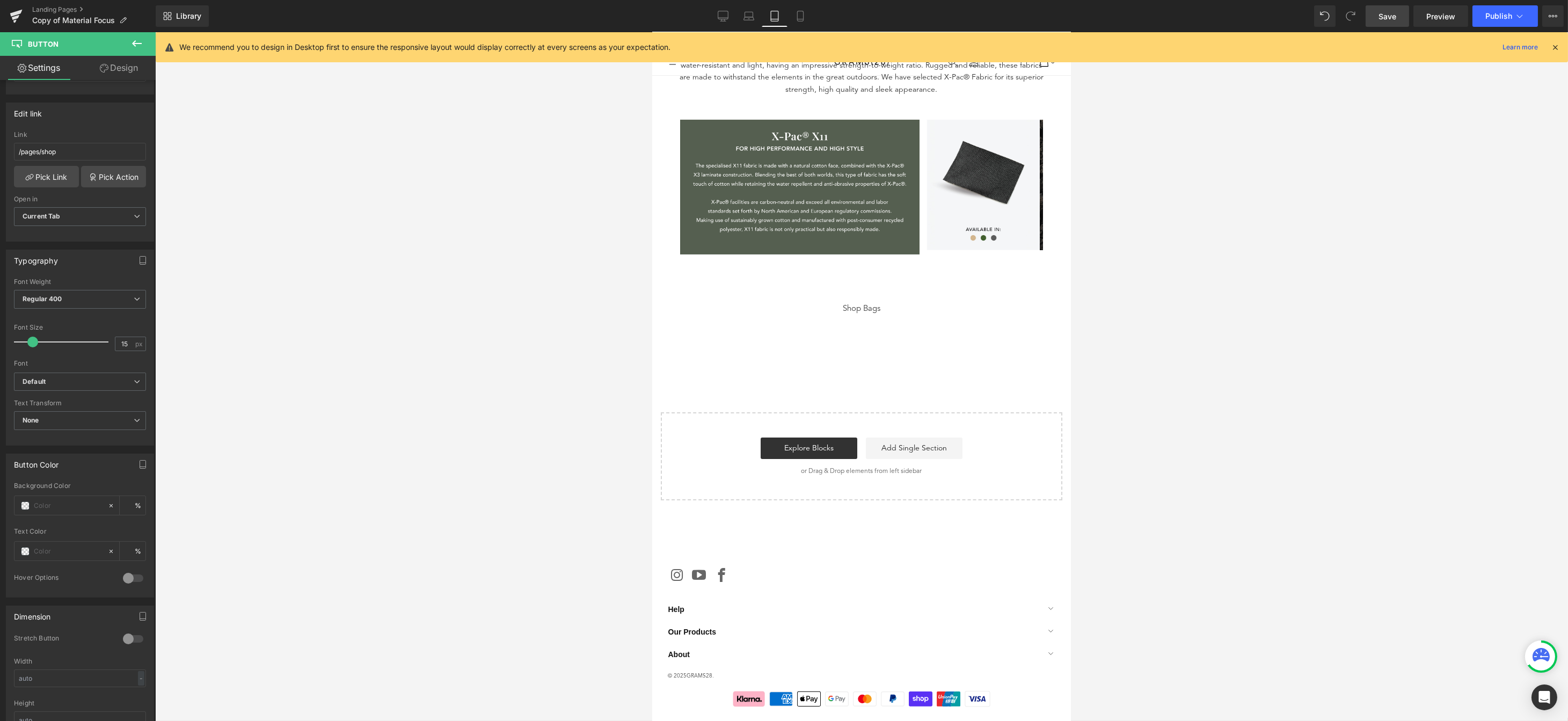
click at [879, 304] on div "Shop Bags" at bounding box center [861, 308] width 403 height 12
click at [754, 20] on icon at bounding box center [748, 18] width 10 height 3
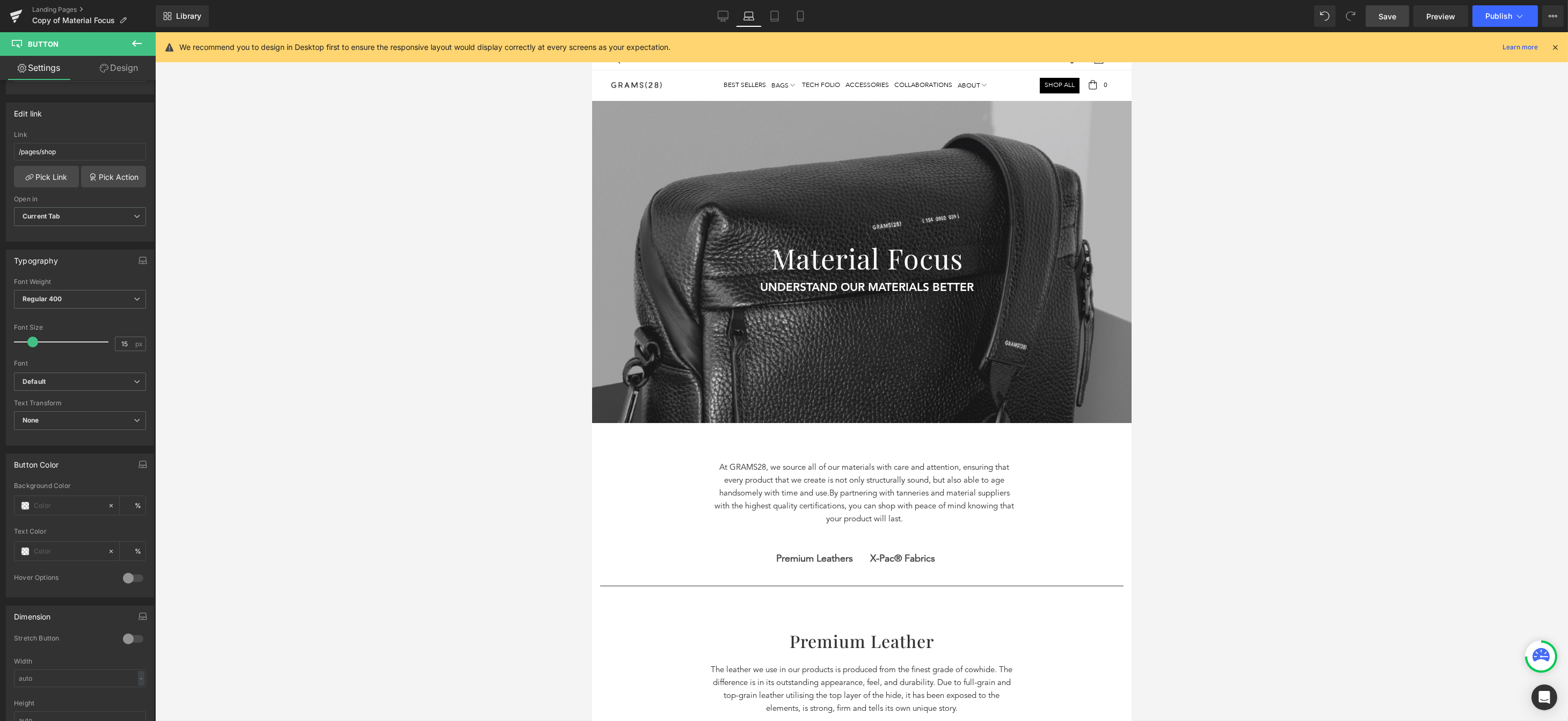
scroll to position [1481, 0]
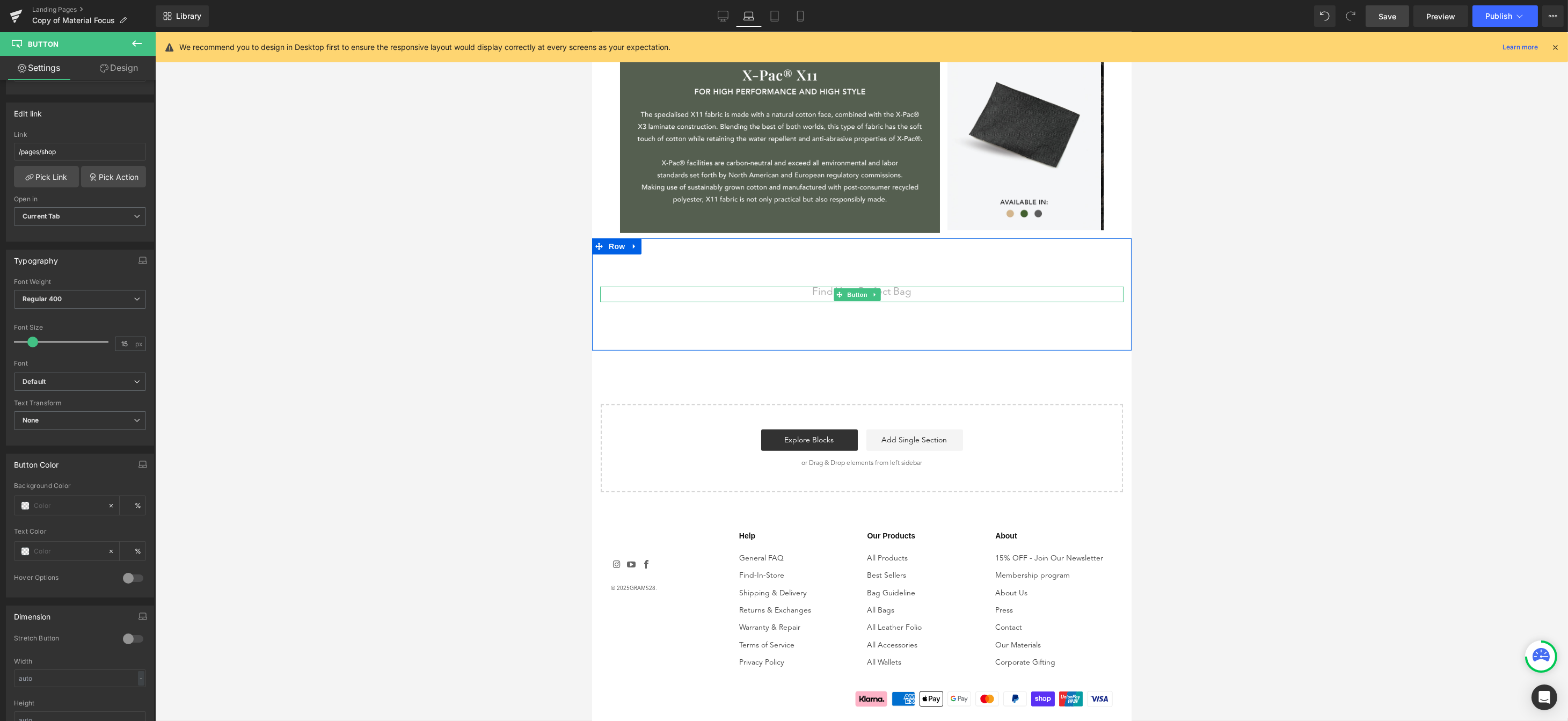
click at [912, 290] on div "Find Your Perfect Bag" at bounding box center [862, 294] width 523 height 15
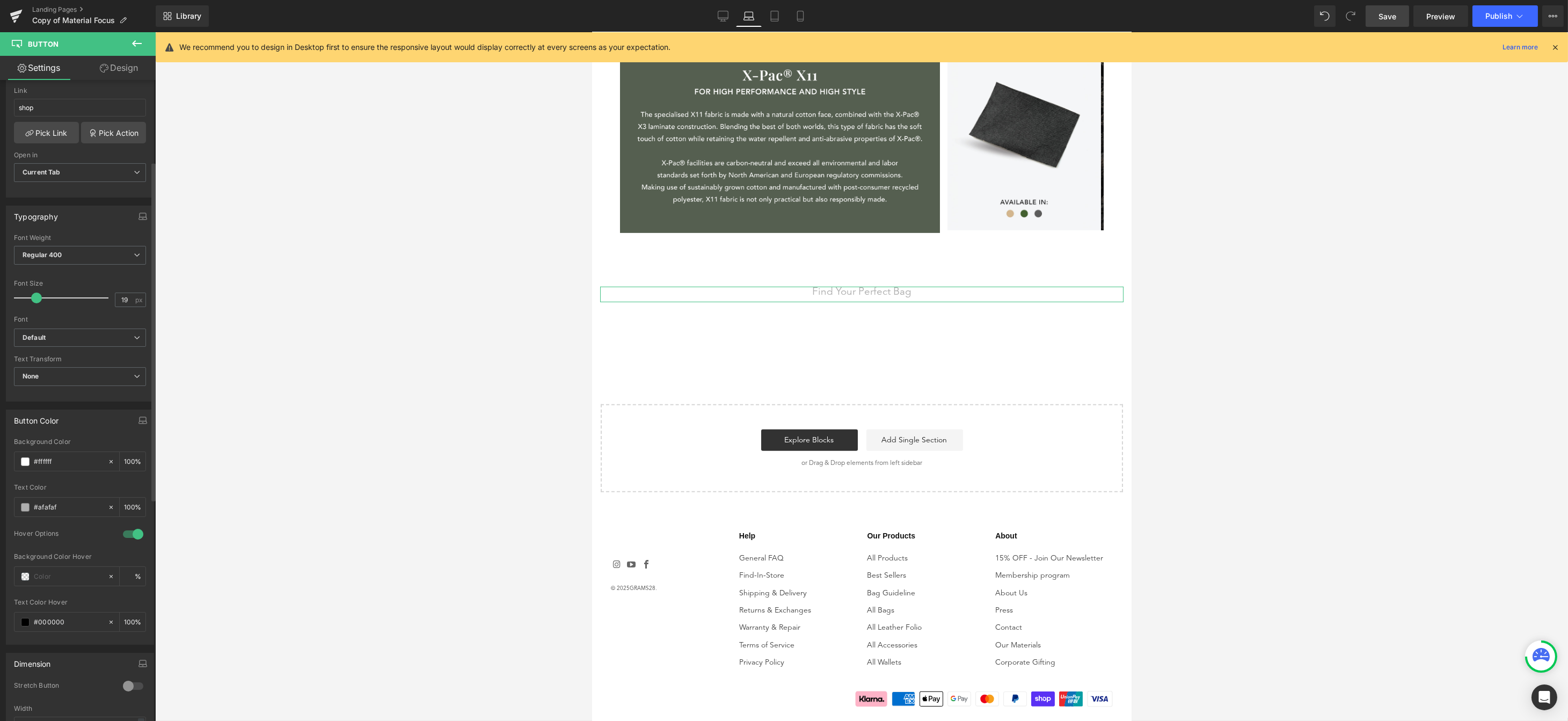
scroll to position [138, 0]
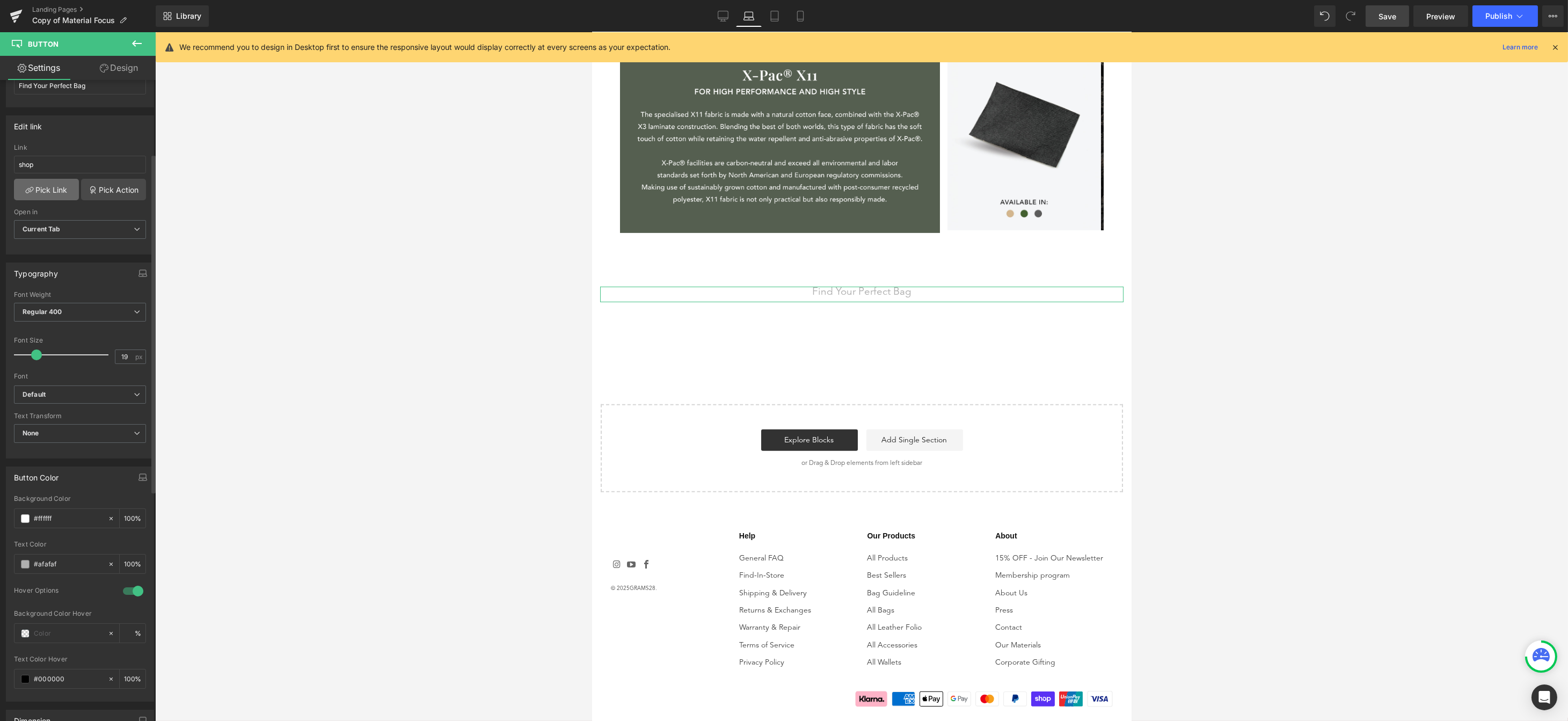
click at [50, 190] on link "Pick Link" at bounding box center [47, 189] width 65 height 21
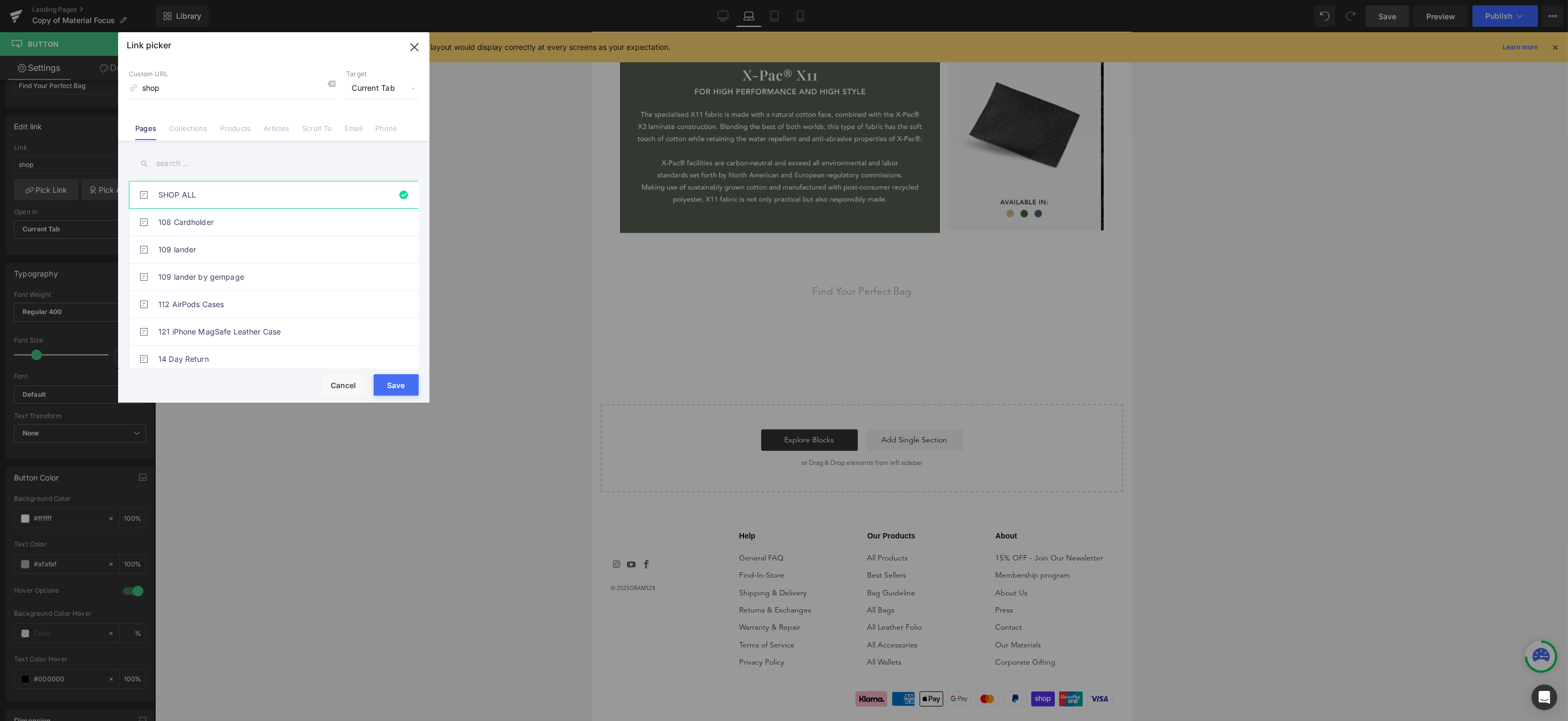
click at [401, 385] on button "Save" at bounding box center [396, 384] width 45 height 21
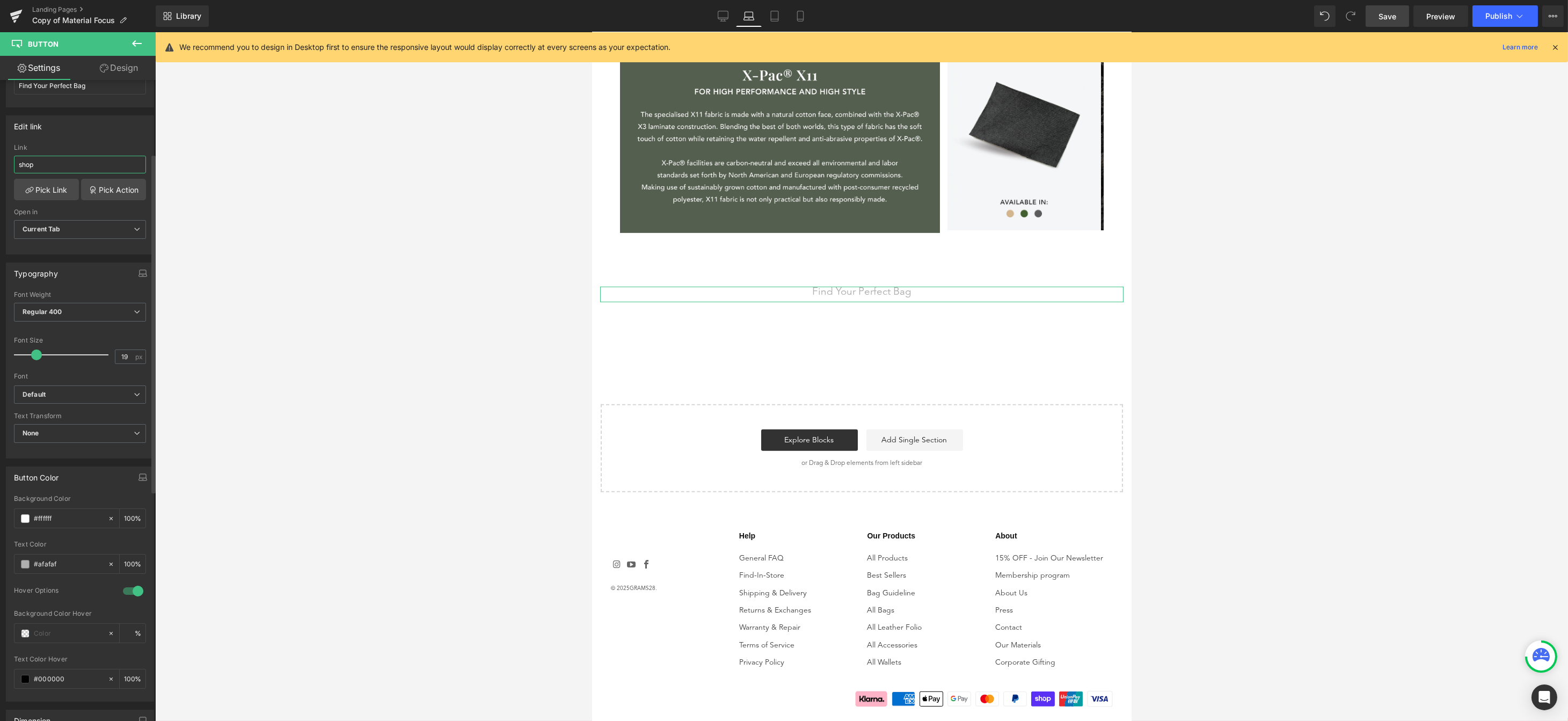
click at [74, 162] on input "shop" at bounding box center [79, 164] width 132 height 18
click at [65, 187] on link "Pick Link" at bounding box center [47, 189] width 65 height 21
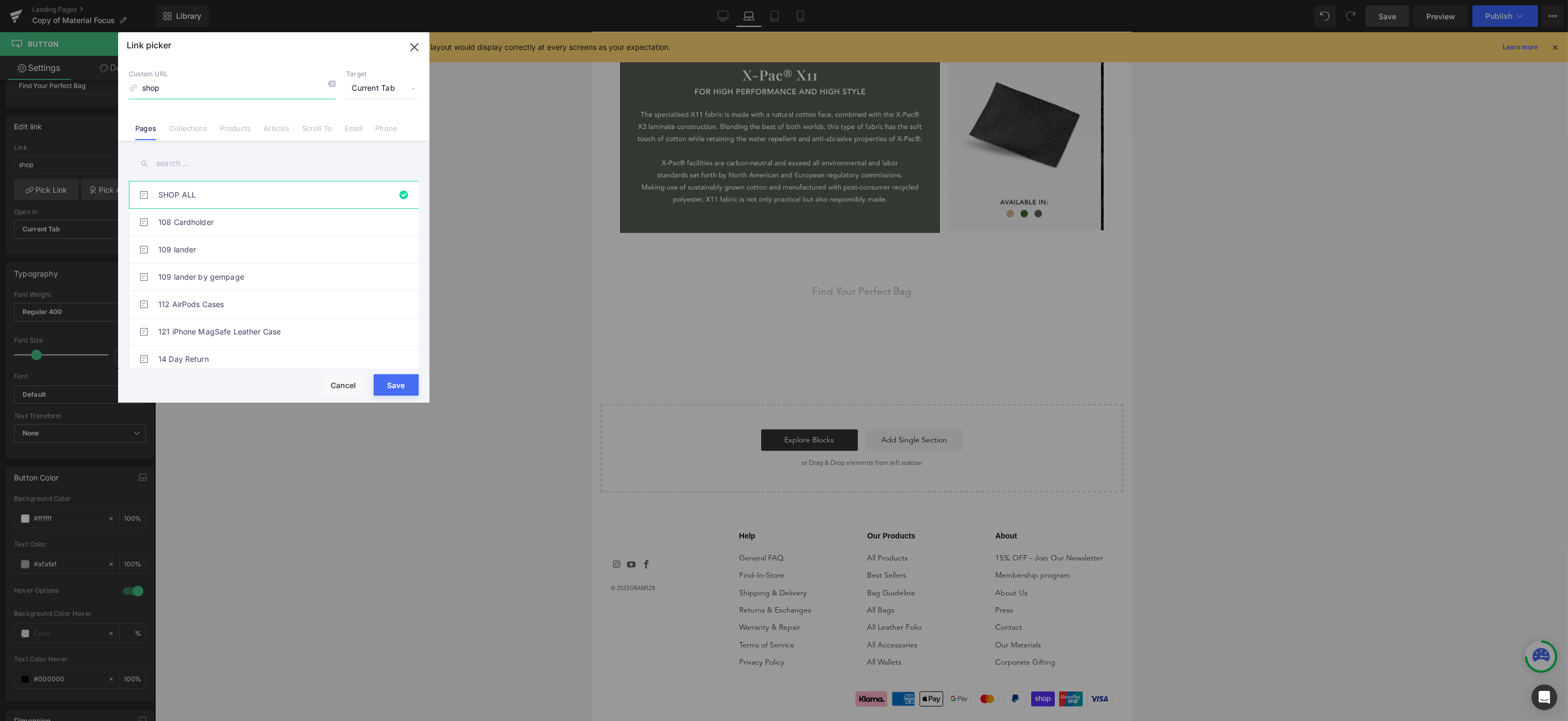
click at [228, 97] on input "shop" at bounding box center [232, 89] width 207 height 21
click at [197, 160] on input "text" at bounding box center [274, 163] width 290 height 24
click at [210, 200] on link "SHOP ALL" at bounding box center [276, 194] width 236 height 27
click at [403, 382] on button "Save" at bounding box center [396, 384] width 45 height 21
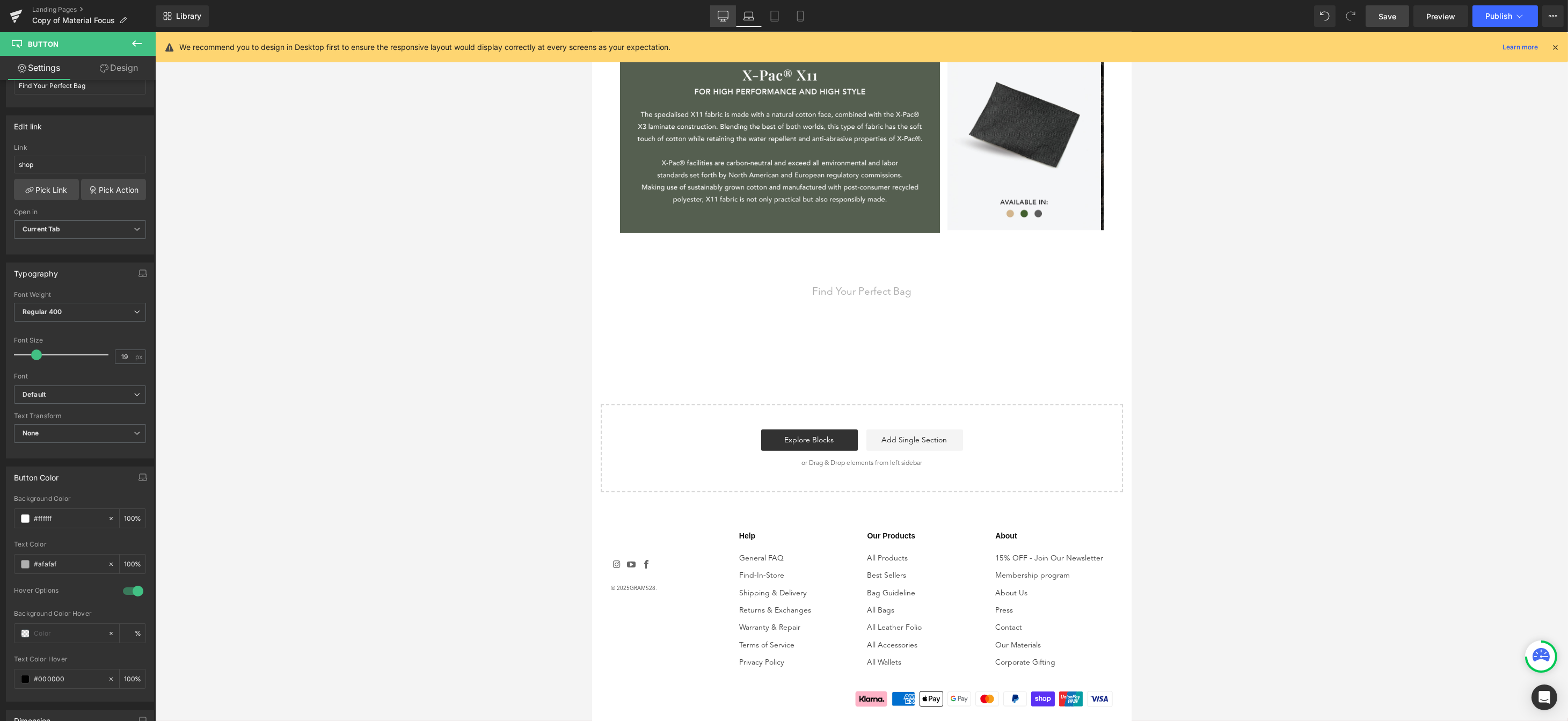
click at [725, 17] on icon at bounding box center [722, 15] width 10 height 10
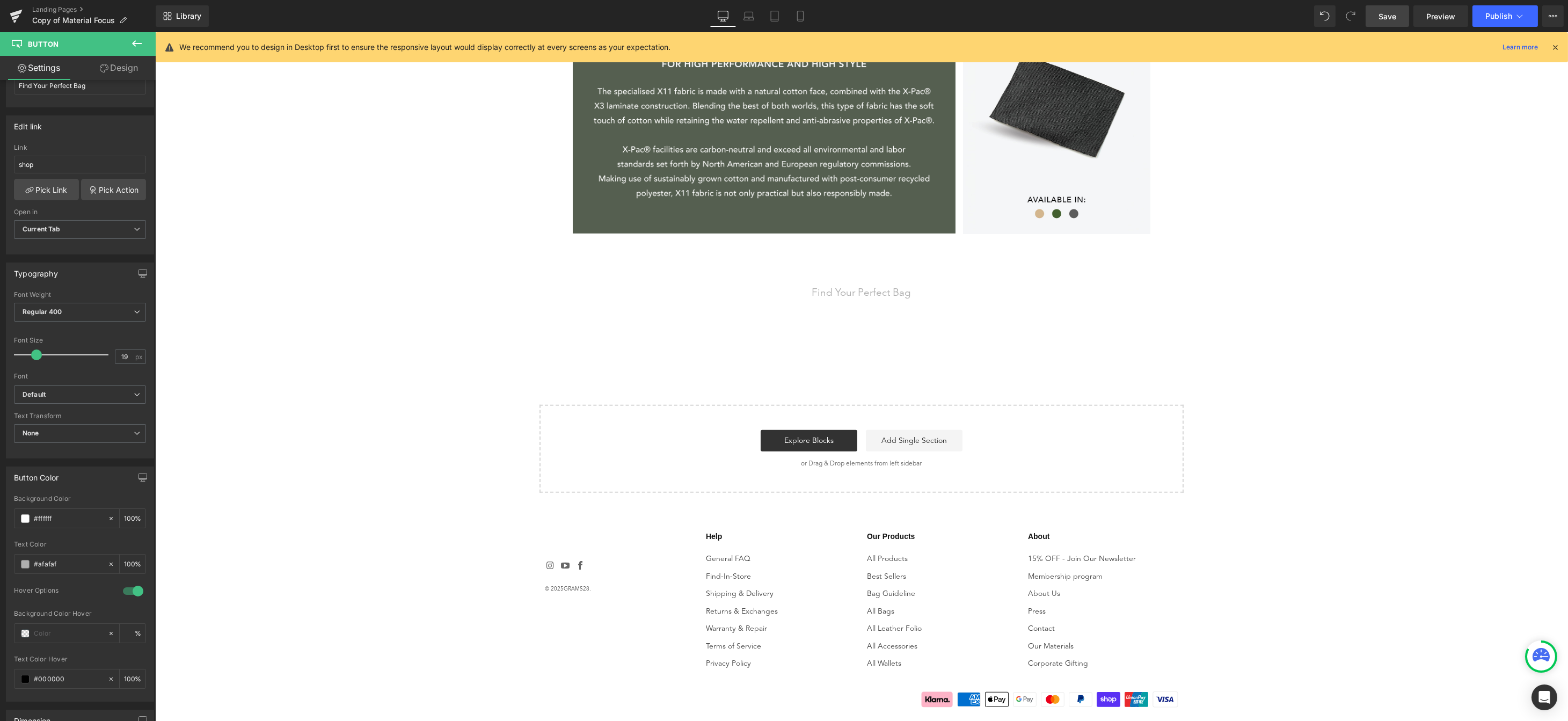
scroll to position [1596, 0]
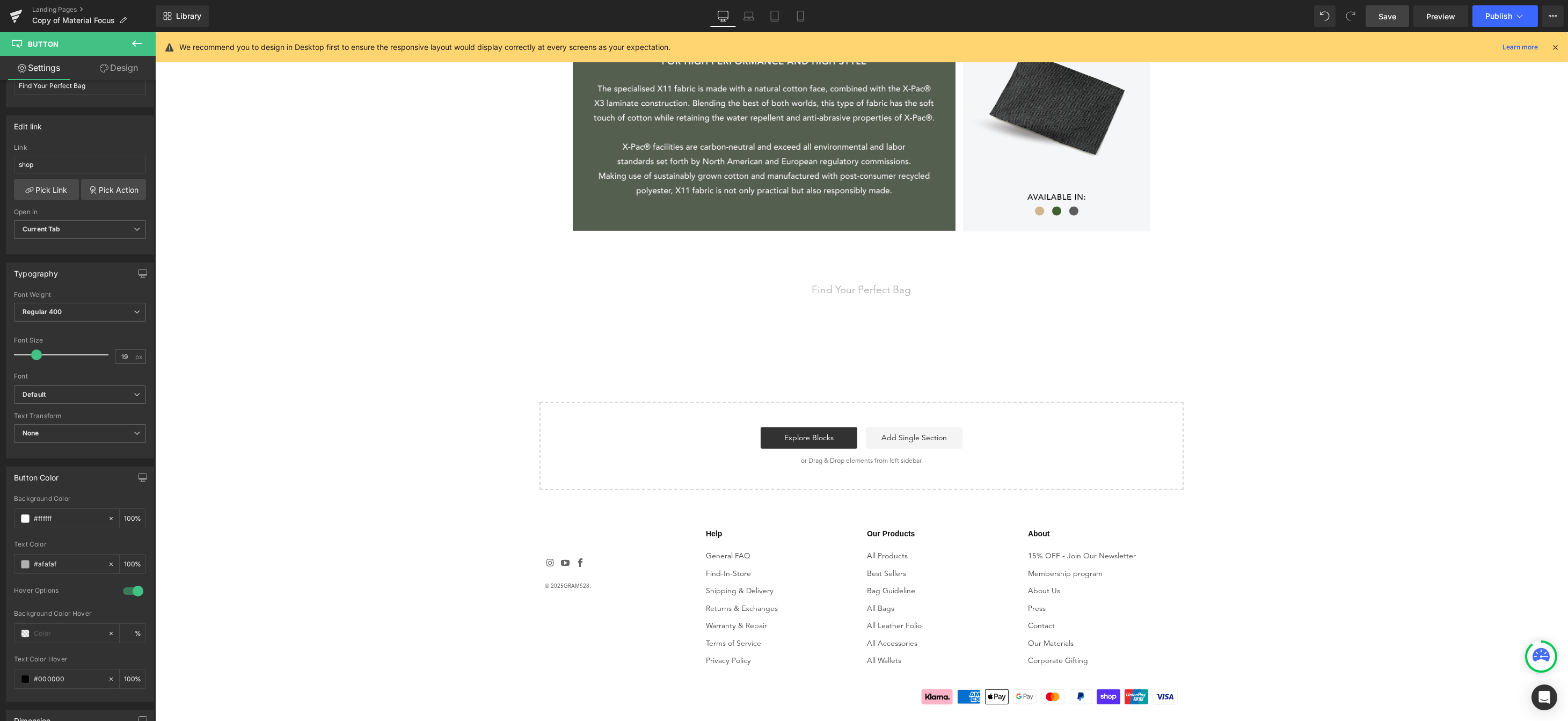
click at [1398, 15] on link "Save" at bounding box center [1387, 16] width 44 height 21
click at [1436, 10] on span "Preview" at bounding box center [1440, 16] width 29 height 11
click at [902, 293] on span "Find Your Perfect Bag" at bounding box center [862, 290] width 99 height 12
click at [45, 192] on link "Pick Link" at bounding box center [47, 189] width 65 height 21
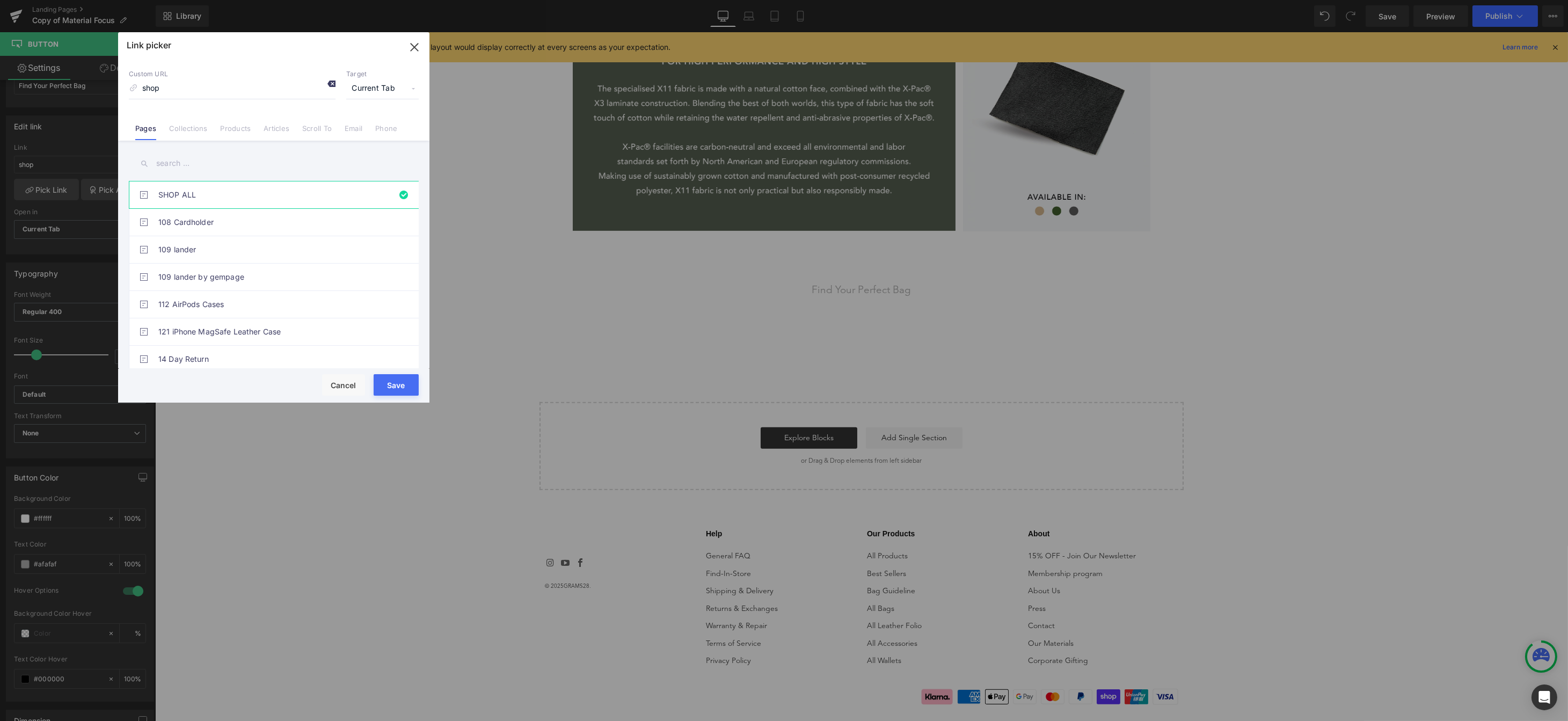
click at [334, 84] on icon at bounding box center [331, 83] width 8 height 8
click at [209, 94] on input at bounding box center [232, 89] width 207 height 21
click at [152, 125] on link "Pages" at bounding box center [146, 132] width 21 height 16
click at [182, 122] on li "Collections" at bounding box center [188, 124] width 51 height 19
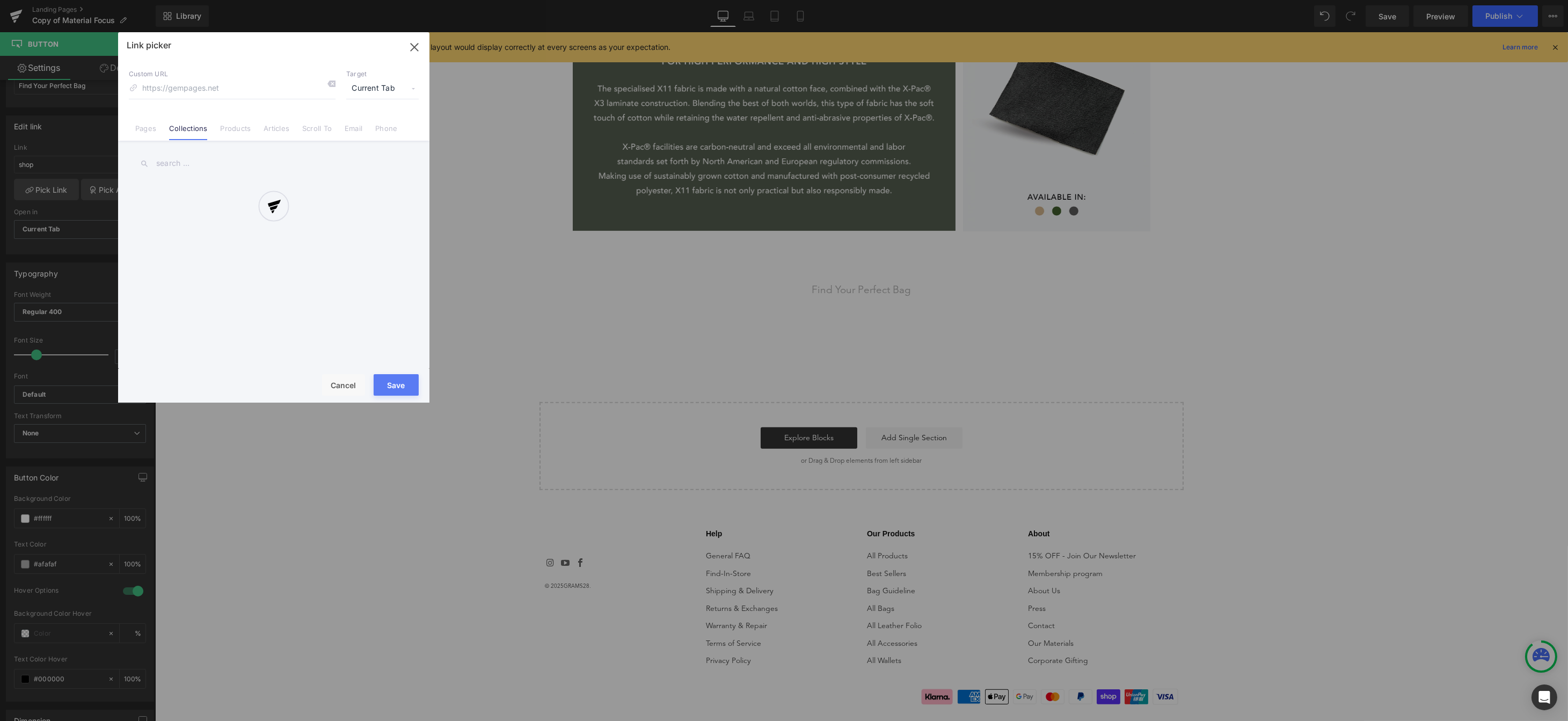
click at [140, 123] on div "Link picker Back to Library Insert Custom URL Target Current Tab Current Tab Ne…" at bounding box center [273, 217] width 311 height 370
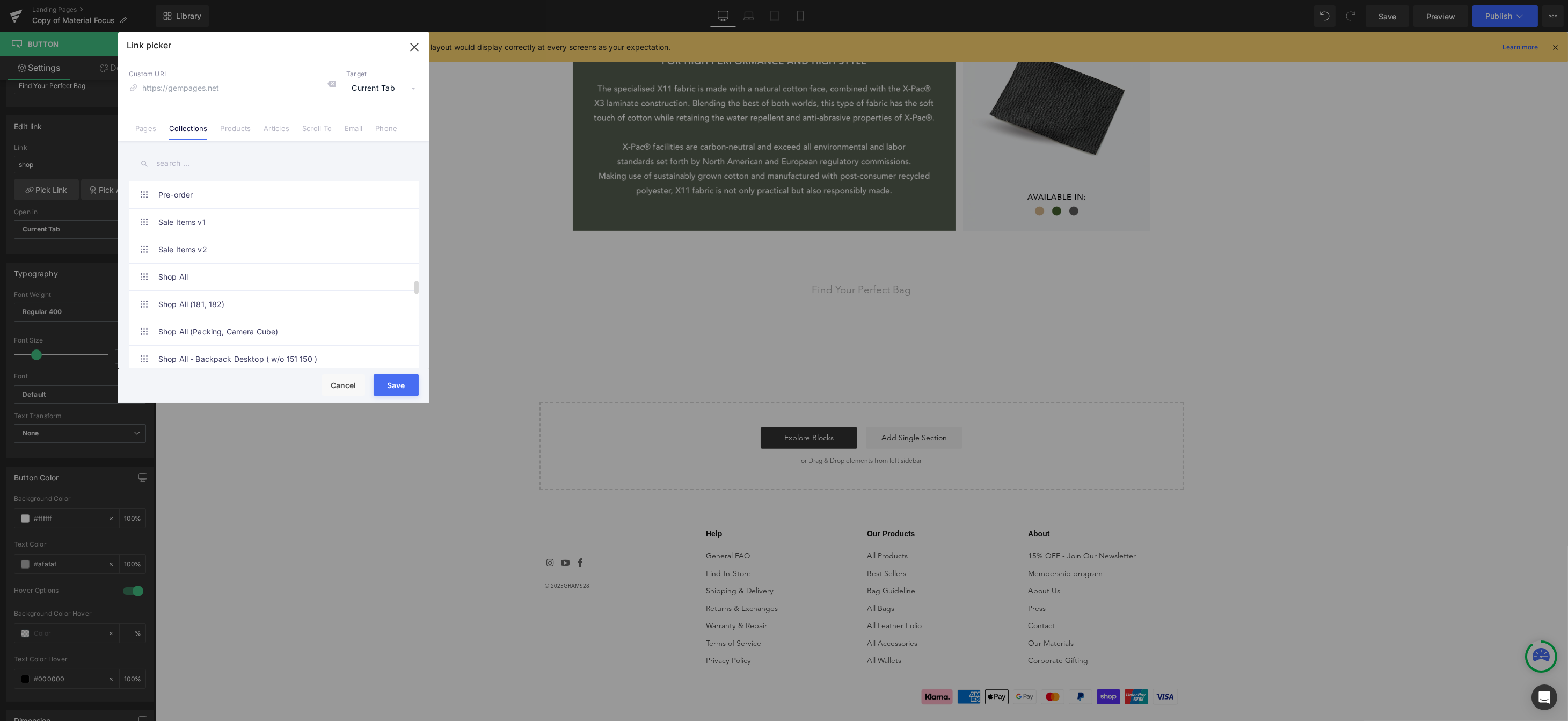
scroll to position [1393, 0]
click at [221, 290] on link "Shop All" at bounding box center [276, 279] width 236 height 27
click at [392, 383] on button "Save" at bounding box center [396, 384] width 45 height 21
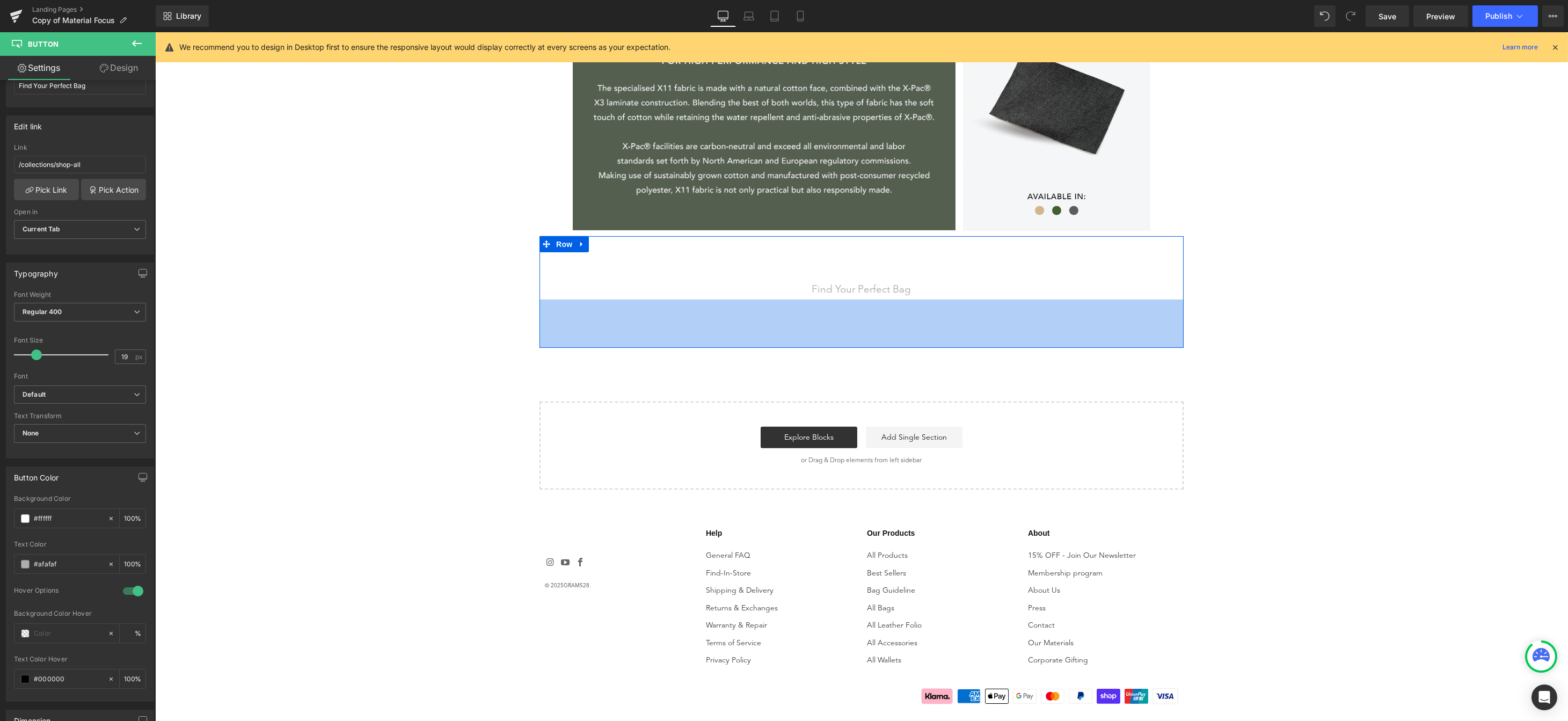
scroll to position [1597, 0]
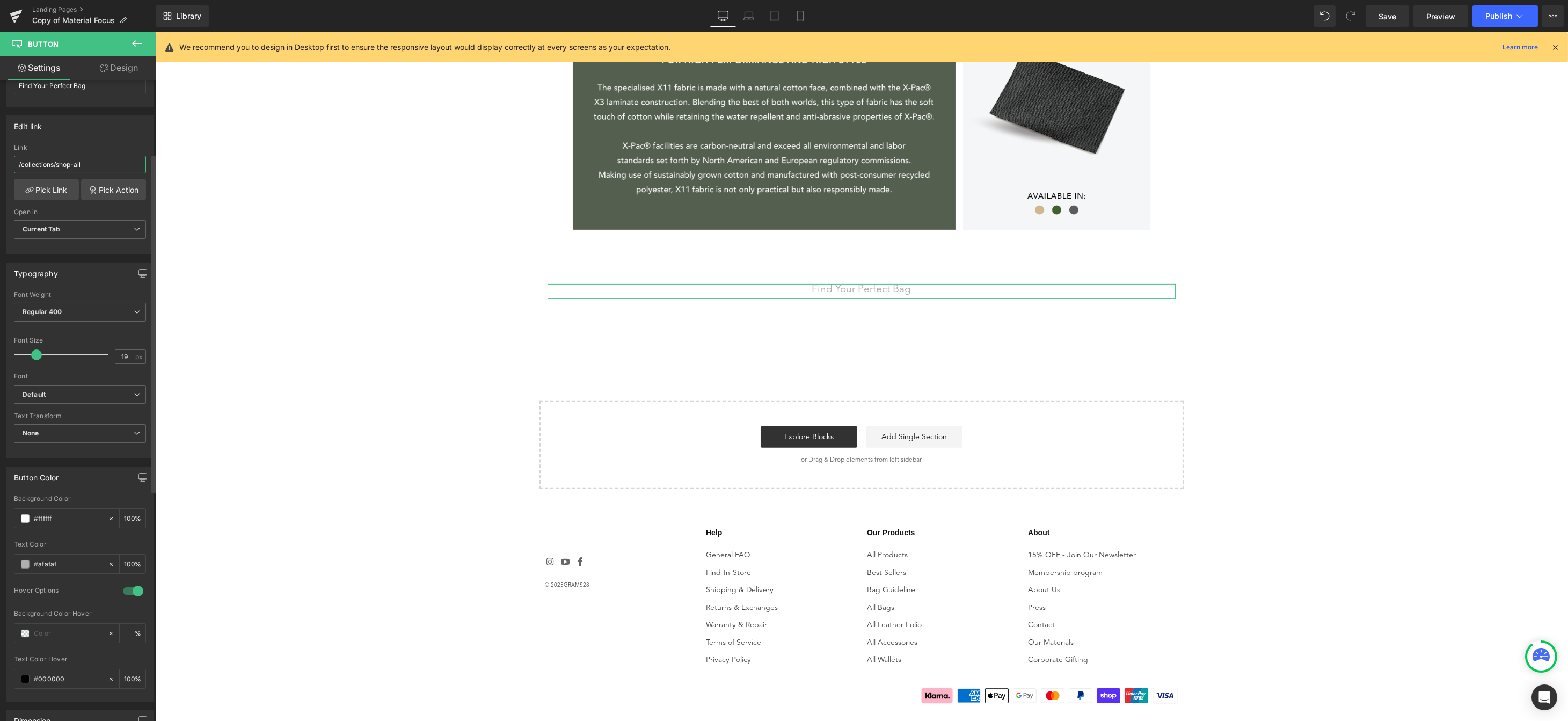
click at [50, 164] on input "/collections/shop-all" at bounding box center [79, 164] width 132 height 18
click at [52, 186] on link "Pick Link" at bounding box center [47, 189] width 65 height 21
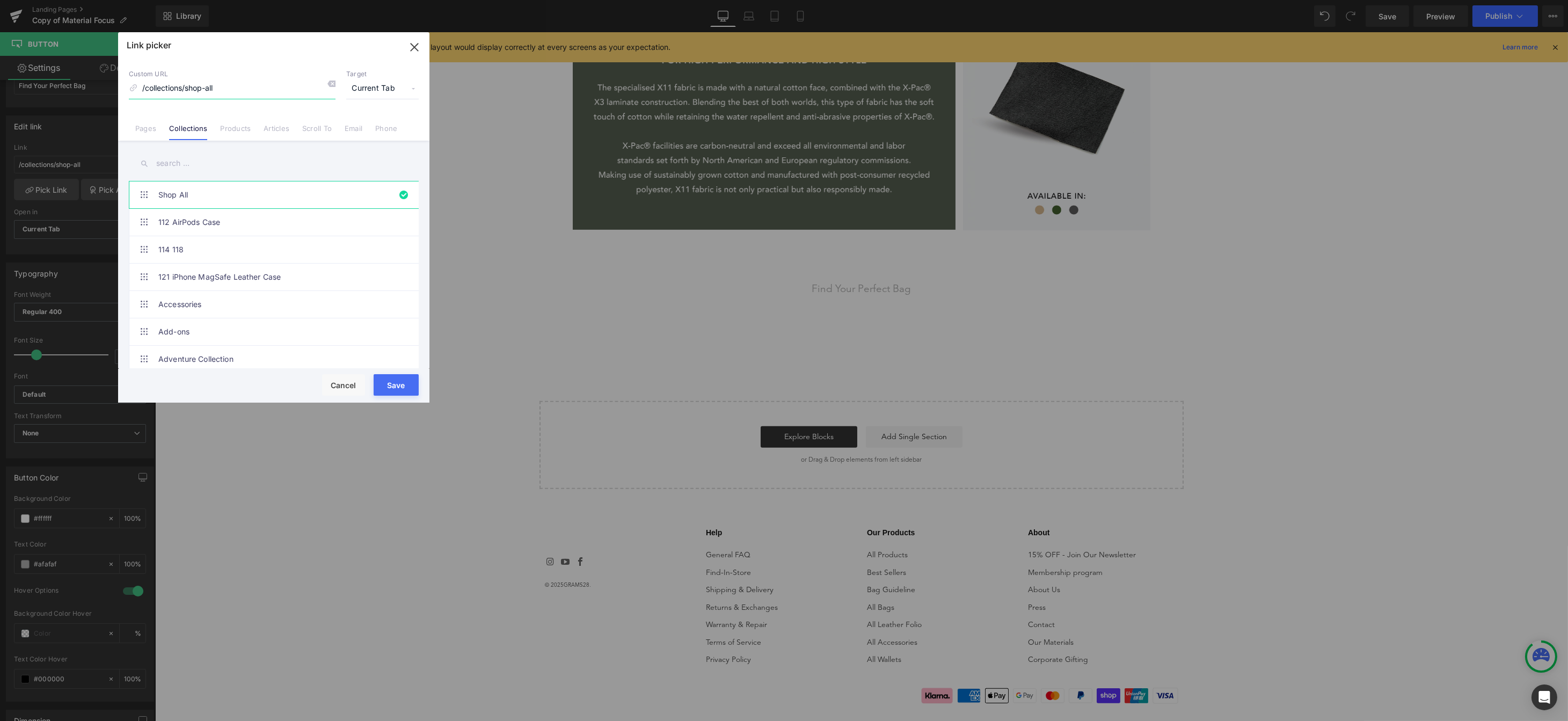
click at [243, 91] on input "/collections/shop-all" at bounding box center [232, 89] width 207 height 21
click at [207, 166] on input "text" at bounding box center [274, 163] width 290 height 24
click at [196, 195] on link "Shop All" at bounding box center [276, 192] width 236 height 27
click at [150, 127] on link "Pages" at bounding box center [146, 132] width 21 height 16
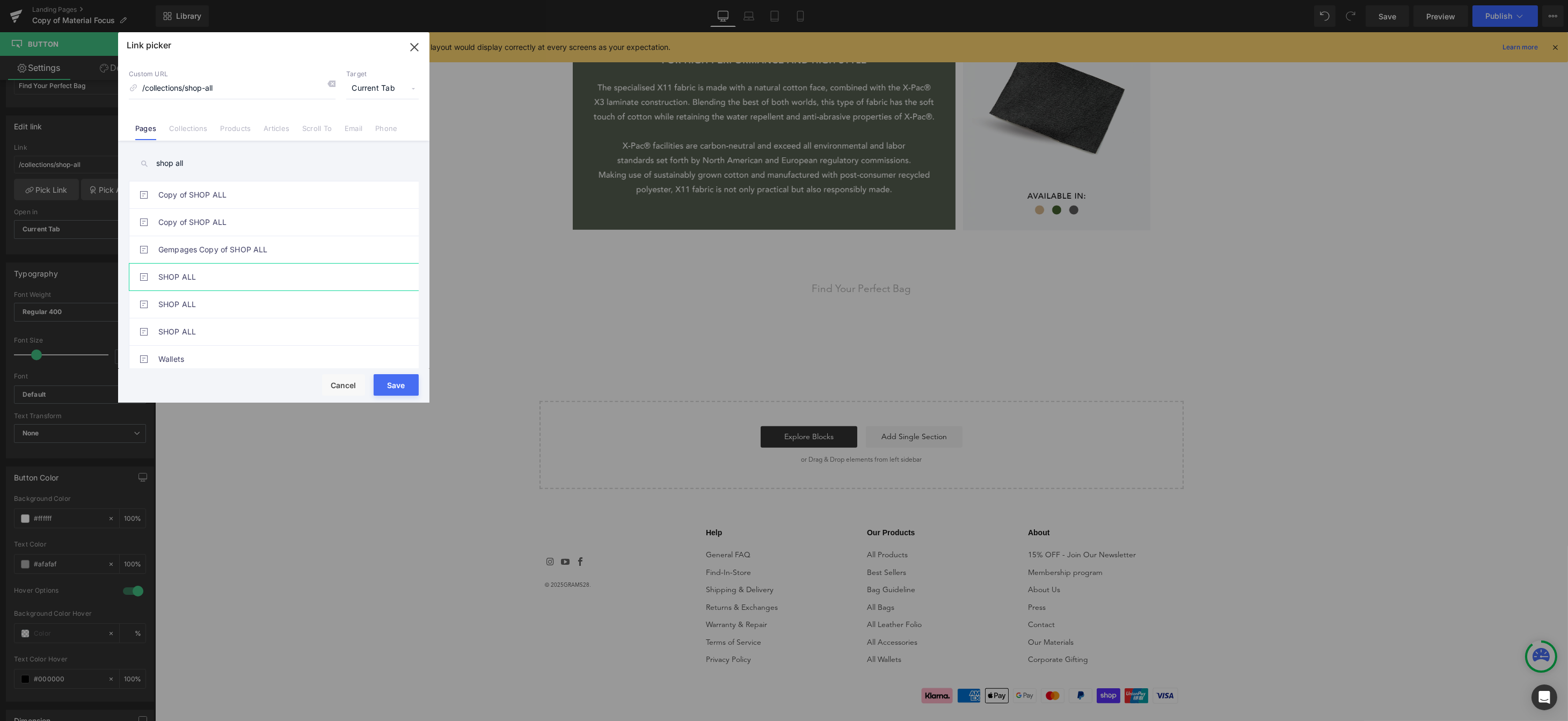
click at [228, 282] on link "SHOP ALL" at bounding box center [276, 276] width 236 height 27
click at [406, 382] on button "Save" at bounding box center [396, 384] width 45 height 21
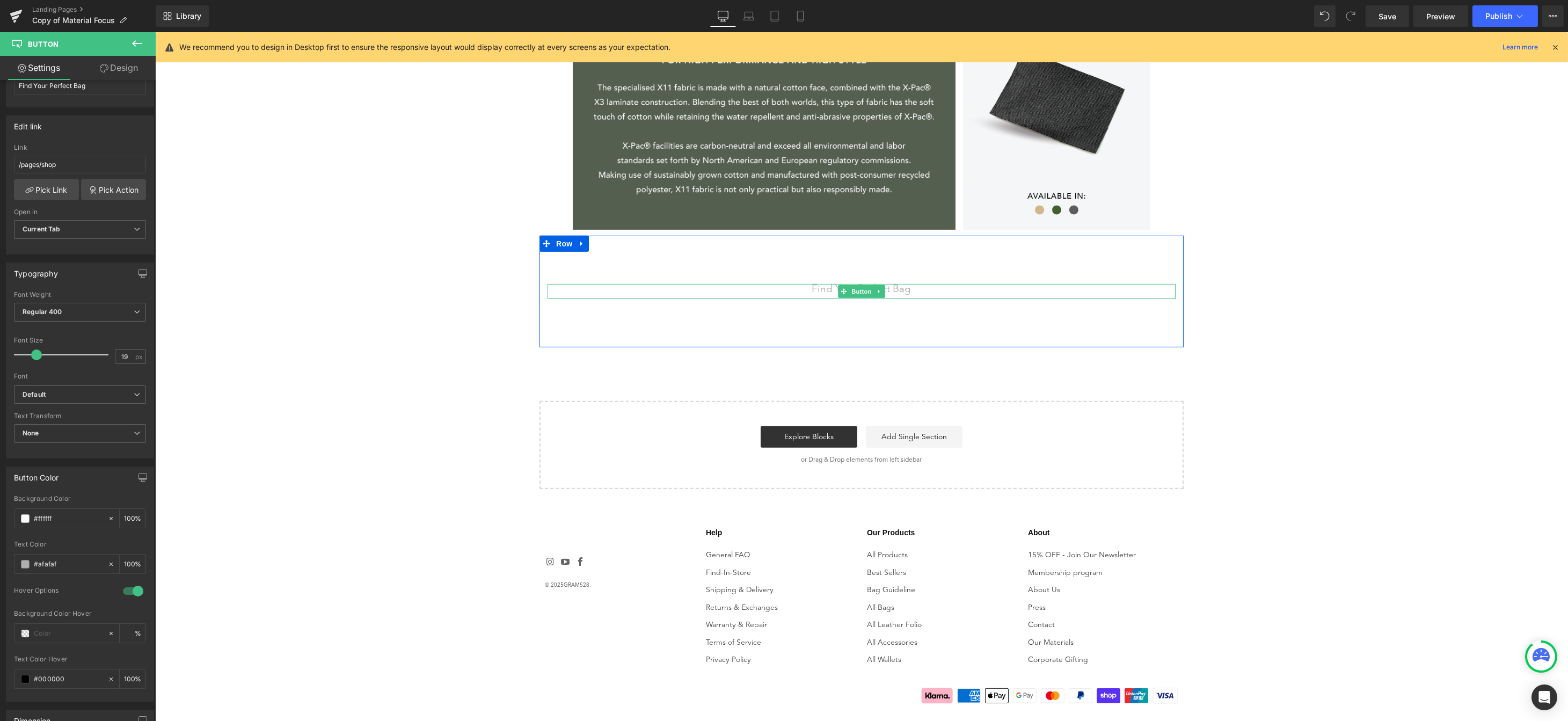
click at [907, 291] on div "Find Your Perfect Bag" at bounding box center [861, 291] width 628 height 15
click at [64, 161] on input "/pages/shop" at bounding box center [79, 164] width 132 height 18
click at [752, 15] on icon at bounding box center [748, 15] width 10 height 10
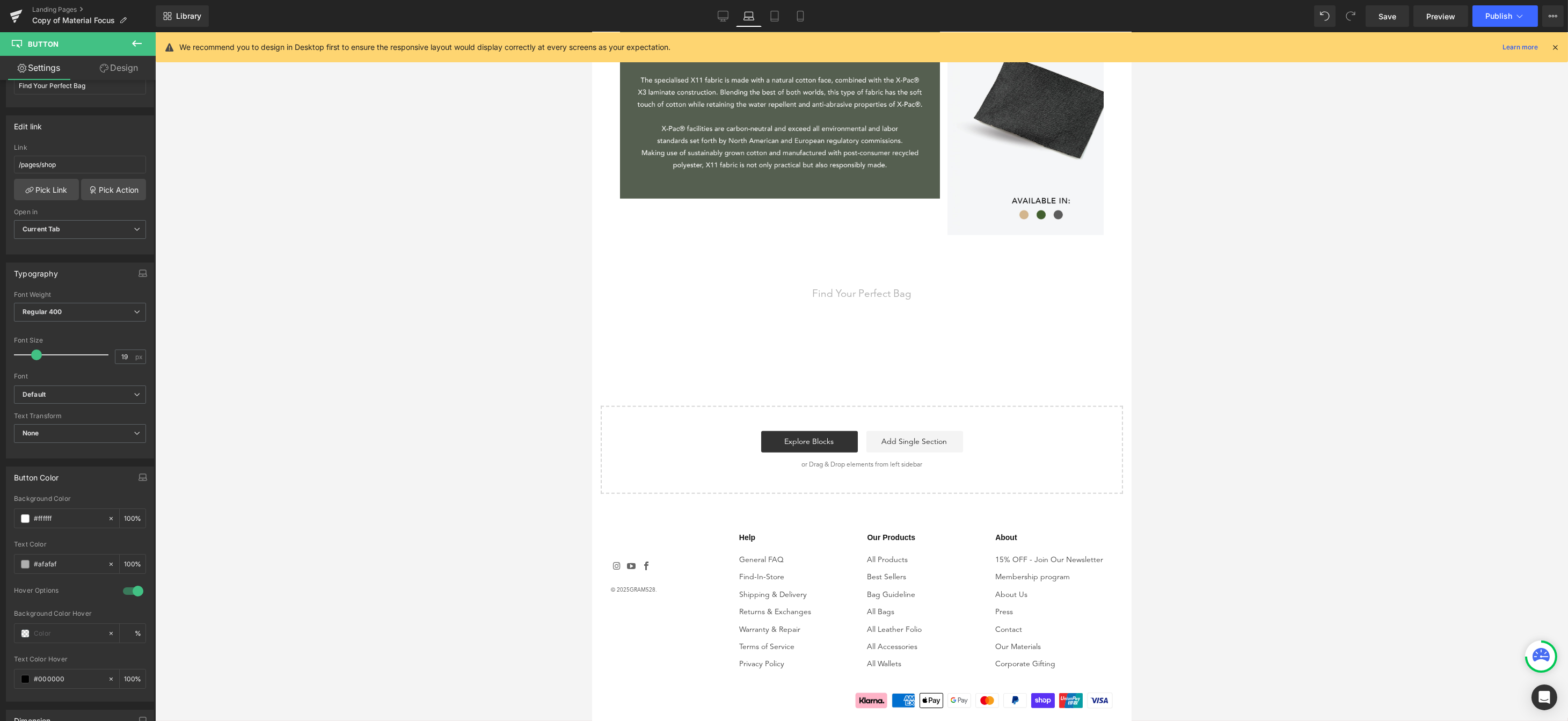
scroll to position [1481, 0]
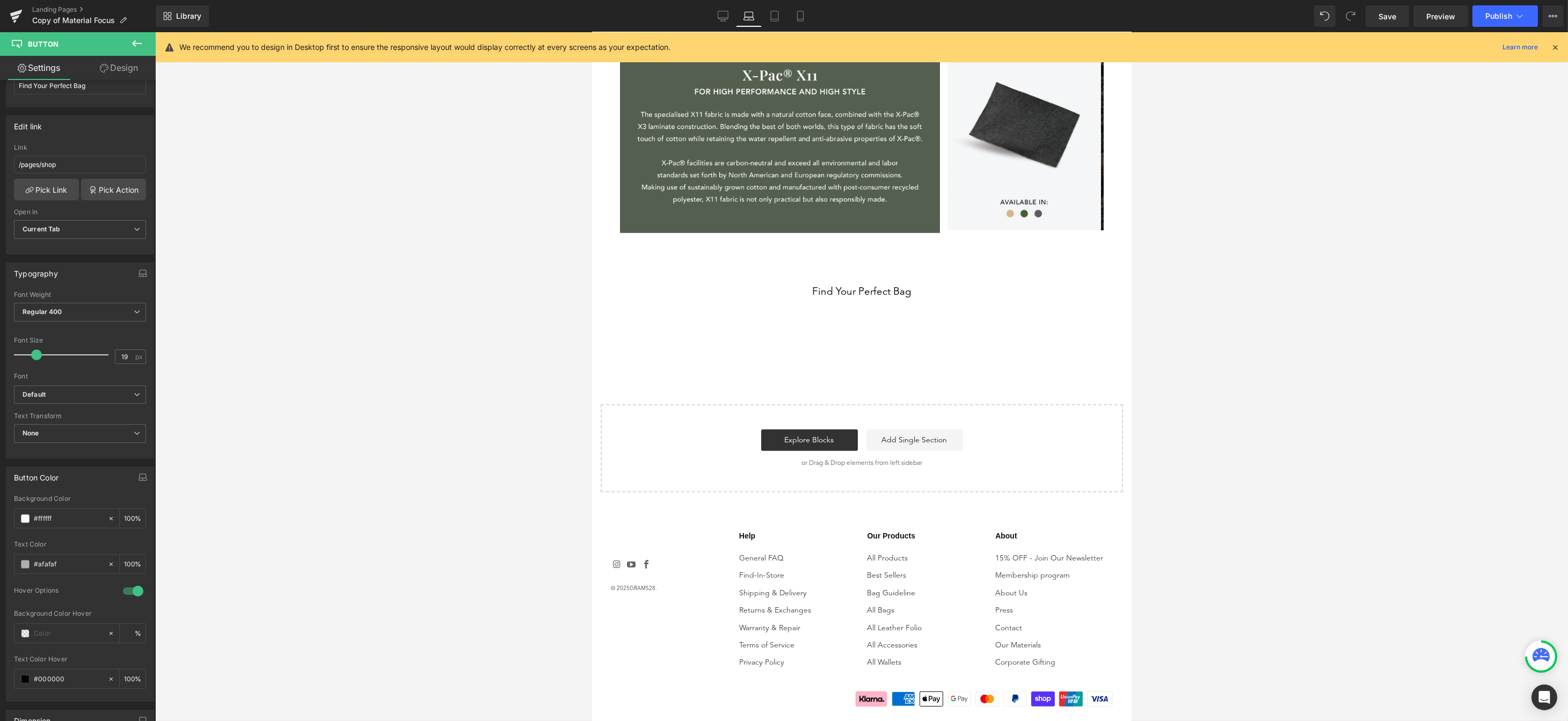
click at [858, 291] on div "Find Your Perfect Bag Button" at bounding box center [862, 294] width 523 height 15
click at [74, 156] on input "/pages/shop" at bounding box center [79, 164] width 132 height 18
click at [766, 16] on link "Tablet" at bounding box center [775, 16] width 26 height 21
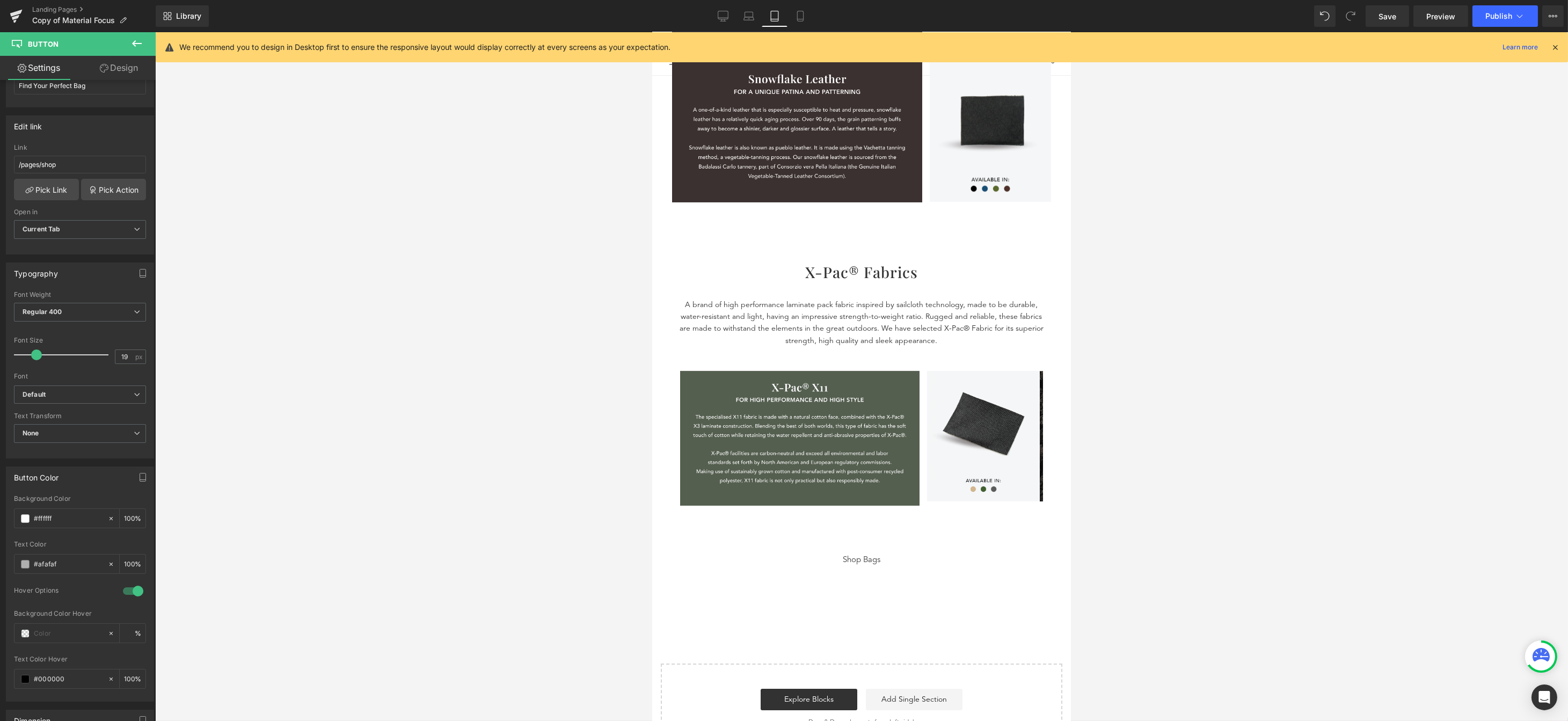
scroll to position [1210, 0]
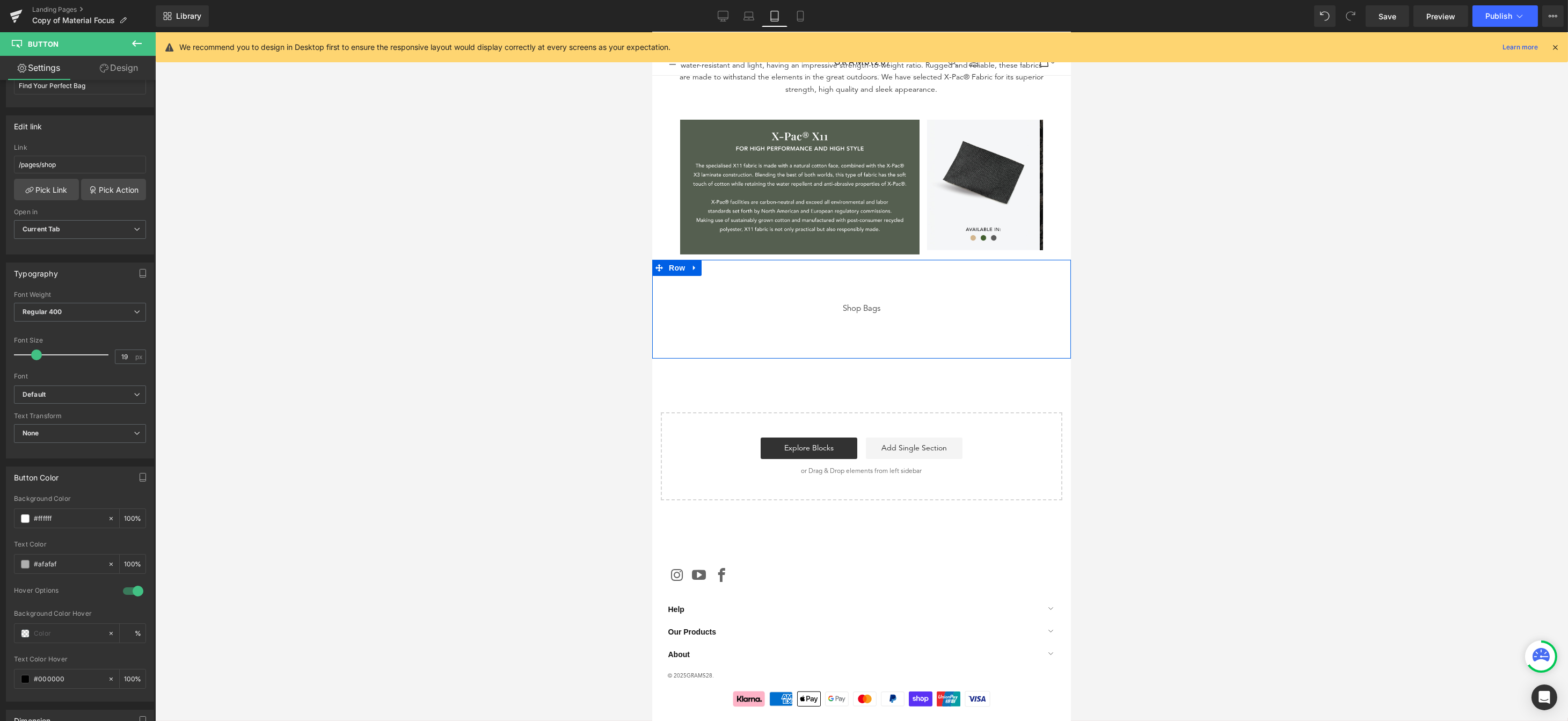
click at [895, 305] on div "Shop Bags" at bounding box center [861, 308] width 403 height 12
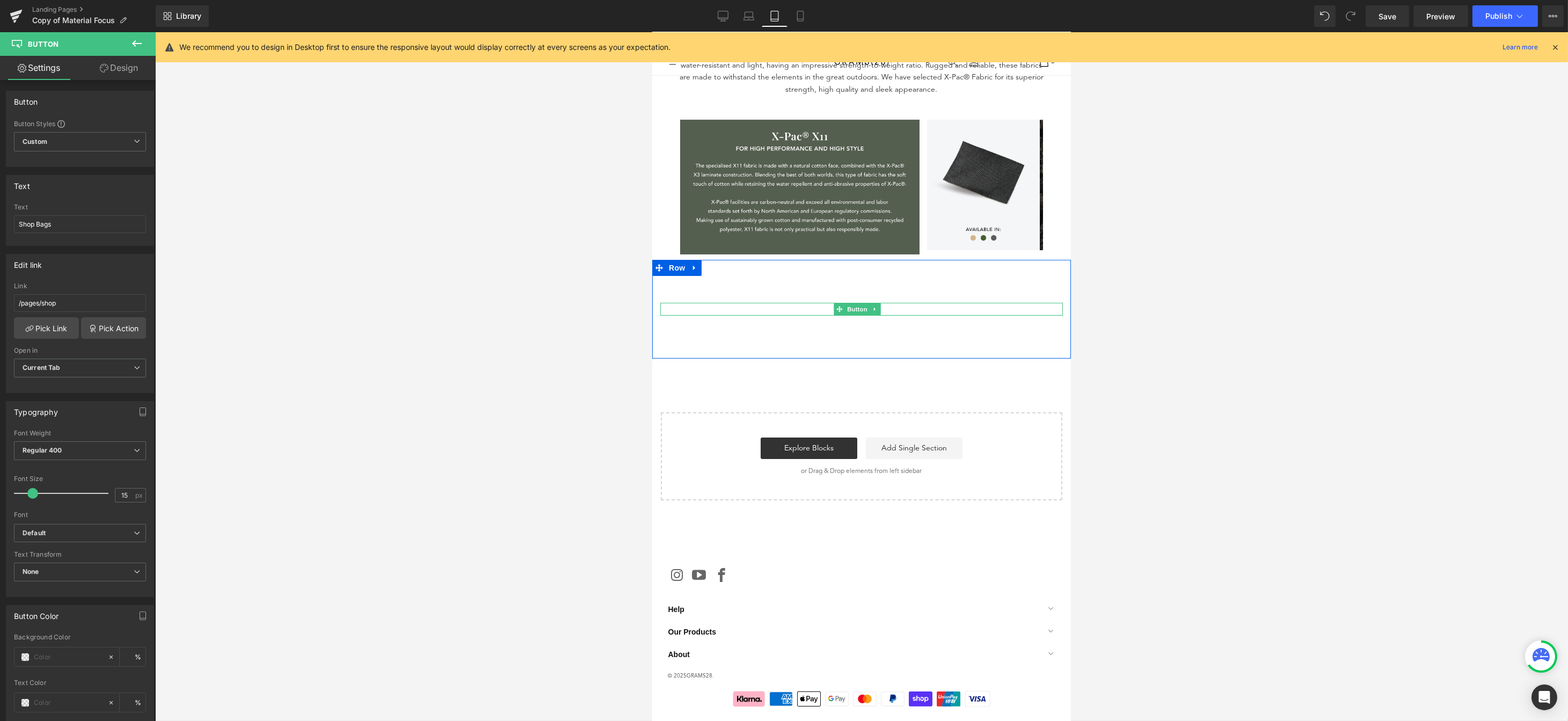
click at [883, 304] on div "Shop Bags" at bounding box center [861, 308] width 403 height 12
click at [56, 230] on input "Shop Bags" at bounding box center [79, 223] width 132 height 18
click at [55, 230] on input "Shop Bags" at bounding box center [79, 223] width 132 height 18
click at [56, 230] on input "Shop Bags" at bounding box center [79, 223] width 132 height 18
click at [53, 219] on input "Shop Bags" at bounding box center [79, 223] width 132 height 18
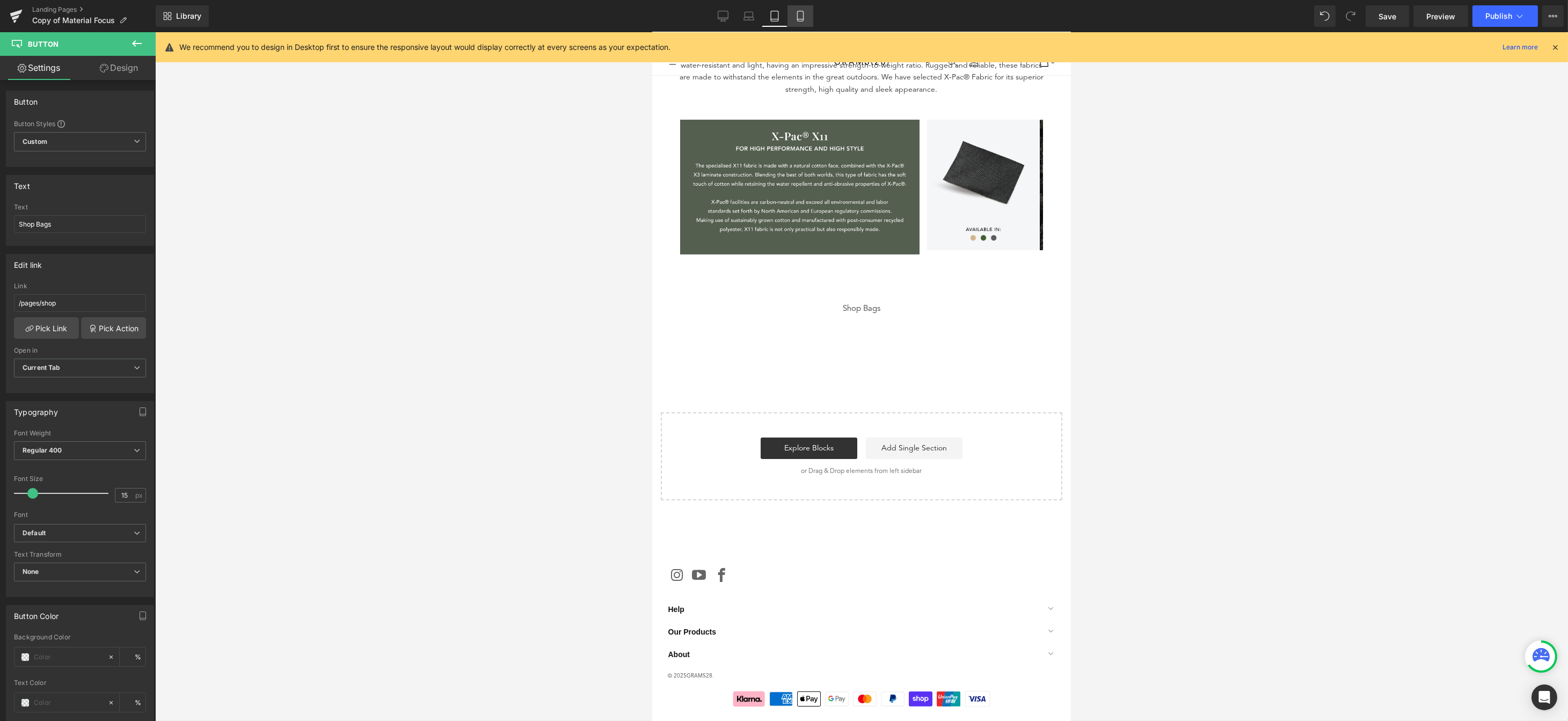
click at [792, 16] on link "Mobile" at bounding box center [801, 16] width 26 height 21
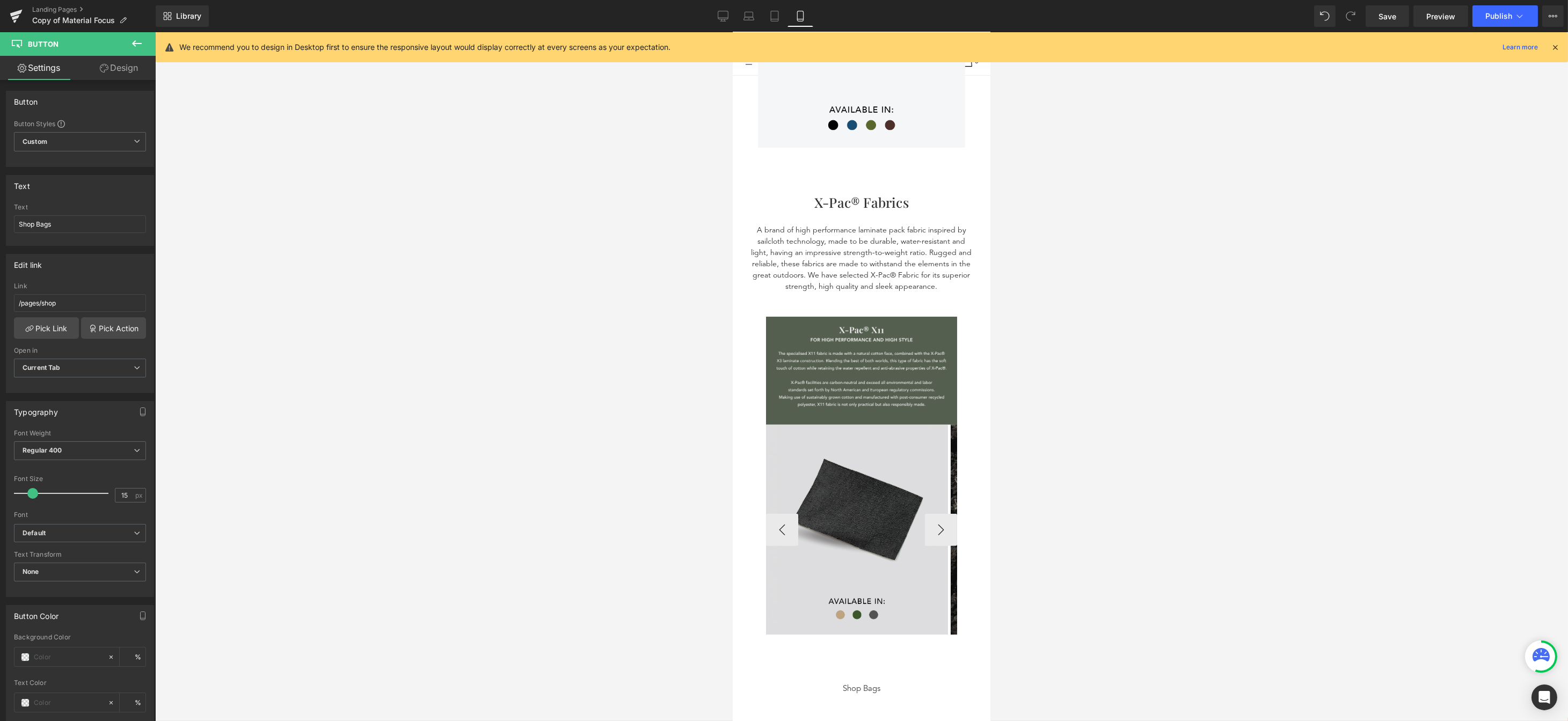
scroll to position [2117, 0]
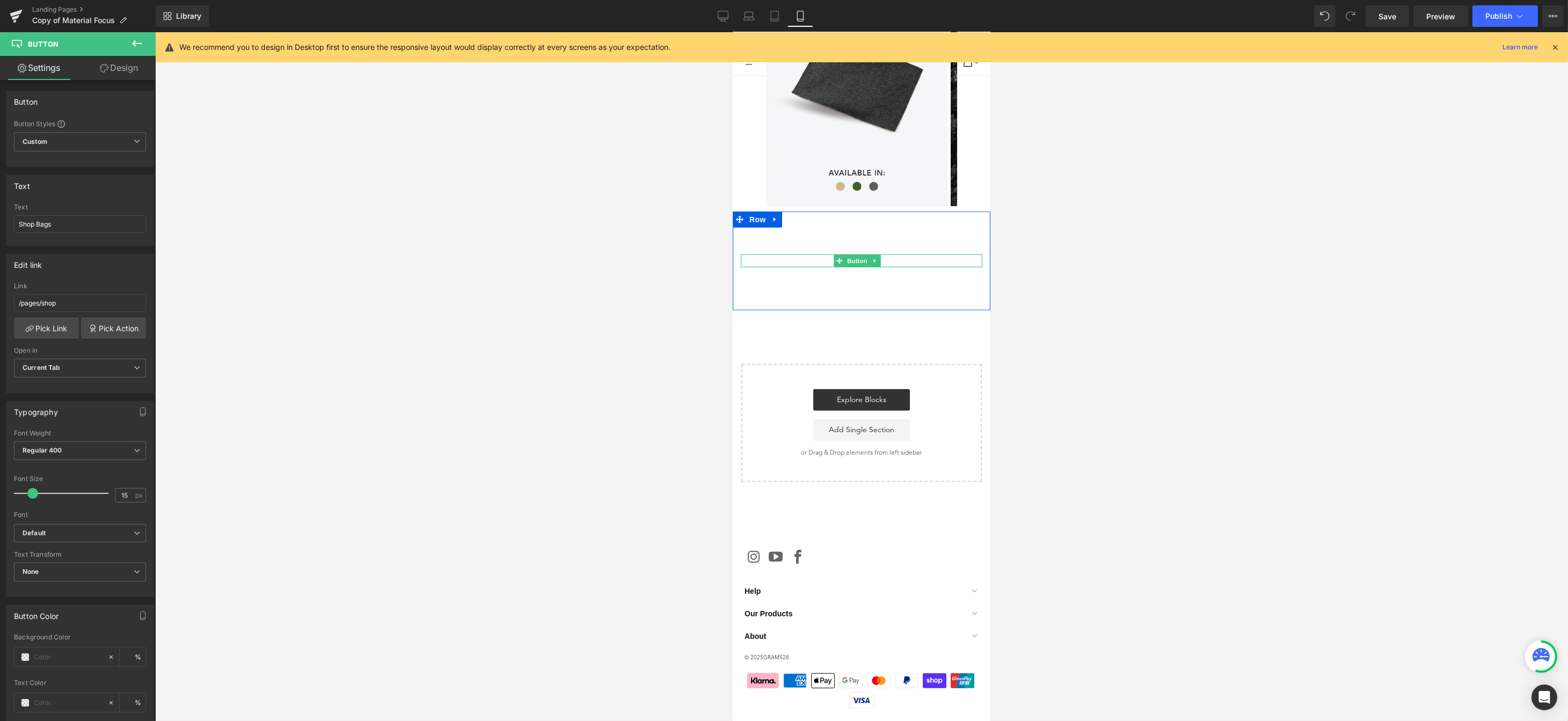
click at [891, 254] on div "Shop Bags" at bounding box center [861, 260] width 242 height 12
click at [1385, 23] on link "Save" at bounding box center [1387, 16] width 44 height 21
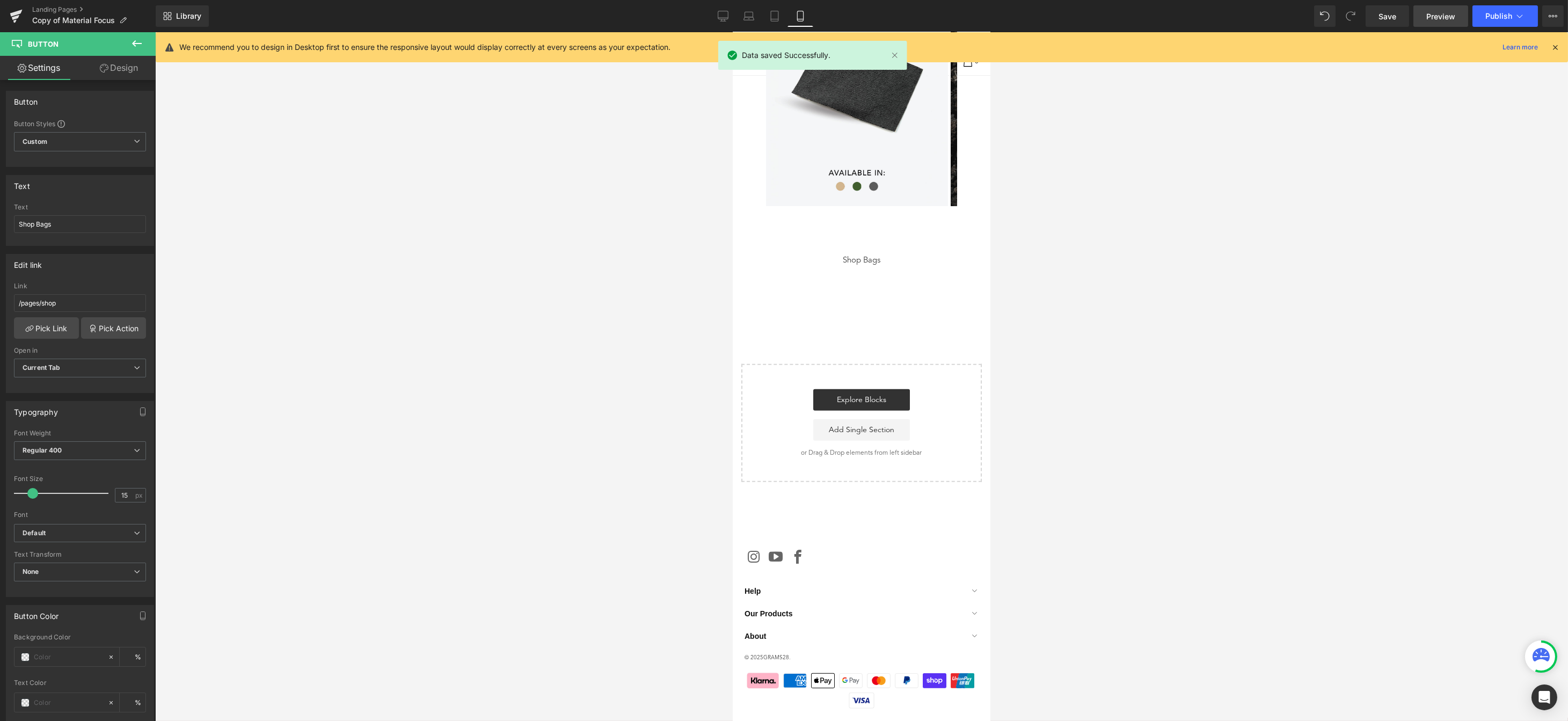
click at [1435, 17] on span "Preview" at bounding box center [1440, 16] width 29 height 11
click at [1379, 18] on span "Save" at bounding box center [1387, 16] width 18 height 11
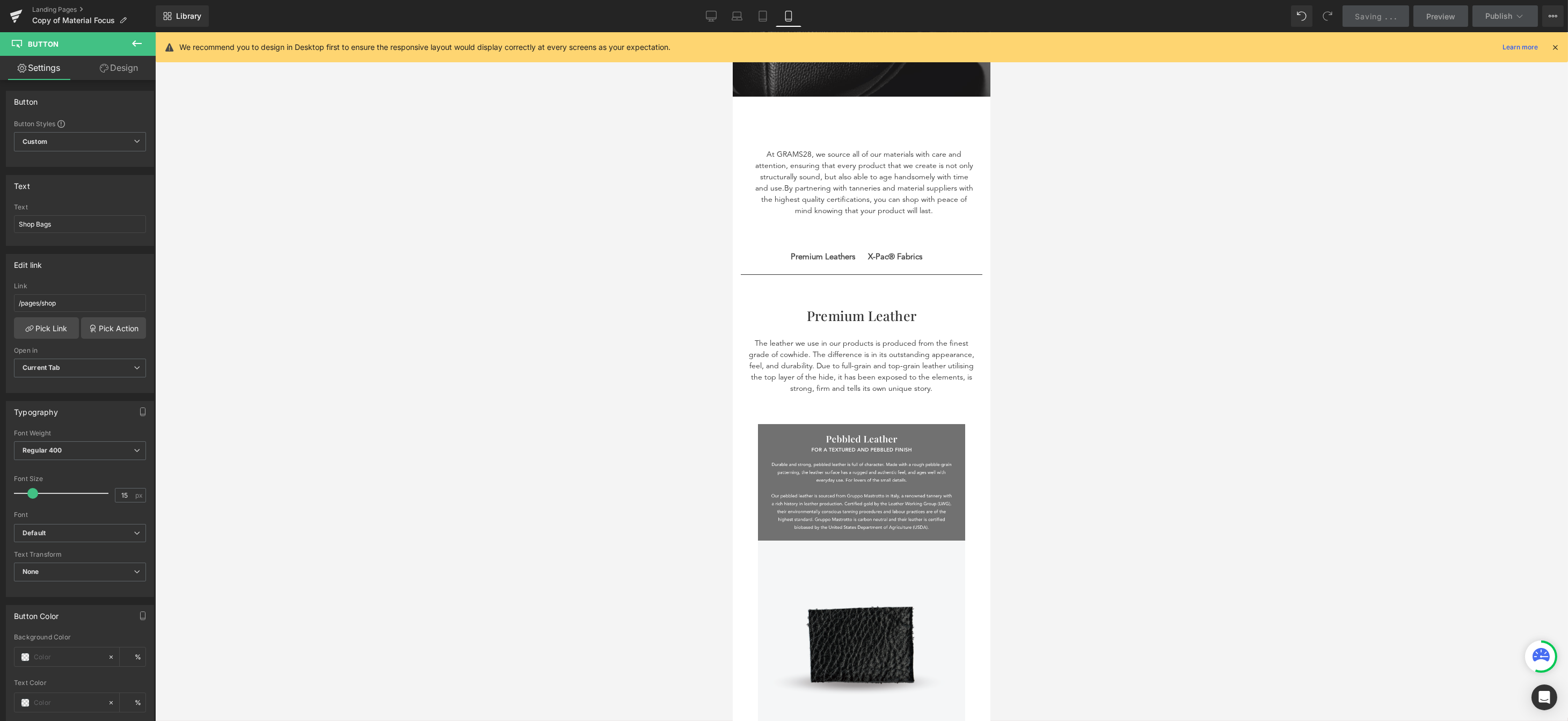
scroll to position [0, 0]
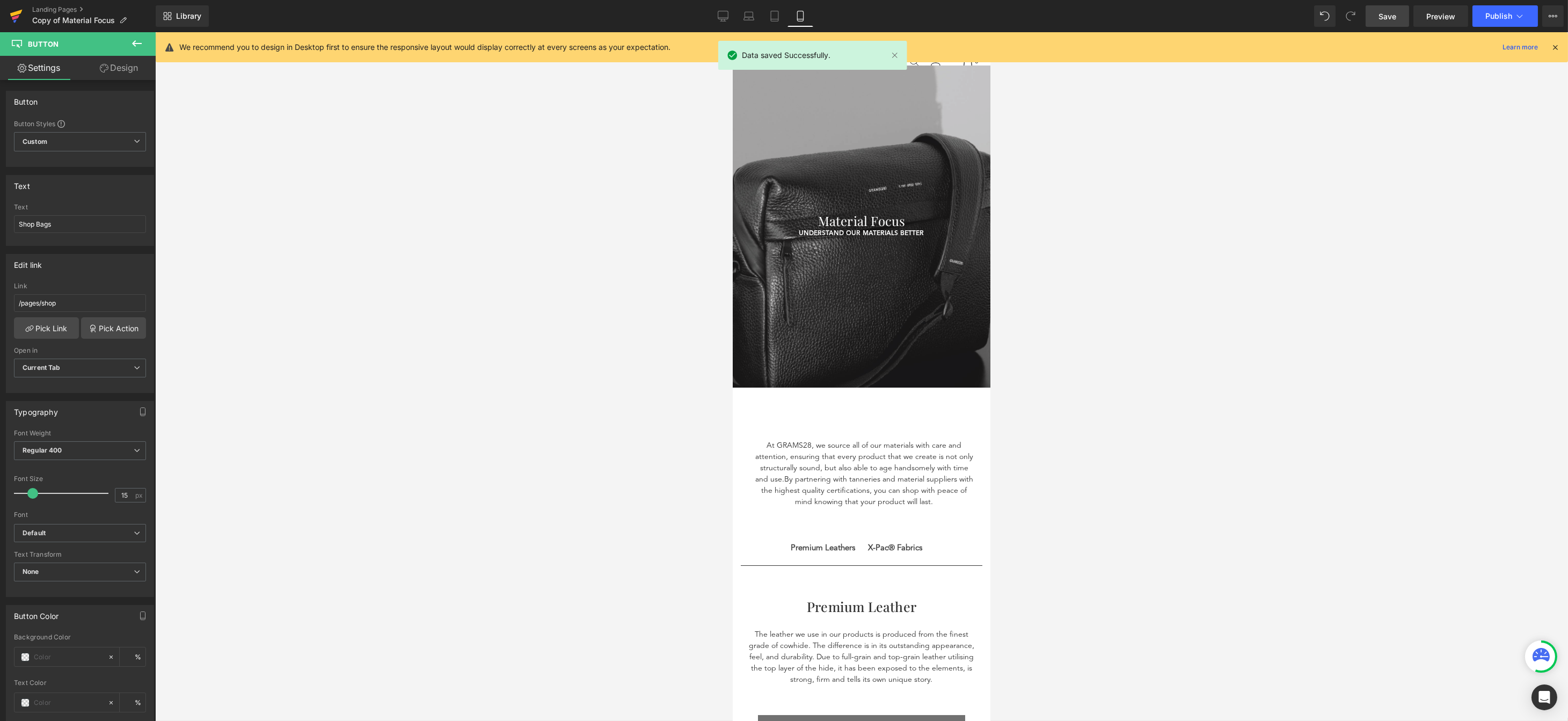
click at [21, 12] on icon at bounding box center [16, 12] width 12 height 7
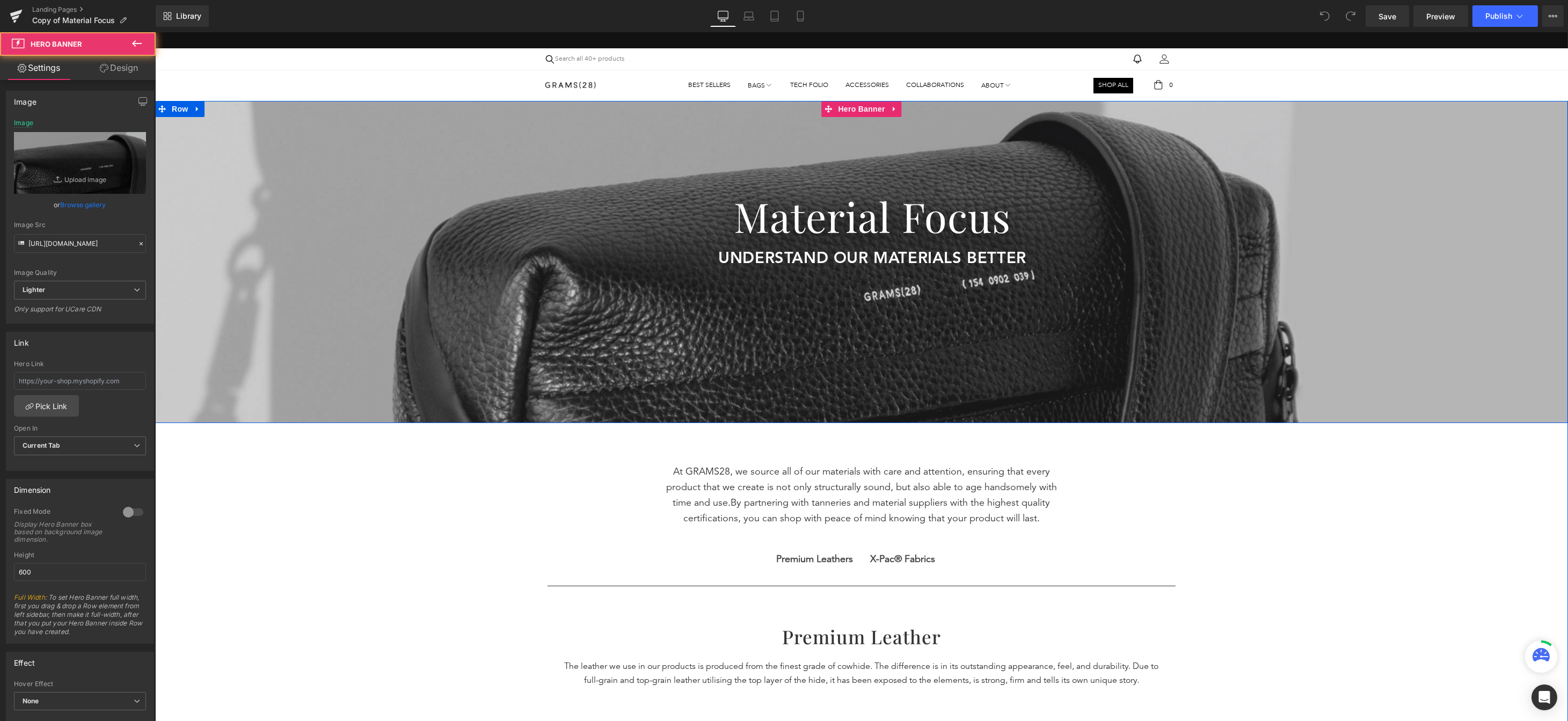
click at [967, 163] on div at bounding box center [861, 262] width 1413 height 322
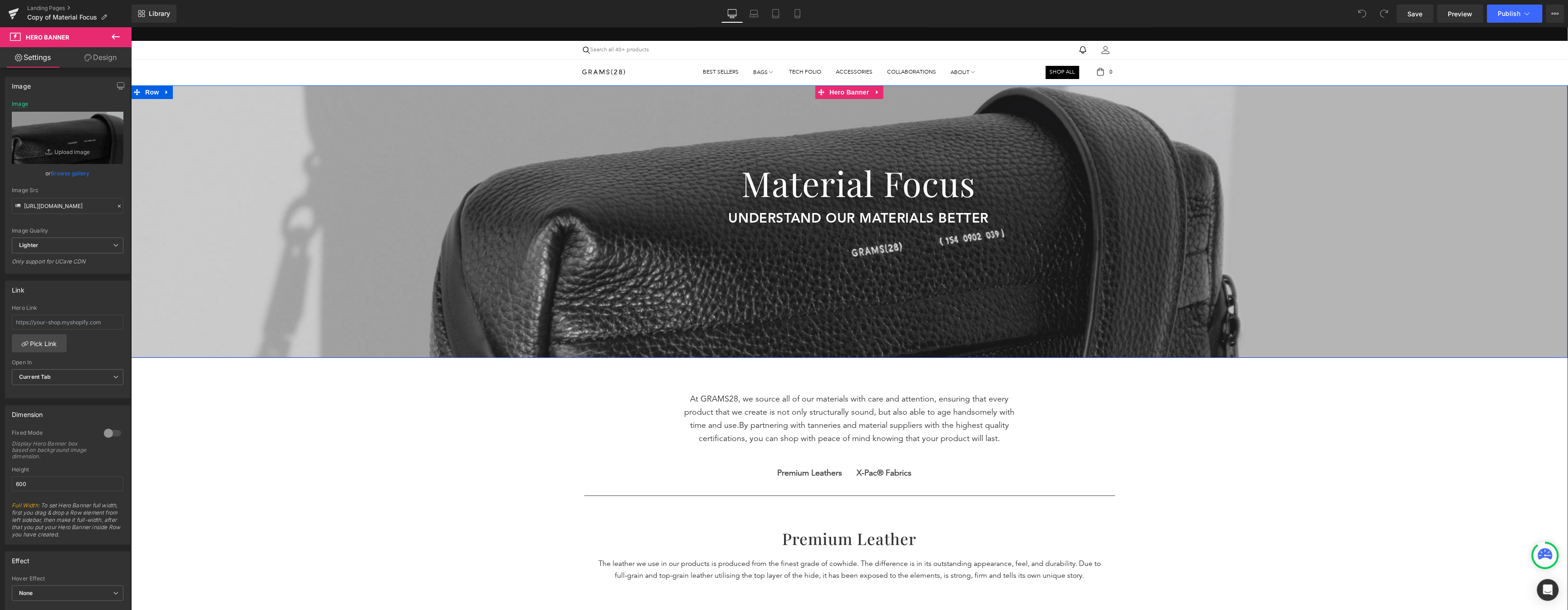
click at [1231, 174] on h1 "Material Focus" at bounding box center [858, 182] width 1419 height 51
click at [1122, 138] on div at bounding box center [848, 220] width 1437 height 273
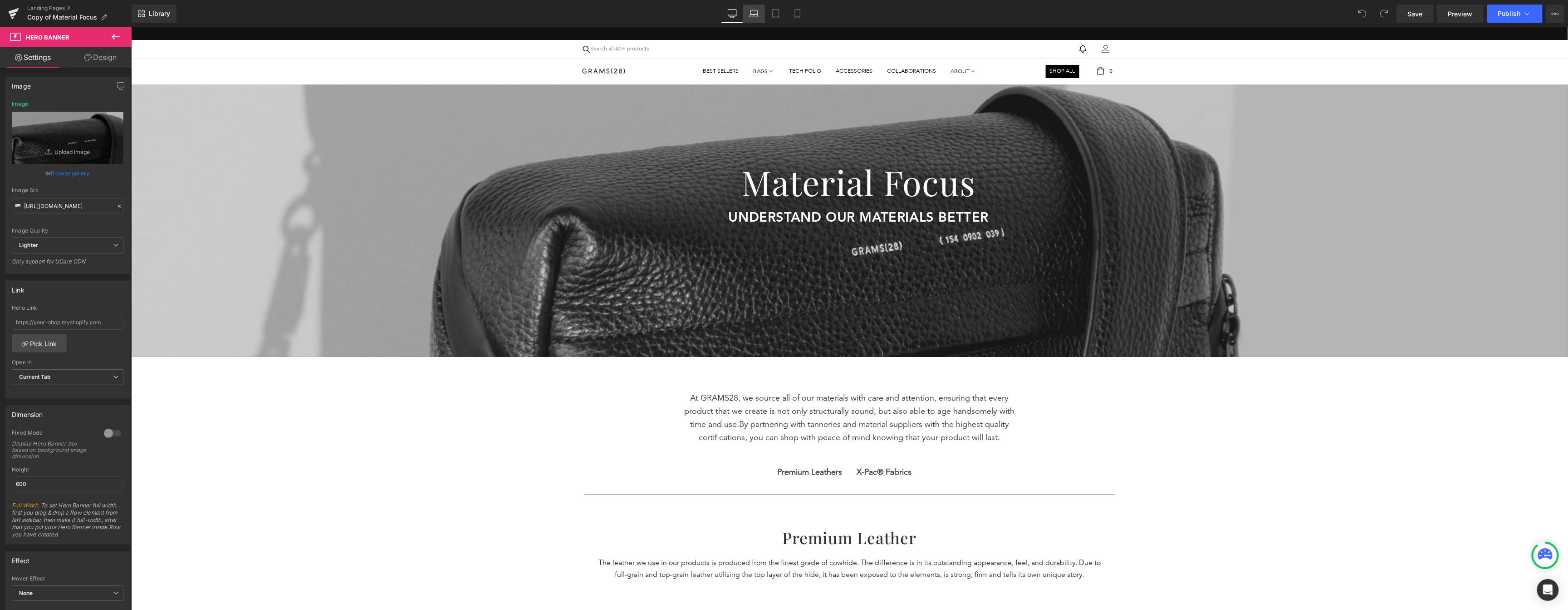
scroll to position [2, 0]
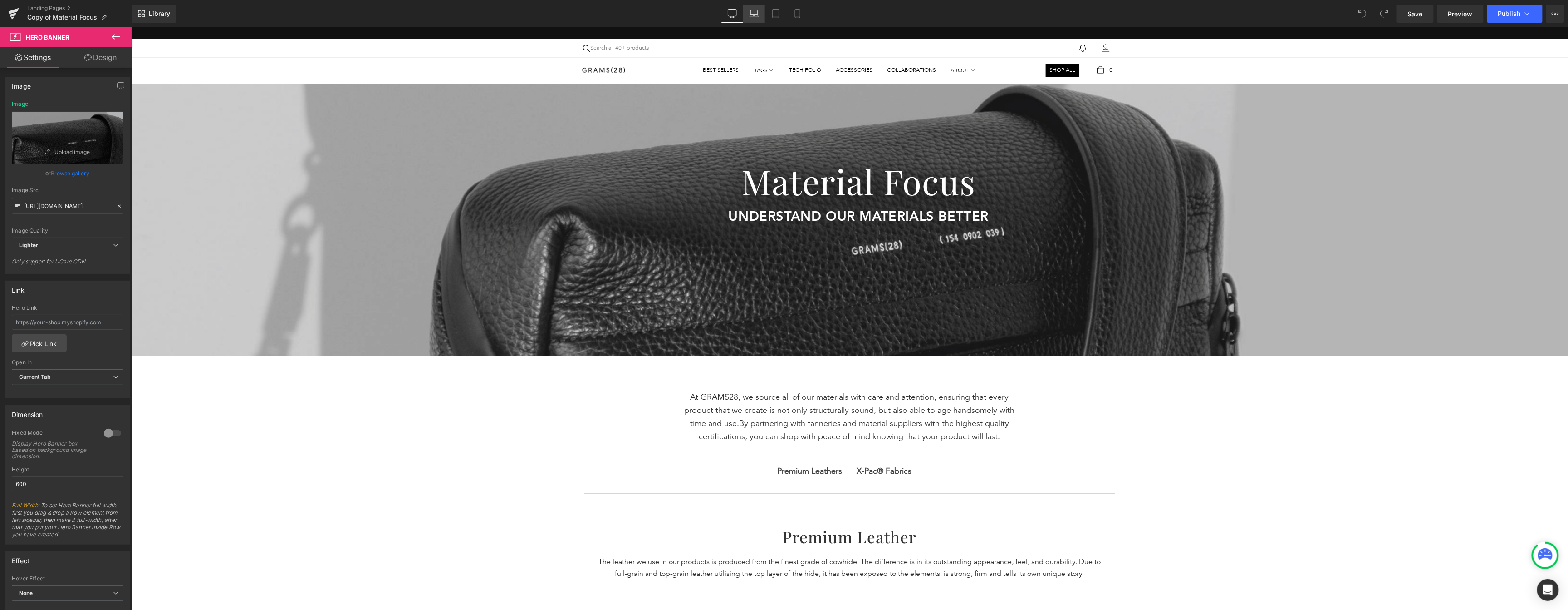
click at [759, 13] on icon at bounding box center [754, 13] width 9 height 9
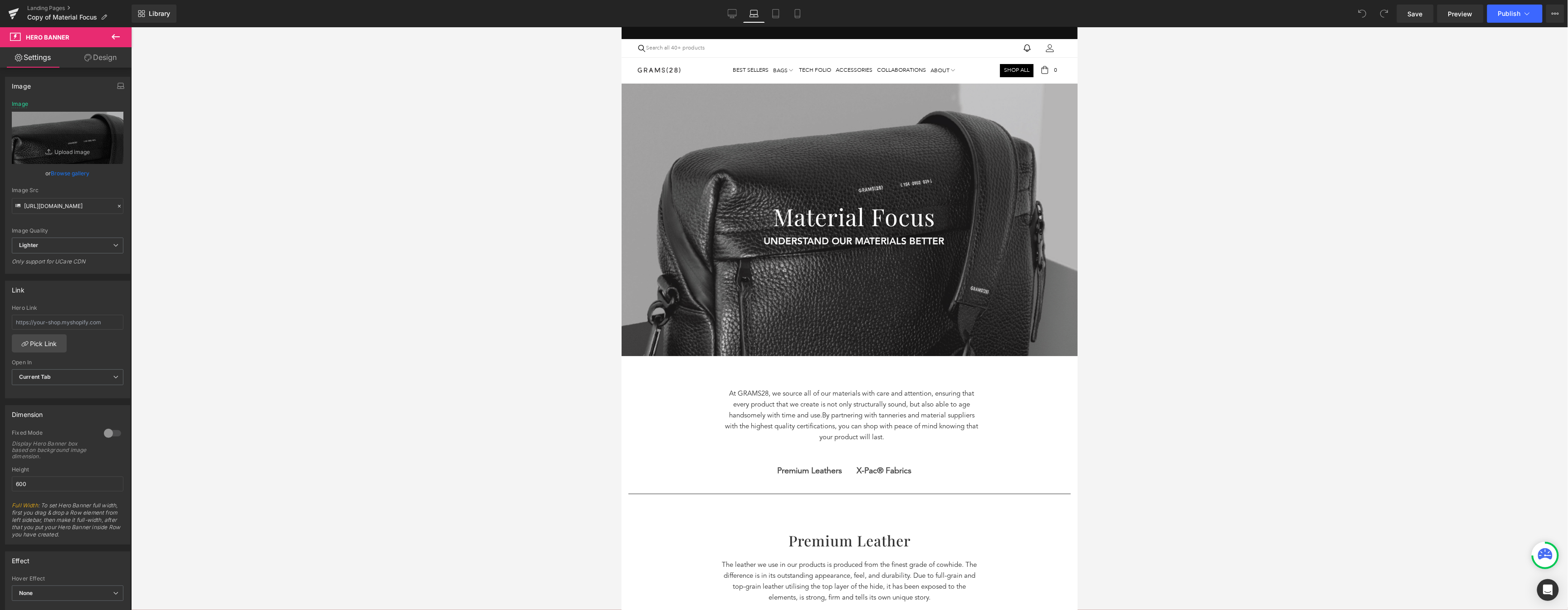
scroll to position [0, 0]
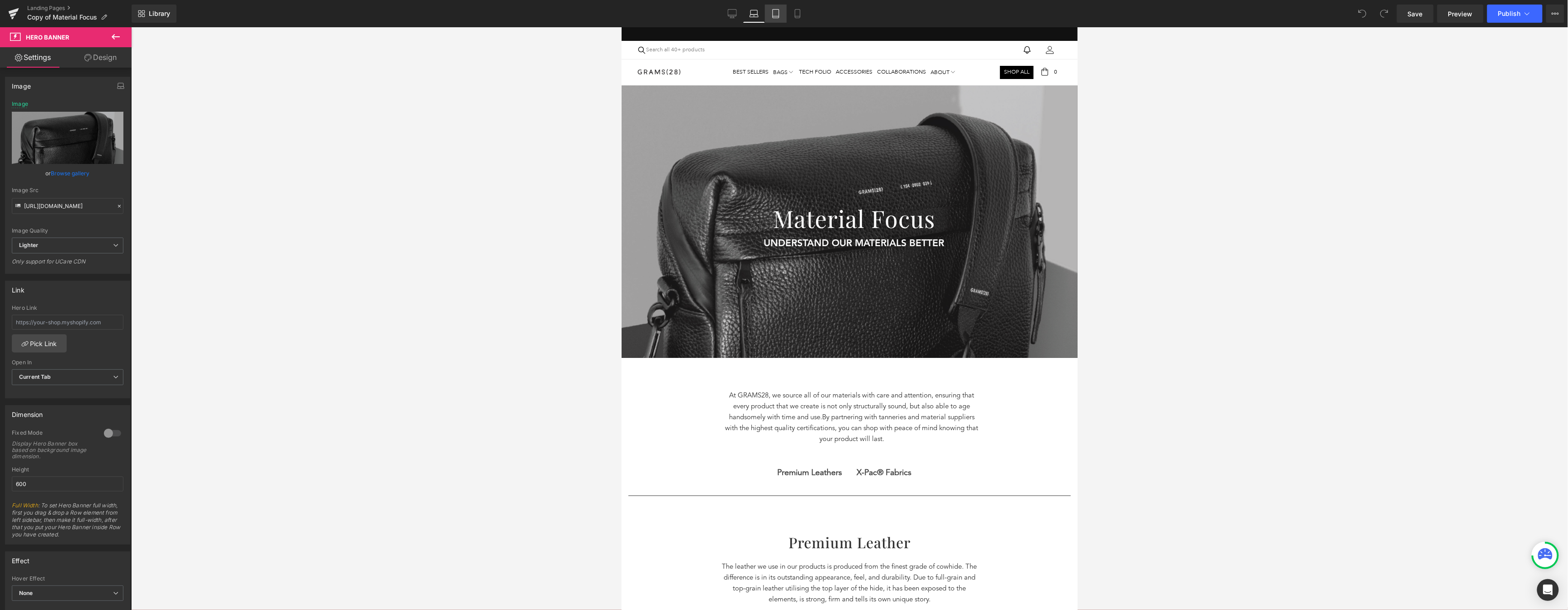
click at [772, 13] on icon at bounding box center [776, 13] width 9 height 9
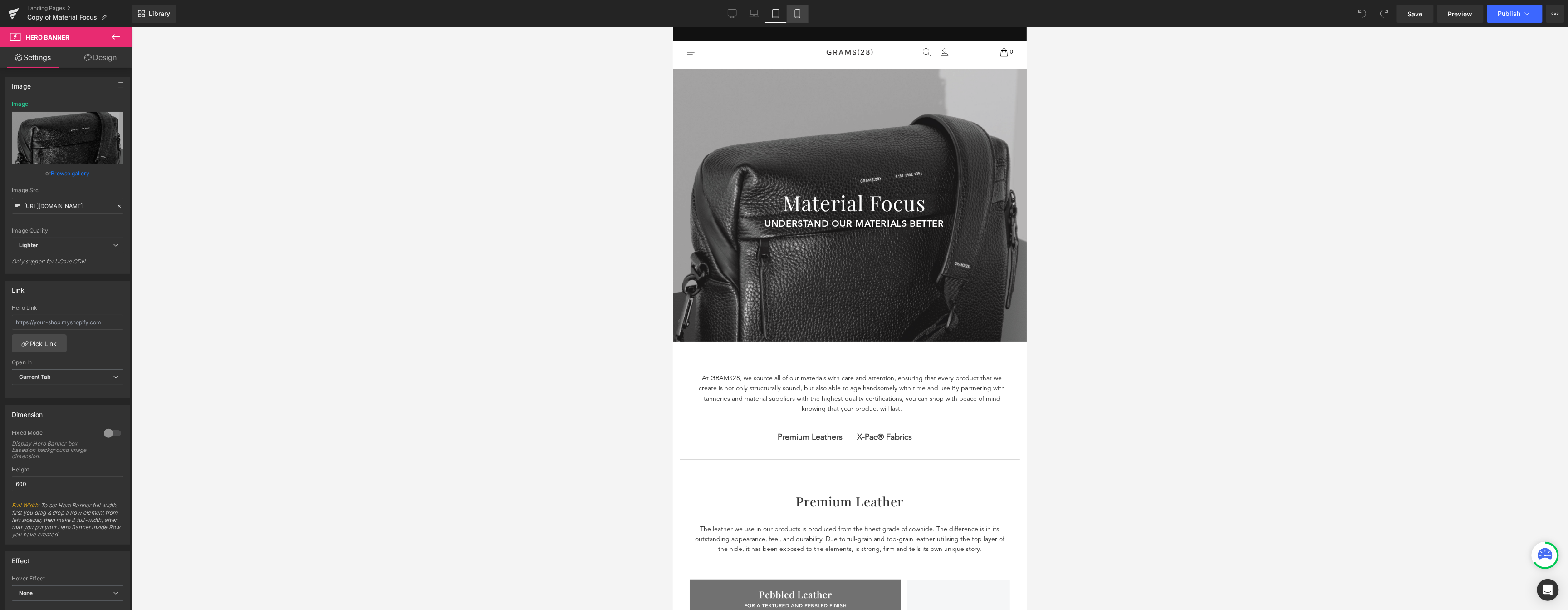
click at [800, 13] on icon at bounding box center [797, 13] width 9 height 9
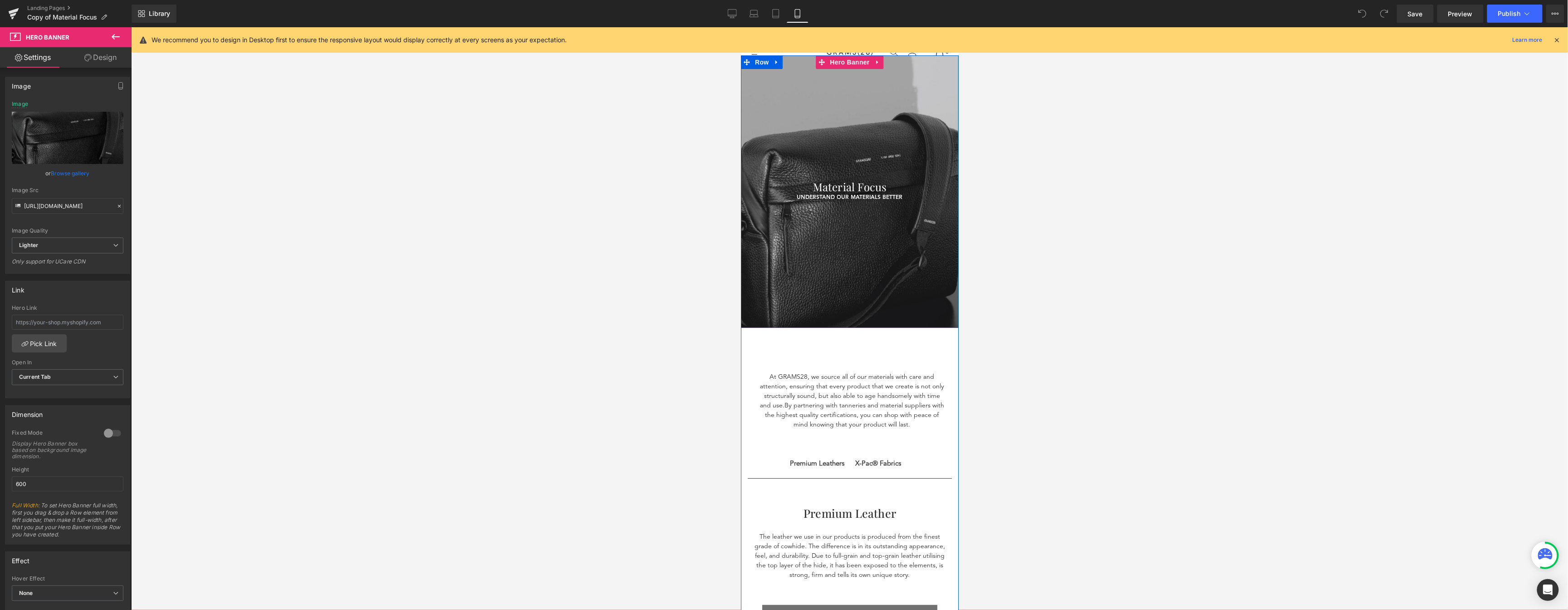
click at [899, 260] on div at bounding box center [850, 191] width 218 height 273
click at [940, 60] on div at bounding box center [850, 191] width 218 height 273
click at [837, 63] on span "Hero Banner" at bounding box center [849, 62] width 44 height 13
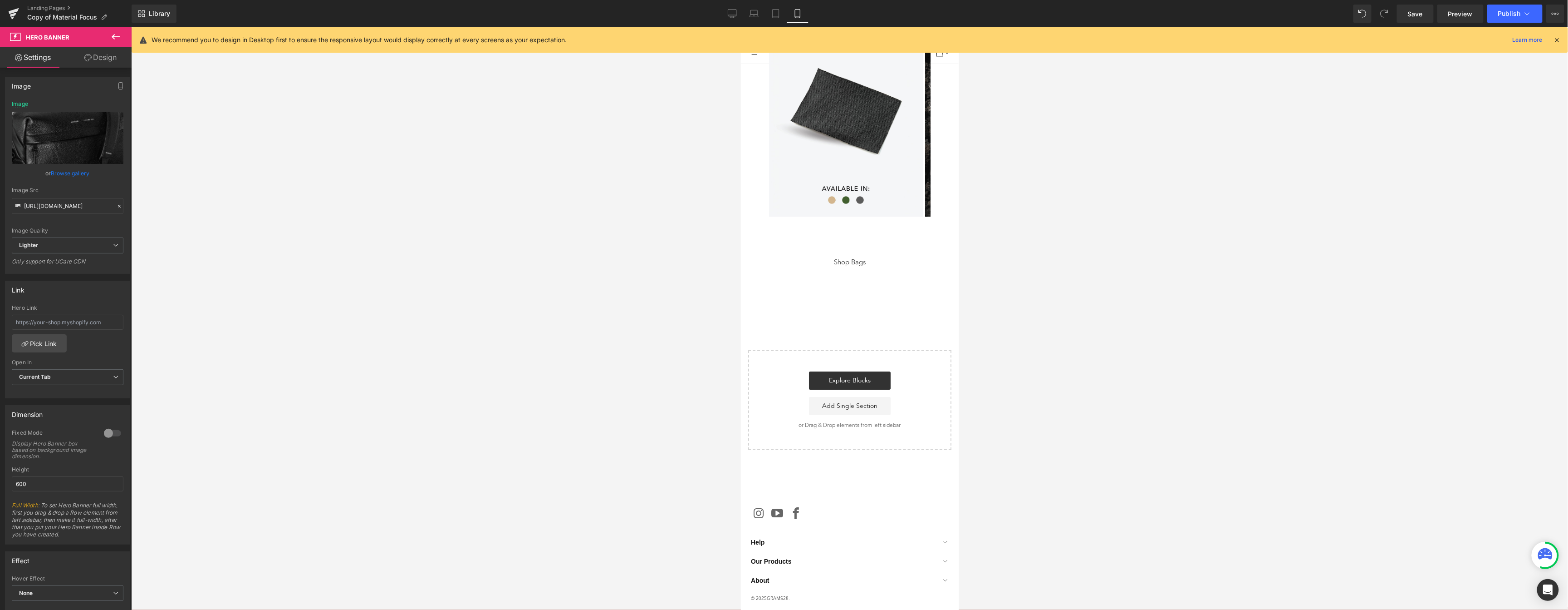
scroll to position [1791, 0]
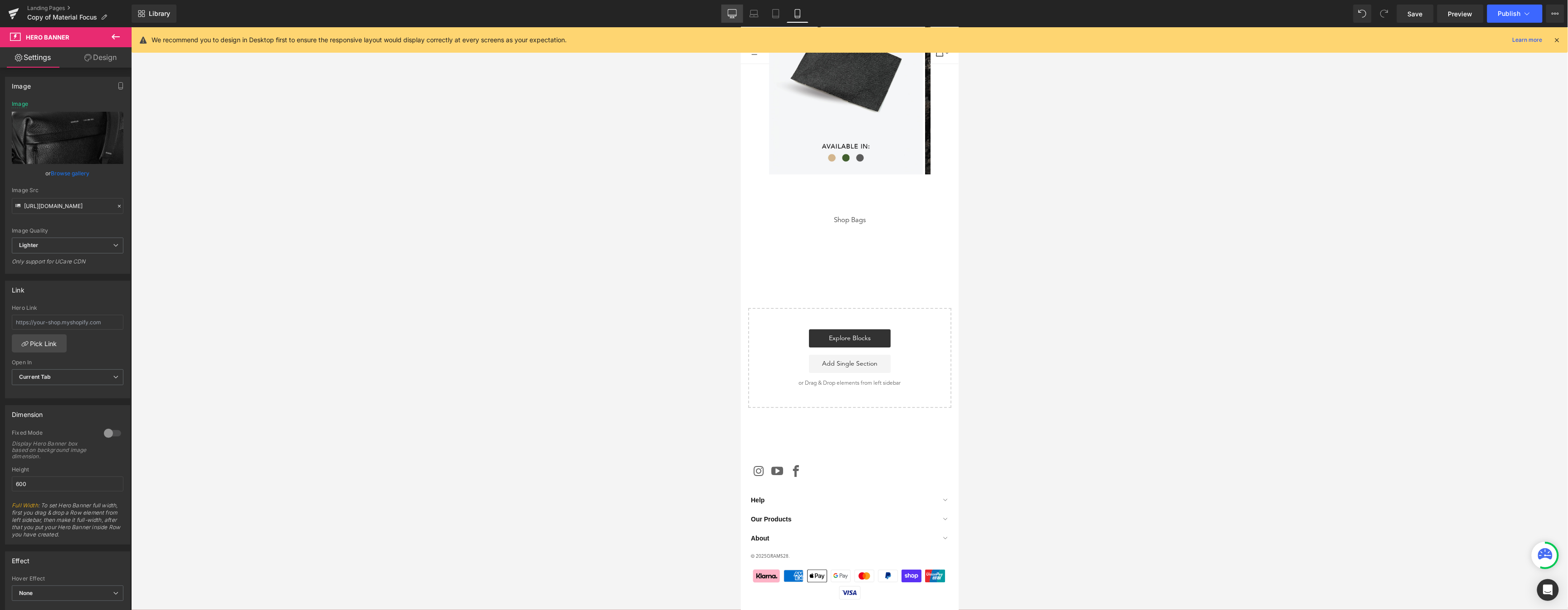
click at [732, 16] on icon at bounding box center [732, 13] width 9 height 7
type input "https://ucarecdn.com/a15b2540-ff23-46d0-8d61-ed8ded6fd112/-/format/auto/-/previ…"
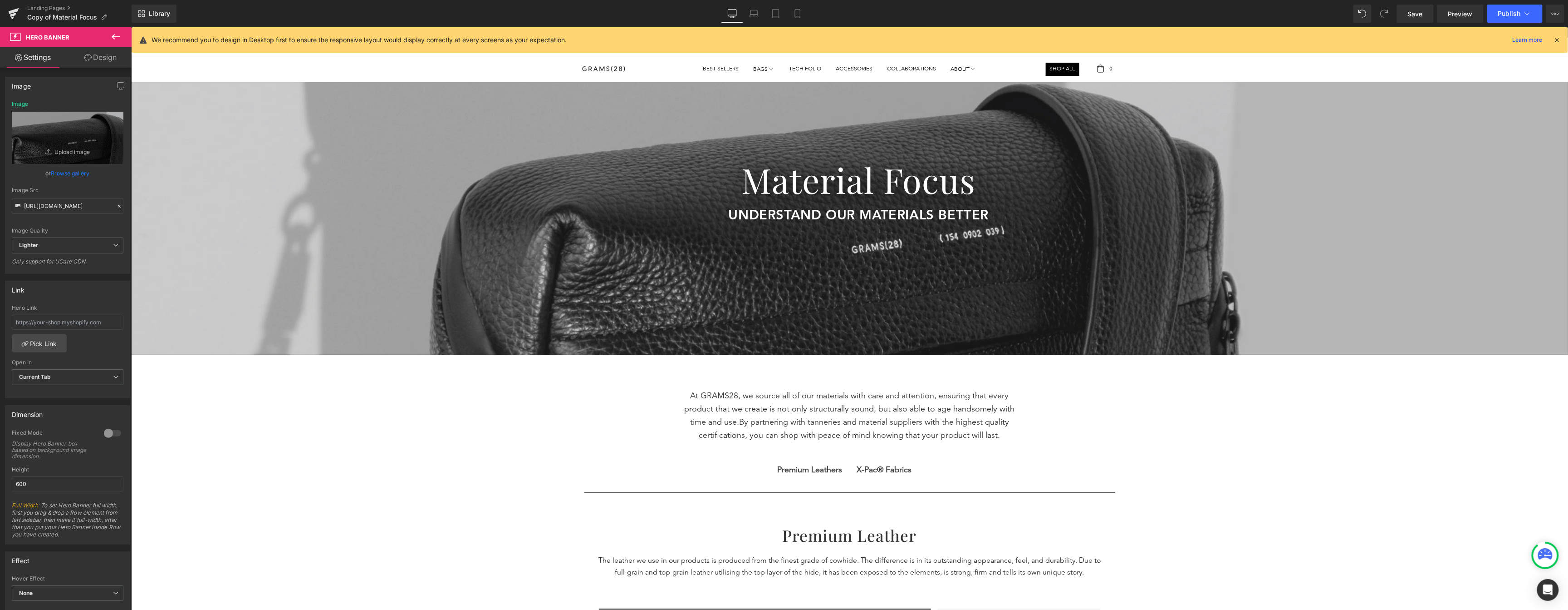
scroll to position [1351, 0]
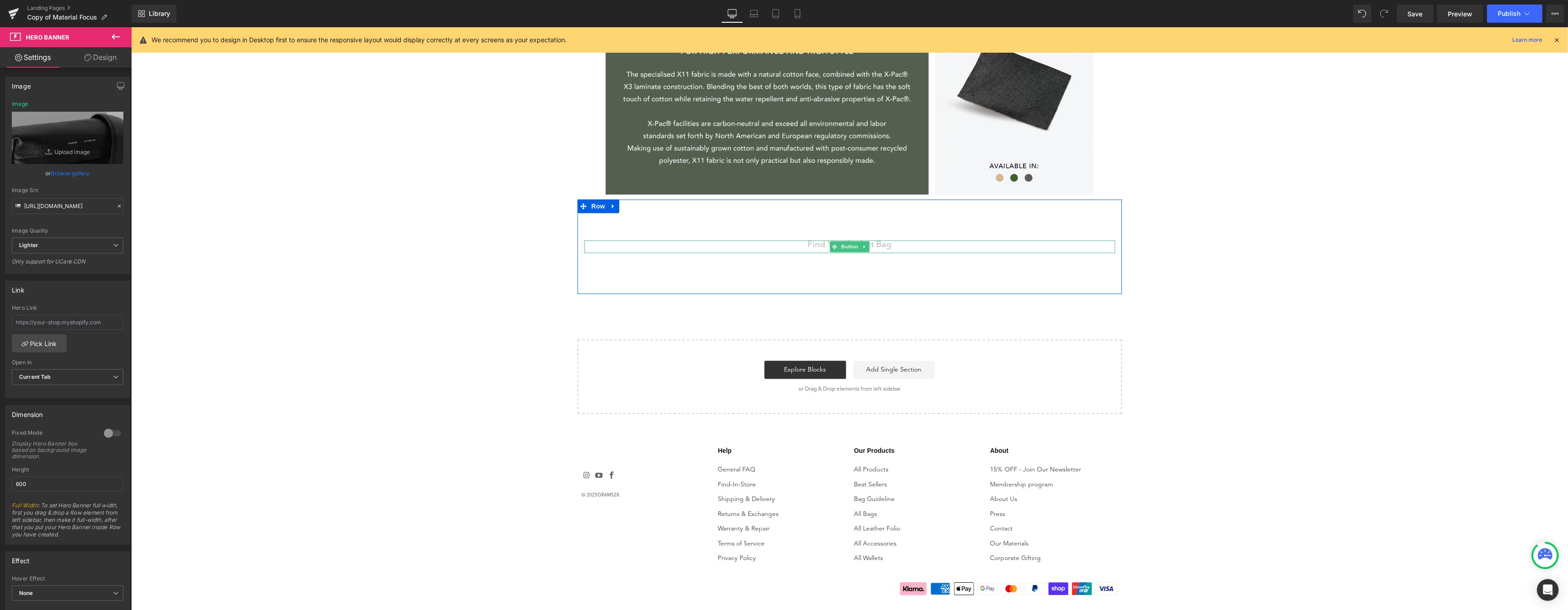
click at [888, 243] on div "Find Your Perfect Bag" at bounding box center [849, 246] width 531 height 13
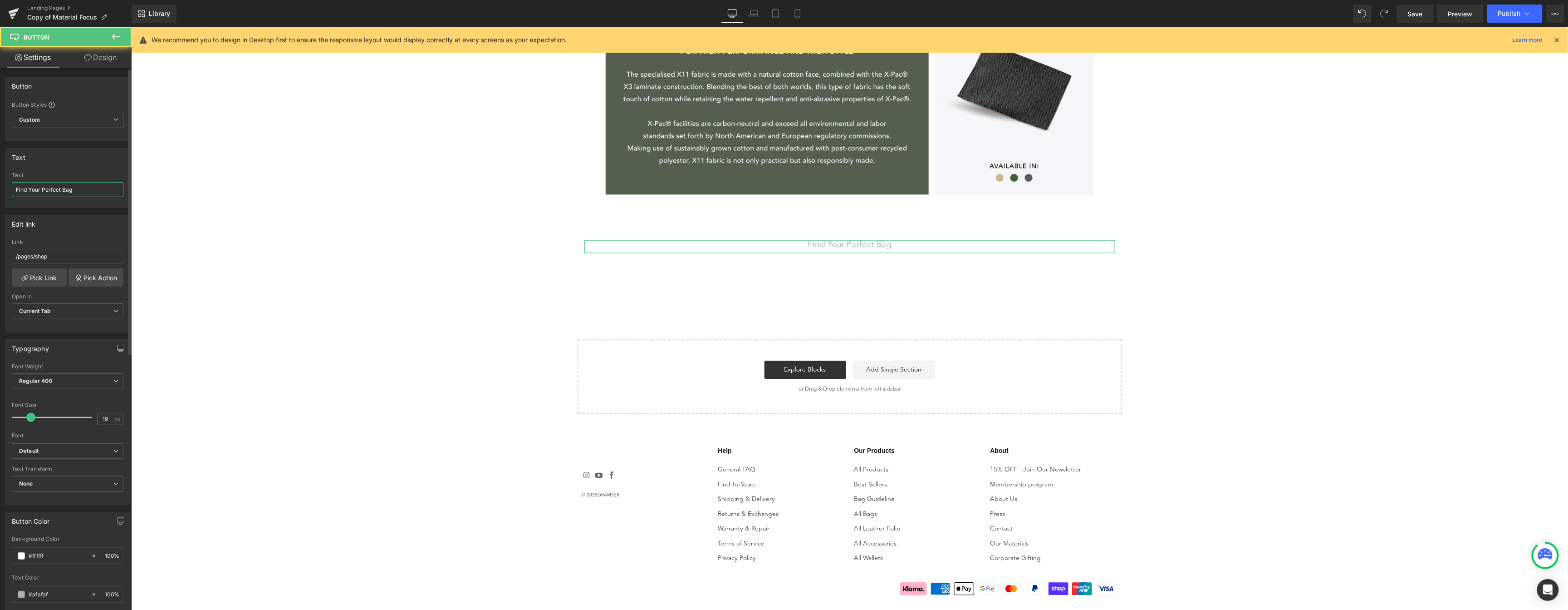
click at [29, 183] on input "Find Your Perfect Bag" at bounding box center [67, 189] width 111 height 15
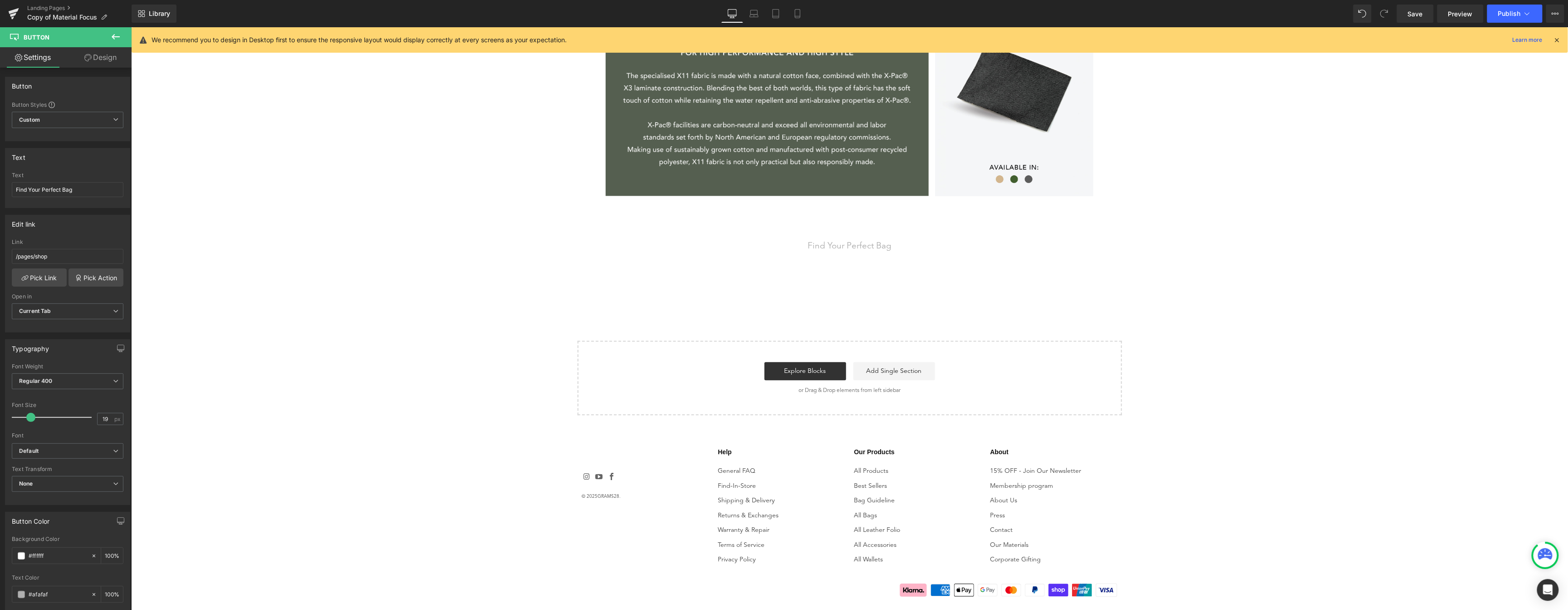
scroll to position [1350, 0]
click at [754, 2] on div "Library Desktop Desktop Laptop Tablet Mobile Save Preview Publish Scheduled Vie…" at bounding box center [850, 13] width 1437 height 27
click at [758, 13] on icon at bounding box center [754, 13] width 9 height 9
type input "100"
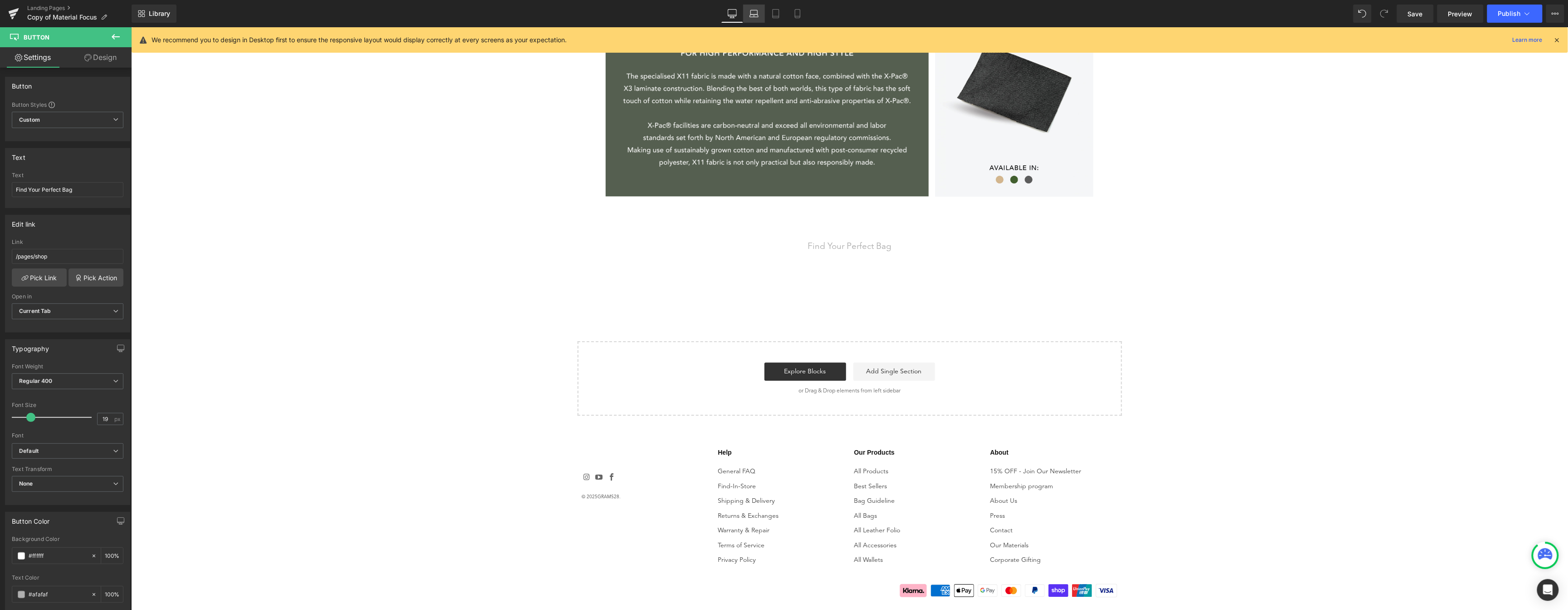
type input "100"
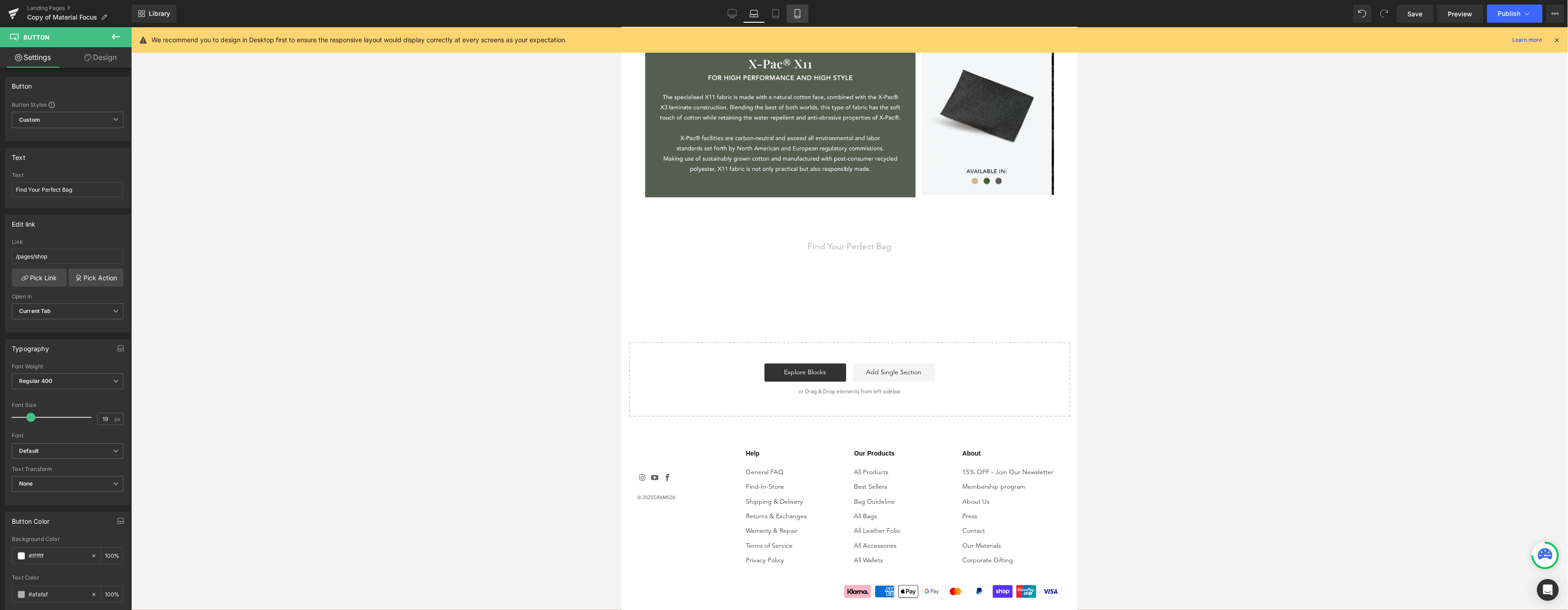
click at [787, 12] on link "Mobile" at bounding box center [798, 13] width 22 height 18
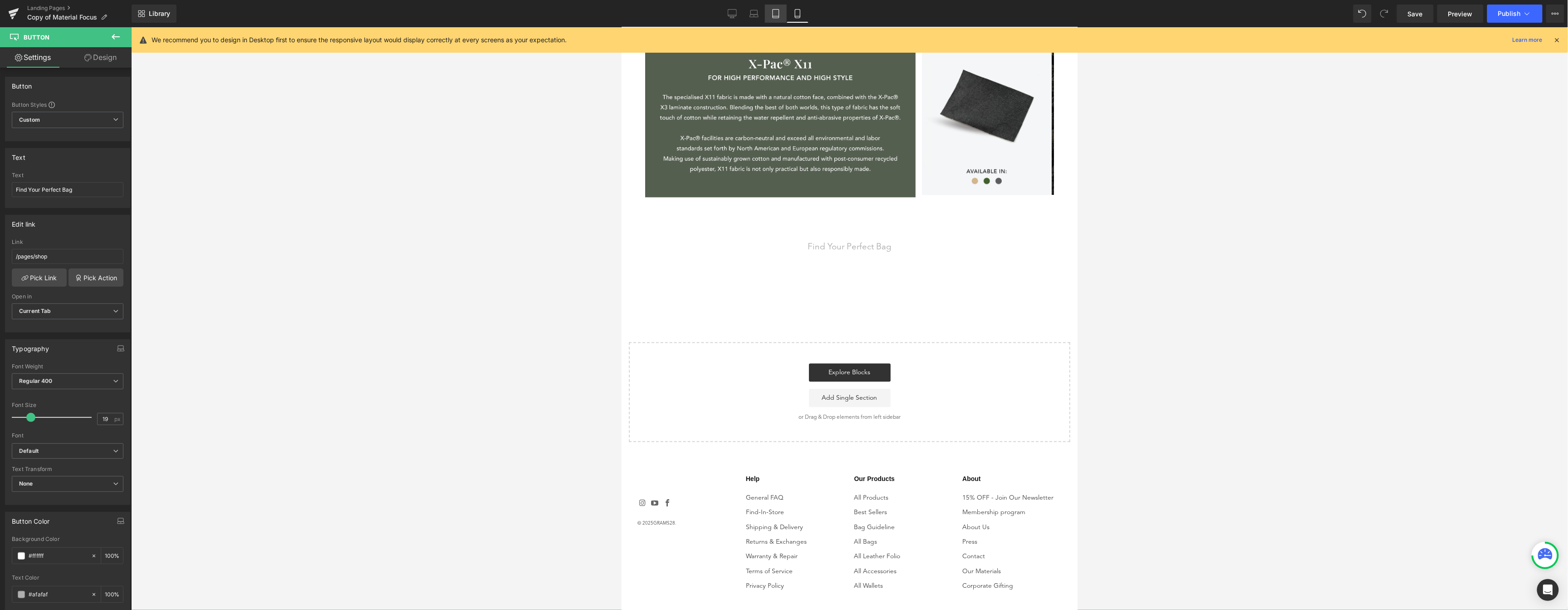
type input "100"
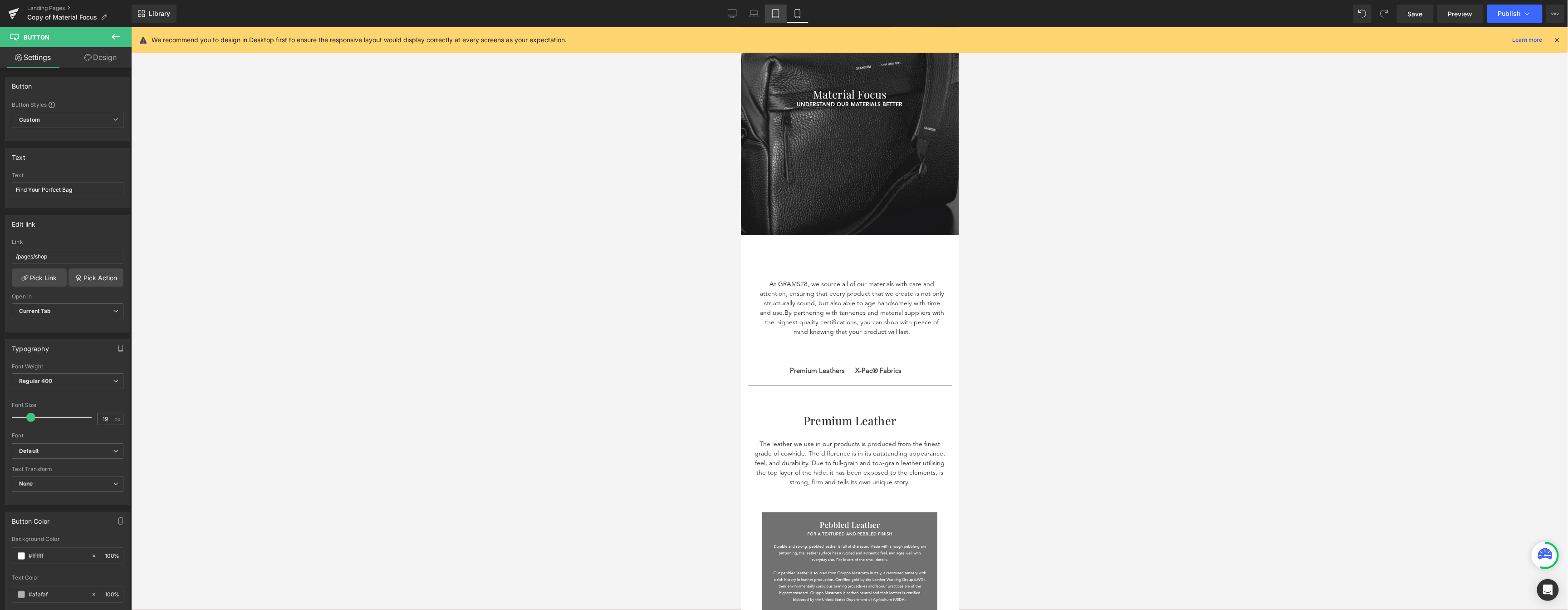
click at [781, 13] on link "Tablet" at bounding box center [776, 13] width 22 height 18
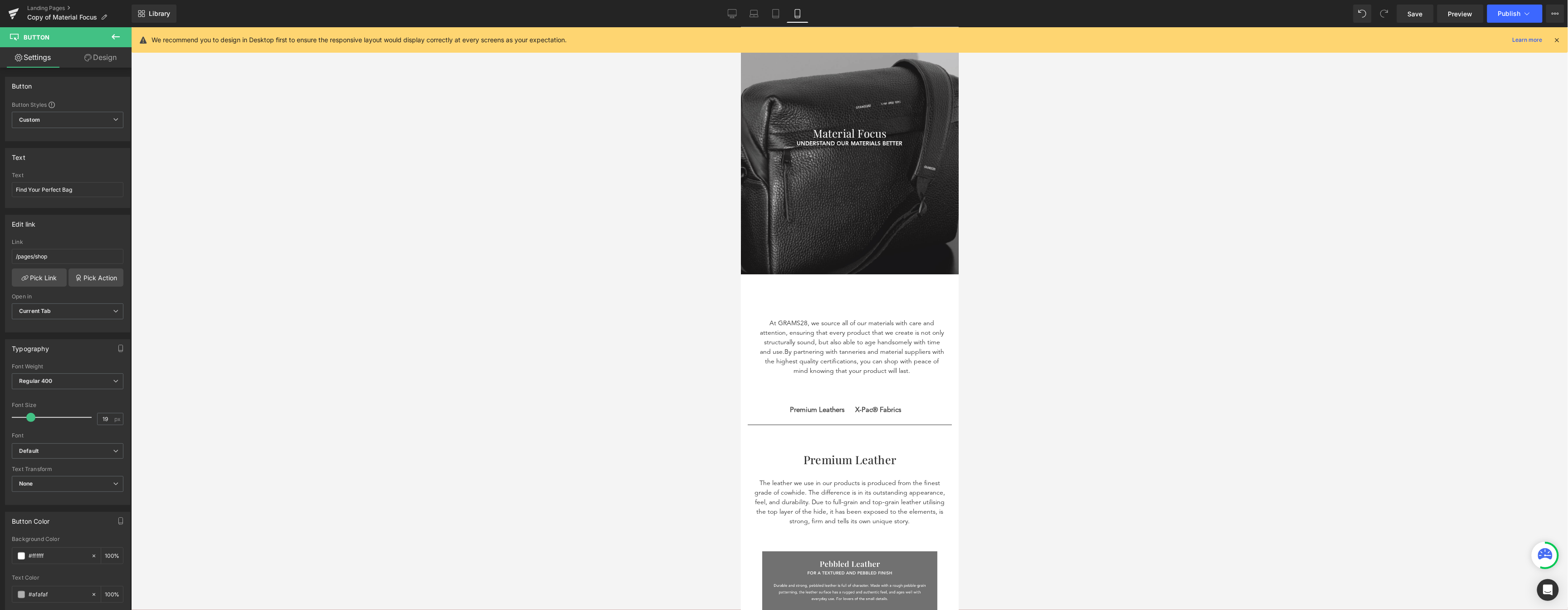
type input "100"
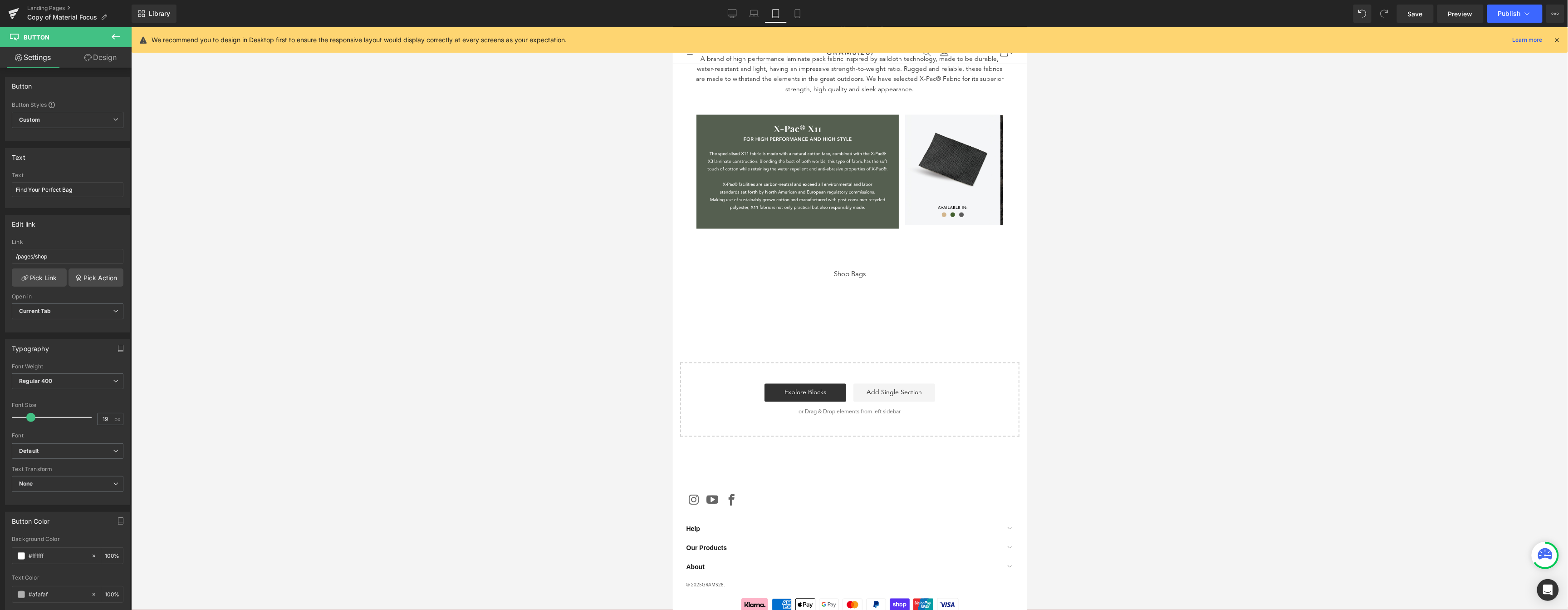
scroll to position [1024, 0]
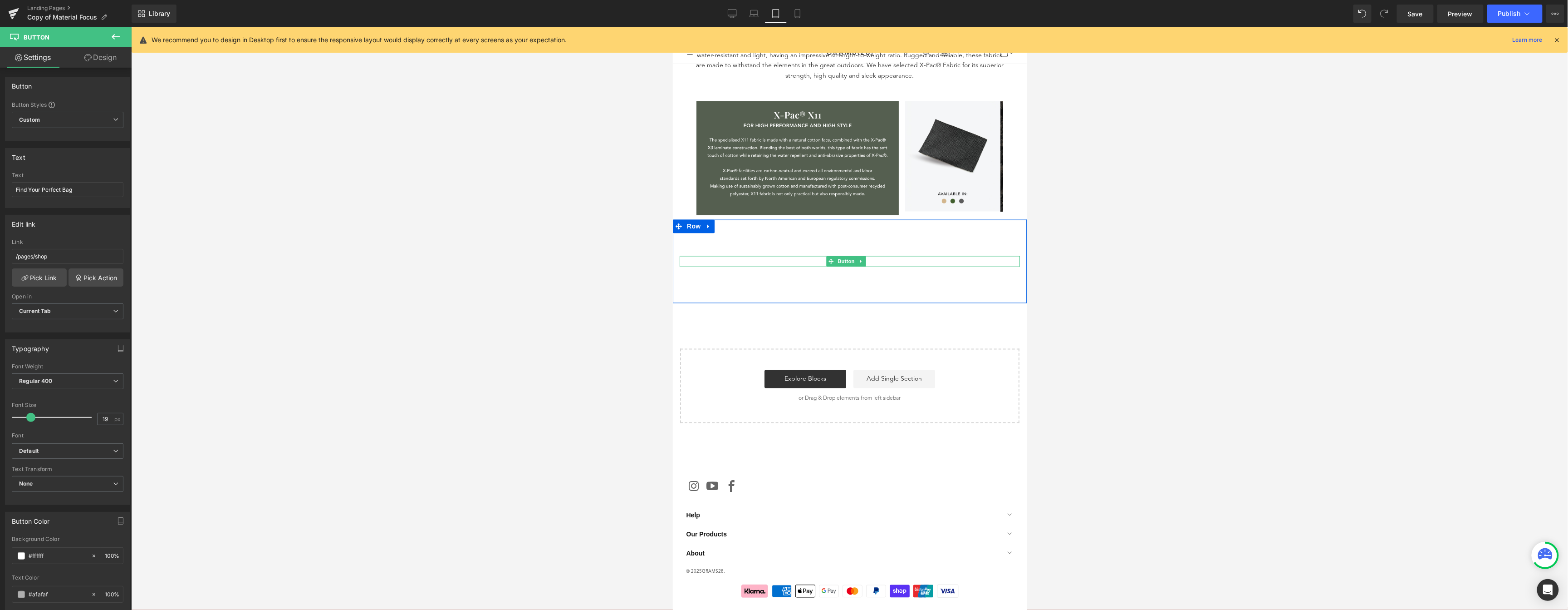
click at [875, 258] on div "Shop Bags" at bounding box center [849, 260] width 340 height 10
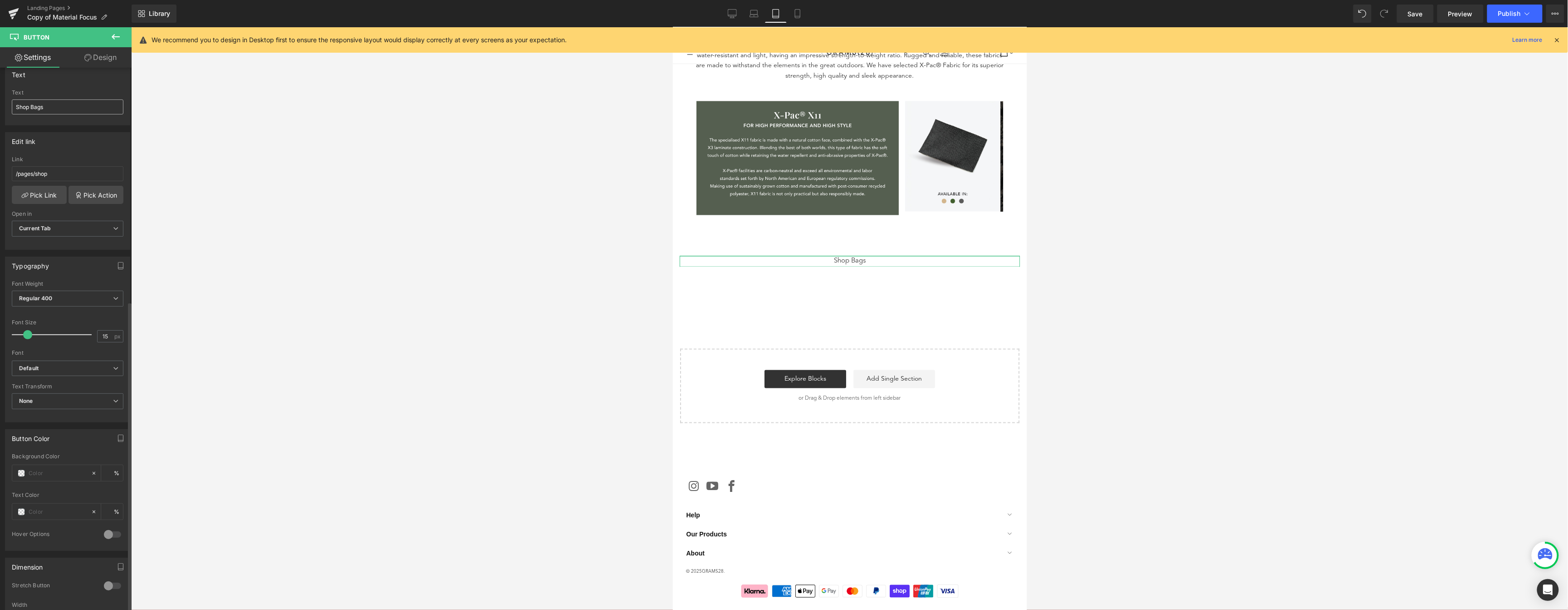
scroll to position [0, 0]
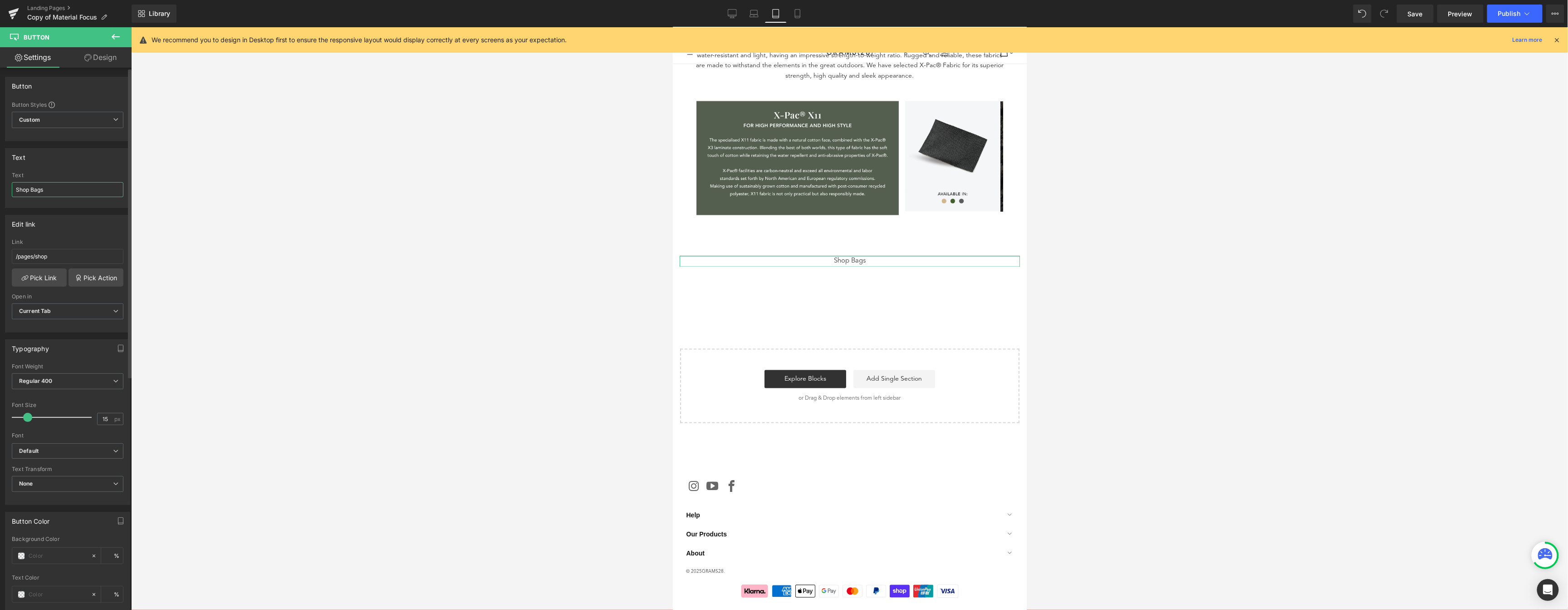
click at [38, 190] on input "Shop Bags" at bounding box center [67, 189] width 111 height 15
paste input "Find Your Perfect Bag"
type input "Find Your Perfect Bag"
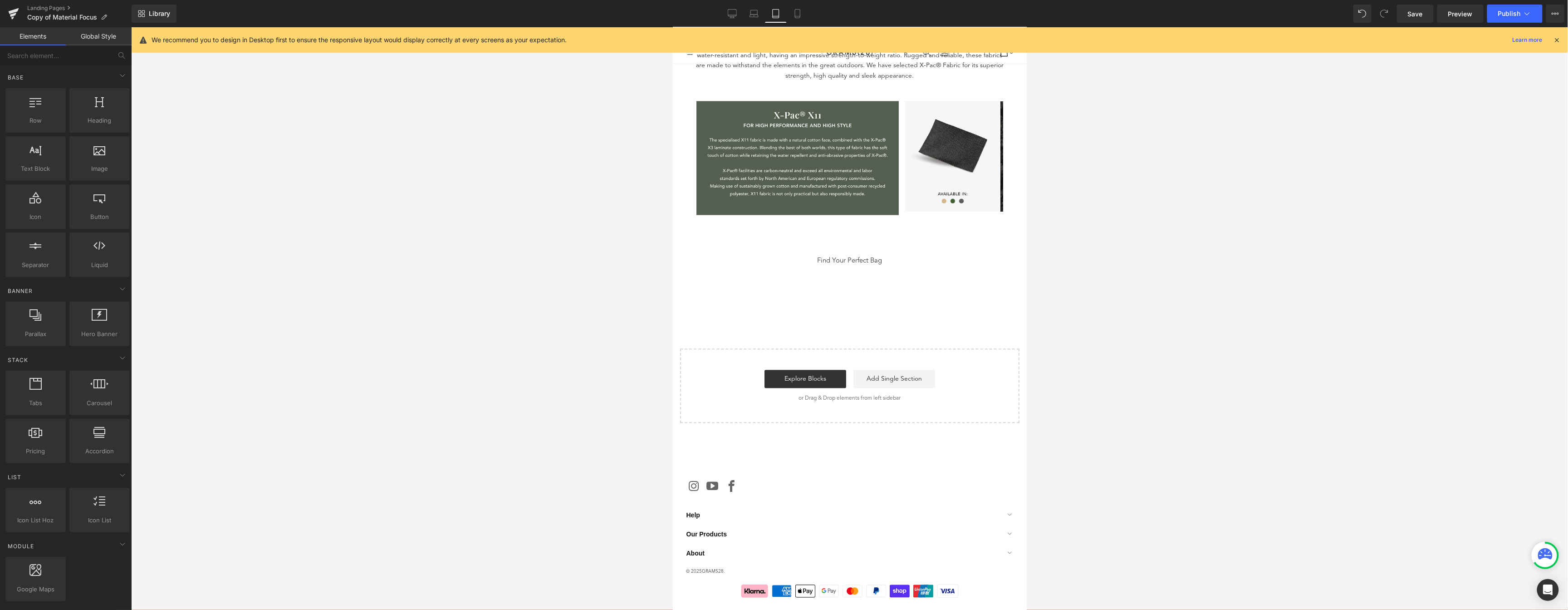
click at [493, 198] on div at bounding box center [849, 318] width 1437 height 582
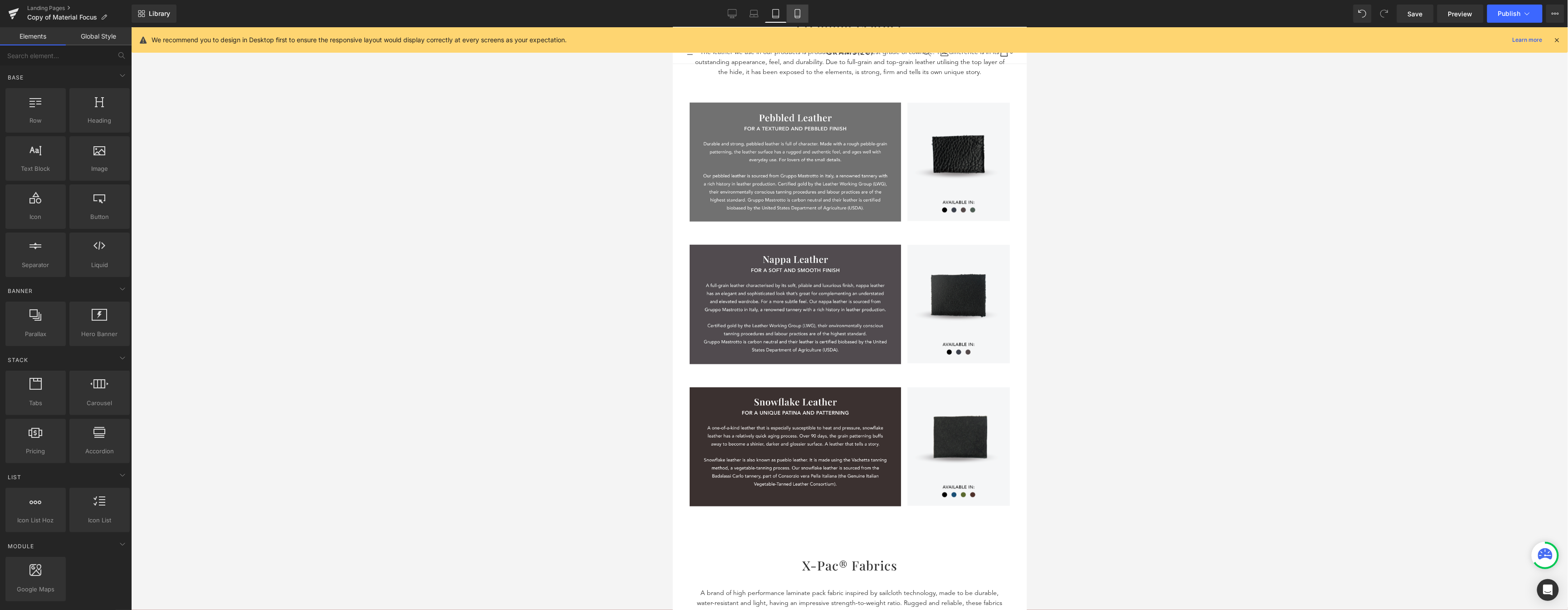
click at [797, 17] on icon at bounding box center [797, 13] width 9 height 9
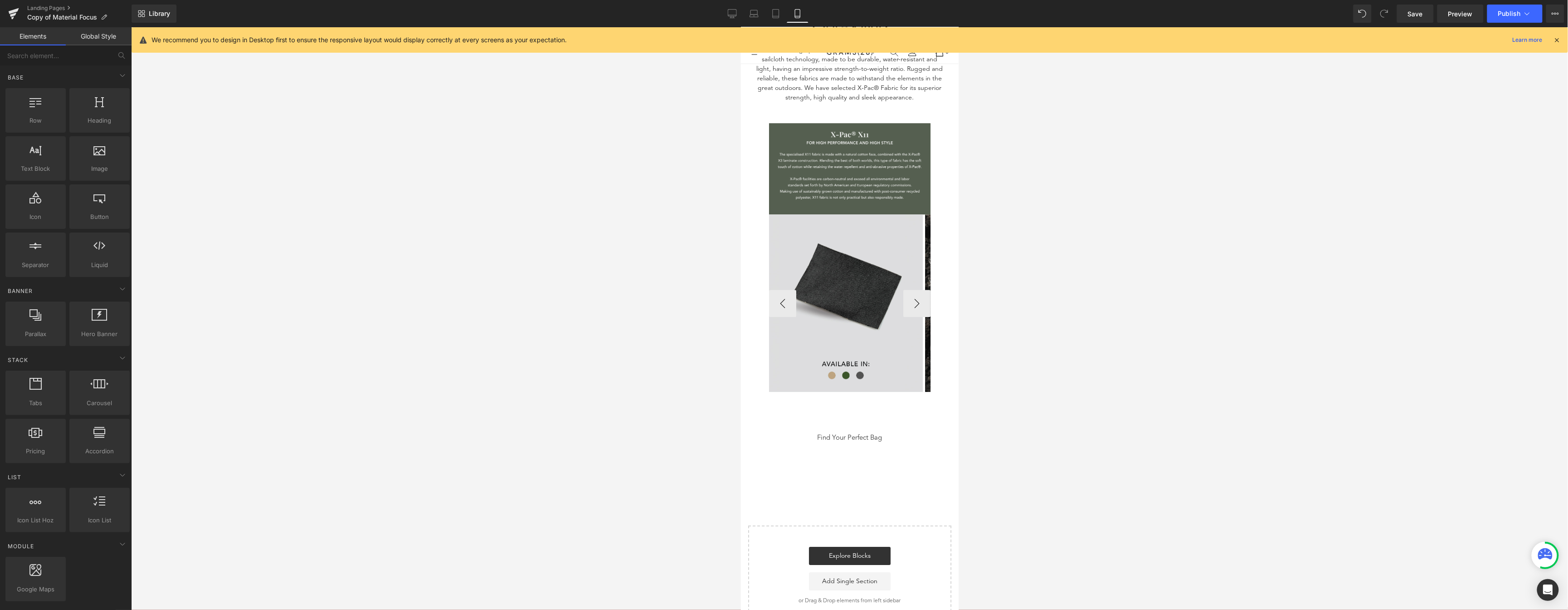
scroll to position [1791, 0]
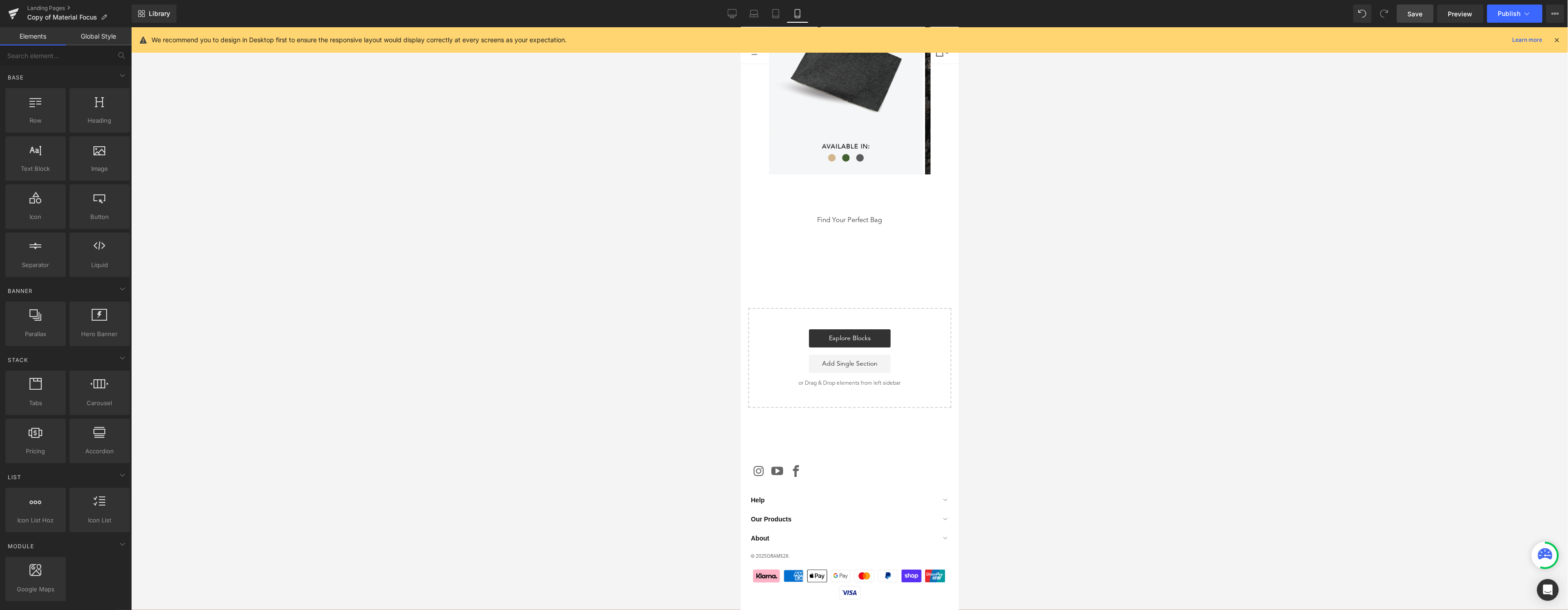
click at [1325, 10] on link "Save" at bounding box center [1416, 13] width 37 height 18
click at [20, 6] on link at bounding box center [13, 13] width 27 height 27
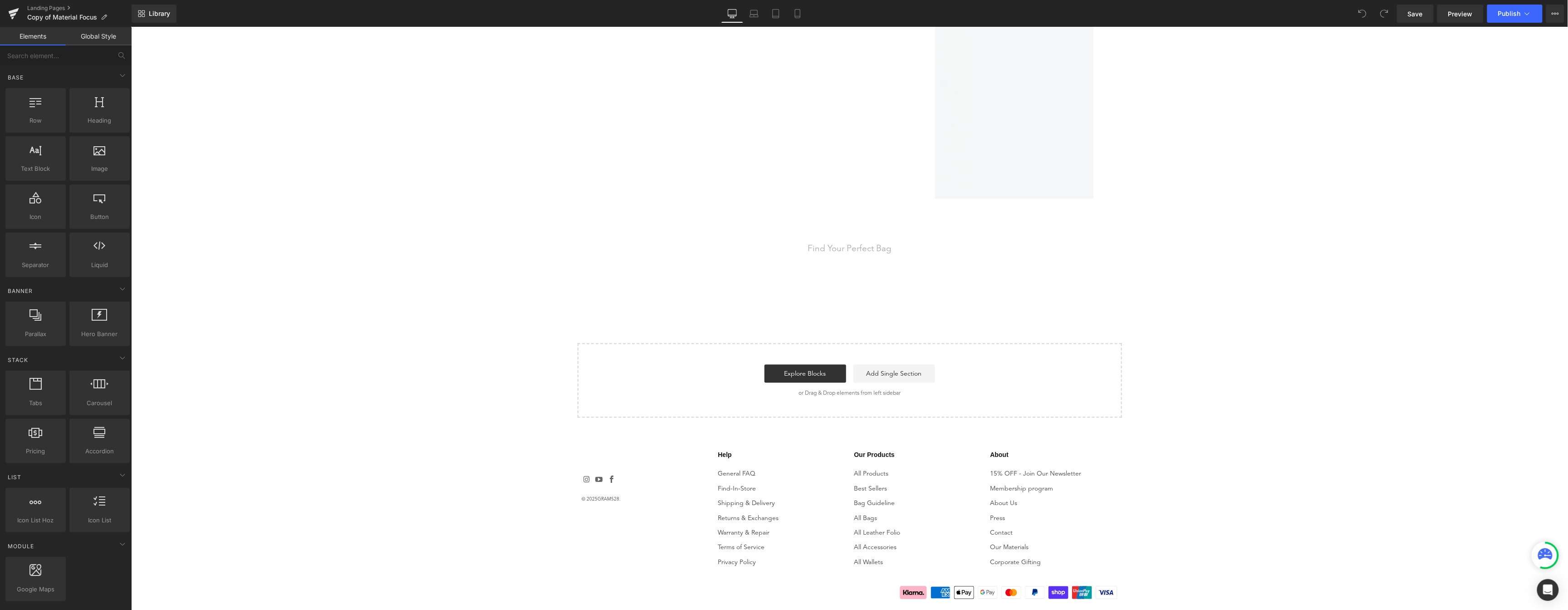
scroll to position [2952, 0]
click at [879, 246] on span "Find Your Perfect Bag" at bounding box center [849, 244] width 84 height 10
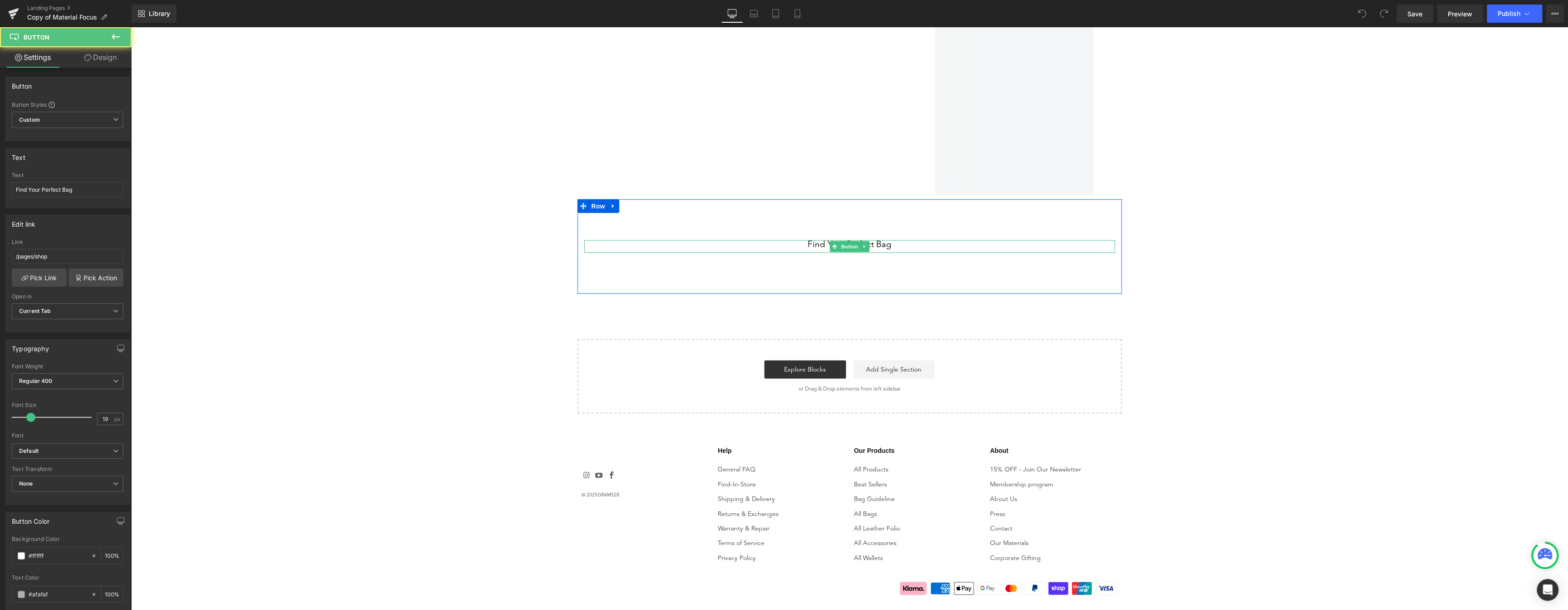
click at [879, 246] on span "Find Your Perfect Bag" at bounding box center [849, 244] width 84 height 10
click at [70, 190] on input "Find Your Perfect Bag" at bounding box center [67, 189] width 111 height 15
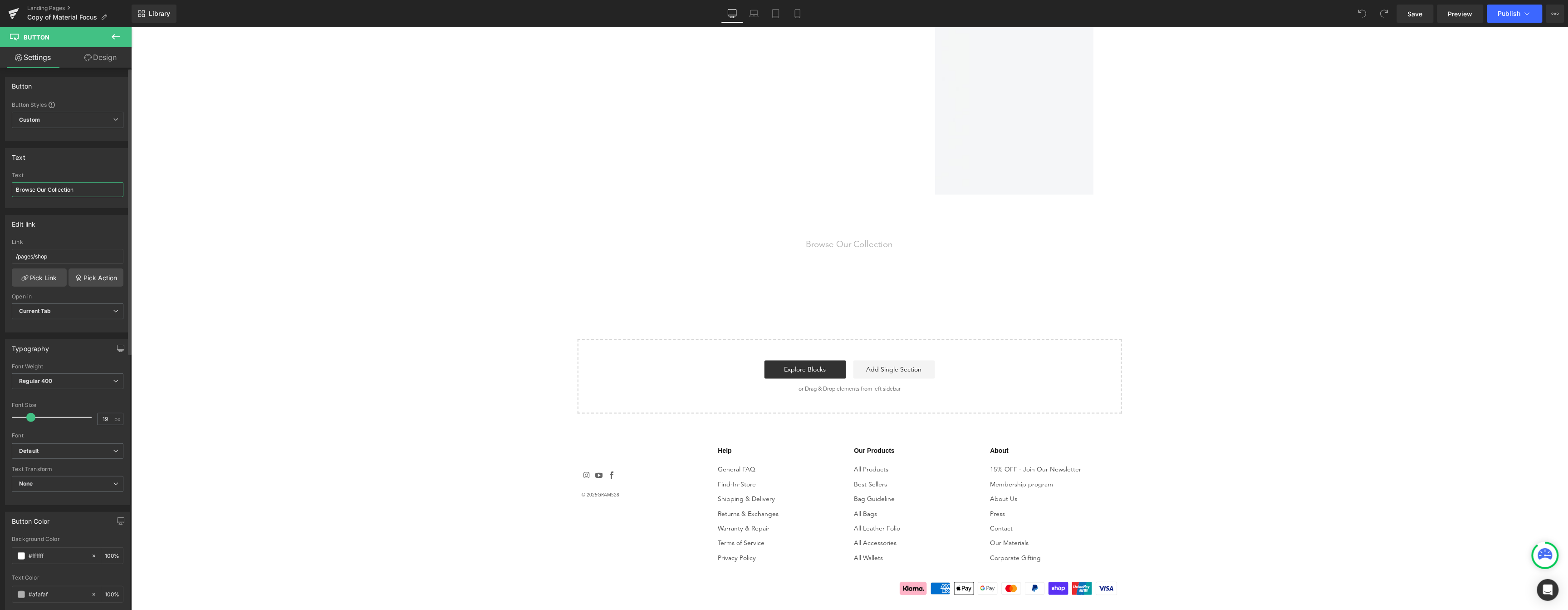
type input "Browse Our Collection"
click at [87, 187] on input "Browse Our Collection" at bounding box center [67, 189] width 111 height 15
click at [1411, 11] on span "Save" at bounding box center [1416, 13] width 15 height 9
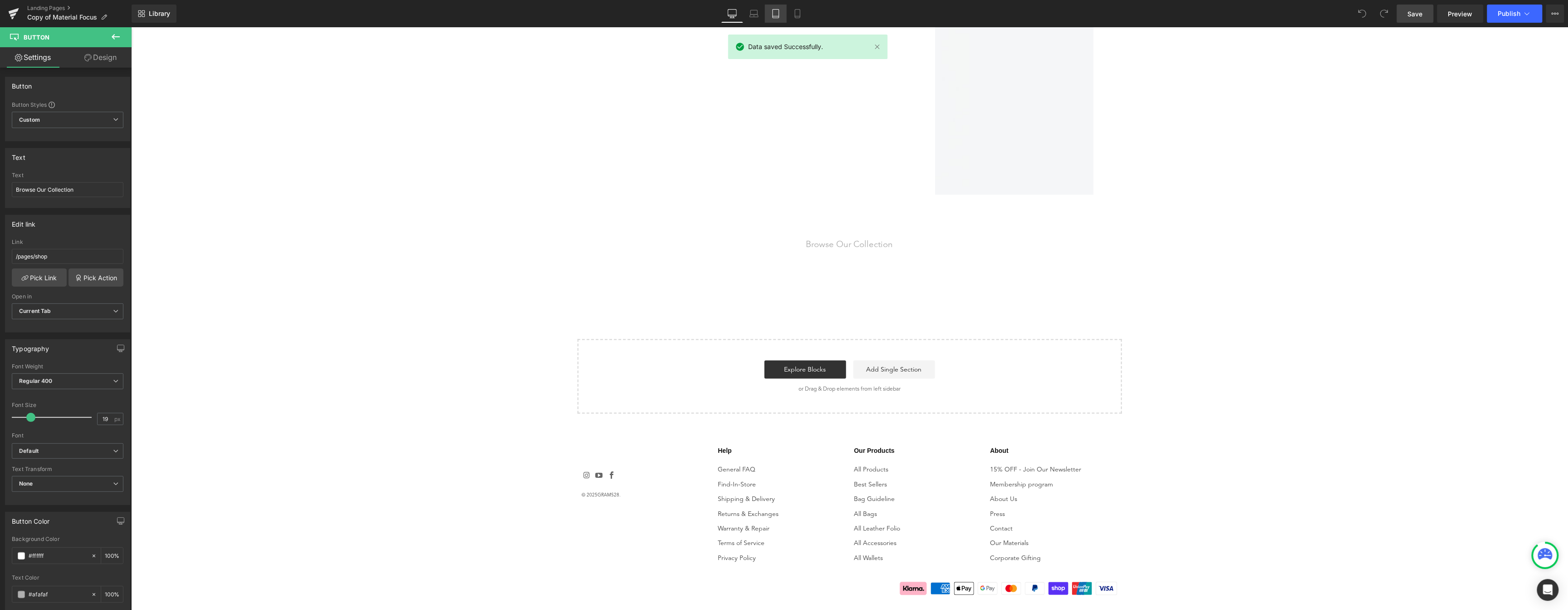
click at [763, 16] on link "Laptop" at bounding box center [754, 13] width 22 height 18
type input "100"
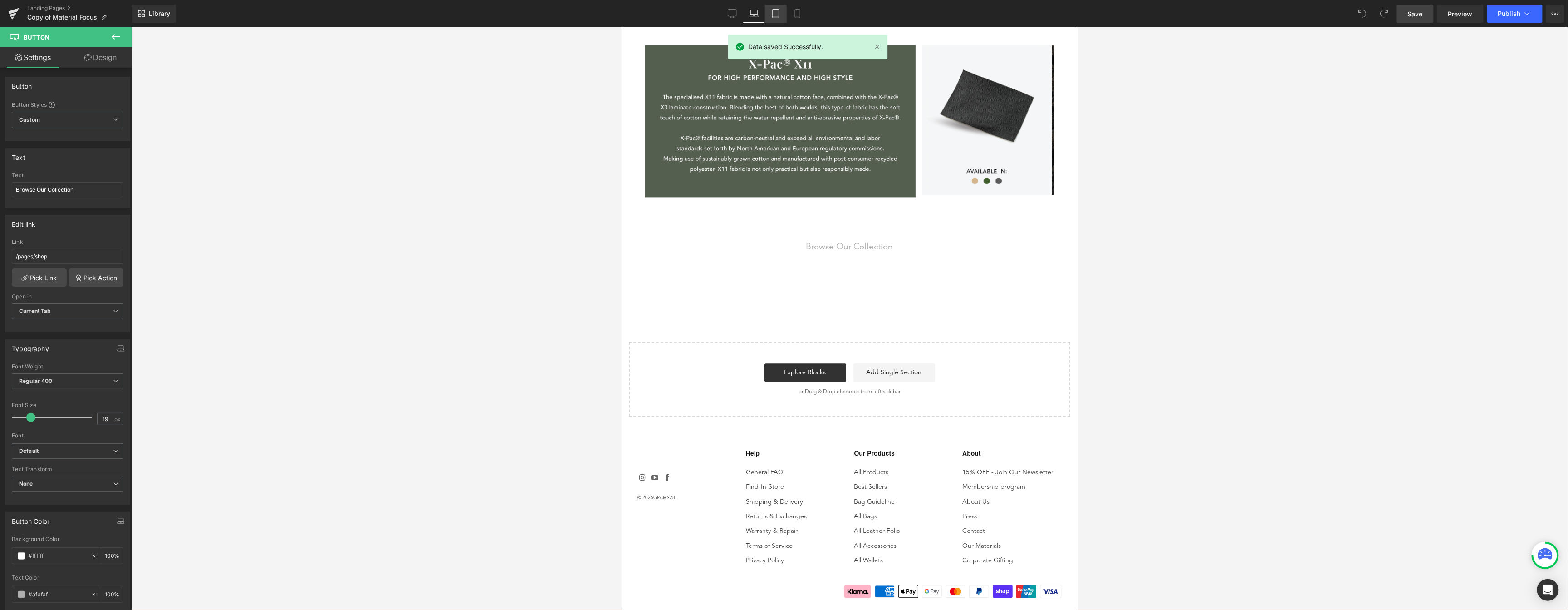
click at [778, 16] on icon at bounding box center [776, 13] width 9 height 9
type input "100"
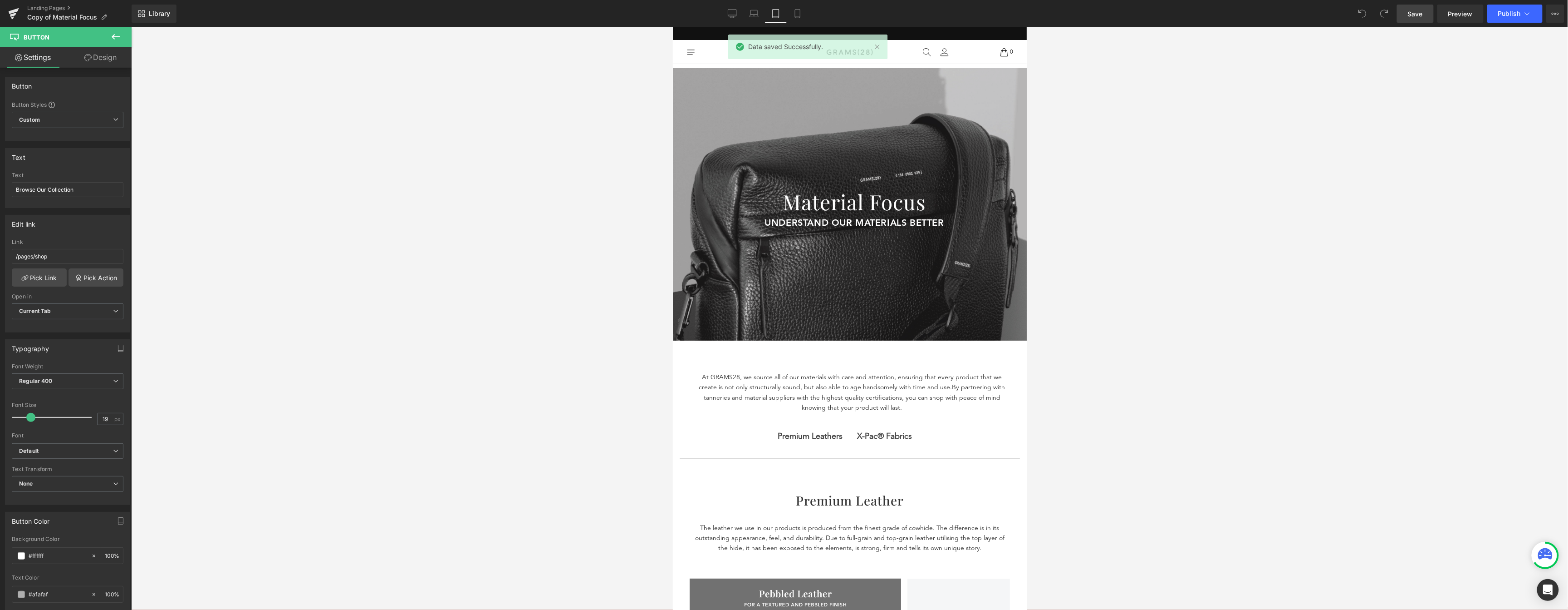
scroll to position [1024, 0]
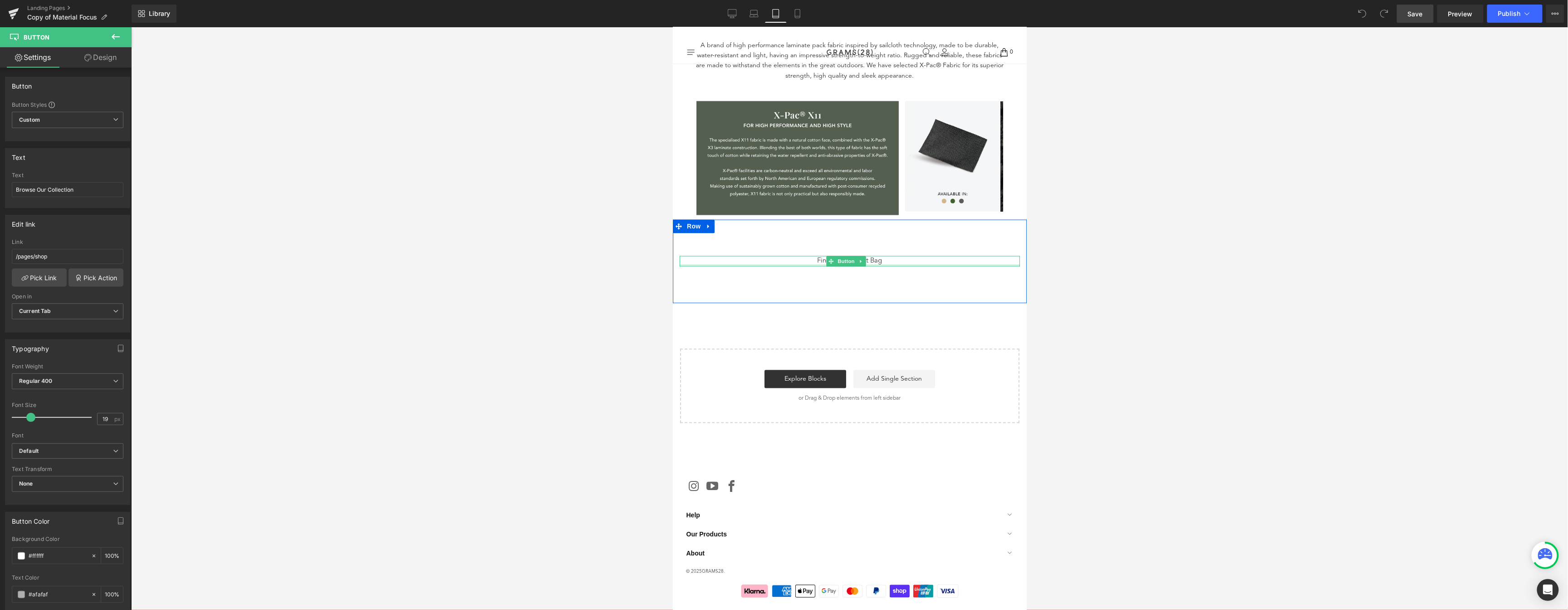
click at [882, 264] on div at bounding box center [849, 265] width 340 height 2
click at [882, 258] on div "Find Your Perfect Bag" at bounding box center [849, 260] width 340 height 10
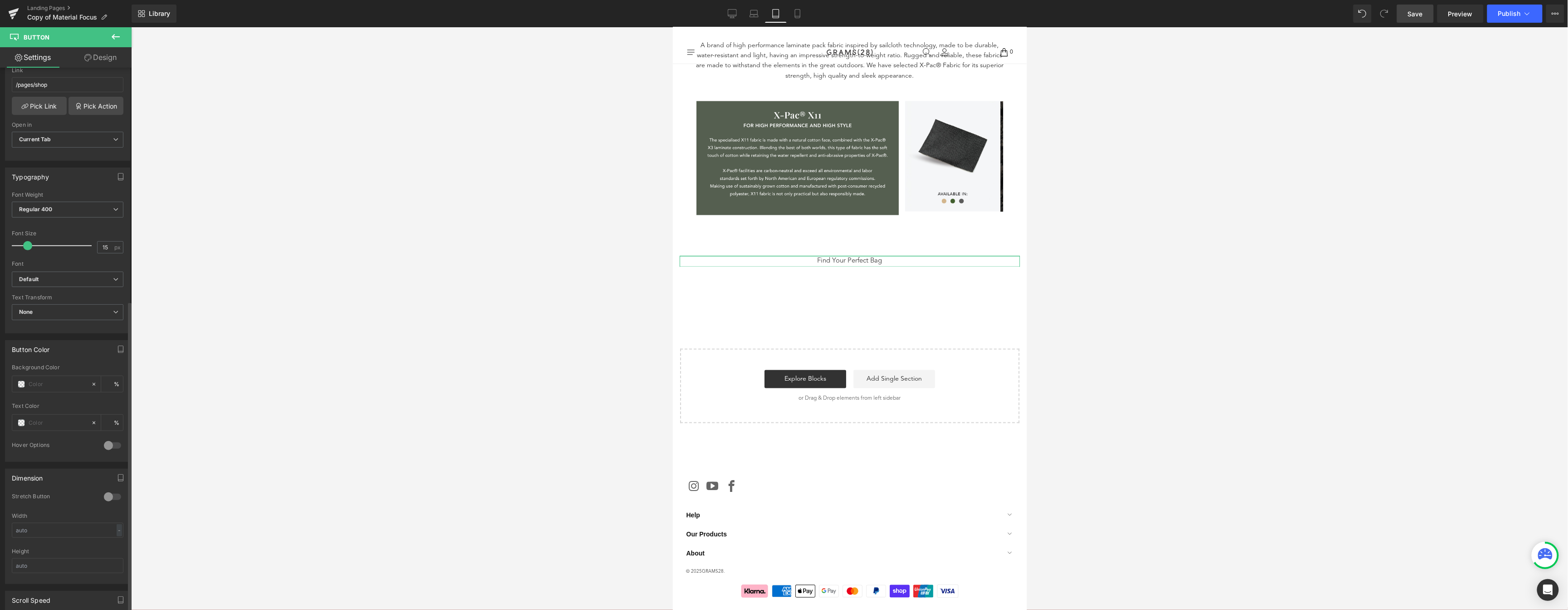
scroll to position [0, 0]
click at [70, 186] on input "Find Your Perfect Bag" at bounding box center [67, 189] width 111 height 15
paste input "Browse Our Collection"
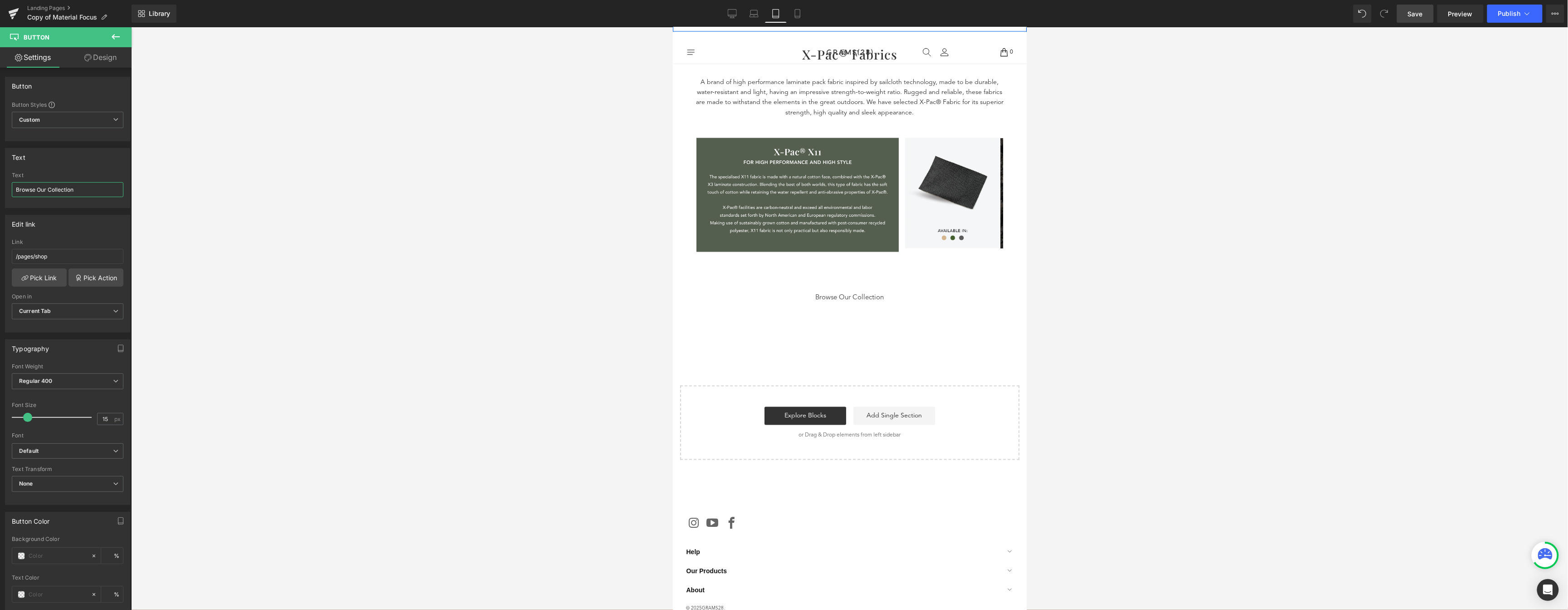
scroll to position [1024, 0]
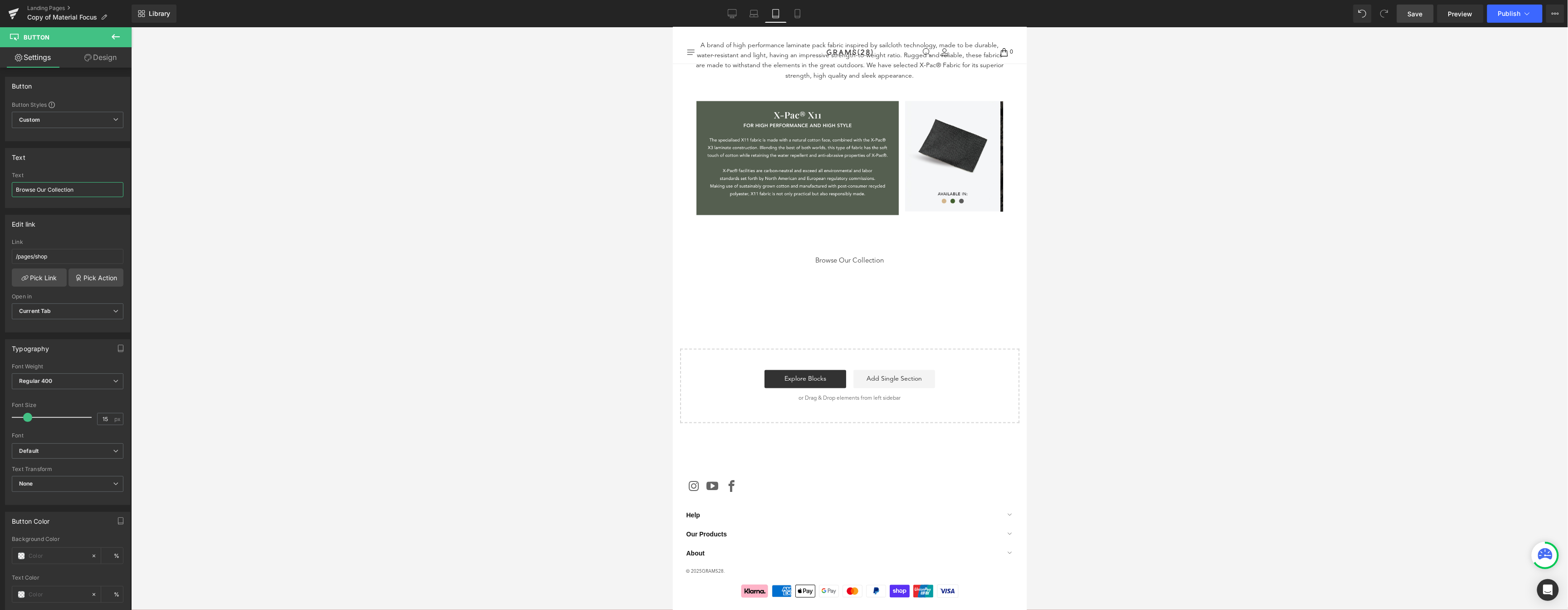
type input "Browse Our Collection"
click at [1418, 24] on div "Library Tablet Desktop Laptop Tablet Mobile Save Preview Publish Scheduled View…" at bounding box center [850, 13] width 1437 height 27
click at [1418, 17] on span "Save" at bounding box center [1416, 13] width 15 height 9
click at [794, 13] on icon at bounding box center [797, 13] width 9 height 9
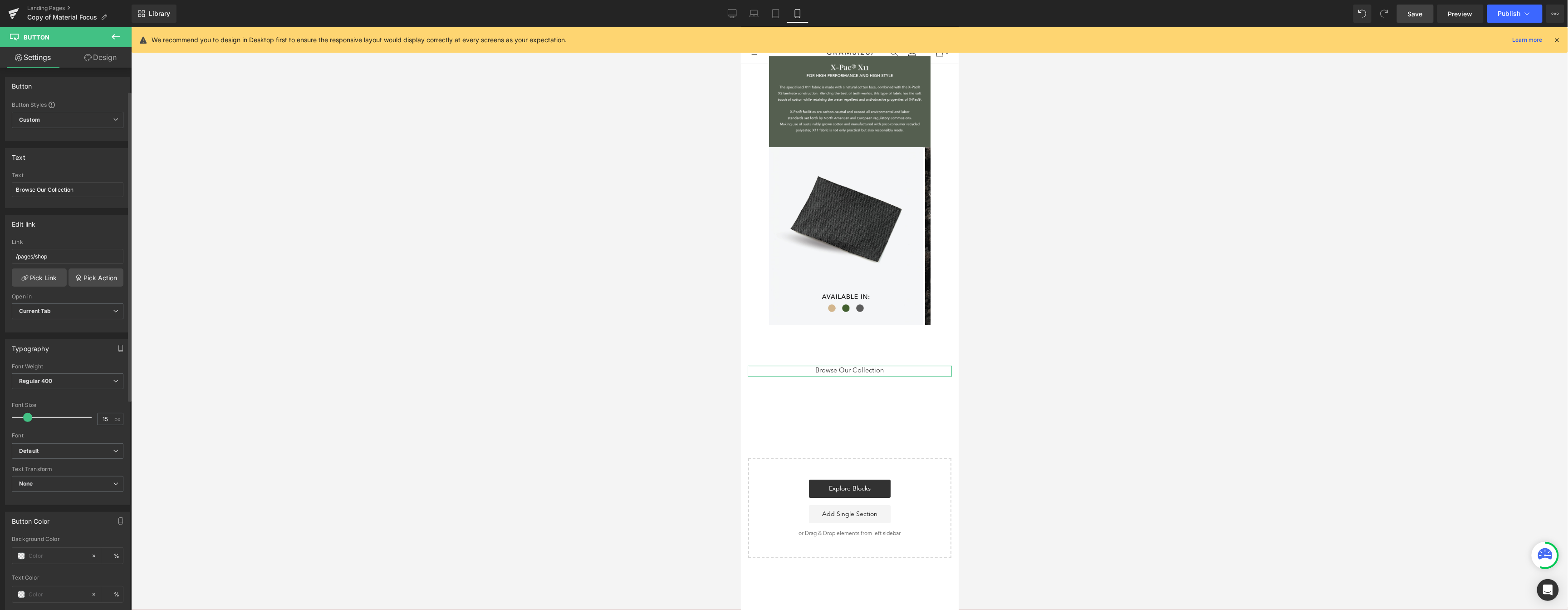
scroll to position [207, 0]
click at [732, 17] on icon at bounding box center [731, 13] width 9 height 9
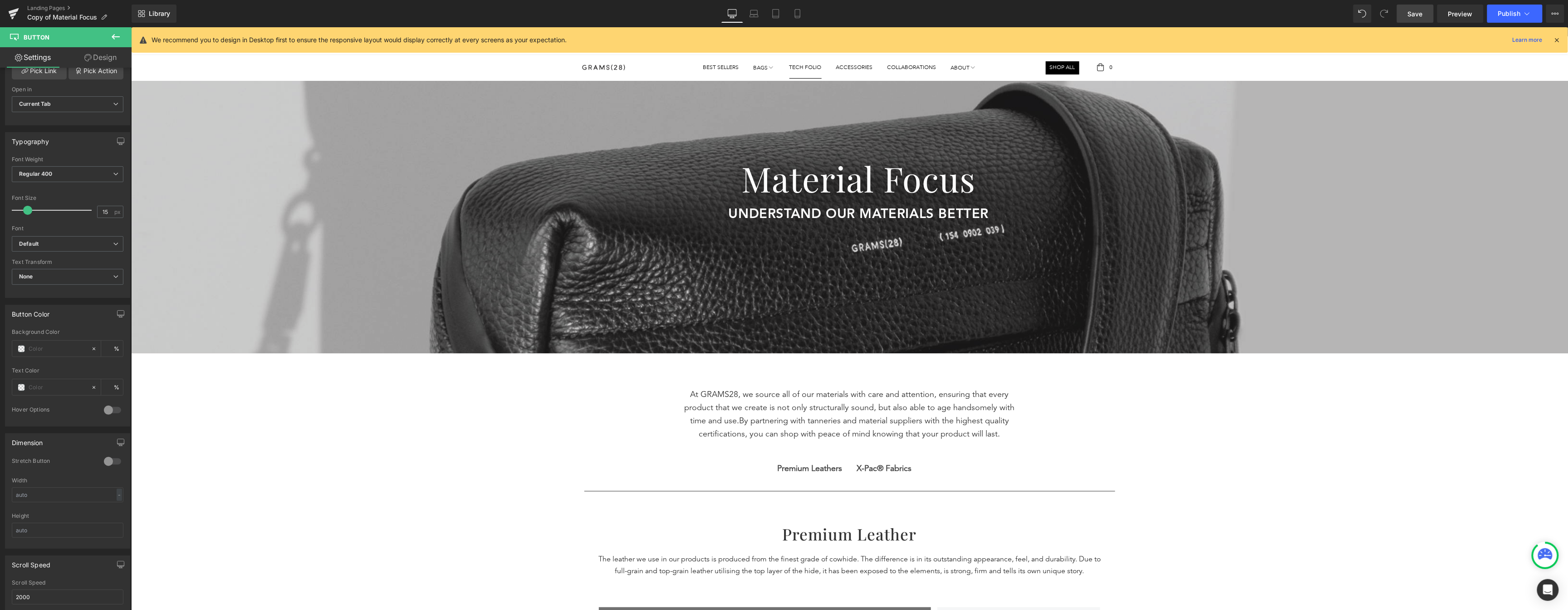
scroll to position [0, 0]
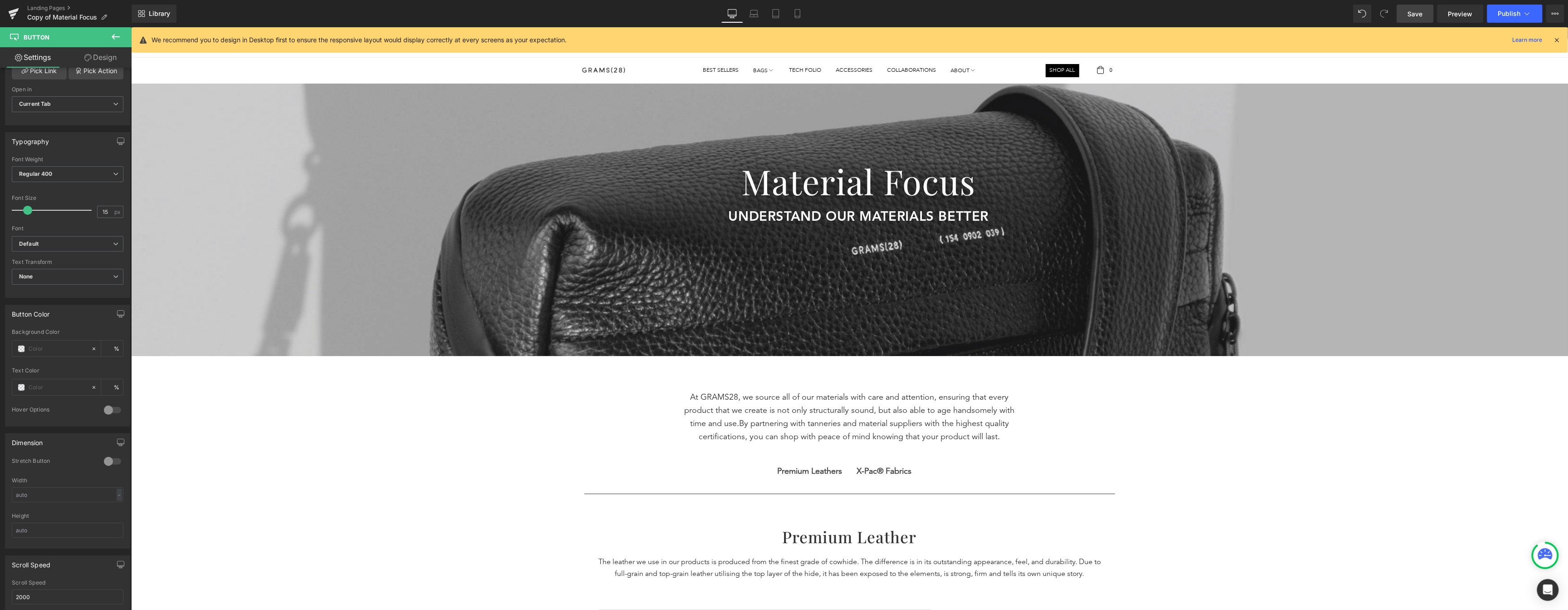
drag, startPoint x: 773, startPoint y: 15, endPoint x: 777, endPoint y: 25, distance: 10.8
click at [772, 16] on icon at bounding box center [776, 13] width 9 height 9
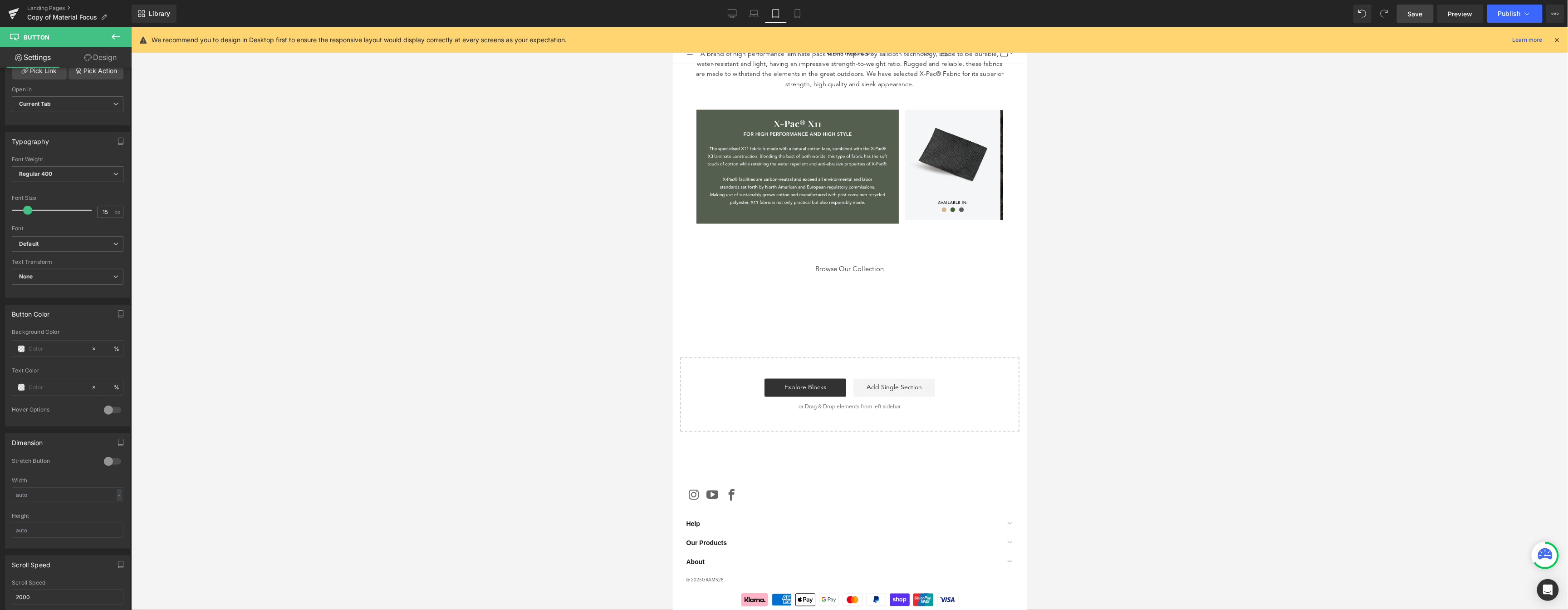
scroll to position [1024, 0]
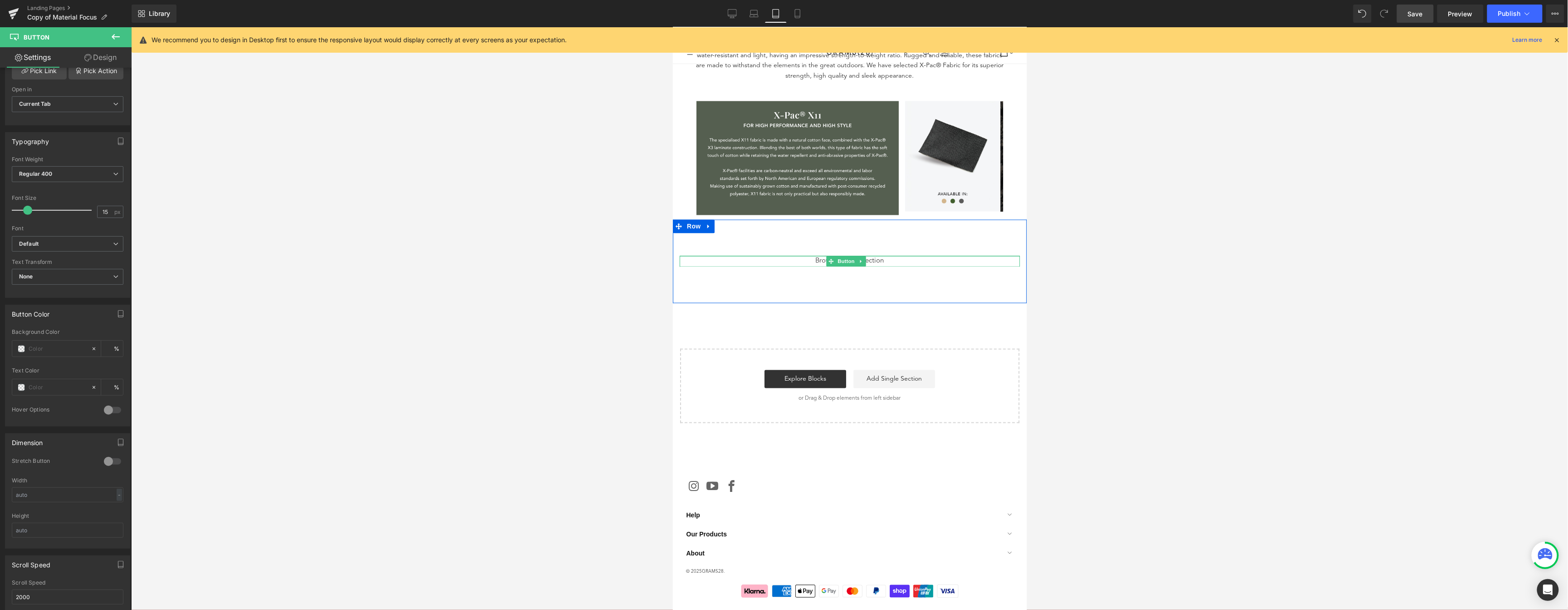
click at [880, 258] on div "Browse Our Collection" at bounding box center [849, 260] width 340 height 10
click at [879, 258] on span "Browse Our Collection" at bounding box center [849, 261] width 69 height 10
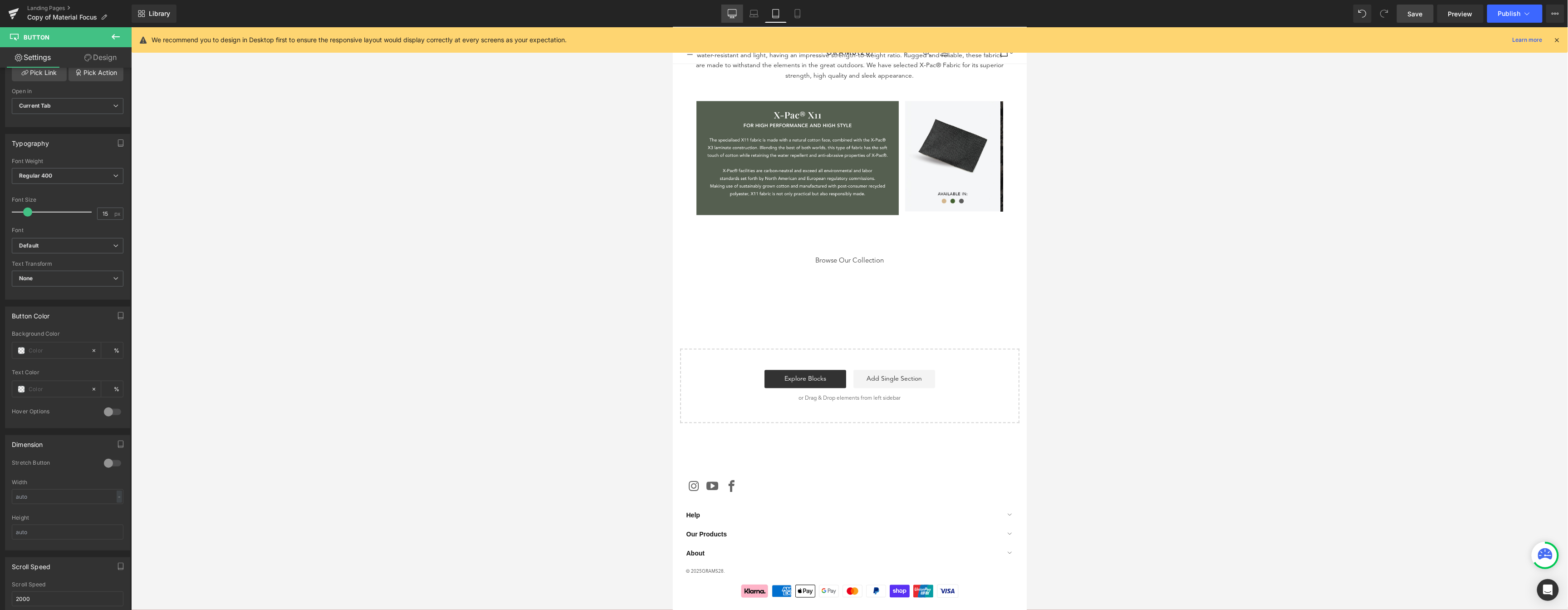
click at [736, 21] on link "Desktop" at bounding box center [732, 13] width 22 height 18
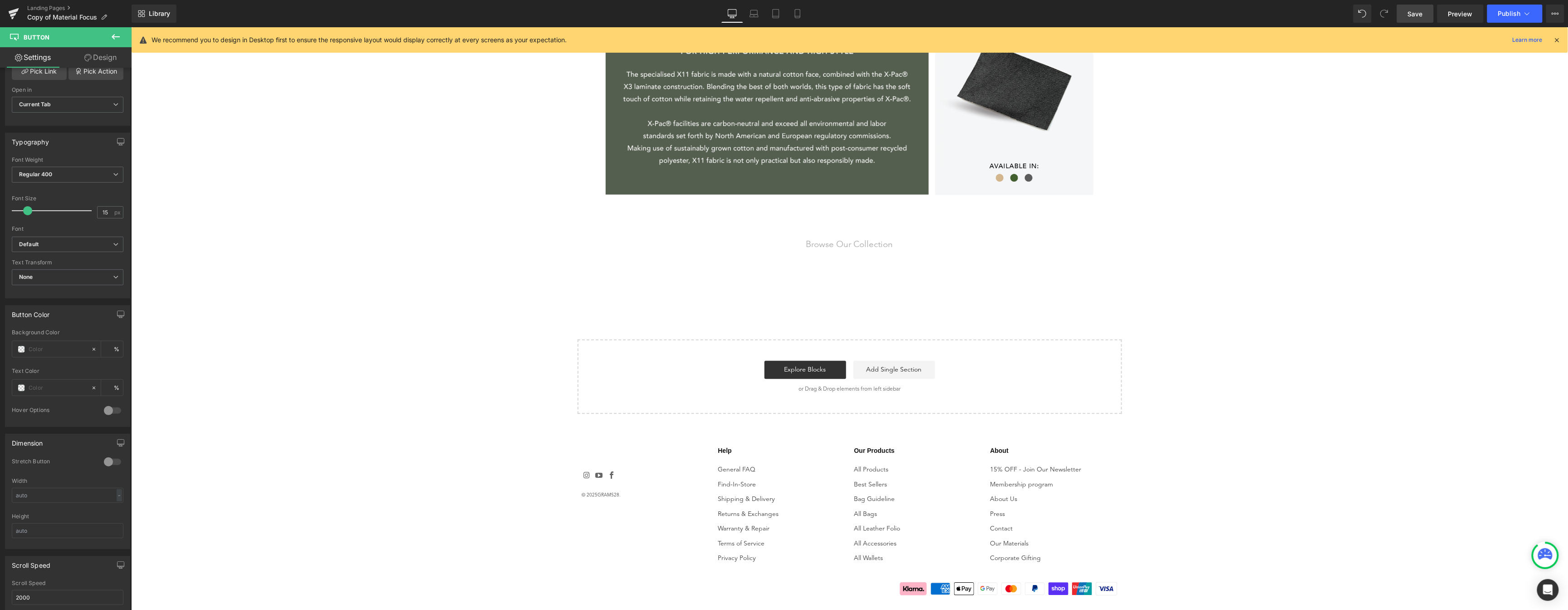
scroll to position [207, 0]
click at [890, 243] on div "Browse Our Collection" at bounding box center [849, 246] width 531 height 13
click at [40, 397] on input "#afafaf" at bounding box center [58, 400] width 58 height 10
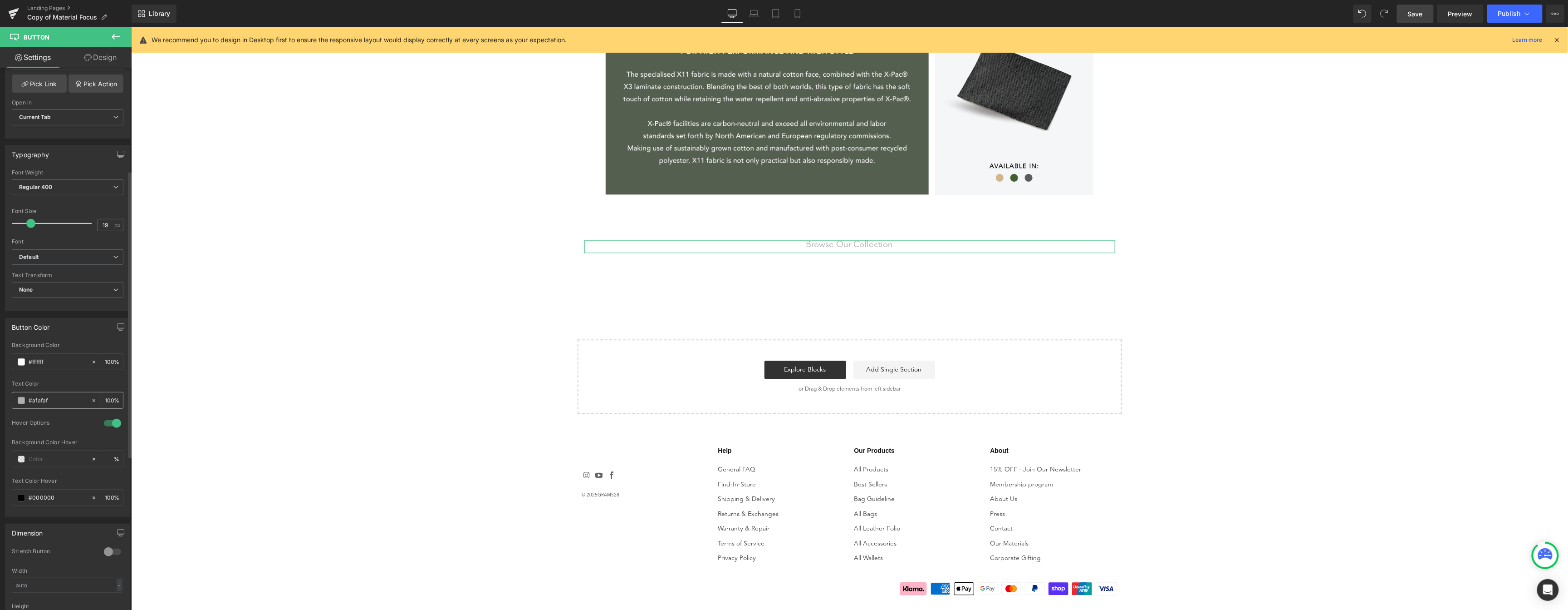
click at [40, 397] on input "#afafaf" at bounding box center [58, 400] width 58 height 10
click at [778, 10] on icon at bounding box center [776, 13] width 9 height 9
type input "100"
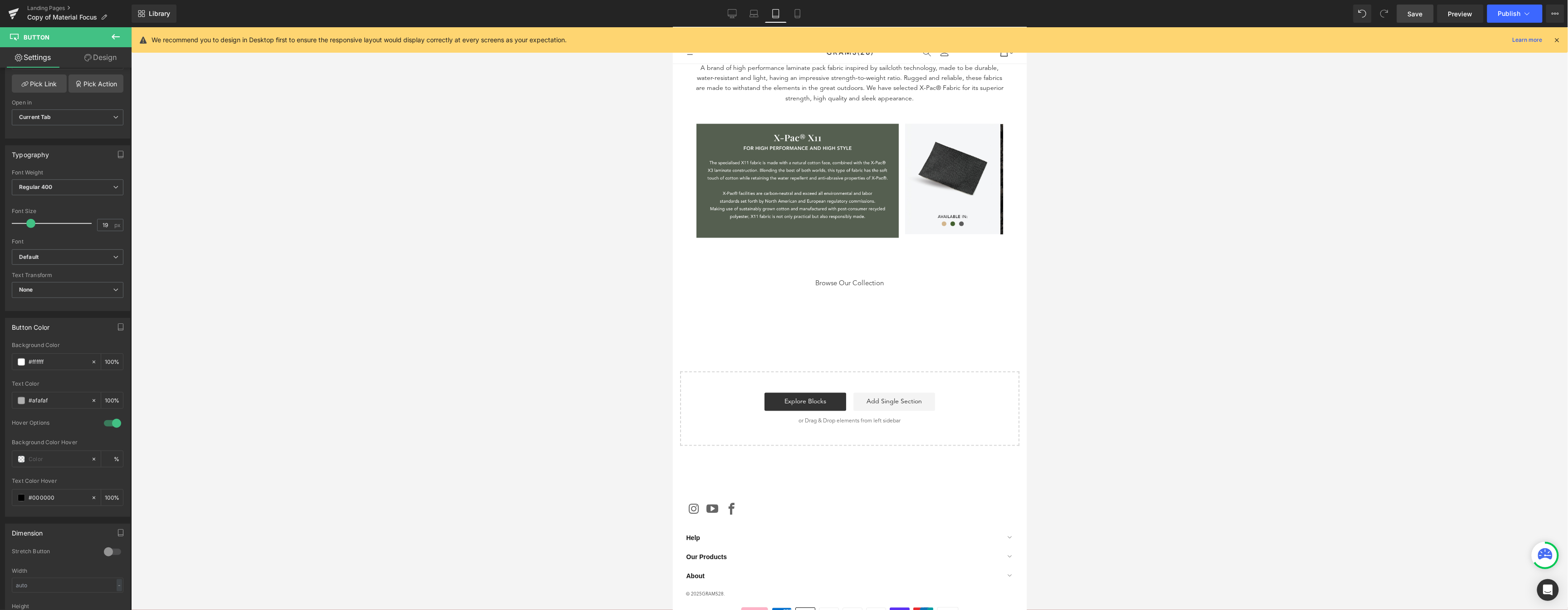
scroll to position [1024, 0]
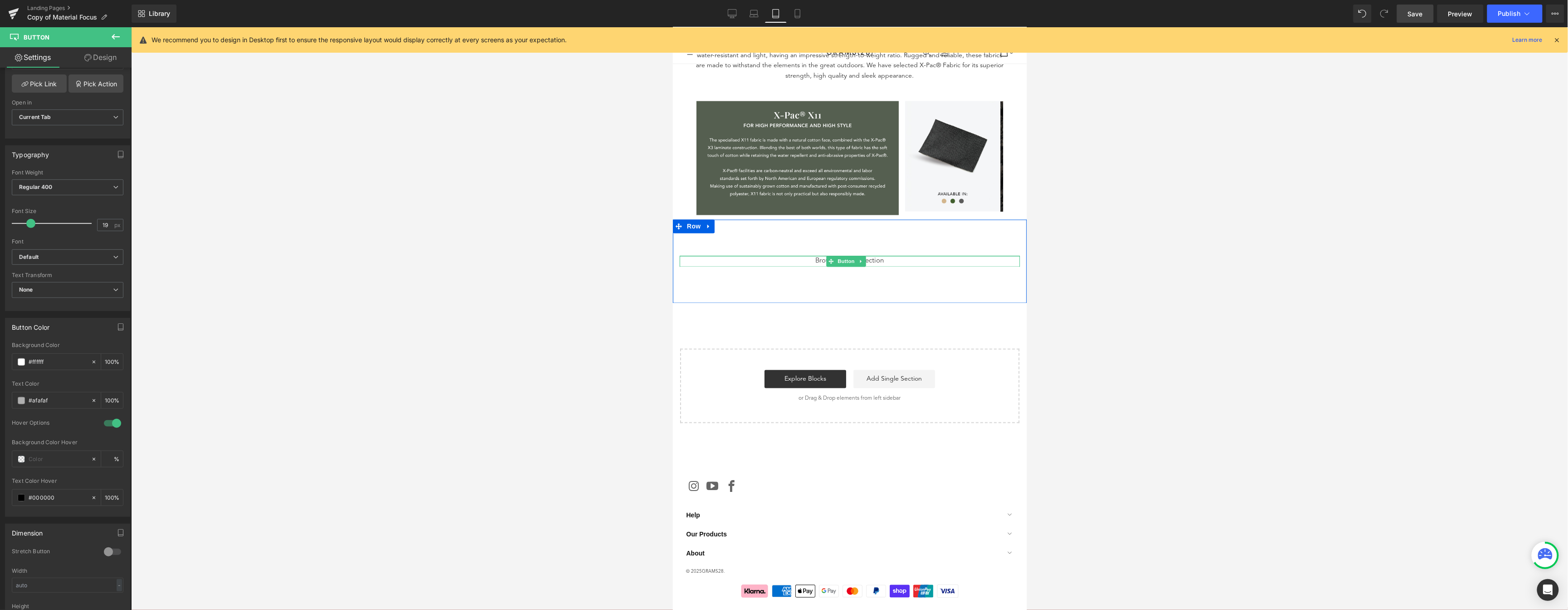
click at [884, 256] on div "Browse Our Collection" at bounding box center [849, 260] width 340 height 10
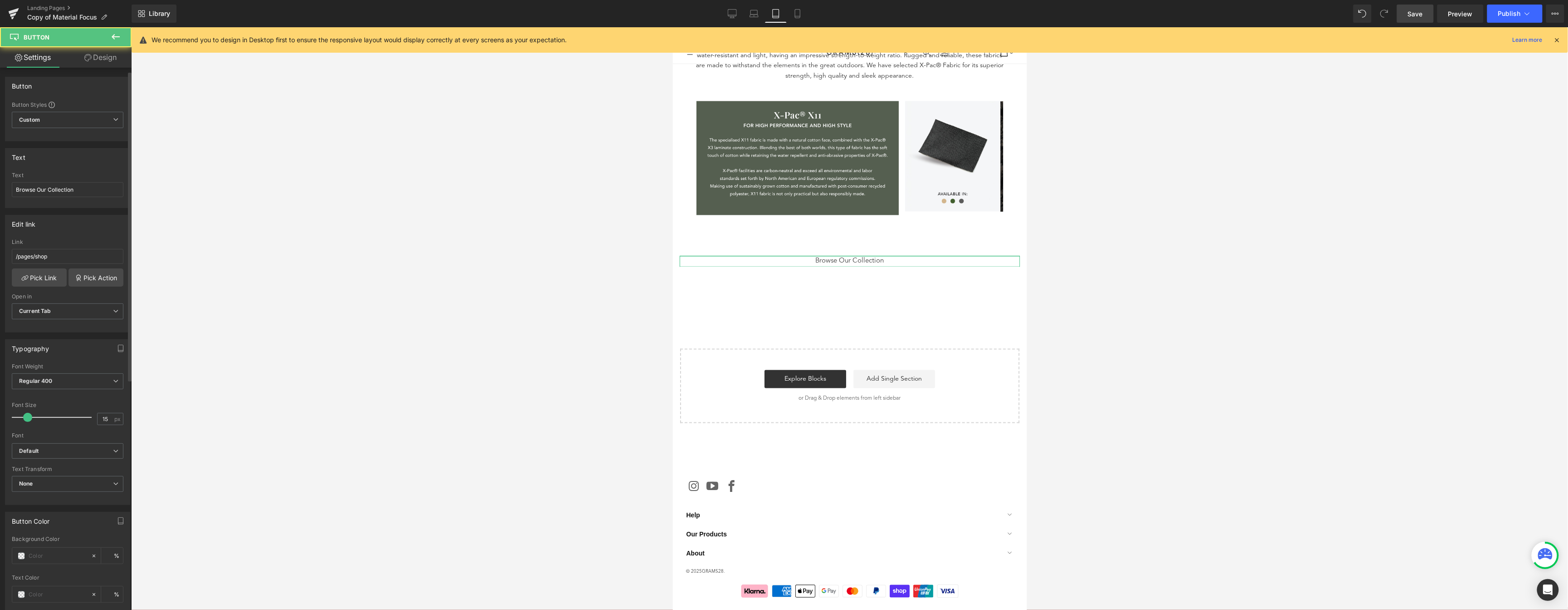
scroll to position [206, 0]
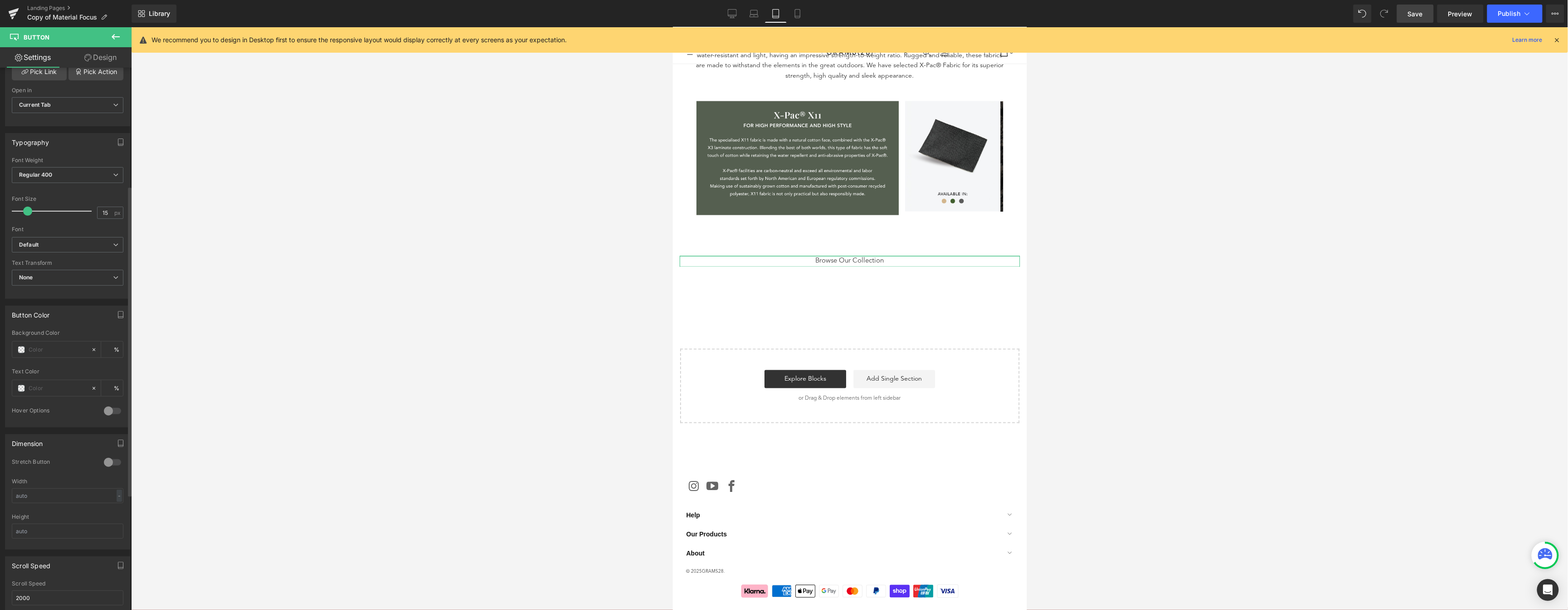
click at [115, 416] on div at bounding box center [113, 411] width 22 height 14
click at [59, 388] on input "text" at bounding box center [58, 388] width 58 height 10
paste input "#afafaf"
type input "#afafaf"
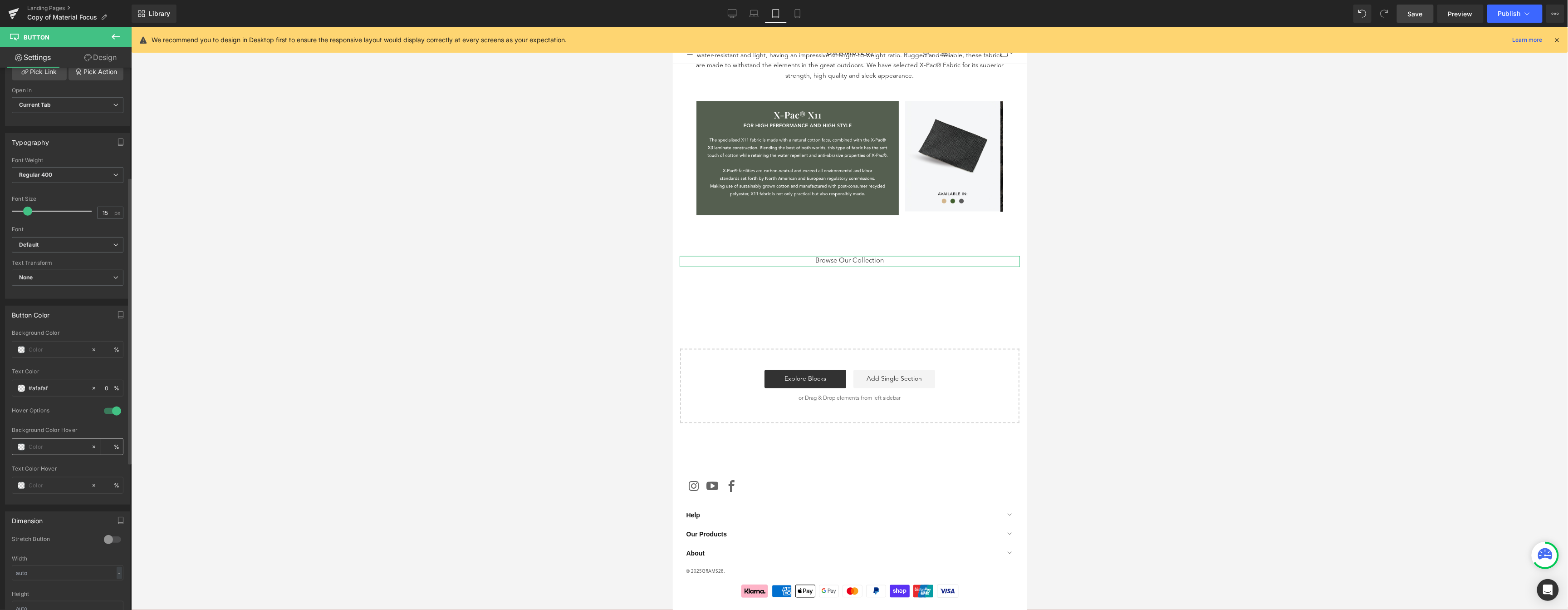
type input "100"
type input "#afafaf"
click at [47, 485] on input "text" at bounding box center [58, 485] width 58 height 10
type input "0"
click at [21, 486] on span at bounding box center [21, 485] width 7 height 7
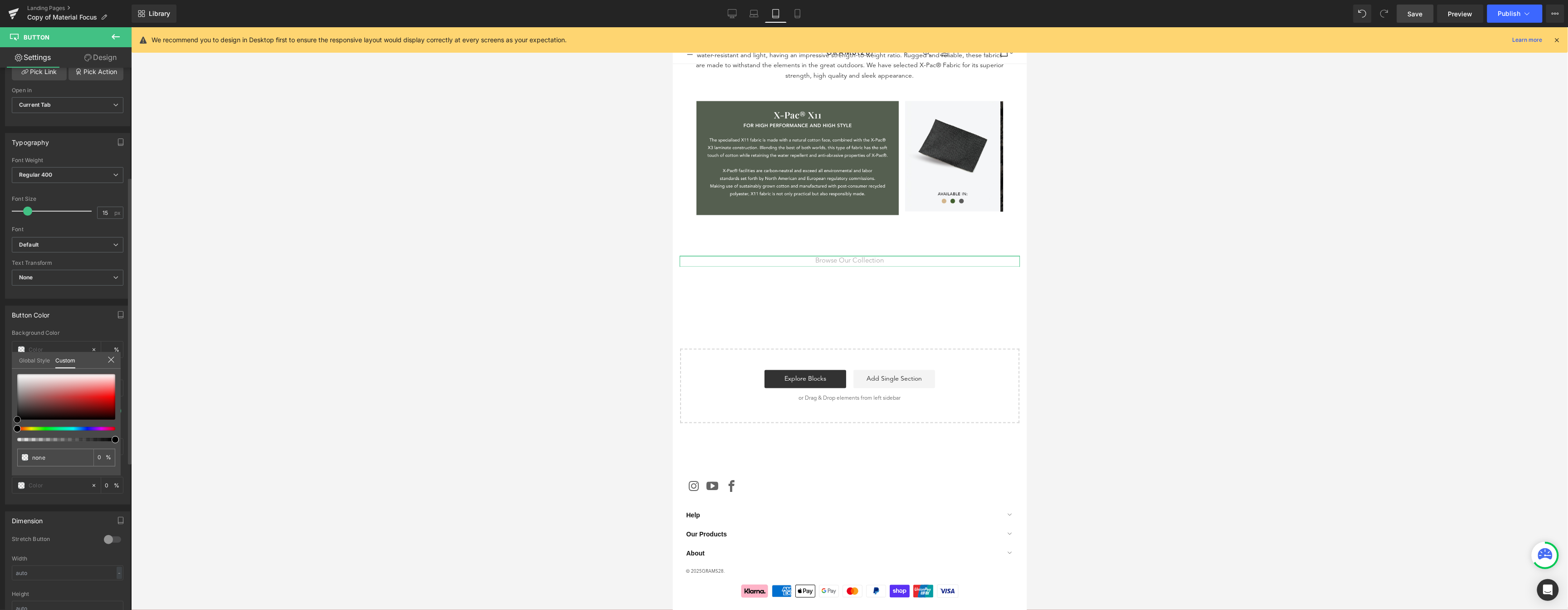
type input "#6c1d1d"
type input "100"
type input "#6c1d1d"
type input "100"
type input "#691b1b"
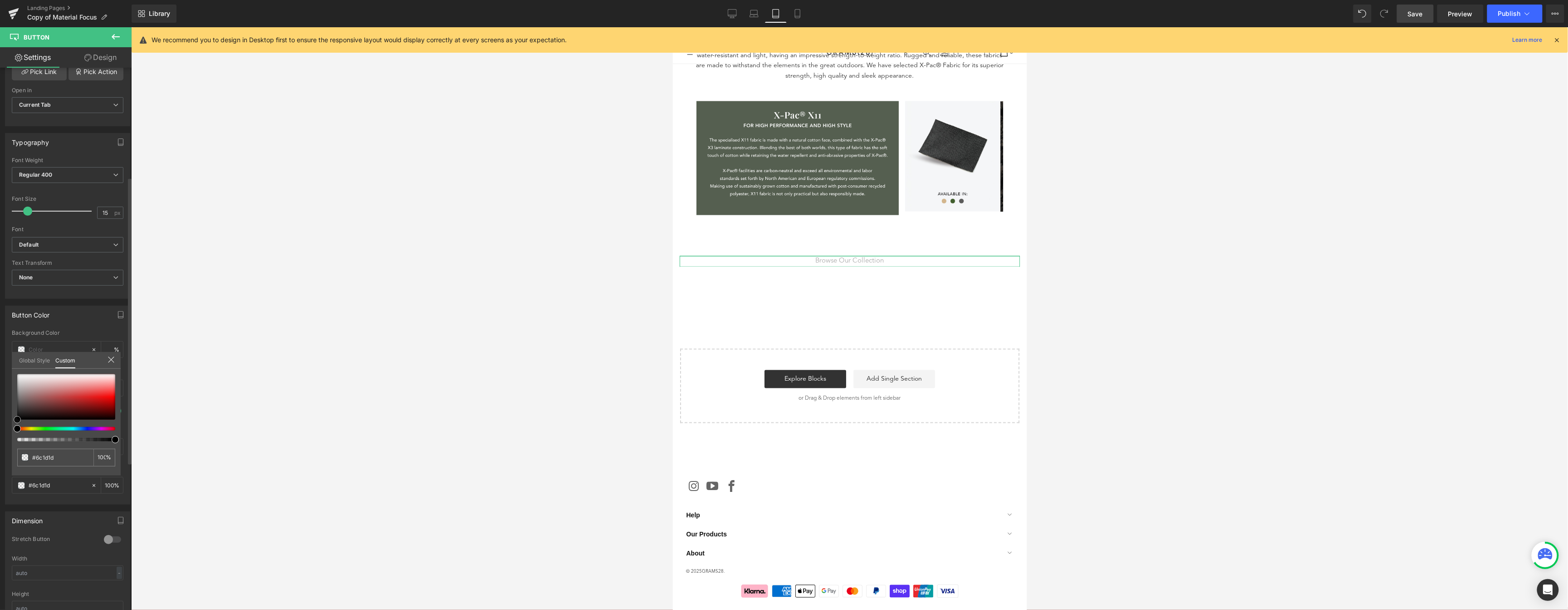
type input "#691b1b"
type input "#651a1a"
type input "#561414"
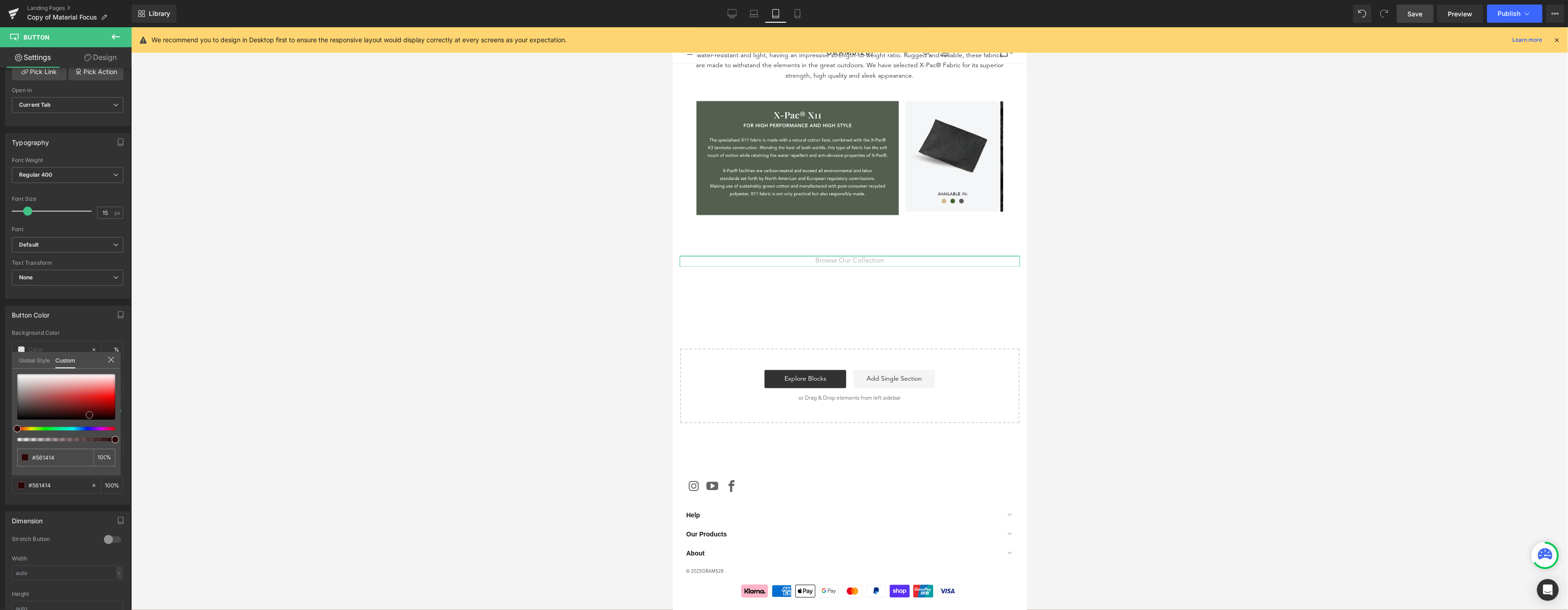
type input "#2c0606"
type input "#000000"
drag, startPoint x: 77, startPoint y: 409, endPoint x: 134, endPoint y: 431, distance: 61.1
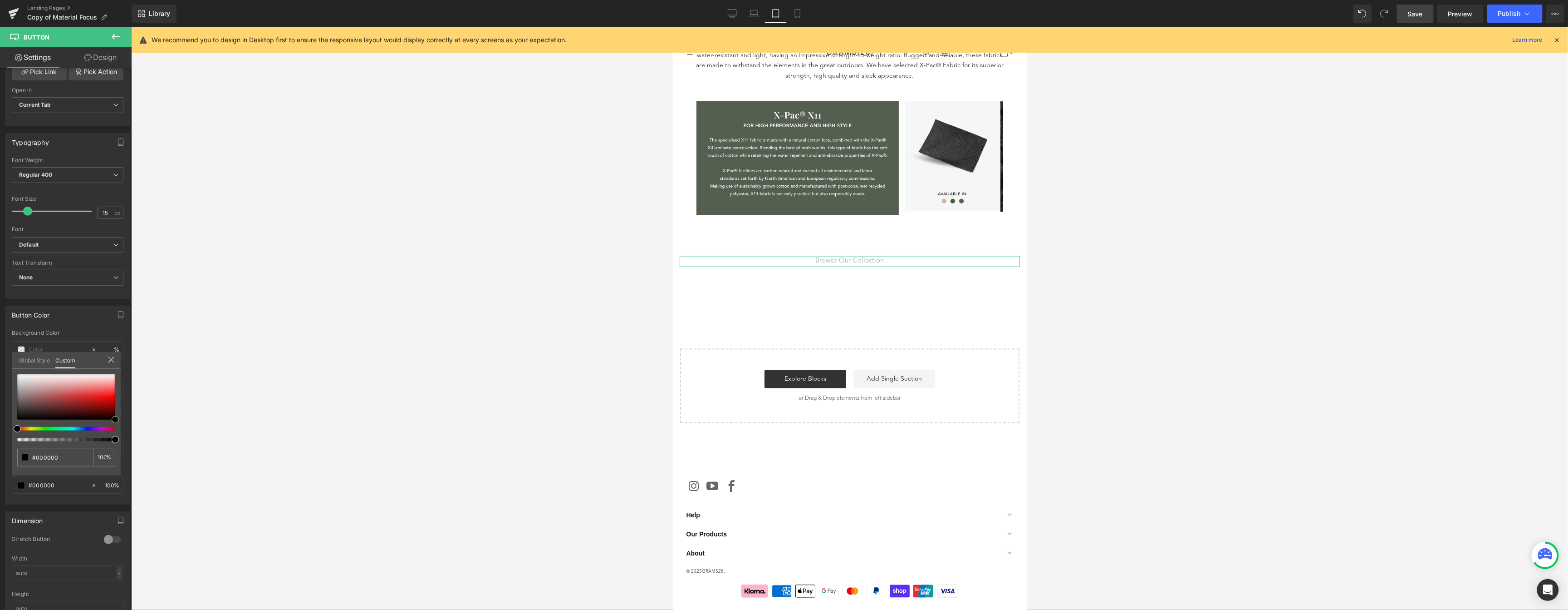
click at [134, 431] on div "You are previewing how the will restyle your page. You can not edit Elements in…" at bounding box center [784, 312] width 1568 height 625
click at [455, 345] on div at bounding box center [849, 318] width 1437 height 582
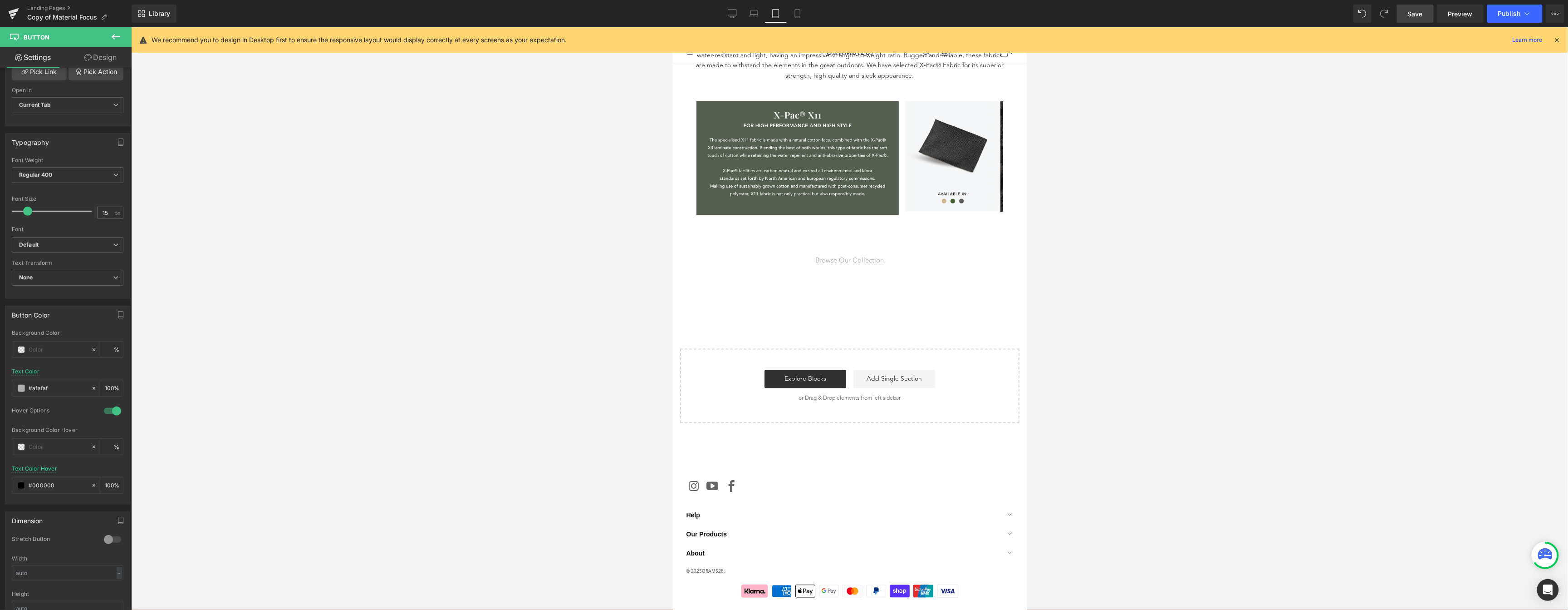
click at [1415, 9] on span "Save" at bounding box center [1416, 13] width 15 height 9
click at [796, 17] on icon at bounding box center [797, 17] width 5 height 0
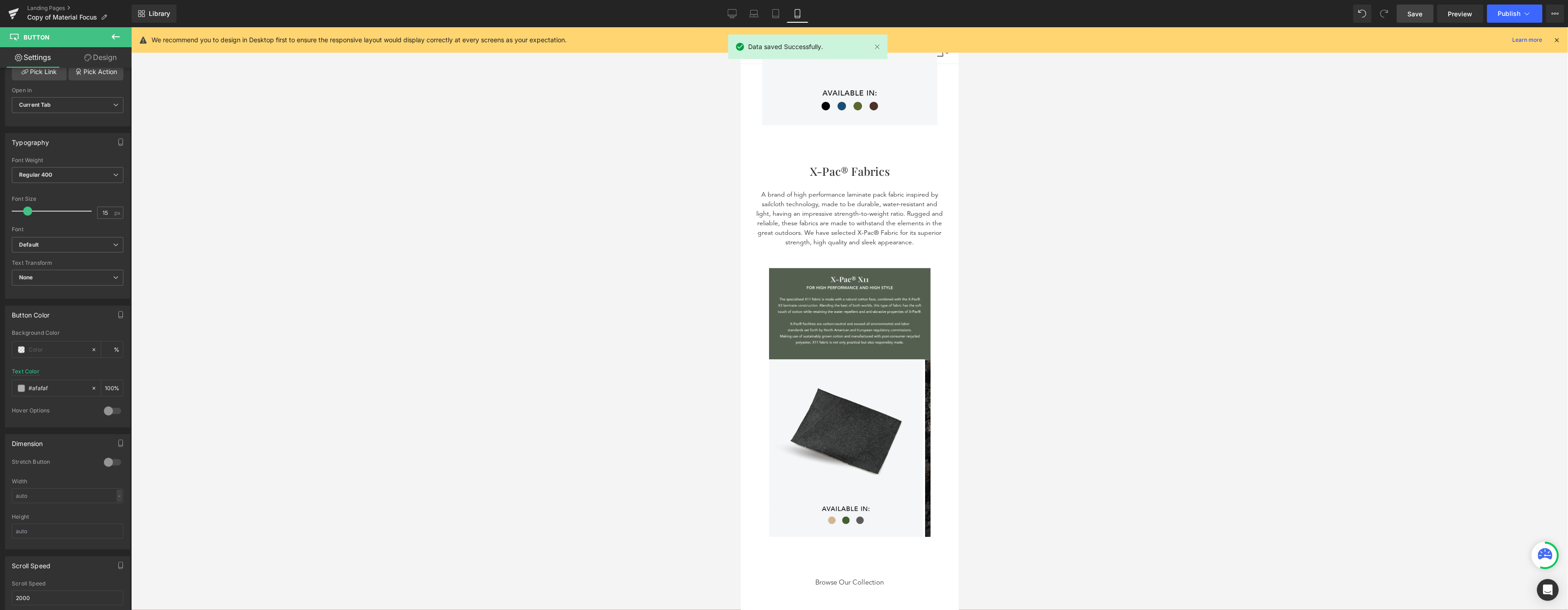
scroll to position [1791, 0]
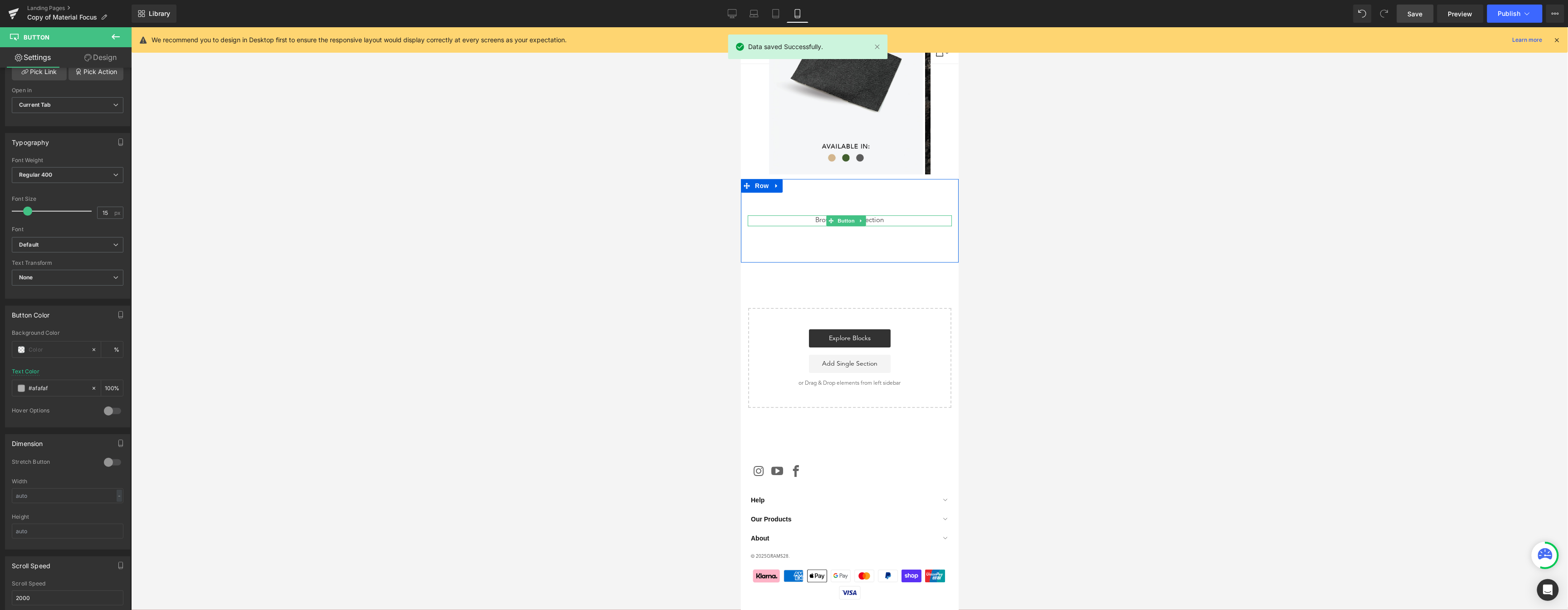
click at [876, 216] on span "Browse Our Collection" at bounding box center [849, 220] width 69 height 10
click at [111, 413] on div at bounding box center [113, 416] width 22 height 14
click at [873, 215] on span "Browse Our Collection" at bounding box center [849, 220] width 69 height 10
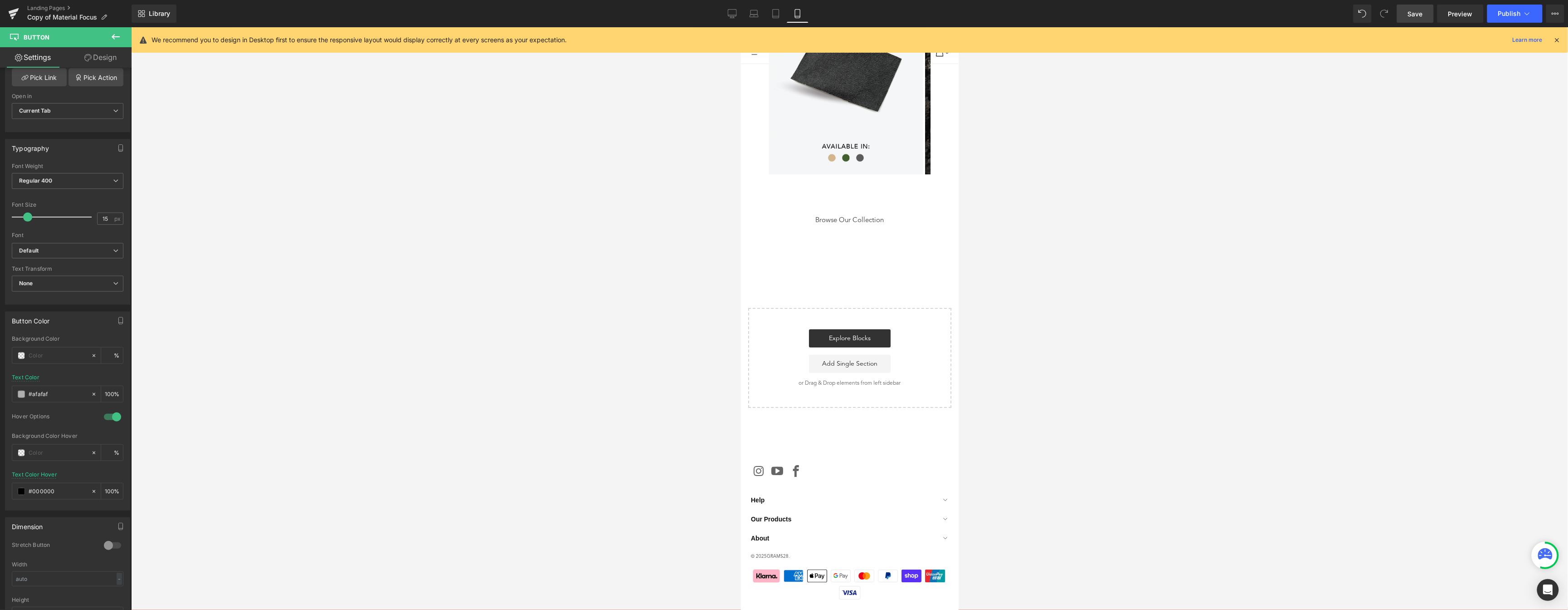
click at [1423, 13] on span "Save" at bounding box center [1416, 13] width 15 height 9
drag, startPoint x: 776, startPoint y: 14, endPoint x: 784, endPoint y: 24, distance: 12.8
click at [776, 13] on icon at bounding box center [776, 13] width 9 height 9
type input "100"
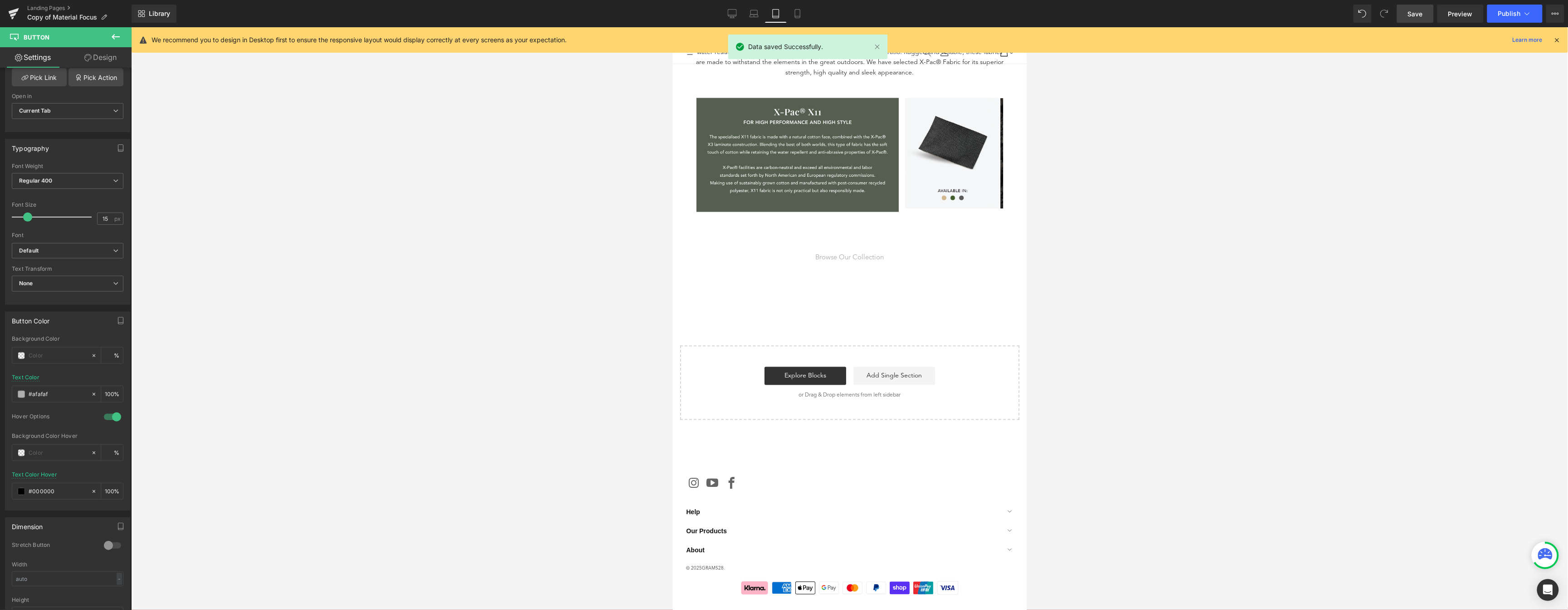
scroll to position [1024, 0]
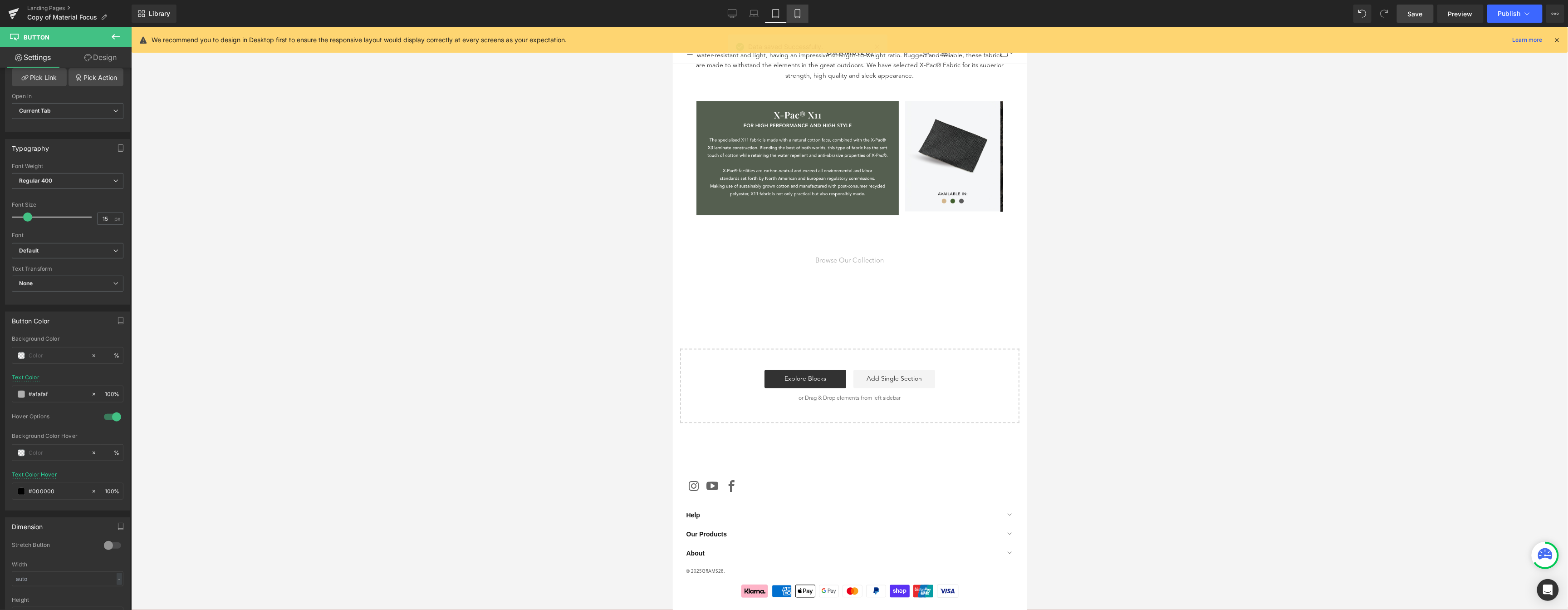
click at [797, 11] on icon at bounding box center [797, 13] width 9 height 9
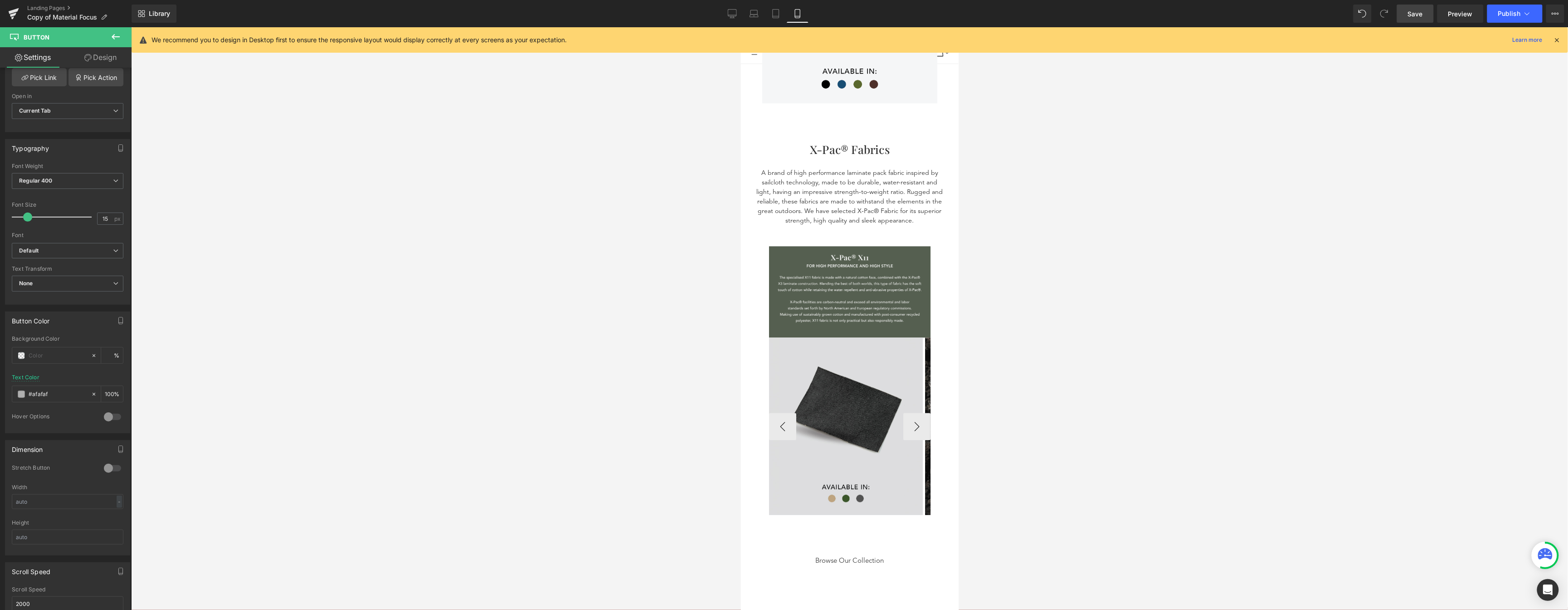
scroll to position [1455, 0]
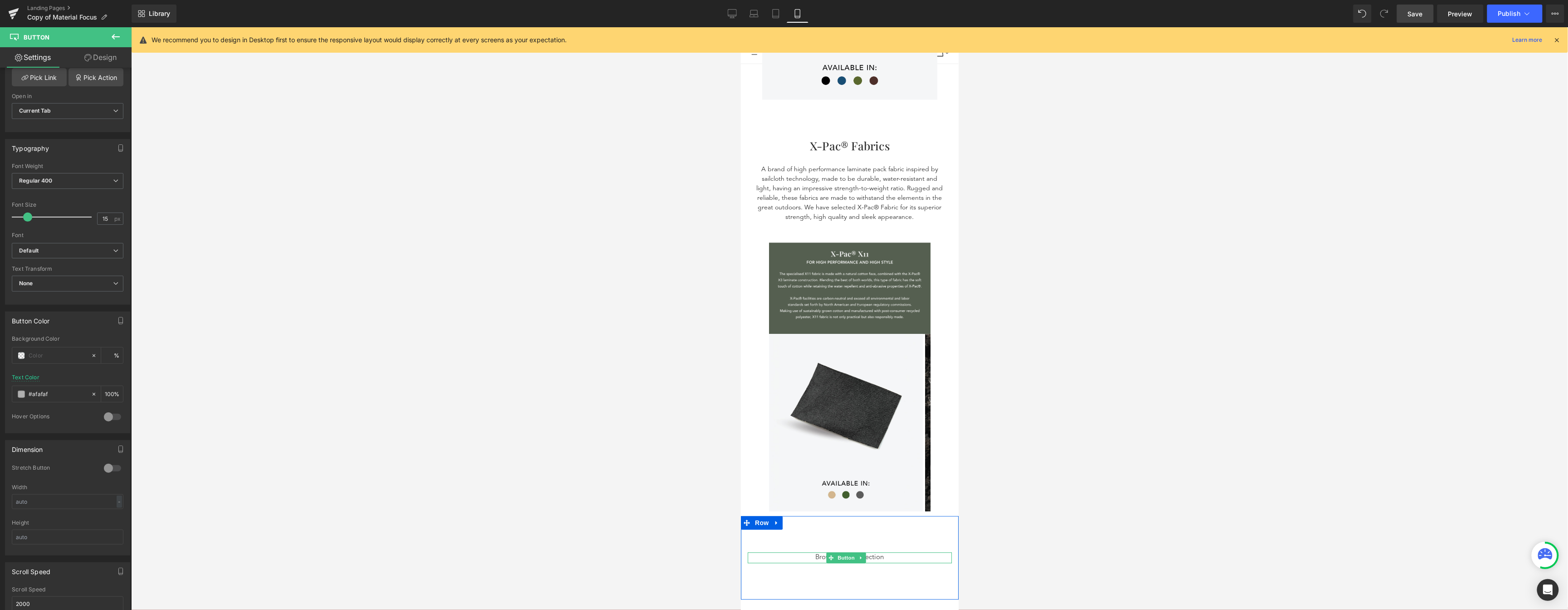
click at [876, 552] on span "Browse Our Collection" at bounding box center [849, 557] width 69 height 10
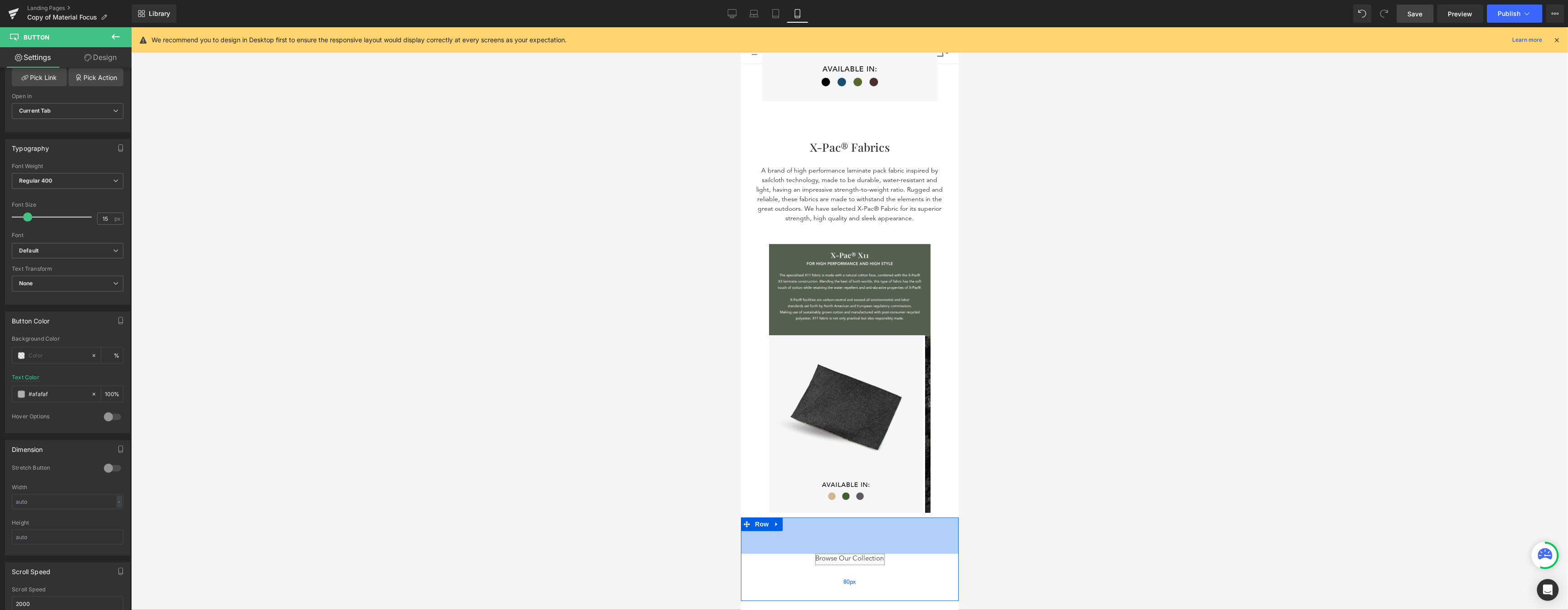
scroll to position [1452, 0]
click at [874, 554] on span "Browse Our Collection" at bounding box center [849, 559] width 69 height 10
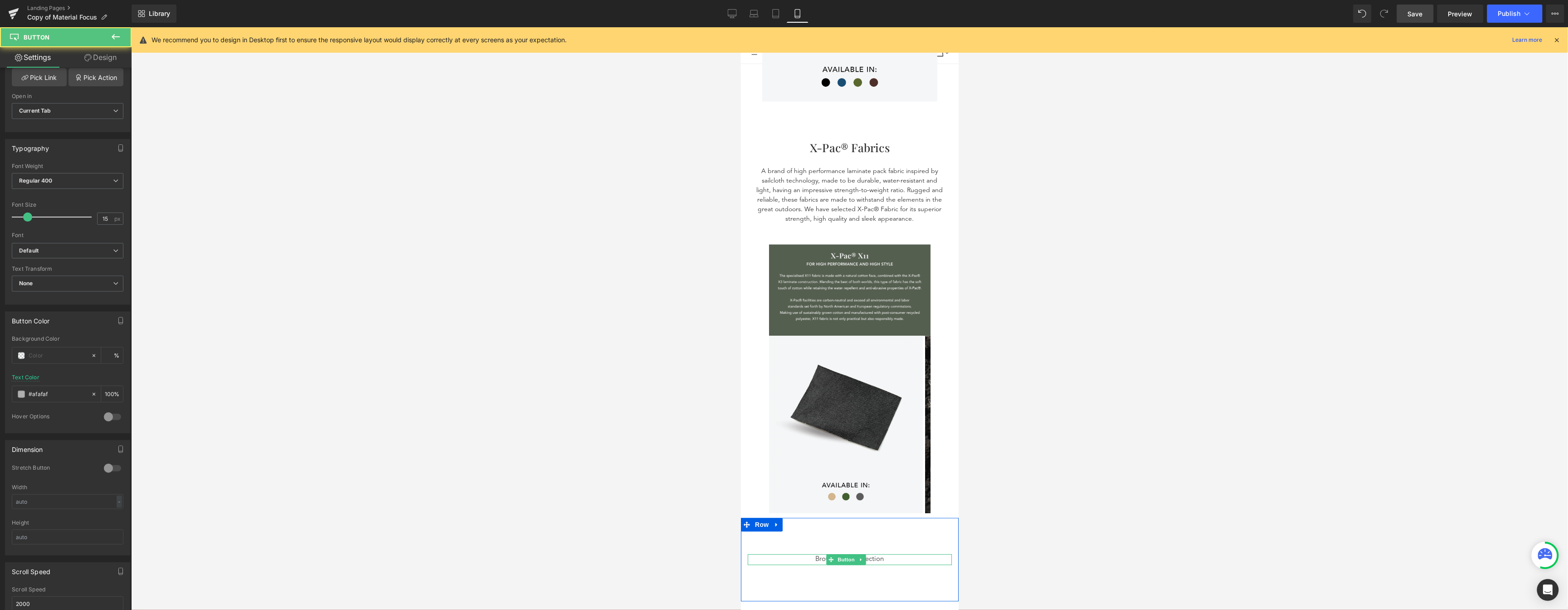
click at [897, 555] on div "Browse Our Collection" at bounding box center [849, 558] width 205 height 10
click at [897, 554] on div "Browse Our Collection" at bounding box center [849, 558] width 205 height 10
click at [111, 413] on div at bounding box center [113, 416] width 22 height 14
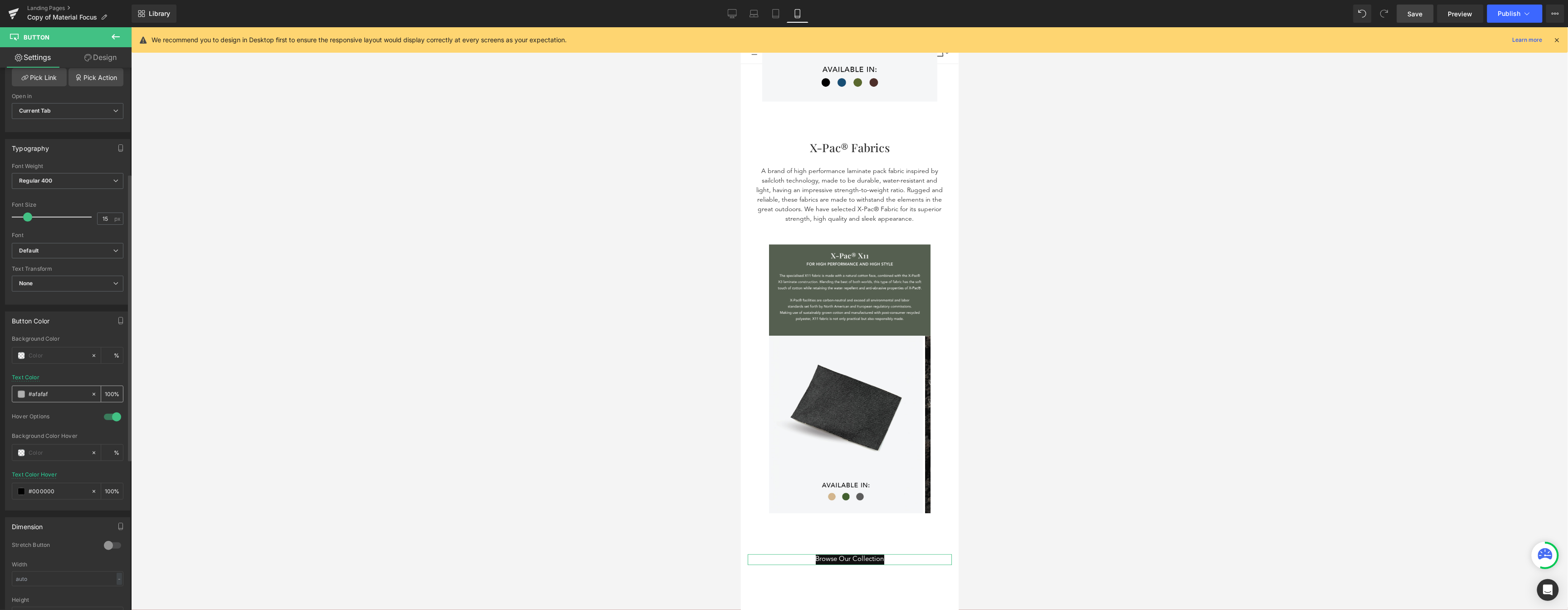
click at [44, 394] on input "#afafaf" at bounding box center [58, 393] width 58 height 10
paste input "#"
type input "##afafaf"
type input "0"
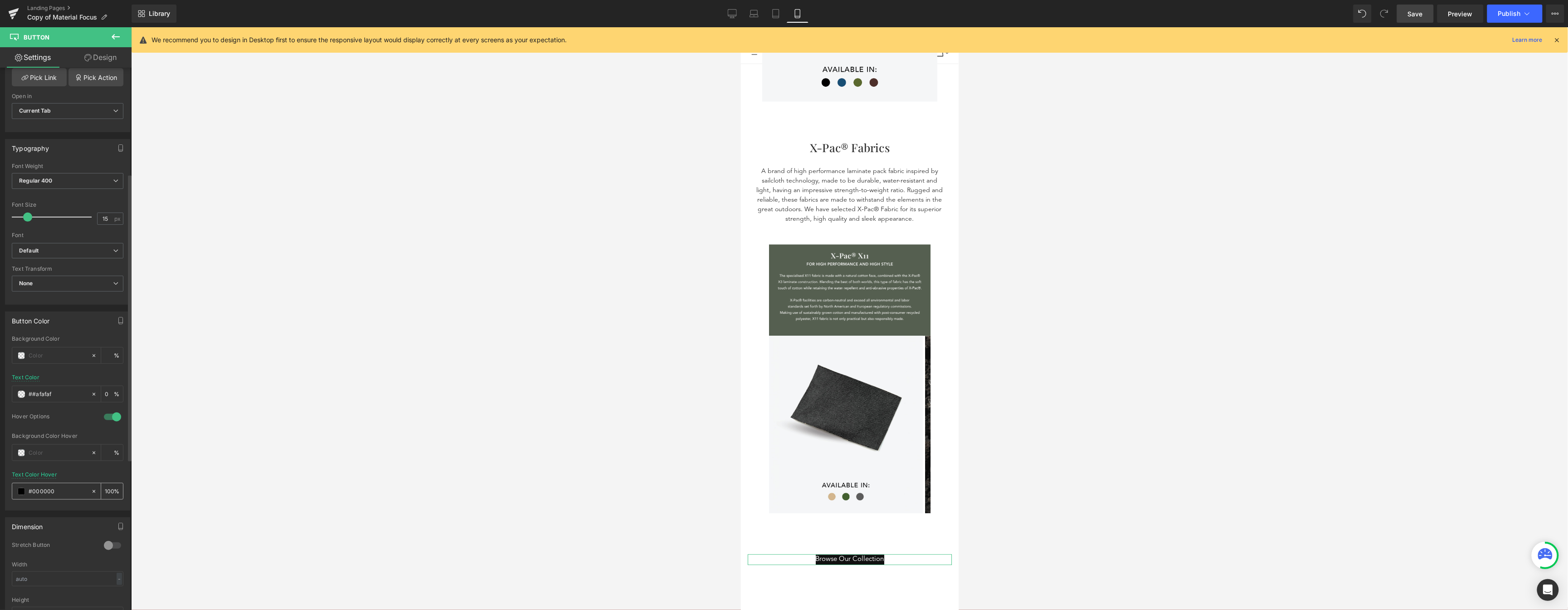
type input "##afafaf"
click at [17, 491] on div "#000000" at bounding box center [51, 491] width 78 height 16
click at [24, 491] on span at bounding box center [21, 491] width 7 height 7
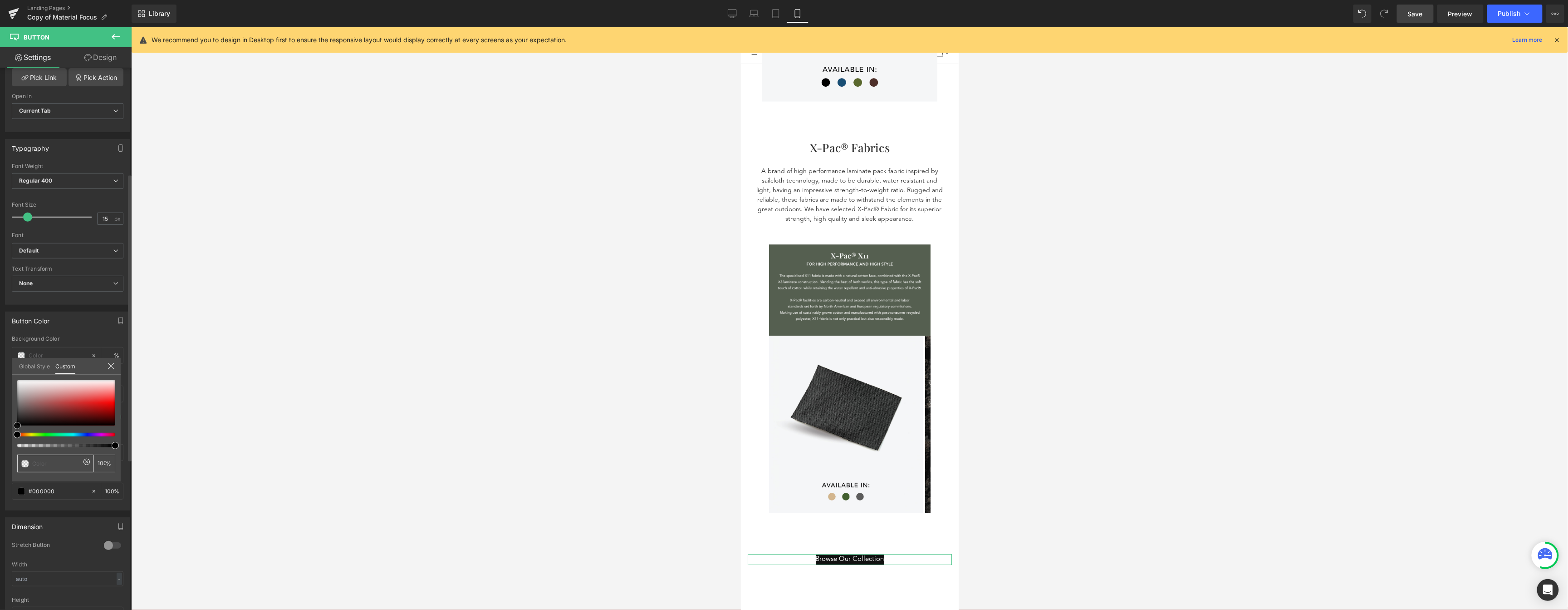
type input "#890f0f"
type input "#860d0d"
type input "#040000"
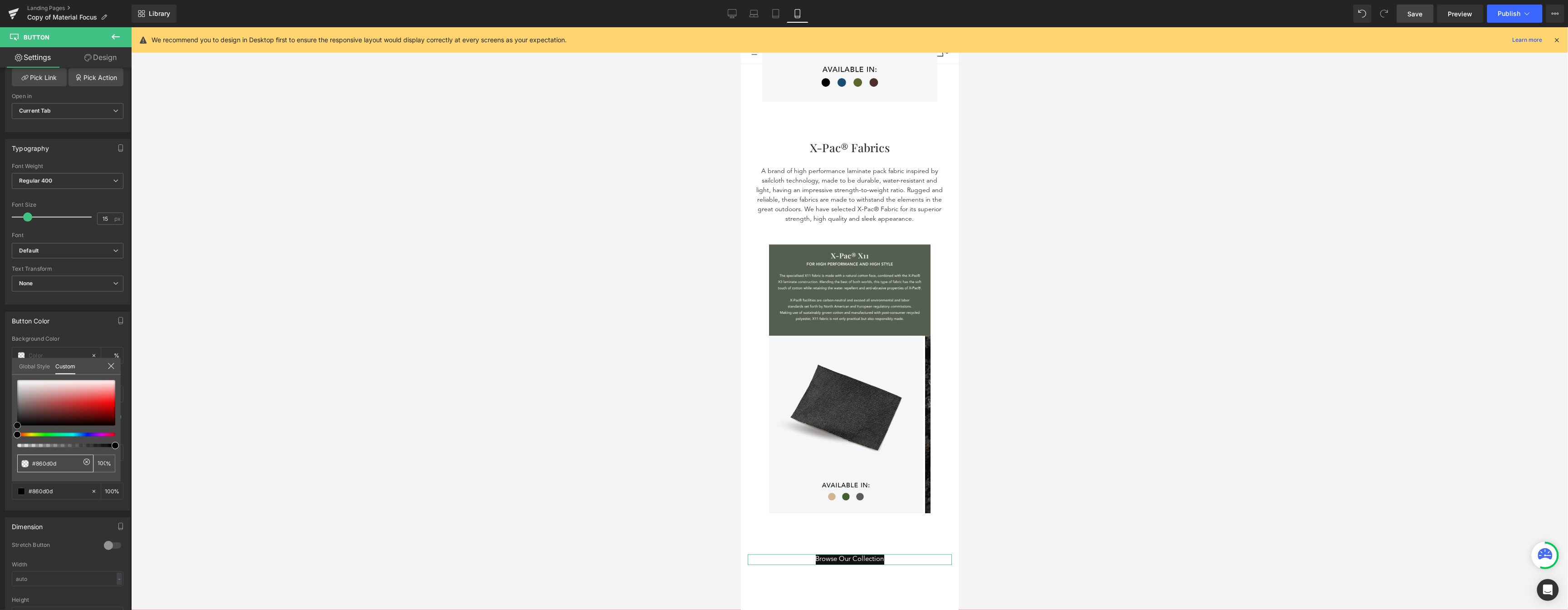
type input "#040000"
type input "#000000"
drag, startPoint x: 96, startPoint y: 411, endPoint x: 144, endPoint y: 459, distance: 67.9
click at [145, 459] on div "You are previewing how the will restyle your page. You can not edit Elements in…" at bounding box center [784, 312] width 1568 height 625
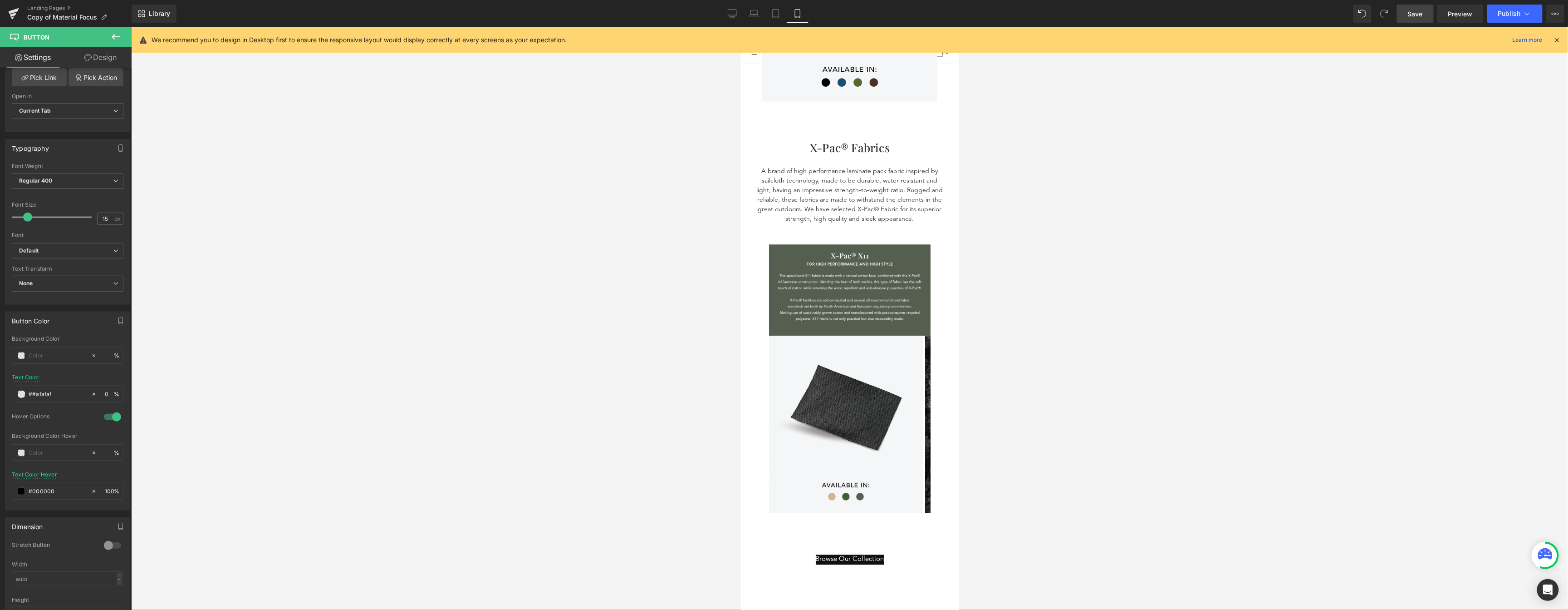
click at [164, 453] on div at bounding box center [849, 318] width 1437 height 582
click at [47, 393] on input "##afafaf" at bounding box center [58, 393] width 58 height 10
paste input "text"
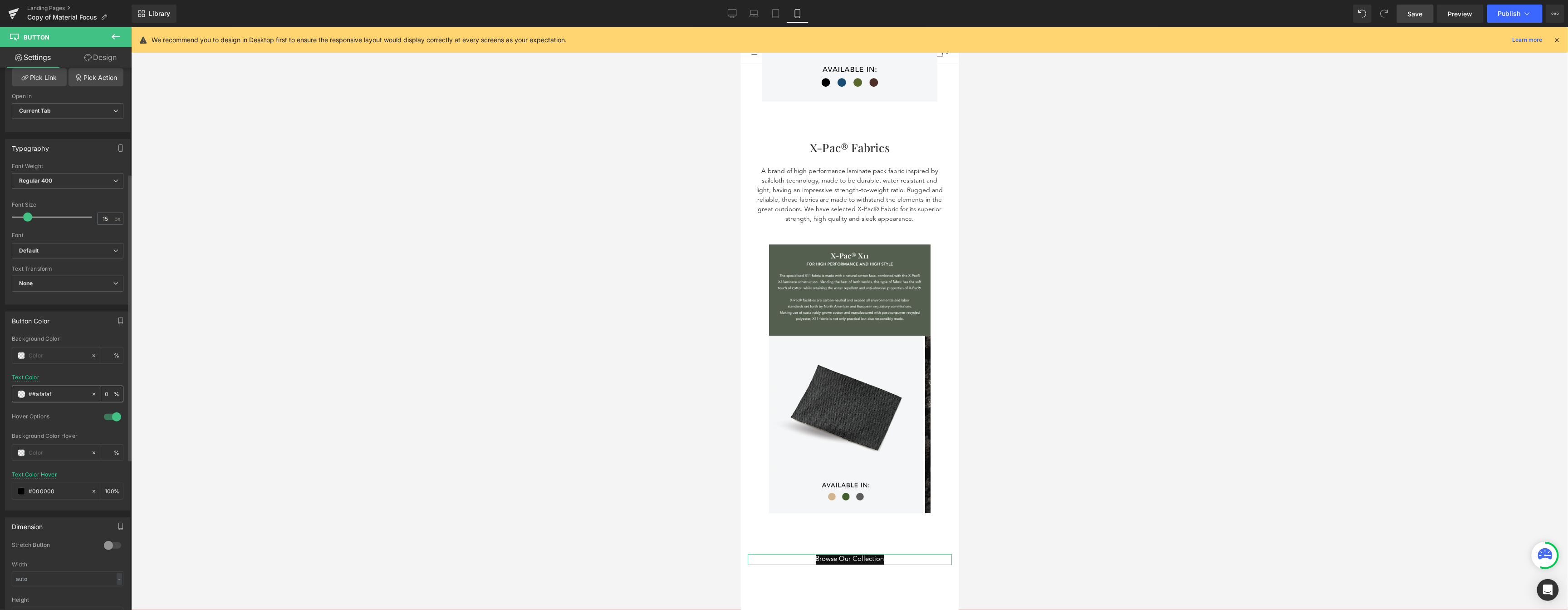
type input "#afafaf"
type input "100"
type input "#afafaf"
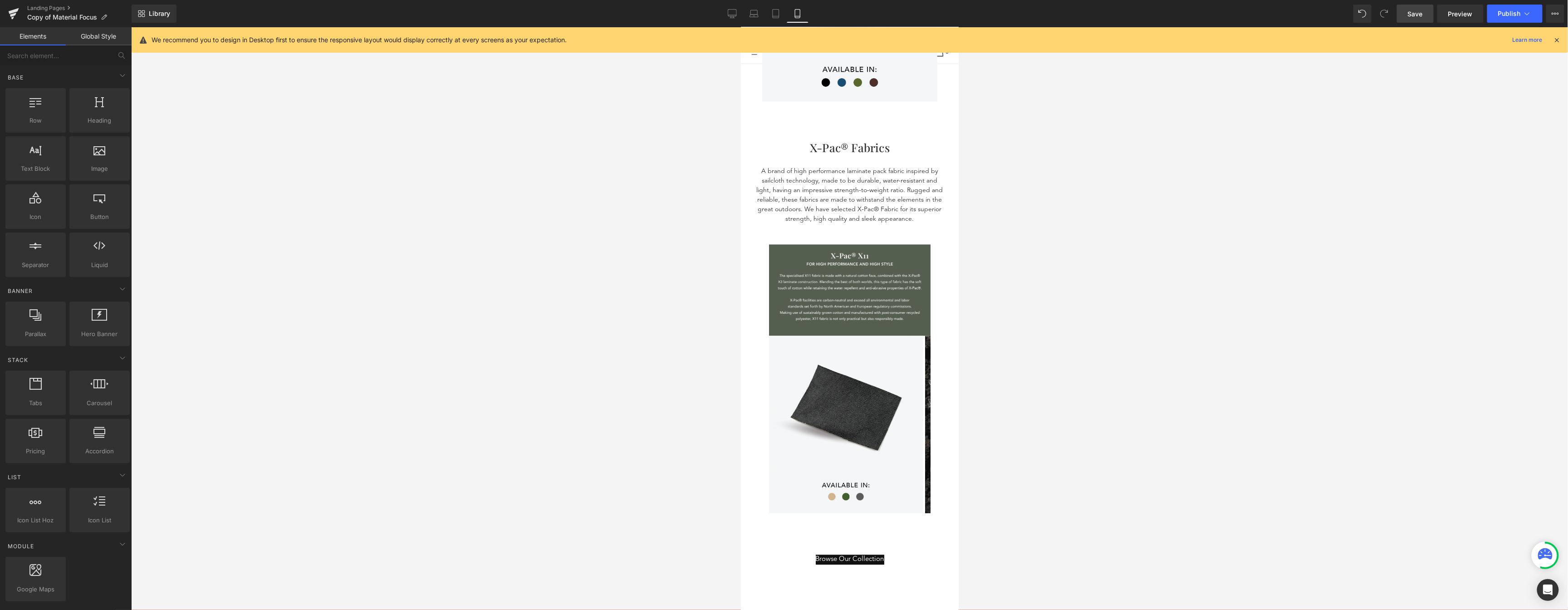
click at [727, 454] on div at bounding box center [849, 318] width 1437 height 582
click at [649, 475] on div at bounding box center [849, 318] width 1437 height 582
click at [923, 553] on div "Browse Our Collection" at bounding box center [849, 558] width 205 height 10
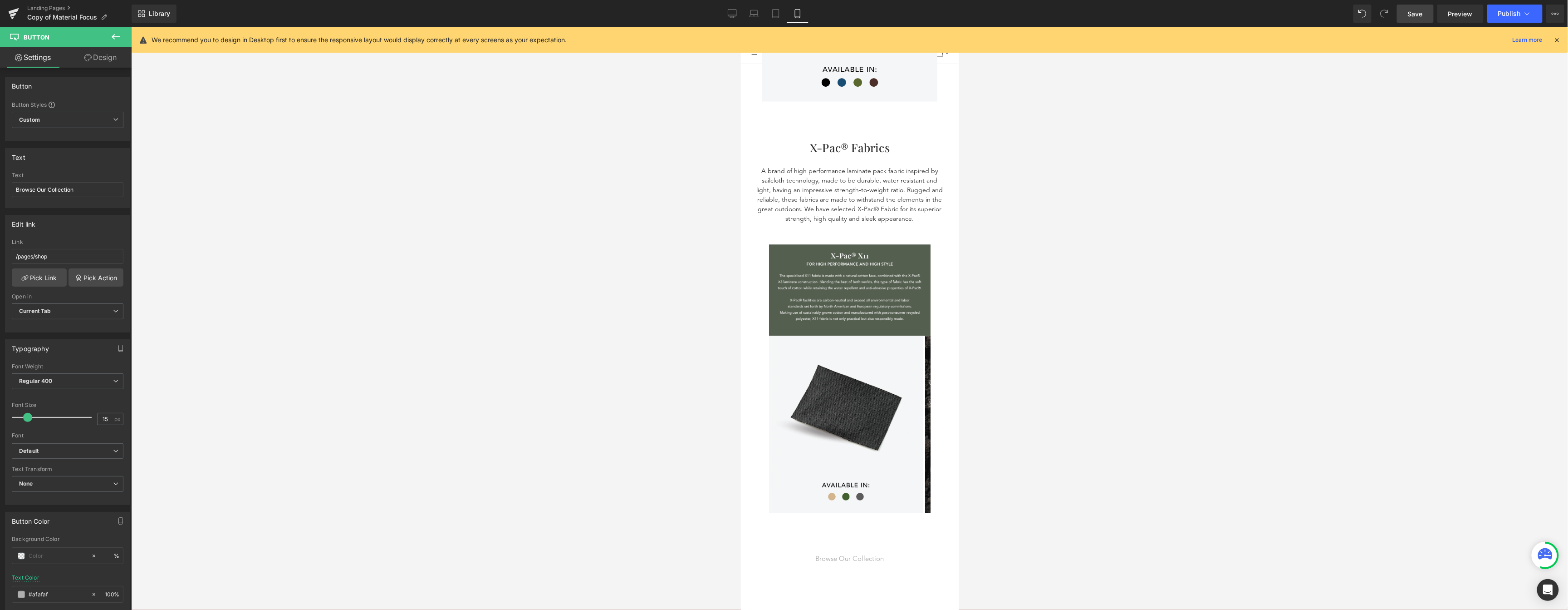
click at [1423, 17] on span "Save" at bounding box center [1416, 13] width 15 height 9
drag, startPoint x: 735, startPoint y: 17, endPoint x: 743, endPoint y: 32, distance: 17.0
click at [735, 17] on icon at bounding box center [731, 13] width 9 height 9
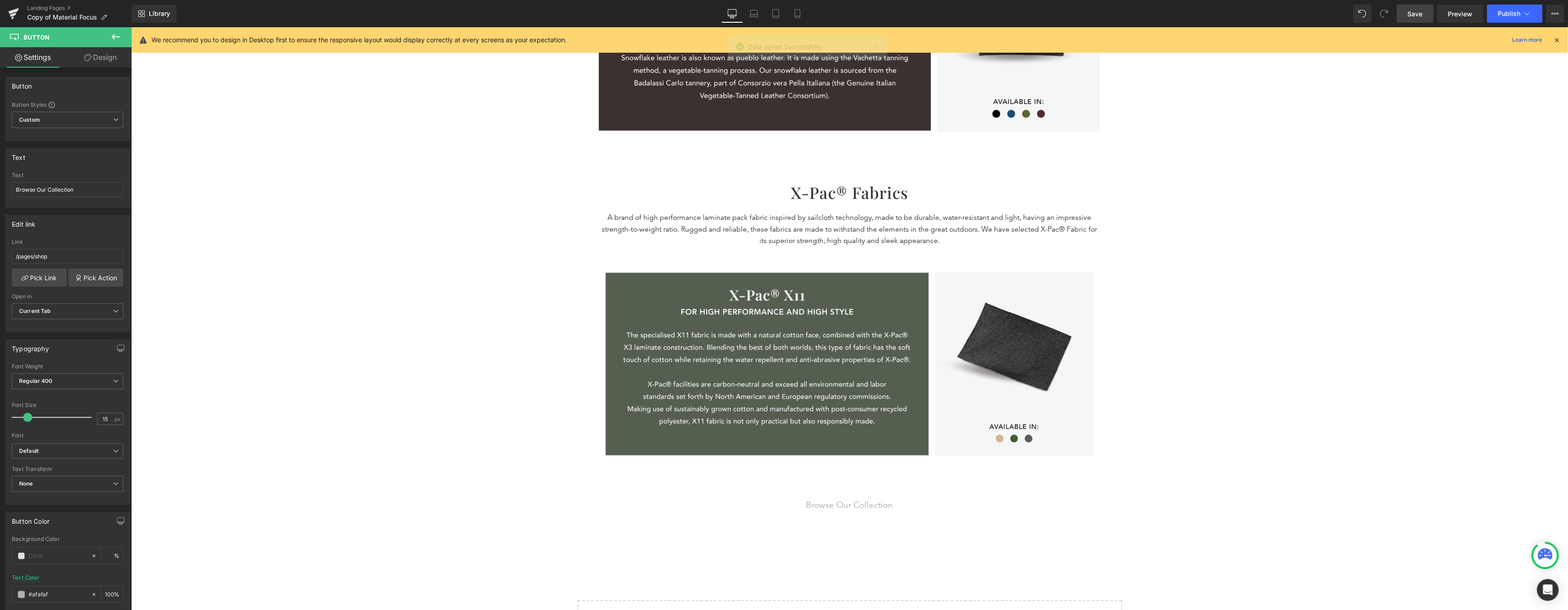
scroll to position [1351, 0]
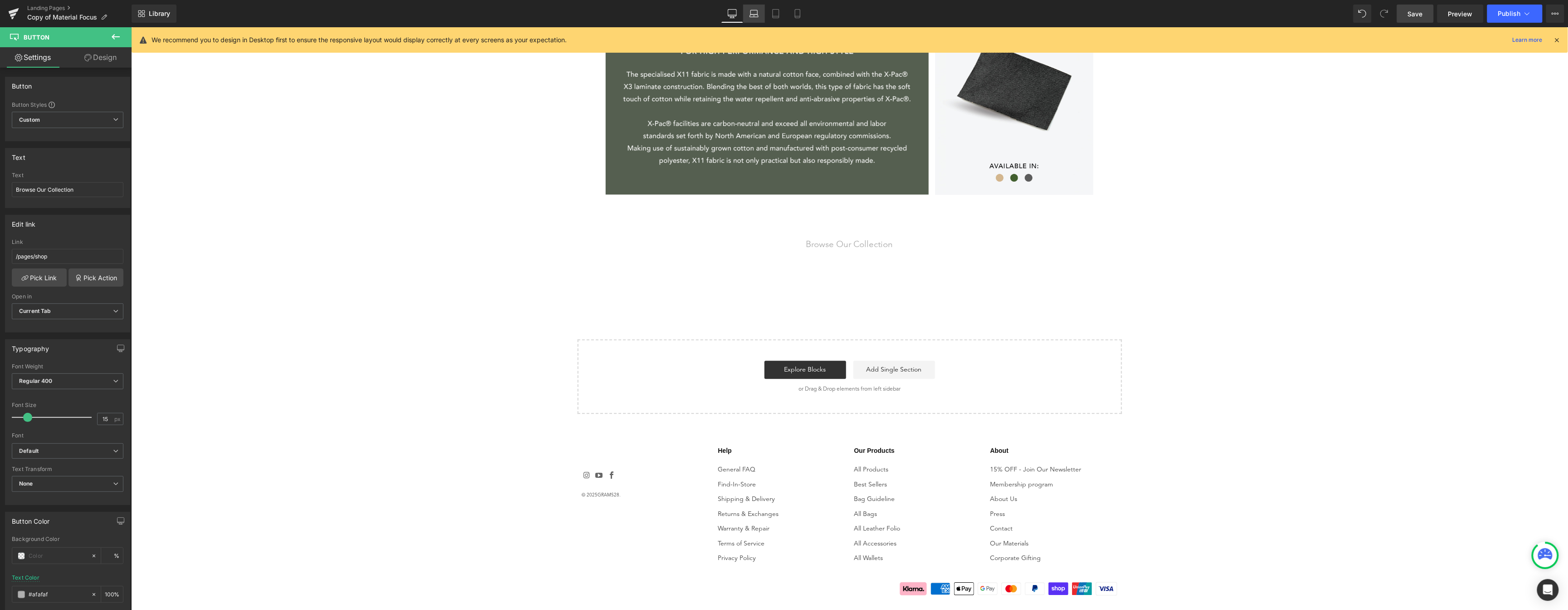
click at [752, 12] on icon at bounding box center [754, 12] width 7 height 4
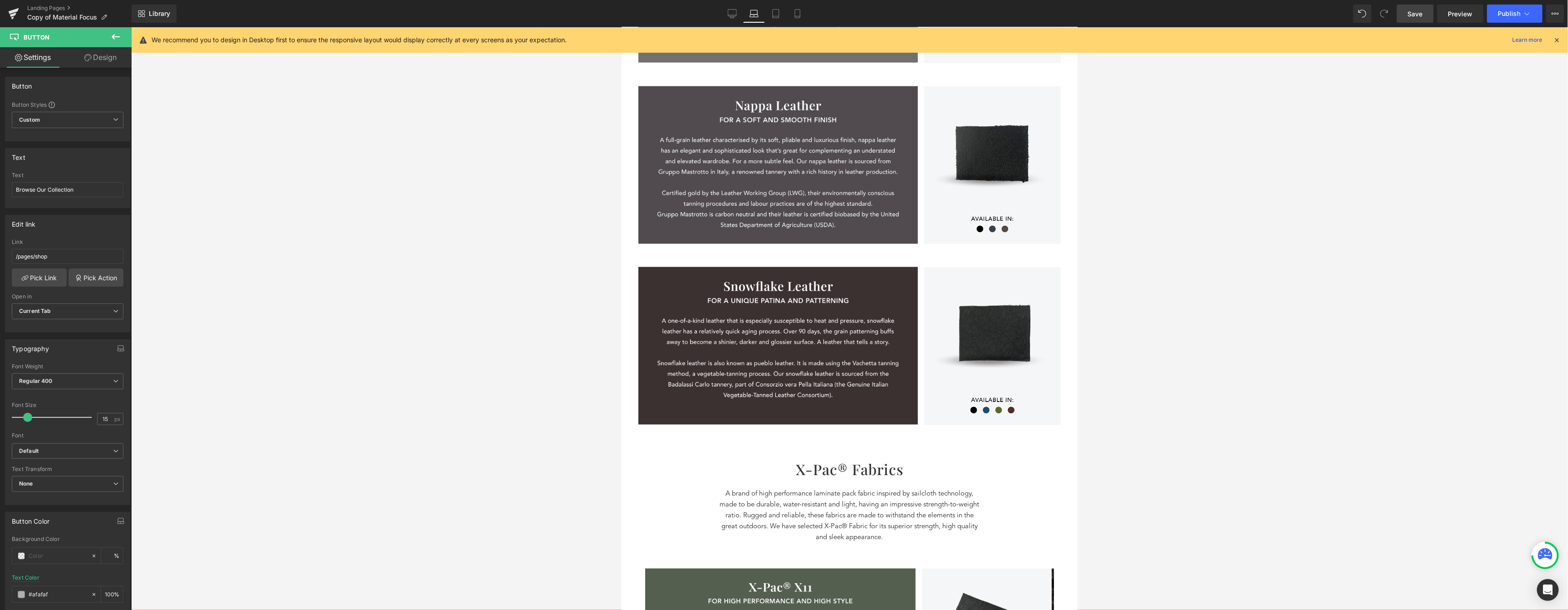
scroll to position [1045, 0]
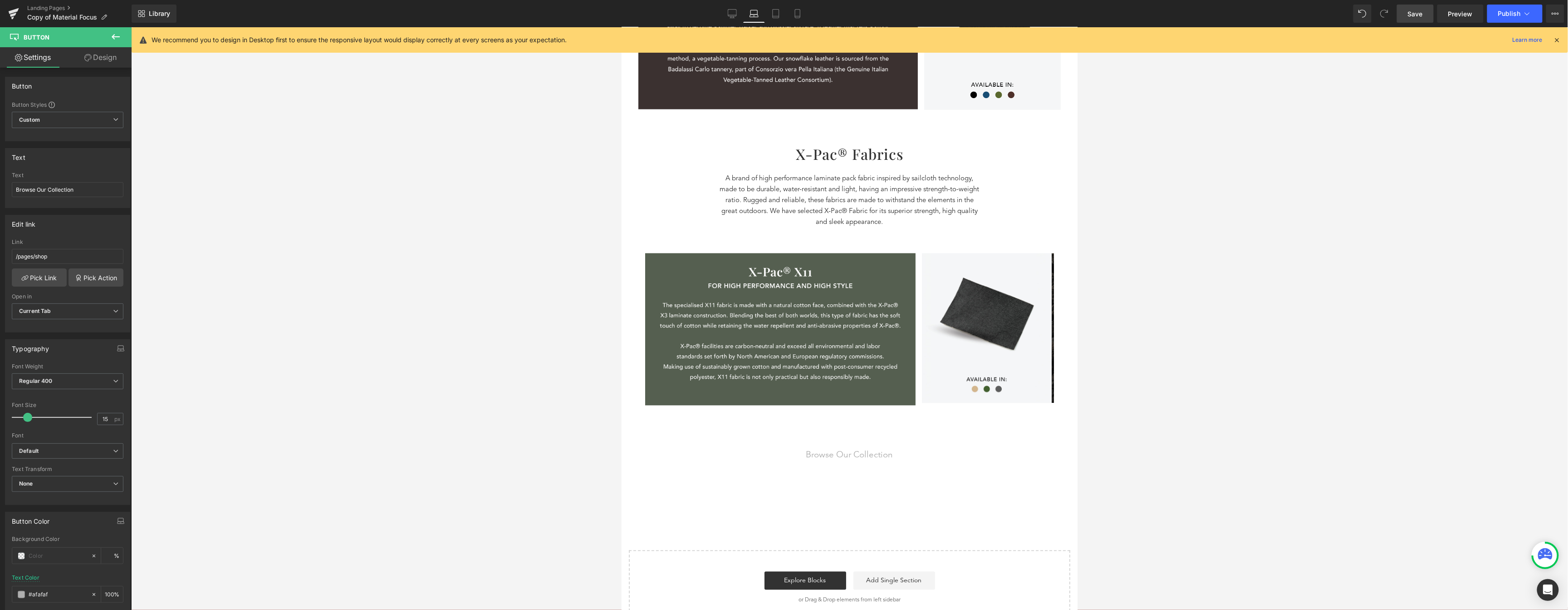
click at [1409, 14] on span "Save" at bounding box center [1416, 13] width 15 height 9
click at [6, 11] on link at bounding box center [13, 13] width 27 height 27
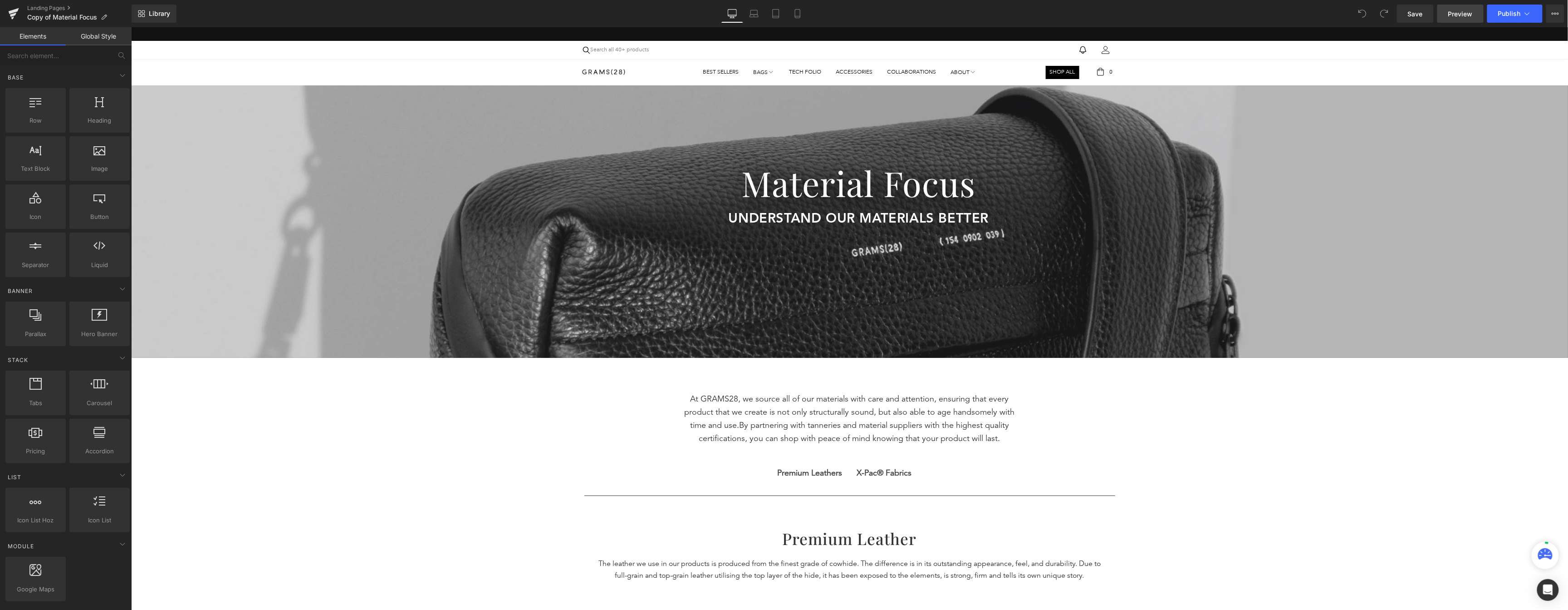
click at [1463, 14] on span "Preview" at bounding box center [1461, 13] width 24 height 9
click at [9, 18] on icon at bounding box center [13, 13] width 11 height 23
